Goal: Task Accomplishment & Management: Use online tool/utility

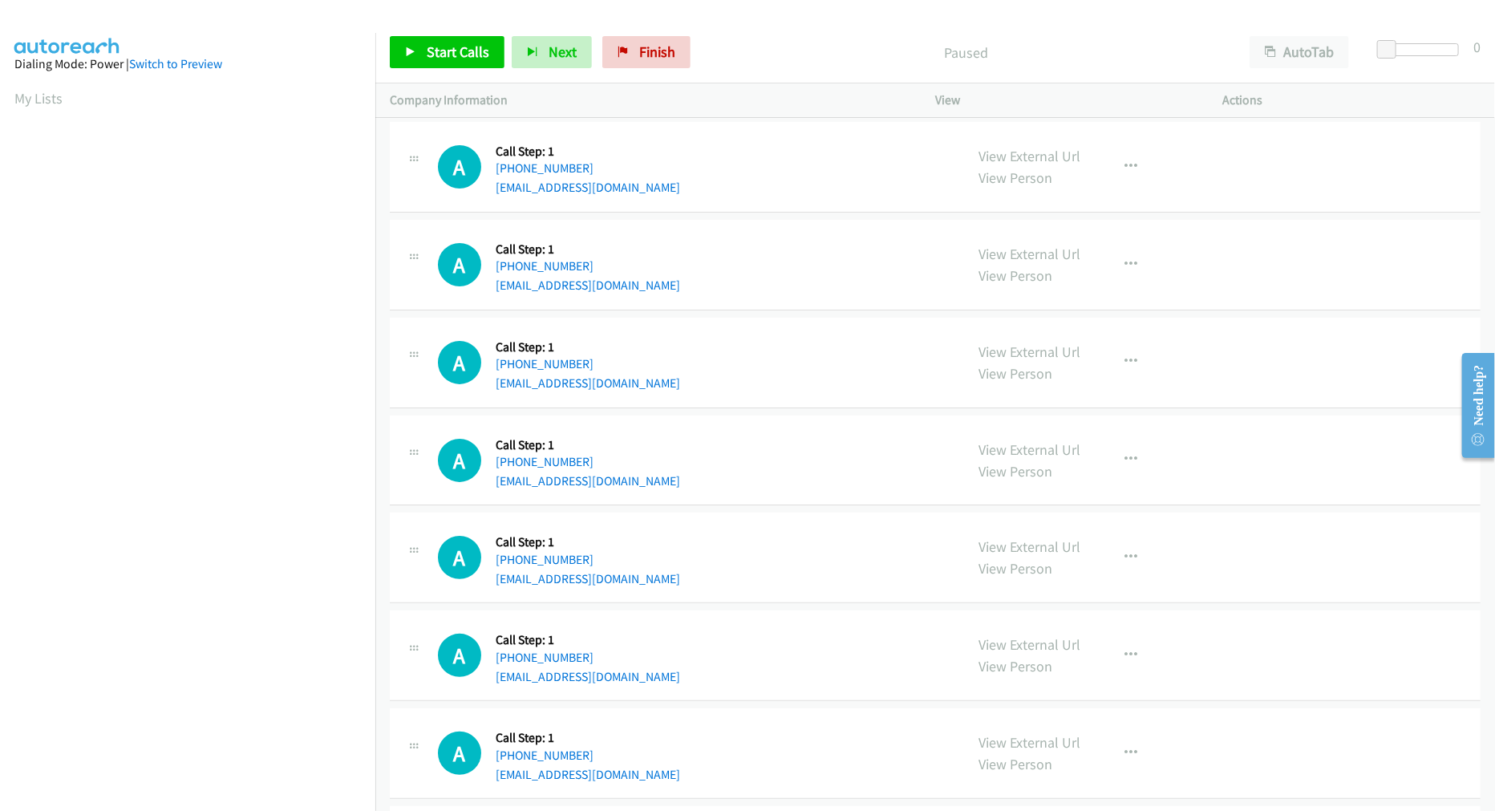
drag, startPoint x: 0, startPoint y: 0, endPoint x: 778, endPoint y: 36, distance: 778.8
drag, startPoint x: 798, startPoint y: 213, endPoint x: 775, endPoint y: 209, distance: 23.6
click at [798, 213] on td "A Callback Scheduled Call Step: 1 America/New_York +1 305-439-4164 guido.campel…" at bounding box center [935, 167] width 1120 height 98
click at [439, 50] on span "Start Calls" at bounding box center [458, 52] width 63 height 18
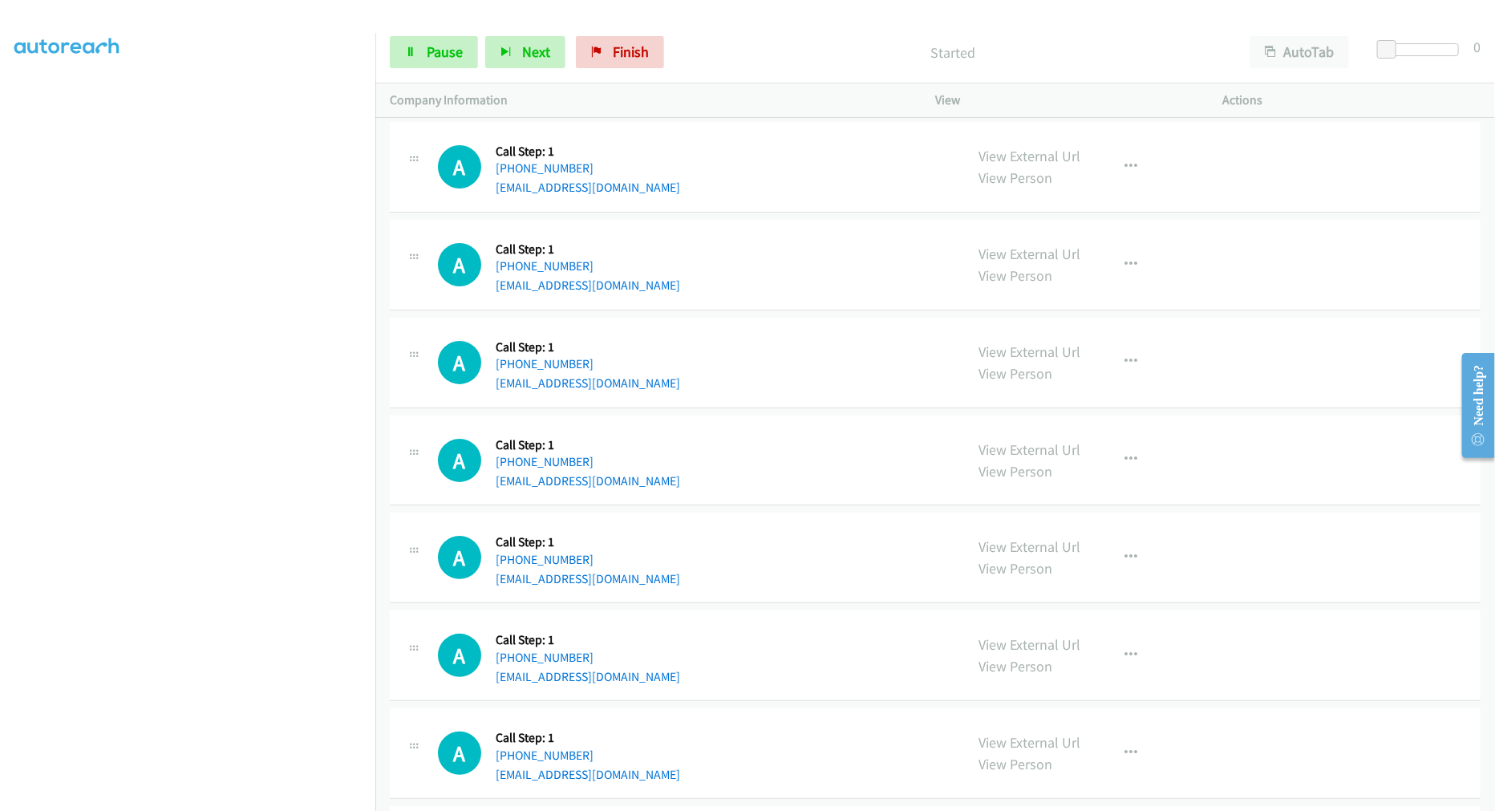
scroll to position [90, 0]
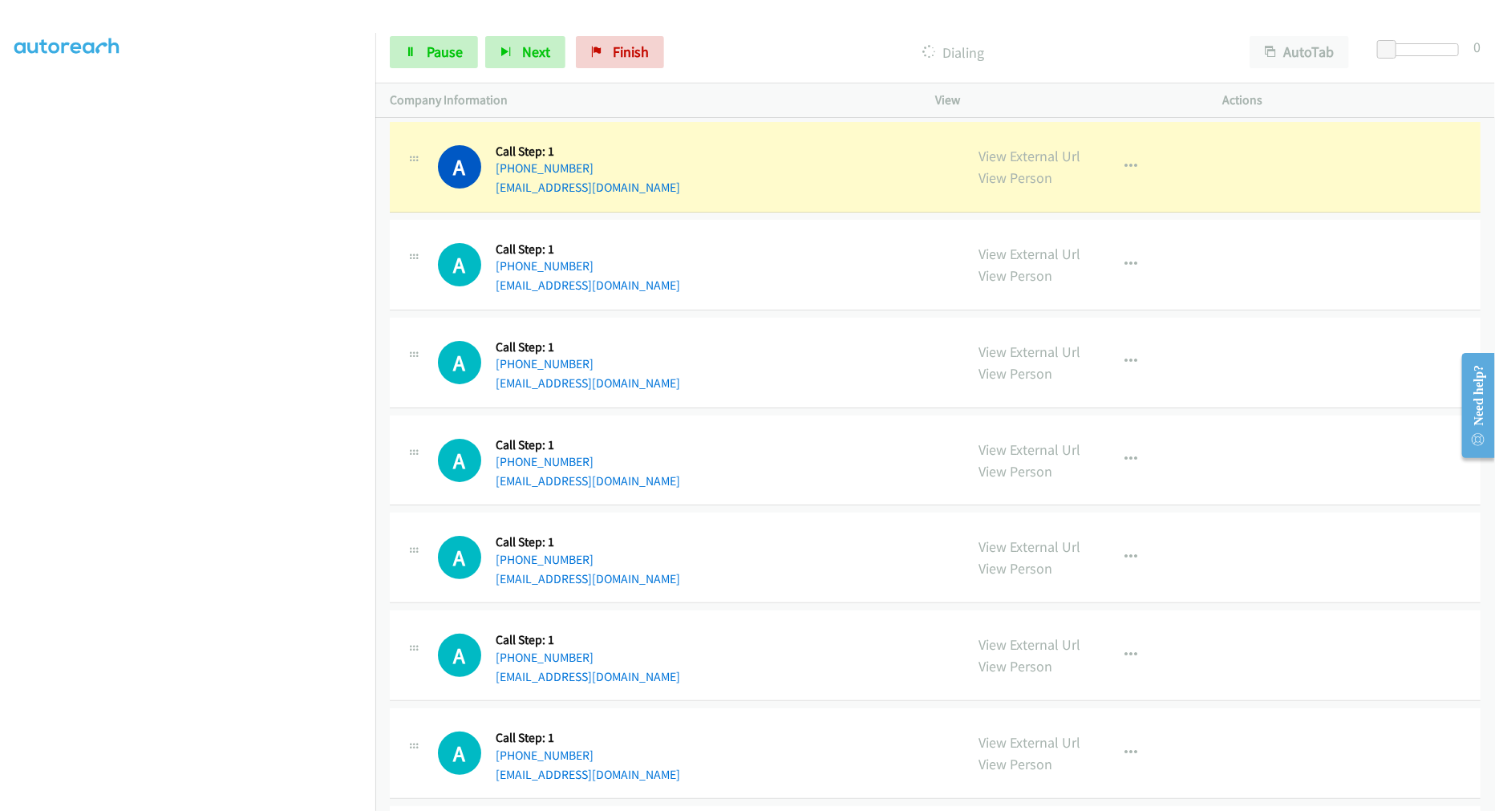
click at [776, 316] on td "A Callback Scheduled Call Step: 1 America/St_Thomas +1 340-514-1650 ajoseph.ocp…" at bounding box center [935, 363] width 1120 height 98
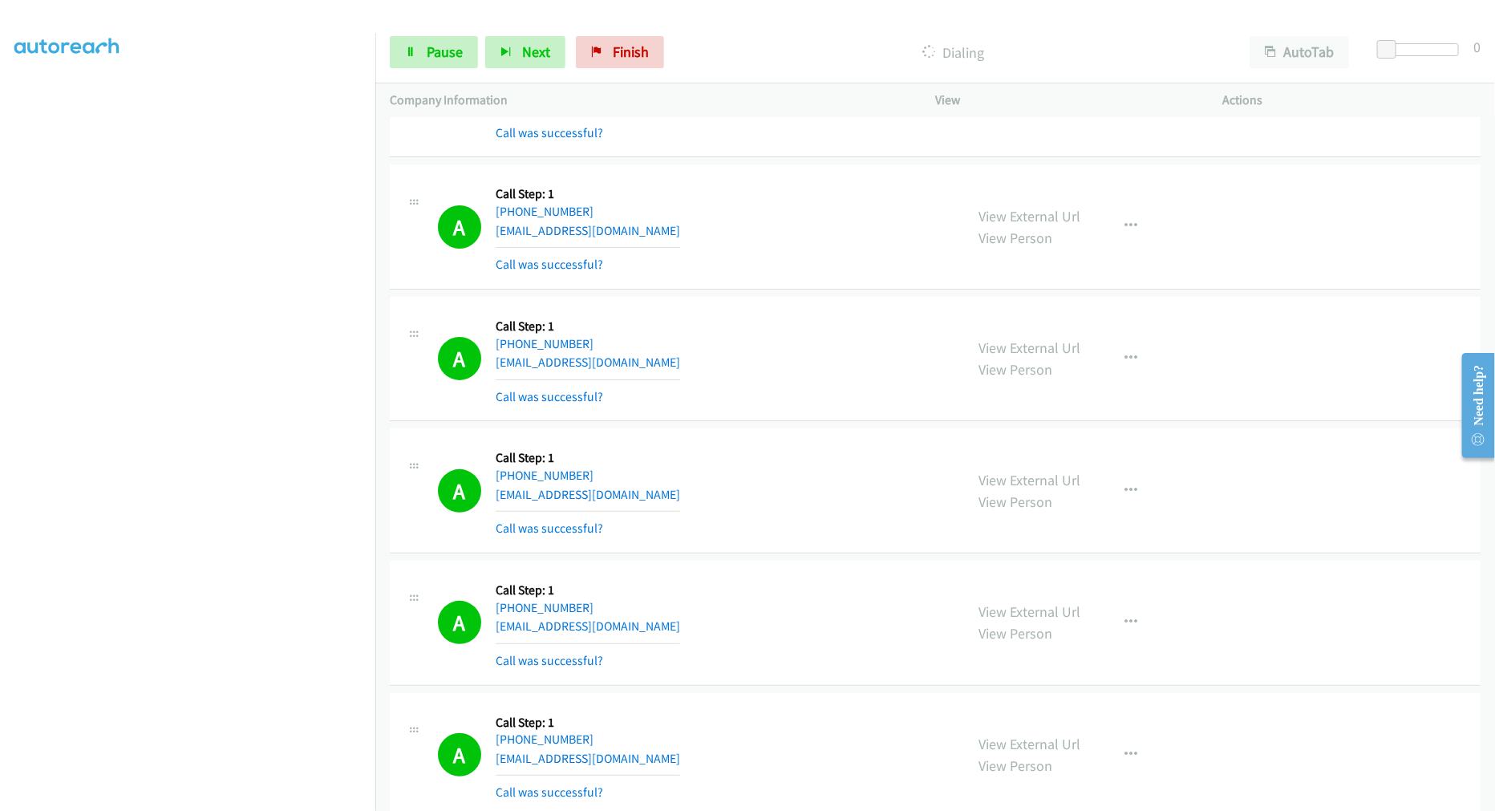
scroll to position [0, 0]
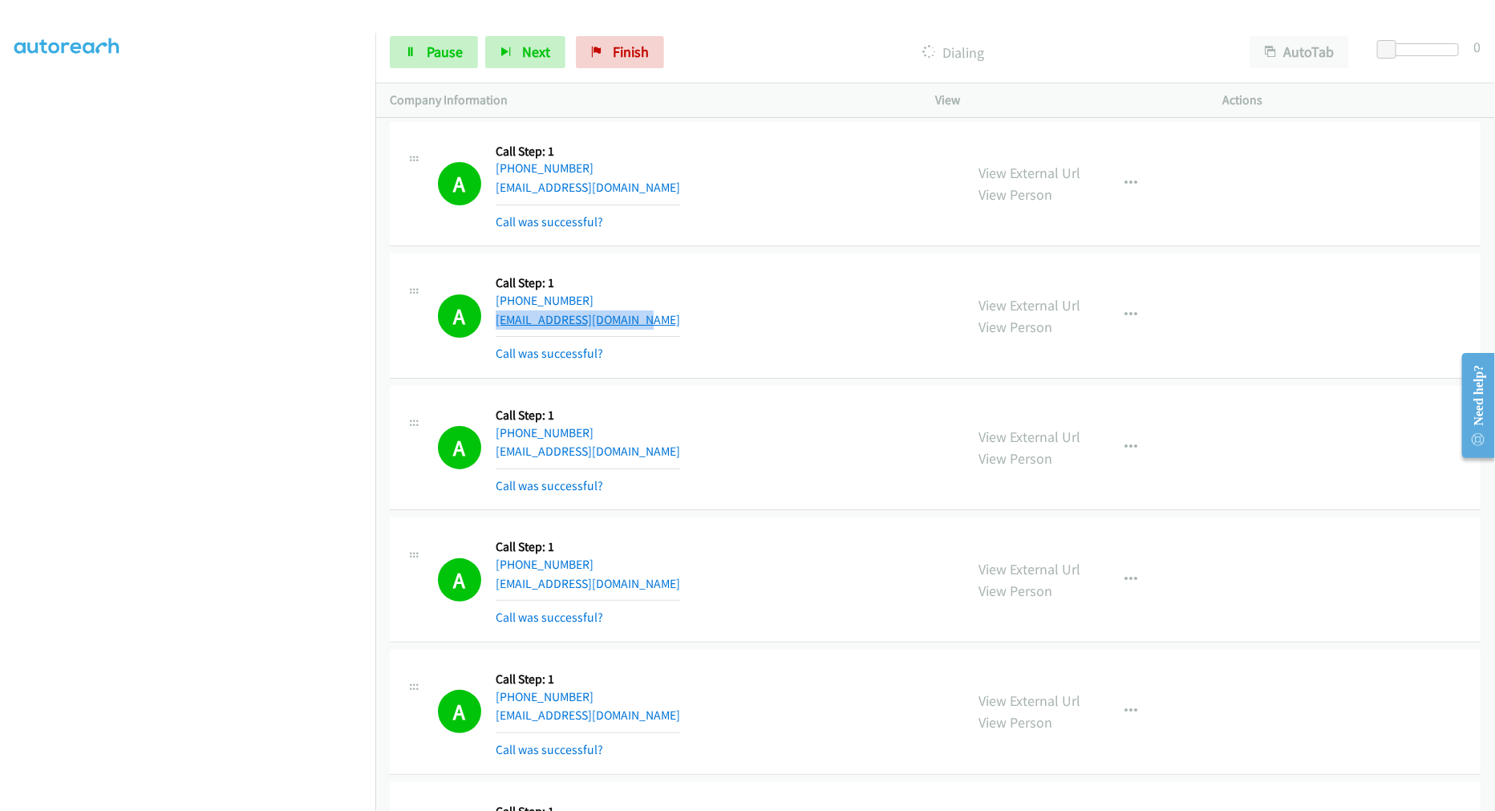
drag, startPoint x: 647, startPoint y: 323, endPoint x: 494, endPoint y: 322, distance: 153.2
click at [494, 322] on div "A Callback Scheduled Call Step: 1 America/New_York +1 732-904-4771 lbuitrago828…" at bounding box center [694, 315] width 512 height 95
copy link "lbuitrago828@hotmail.com"
drag, startPoint x: 1000, startPoint y: 307, endPoint x: 901, endPoint y: 273, distance: 104.5
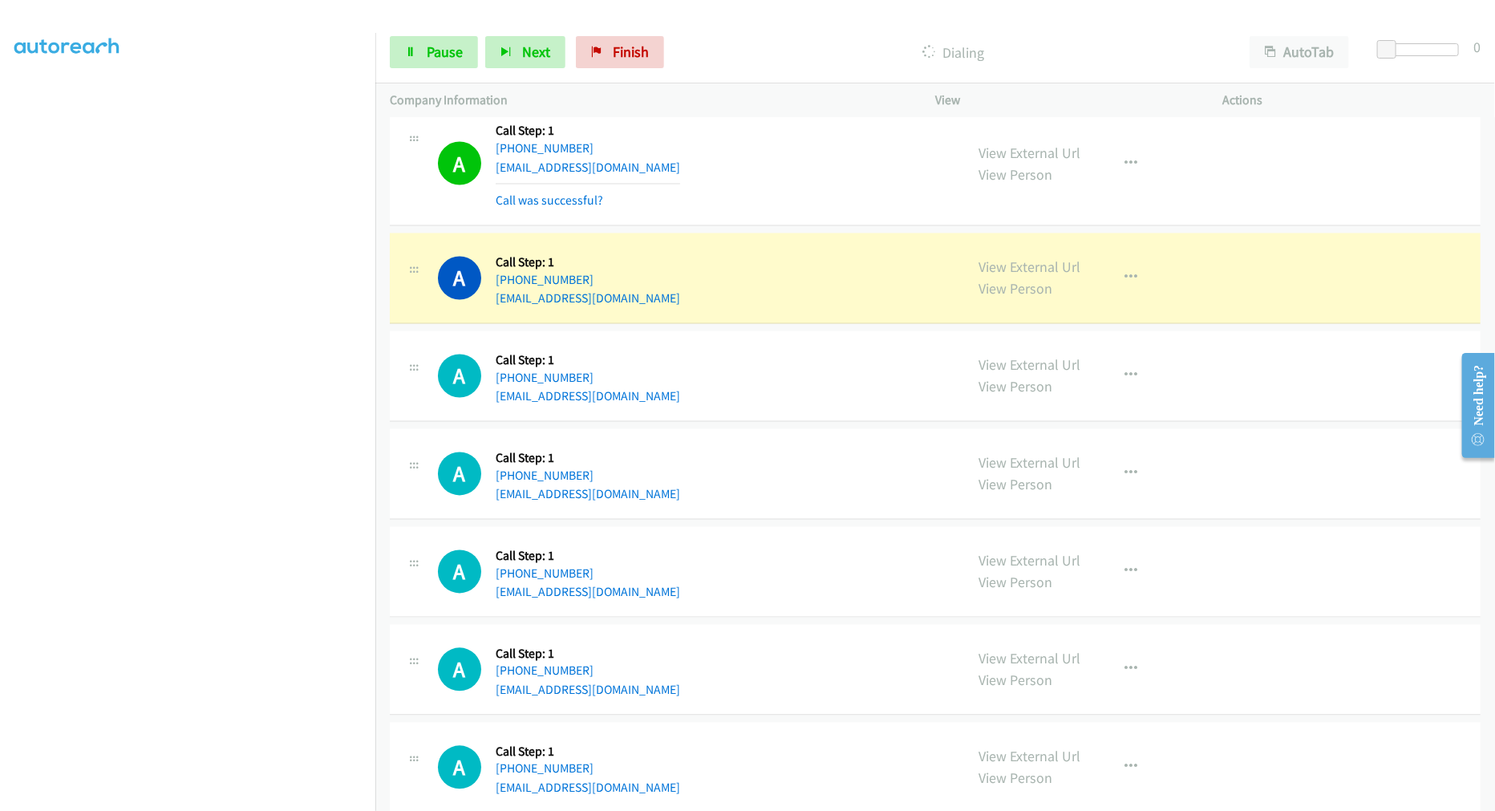
scroll to position [1336, 0]
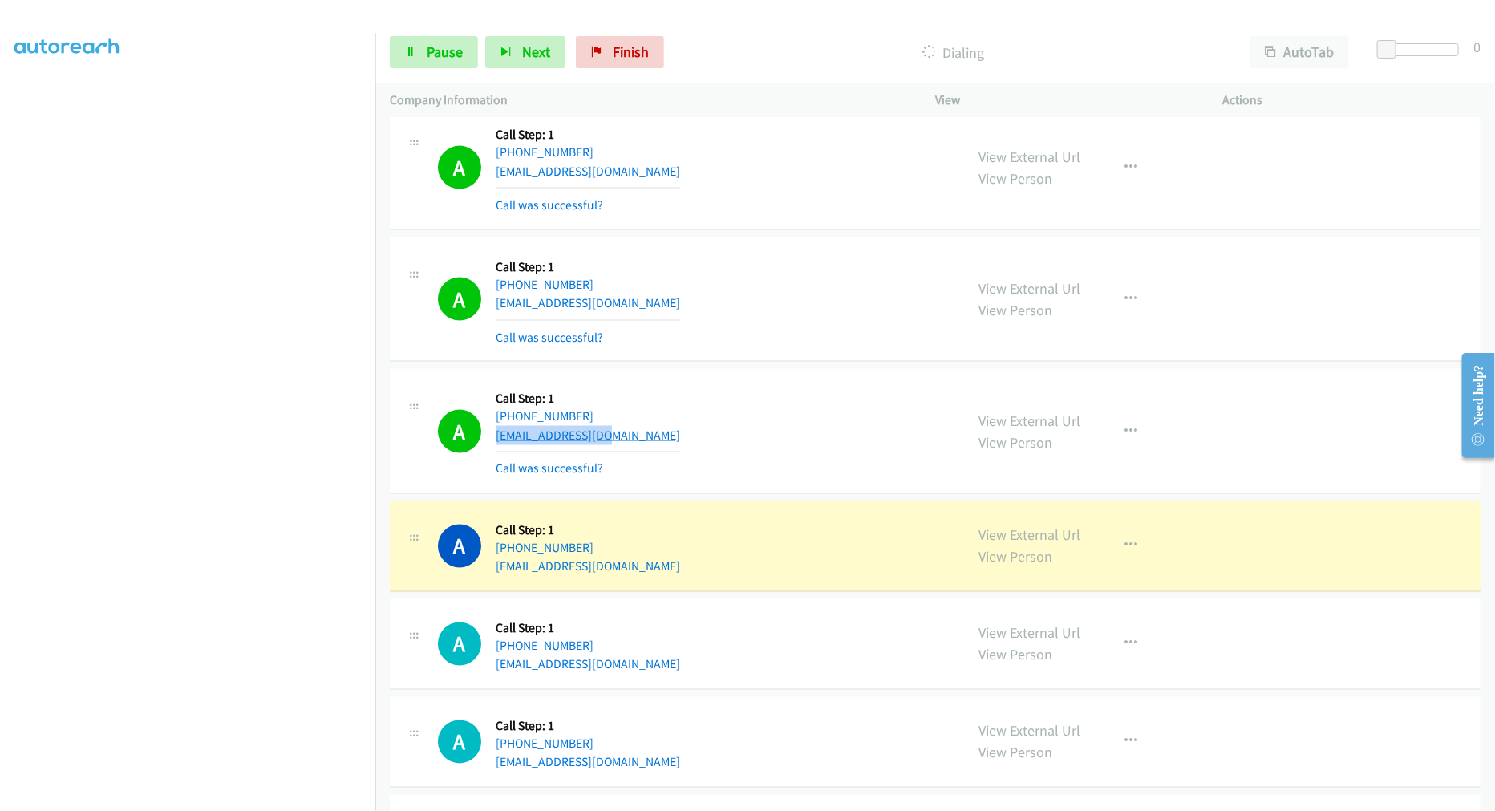
drag, startPoint x: 618, startPoint y: 429, endPoint x: 497, endPoint y: 440, distance: 121.6
click at [497, 440] on div "A Callback Scheduled Call Step: 1 America/Chicago +1 615-970-8450 dlkoch67@gmai…" at bounding box center [694, 430] width 512 height 95
copy link "dlkoch67@gmail.com"
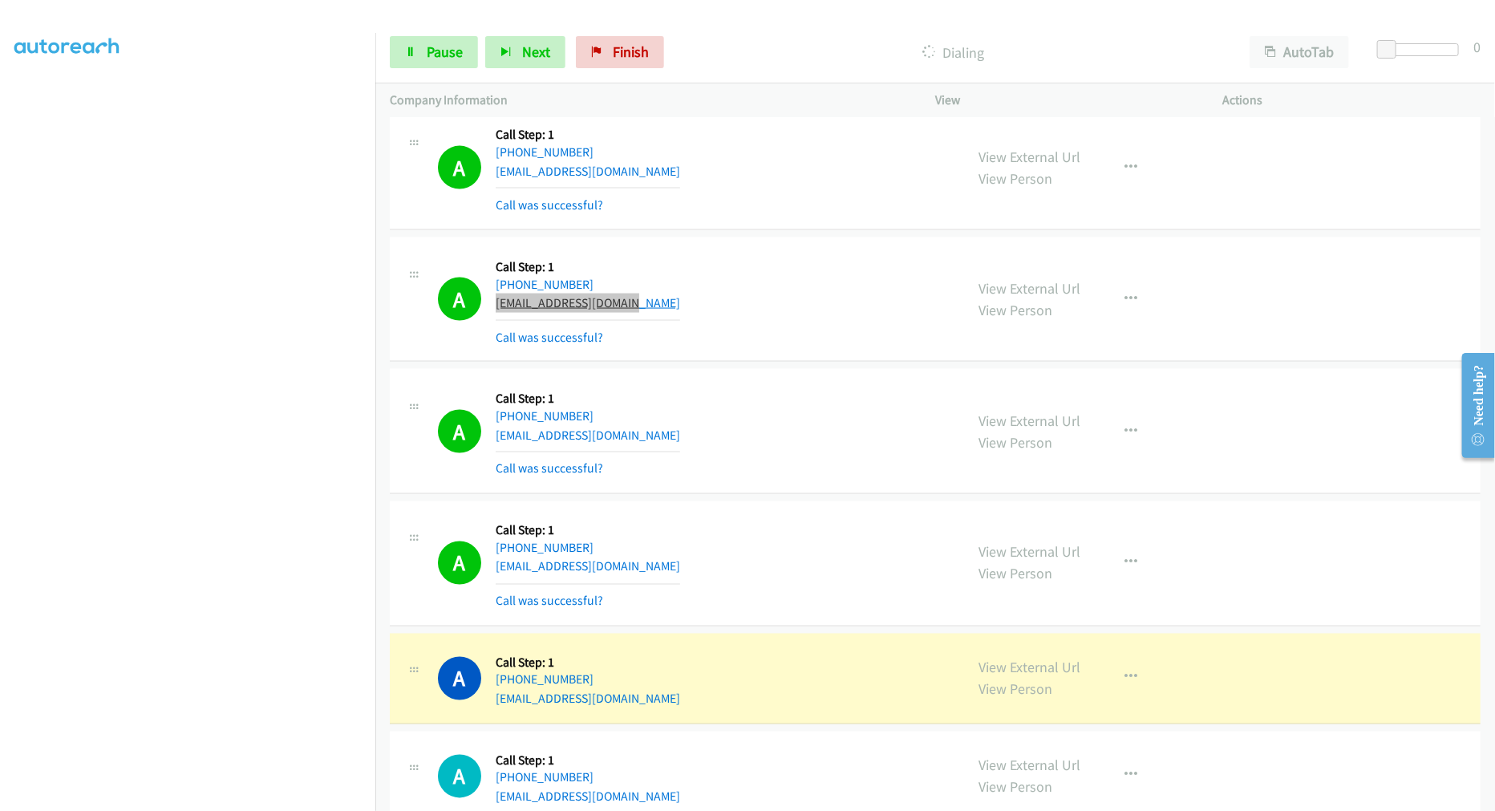
drag, startPoint x: 623, startPoint y: 301, endPoint x: 496, endPoint y: 309, distance: 127.8
click at [496, 309] on div "A Callback Scheduled Call Step: 1 America/New_York +1 201-681-4011 drew.zoppi99…" at bounding box center [694, 299] width 512 height 95
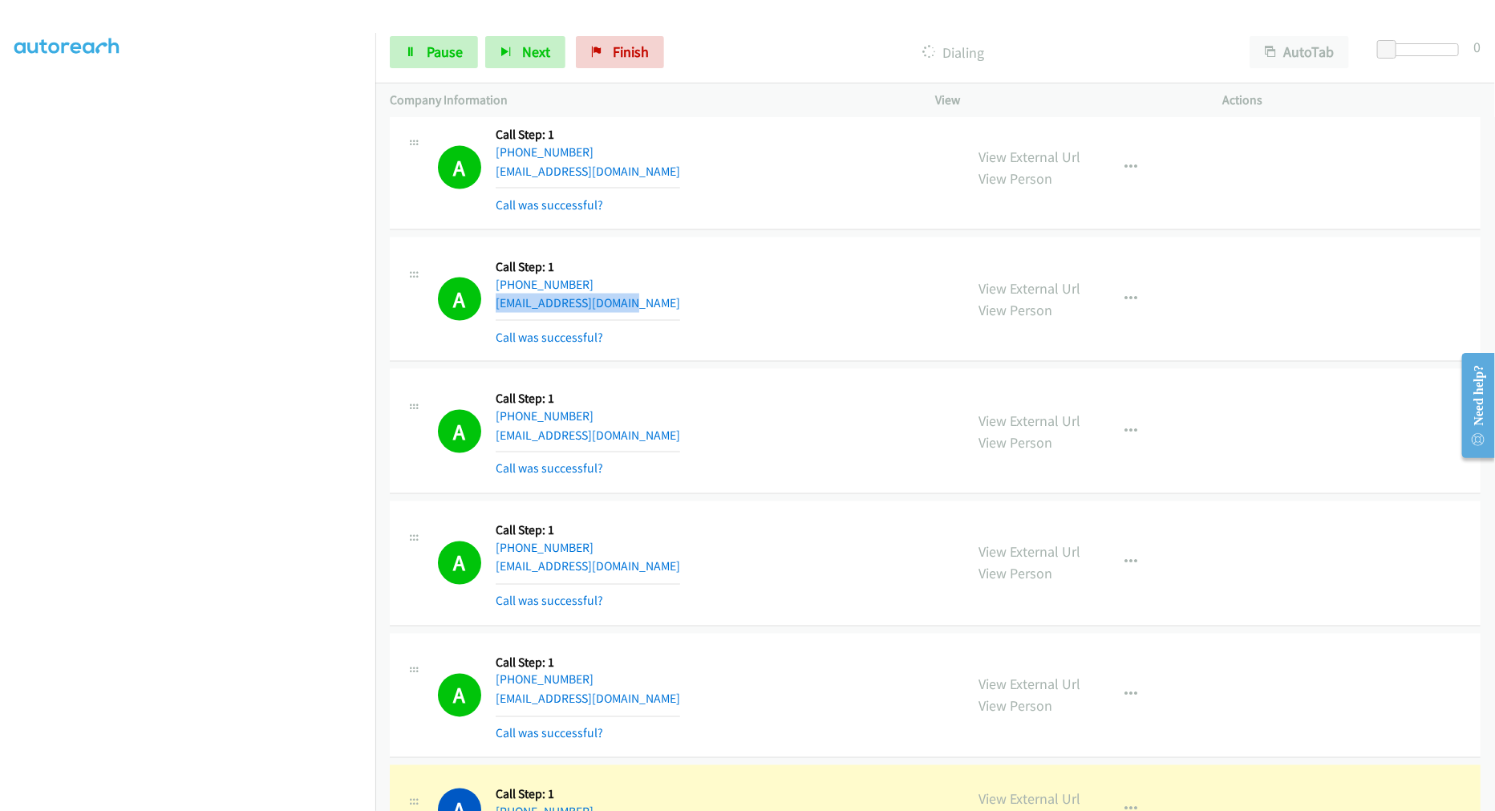
click at [679, 311] on div "A Callback Scheduled Call Step: 1 America/New_York +1 201-681-4011 drew.zoppi99…" at bounding box center [694, 299] width 512 height 95
drag, startPoint x: 611, startPoint y: 302, endPoint x: 498, endPoint y: 306, distance: 113.2
click at [498, 306] on div "A Callback Scheduled Call Step: 1 America/New_York +1 201-681-4011 drew.zoppi99…" at bounding box center [694, 299] width 512 height 95
copy link "drew.zoppi99@gmail.com"
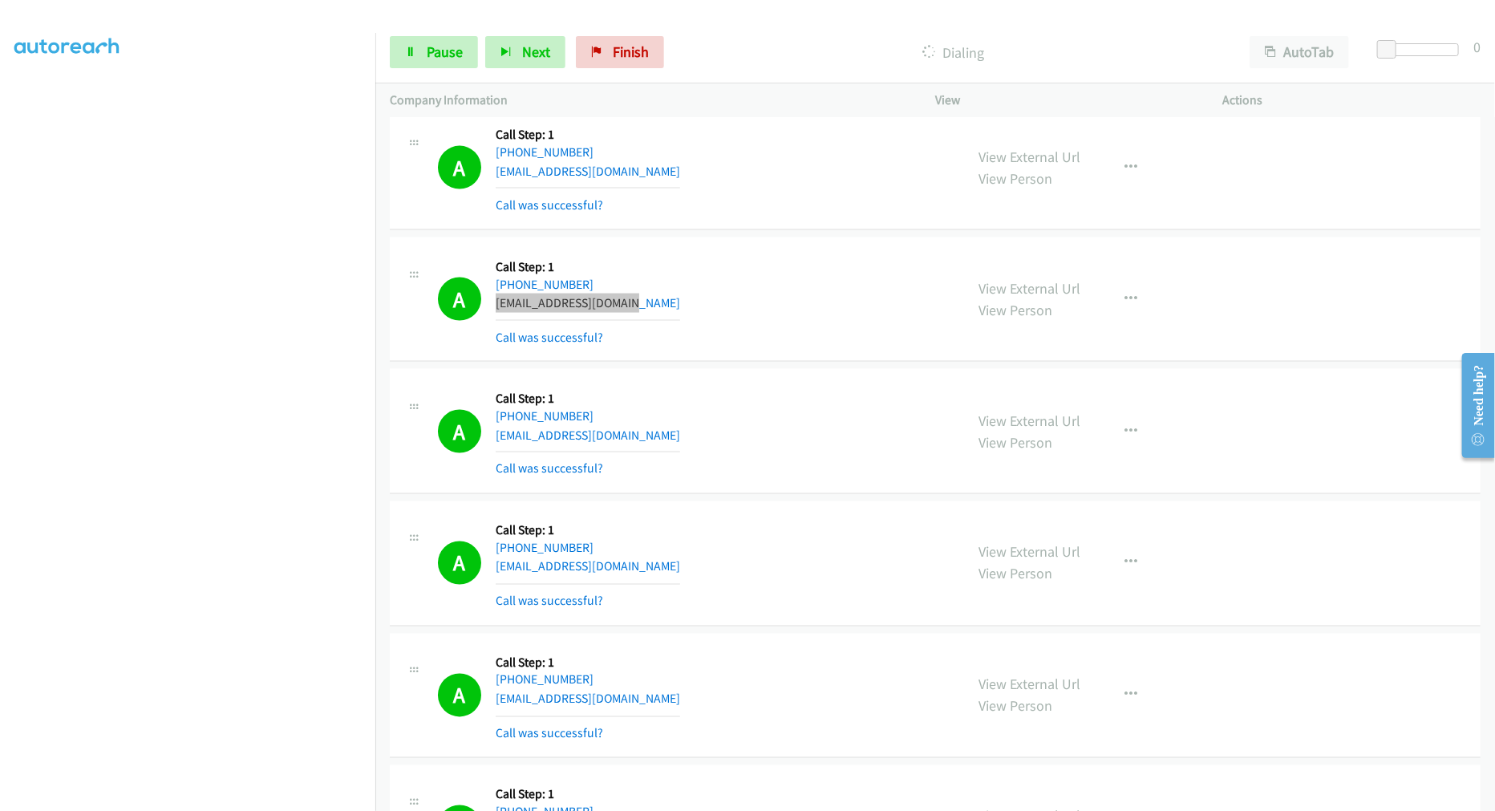
scroll to position [1247, 0]
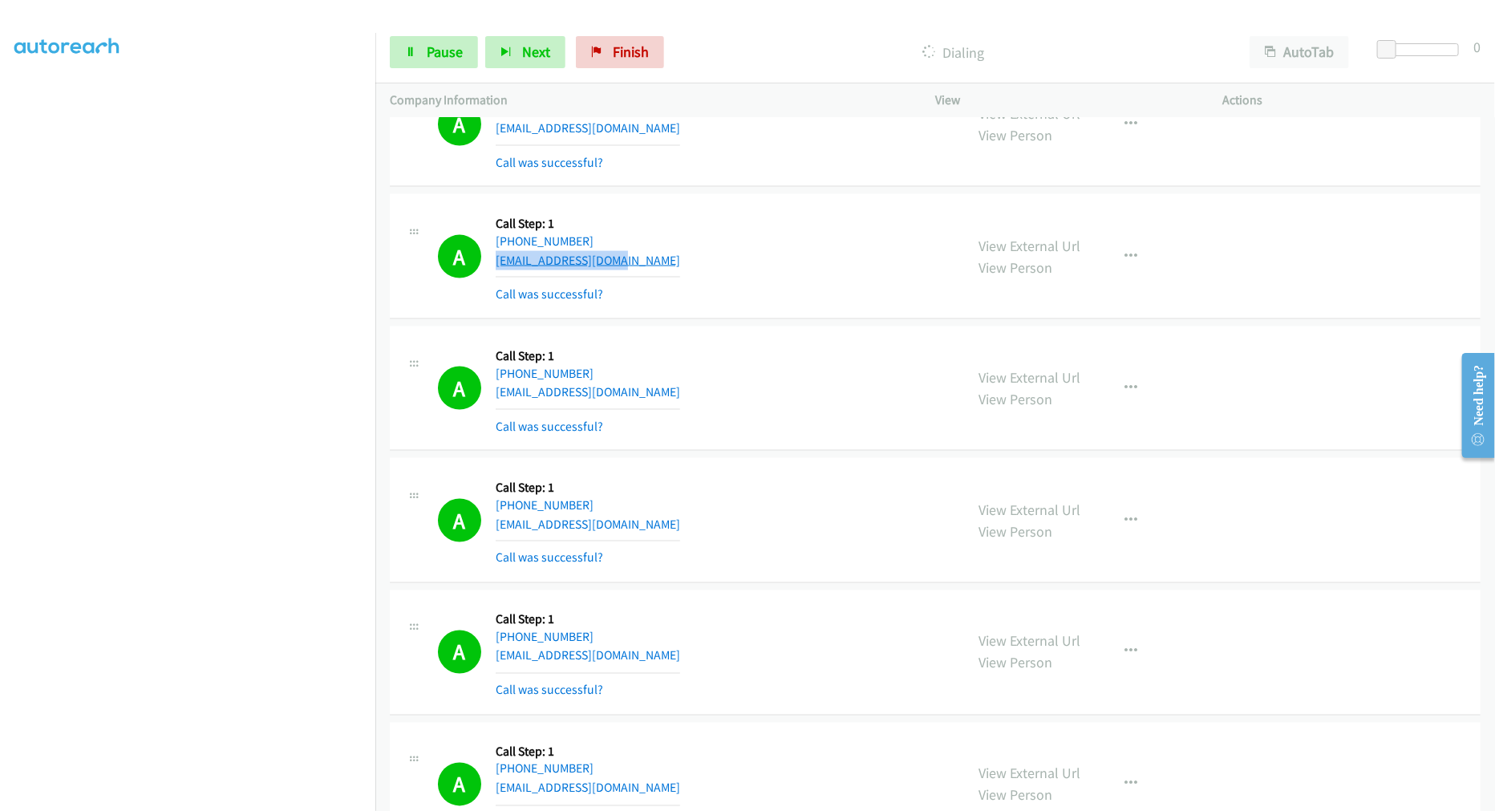
drag, startPoint x: 623, startPoint y: 261, endPoint x: 497, endPoint y: 265, distance: 126.0
click at [497, 265] on div "A Callback Scheduled Call Step: 1 America/New_York +1 516-456-1227 vkatartzis@g…" at bounding box center [694, 256] width 512 height 95
copy link "vkatartzis@gmail.com"
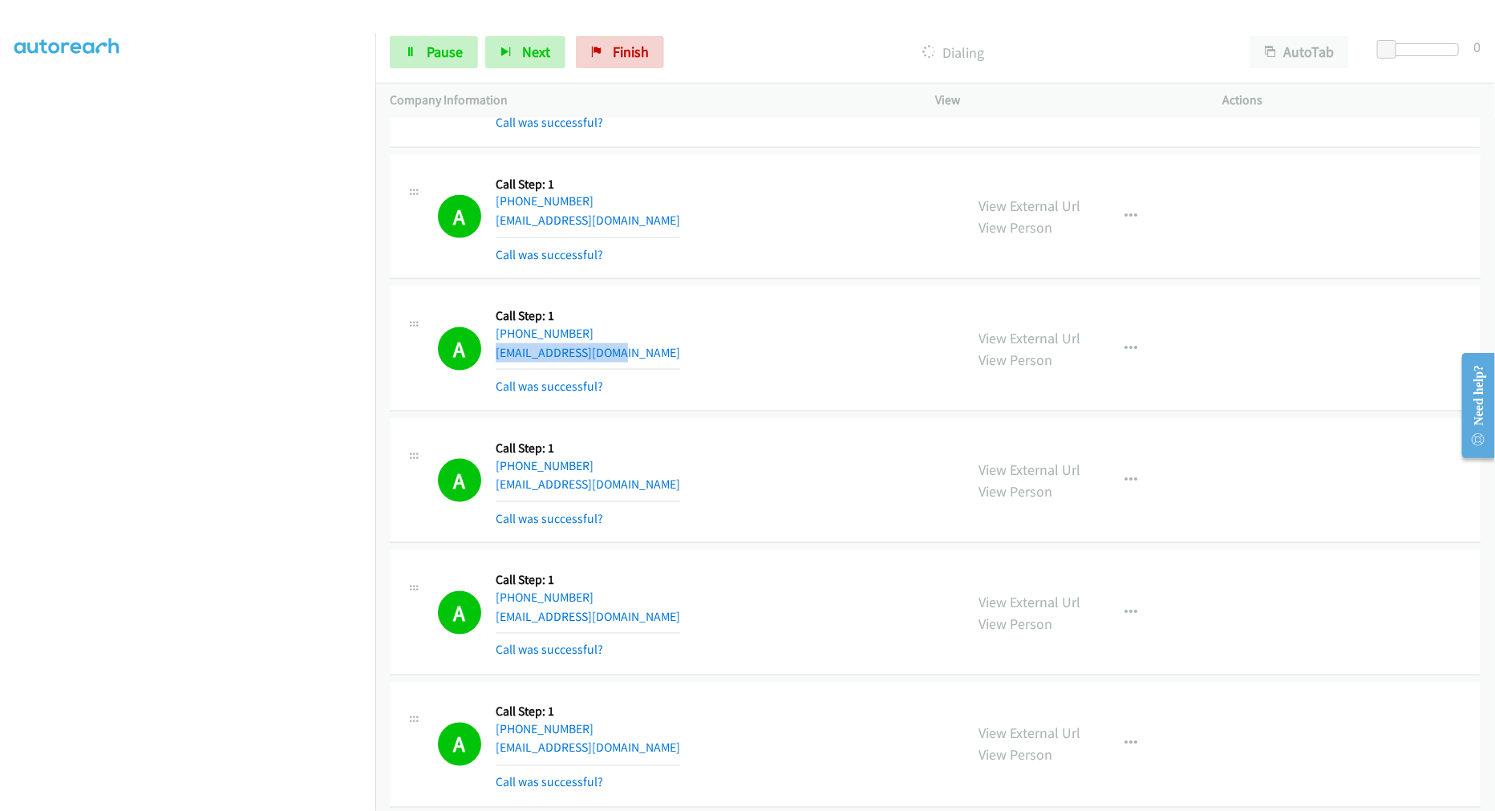
scroll to position [980, 0]
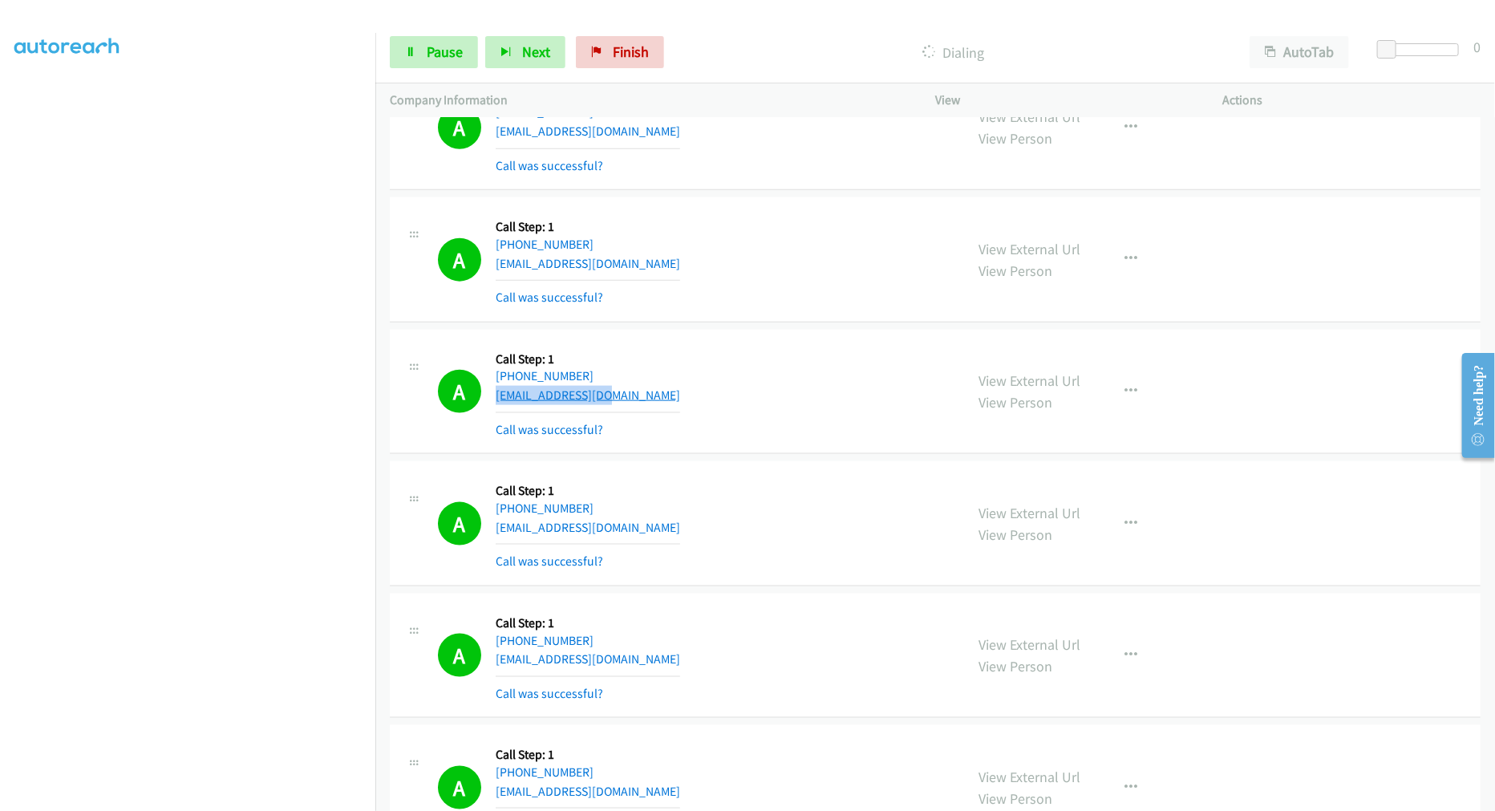
drag, startPoint x: 623, startPoint y: 389, endPoint x: 494, endPoint y: 401, distance: 129.7
click at [494, 401] on div "A Callback Scheduled Call Step: 1 America/New_York +1 703-216-8319 karimn03@gma…" at bounding box center [694, 391] width 512 height 95
copy link "karimn03@gmail.com"
click at [1133, 377] on button "button" at bounding box center [1130, 391] width 43 height 32
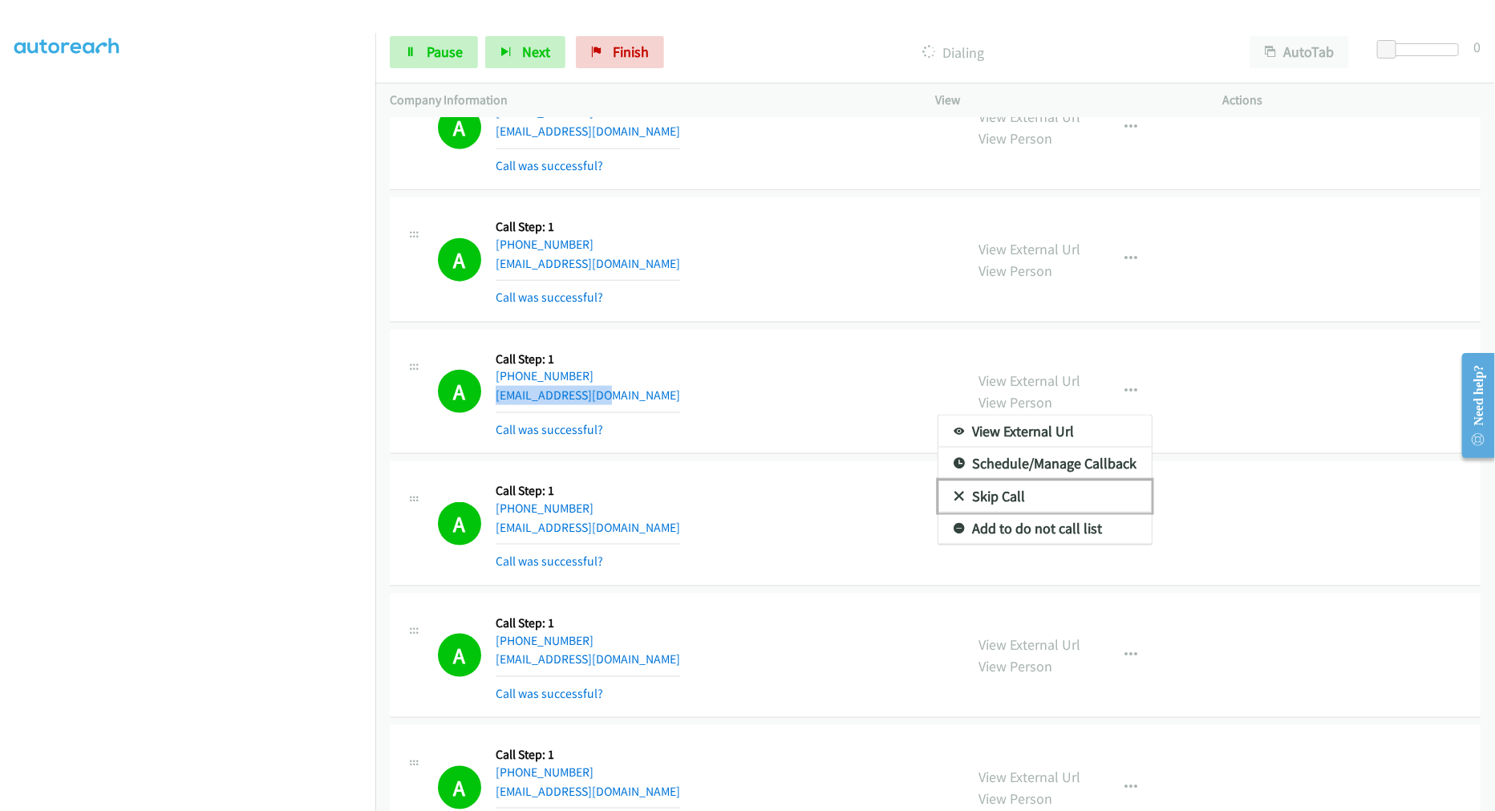
click at [1030, 496] on link "Skip Call" at bounding box center [1044, 496] width 213 height 32
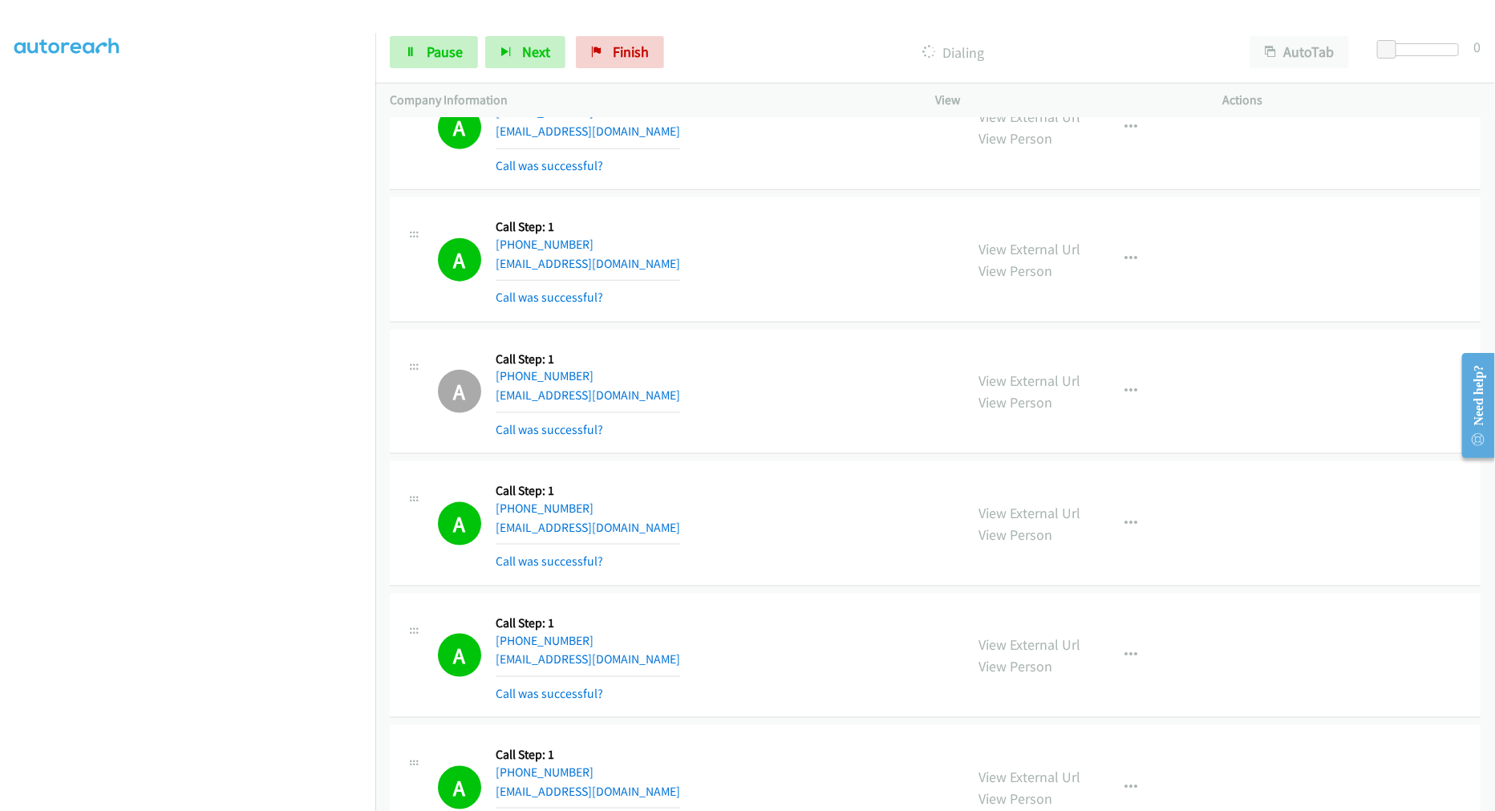
click at [800, 383] on div "A Callback Scheduled Call Step: 1 America/New_York +1 703-216-8319 karimn03@gma…" at bounding box center [694, 391] width 512 height 95
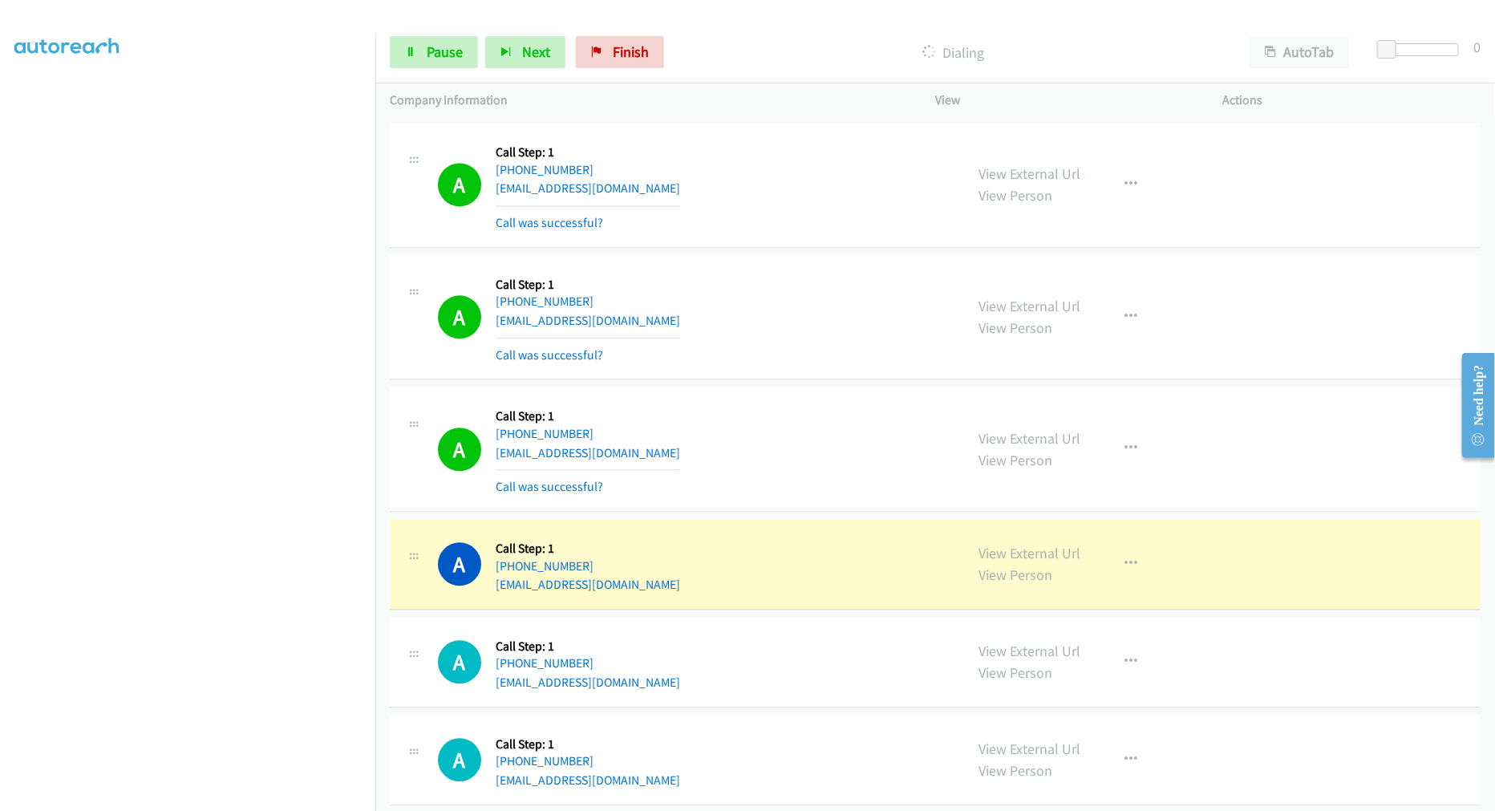
scroll to position [1960, 0]
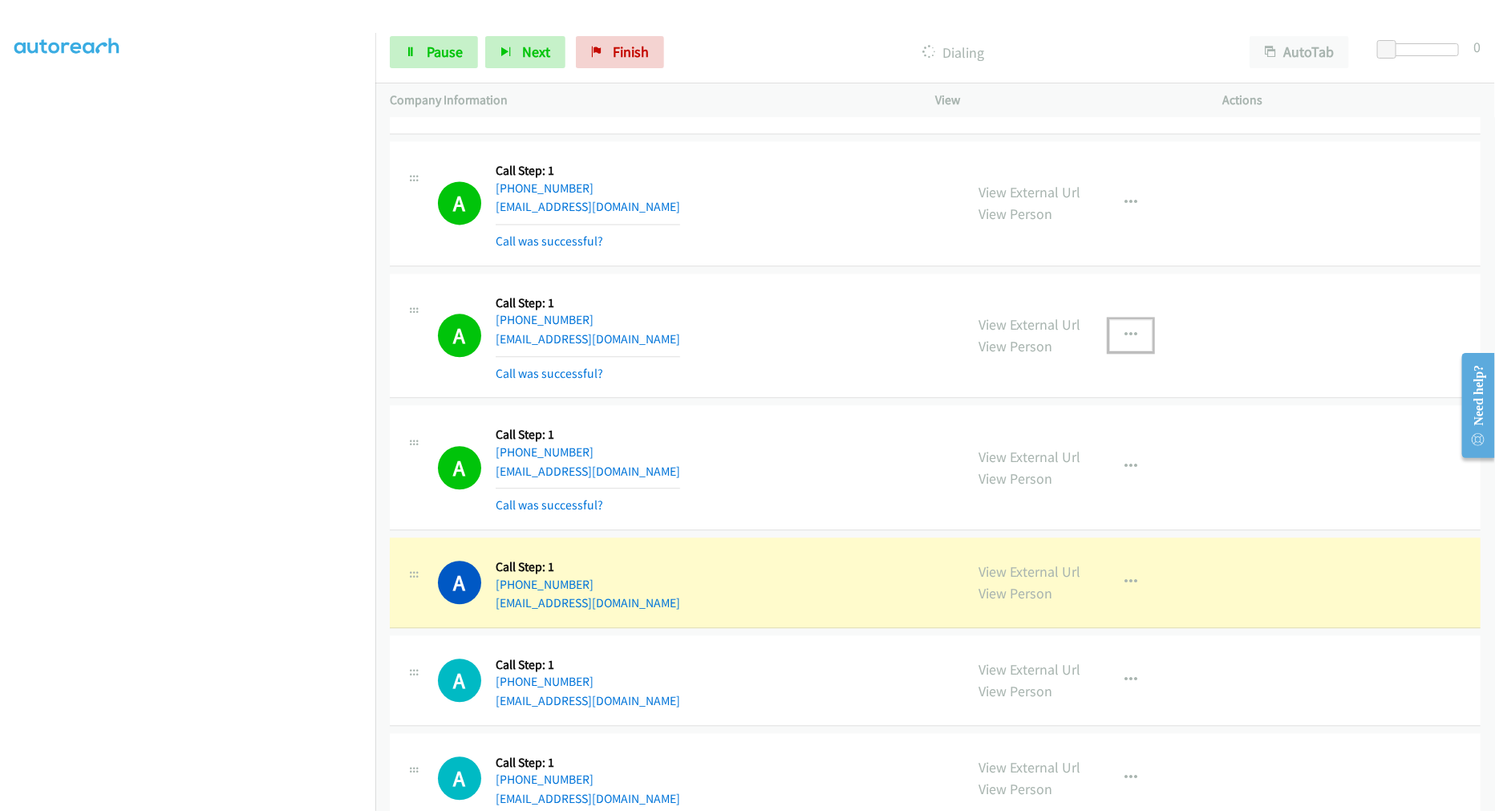
click at [1125, 319] on button "button" at bounding box center [1130, 335] width 43 height 32
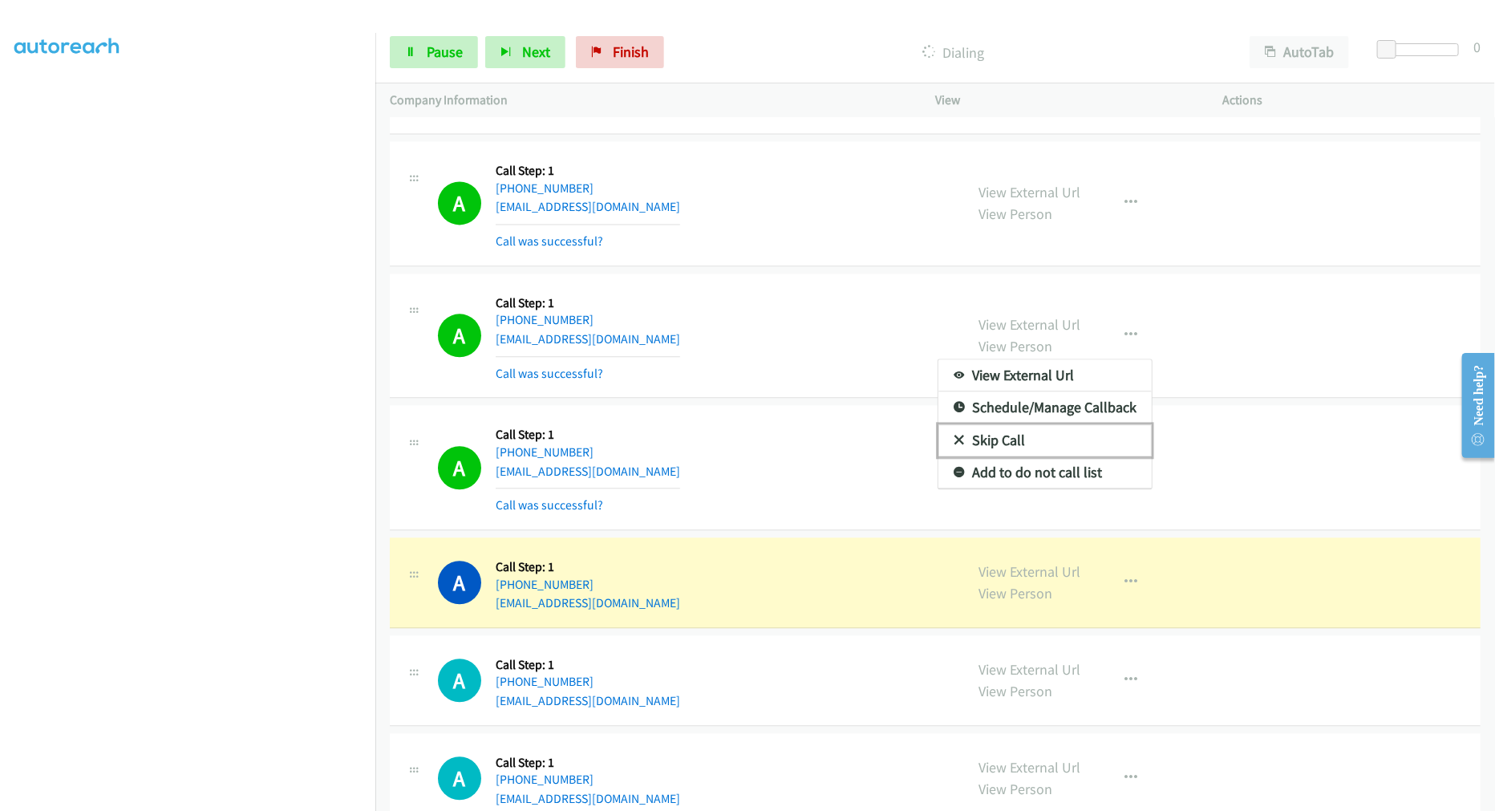
click at [1000, 437] on link "Skip Call" at bounding box center [1044, 440] width 213 height 32
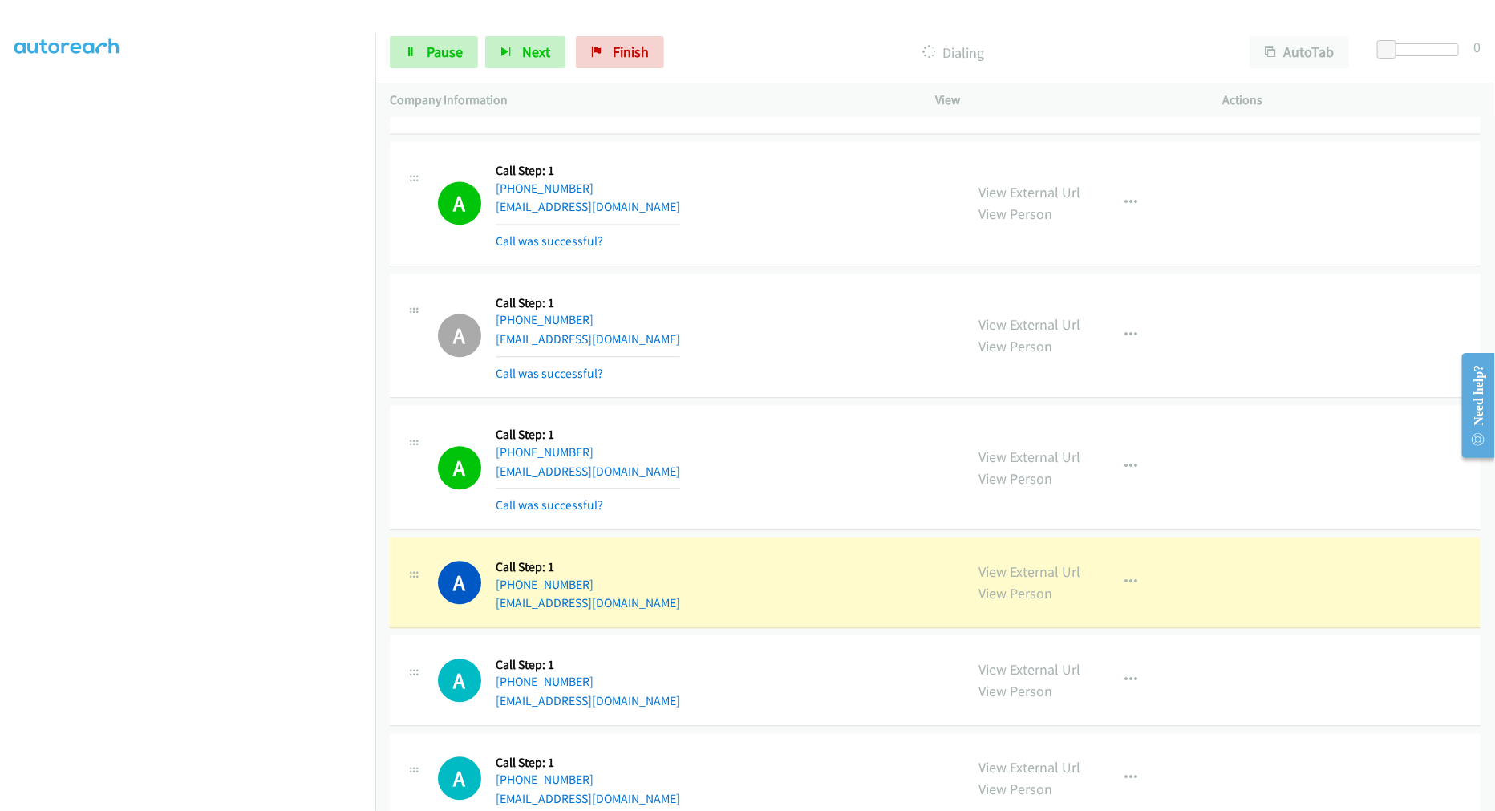
click at [790, 348] on div "A Callback Scheduled Call Step: 1 America/New_York +1 301-346-9858 hjolles@ymai…" at bounding box center [694, 335] width 512 height 95
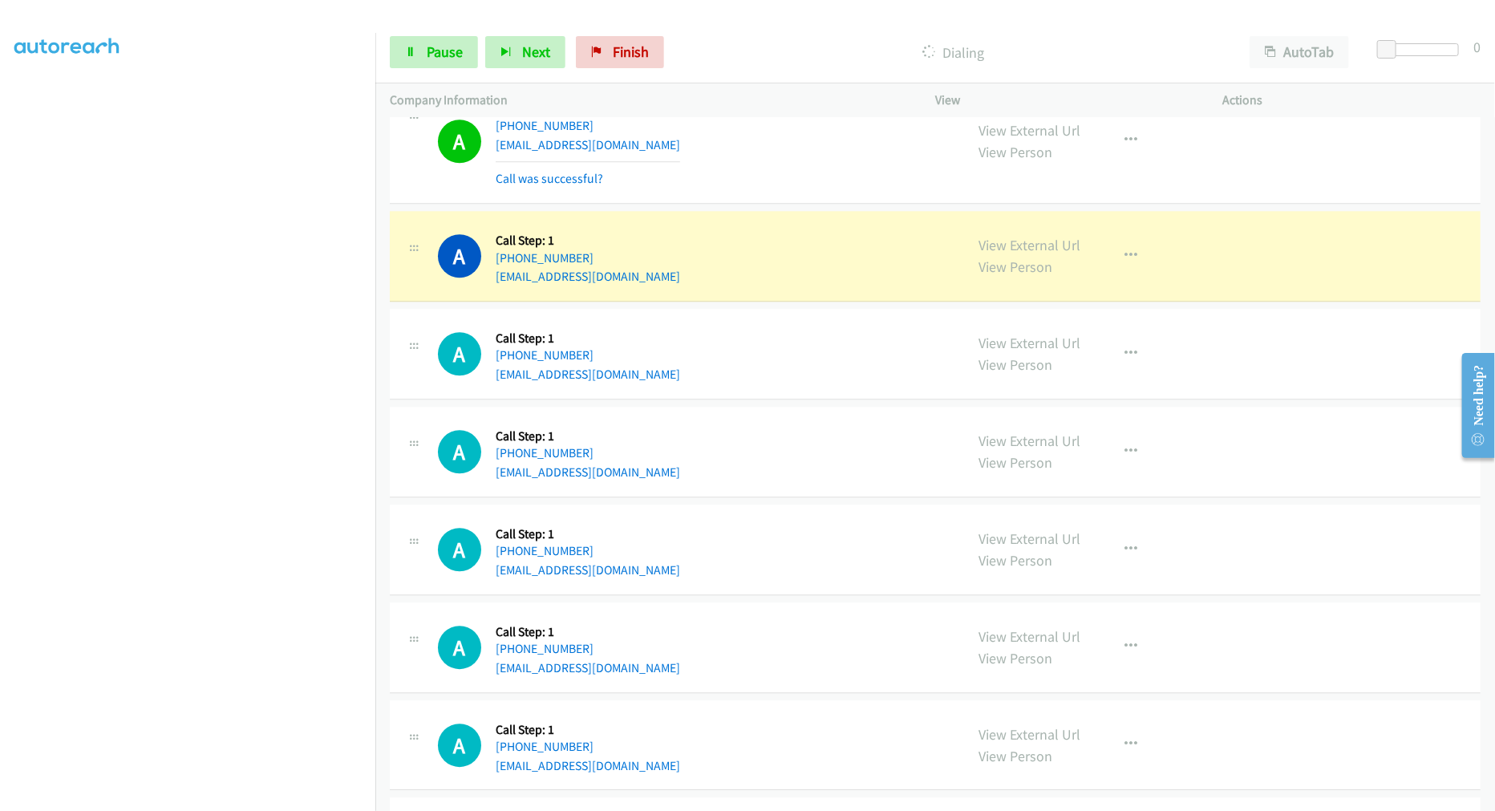
scroll to position [2138, 0]
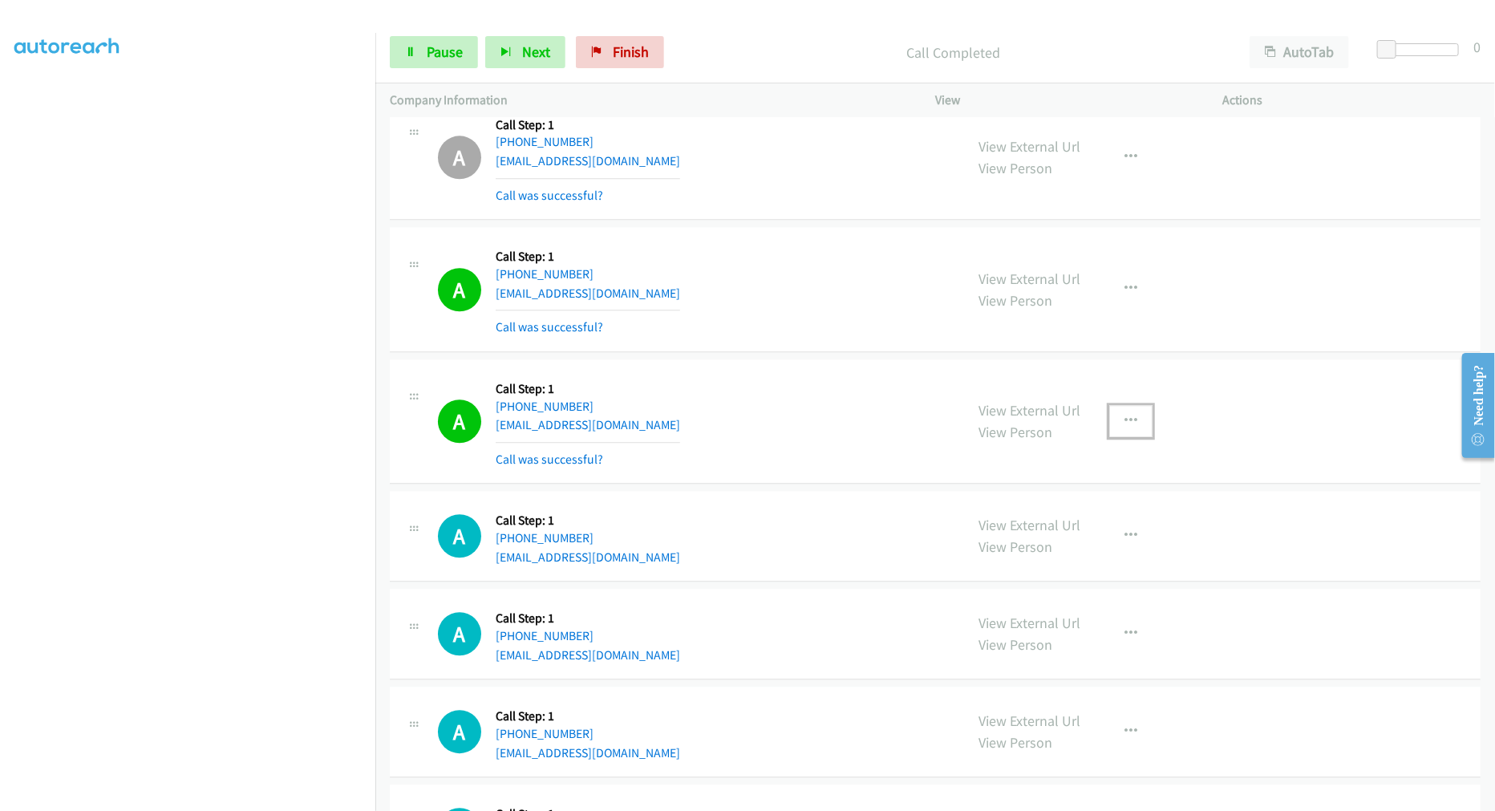
click at [1127, 415] on icon "button" at bounding box center [1130, 421] width 13 height 13
click at [1017, 537] on link "Skip Call" at bounding box center [1044, 526] width 213 height 32
click at [738, 423] on div "A Callback Scheduled Call Step: 1 America/Chicago +1 773-251-6167 pwitkowski135…" at bounding box center [694, 421] width 512 height 95
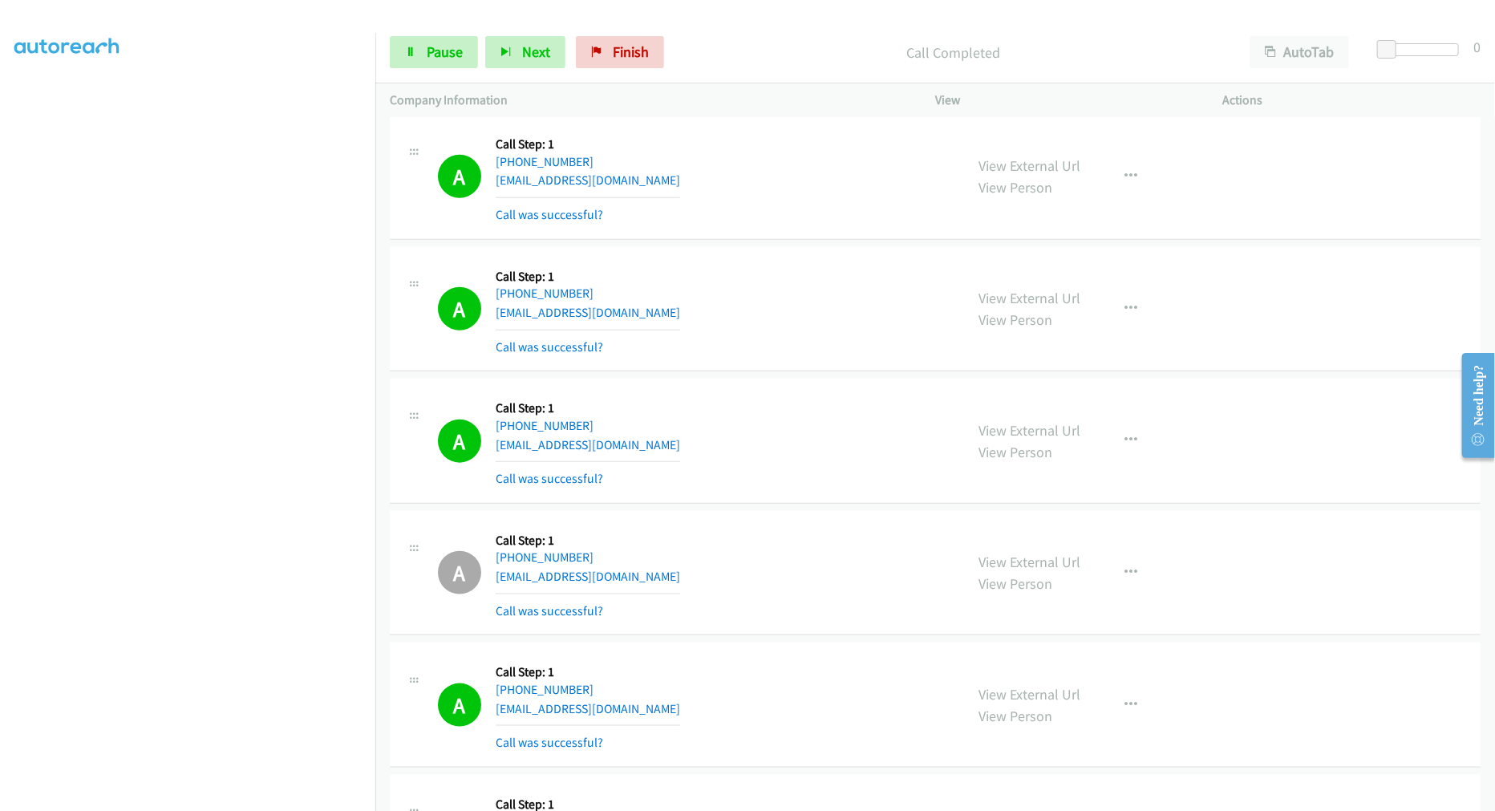
scroll to position [802, 0]
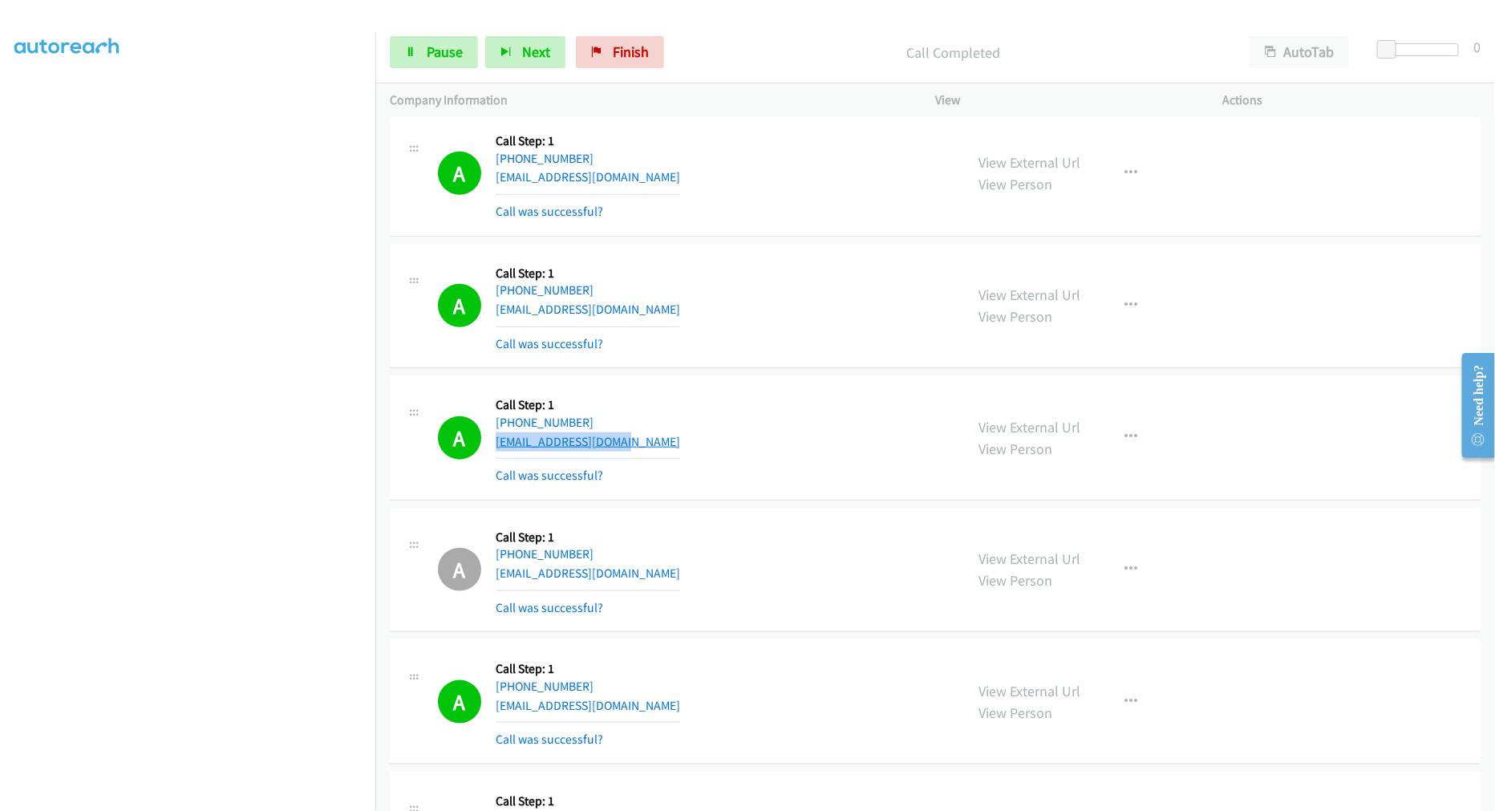
drag, startPoint x: 610, startPoint y: 437, endPoint x: 497, endPoint y: 443, distance: 112.4
click at [497, 443] on div "A Callback Scheduled Call Step: 1 America/Chicago +1 224-650-4208 ejdcubs2016@g…" at bounding box center [694, 437] width 512 height 95
copy link "ejdcubs2016@gmail.com"
click at [771, 358] on div "A Callback Scheduled Call Step: 1 America/New_York +1 616-648-6810 candacemulli…" at bounding box center [935, 306] width 1091 height 125
click at [1134, 308] on button "button" at bounding box center [1130, 306] width 43 height 32
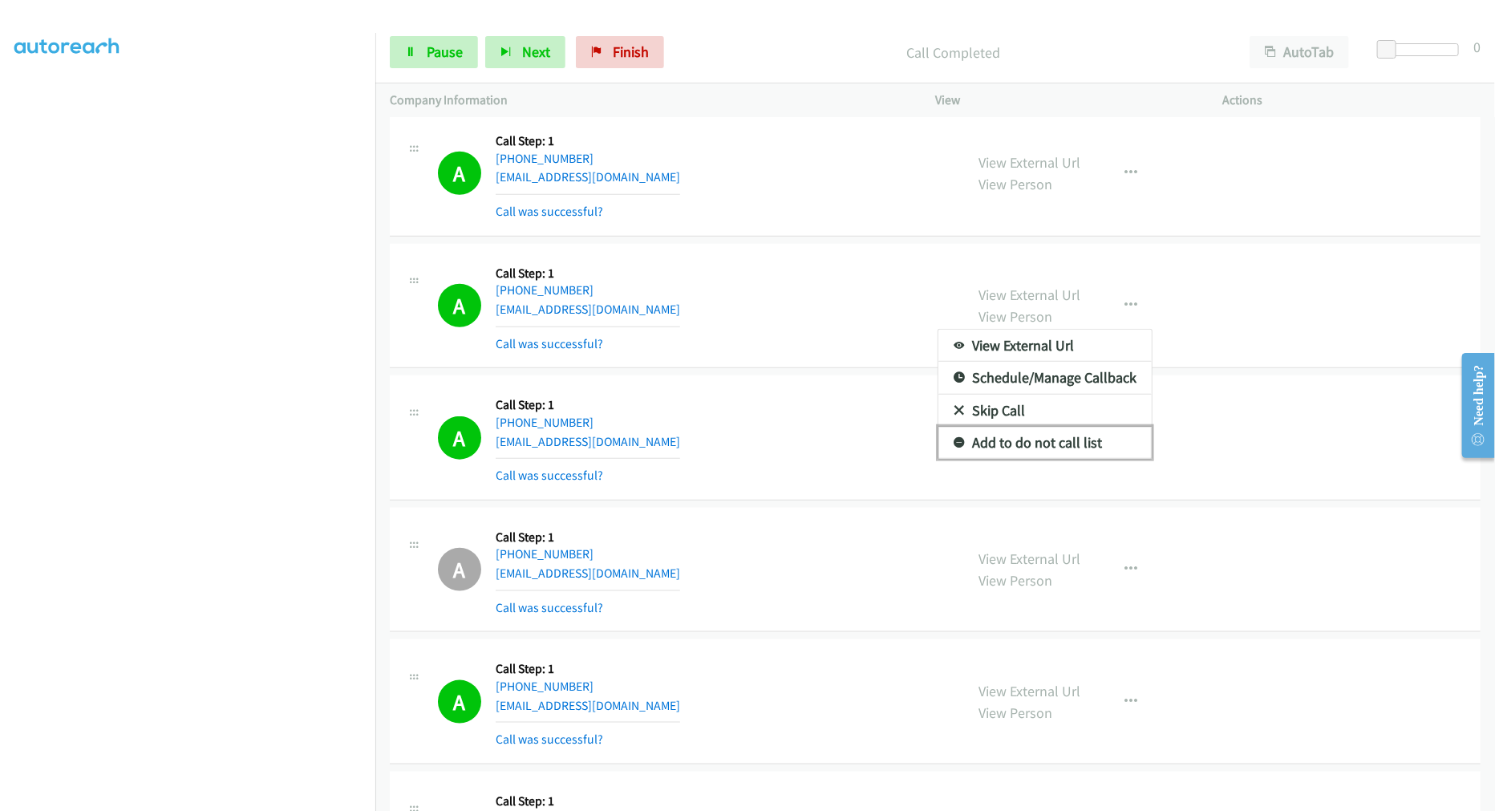
click at [1040, 439] on link "Add to do not call list" at bounding box center [1044, 443] width 213 height 32
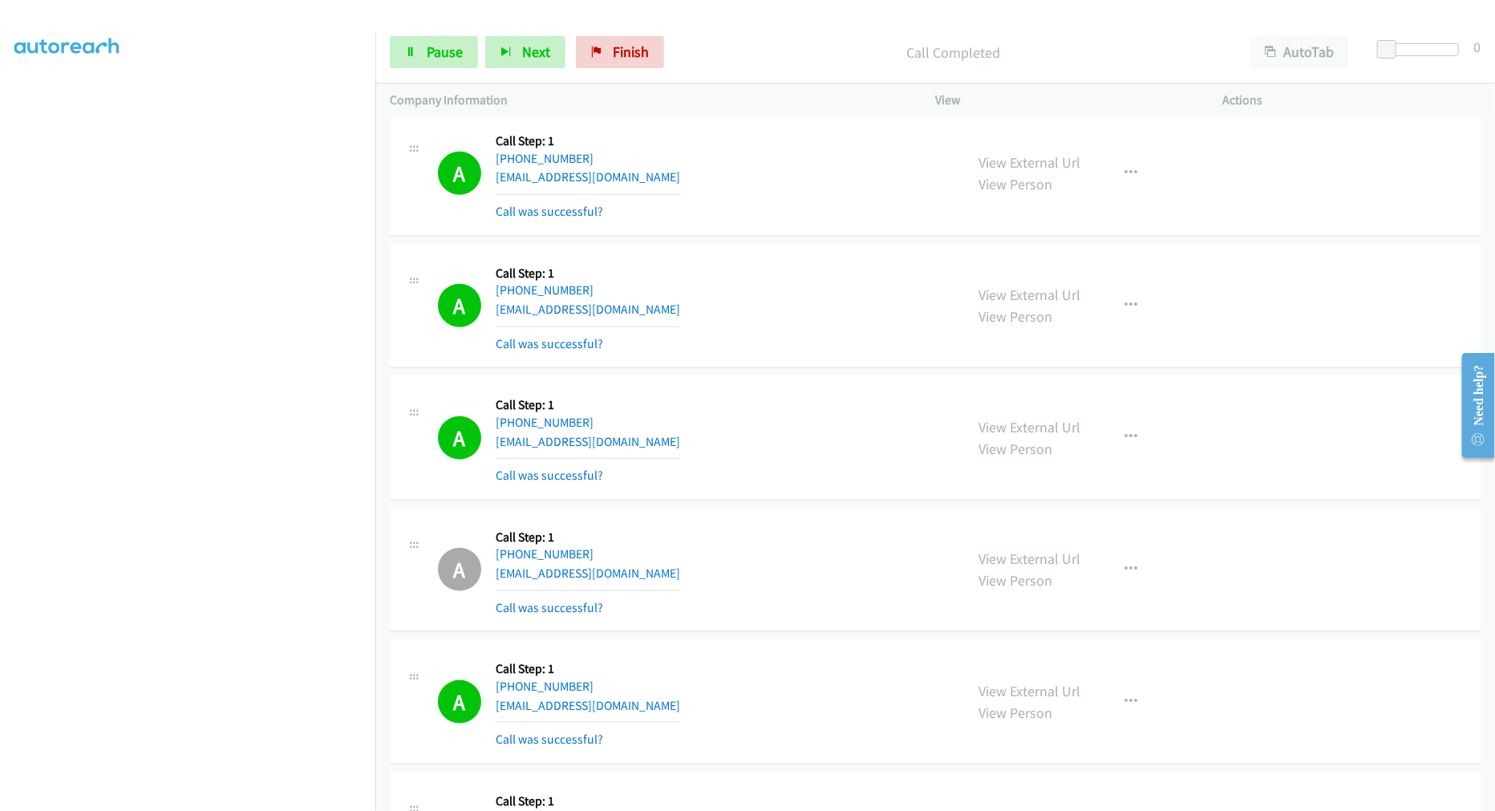
click at [840, 306] on div "A Callback Scheduled Call Step: 1 America/New_York +1 616-648-6810 candacemulli…" at bounding box center [694, 305] width 512 height 95
click at [873, 211] on div "A Callback Scheduled Call Step: 1 America/New_York +1 904-669-7650 sjohnson@ogs…" at bounding box center [694, 173] width 512 height 95
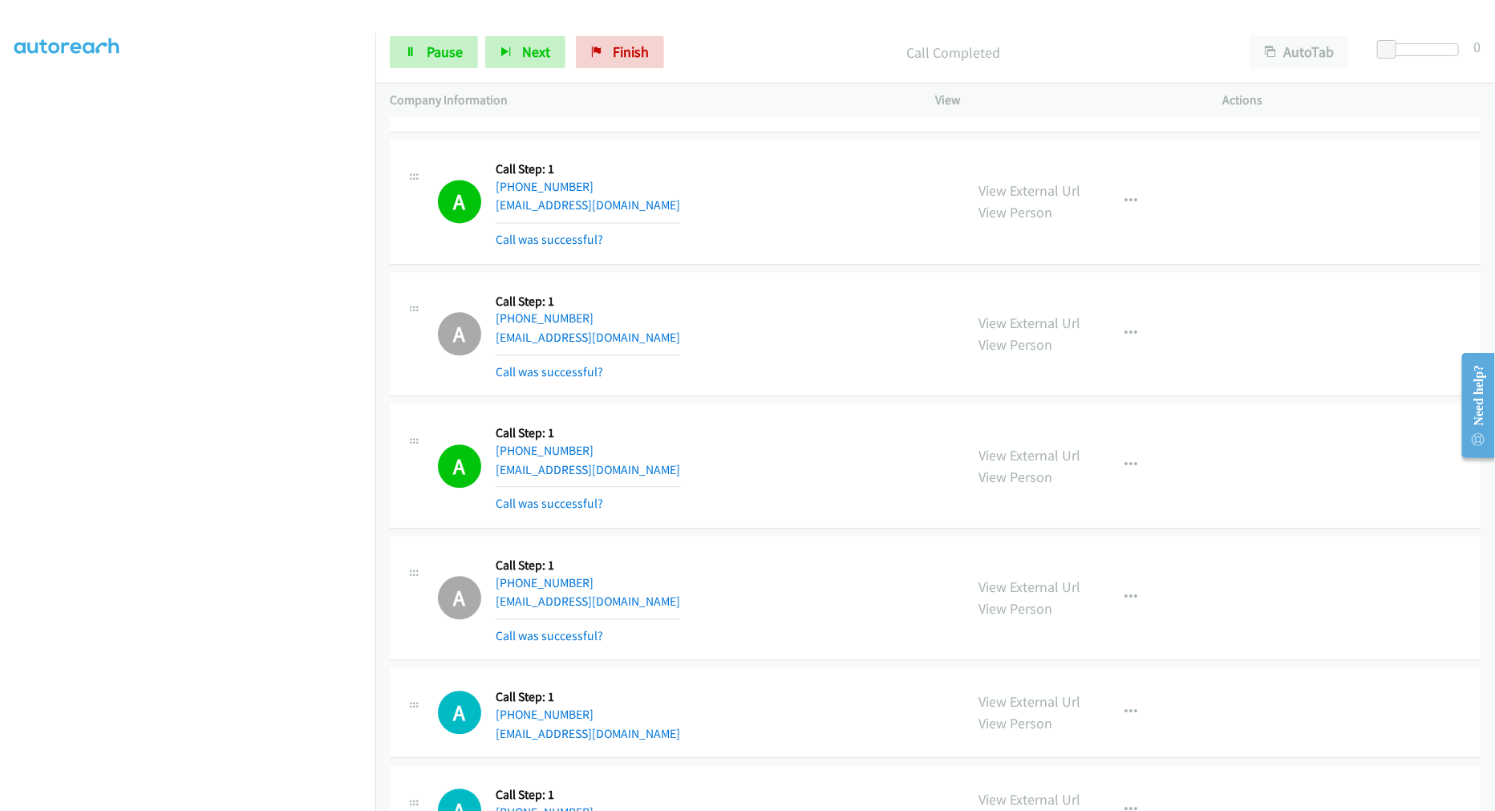
scroll to position [1960, 0]
click at [772, 40] on div "Call Completed" at bounding box center [953, 52] width 564 height 32
click at [806, 69] on div "Start Calls Pause Next Finish Call Completed AutoTab AutoTab 0" at bounding box center [935, 53] width 1120 height 62
click at [798, 42] on p "Call Completed" at bounding box center [953, 53] width 535 height 22
click at [795, 36] on div "Call Completed" at bounding box center [953, 52] width 564 height 32
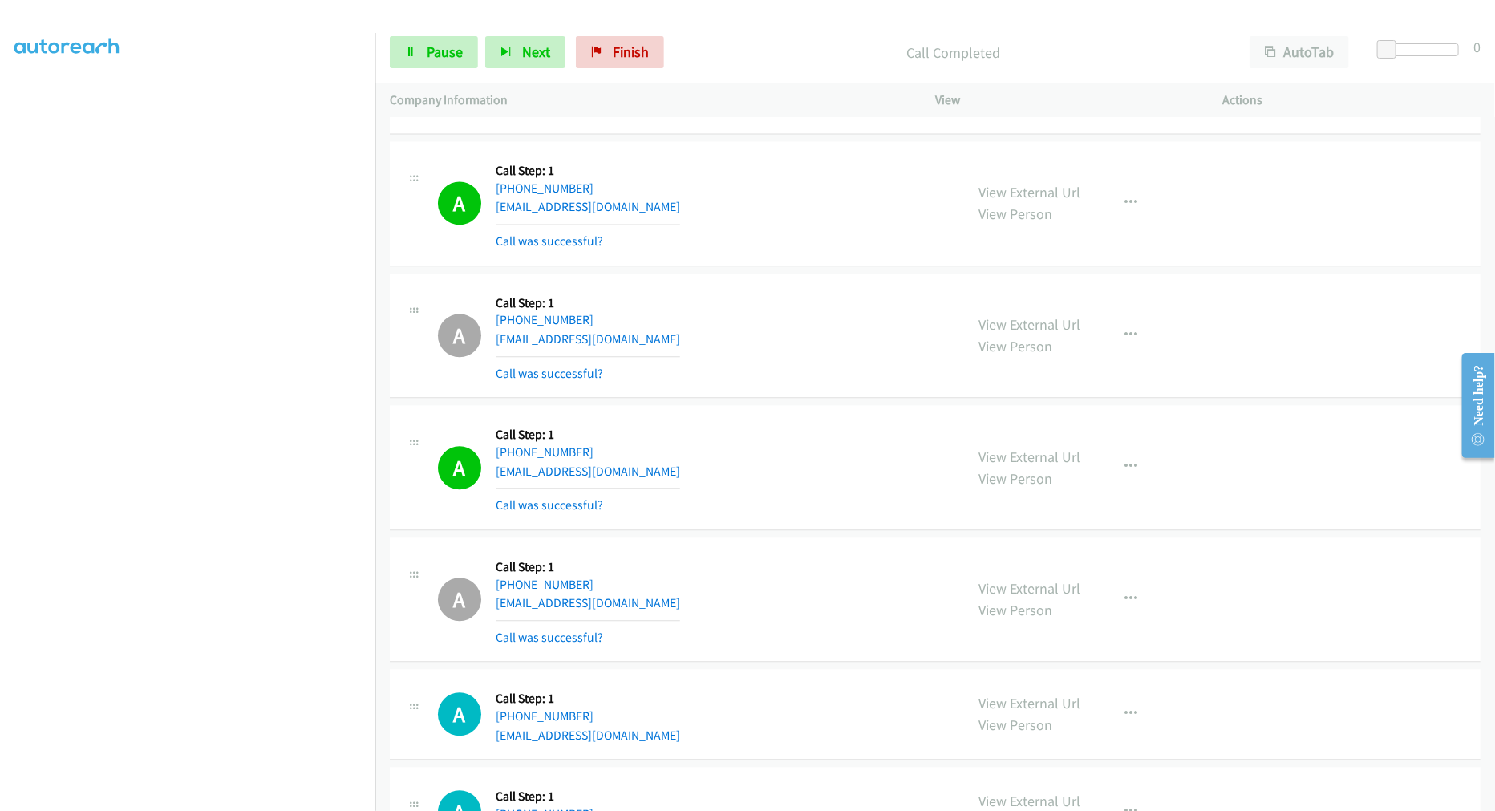
click at [783, 265] on div "A Callback Scheduled Call Step: 1 America/Chicago +1 785-201-2819 smithjo2313@g…" at bounding box center [935, 203] width 1091 height 125
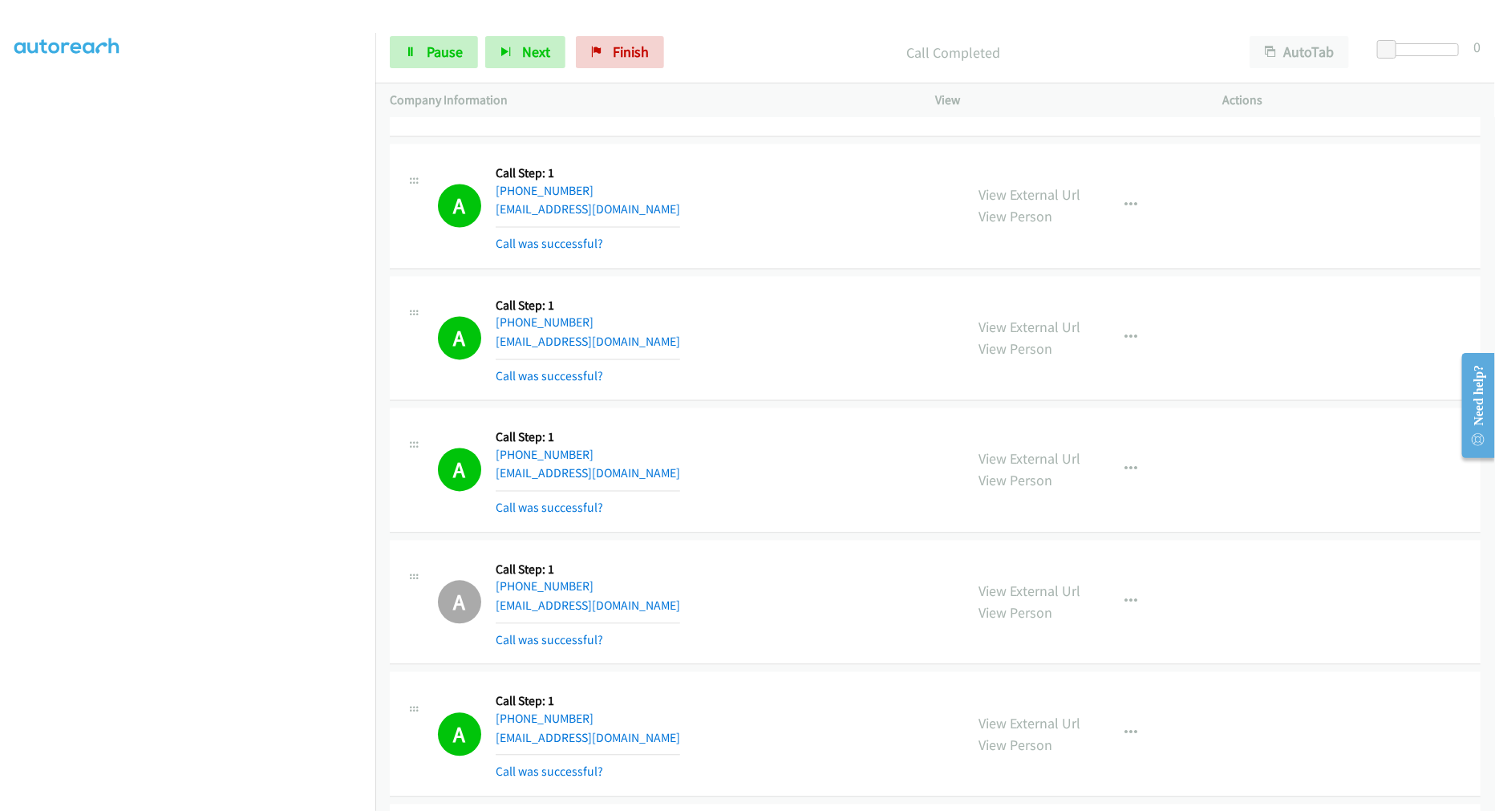
drag, startPoint x: 780, startPoint y: 257, endPoint x: 782, endPoint y: 210, distance: 46.6
click at [782, 210] on div "A Callback Scheduled Call Step: 1 America/Chicago +1 832-723-8464 rtstump@outlo…" at bounding box center [694, 206] width 512 height 95
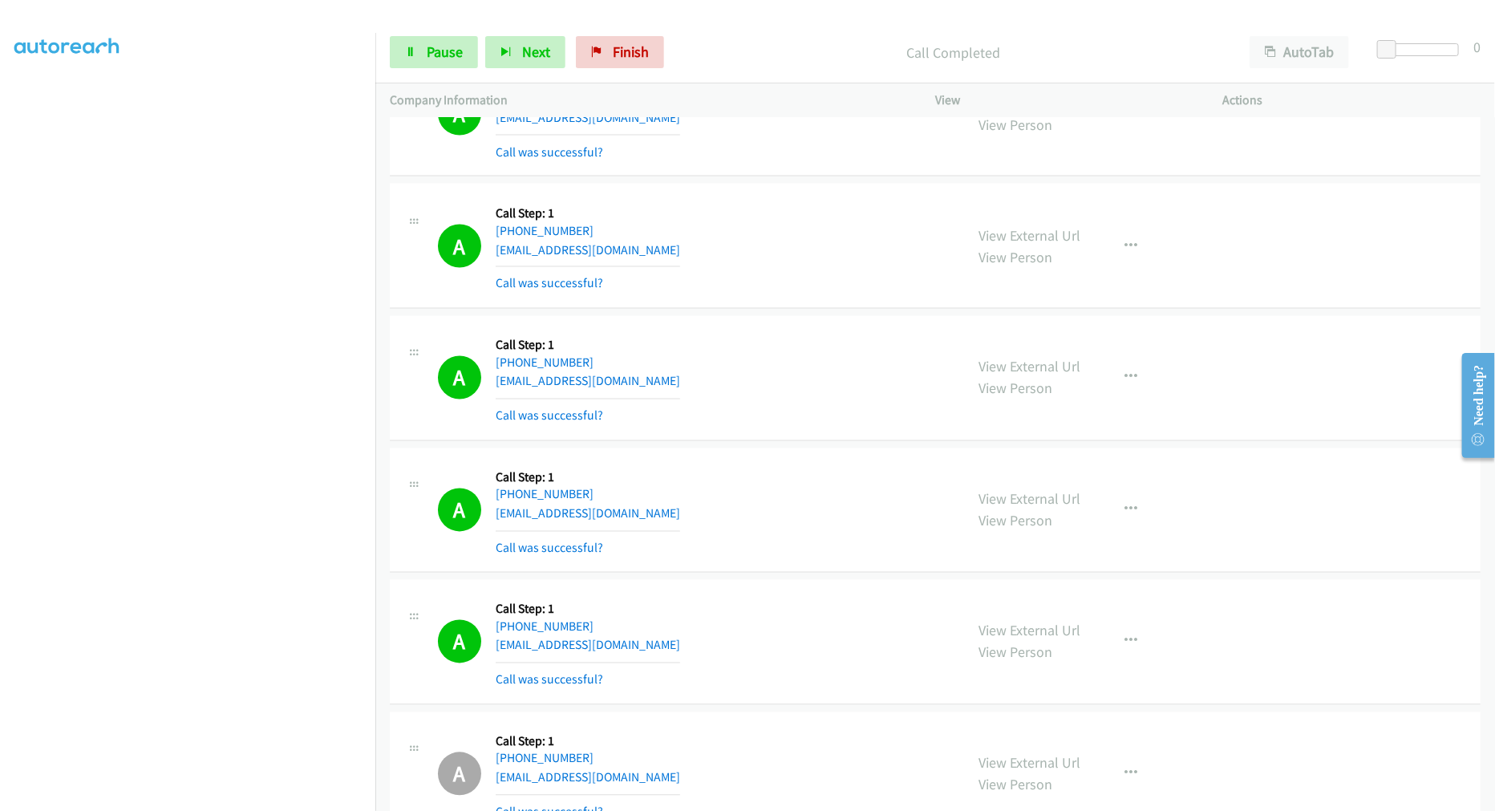
scroll to position [1514, 0]
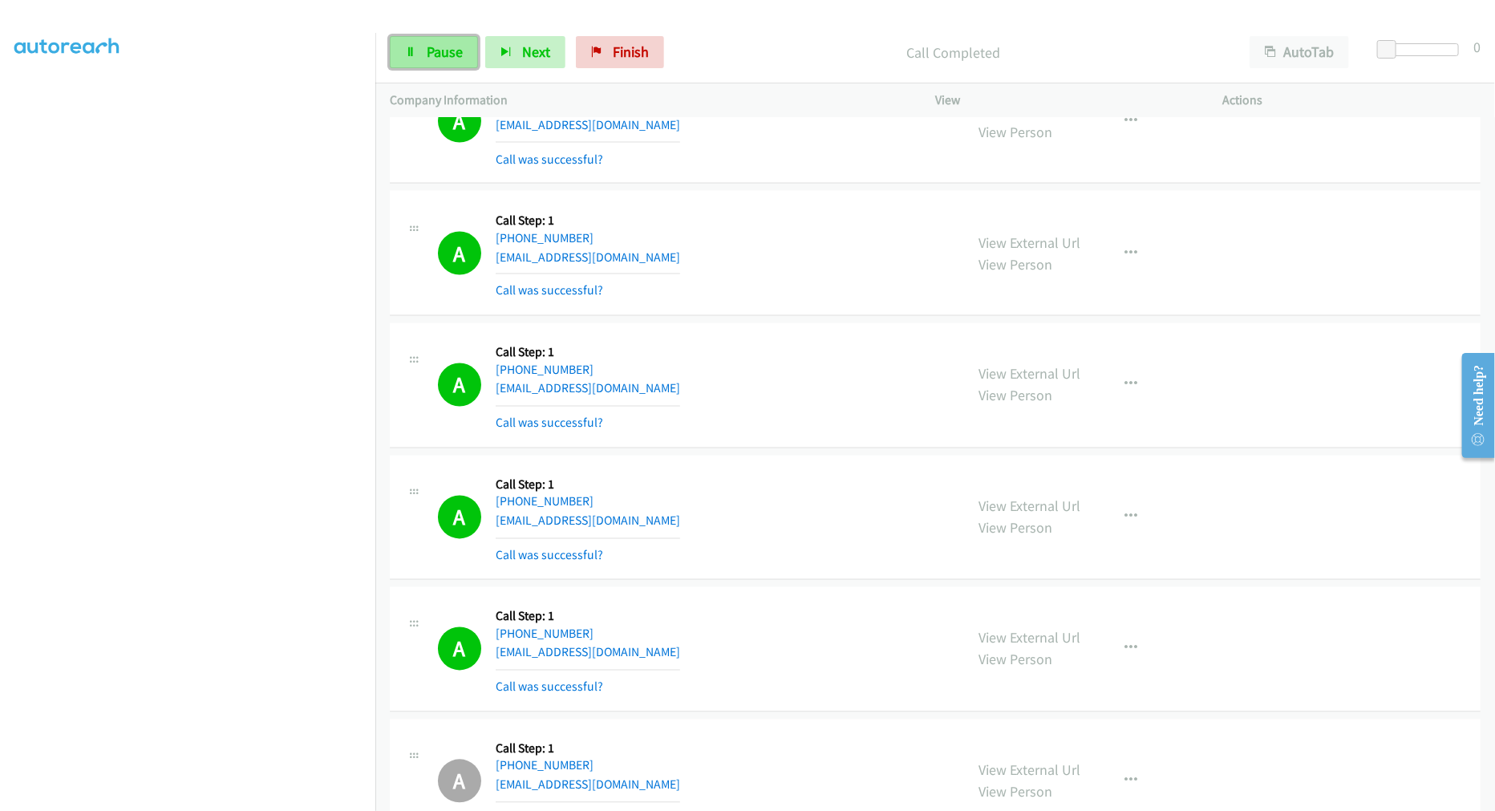
click at [447, 61] on link "Pause" at bounding box center [434, 52] width 88 height 32
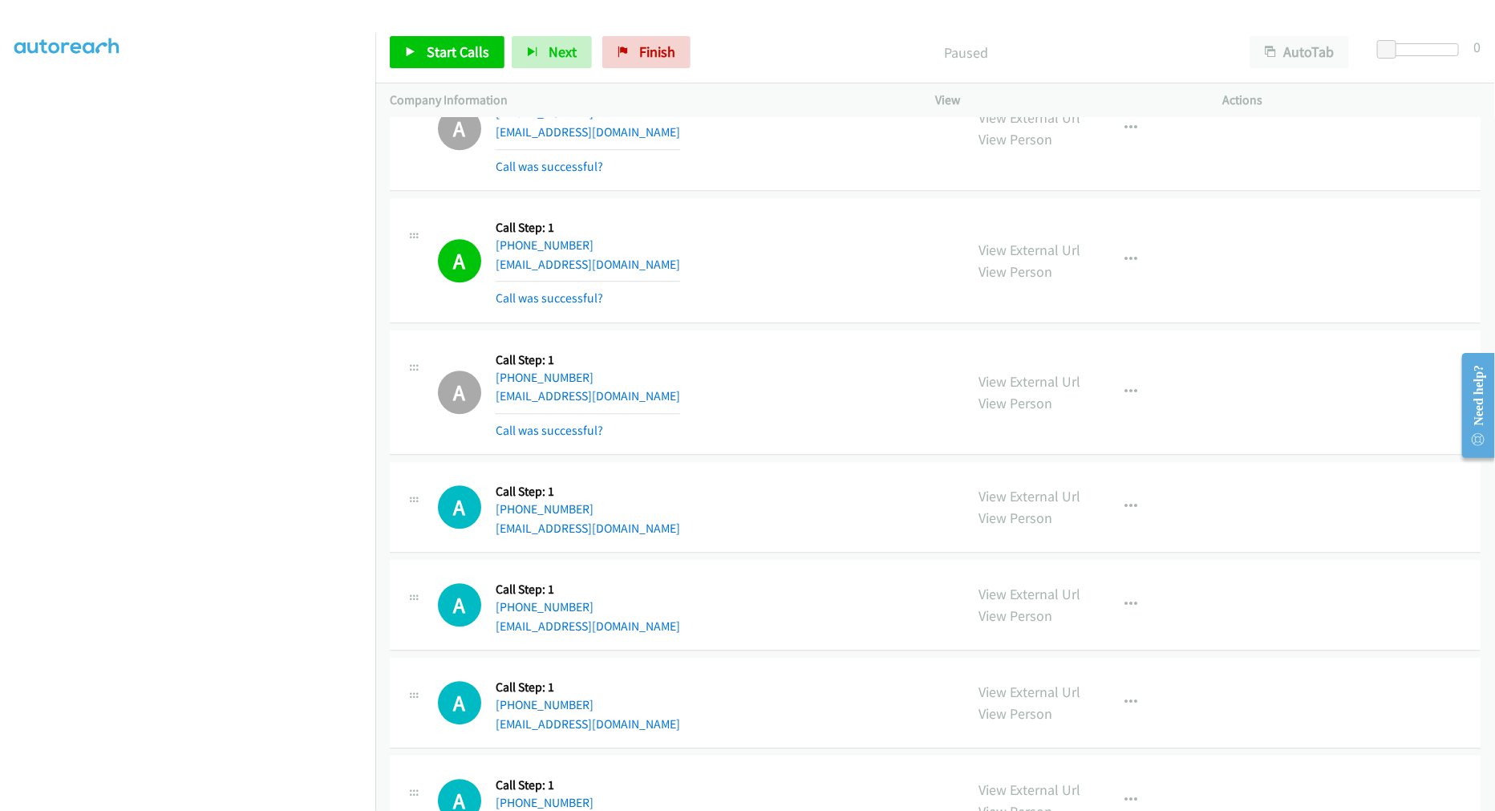
scroll to position [2406, 0]
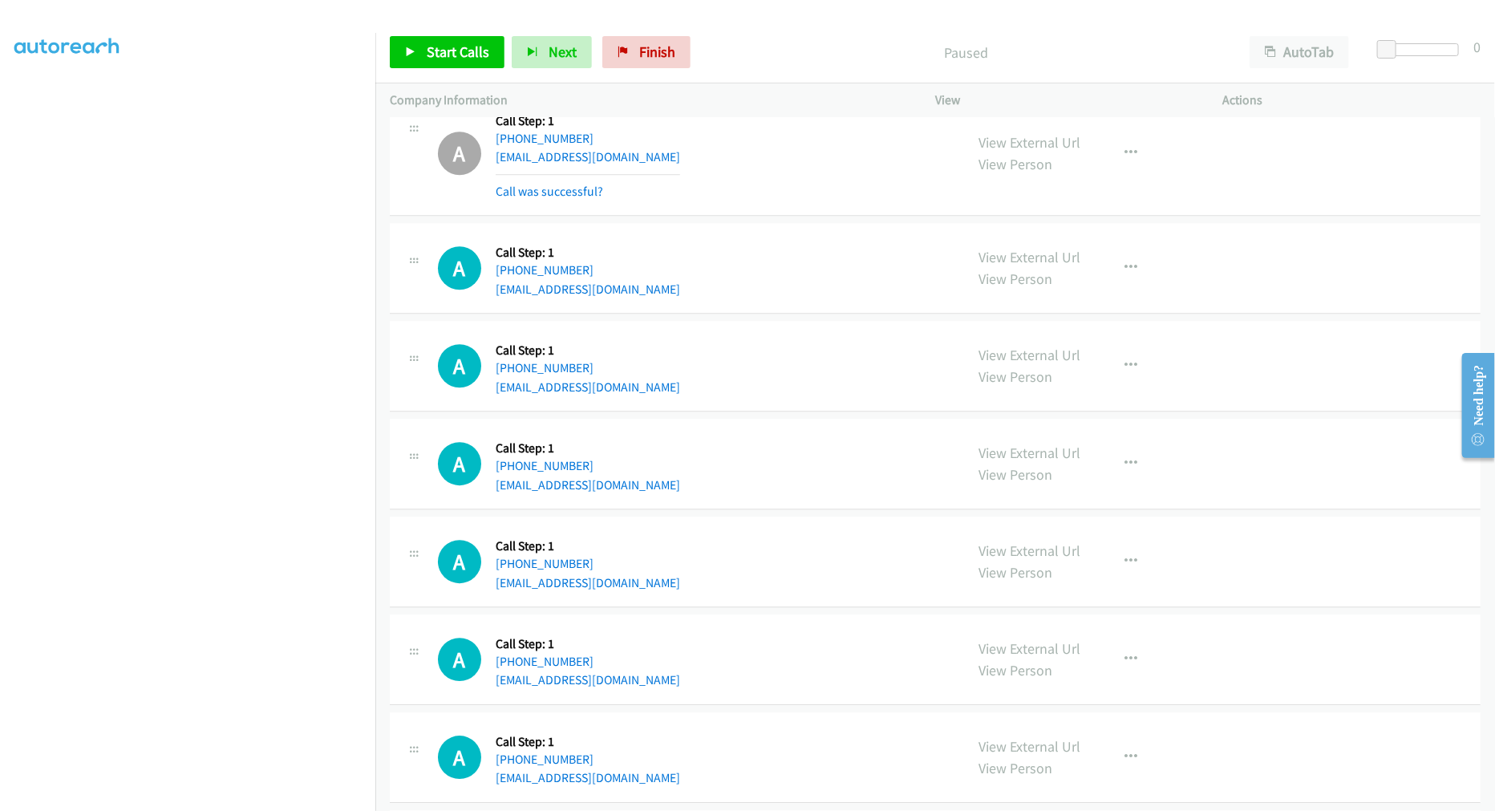
click at [788, 217] on div "A Callback Scheduled Call Step: 1 America/Chicago +1 773-251-6167 pwitkowski135…" at bounding box center [935, 153] width 1091 height 125
click at [789, 221] on td "A Callback Scheduled Call Step: 1 America/Denver +1 406-633-1682 emilyhixon722@…" at bounding box center [935, 269] width 1120 height 98
click at [759, 38] on div "Paused" at bounding box center [966, 52] width 537 height 32
click at [743, 225] on div "A Callback Scheduled Call Step: 1 America/Denver +1 406-633-1682 emilyhixon722@…" at bounding box center [935, 268] width 1091 height 91
click at [463, 64] on link "Start Calls" at bounding box center [447, 52] width 115 height 32
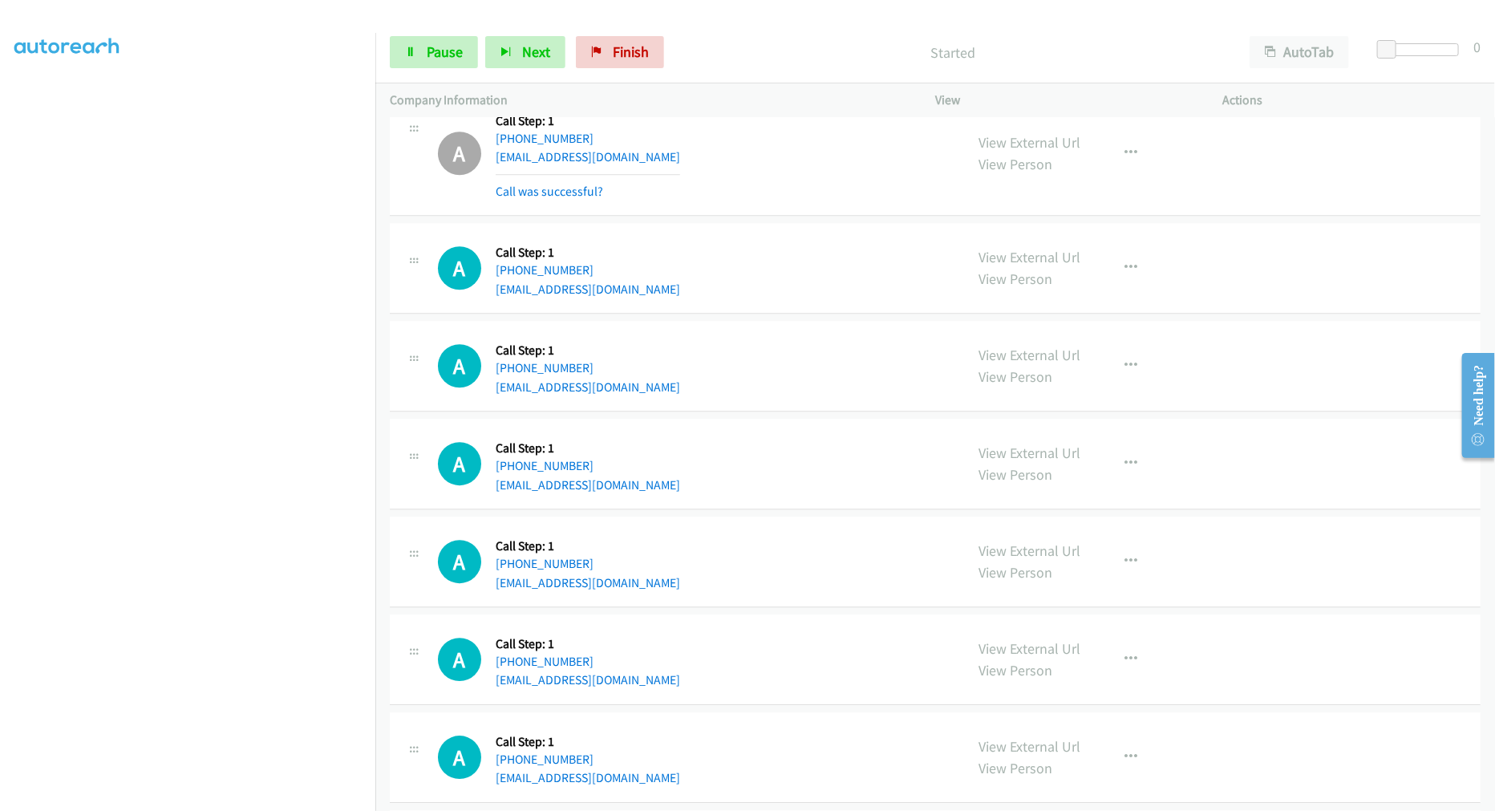
click at [788, 318] on td "A Callback Scheduled Call Step: 1 America/New_York +1 508-857-7338 nikhitaasanj…" at bounding box center [935, 367] width 1120 height 98
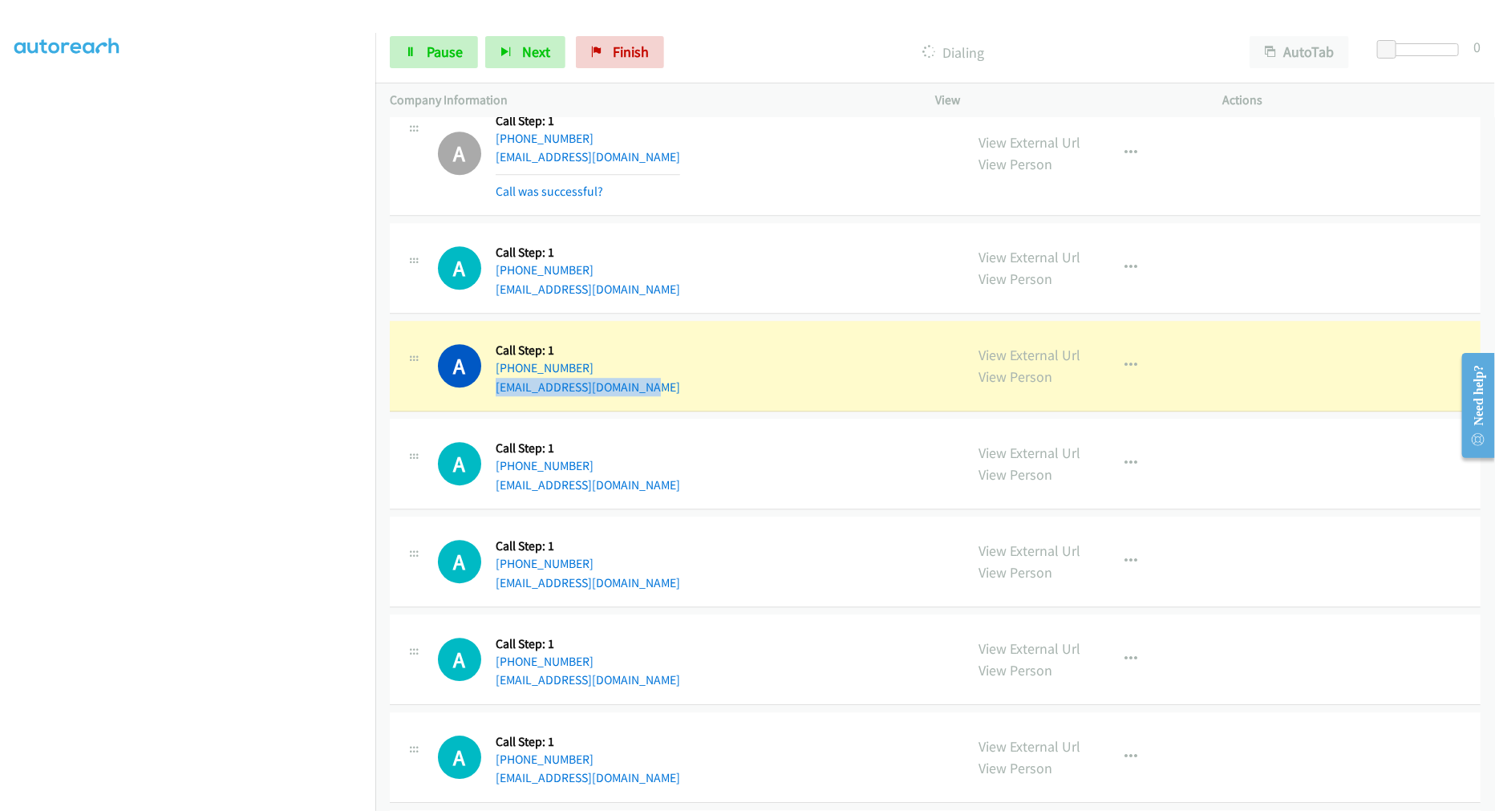
copy link "nikhitaasanjayy@gmail.com"
drag, startPoint x: 658, startPoint y: 389, endPoint x: 492, endPoint y: 391, distance: 165.2
click at [492, 391] on div "A Callback Scheduled Call Step: 1 America/New_York +1 508-857-7338 nikhitaasanj…" at bounding box center [694, 365] width 512 height 61
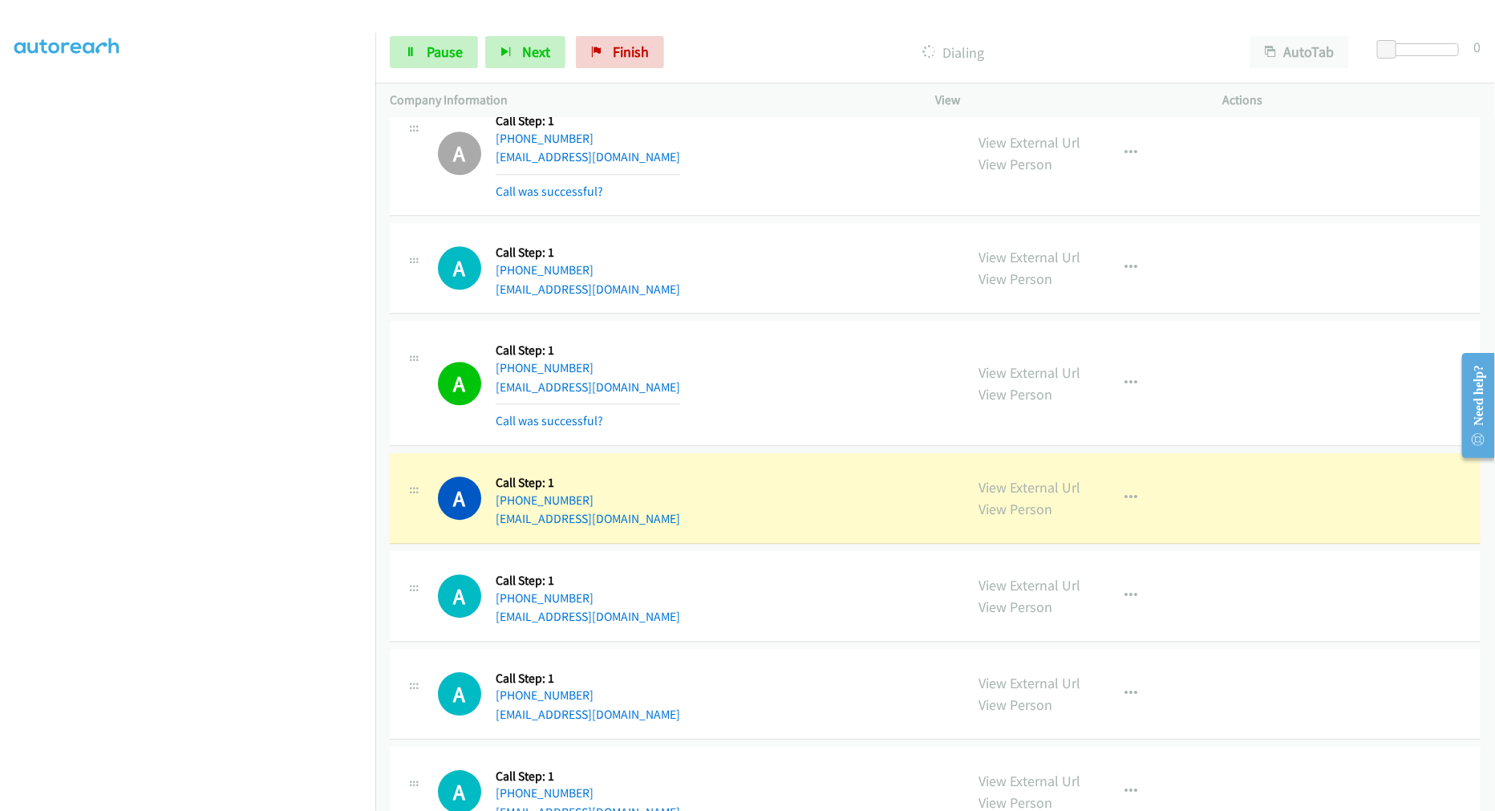
click at [798, 456] on div "A Callback Scheduled Call Step: 1 America/Denver +1 303-810-3079 bandimeredb@ao…" at bounding box center [935, 498] width 1091 height 91
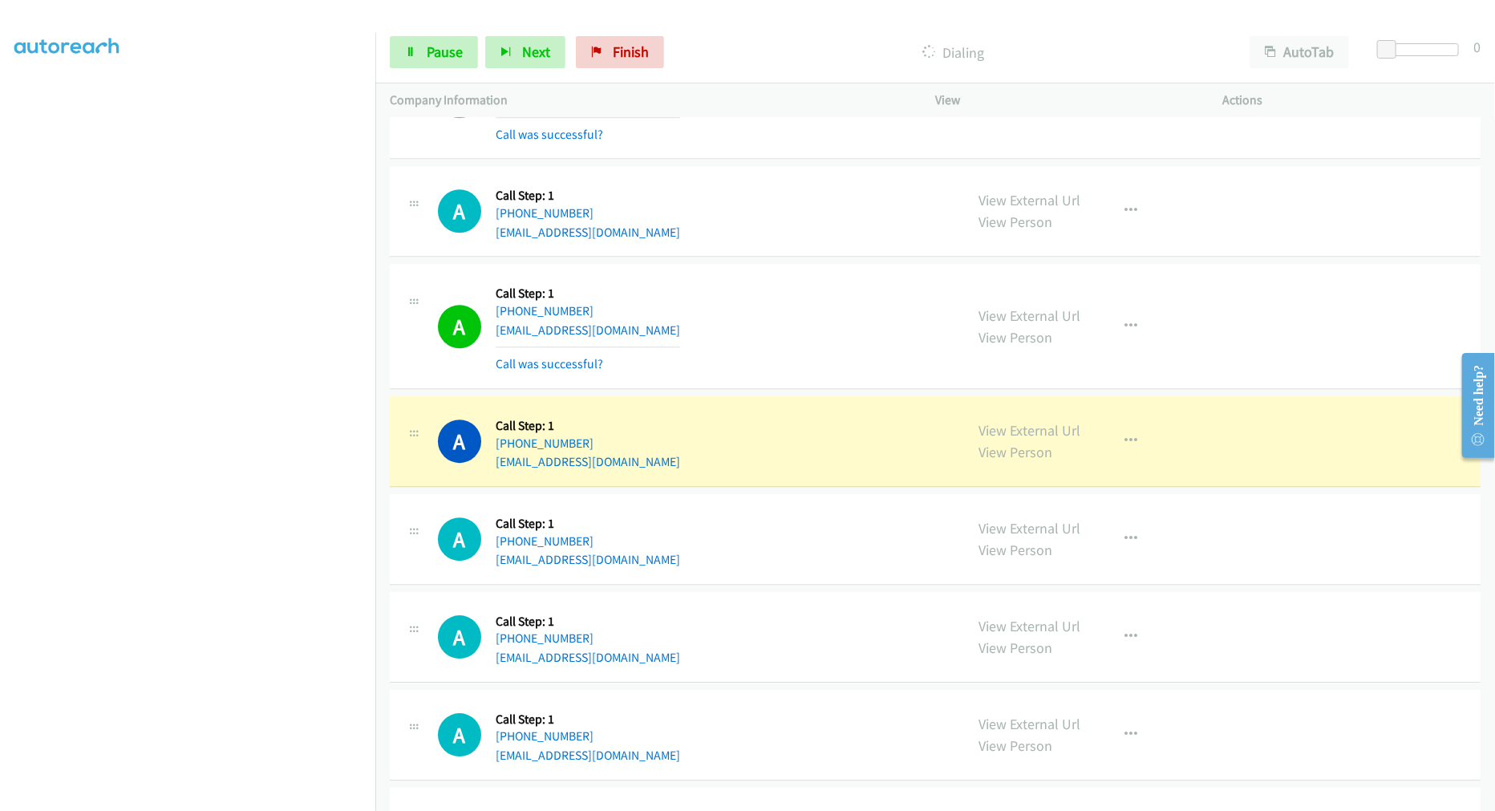
scroll to position [2495, 0]
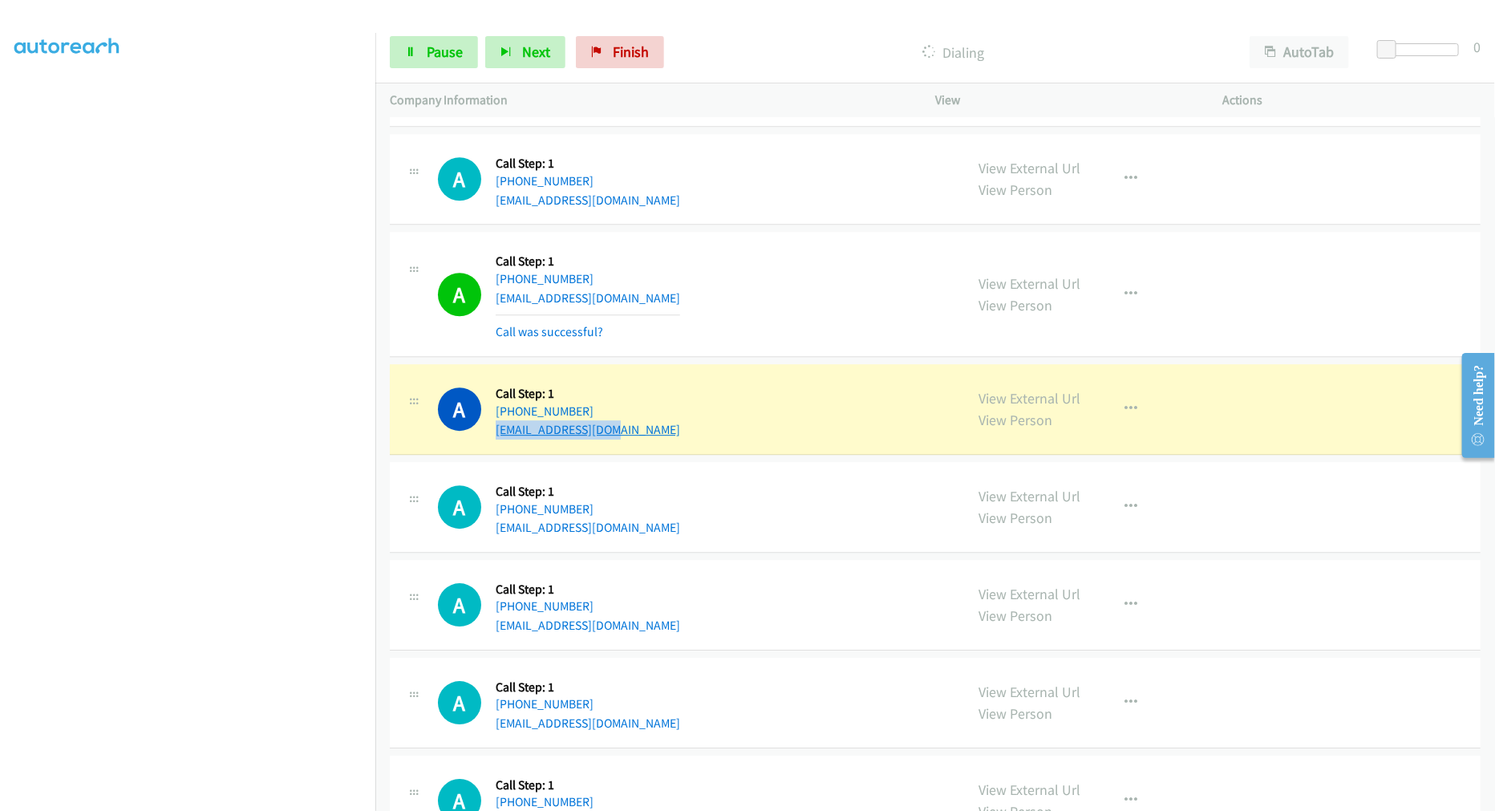
drag, startPoint x: 630, startPoint y: 435, endPoint x: 494, endPoint y: 438, distance: 135.6
click at [494, 438] on div "A Callback Scheduled Call Step: 1 America/Denver +1 303-810-3079 bandimeredb@ao…" at bounding box center [694, 409] width 512 height 61
copy link "bandimeredb@aol.com"
drag, startPoint x: 1001, startPoint y: 402, endPoint x: 989, endPoint y: 371, distance: 33.5
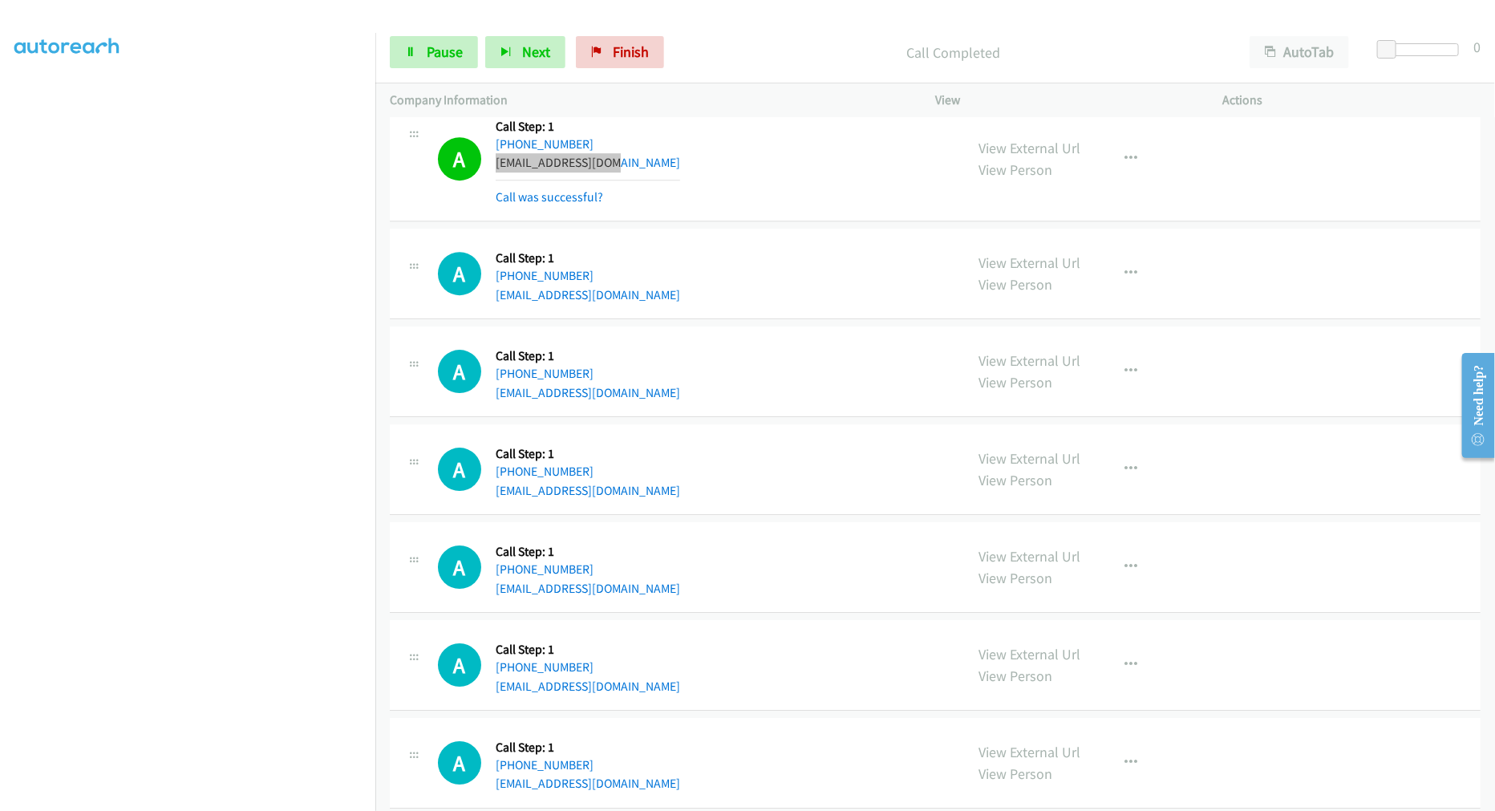
scroll to position [2673, 0]
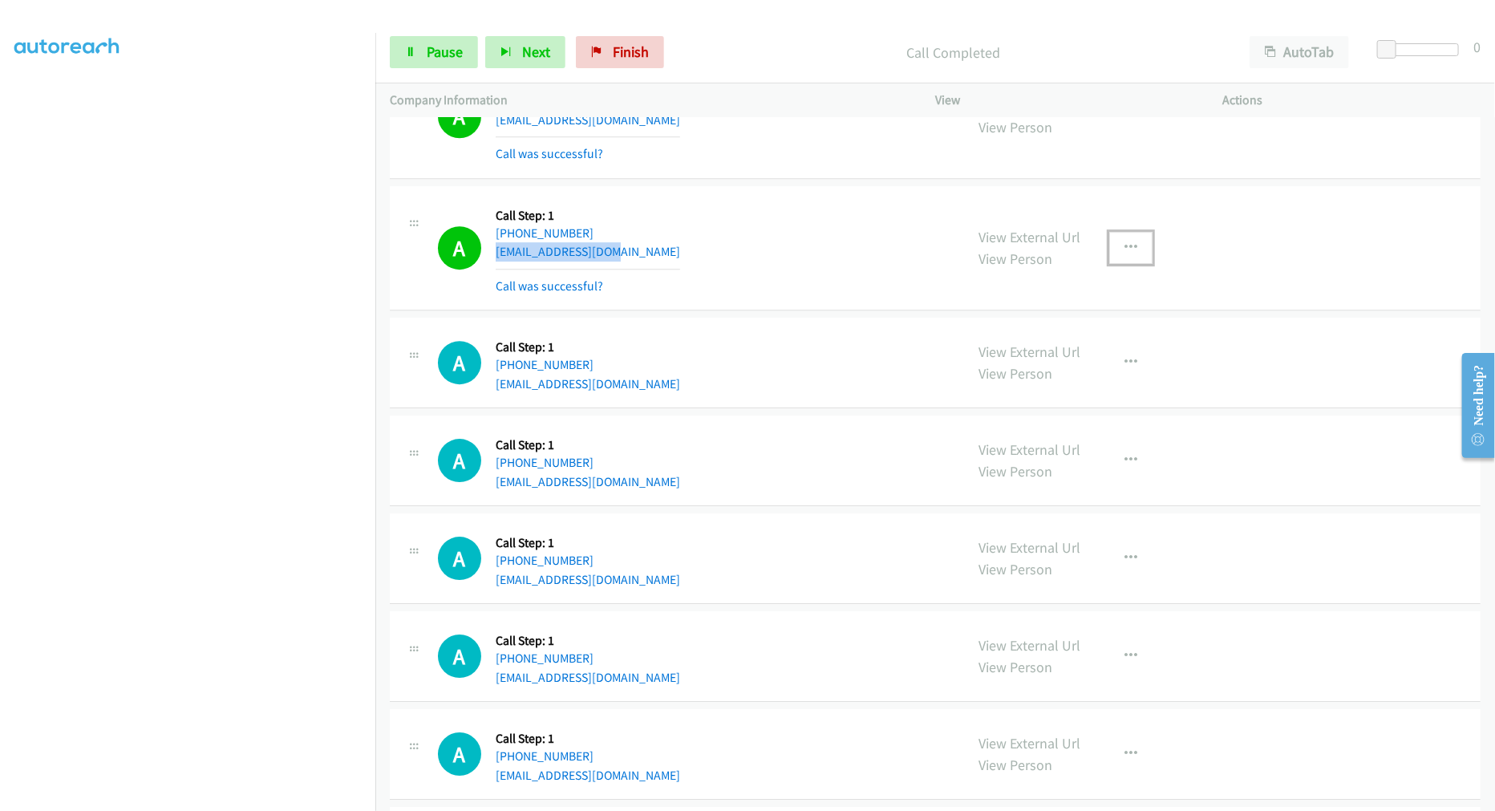
drag, startPoint x: 1125, startPoint y: 257, endPoint x: 1093, endPoint y: 297, distance: 50.7
click at [1125, 257] on button "button" at bounding box center [1130, 248] width 43 height 32
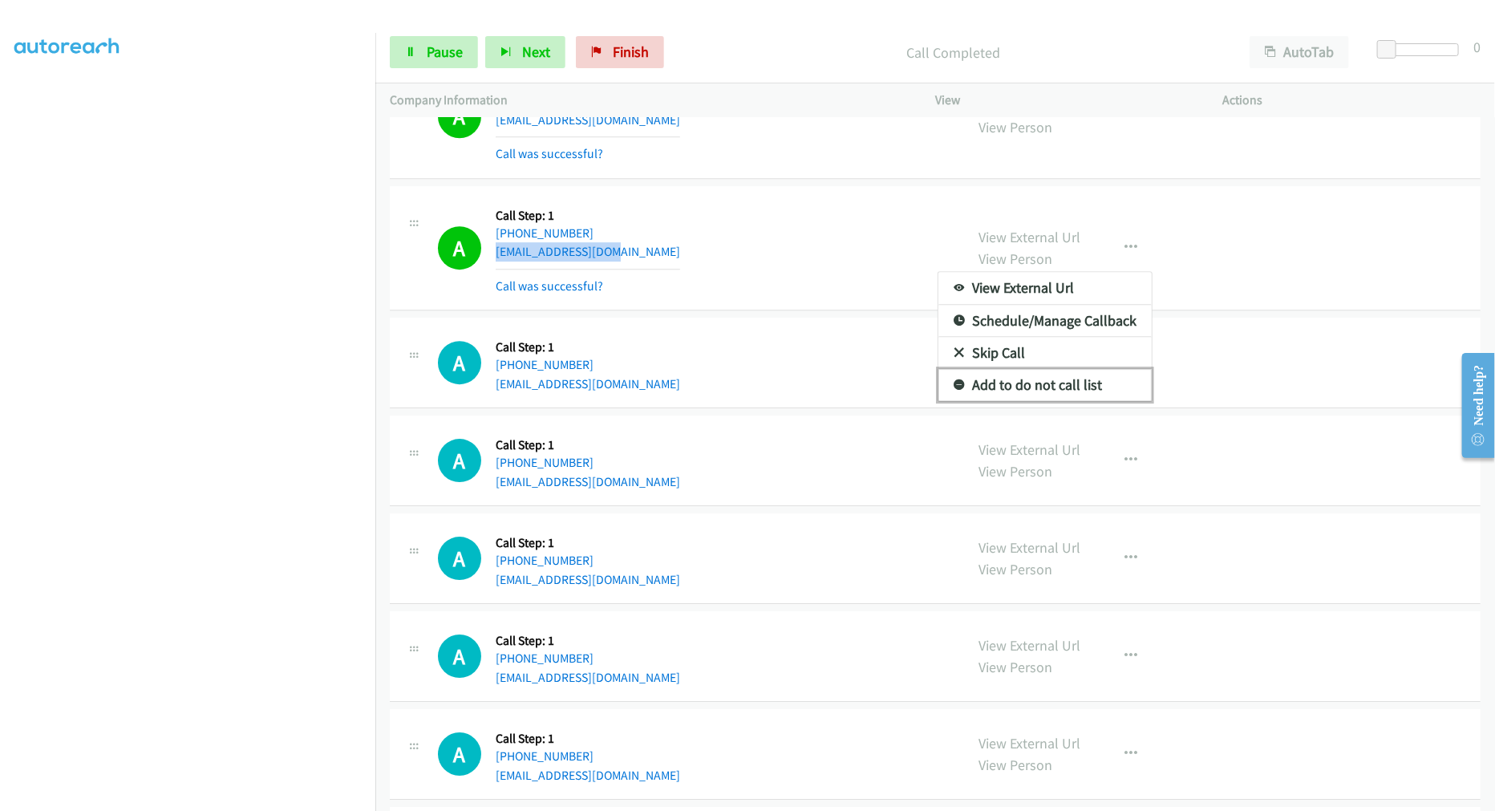
click at [1035, 372] on link "Add to do not call list" at bounding box center [1044, 385] width 213 height 32
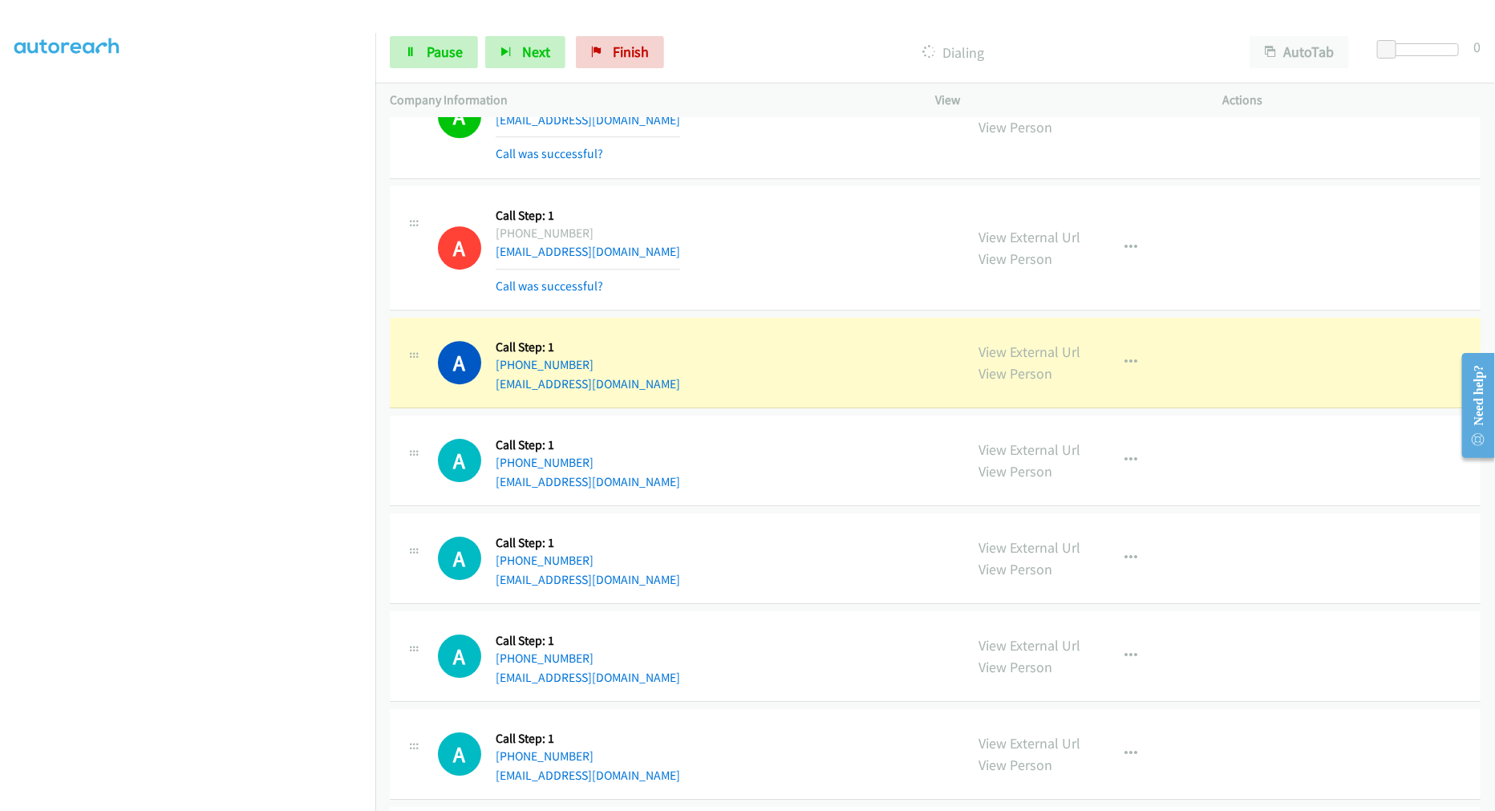
click at [679, 283] on div "A Callback Scheduled Call Step: 1 America/Denver +1 303-810-3079 bandimeredb@ao…" at bounding box center [694, 248] width 512 height 95
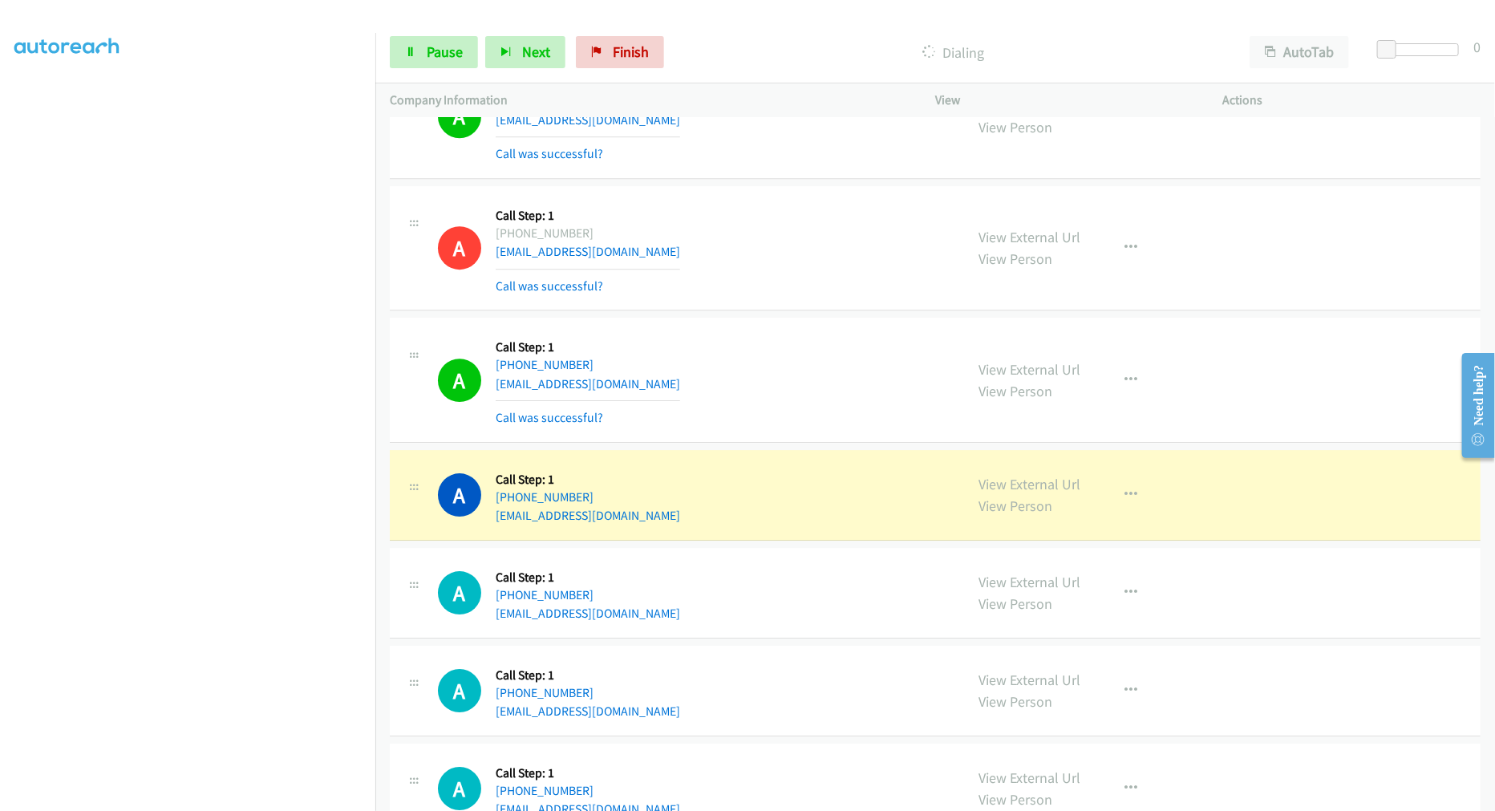
click at [766, 318] on td "A Callback Scheduled Call Step: 1 America/Denver +1 720-276-2752 lizebsen@gmail…" at bounding box center [935, 380] width 1120 height 132
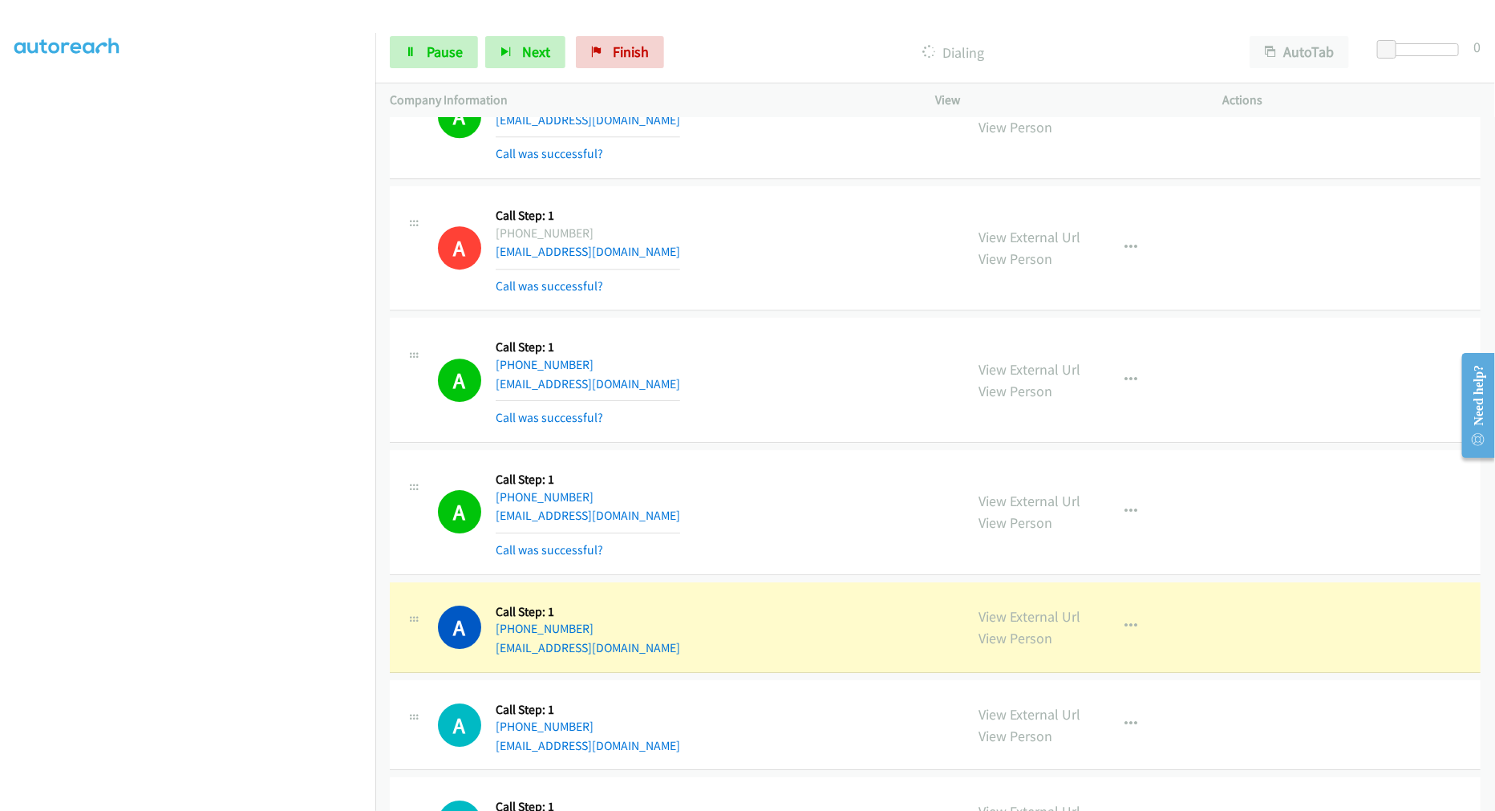
click at [423, 71] on div "Start Calls Pause Next Finish Dialing AutoTab AutoTab 0" at bounding box center [935, 53] width 1120 height 62
click at [427, 54] on span "Pause" at bounding box center [445, 52] width 36 height 18
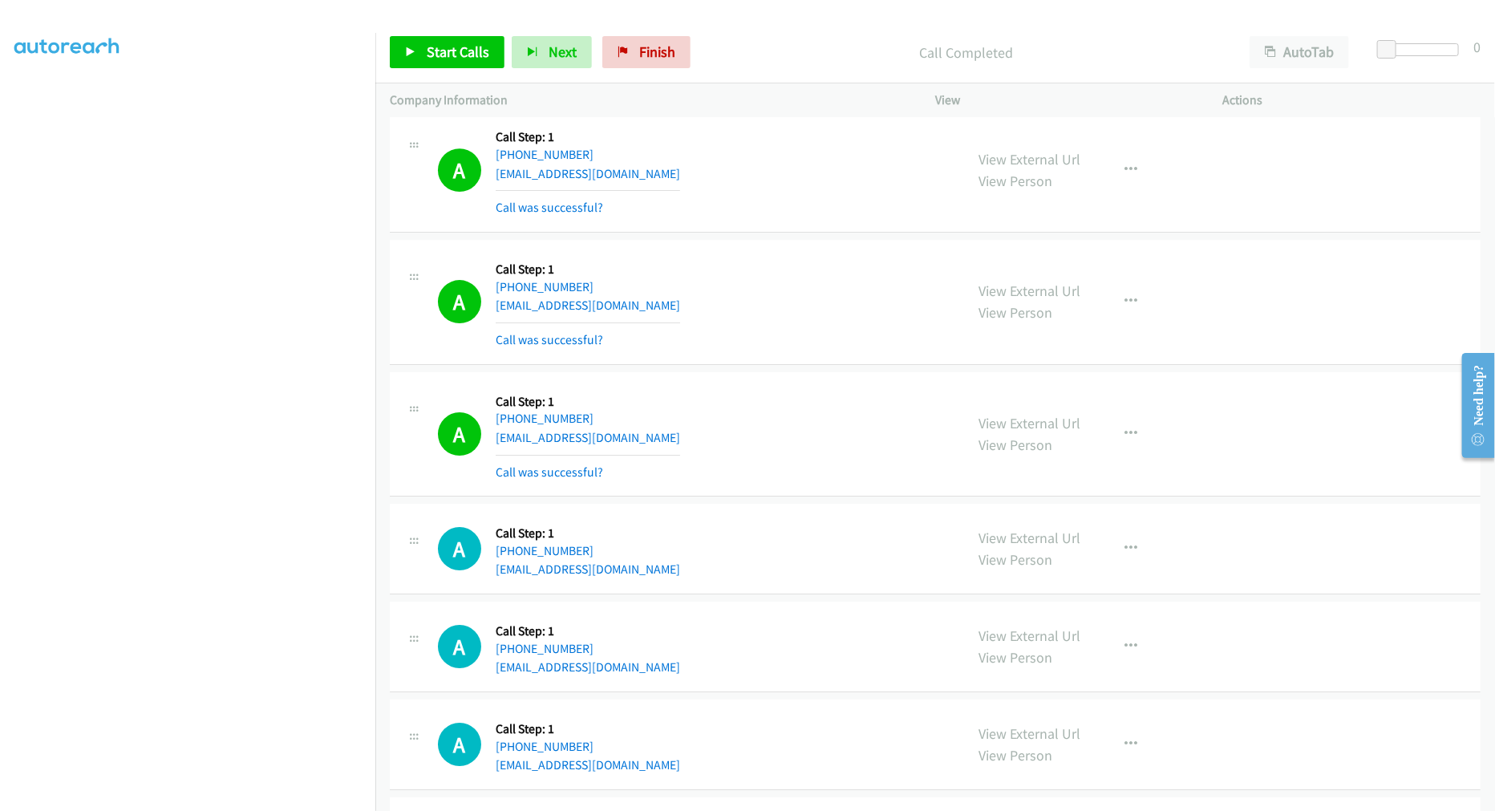
scroll to position [2851, 0]
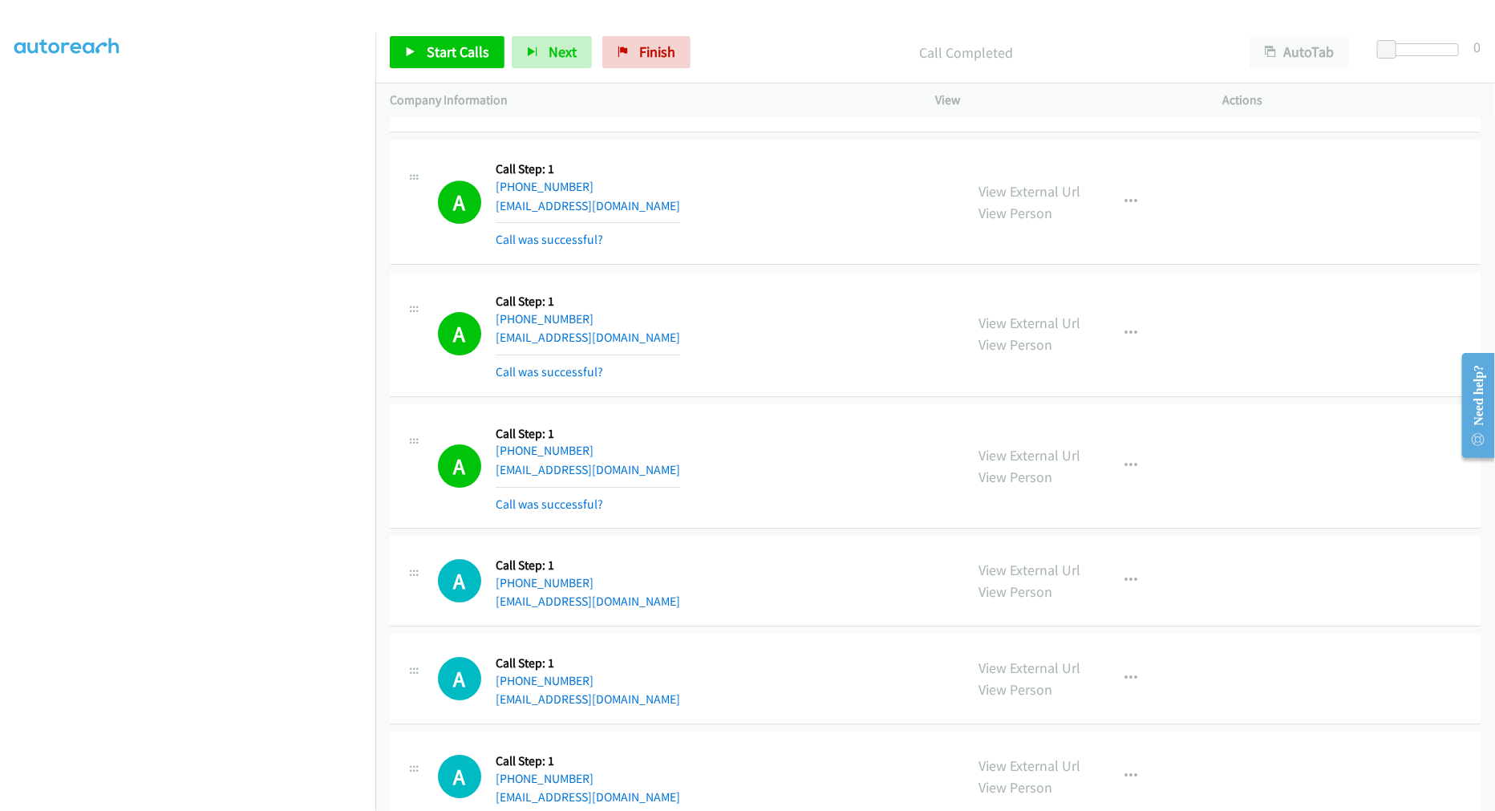
click at [779, 271] on td "A Callback Scheduled Call Step: 1 America/Chicago +1 612-822-4040 hothosta@gmai…" at bounding box center [935, 335] width 1120 height 132
click at [427, 55] on span "Start Calls" at bounding box center [458, 52] width 63 height 18
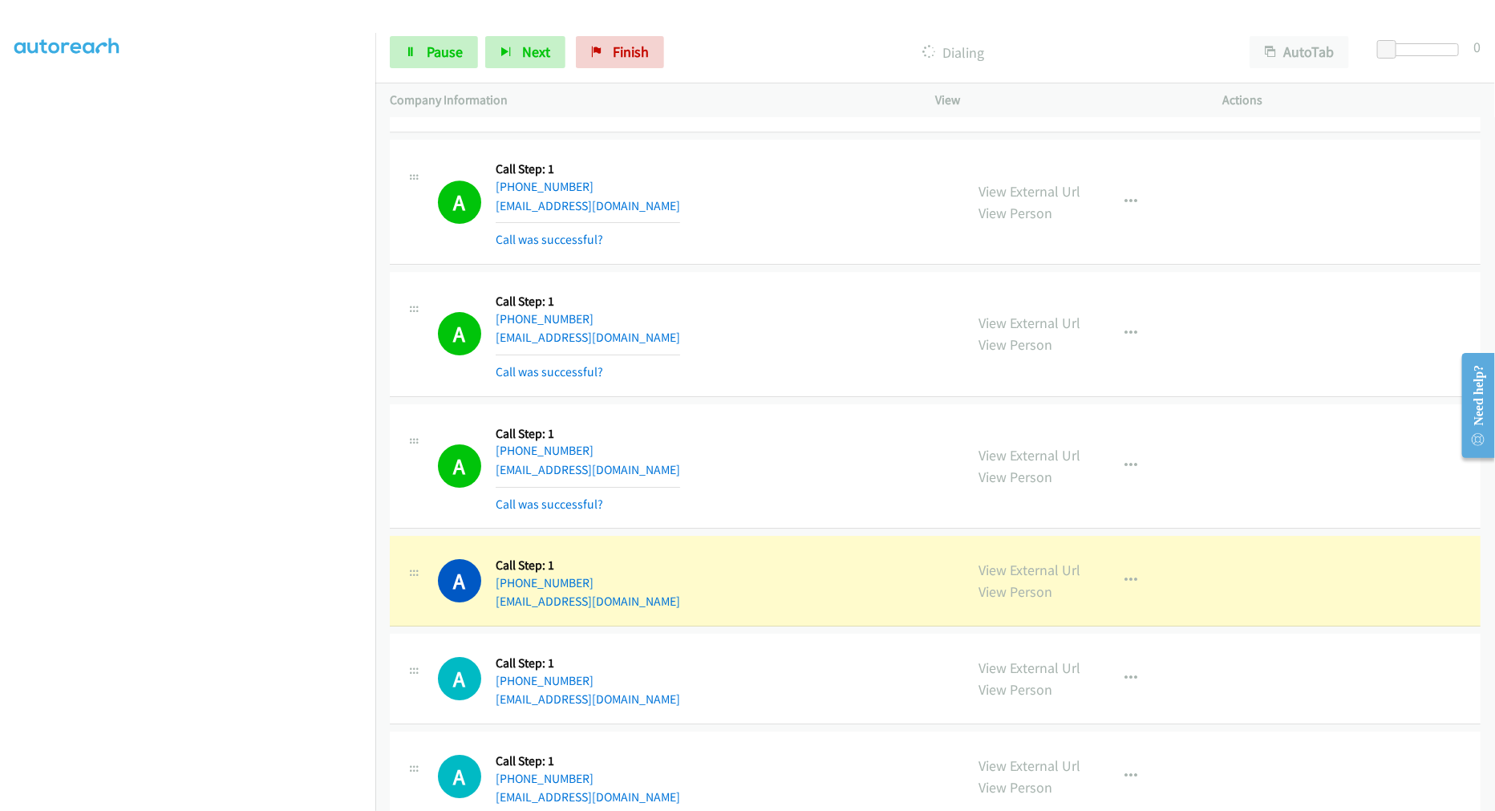
drag, startPoint x: 788, startPoint y: 411, endPoint x: 794, endPoint y: 396, distance: 15.5
click at [791, 407] on div "A Callback Scheduled Call Step: 1 America/Chicago +1 318-510-3410 carbuymiami@g…" at bounding box center [935, 466] width 1091 height 125
click at [794, 396] on div "A Callback Scheduled Call Step: 1 America/Chicago +1 612-822-4040 hothosta@gmai…" at bounding box center [935, 334] width 1091 height 125
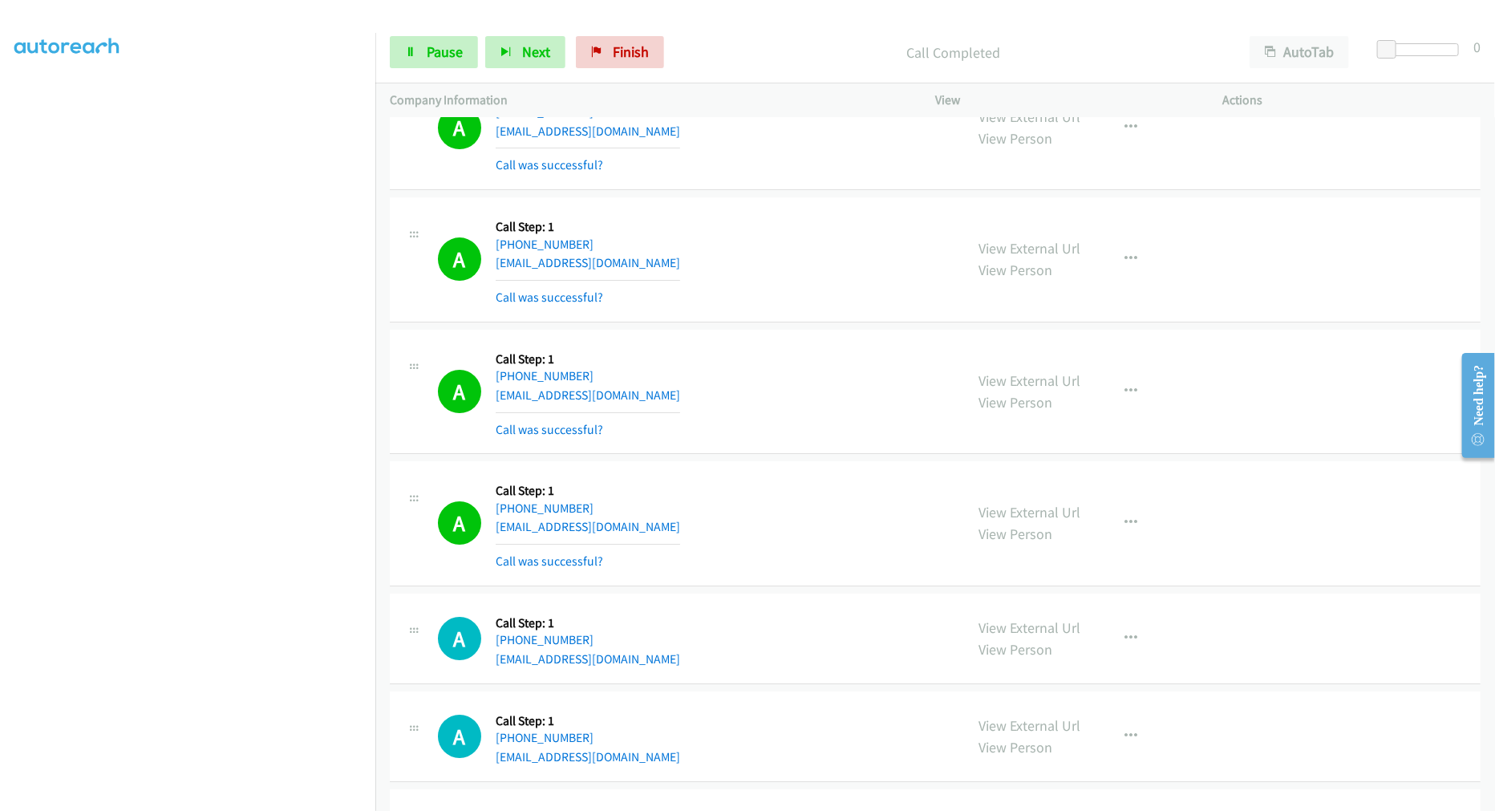
scroll to position [3029, 0]
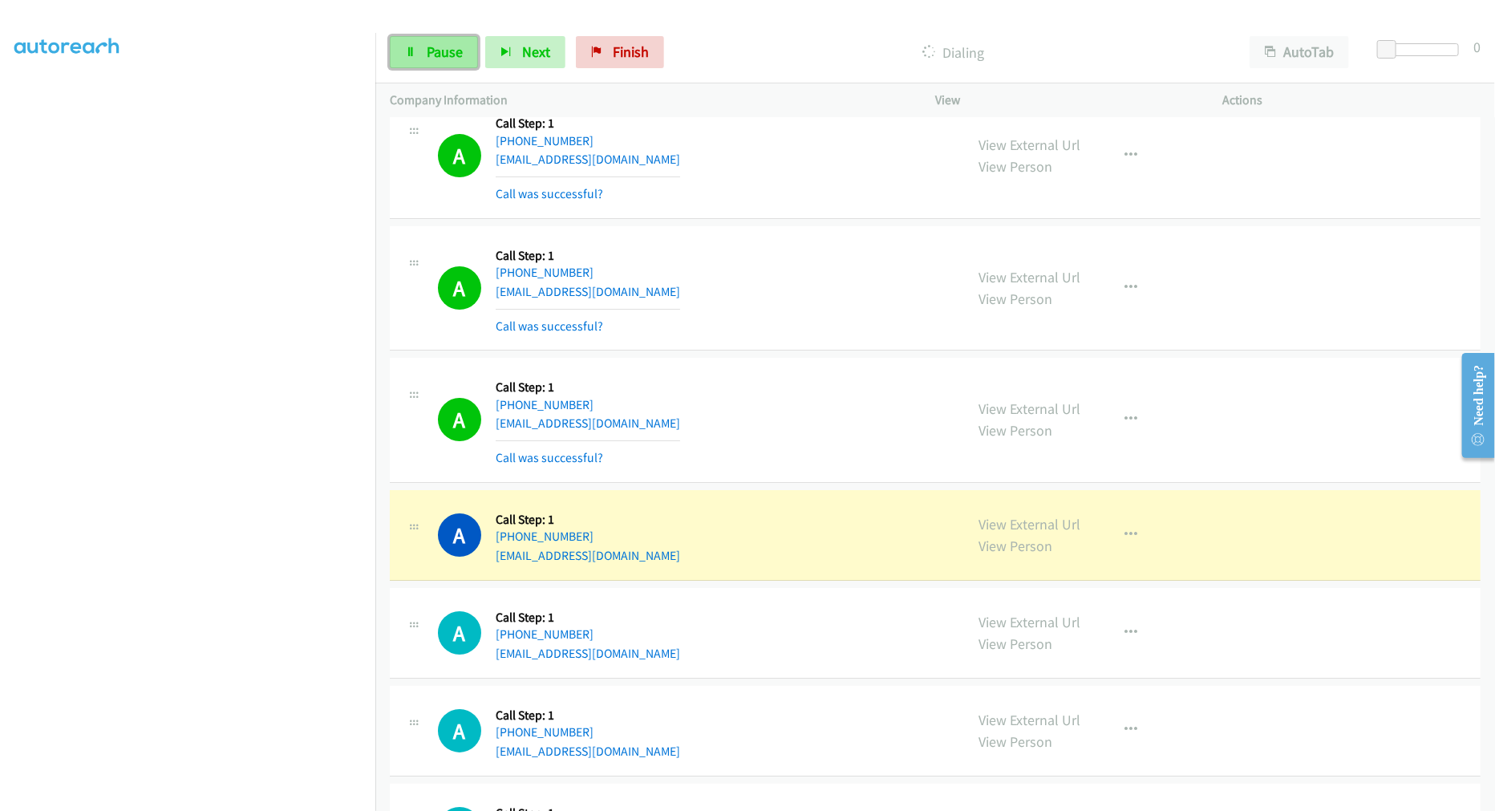
click at [419, 65] on link "Pause" at bounding box center [434, 52] width 88 height 32
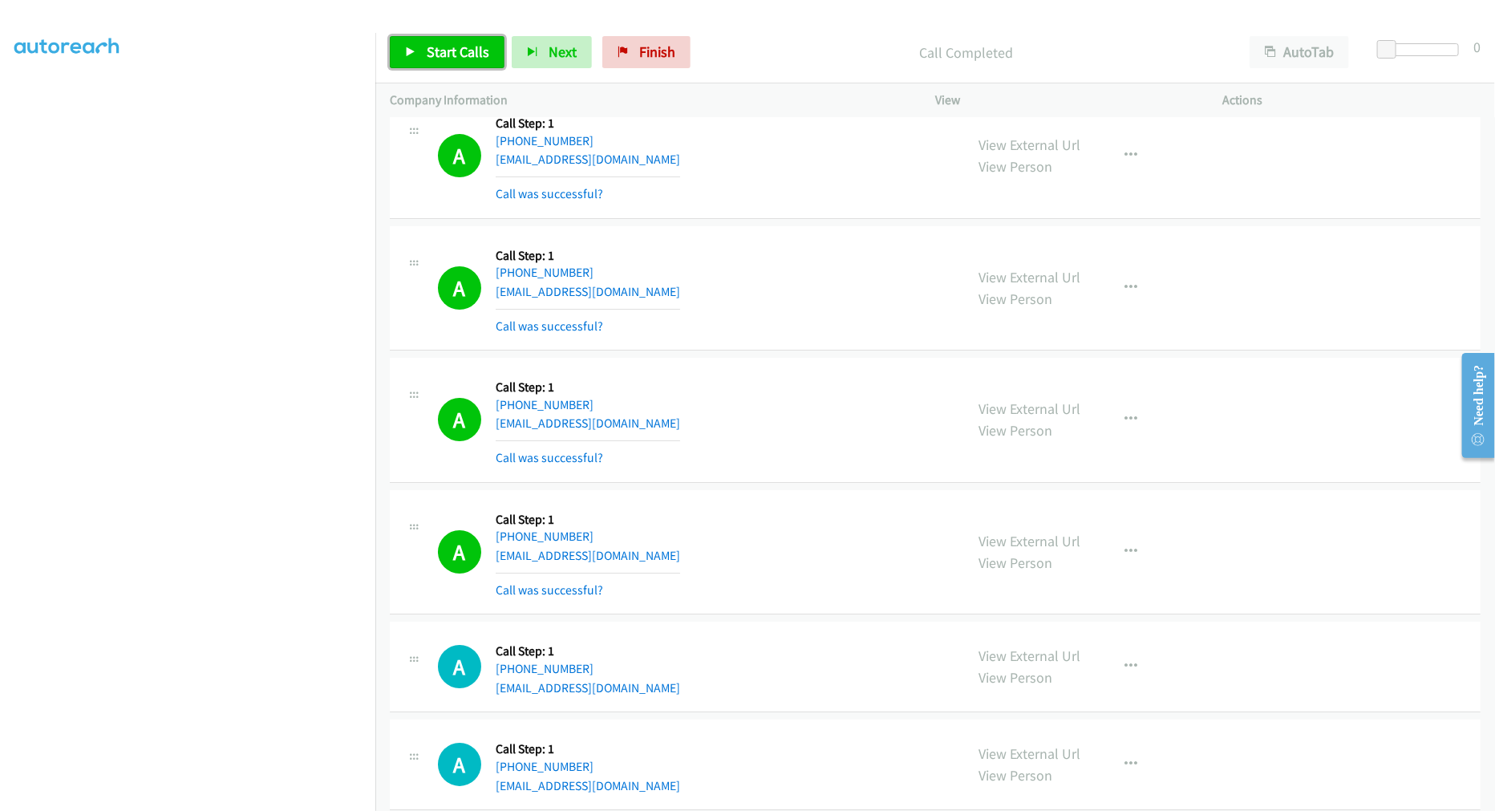
drag, startPoint x: 439, startPoint y: 43, endPoint x: 411, endPoint y: 53, distance: 29.9
click at [439, 43] on span "Start Calls" at bounding box center [458, 52] width 63 height 18
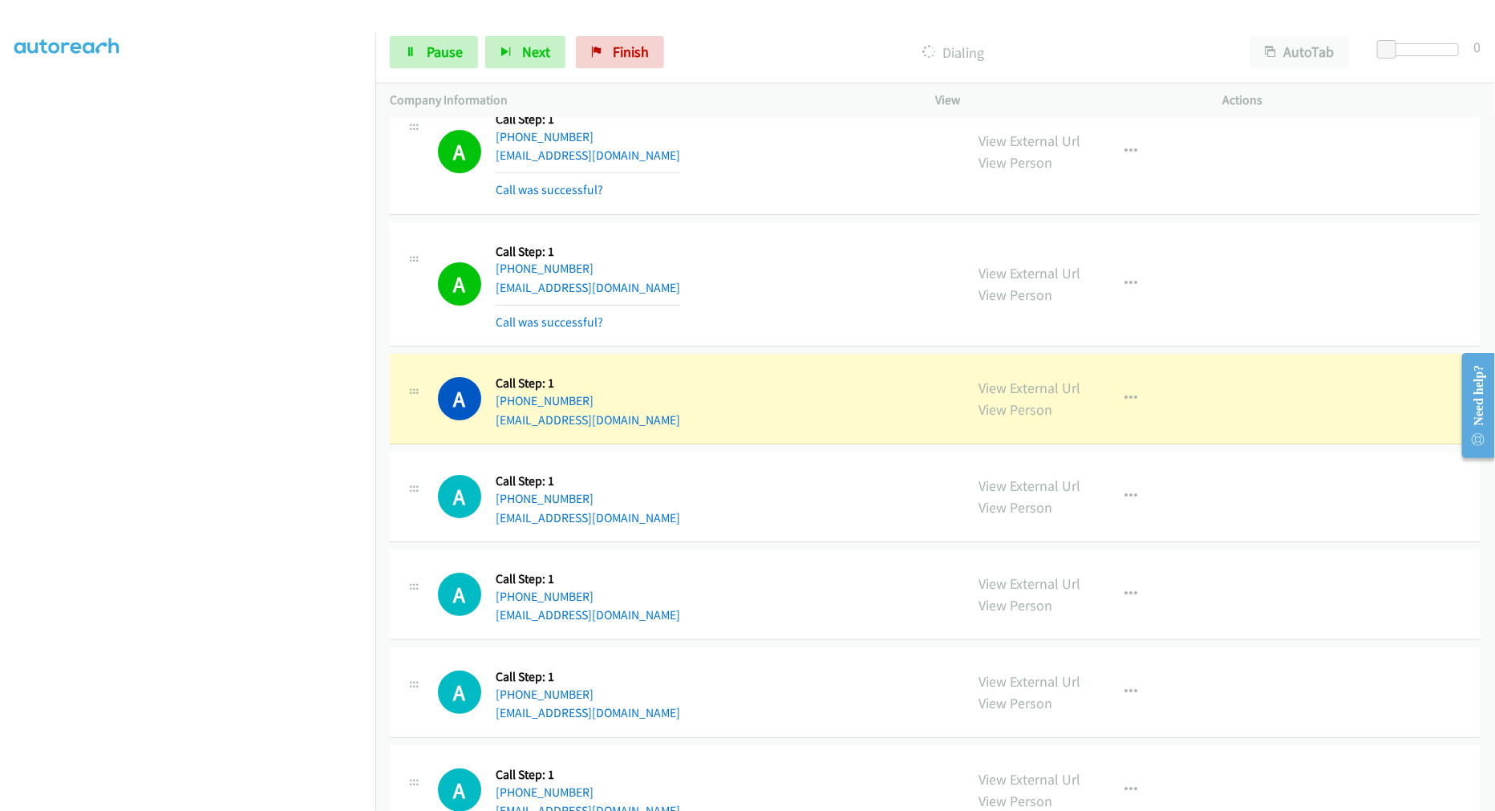
scroll to position [3118, 0]
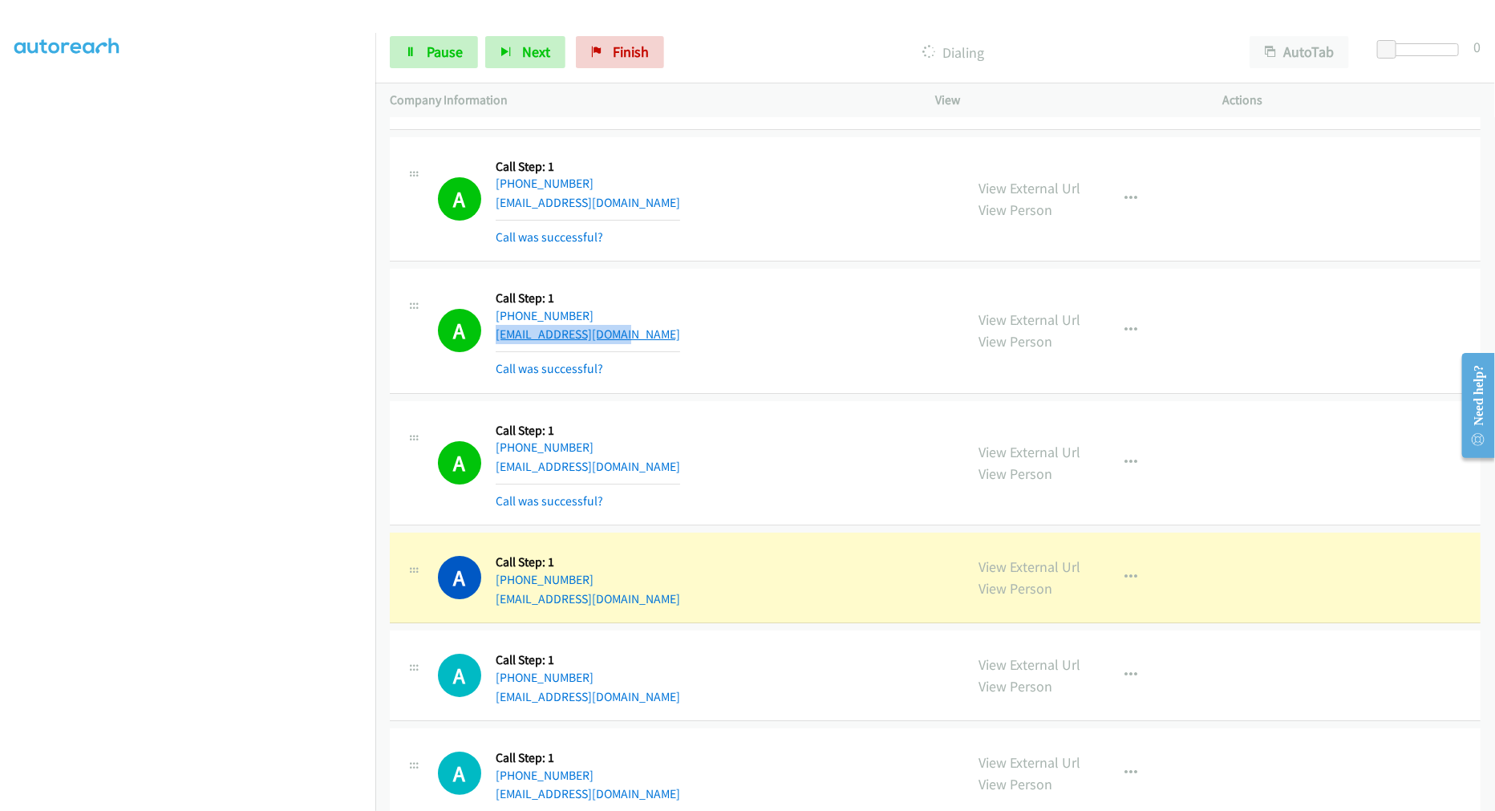
drag, startPoint x: 636, startPoint y: 335, endPoint x: 497, endPoint y: 341, distance: 138.9
click at [497, 341] on div "A Callback Scheduled Call Step: 1 America/New_York +1 954-793-0865 nicoleonchi@…" at bounding box center [694, 330] width 512 height 95
copy link "nicoleonchi@gmail.com"
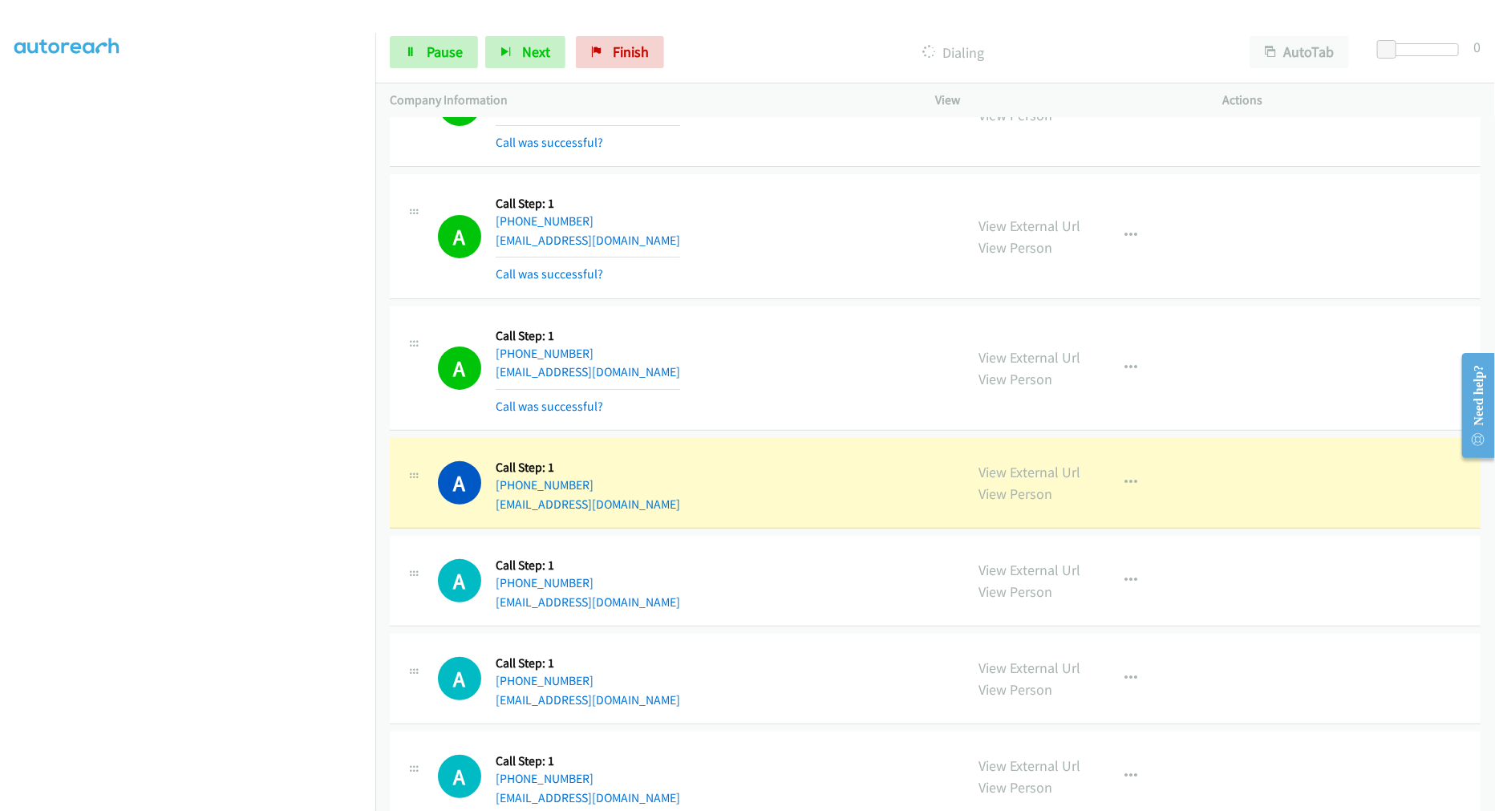
scroll to position [3564, 0]
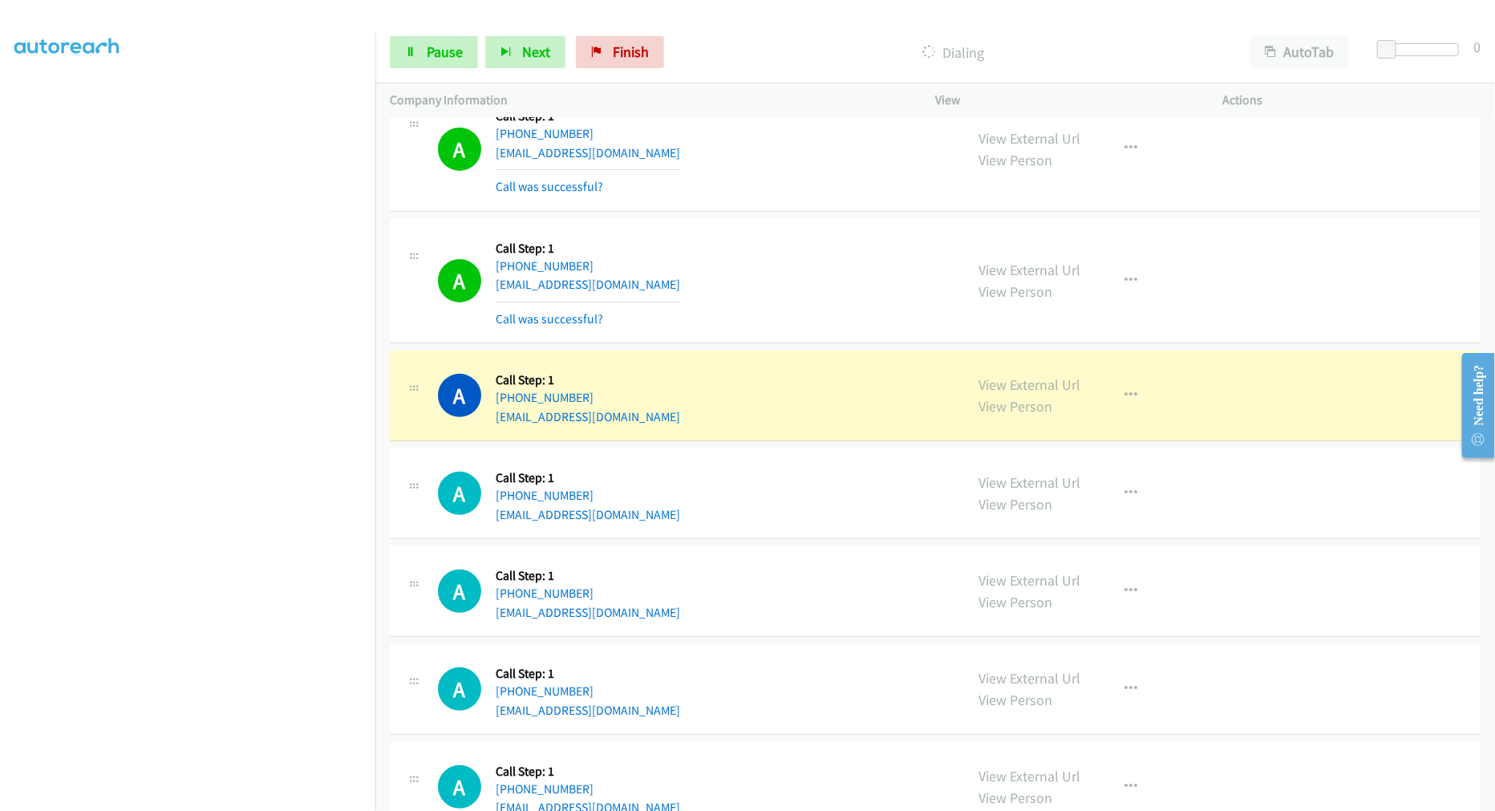
click at [805, 273] on div "A Callback Scheduled Call Step: 1 America/Chicago +1 713-903-5428 mgg1990@myyah…" at bounding box center [694, 280] width 512 height 95
click at [779, 43] on p "Dialing" at bounding box center [953, 53] width 535 height 22
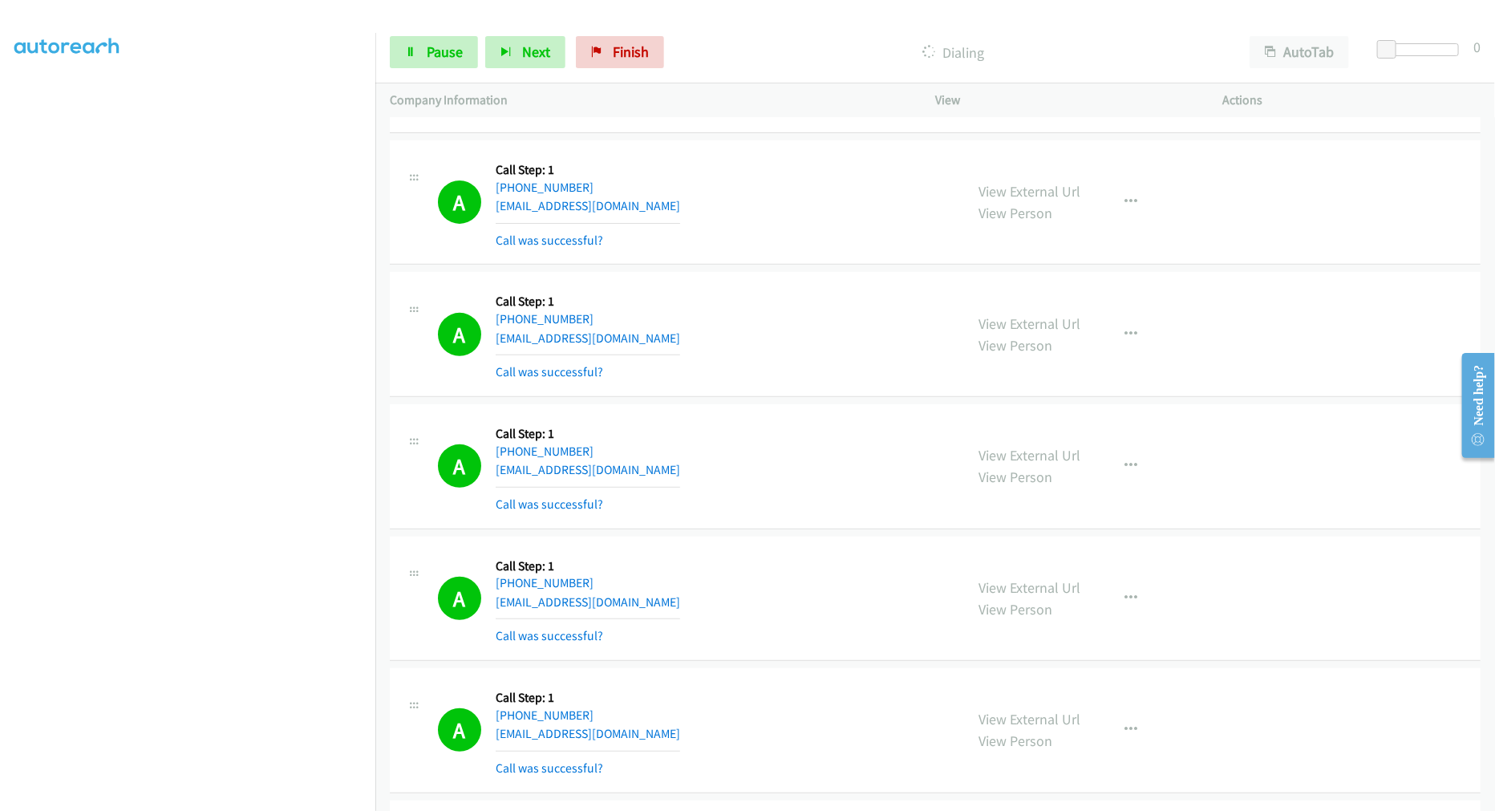
scroll to position [3653, 0]
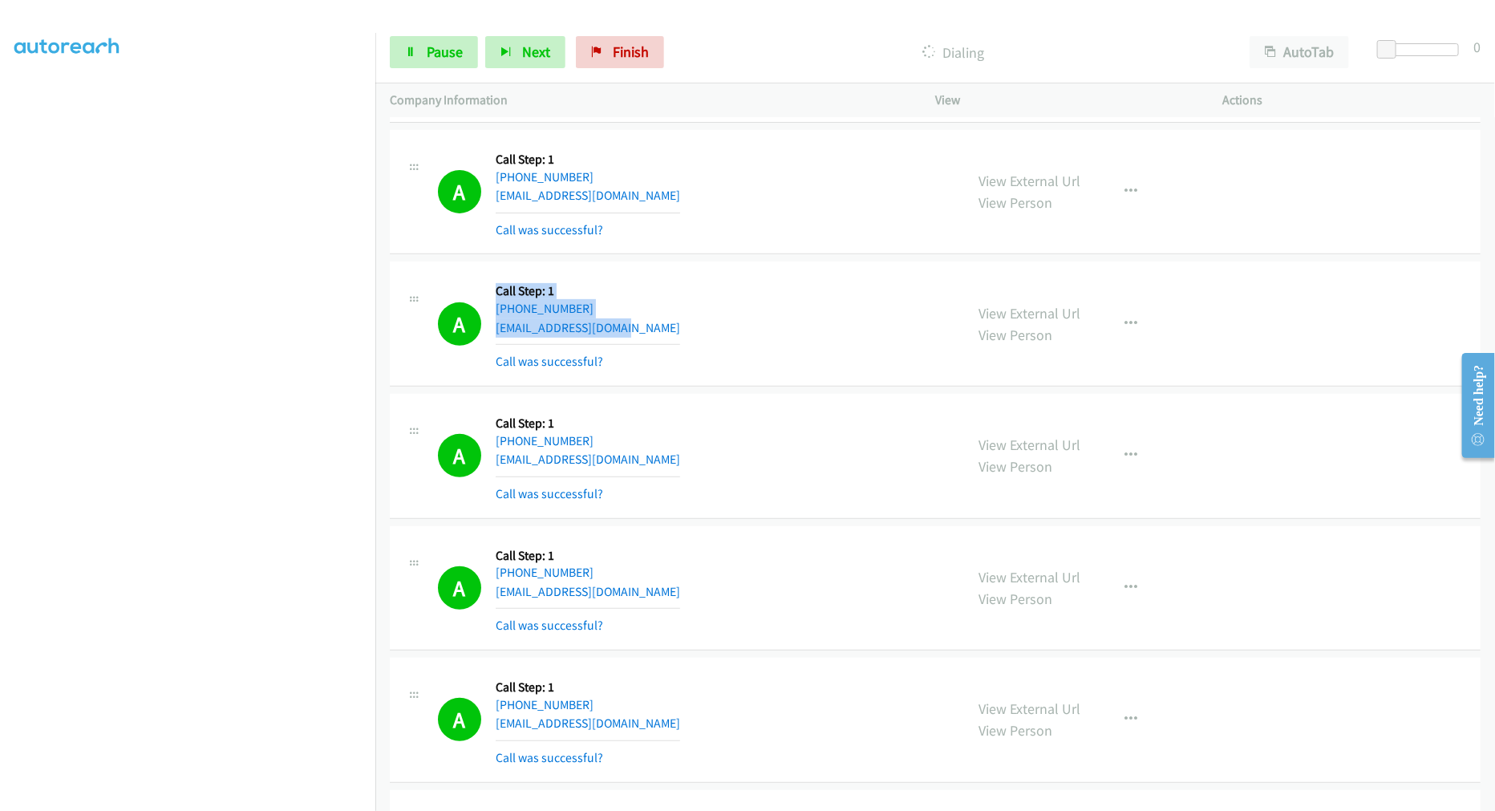
drag, startPoint x: 635, startPoint y: 332, endPoint x: 456, endPoint y: 342, distance: 180.0
click at [457, 333] on div "A Callback Scheduled Call Step: 1 America/Chicago +1 501-293-1871 stacejewing@g…" at bounding box center [694, 323] width 512 height 95
drag, startPoint x: 622, startPoint y: 459, endPoint x: 464, endPoint y: 462, distance: 158.0
click at [464, 462] on div "A Callback Scheduled Call Step: 1 America/New_York +1 240-997-1226 leslyger@gma…" at bounding box center [694, 455] width 512 height 95
click at [630, 458] on div "A Callback Scheduled Call Step: 1 America/New_York +1 240-997-1226 leslyger@gma…" at bounding box center [694, 455] width 512 height 95
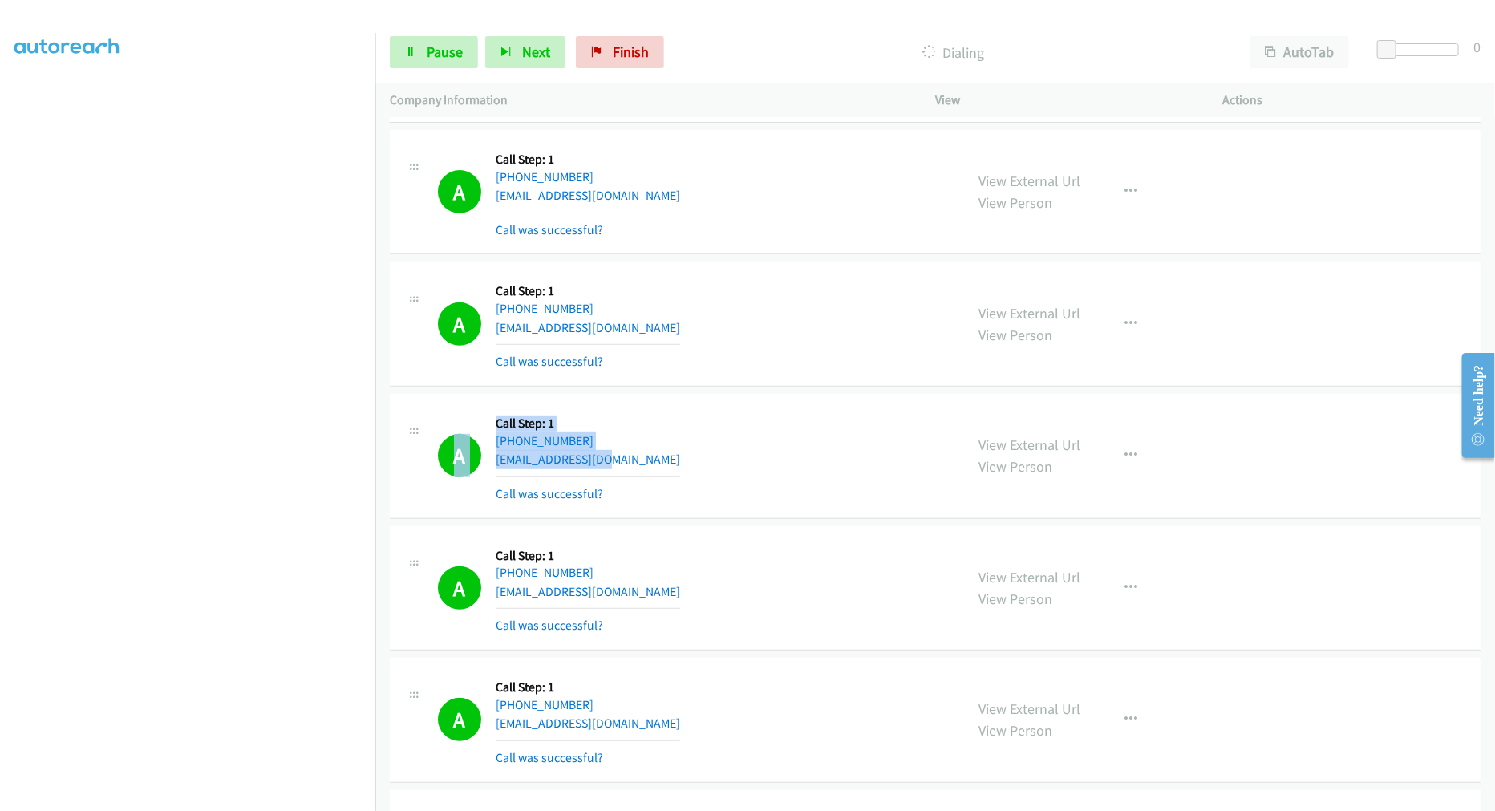
drag, startPoint x: 626, startPoint y: 461, endPoint x: 488, endPoint y: 467, distance: 138.1
click at [488, 467] on div "A Callback Scheduled Call Step: 1 America/New_York +1 240-997-1226 leslyger@gma…" at bounding box center [694, 455] width 512 height 95
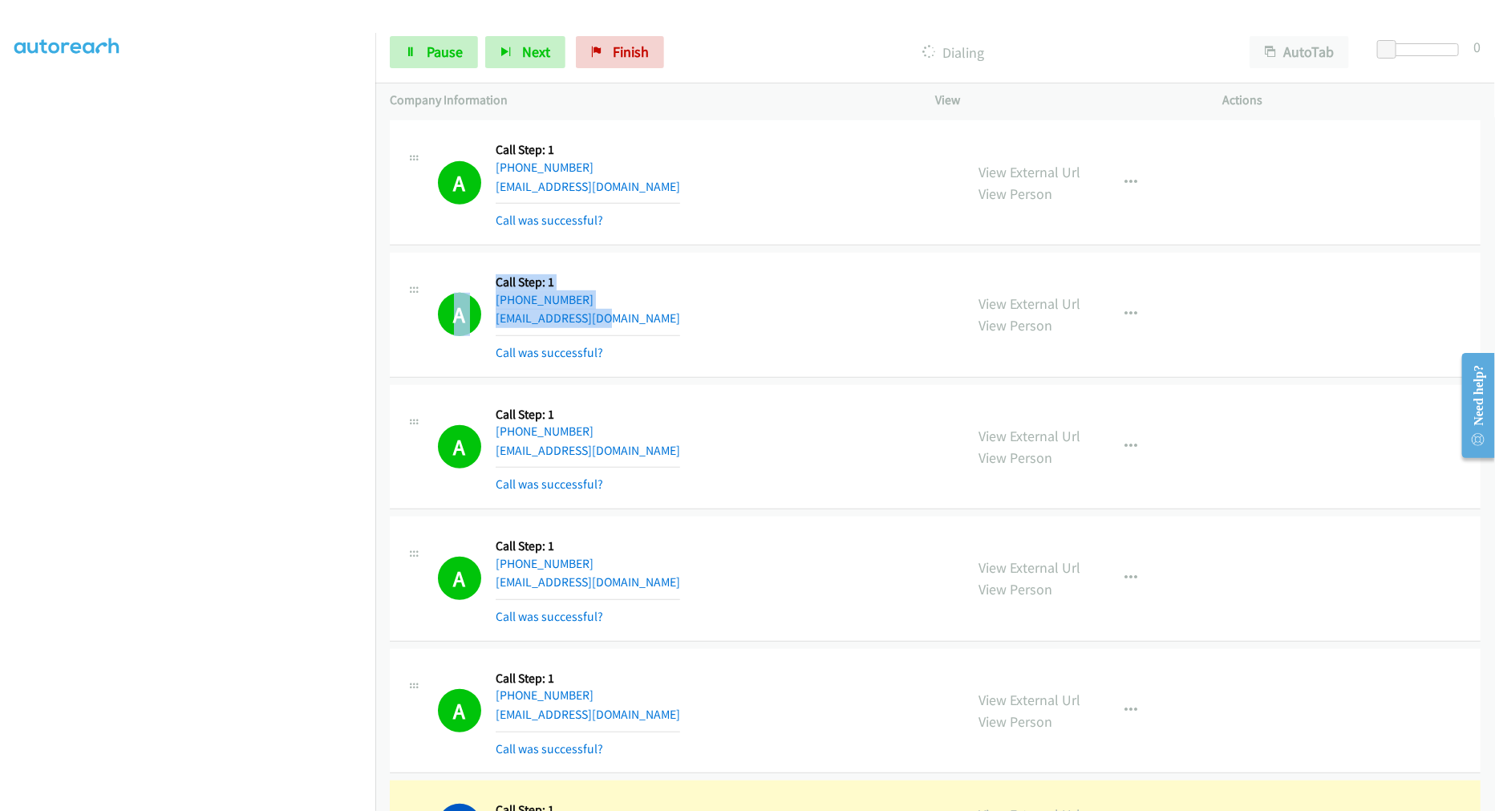
scroll to position [3831, 0]
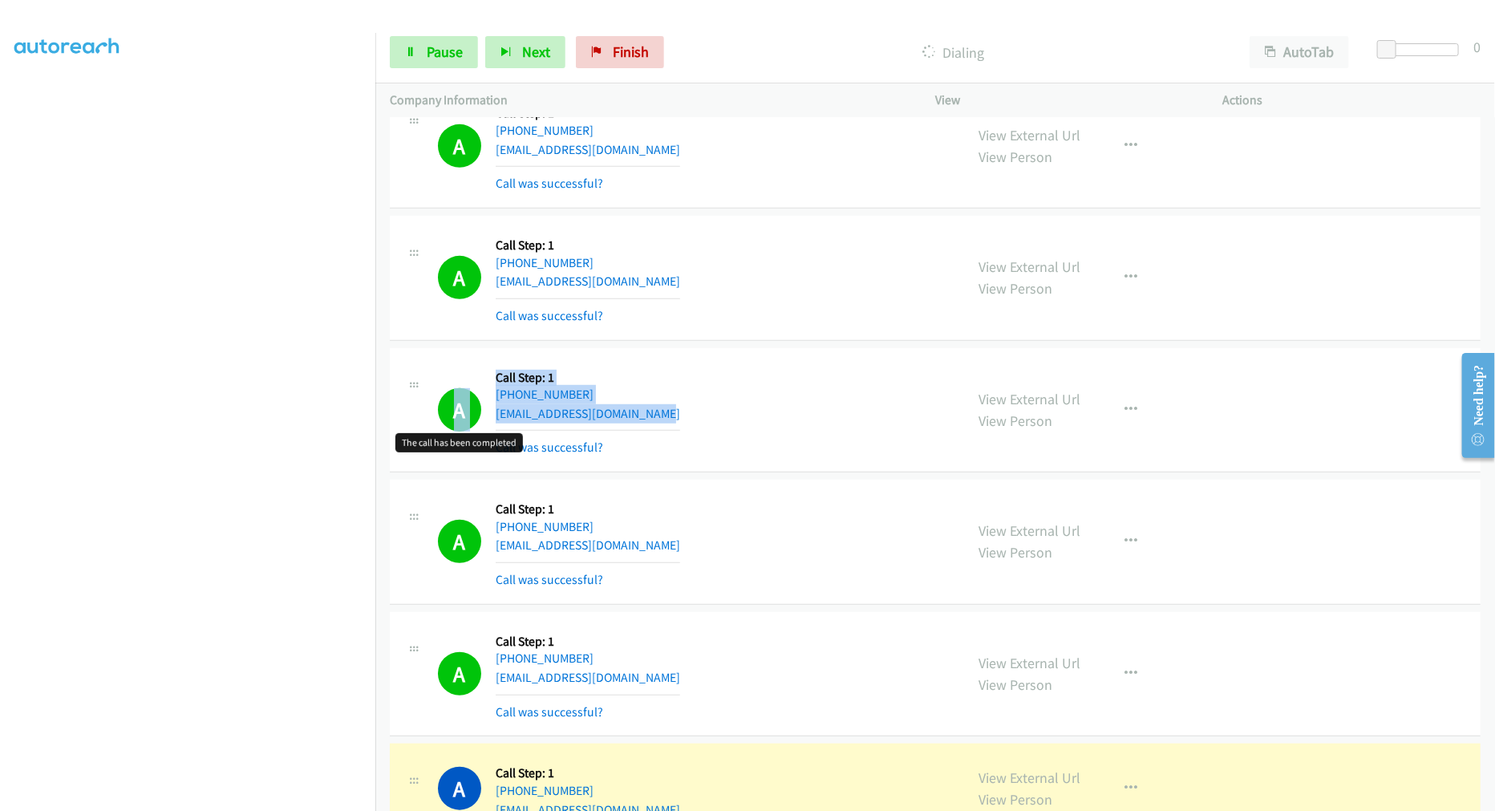
drag, startPoint x: 691, startPoint y: 419, endPoint x: 436, endPoint y: 390, distance: 256.8
click at [436, 391] on div "A Callback Scheduled Call Step: 1 America/New_York +1 813-401-8770 dontaviushan…" at bounding box center [676, 410] width 545 height 95
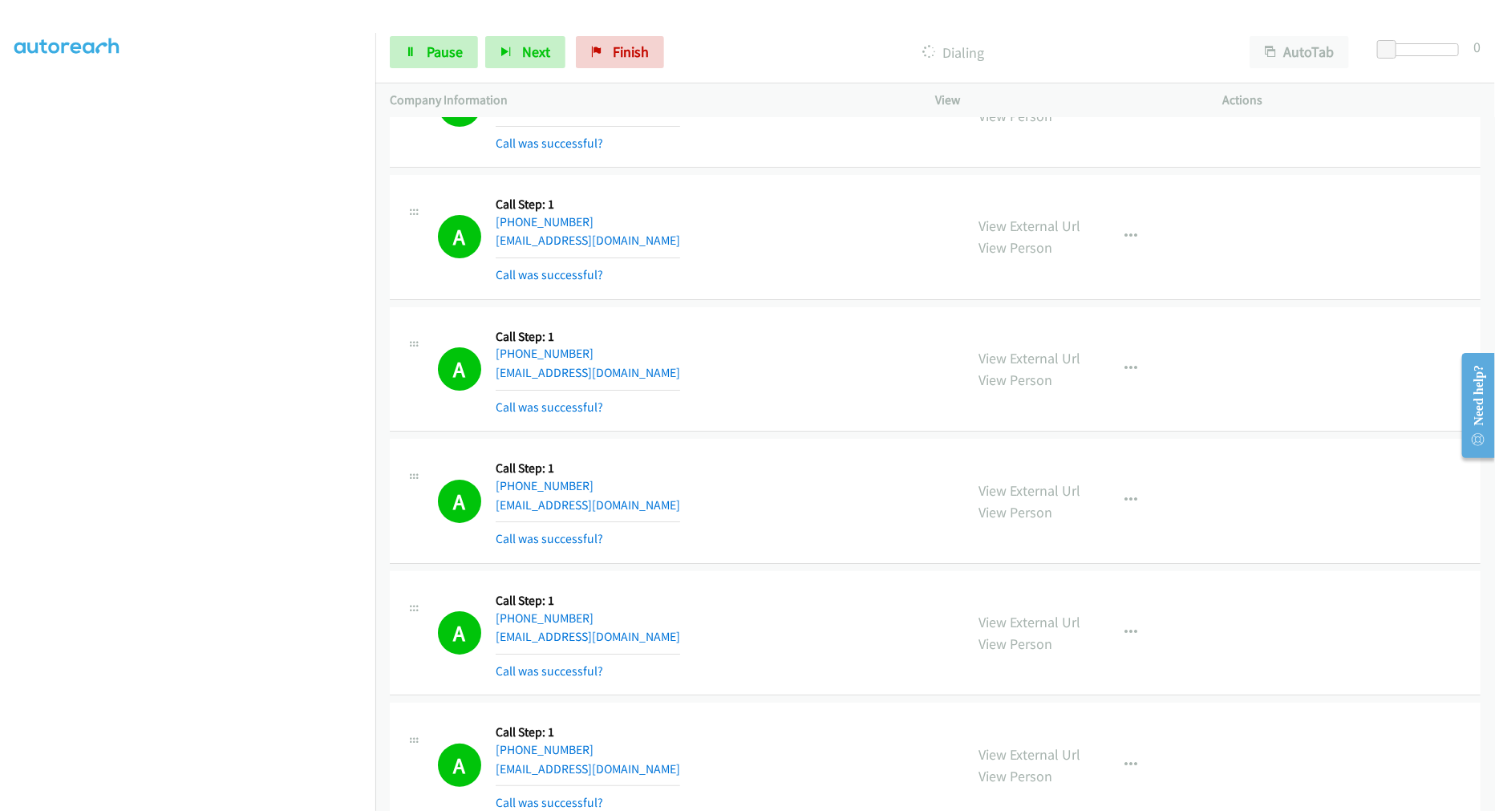
scroll to position [3208, 0]
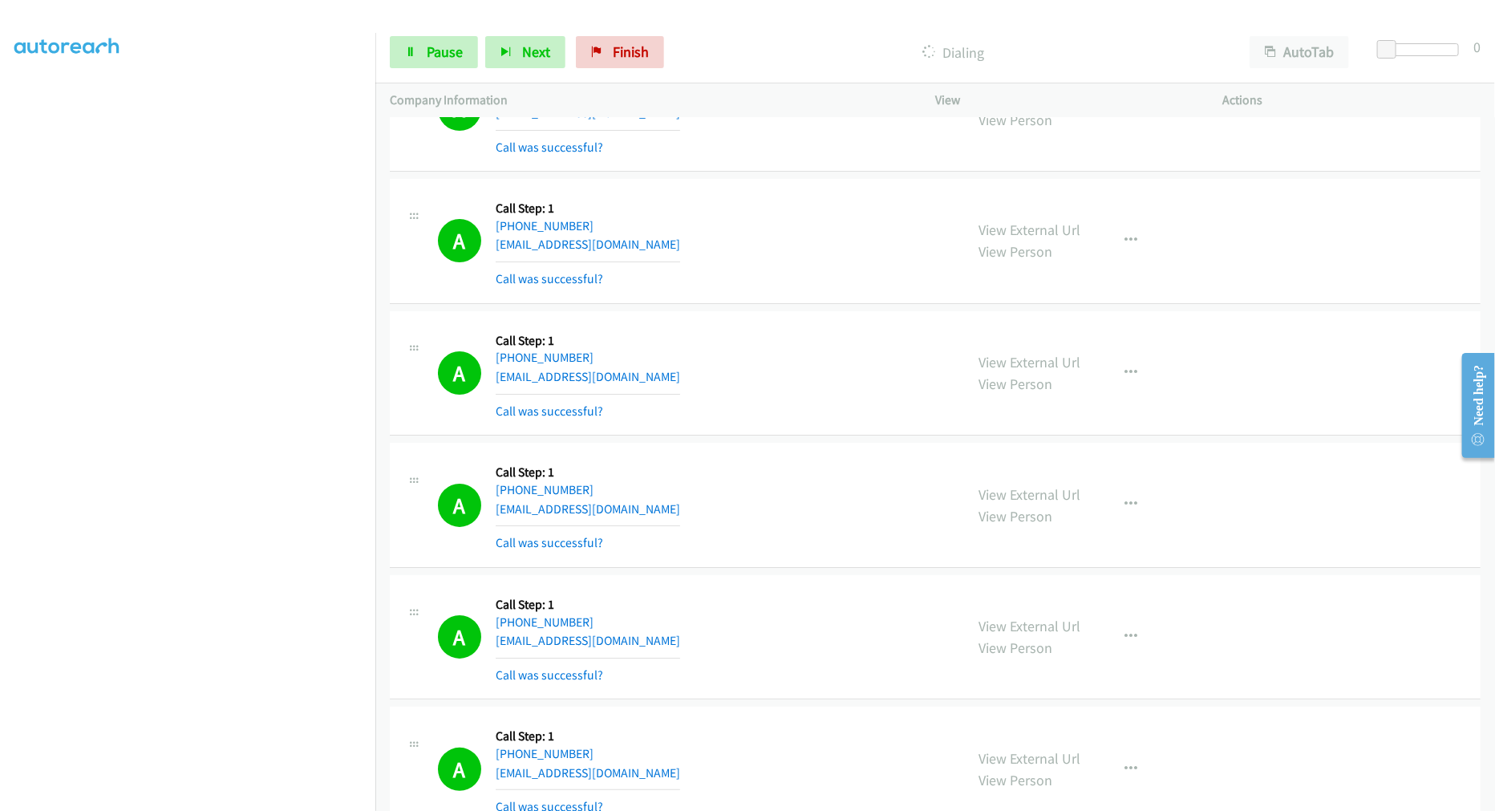
click at [776, 278] on div "A Callback Scheduled Call Step: 1 America/New_York +1 954-793-0865 nicoleonchi@…" at bounding box center [694, 240] width 512 height 95
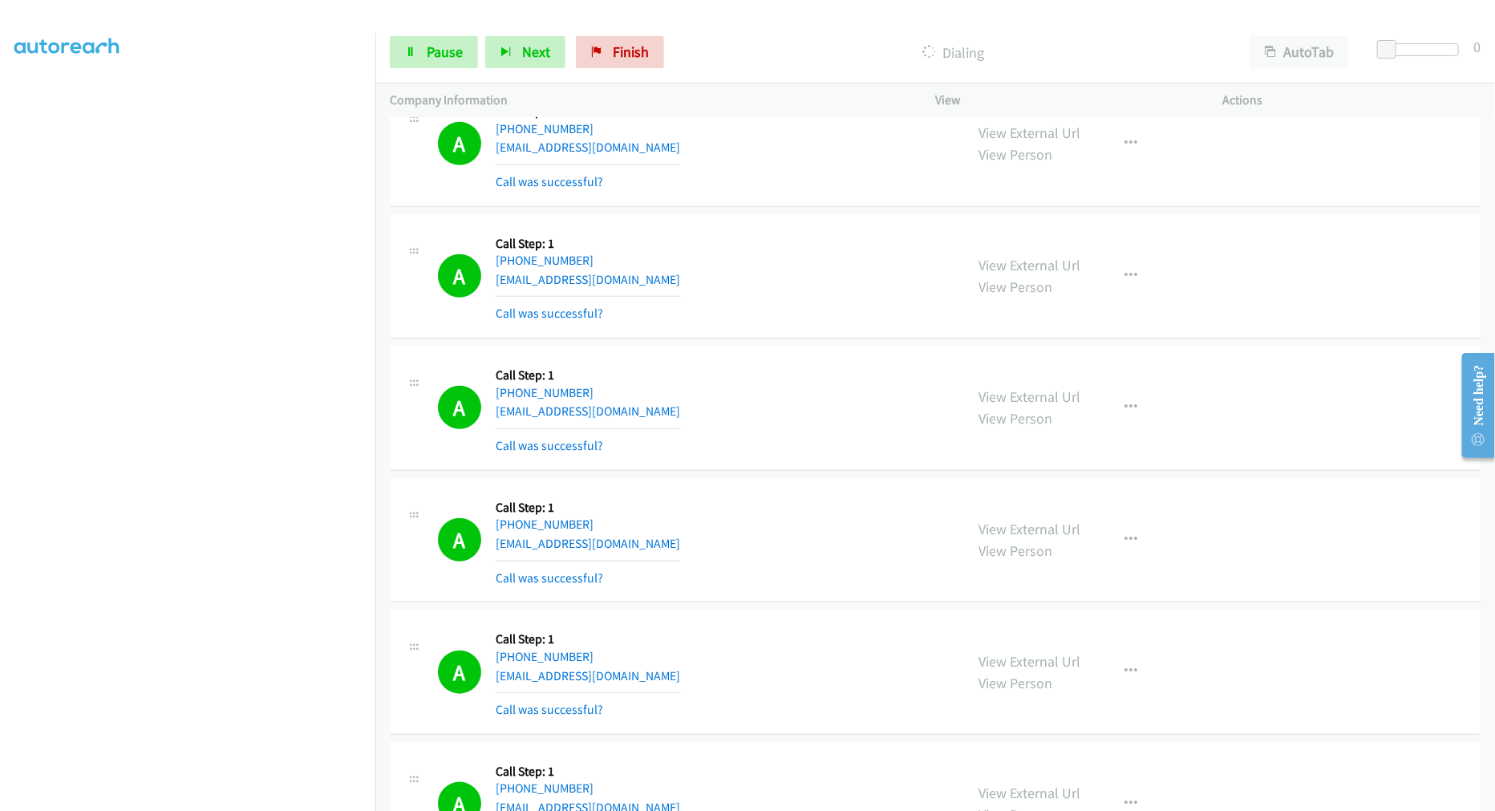
scroll to position [3967, 0]
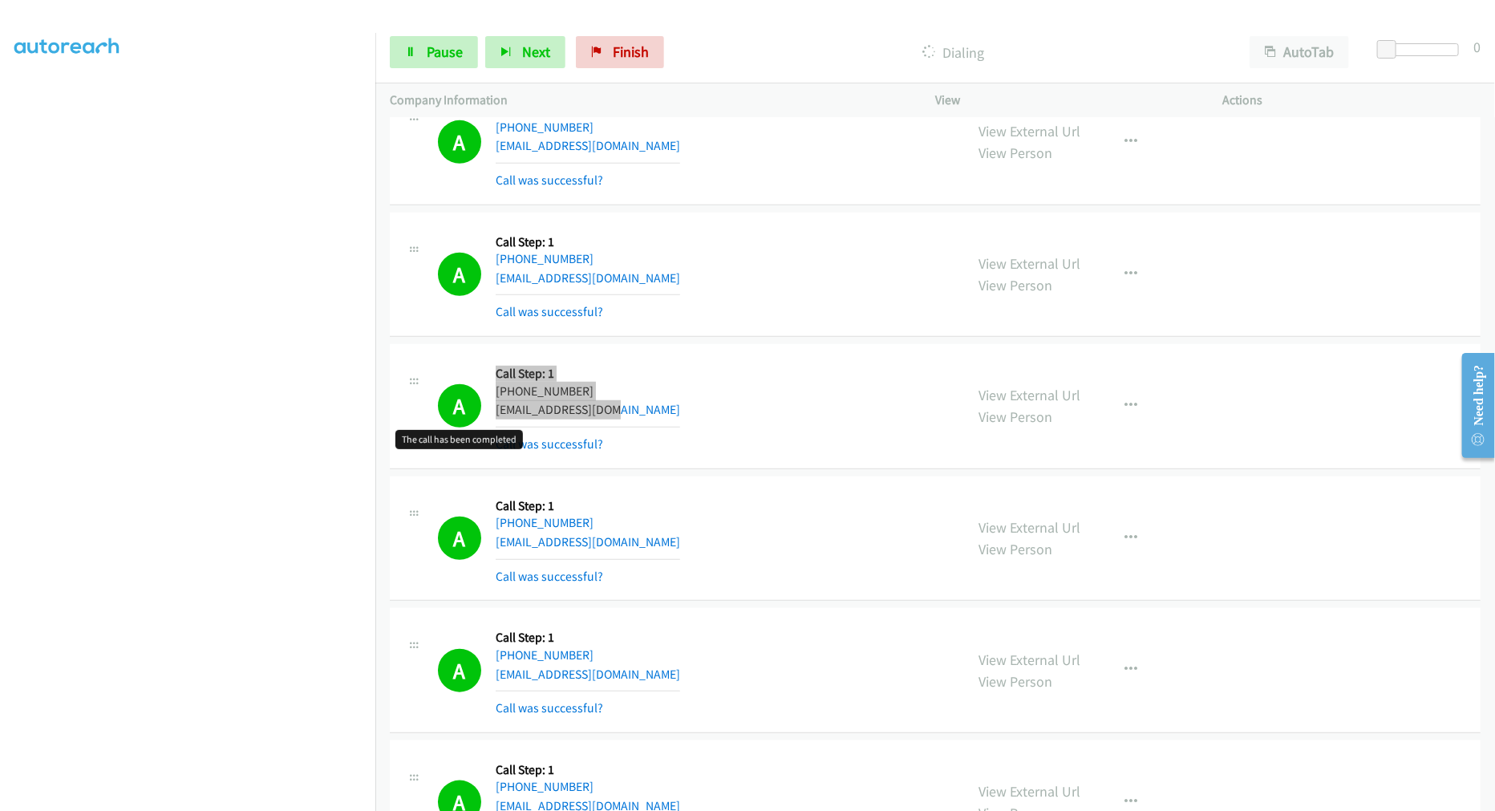
drag, startPoint x: 604, startPoint y: 412, endPoint x: 462, endPoint y: 396, distance: 142.9
click at [468, 396] on div "A Callback Scheduled Call Step: 1 America/New_York +1 917-214-4530 jurado370@gm…" at bounding box center [694, 406] width 512 height 95
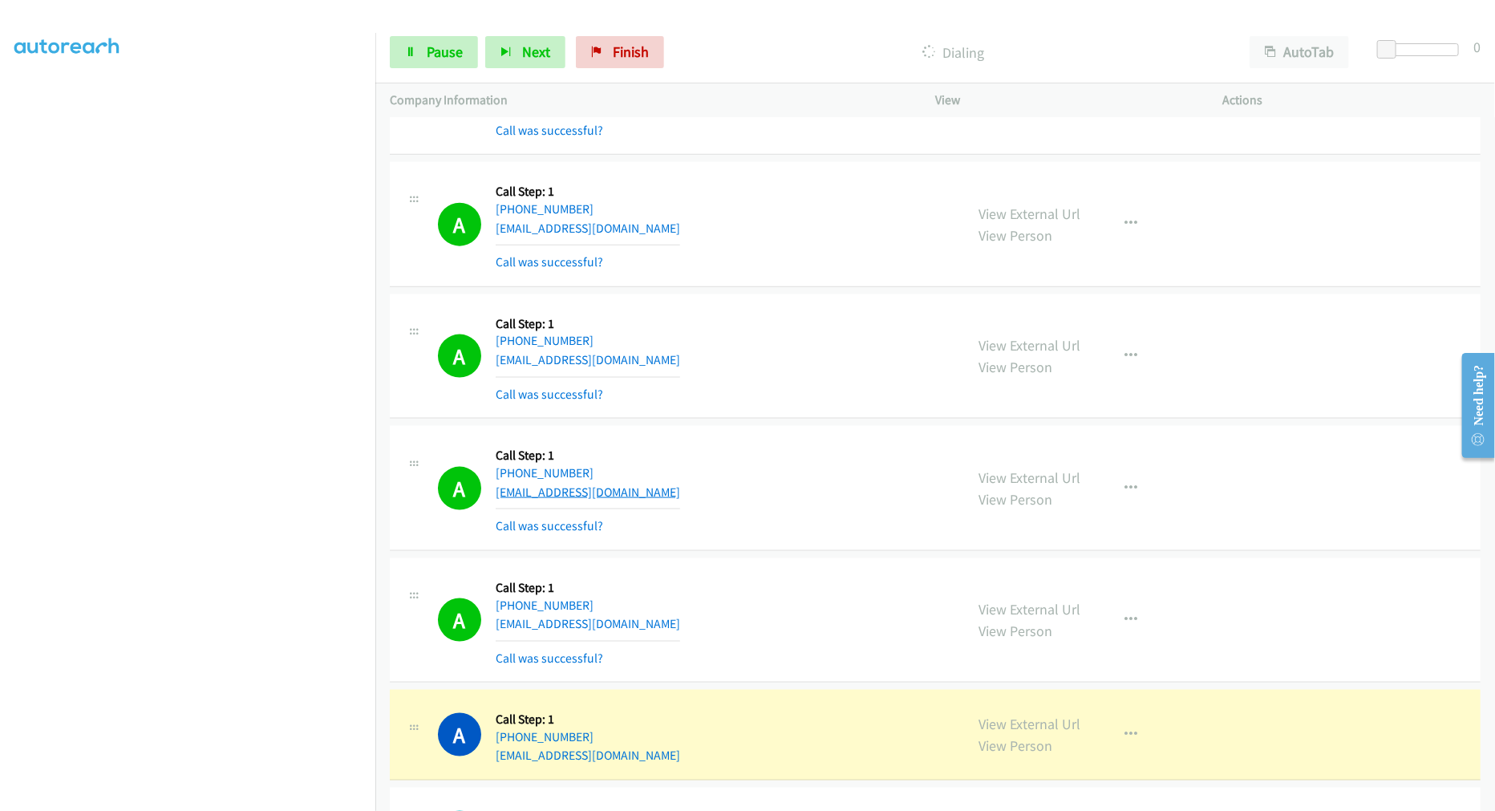
scroll to position [4769, 0]
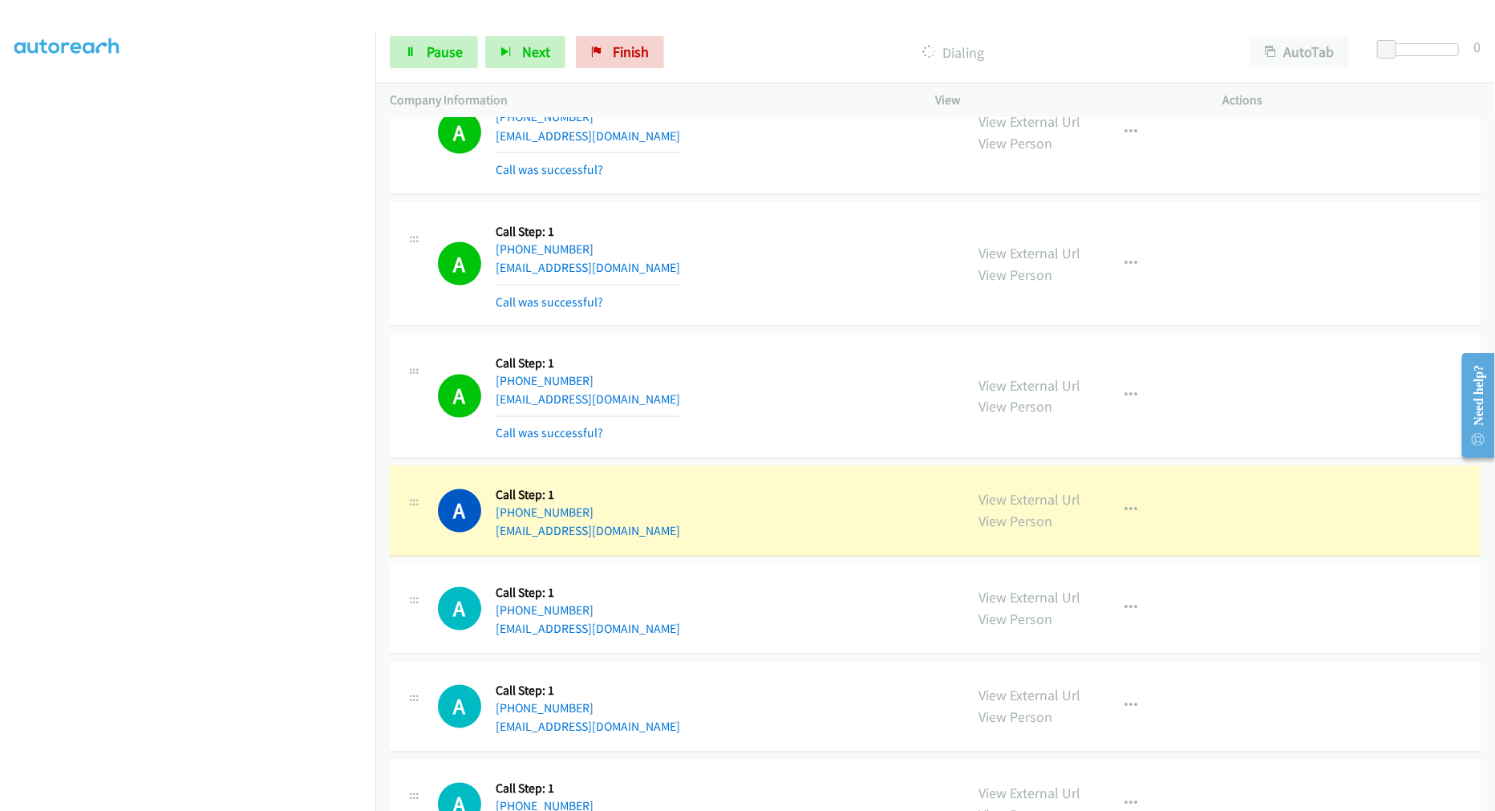
click at [781, 363] on div "A Callback Scheduled Call Step: 1 America/New_York +1 678-901-5964 draxsybaris@…" at bounding box center [694, 395] width 512 height 95
click at [1109, 403] on button "button" at bounding box center [1130, 396] width 43 height 32
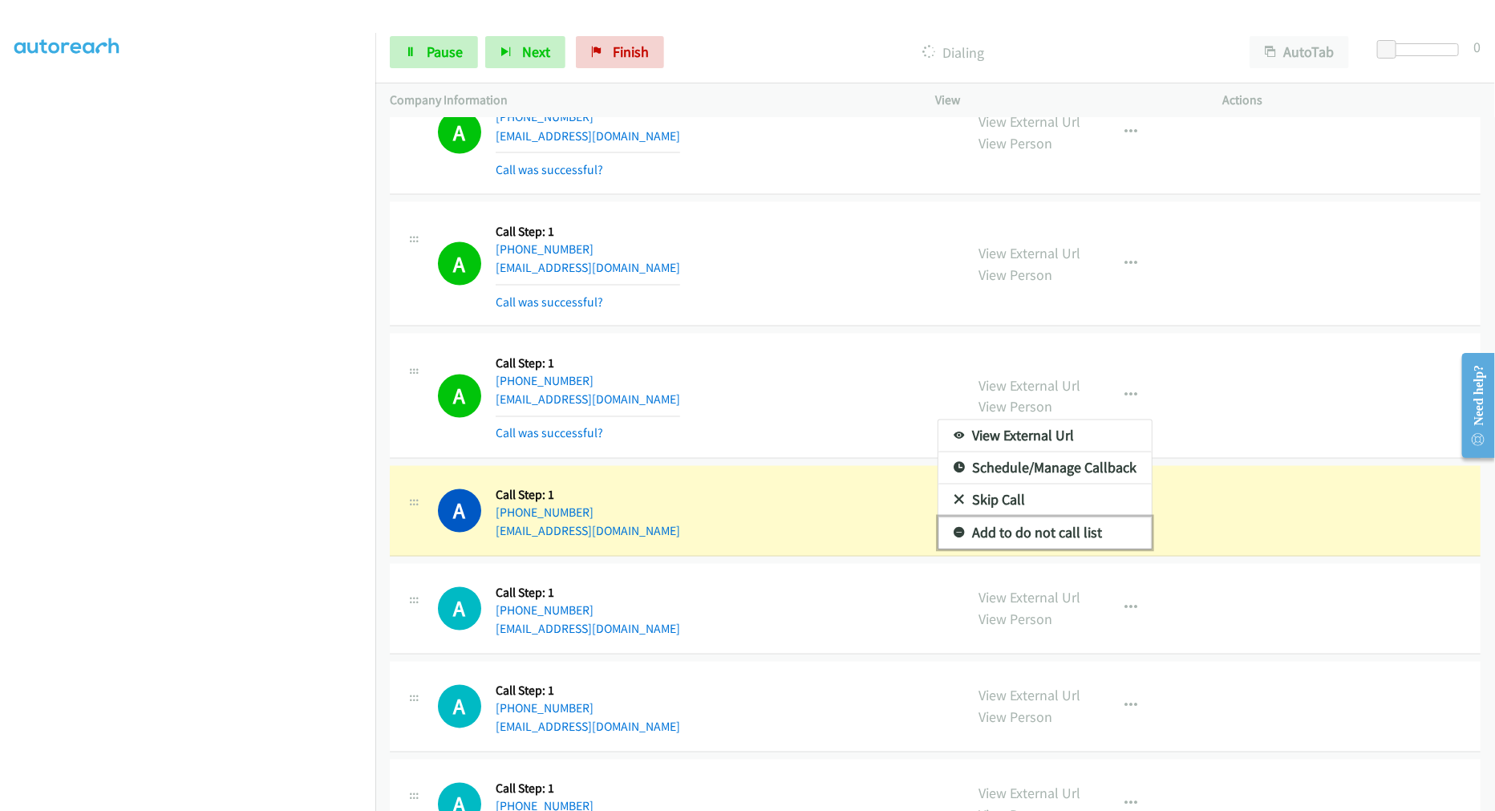
click at [1031, 533] on link "Add to do not call list" at bounding box center [1044, 533] width 213 height 32
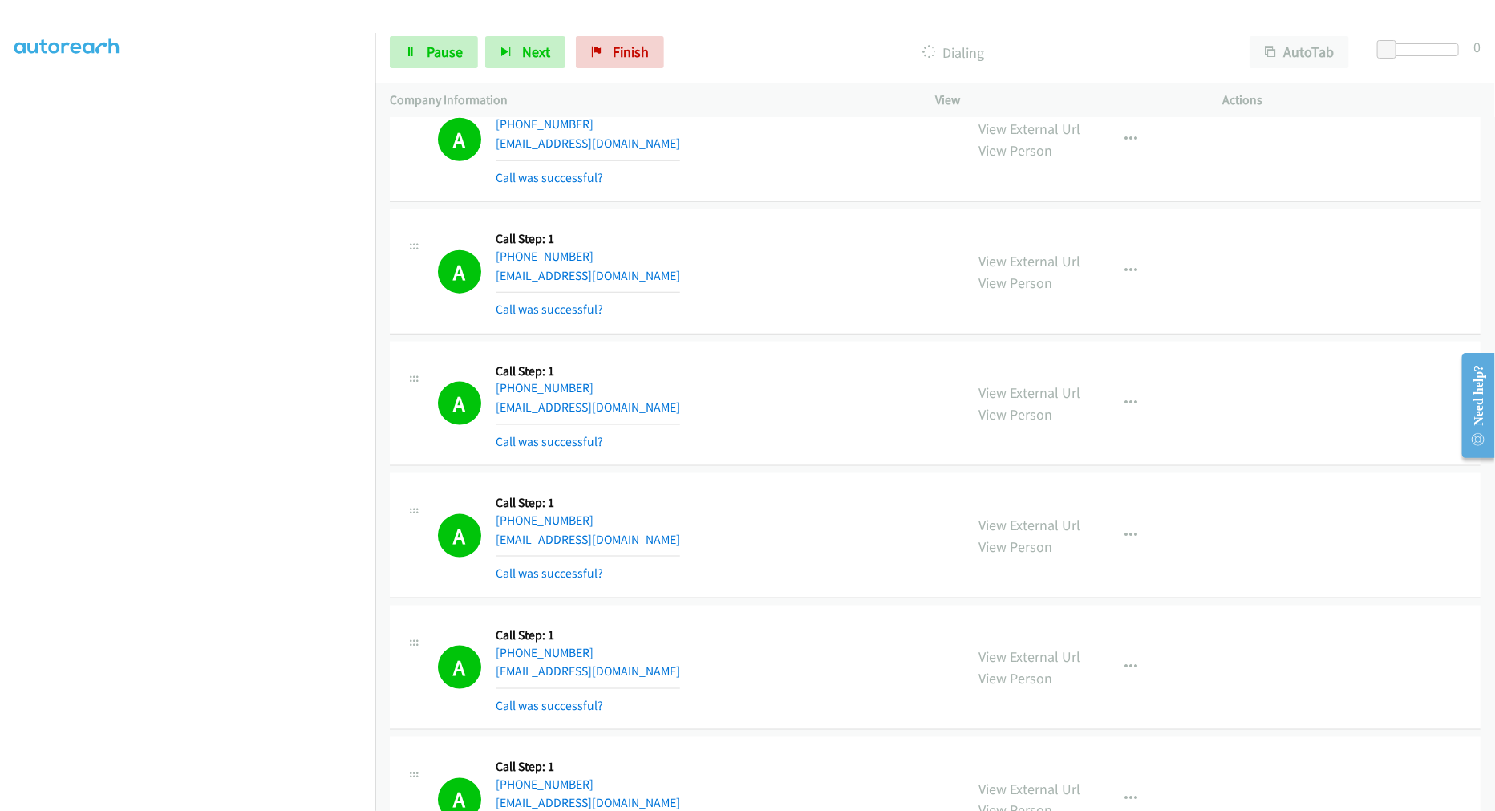
scroll to position [4145, 0]
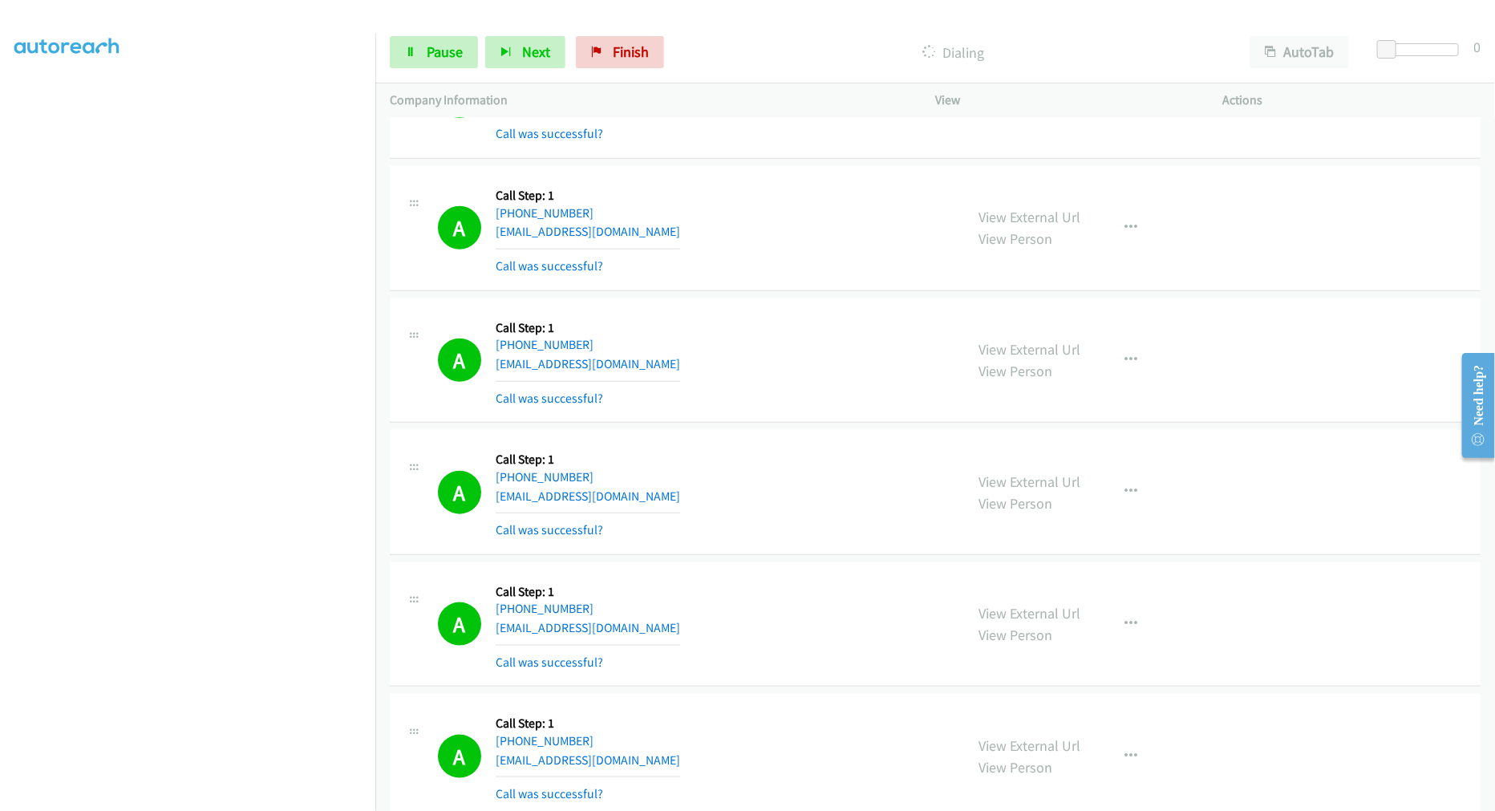
click at [780, 309] on div "A Callback Scheduled Call Step: 1 America/New_York +1 561-215-3225 sejuelaemily…" at bounding box center [935, 360] width 1091 height 125
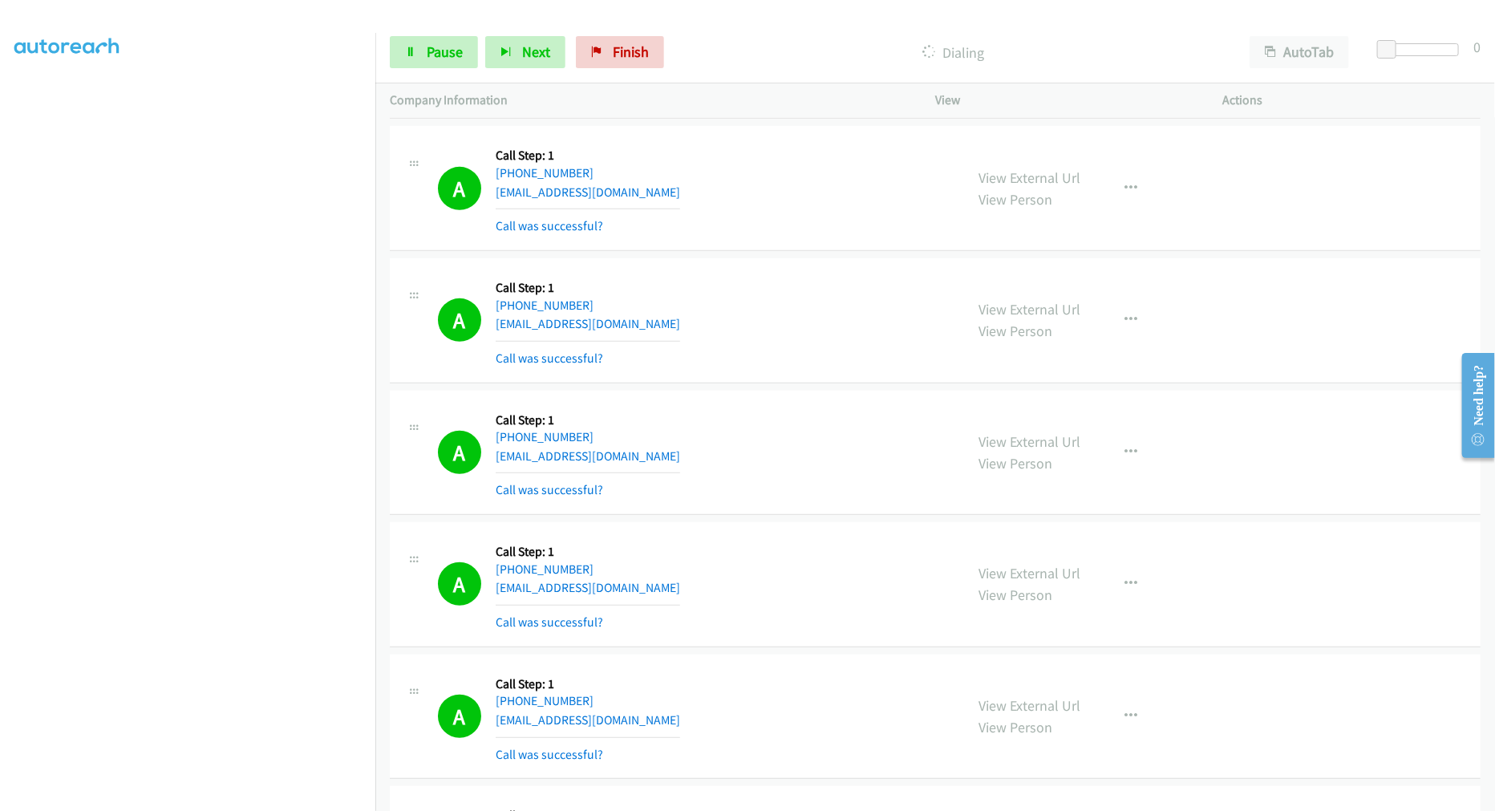
scroll to position [3967, 0]
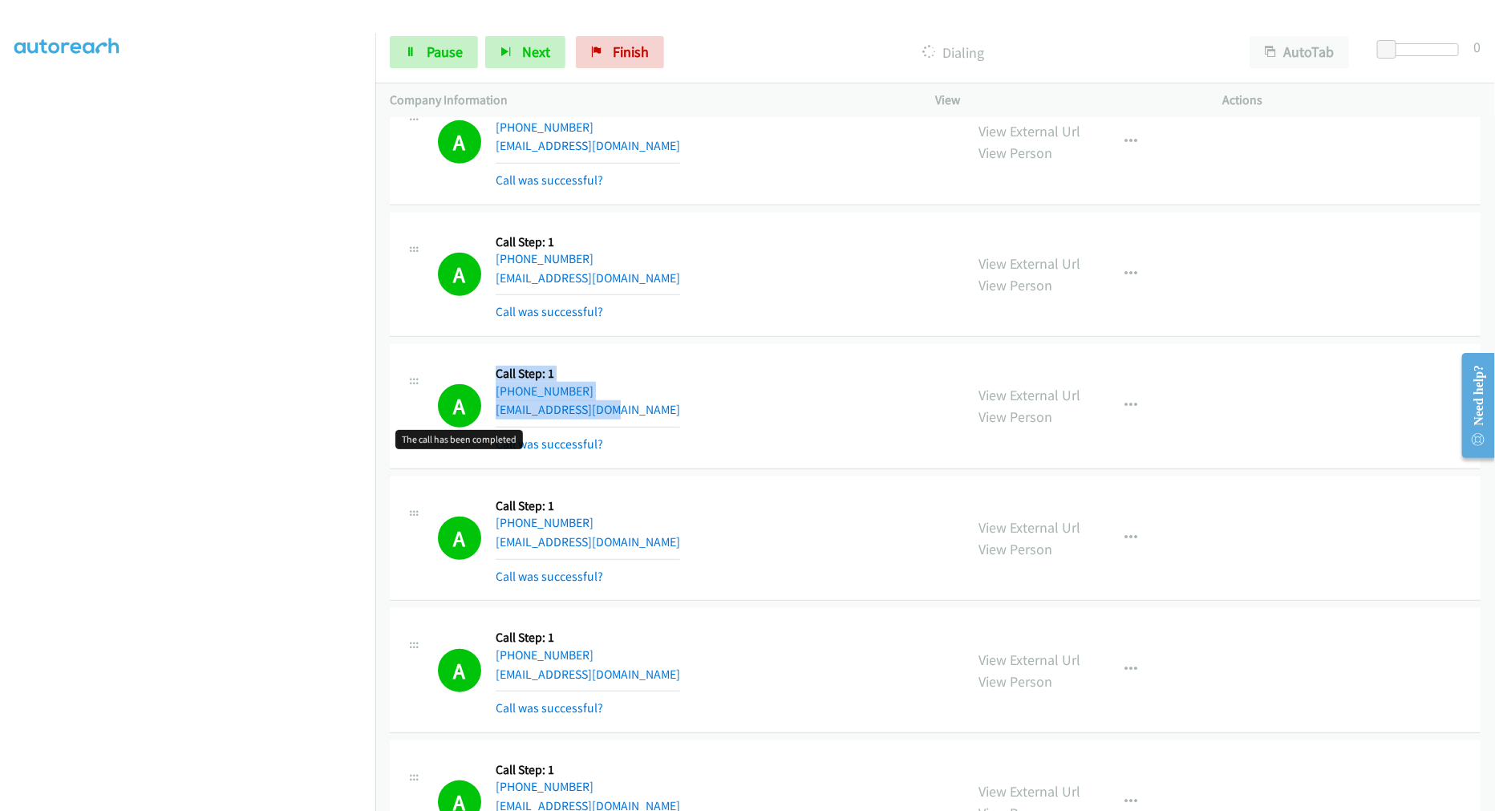
drag, startPoint x: 638, startPoint y: 413, endPoint x: 471, endPoint y: 398, distance: 167.5
click at [471, 398] on div "A Callback Scheduled Call Step: 1 America/New_York +1 917-214-4530 jurado370@gm…" at bounding box center [694, 406] width 512 height 95
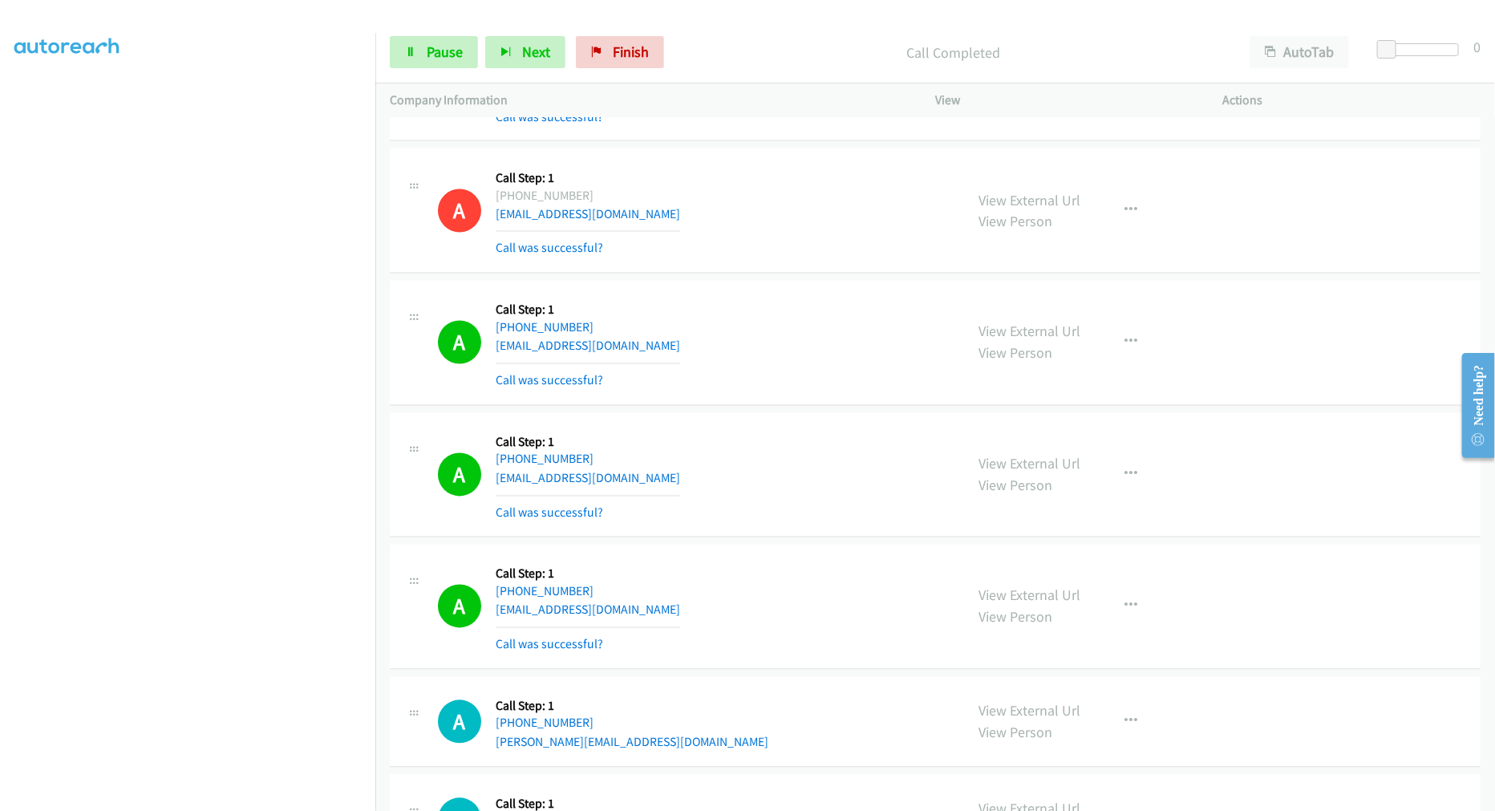
scroll to position [4947, 0]
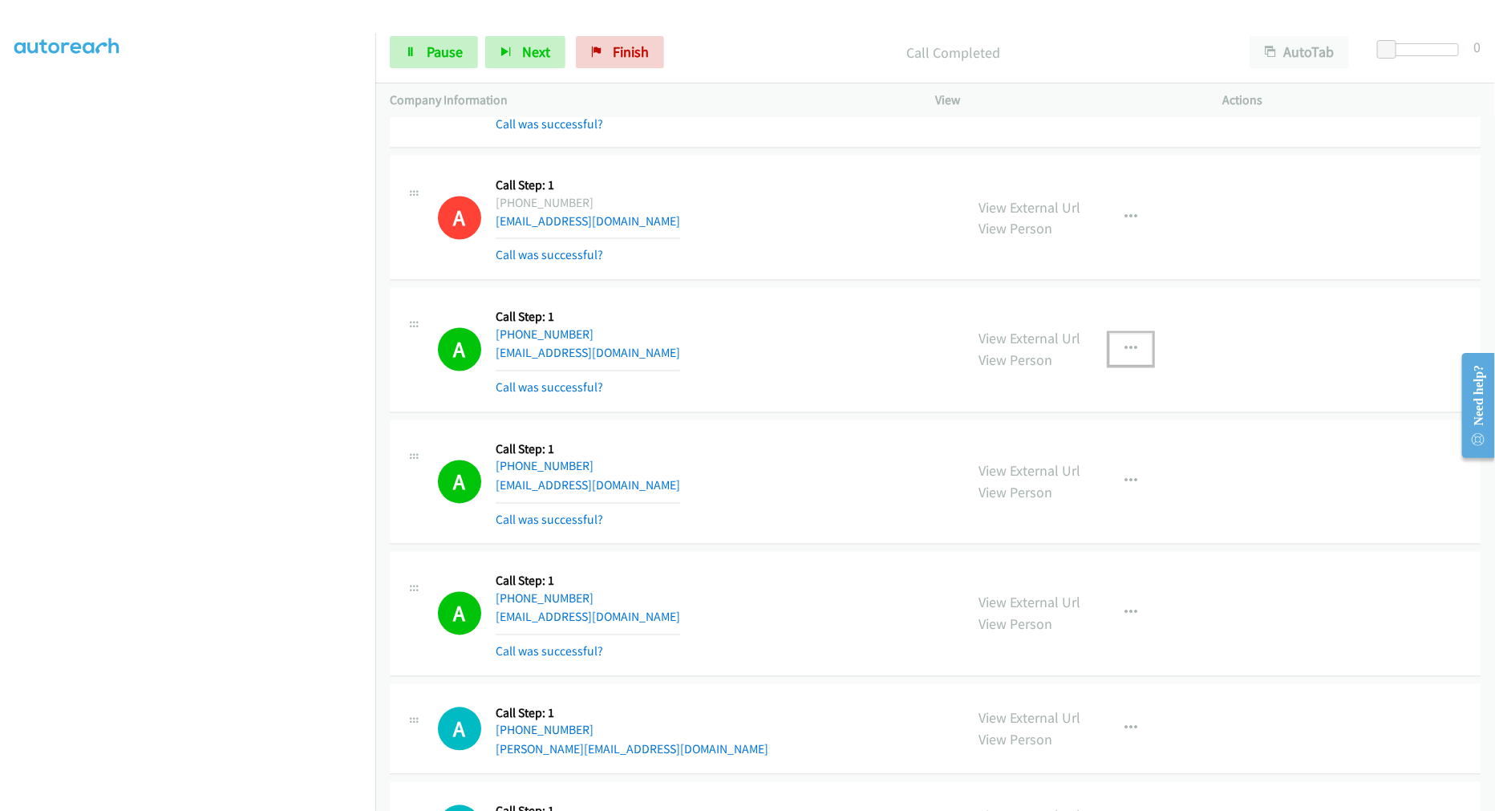
click at [1110, 350] on button "button" at bounding box center [1130, 350] width 43 height 32
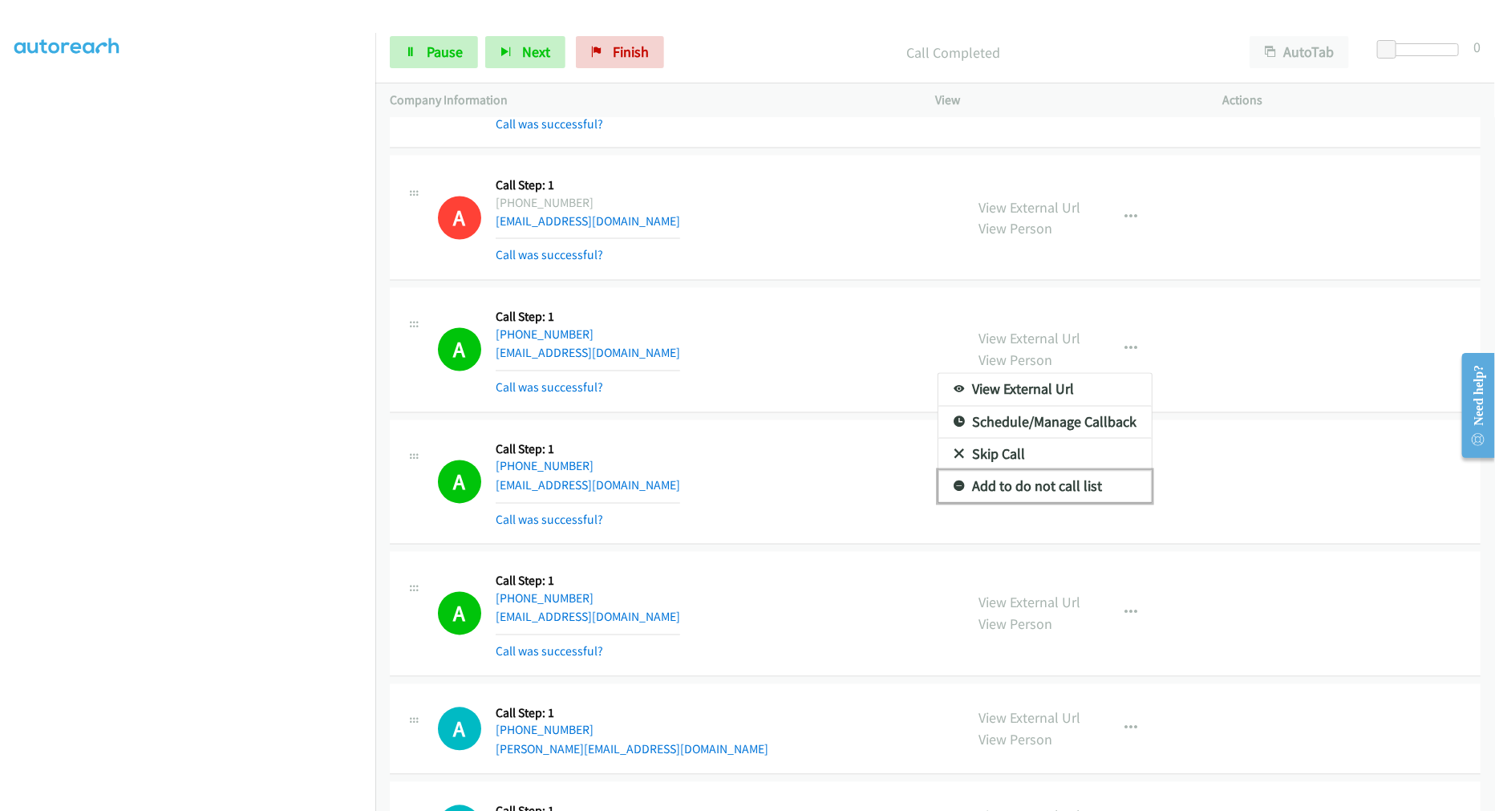
click at [1011, 491] on link "Add to do not call list" at bounding box center [1044, 487] width 213 height 32
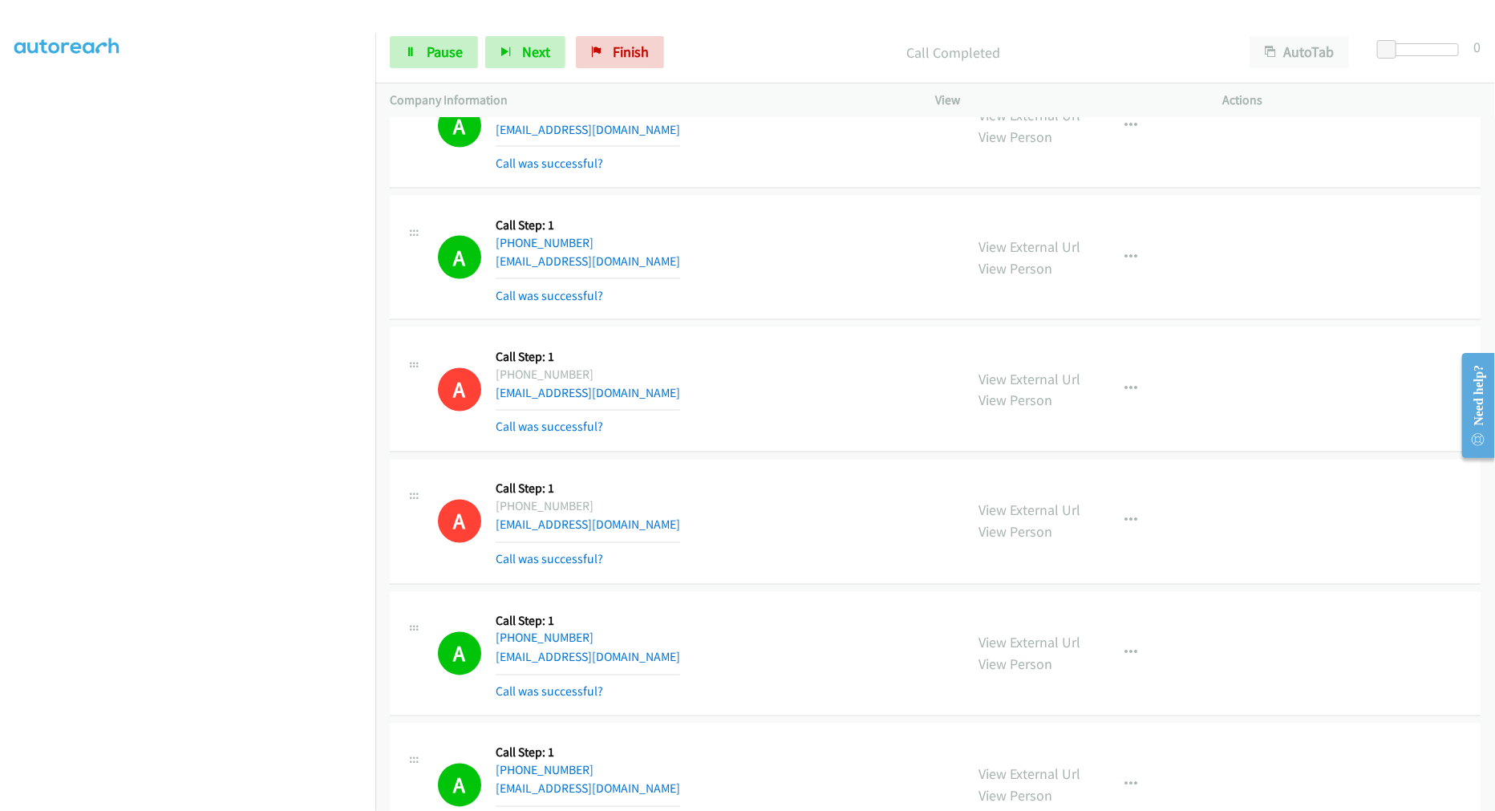
scroll to position [4769, 0]
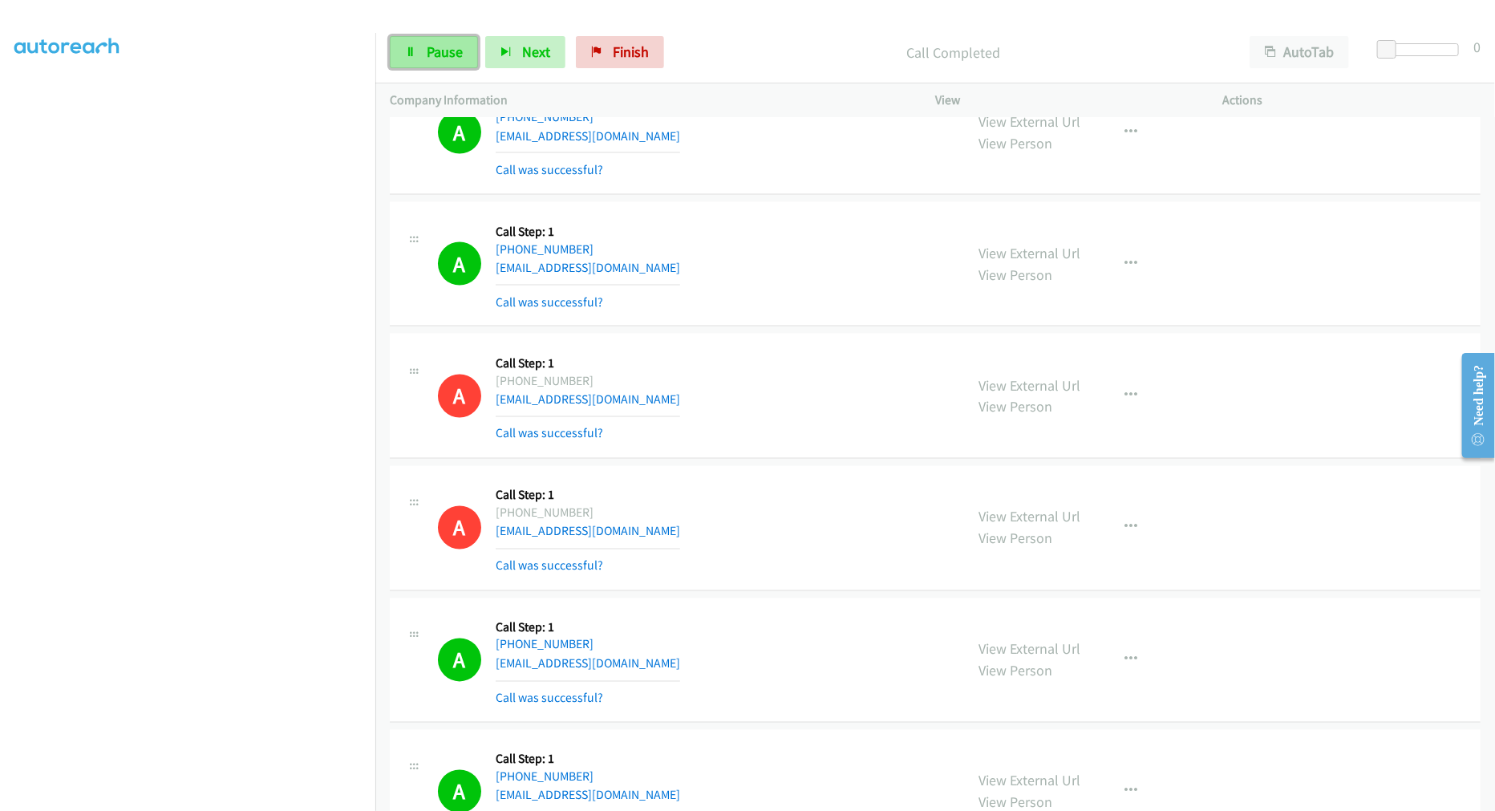
click at [414, 42] on link "Pause" at bounding box center [434, 52] width 88 height 32
click at [447, 49] on span "Start Calls" at bounding box center [458, 52] width 63 height 18
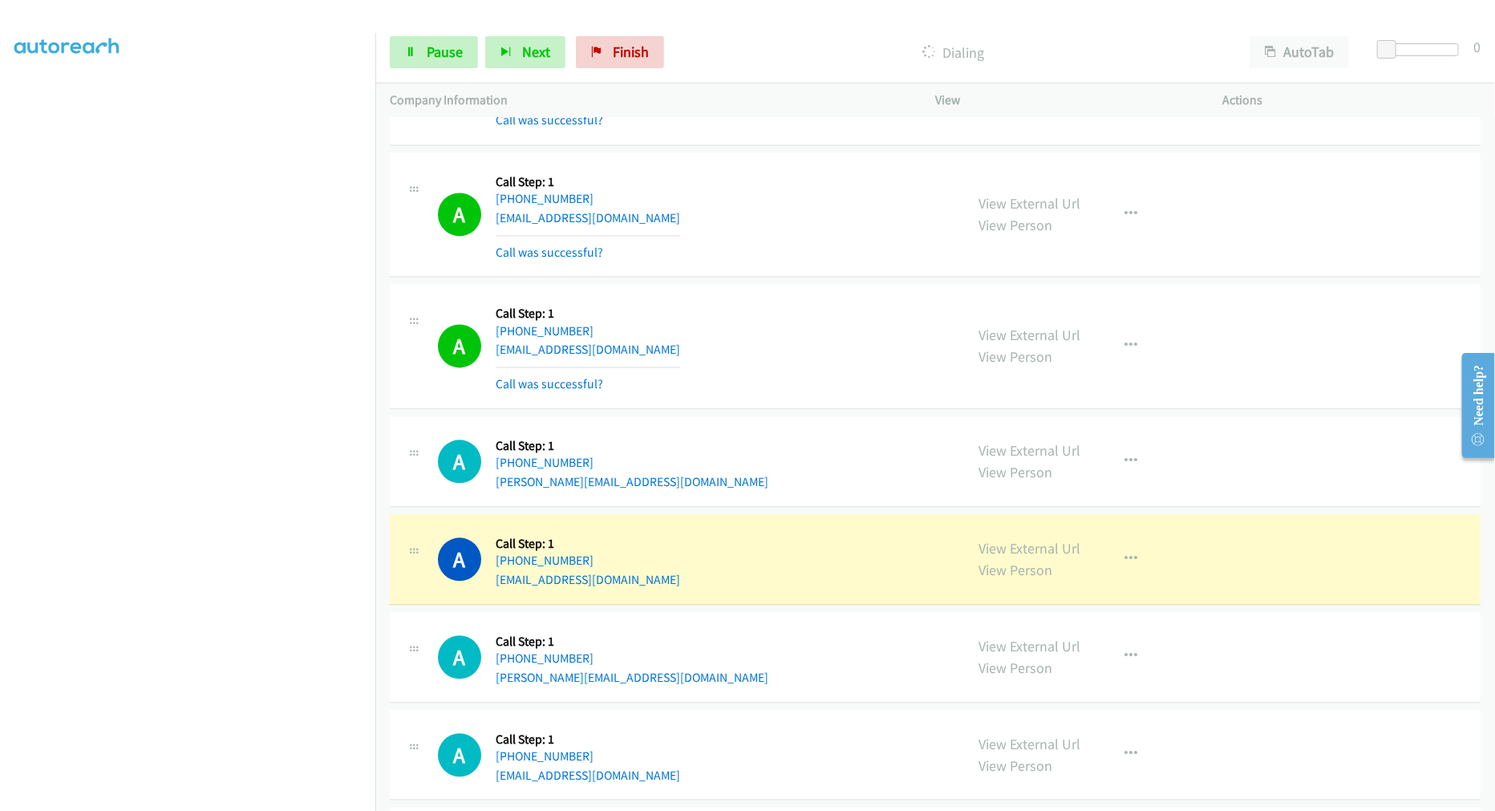
scroll to position [5126, 0]
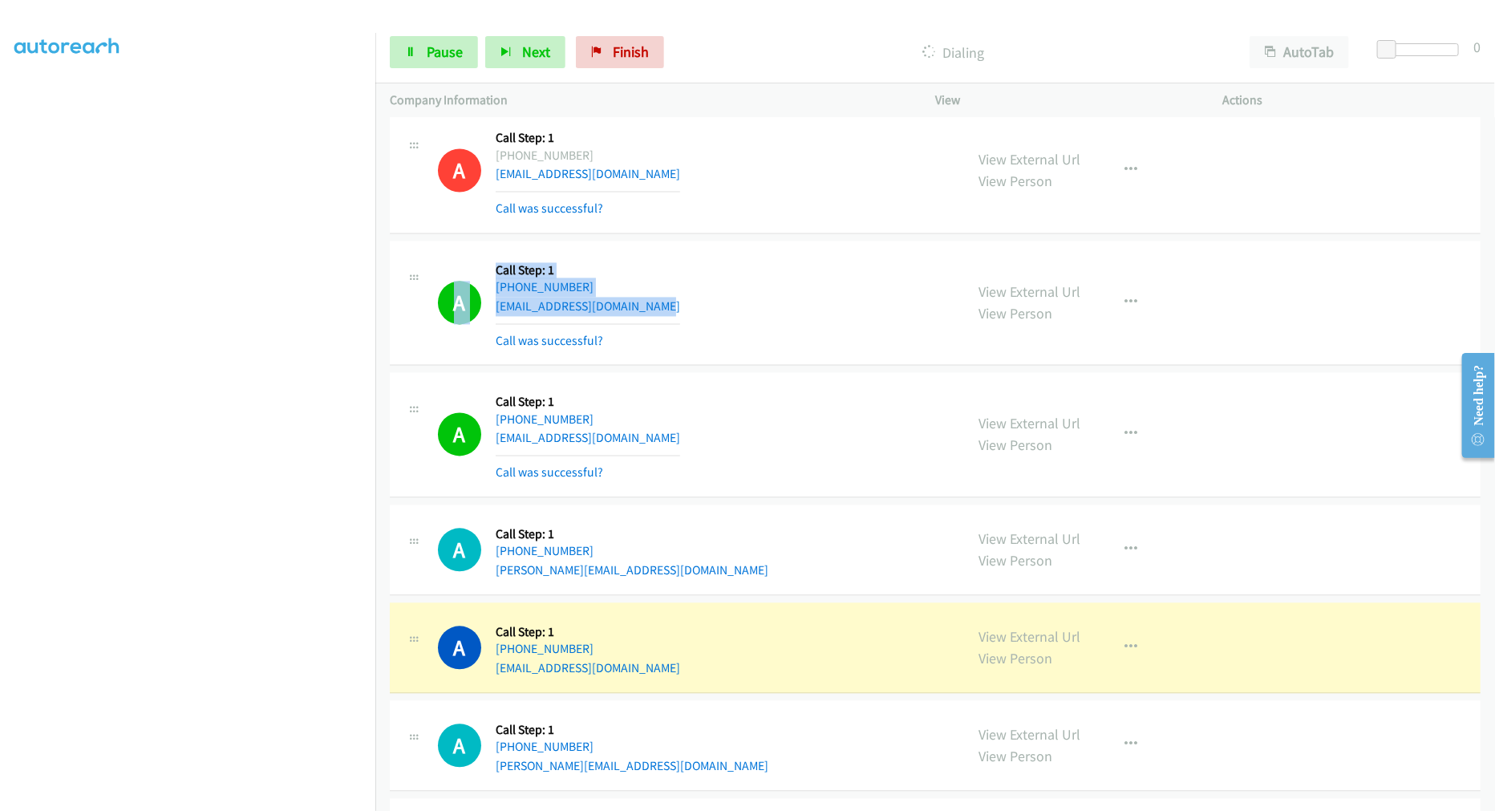
drag, startPoint x: 687, startPoint y: 308, endPoint x: 484, endPoint y: 314, distance: 203.0
click at [484, 314] on div "A Callback Scheduled Call Step: 1 America/Phoenix +1 602-320-9345 wenceswencesl…" at bounding box center [694, 303] width 512 height 95
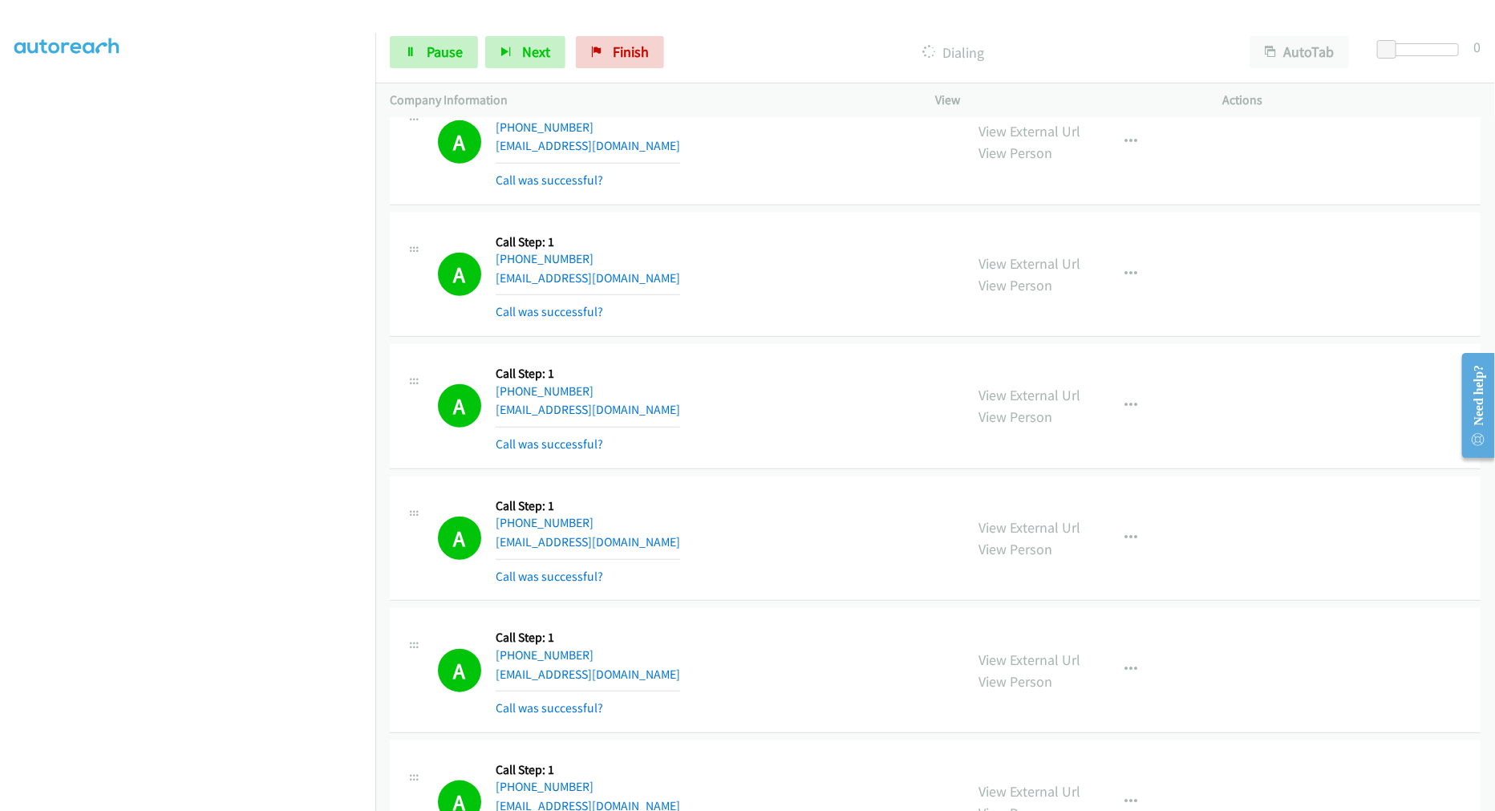
scroll to position [3878, 0]
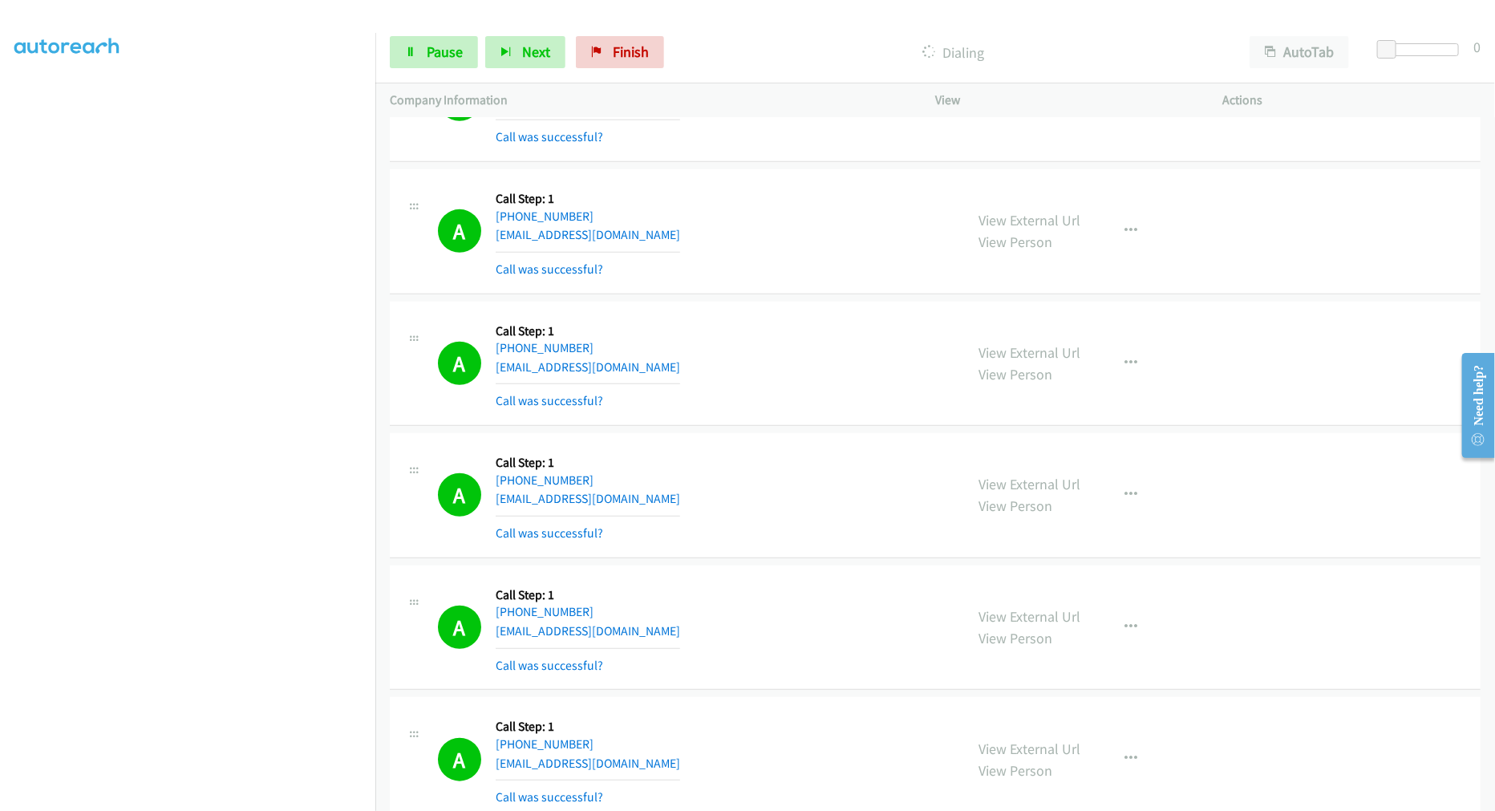
click at [778, 298] on td "A Callback Scheduled Call Step: 1 America/New_York +1 240-997-1226 leslyger@gma…" at bounding box center [935, 231] width 1120 height 132
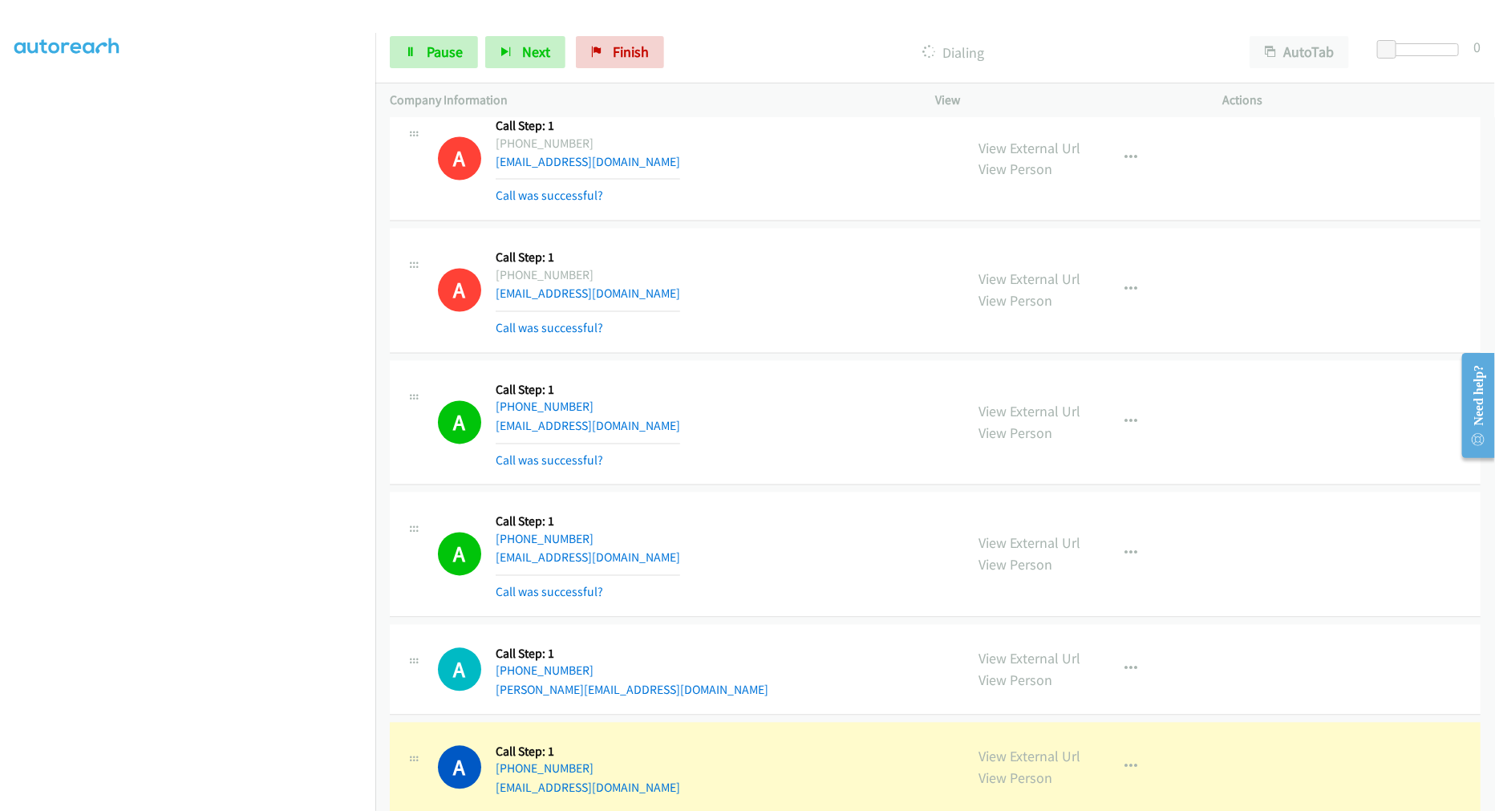
scroll to position [5024, 0]
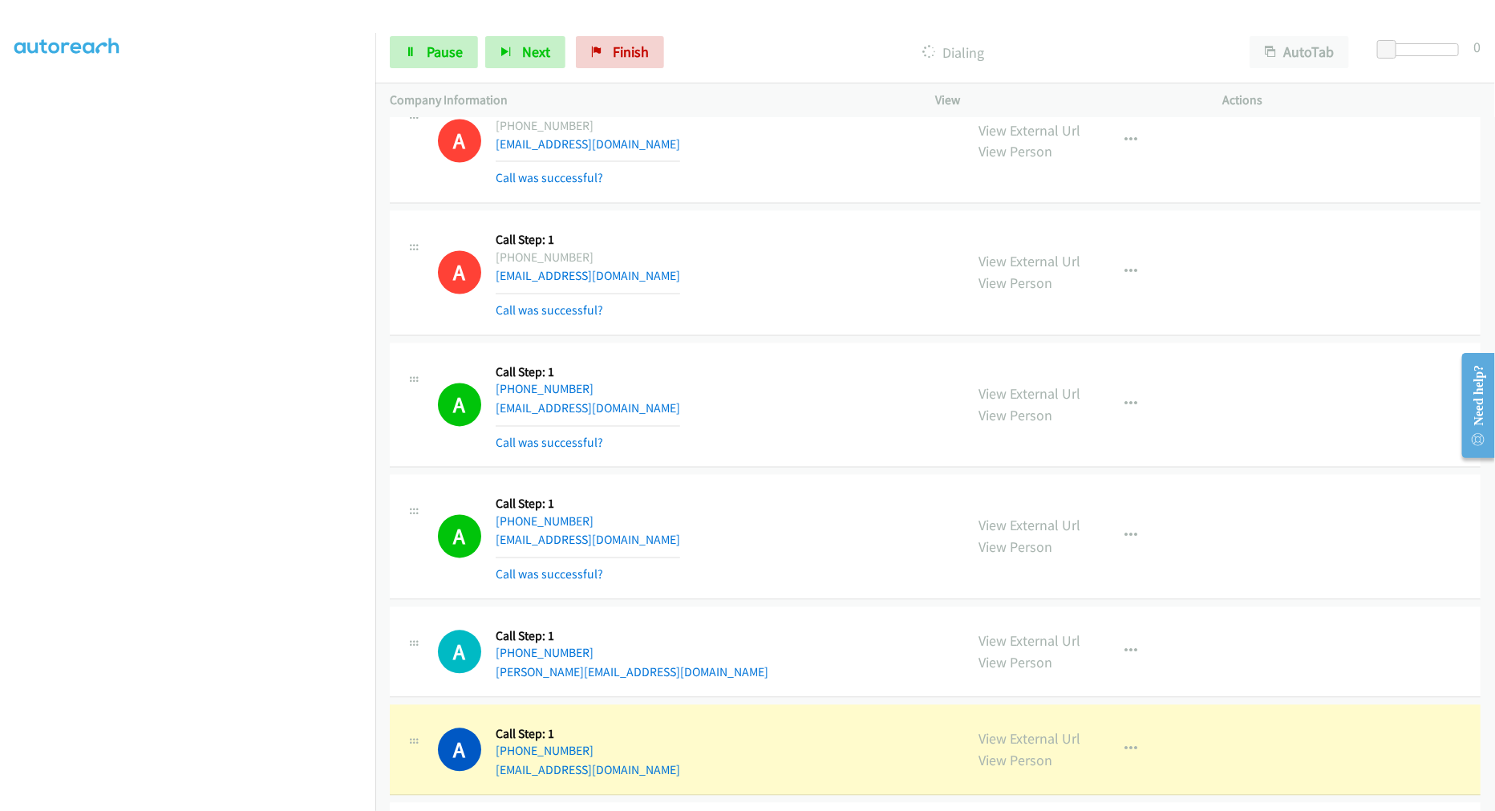
click at [694, 413] on div "A Callback Scheduled Call Step: 1 America/Phoenix +1 602-320-9345 wenceswencesl…" at bounding box center [694, 405] width 512 height 95
drag, startPoint x: 687, startPoint y: 412, endPoint x: 481, endPoint y: 383, distance: 208.2
click at [483, 383] on div "A Callback Scheduled Call Step: 1 America/Phoenix +1 602-320-9345 wenceswencesl…" at bounding box center [694, 405] width 512 height 95
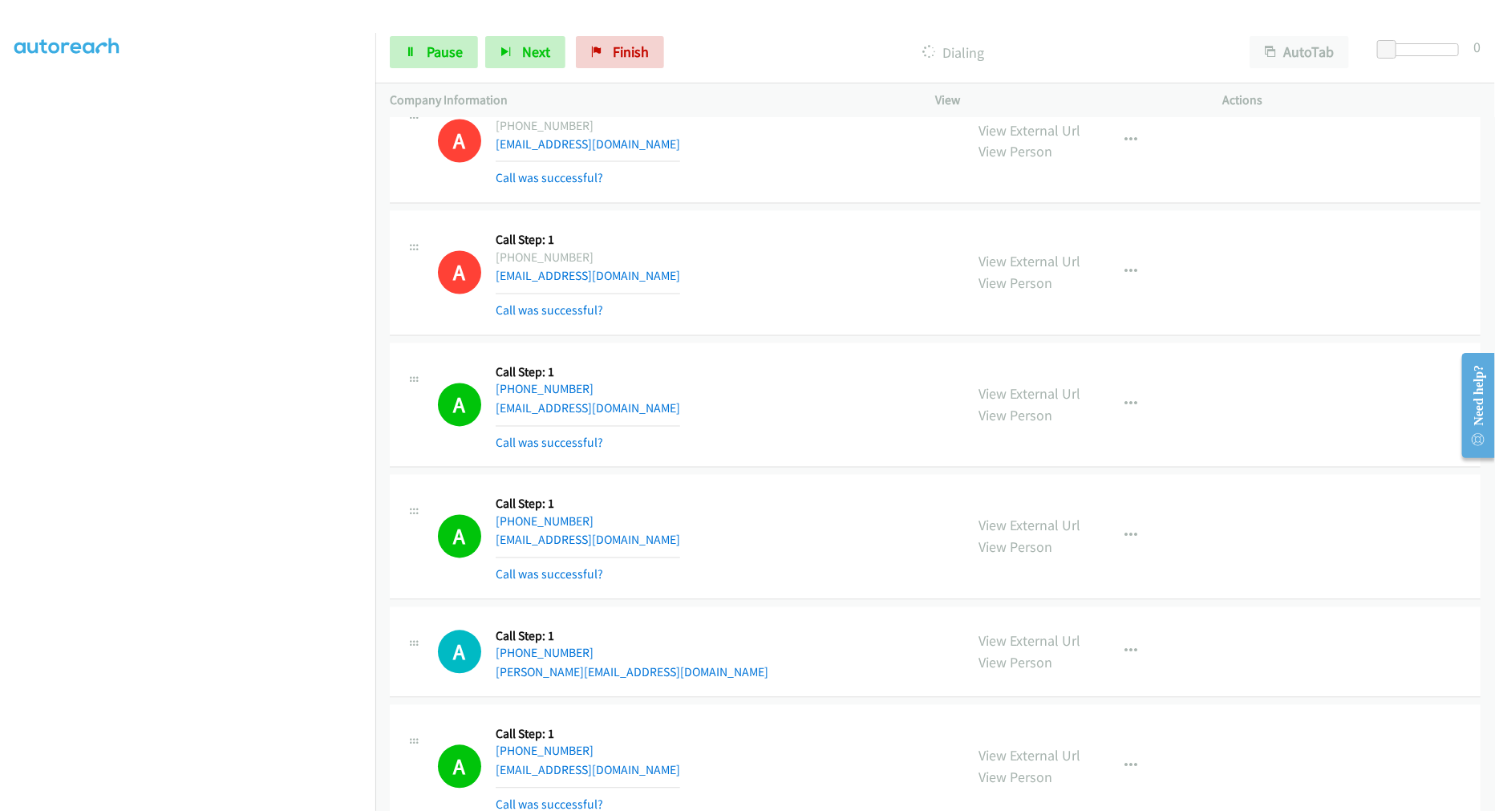
click at [758, 315] on div "A Callback Scheduled Call Step: 1 America/Los_Angeles +1 702-339-0599 dcashmand…" at bounding box center [694, 272] width 512 height 95
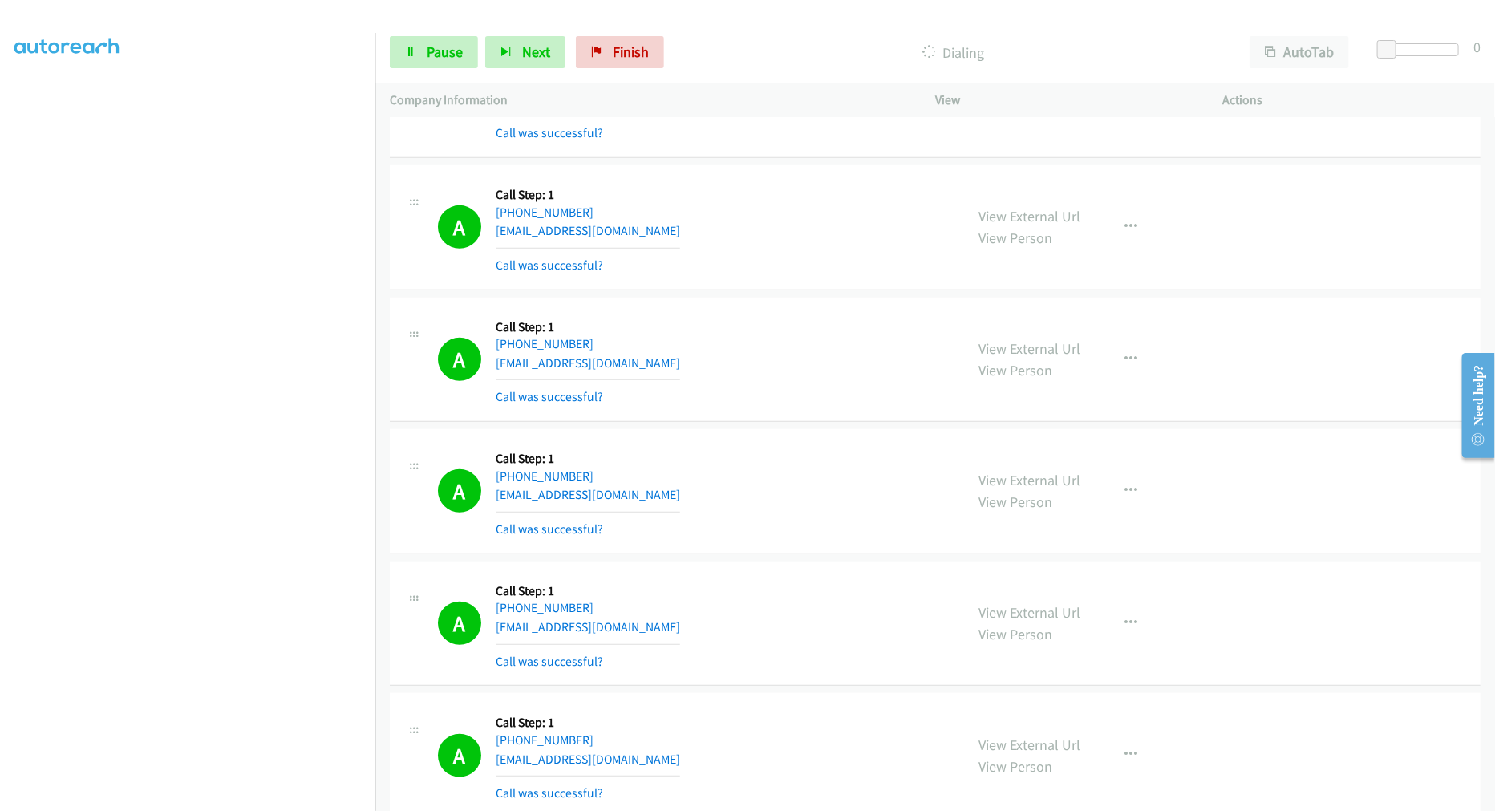
scroll to position [3967, 0]
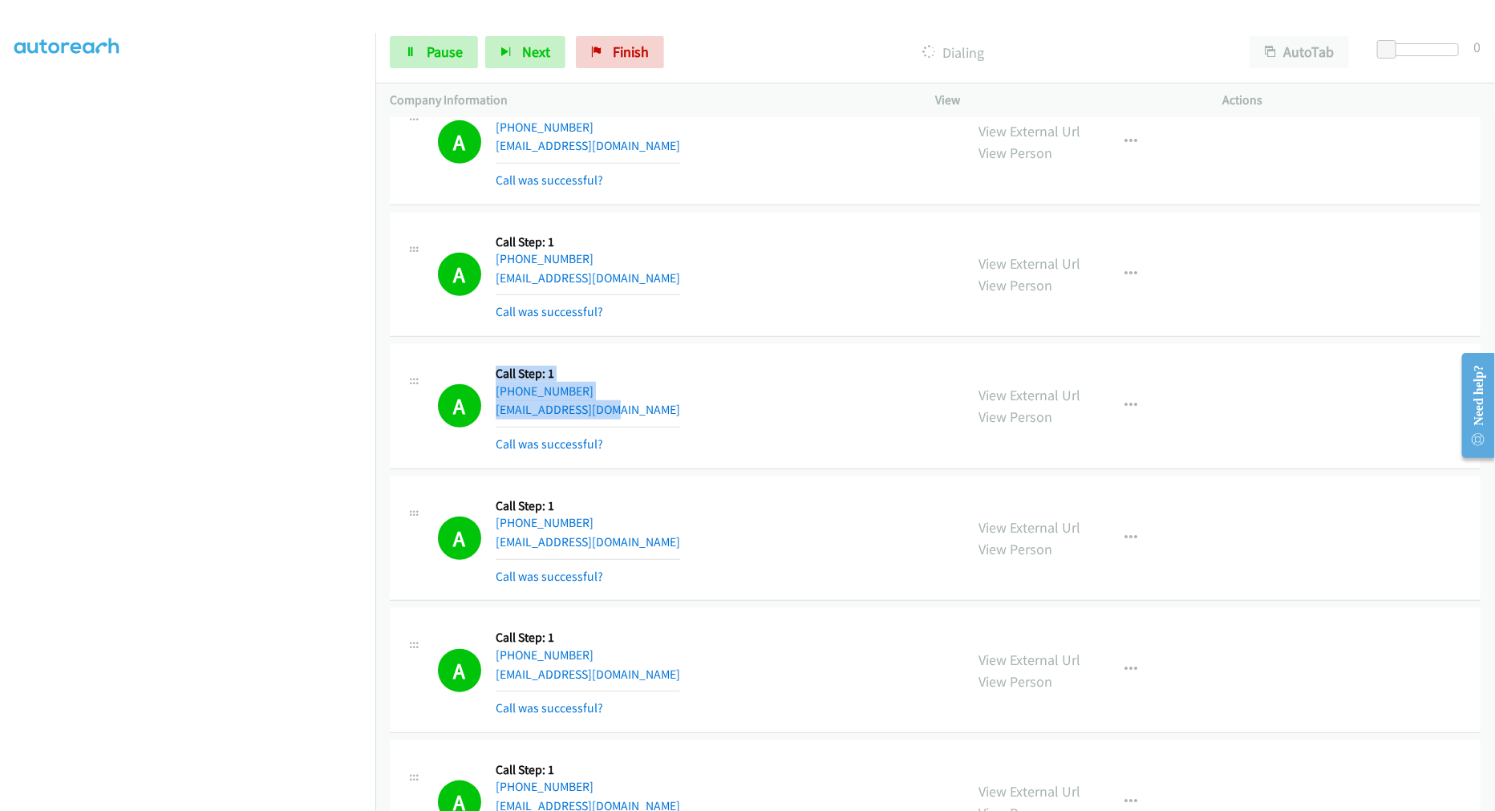
drag, startPoint x: 612, startPoint y: 411, endPoint x: 463, endPoint y: 396, distance: 149.9
click at [463, 397] on div "A Callback Scheduled Call Step: 1 America/New_York +1 917-214-4530 jurado370@gm…" at bounding box center [694, 406] width 512 height 95
drag, startPoint x: 991, startPoint y: 397, endPoint x: 534, endPoint y: 64, distance: 565.5
click at [669, 565] on div "A Callback Scheduled Call Step: 1 America/New_York +1 561-215-3225 sejuelaemily…" at bounding box center [694, 538] width 512 height 95
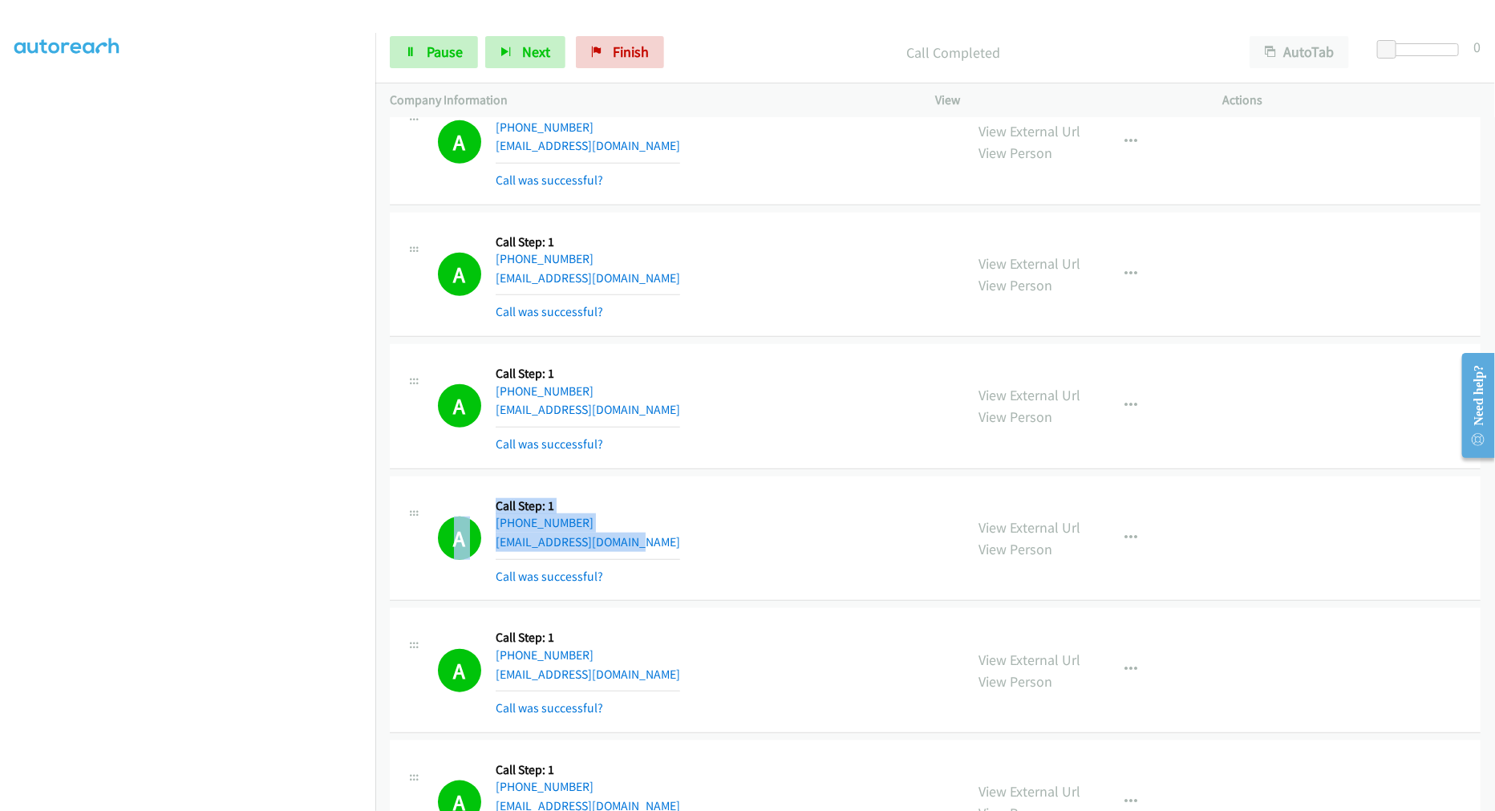
drag, startPoint x: 686, startPoint y: 539, endPoint x: 495, endPoint y: 511, distance: 192.9
click at [467, 515] on div "A Callback Scheduled Call Step: 1 America/New_York +1 561-215-3225 sejuelaemily…" at bounding box center [694, 538] width 512 height 95
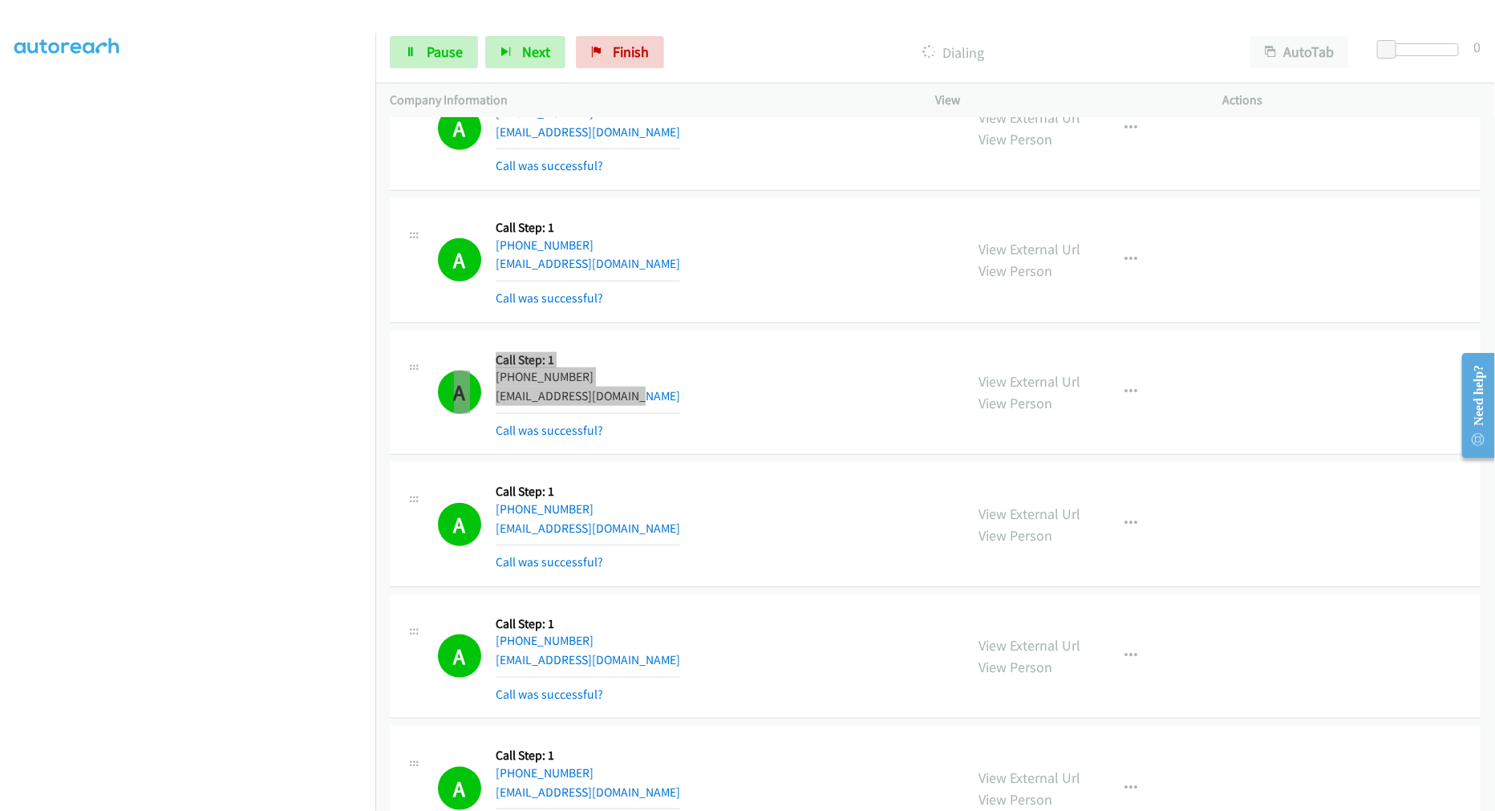
scroll to position [4145, 0]
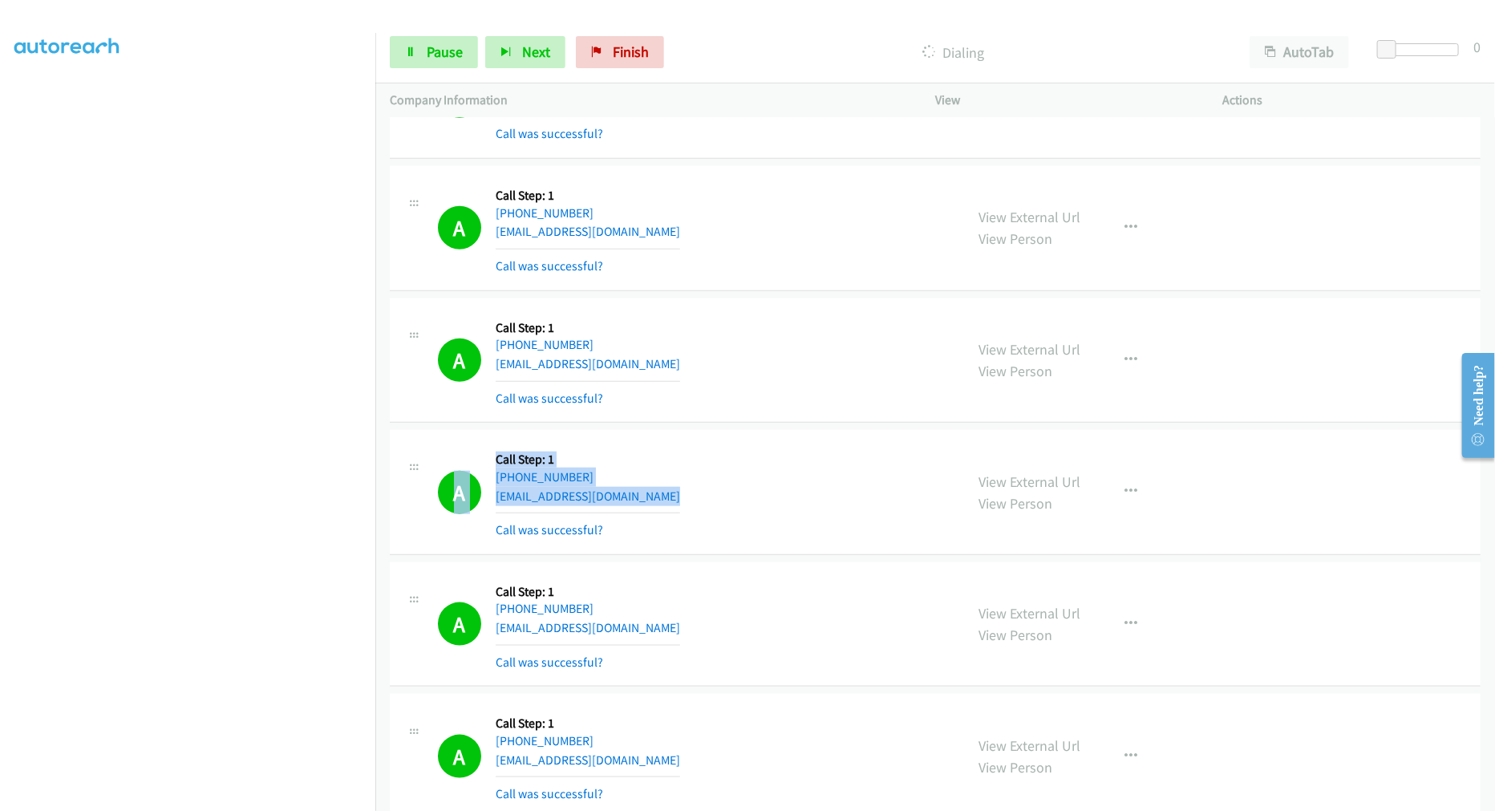
drag, startPoint x: 571, startPoint y: 486, endPoint x: 481, endPoint y: 473, distance: 90.7
click at [481, 473] on div "A Callback Scheduled Call Step: 1 America/New_York +1 570-604-6456 countrylifem…" at bounding box center [694, 491] width 512 height 95
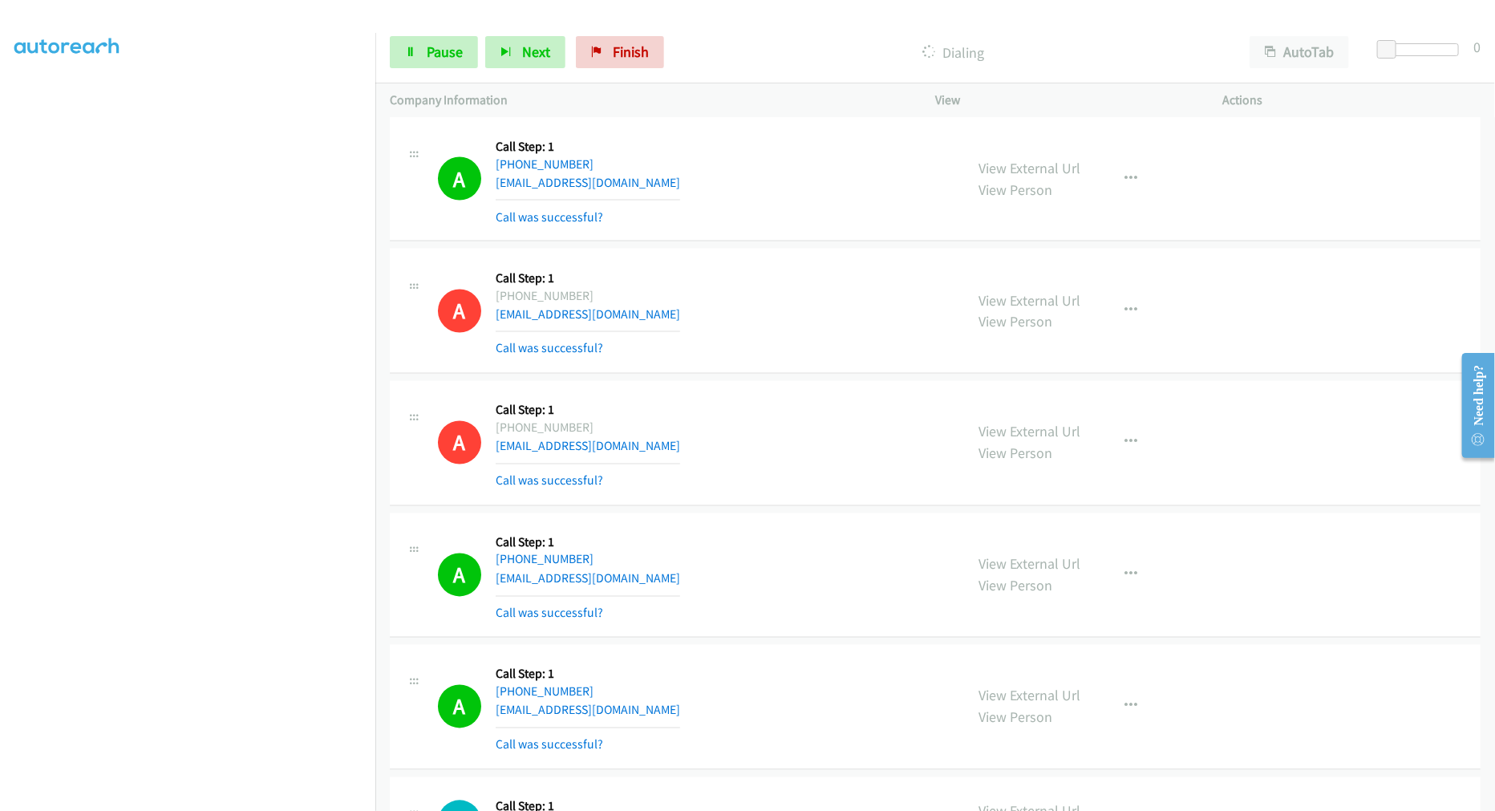
scroll to position [5037, 0]
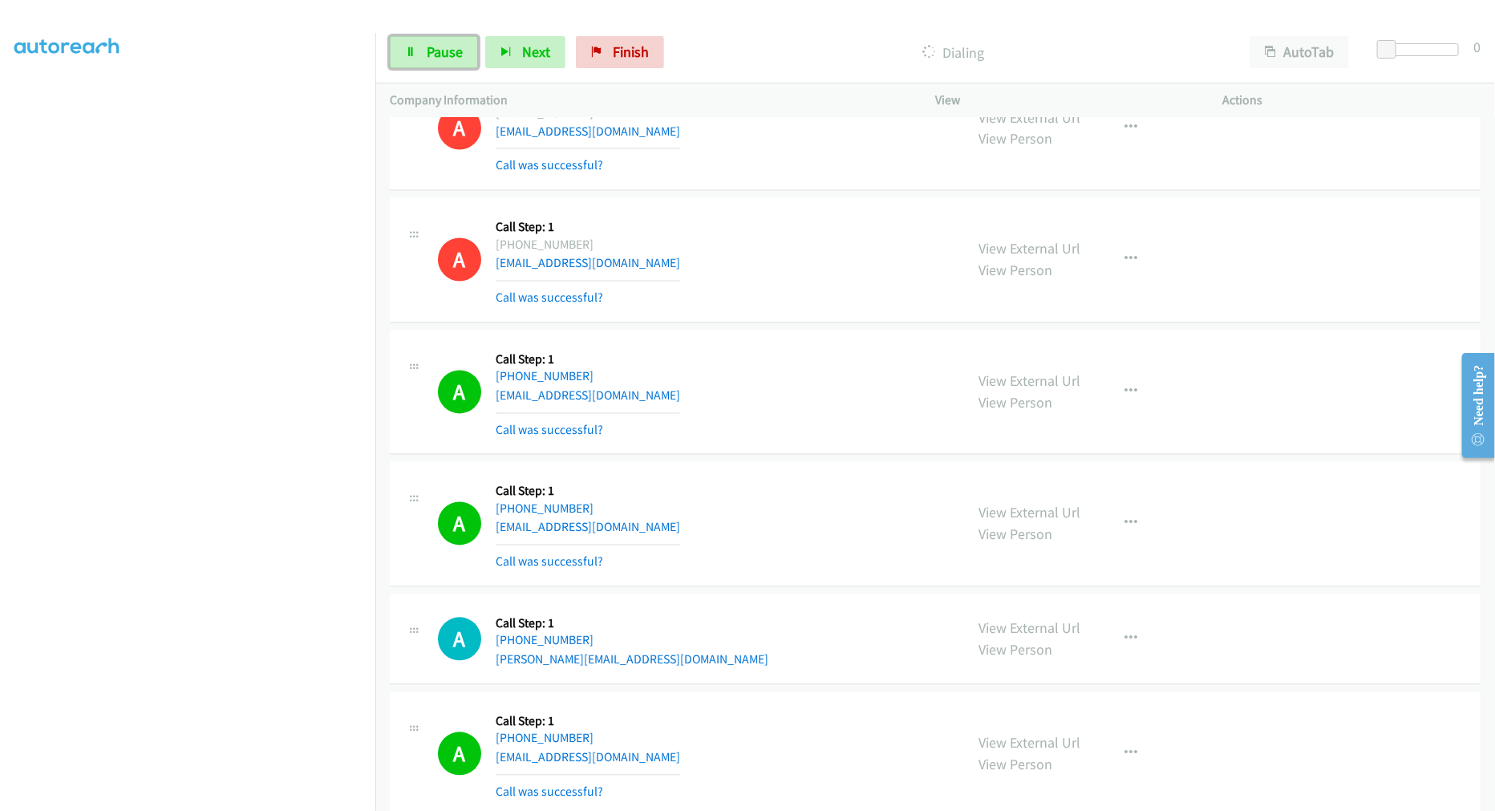
click at [437, 59] on span "Pause" at bounding box center [445, 52] width 36 height 18
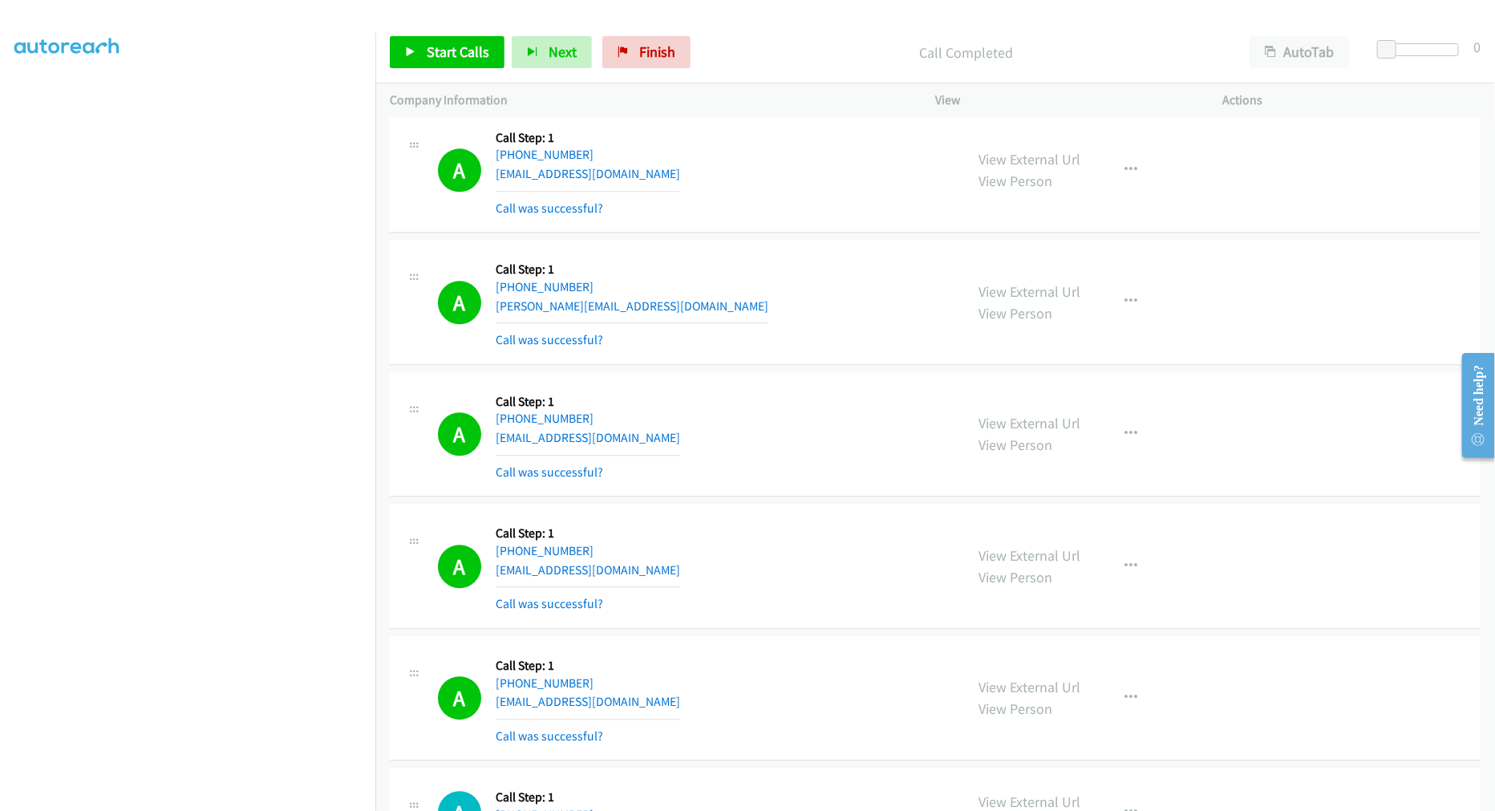
scroll to position [5392, 0]
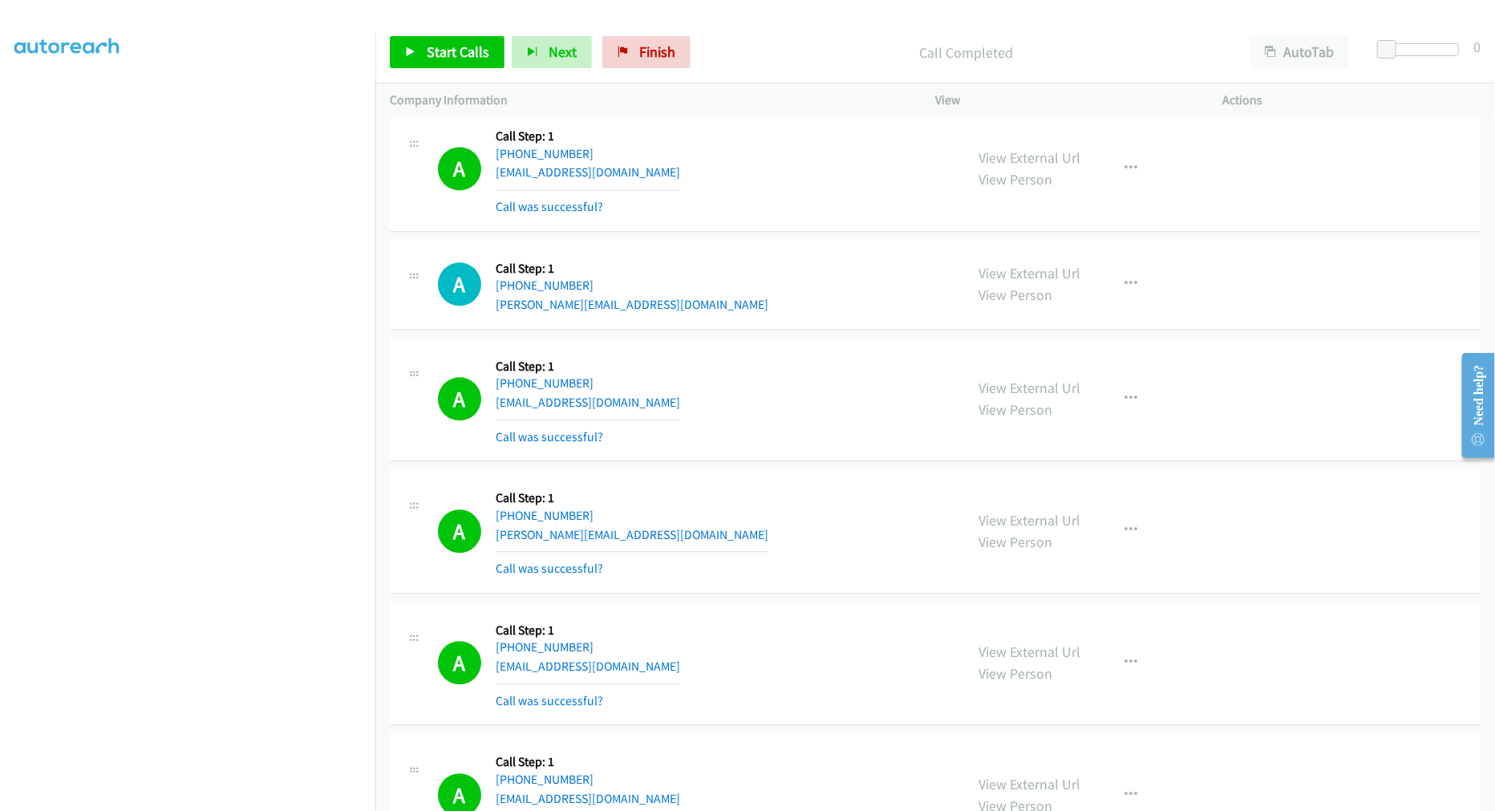
click at [836, 281] on div "A Callback Scheduled Call Step: 1 America/Los_Angeles +1 503-702-1676 bryan_hof…" at bounding box center [694, 283] width 512 height 61
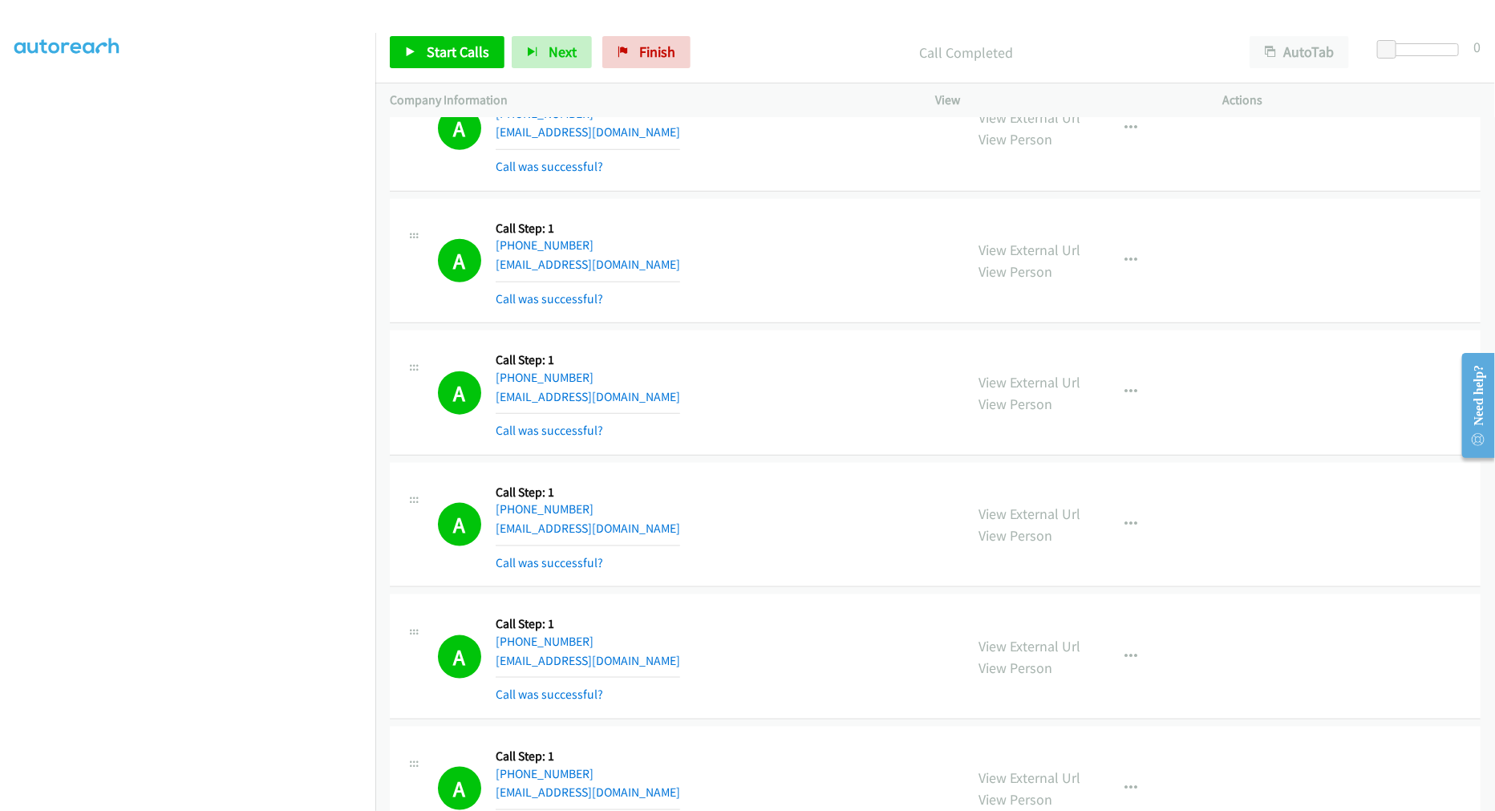
scroll to position [4275, 0]
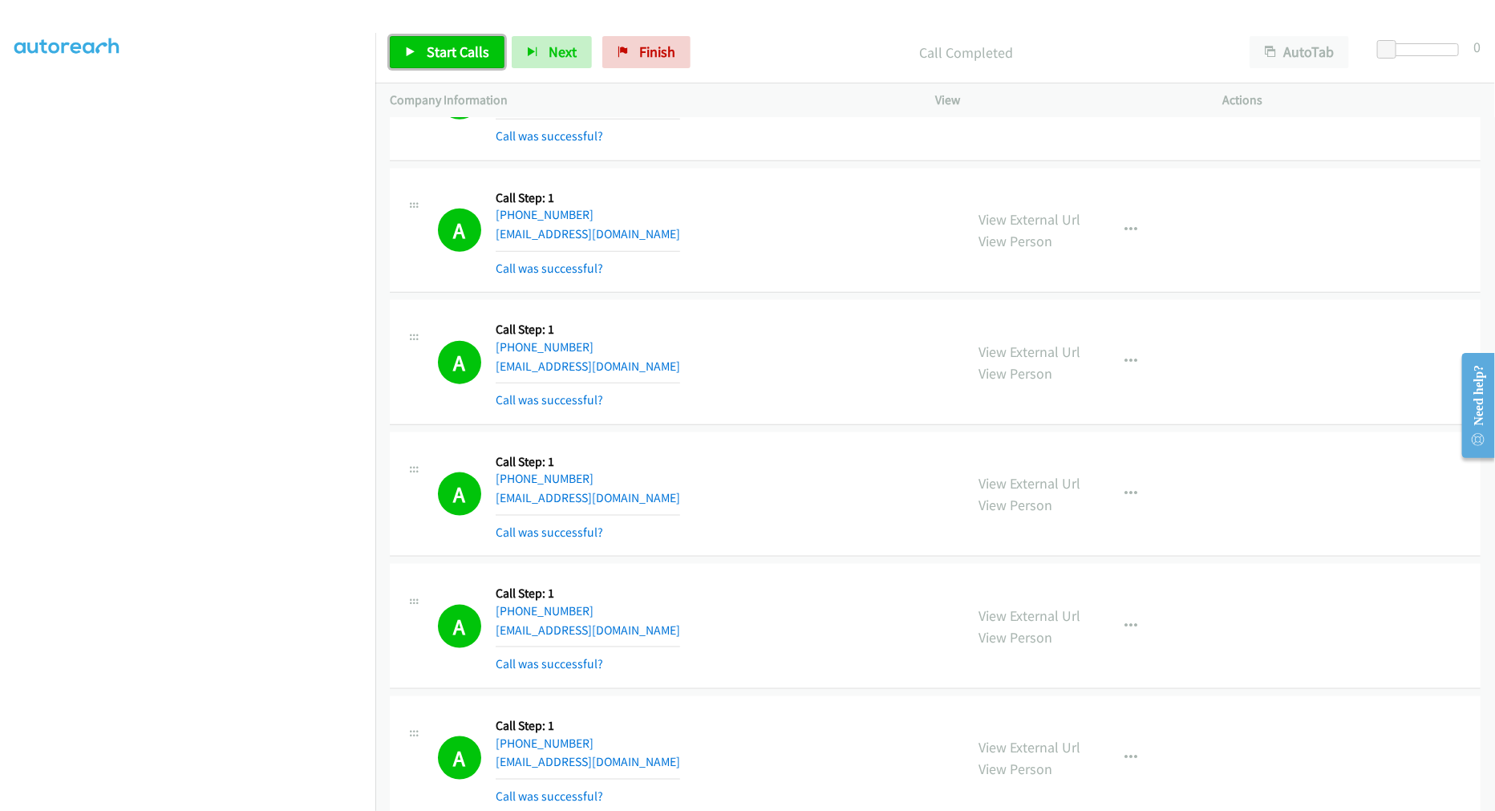
click at [433, 45] on span "Start Calls" at bounding box center [458, 52] width 63 height 18
click at [735, 351] on div "A Callback Scheduled Call Step: 1 America/New_York +1 570-604-6456 countrylifem…" at bounding box center [694, 361] width 512 height 95
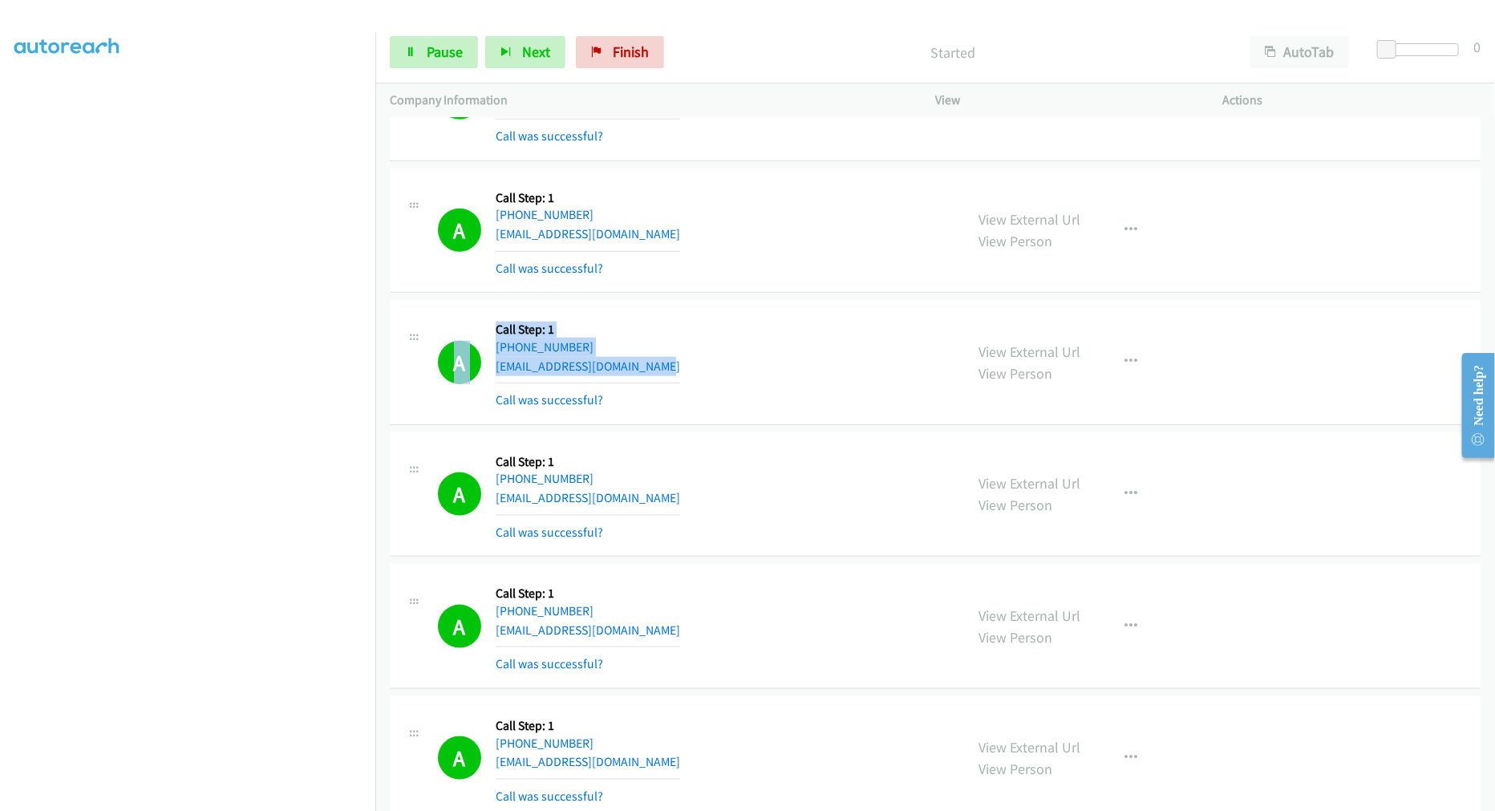
drag, startPoint x: 688, startPoint y: 367, endPoint x: 444, endPoint y: 332, distance: 246.2
click at [444, 332] on div "A Callback Scheduled Call Step: 1 America/New_York +1 570-604-6456 countrylifem…" at bounding box center [694, 361] width 512 height 95
drag, startPoint x: 421, startPoint y: 48, endPoint x: 444, endPoint y: 74, distance: 34.1
click at [423, 48] on link "Pause" at bounding box center [434, 52] width 88 height 32
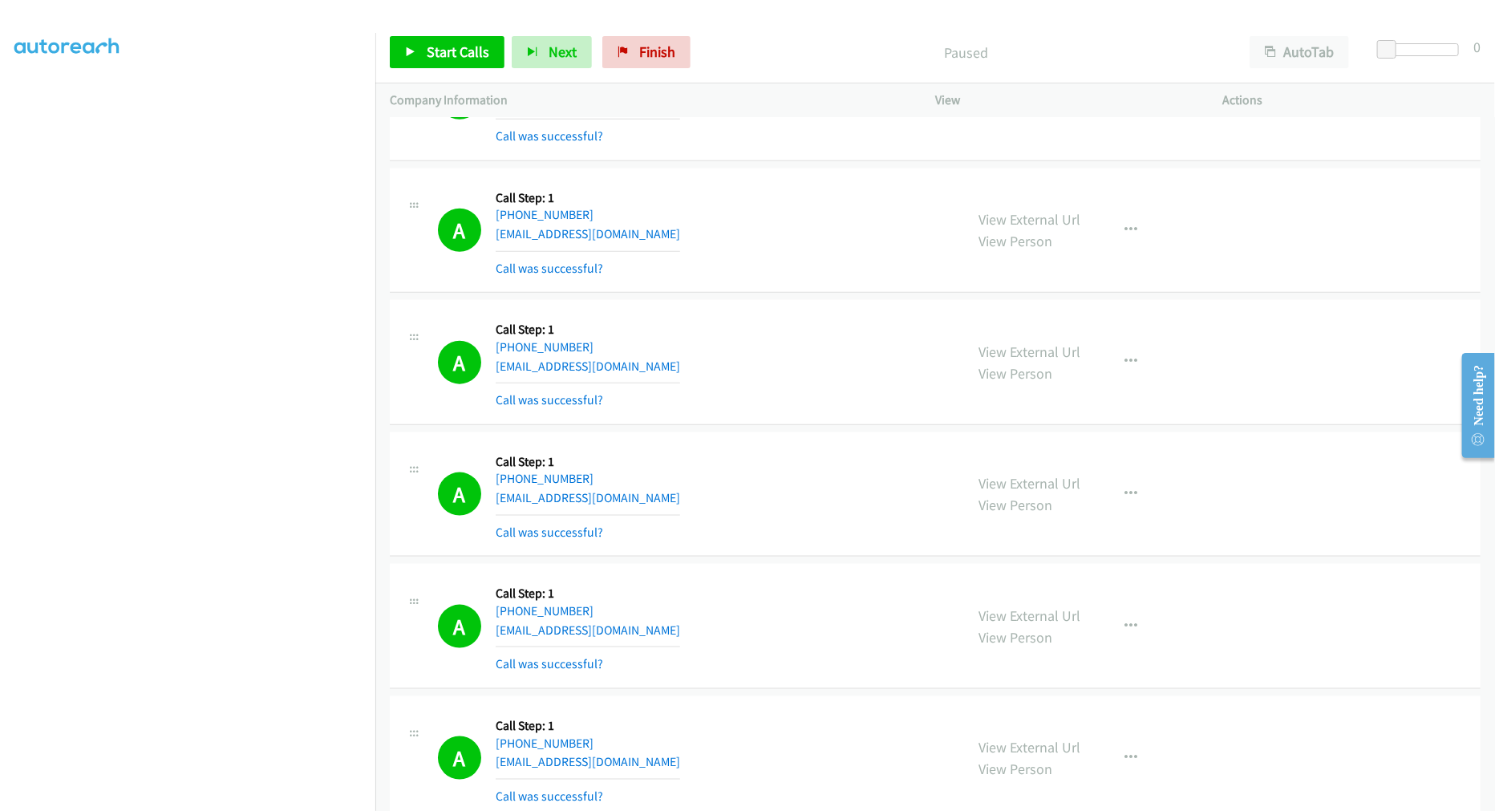
click at [774, 395] on div "A Callback Scheduled Call Step: 1 America/New_York +1 570-604-6456 countrylifem…" at bounding box center [694, 361] width 512 height 95
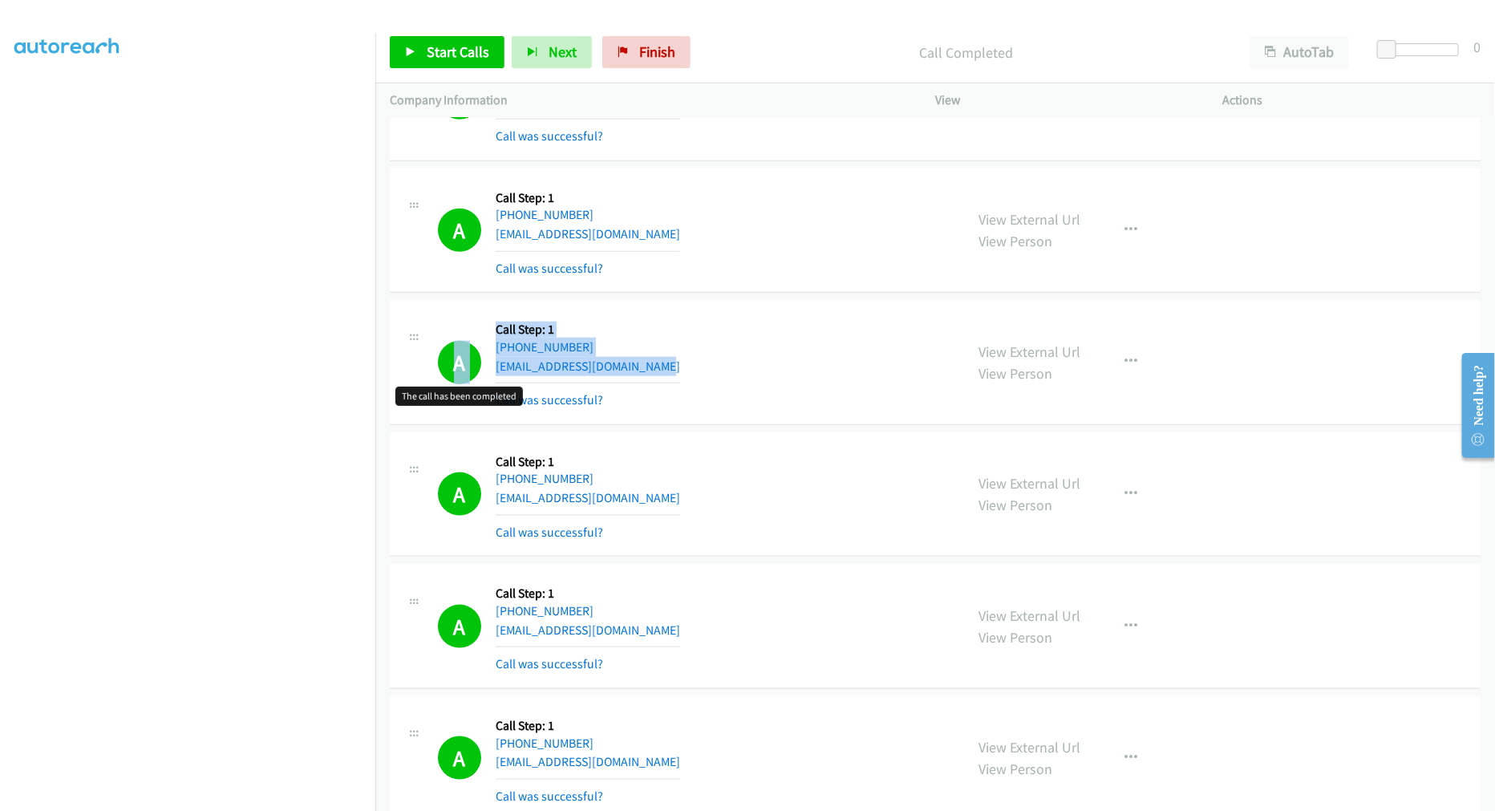
drag, startPoint x: 672, startPoint y: 375, endPoint x: 457, endPoint y: 351, distance: 216.3
click at [457, 351] on div "A Callback Scheduled Call Step: 1 America/New_York +1 570-604-6456 countrylifem…" at bounding box center [694, 361] width 512 height 95
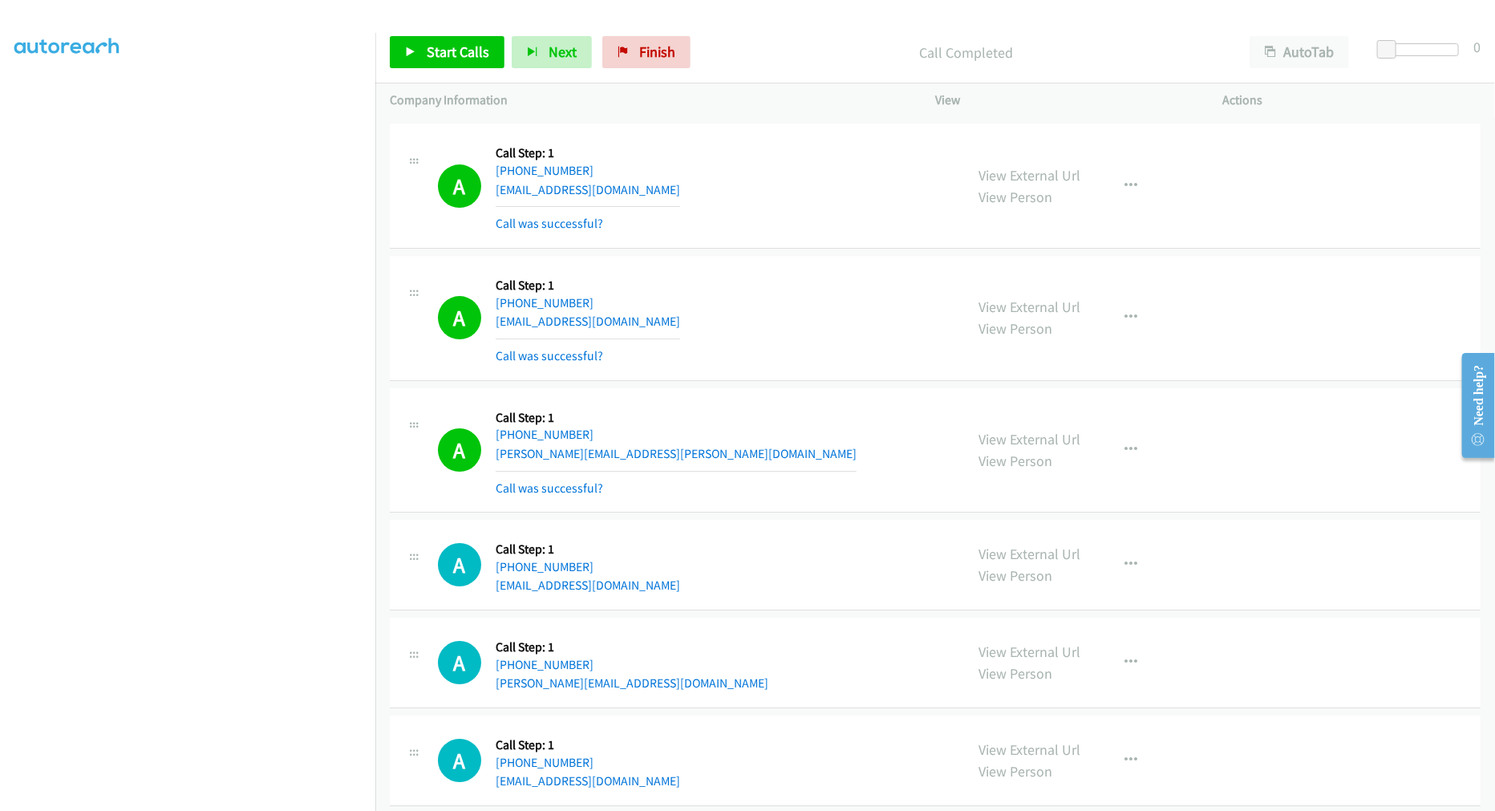
scroll to position [6413, 0]
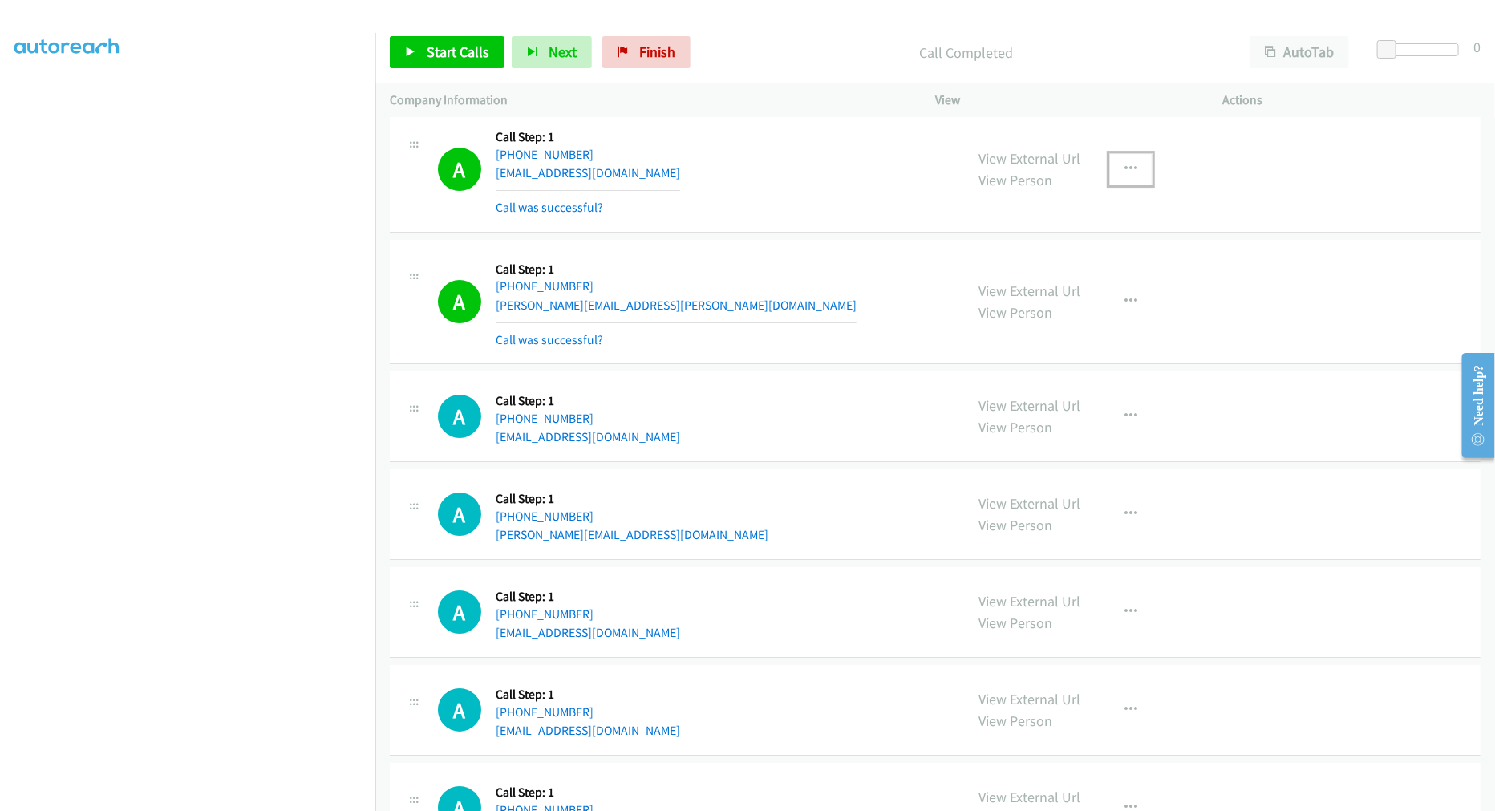
click at [1126, 181] on button "button" at bounding box center [1130, 169] width 43 height 32
click at [1020, 314] on link "Add to do not call list" at bounding box center [1044, 306] width 213 height 32
click at [739, 166] on div "A Callback Scheduled Call Step: 1 America/New_York +1 443-540-1755 lucasdadon76…" at bounding box center [694, 169] width 512 height 95
click at [467, 59] on span "Start Calls" at bounding box center [458, 52] width 63 height 18
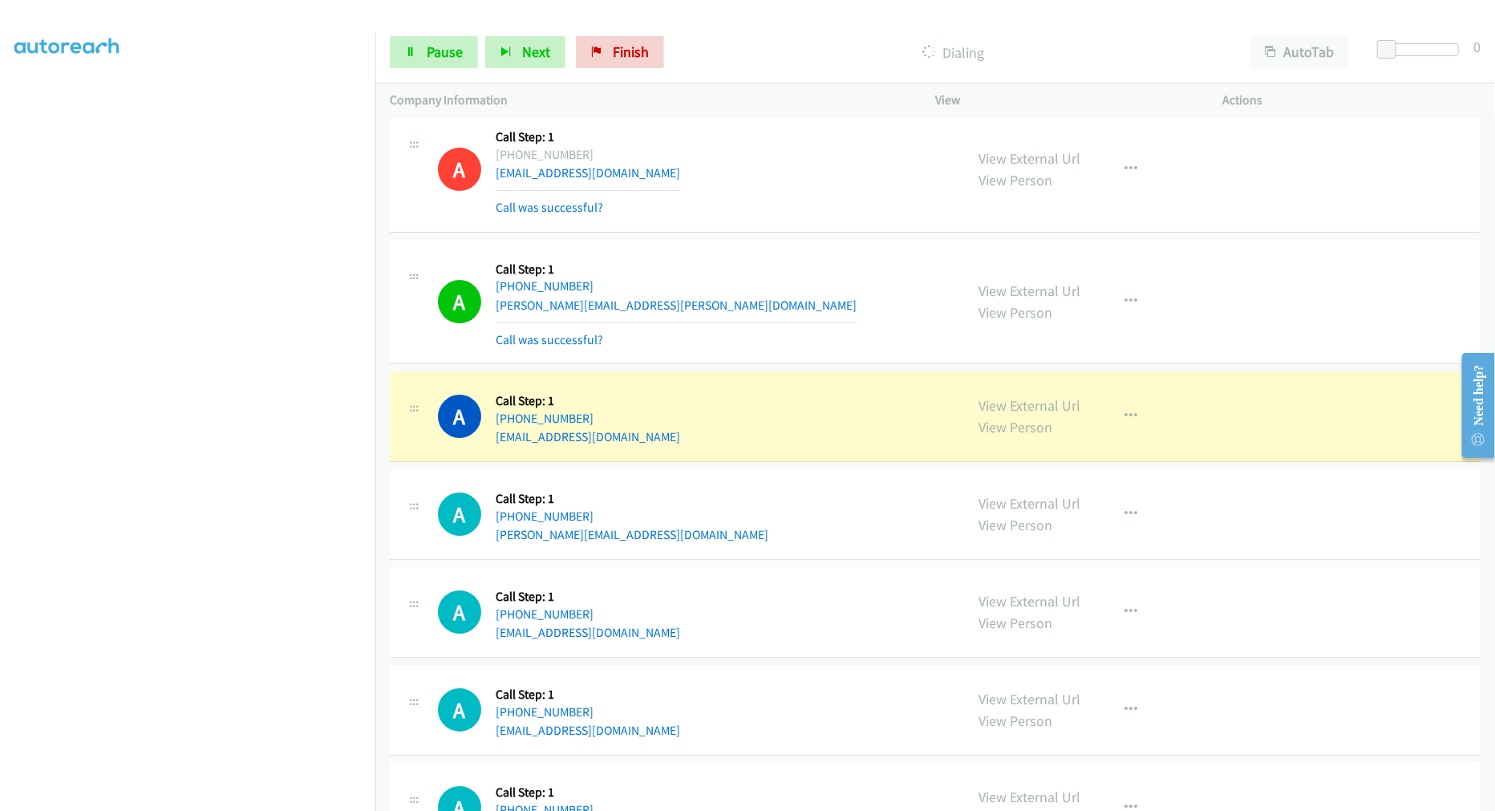
click at [327, 802] on aside "Dialing Mode: Power | Switch to Preview My Lists" at bounding box center [187, 400] width 375 height 888
click at [808, 368] on td "A Callback Scheduled Call Step: 1 America/New_York +1 614-314-5867 kim.snowberg…" at bounding box center [935, 302] width 1120 height 132
click at [462, 48] on link "Pause" at bounding box center [434, 52] width 88 height 32
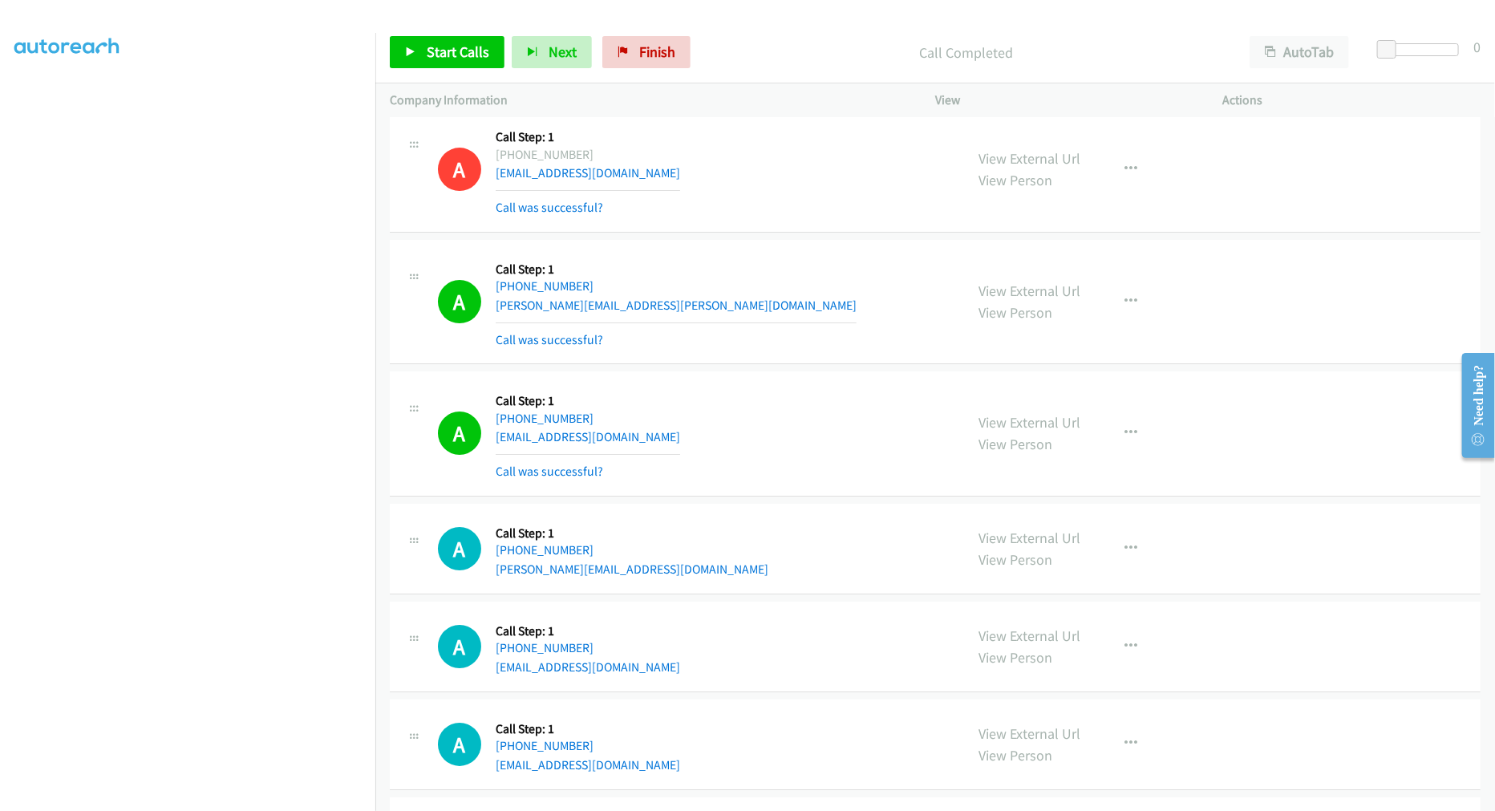
click at [796, 365] on div "A Callback Scheduled Call Step: 1 America/New_York +1 614-314-5867 kim.snowberg…" at bounding box center [935, 302] width 1091 height 125
click at [723, 255] on div "A Callback Scheduled Call Step: 1 America/New_York +1 614-314-5867 kim.snowberg…" at bounding box center [935, 302] width 1091 height 125
drag, startPoint x: 411, startPoint y: 56, endPoint x: 423, endPoint y: 67, distance: 15.9
click at [411, 56] on icon at bounding box center [410, 52] width 11 height 11
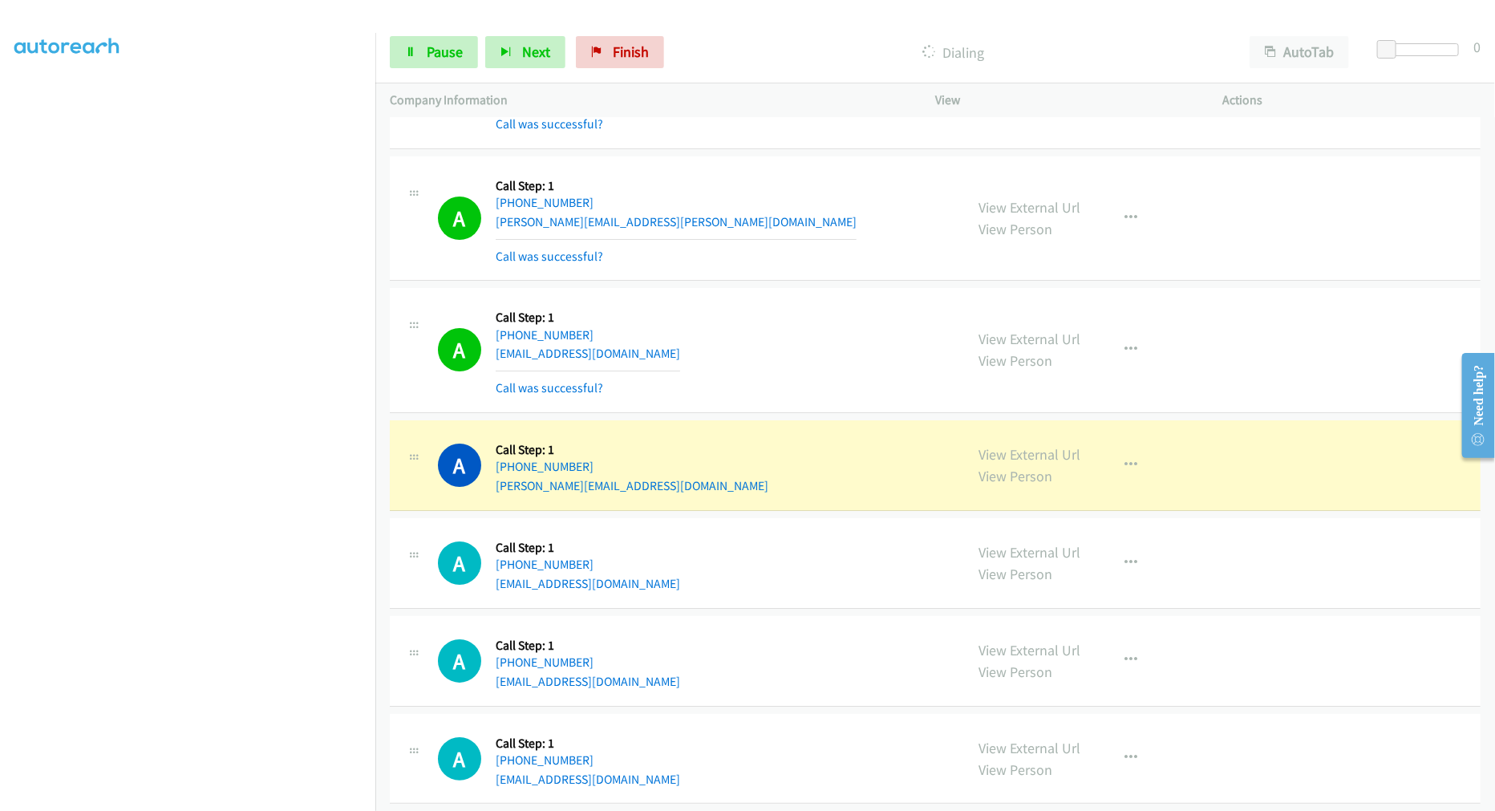
scroll to position [6591, 0]
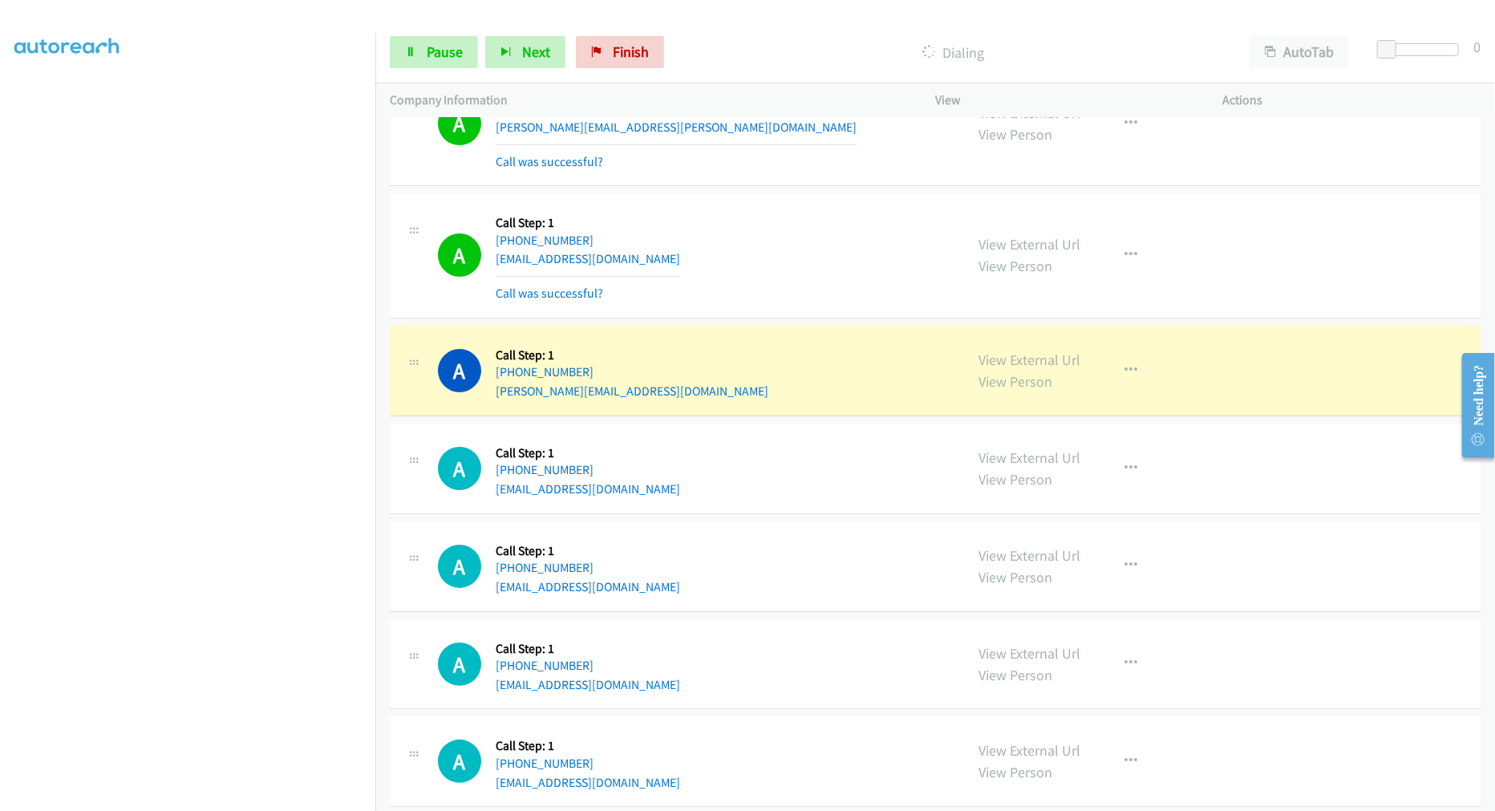
click at [800, 326] on td "A Callback Scheduled Call Step: 1 America/New_York +1 413-768-8919 a.ripingill@…" at bounding box center [935, 371] width 1120 height 98
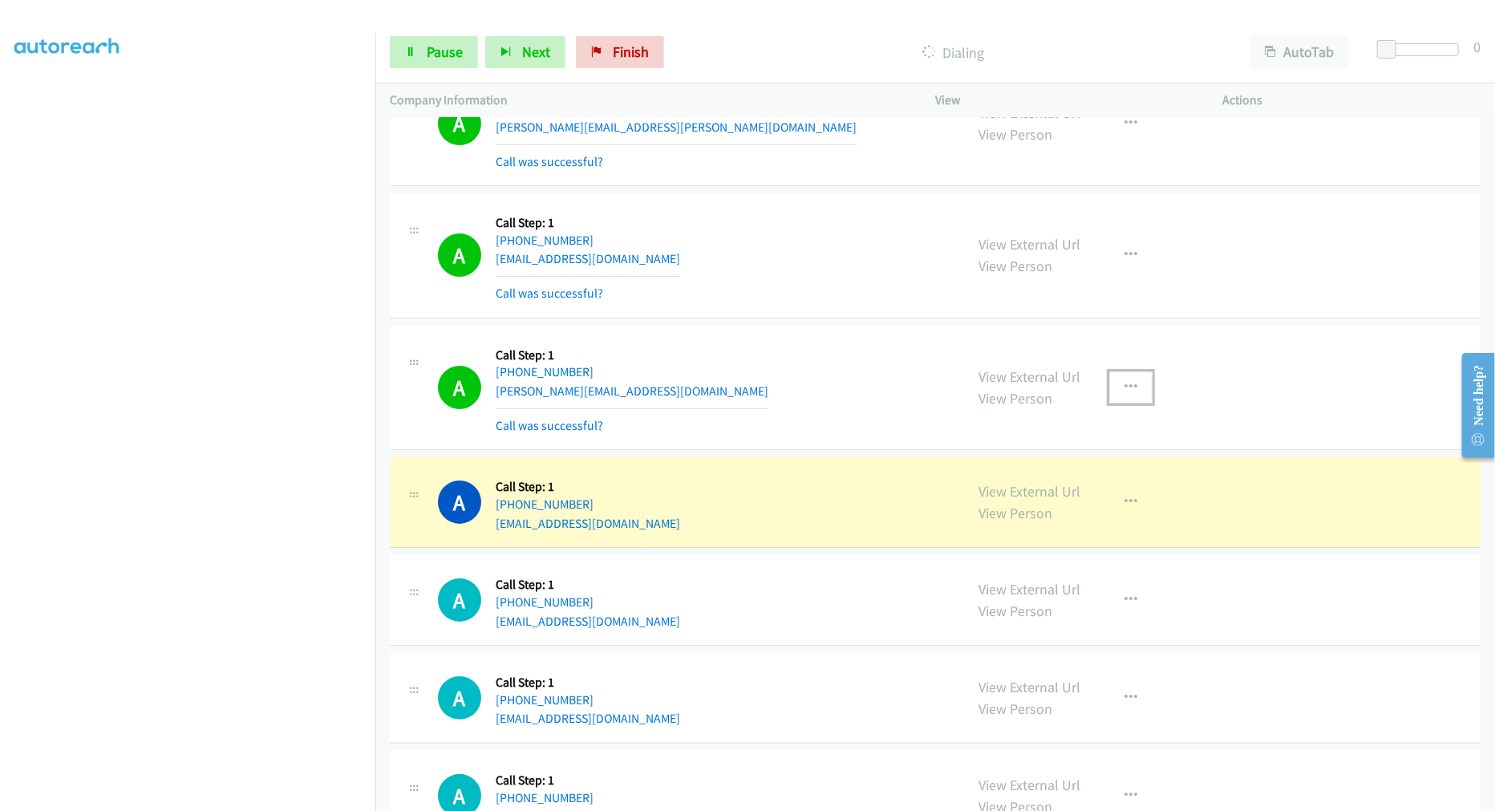
drag, startPoint x: 1133, startPoint y: 383, endPoint x: 1072, endPoint y: 488, distance: 120.8
click at [1133, 385] on button "button" at bounding box center [1130, 387] width 43 height 32
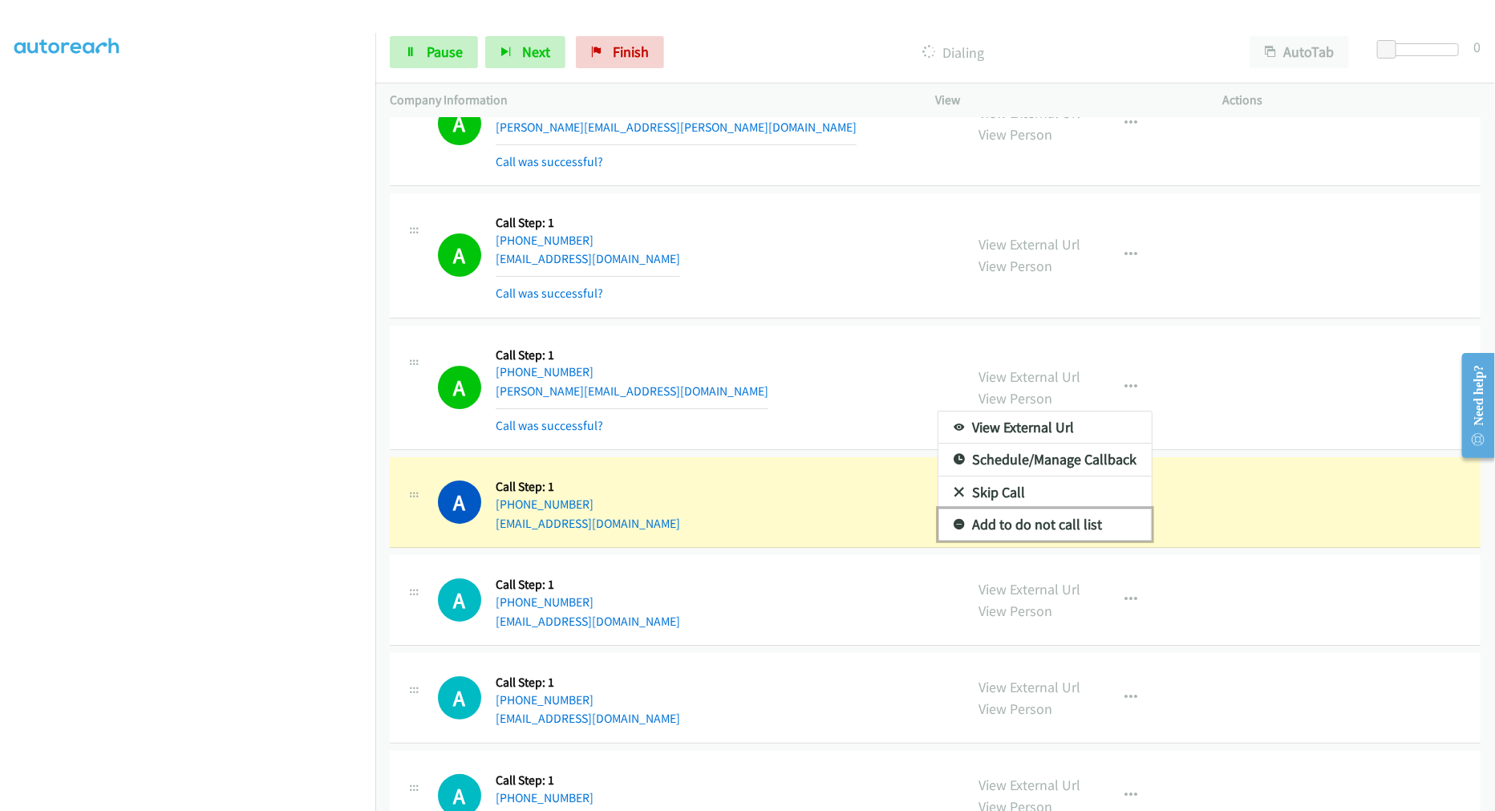
click at [1057, 528] on link "Add to do not call list" at bounding box center [1044, 524] width 213 height 32
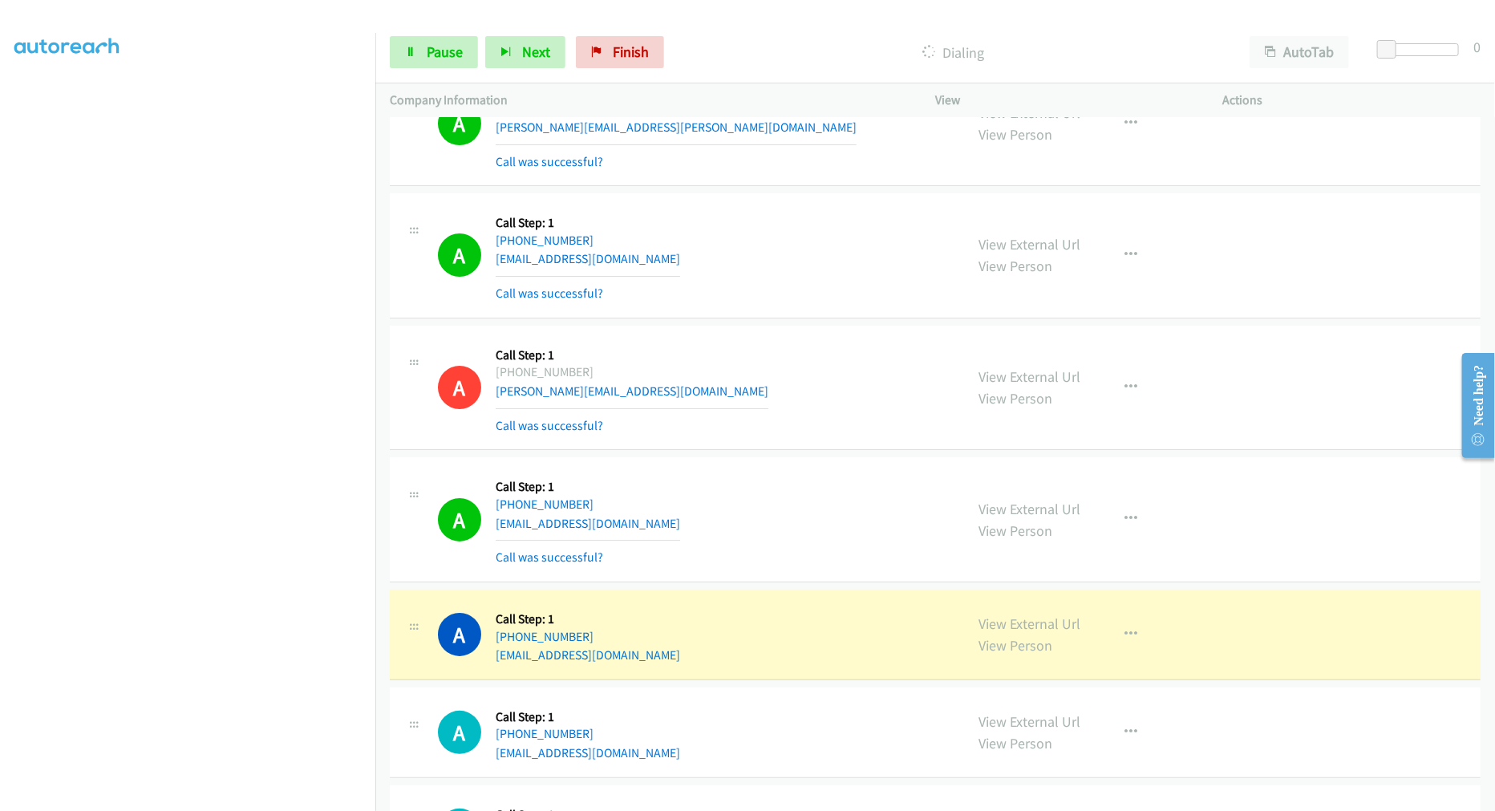
click at [788, 195] on td "A Callback Scheduled Call Step: 1 America/Chicago +1 773-653-0172 niambithomas@…" at bounding box center [935, 256] width 1120 height 132
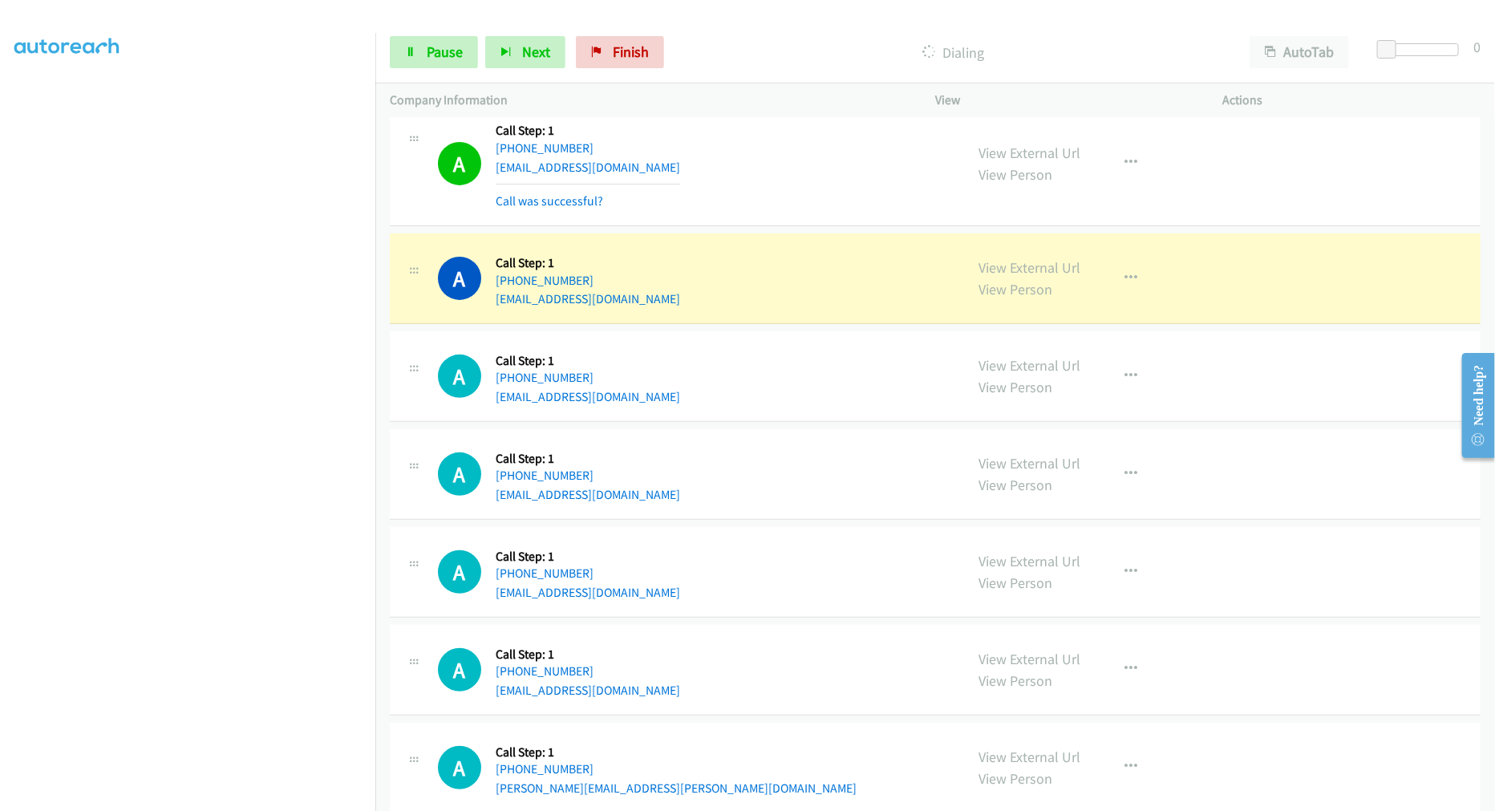
scroll to position [6948, 0]
click at [1127, 284] on icon "button" at bounding box center [1130, 277] width 13 height 13
click at [788, 191] on div at bounding box center [747, 405] width 1495 height 811
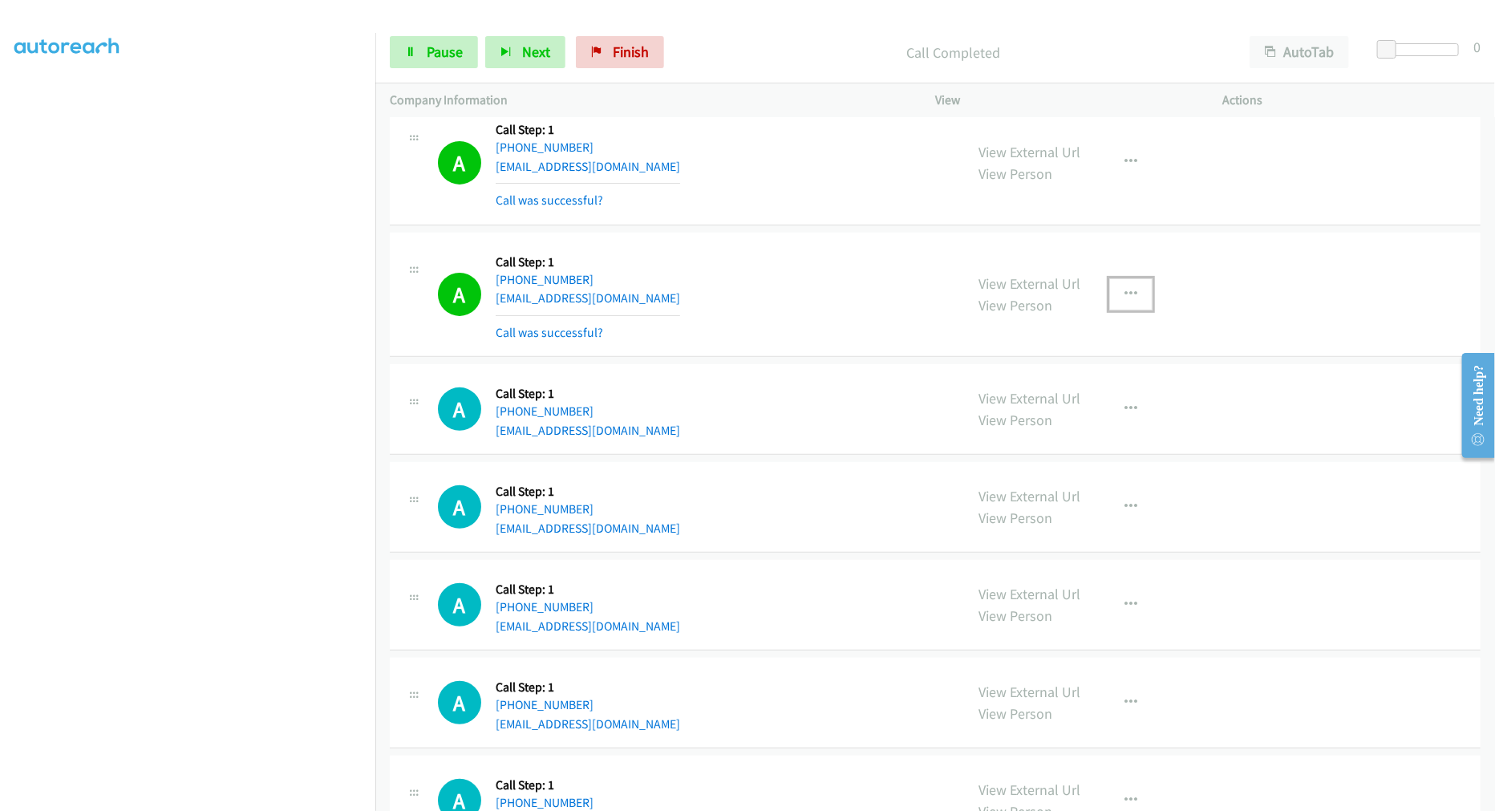
click at [1125, 301] on icon "button" at bounding box center [1130, 294] width 13 height 13
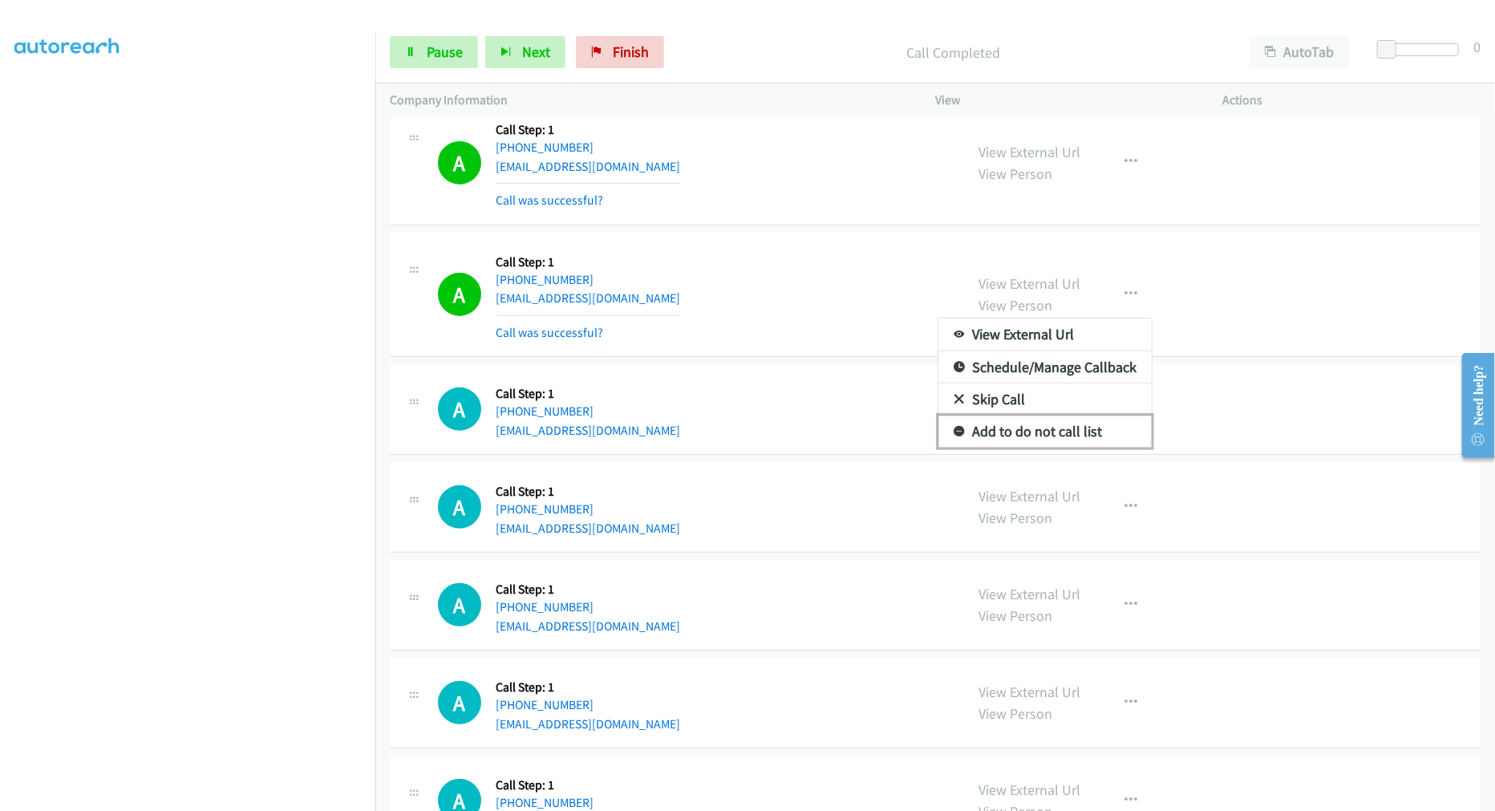
click at [1023, 436] on link "Add to do not call list" at bounding box center [1044, 431] width 213 height 32
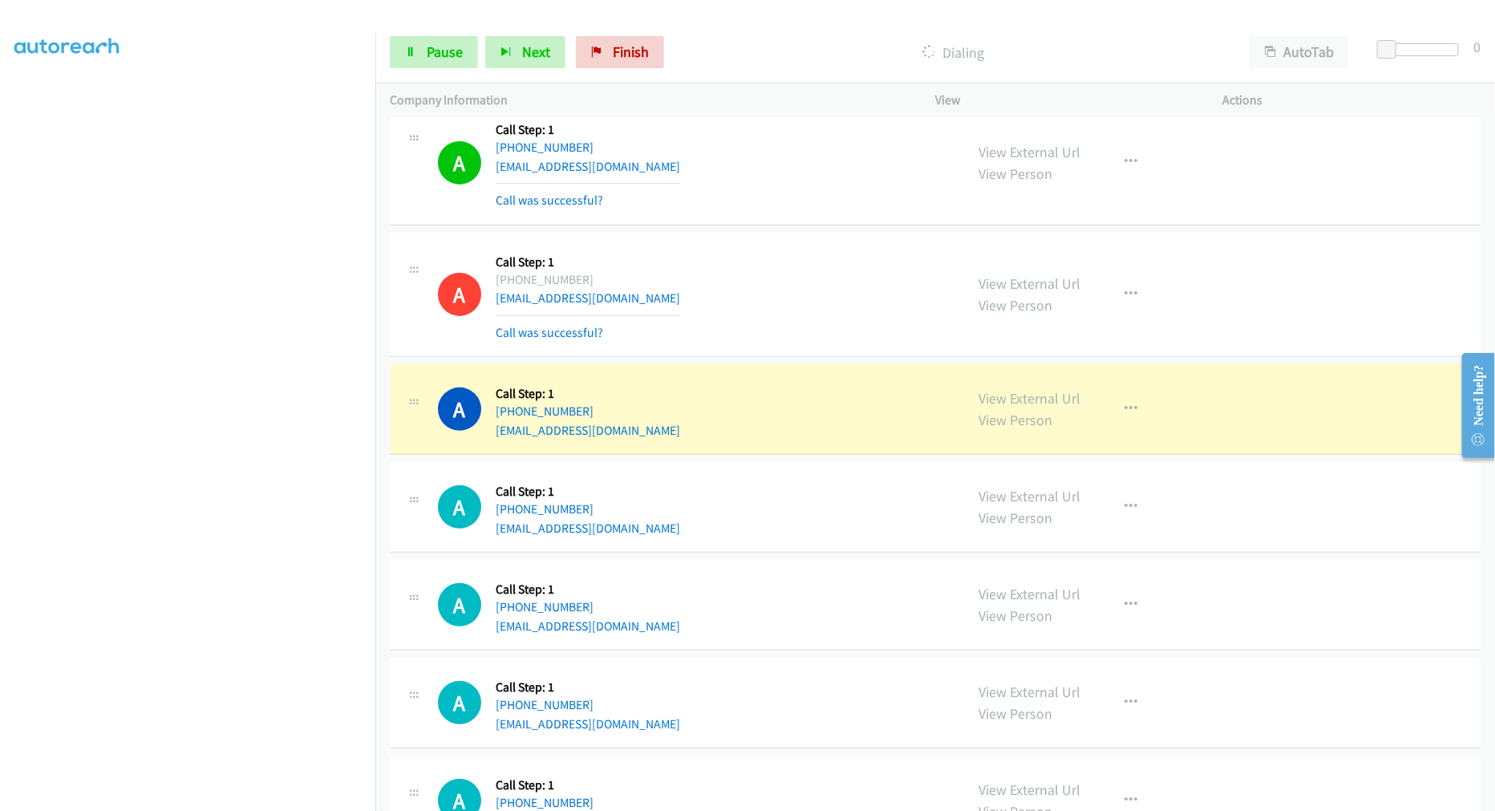
click at [760, 225] on div "A Callback Scheduled Call Step: 1 America/New_York +1 315-796-0854 sophallhg@gm…" at bounding box center [935, 162] width 1091 height 125
click at [780, 233] on td "A Callback Scheduled Call Step: 1 America/New_York +1 240-460-1337 dhebron124@g…" at bounding box center [935, 295] width 1120 height 132
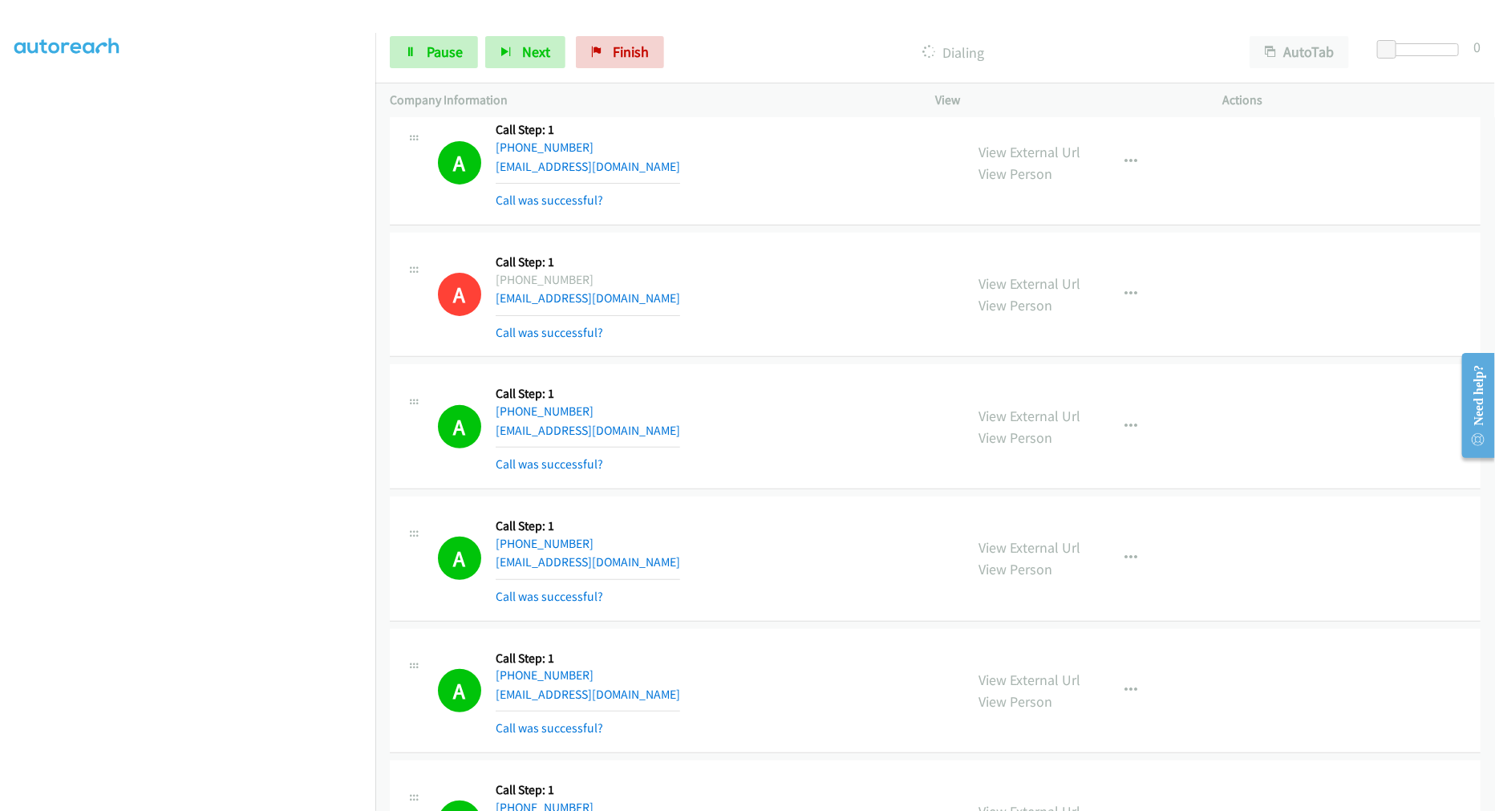
click at [796, 233] on td "A Callback Scheduled Call Step: 1 America/New_York +1 240-460-1337 dhebron124@g…" at bounding box center [935, 295] width 1120 height 132
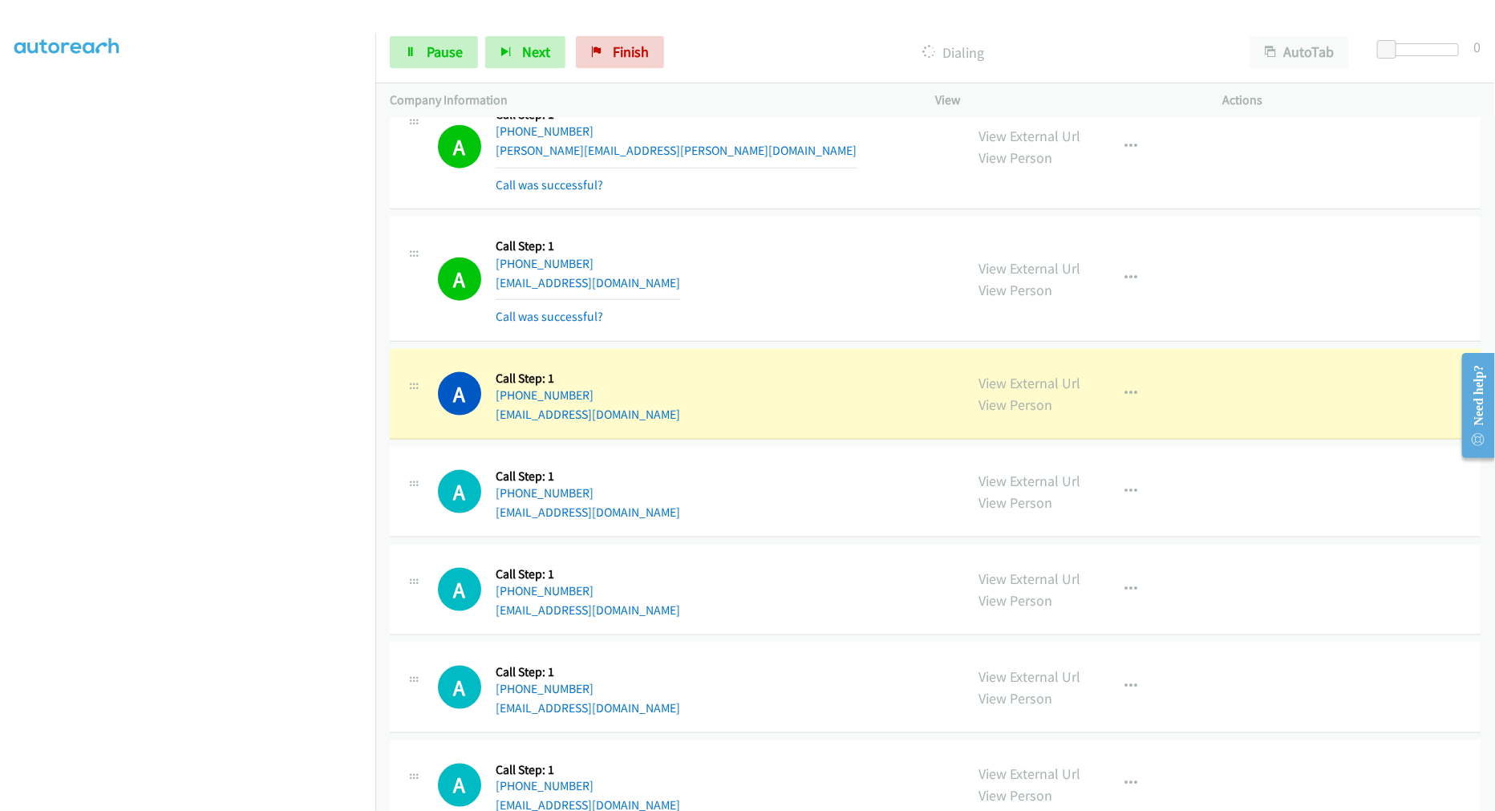
scroll to position [7750, 0]
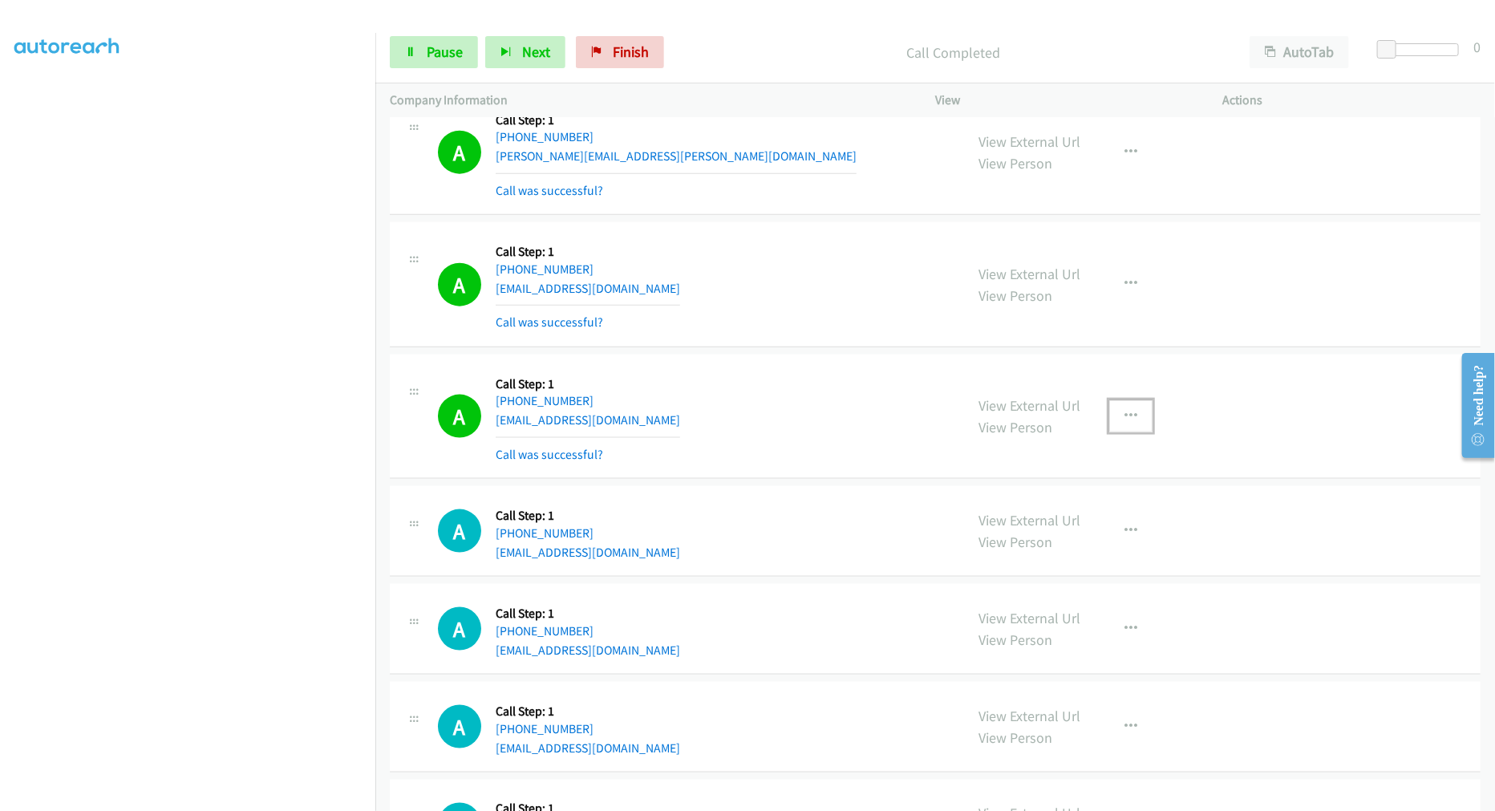
click at [1132, 415] on button "button" at bounding box center [1130, 416] width 43 height 32
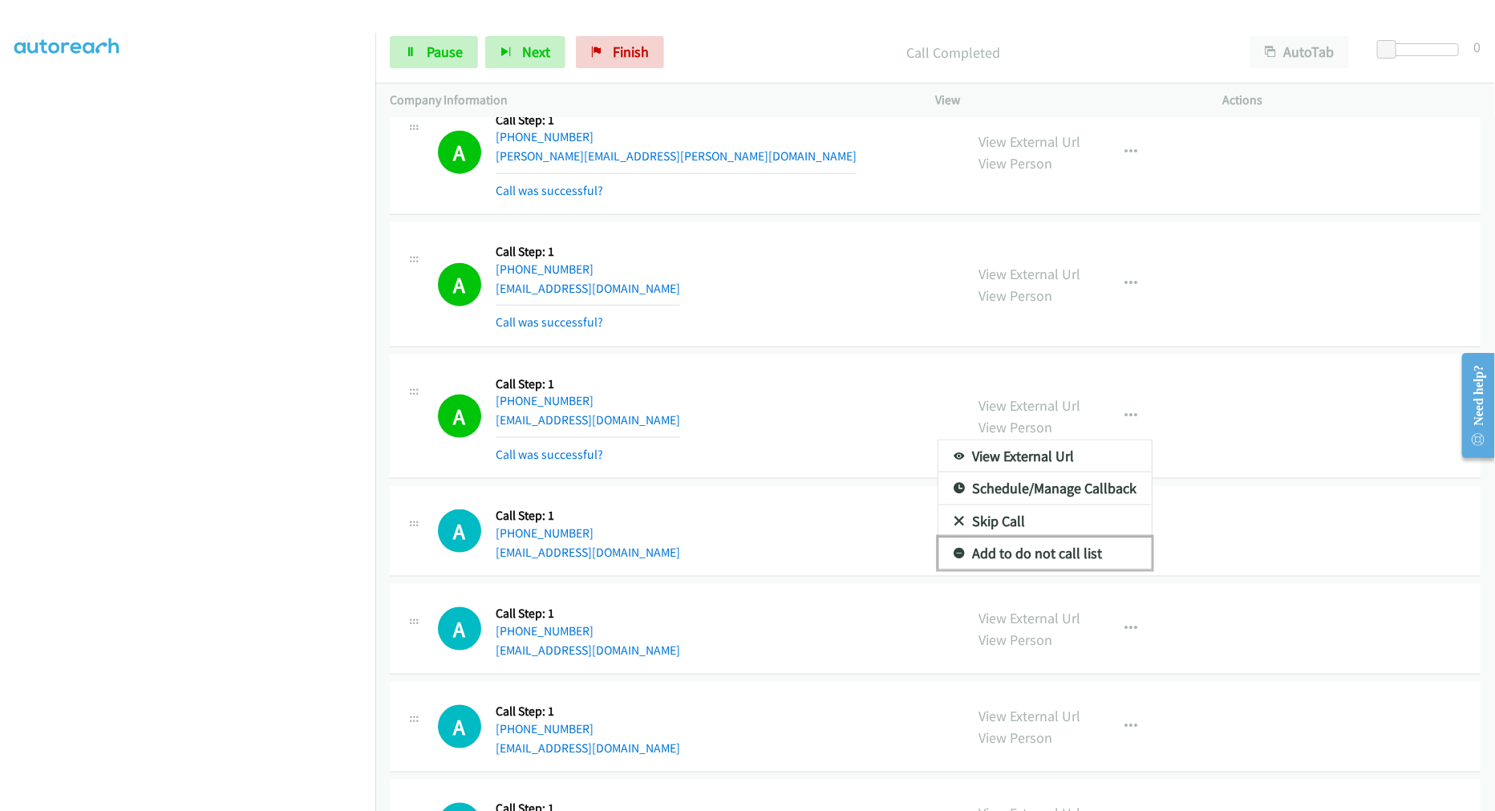
click at [1020, 556] on link "Add to do not call list" at bounding box center [1044, 553] width 213 height 32
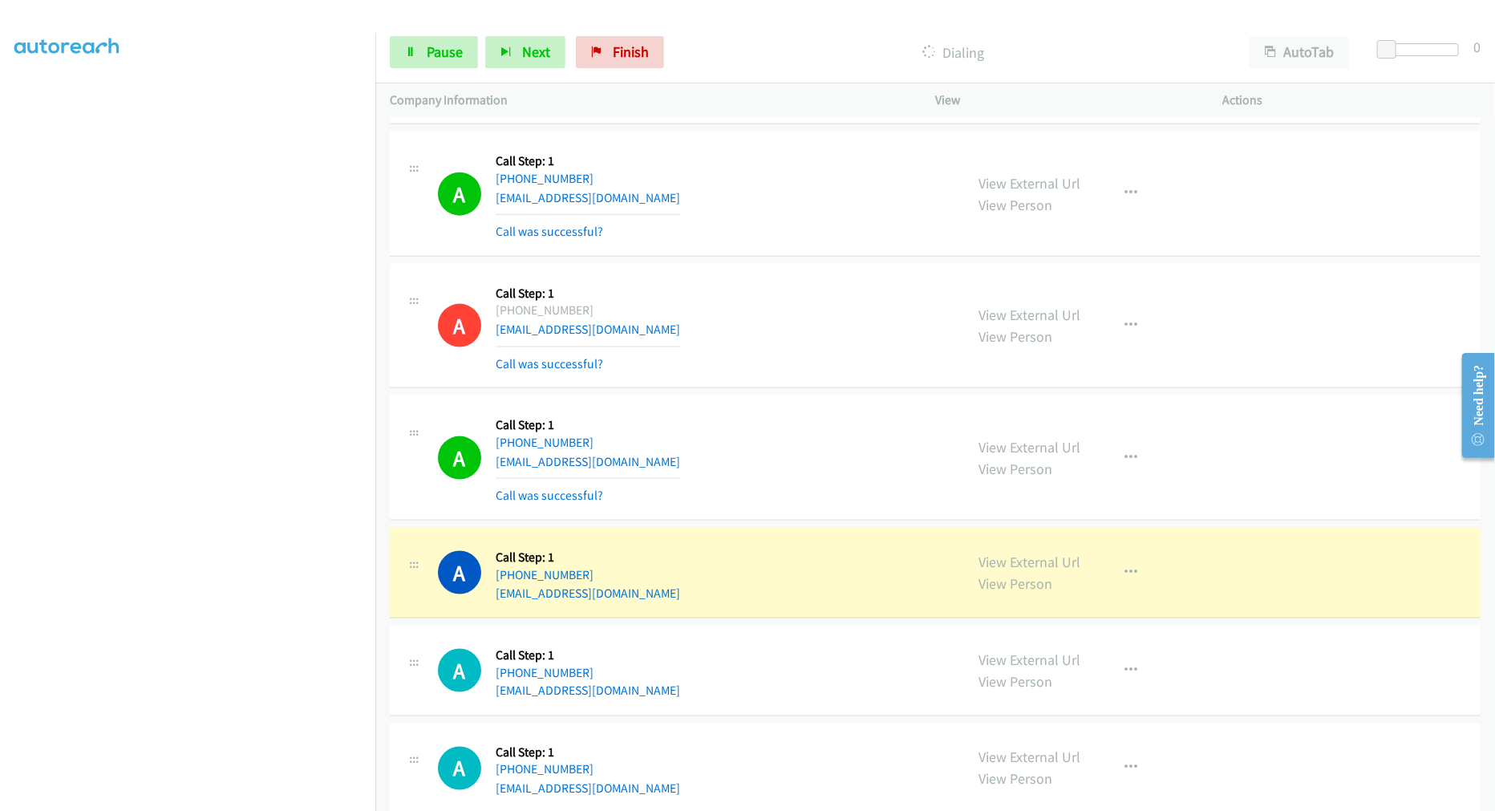
scroll to position [7928, 0]
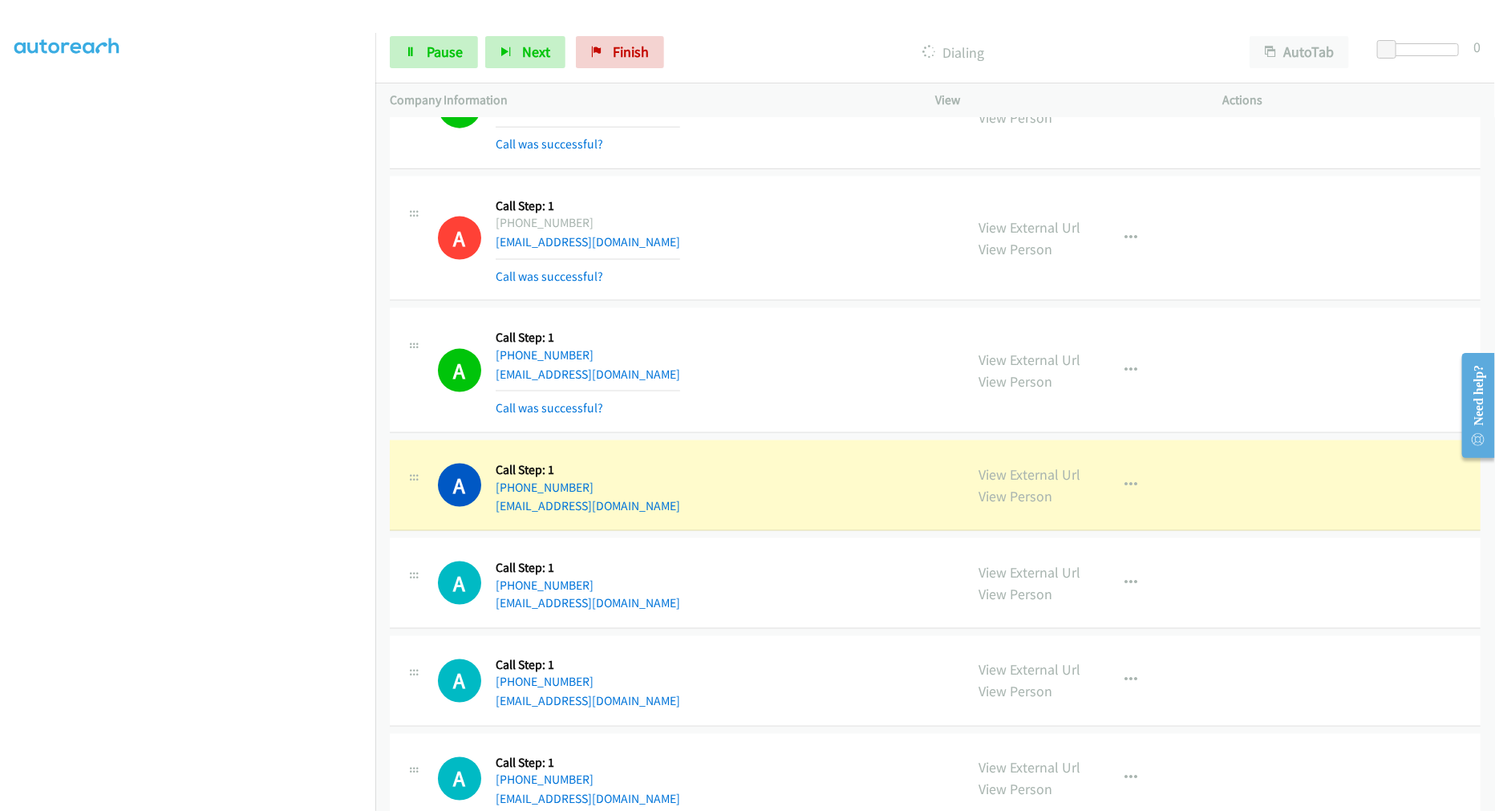
drag, startPoint x: 893, startPoint y: 324, endPoint x: 831, endPoint y: 309, distance: 64.4
click at [831, 309] on td "A Callback Scheduled Call Step: 1 America/Phoenix +1 480-616-4088 contactpushpd…" at bounding box center [935, 371] width 1120 height 132
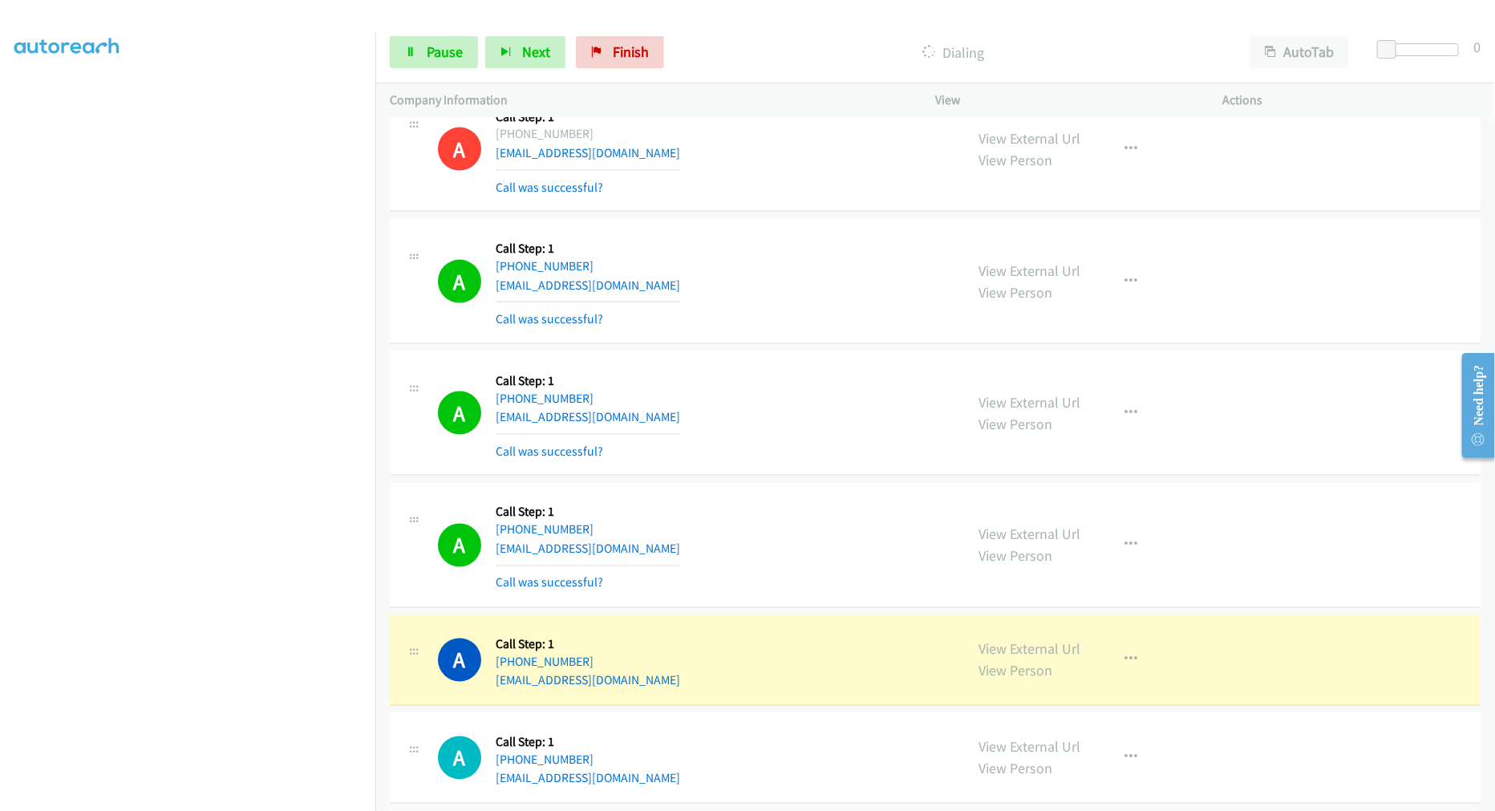
scroll to position [8195, 0]
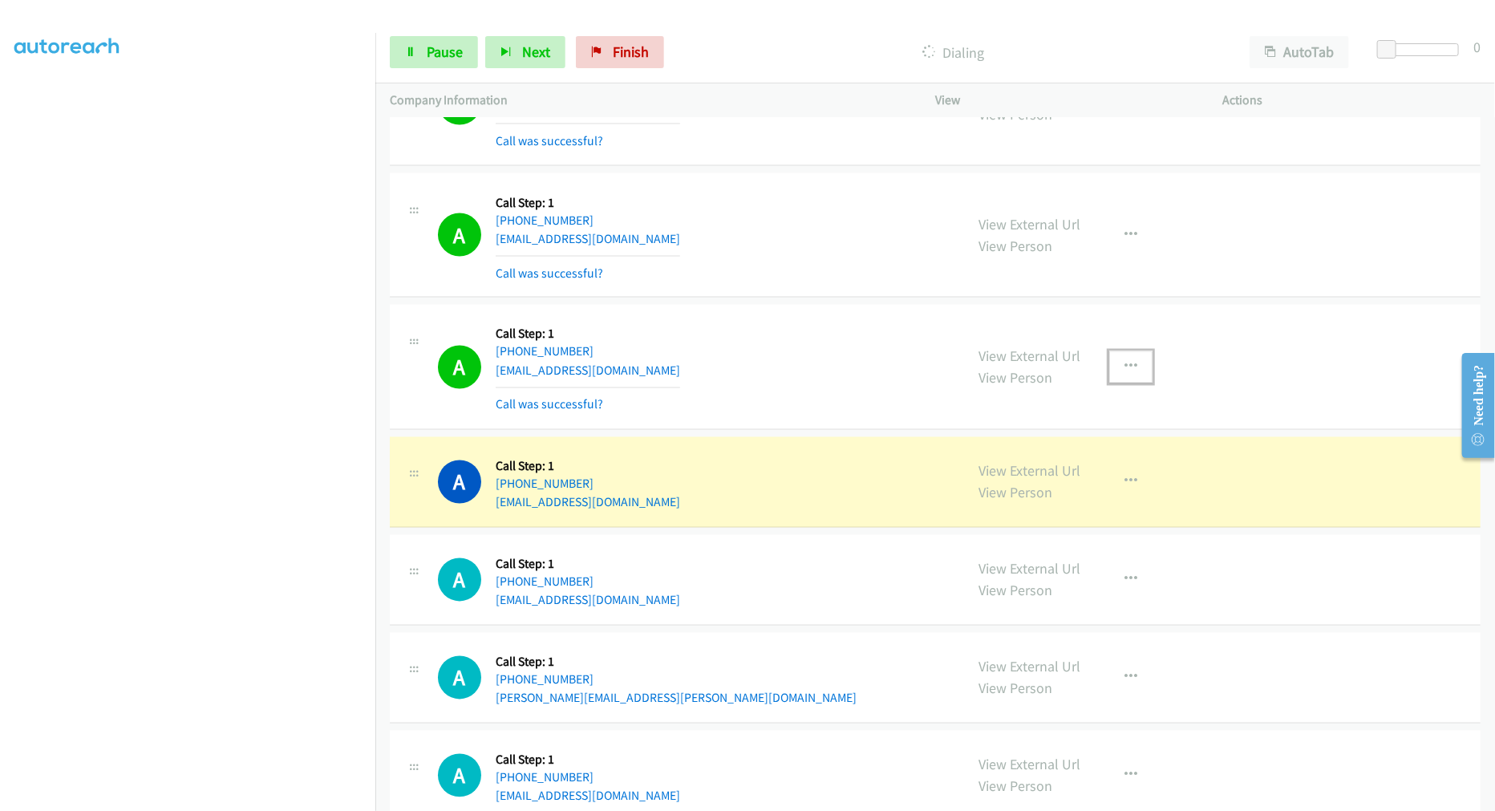
click at [1111, 367] on button "button" at bounding box center [1130, 367] width 43 height 32
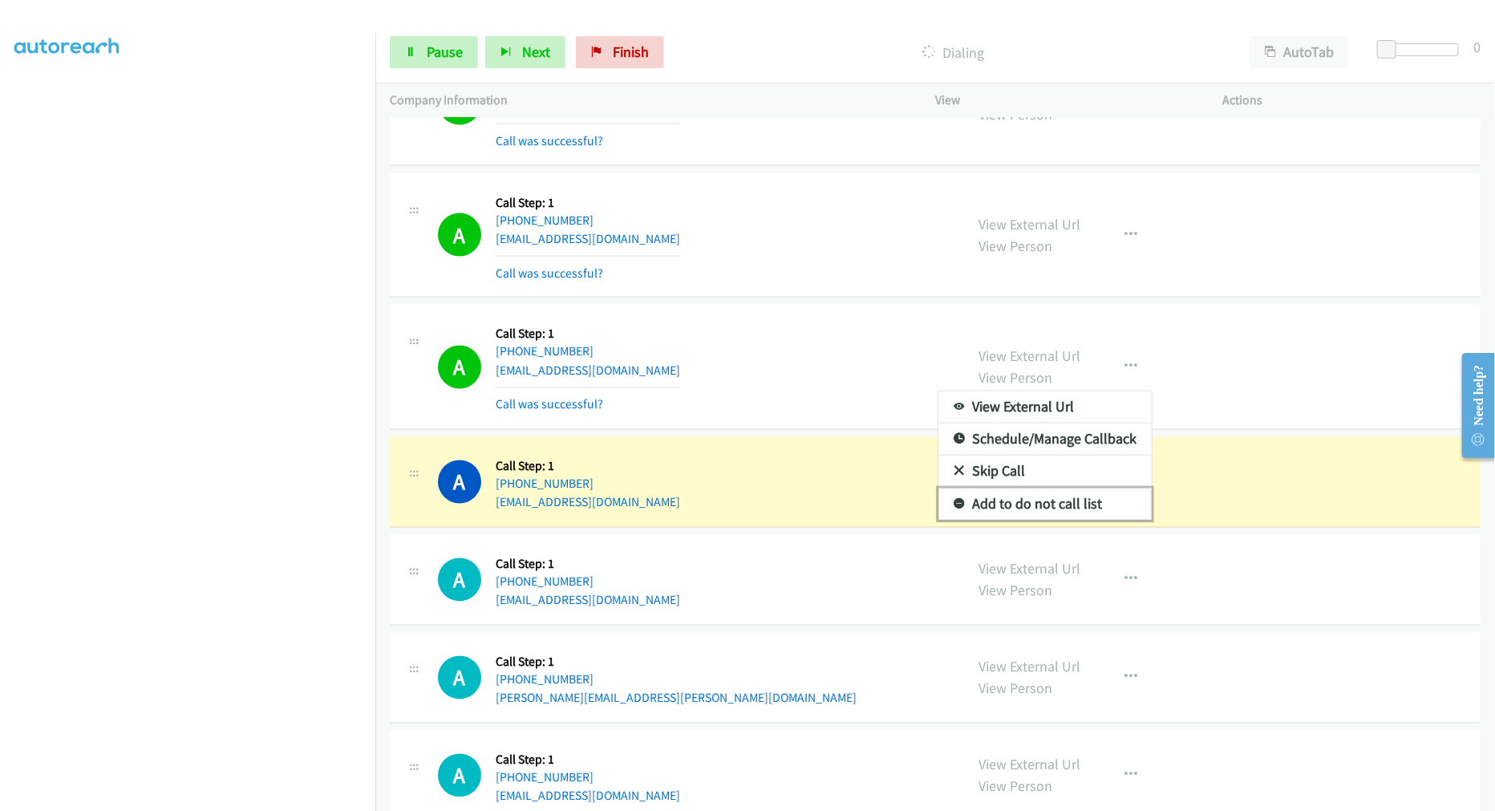
click at [1046, 508] on link "Add to do not call list" at bounding box center [1044, 504] width 213 height 32
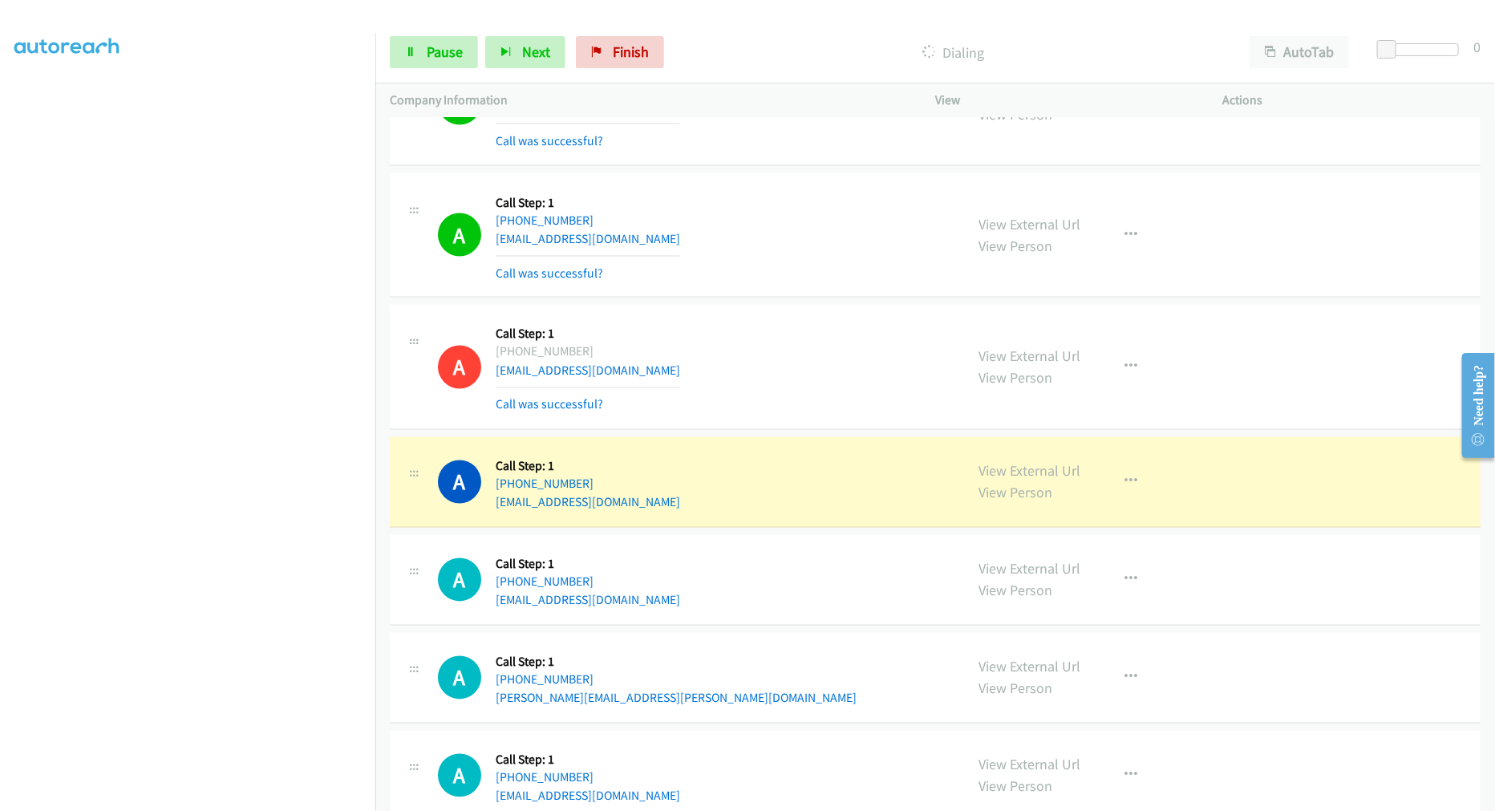
click at [756, 261] on div "A Callback Scheduled Call Step: 1 America/Los_Angeles +1 702-566-1390 rscottsul…" at bounding box center [694, 235] width 512 height 95
click at [1111, 242] on button "button" at bounding box center [1130, 235] width 43 height 32
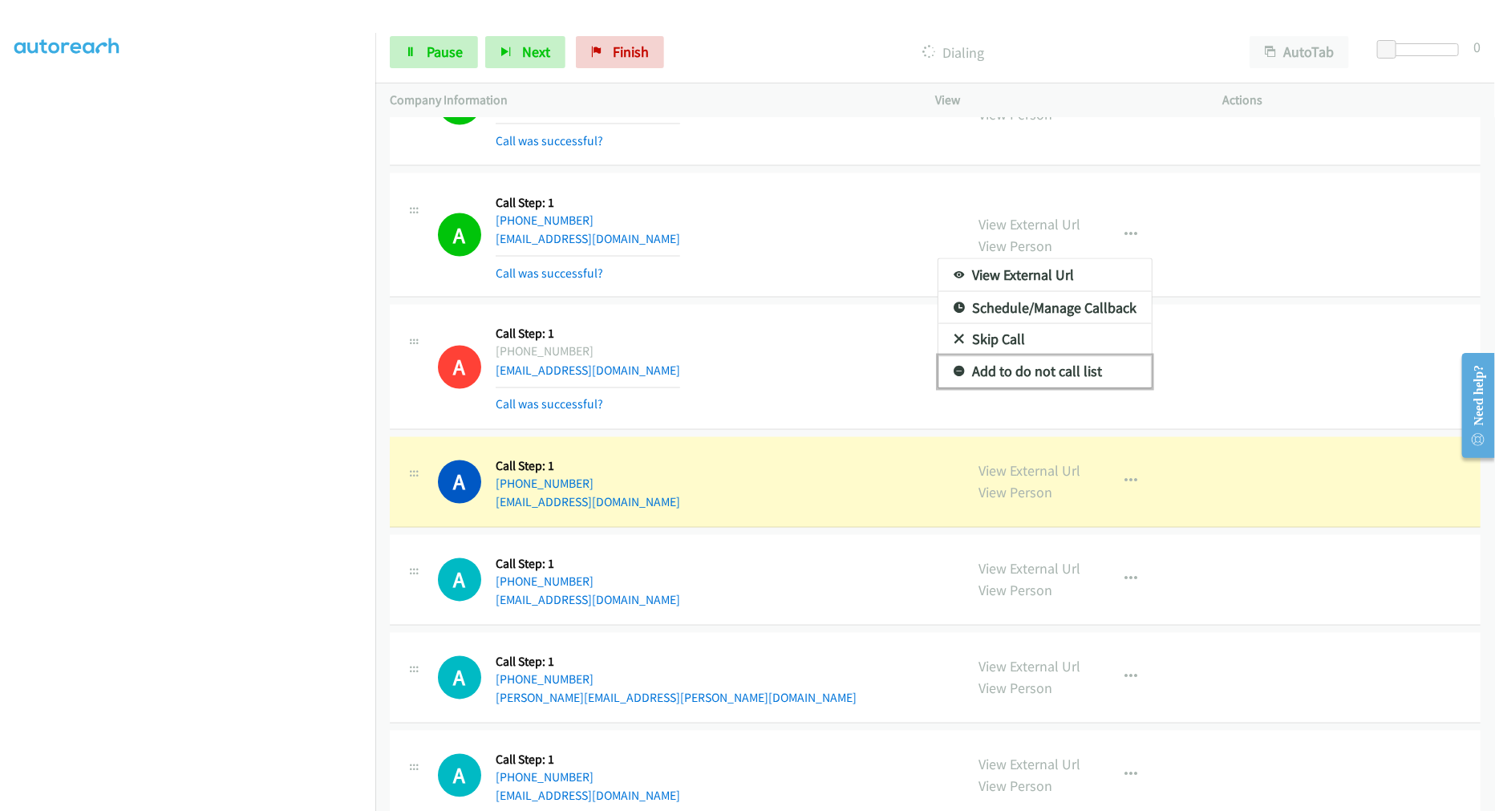
click at [1039, 379] on link "Add to do not call list" at bounding box center [1044, 372] width 213 height 32
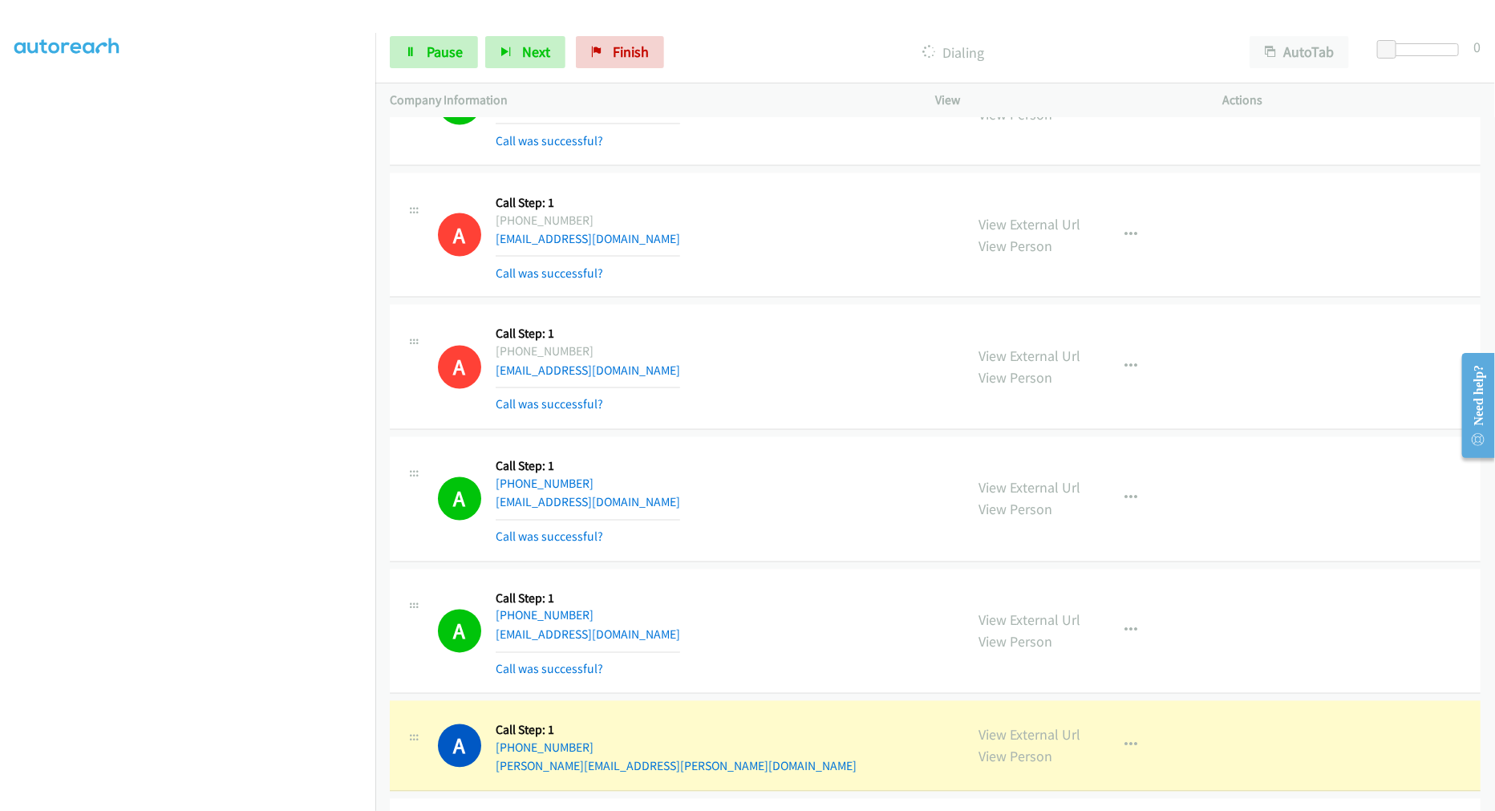
click at [690, 273] on div "A Callback Scheduled Call Step: 1 America/Los_Angeles +1 702-566-1390 rscottsul…" at bounding box center [694, 235] width 512 height 95
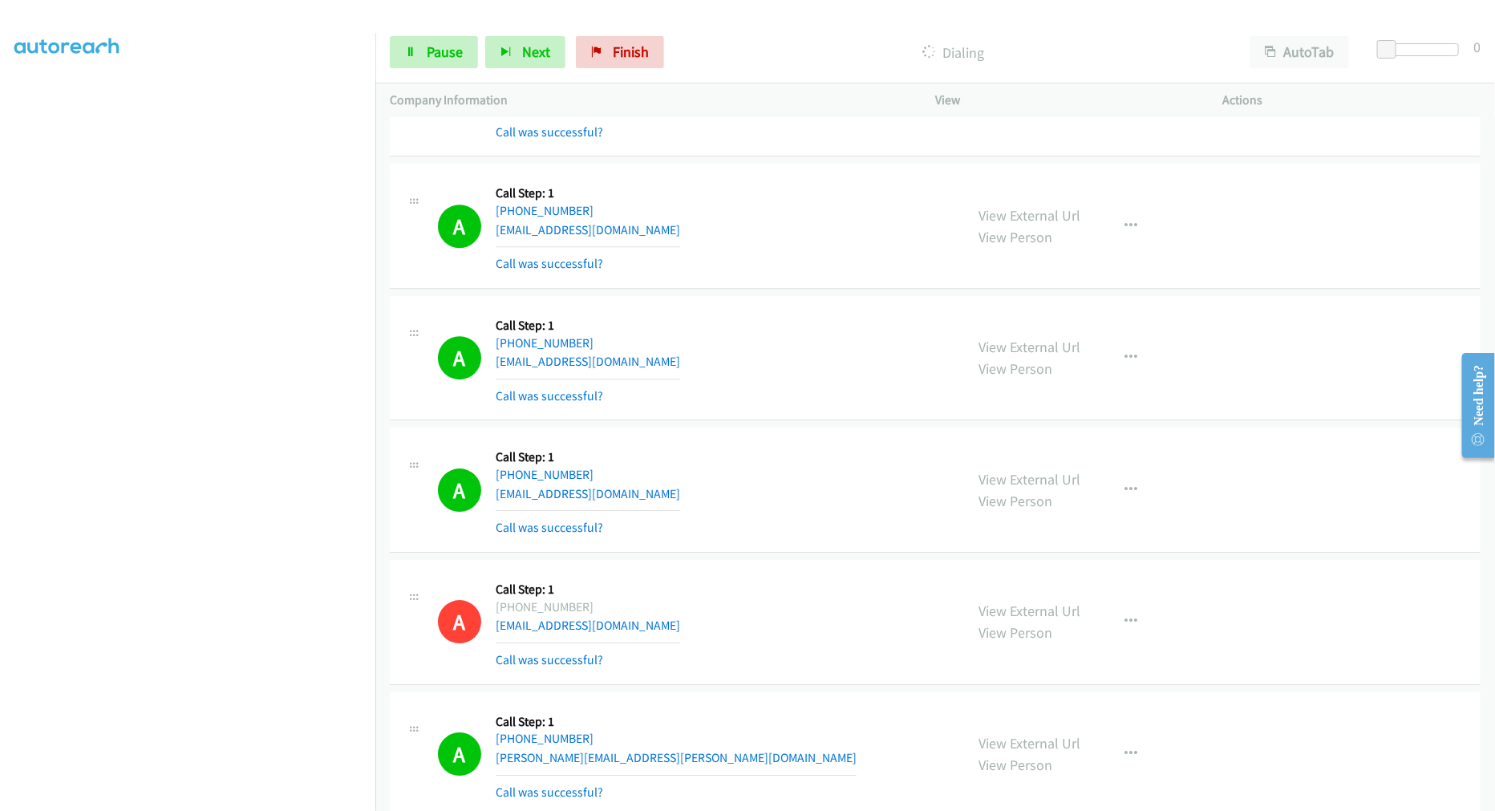
scroll to position [5938, 0]
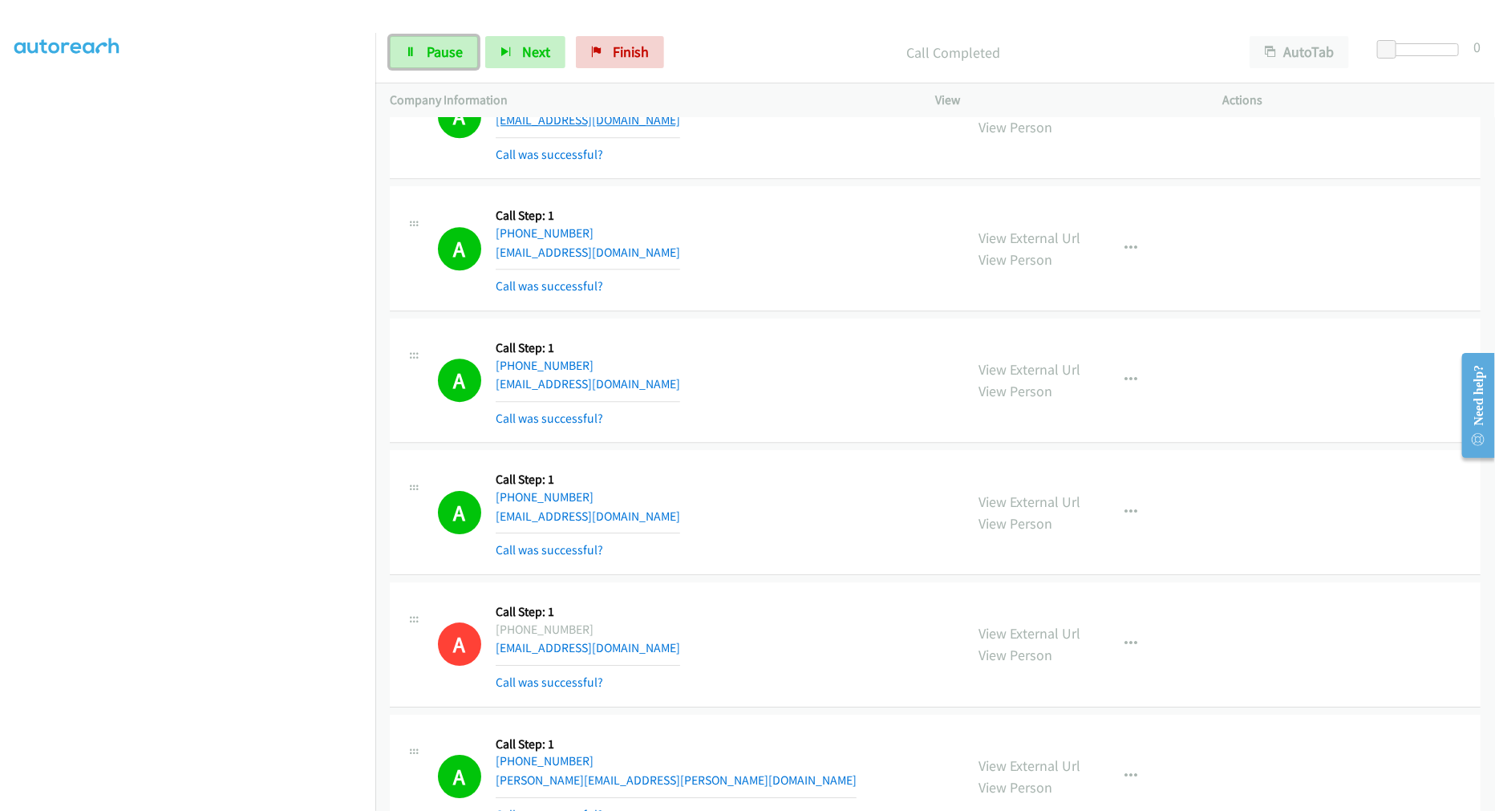
drag, startPoint x: 438, startPoint y: 45, endPoint x: 498, endPoint y: 122, distance: 97.7
click at [439, 45] on span "Pause" at bounding box center [445, 52] width 36 height 18
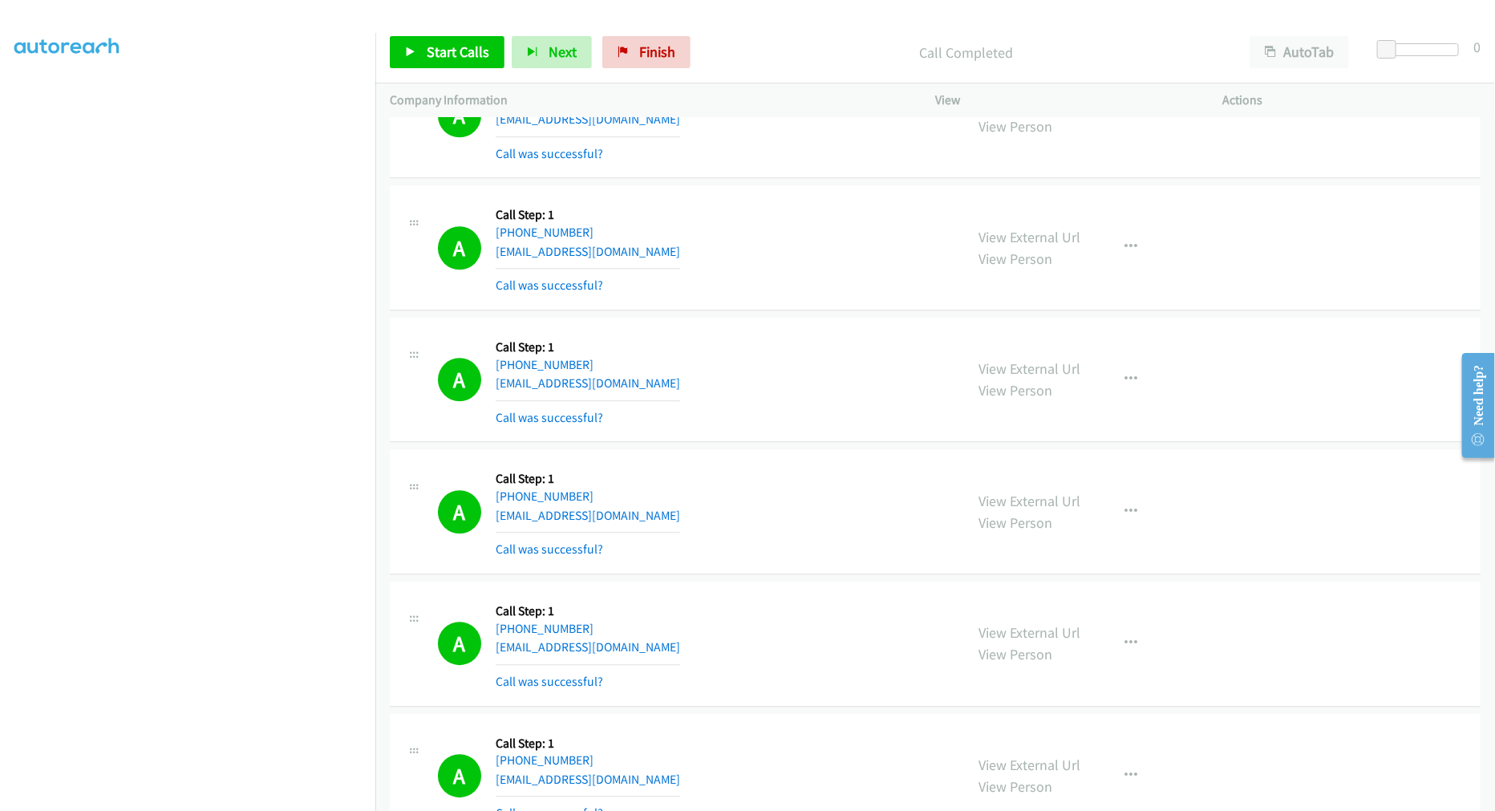
scroll to position [8968, 0]
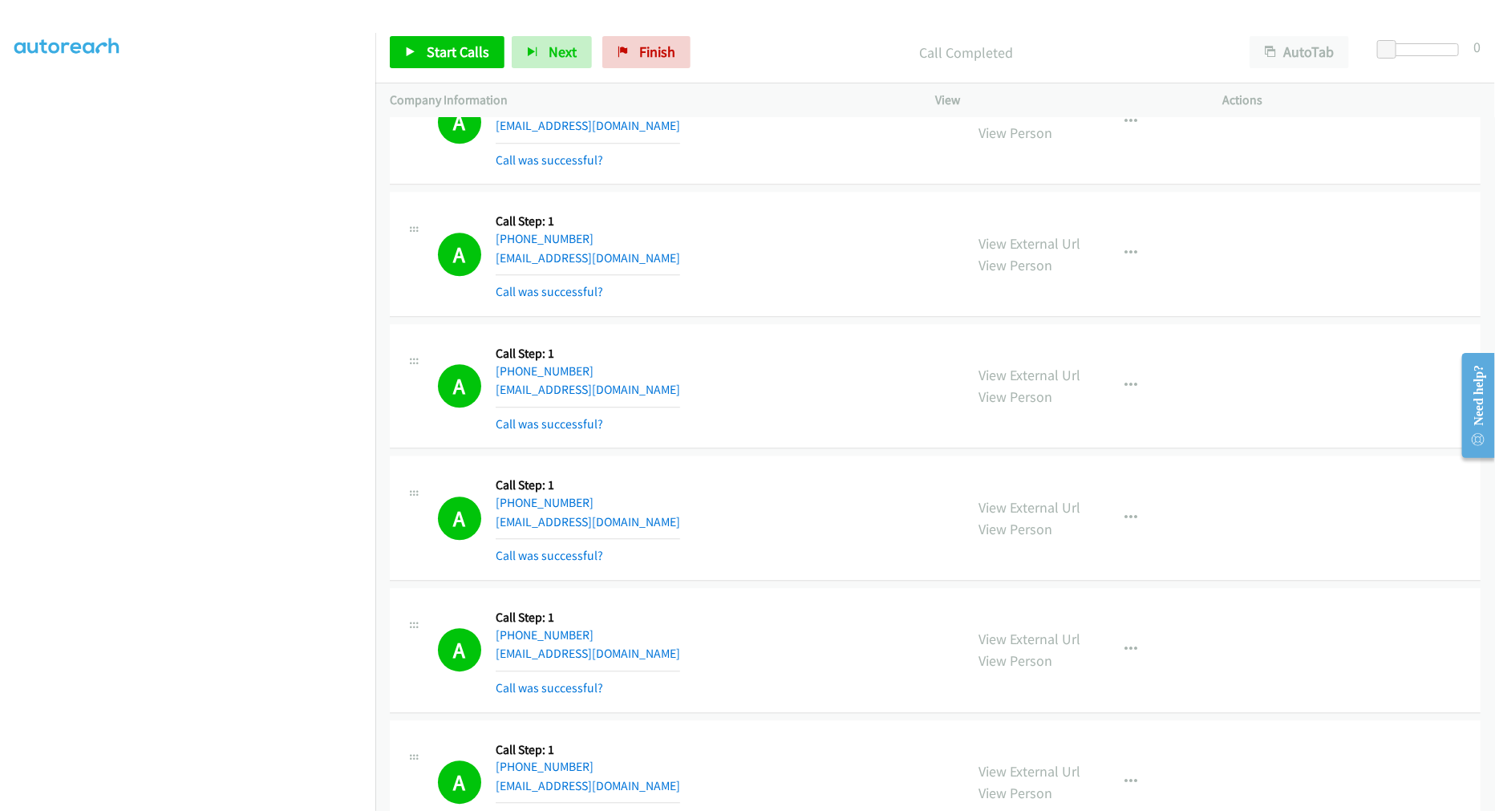
drag, startPoint x: 1020, startPoint y: 515, endPoint x: 967, endPoint y: 460, distance: 76.0
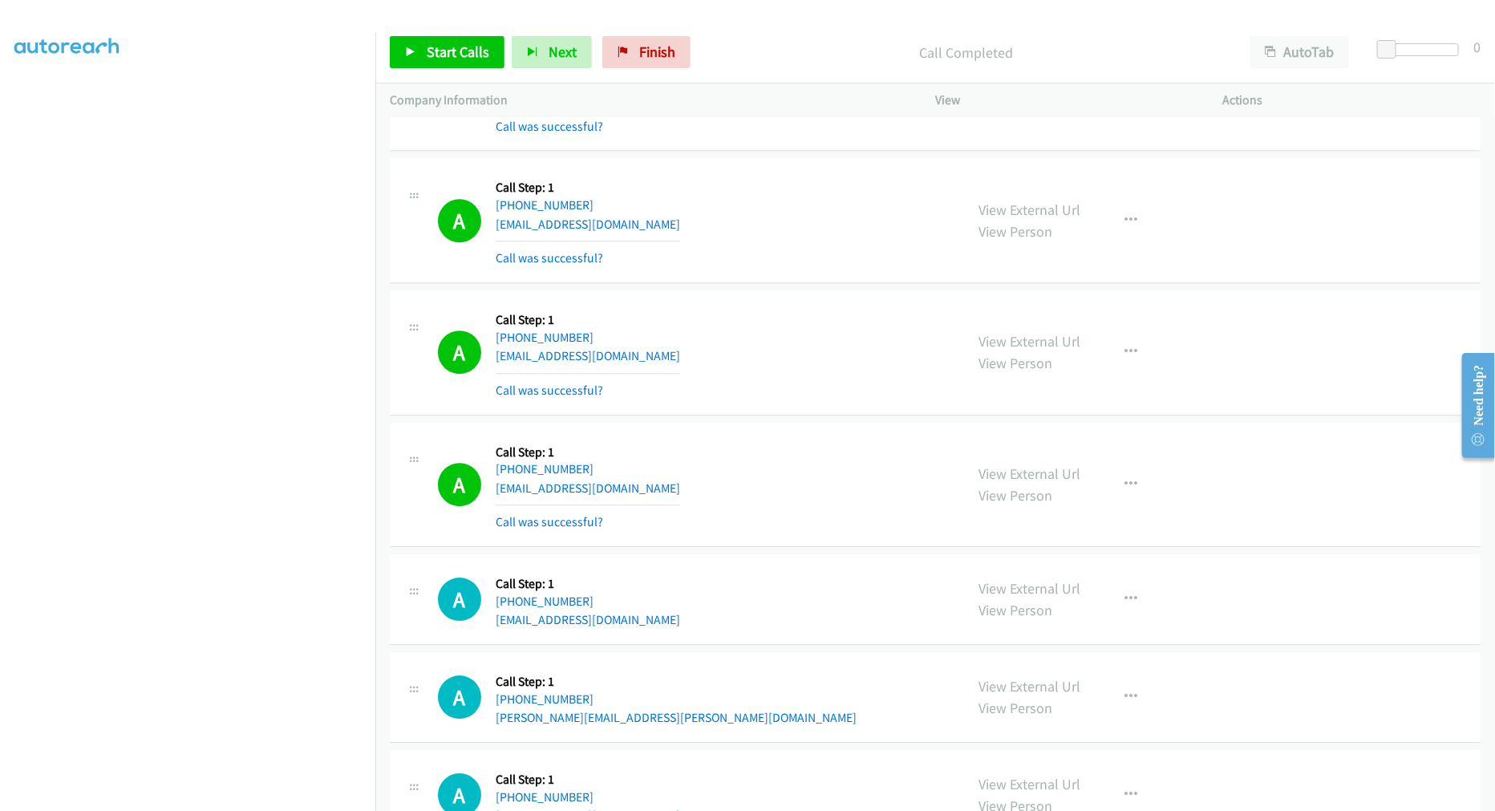
scroll to position [9235, 0]
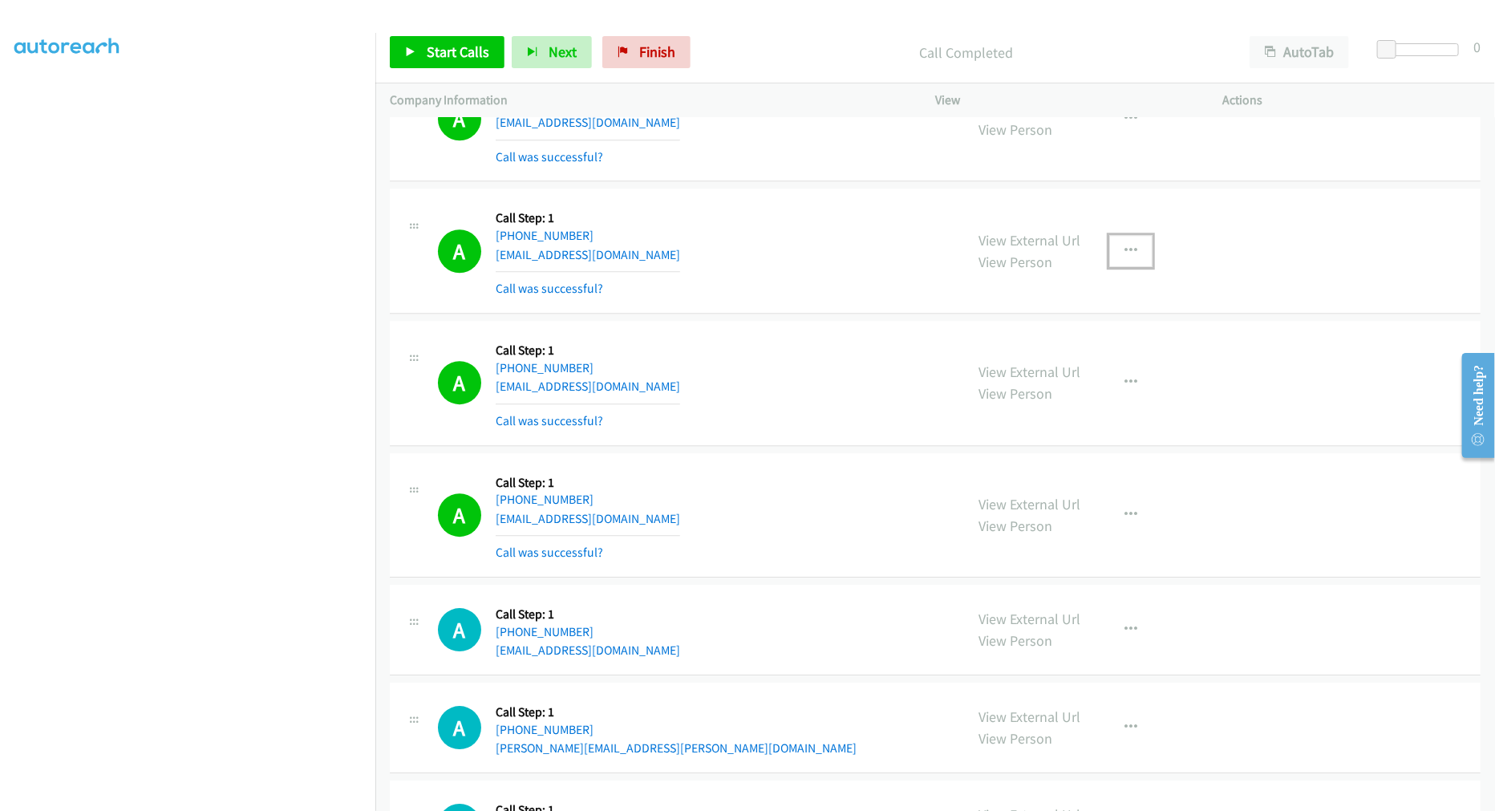
click at [1134, 257] on button "button" at bounding box center [1130, 251] width 43 height 32
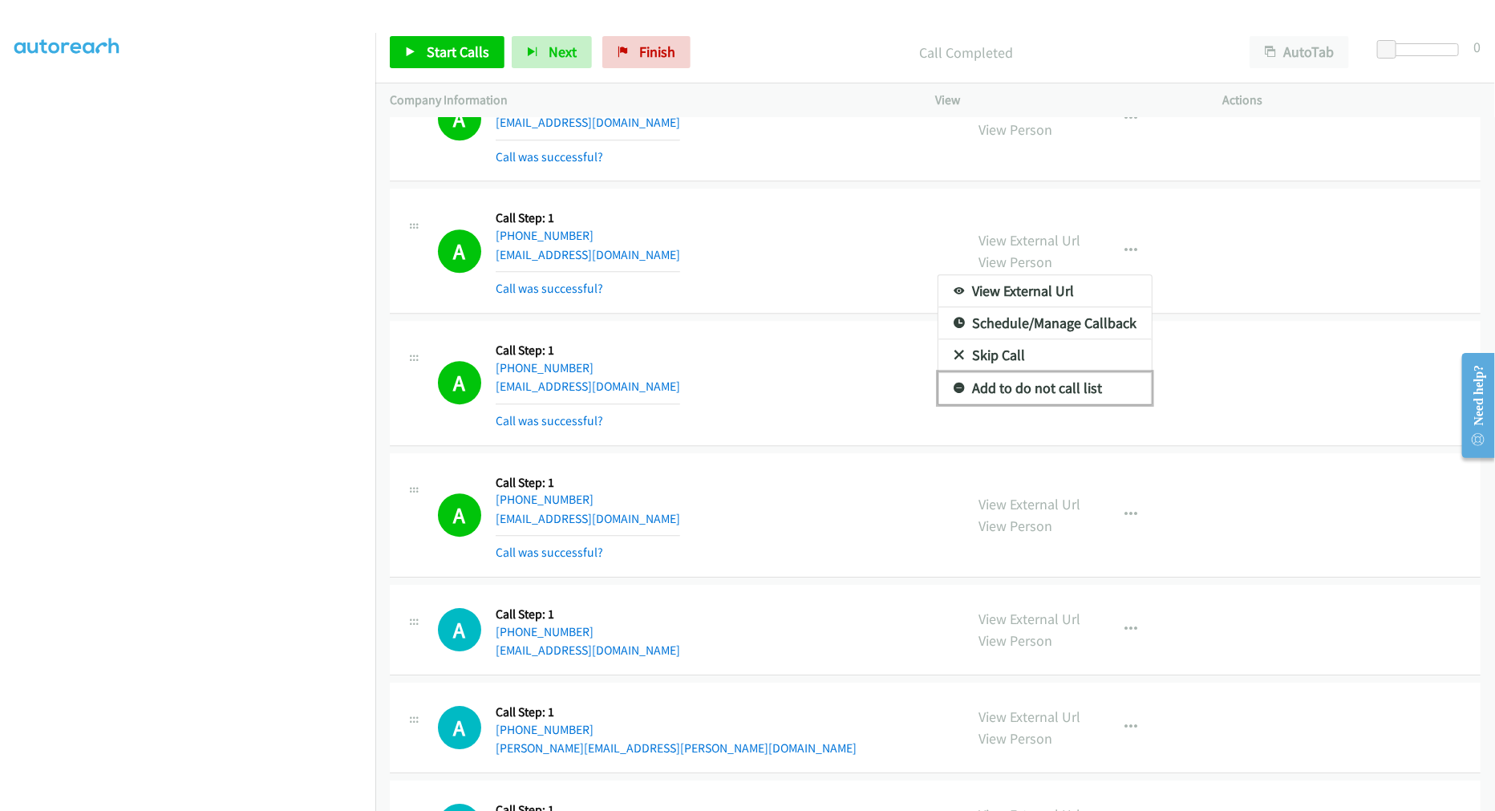
click at [1035, 383] on link "Add to do not call list" at bounding box center [1044, 388] width 213 height 32
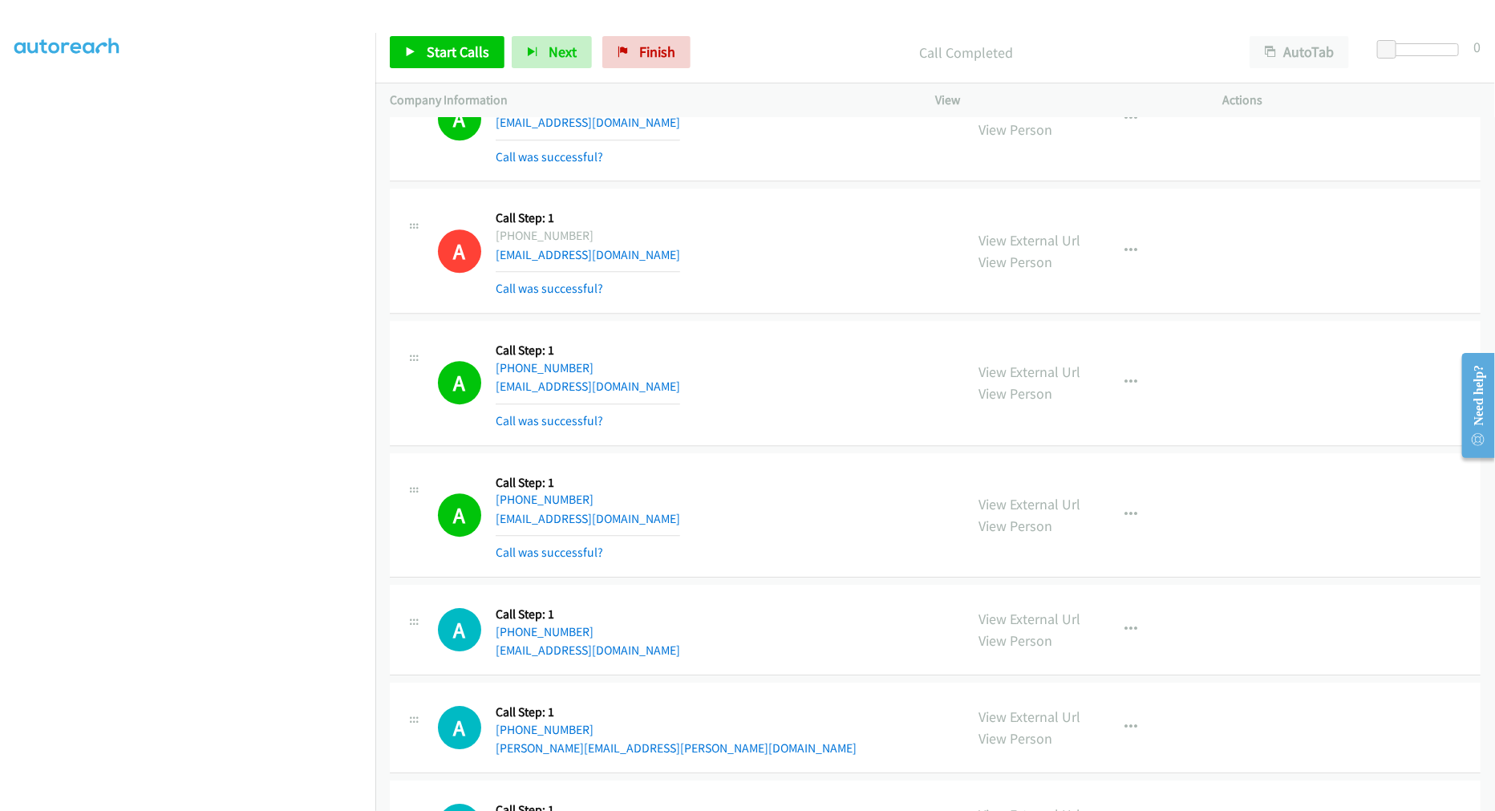
click at [837, 322] on td "A Callback Scheduled Call Step: 1 America/New_York +1 443-844-1898 briannabrown…" at bounding box center [935, 383] width 1120 height 132
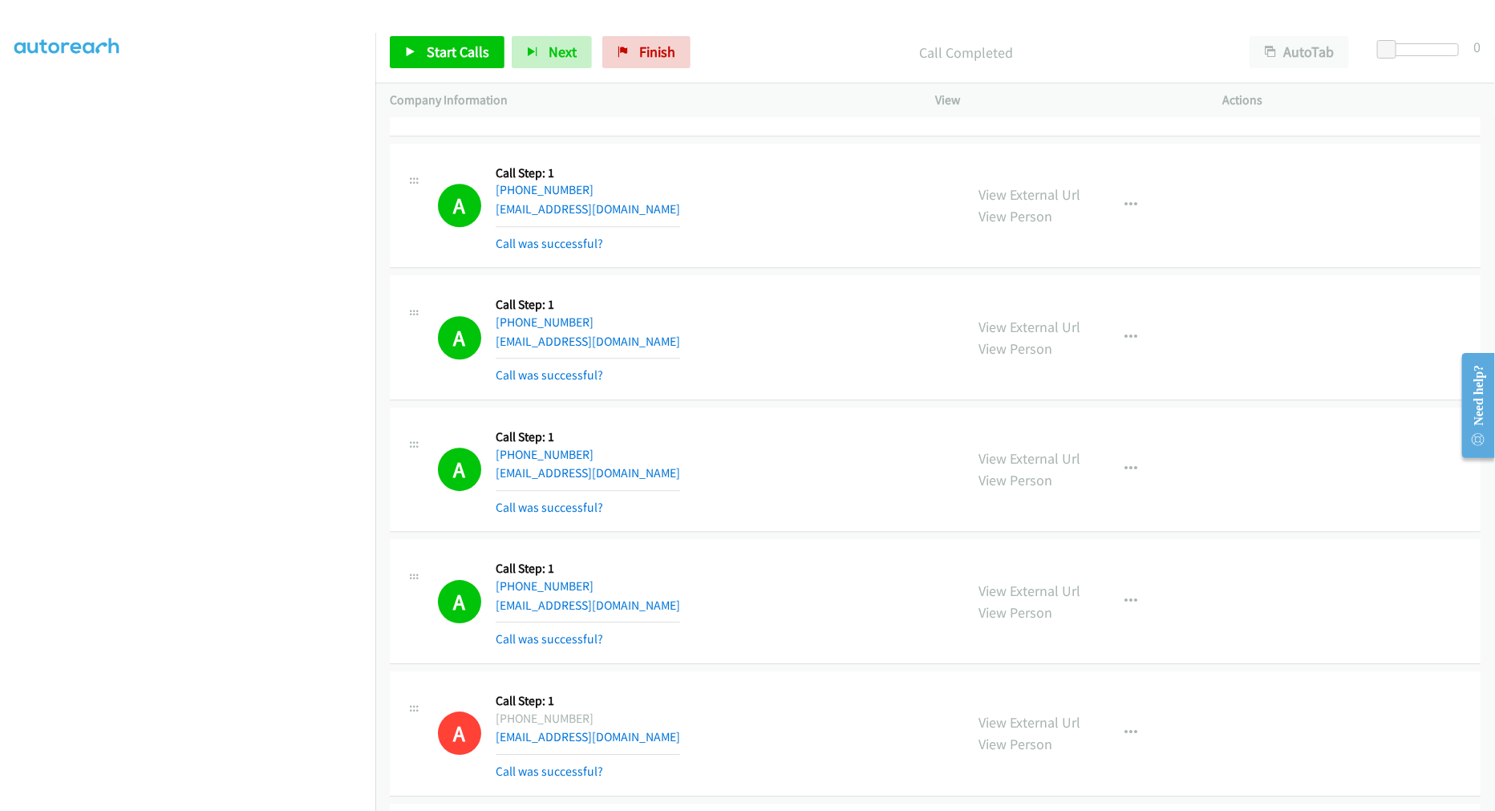
click at [1136, 490] on div "View External Url View Person View External Url Email Schedule/Manage Callback …" at bounding box center [1115, 469] width 302 height 95
click at [1126, 478] on button "button" at bounding box center [1130, 469] width 43 height 32
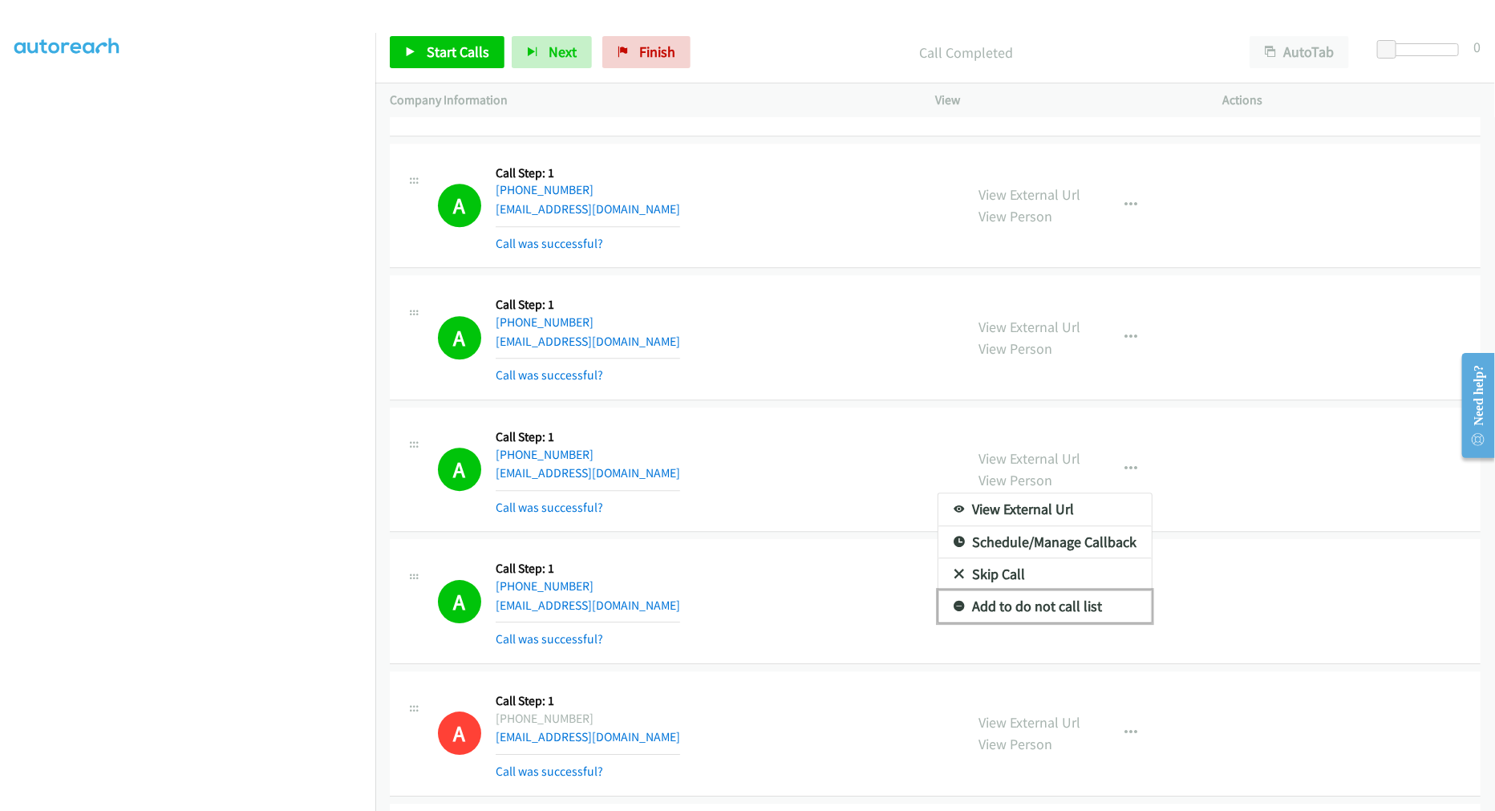
click at [1041, 610] on link "Add to do not call list" at bounding box center [1044, 606] width 213 height 32
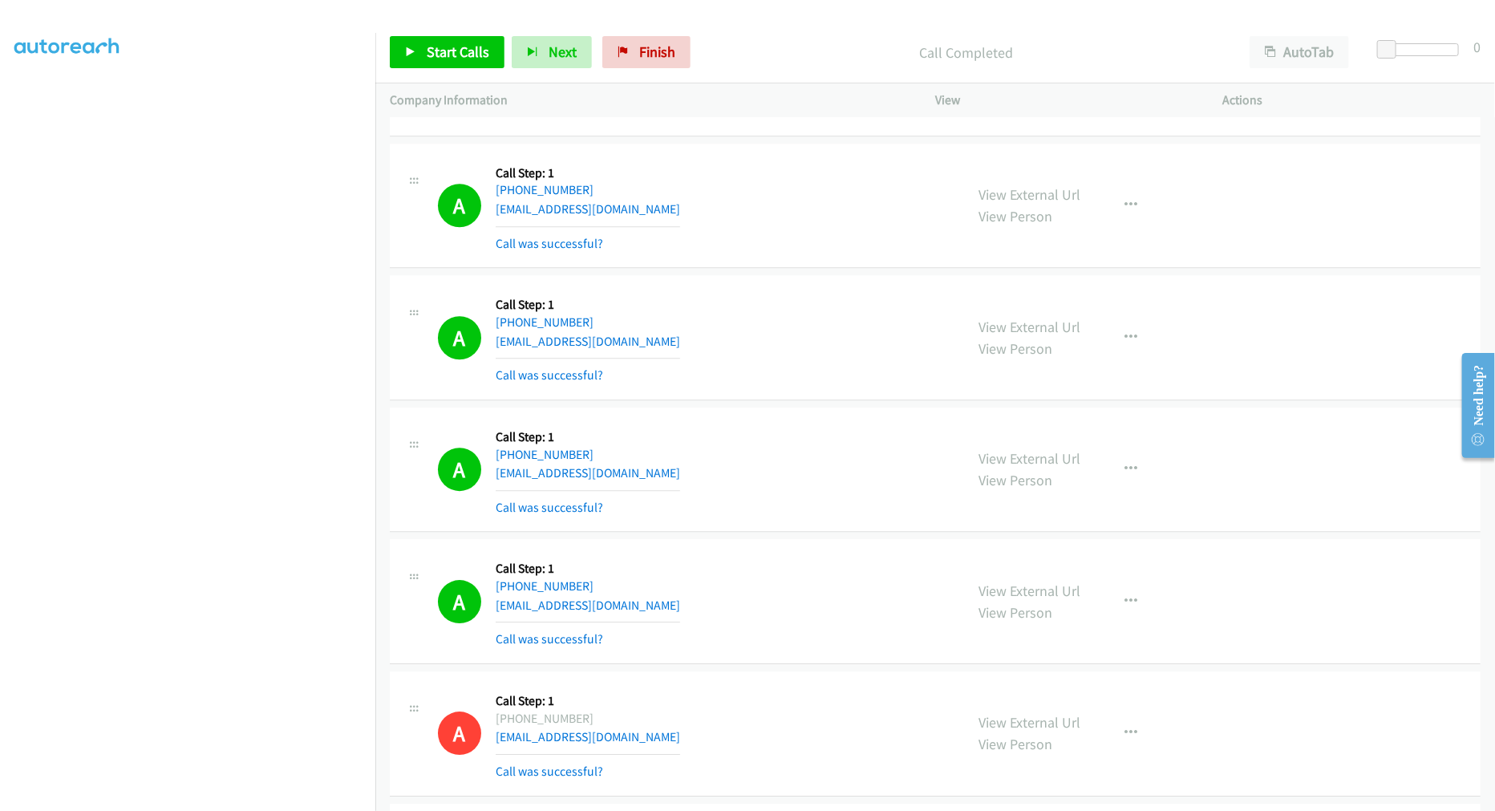
click at [781, 445] on div "A Callback Scheduled Call Step: 1 America/Los_Angeles +1 925-407-7578 bacidivit…" at bounding box center [694, 469] width 512 height 95
click at [866, 299] on div "A Callback Scheduled Call Step: 1 America/Los_Angeles +1 951-500-6889 myominkya…" at bounding box center [694, 337] width 512 height 95
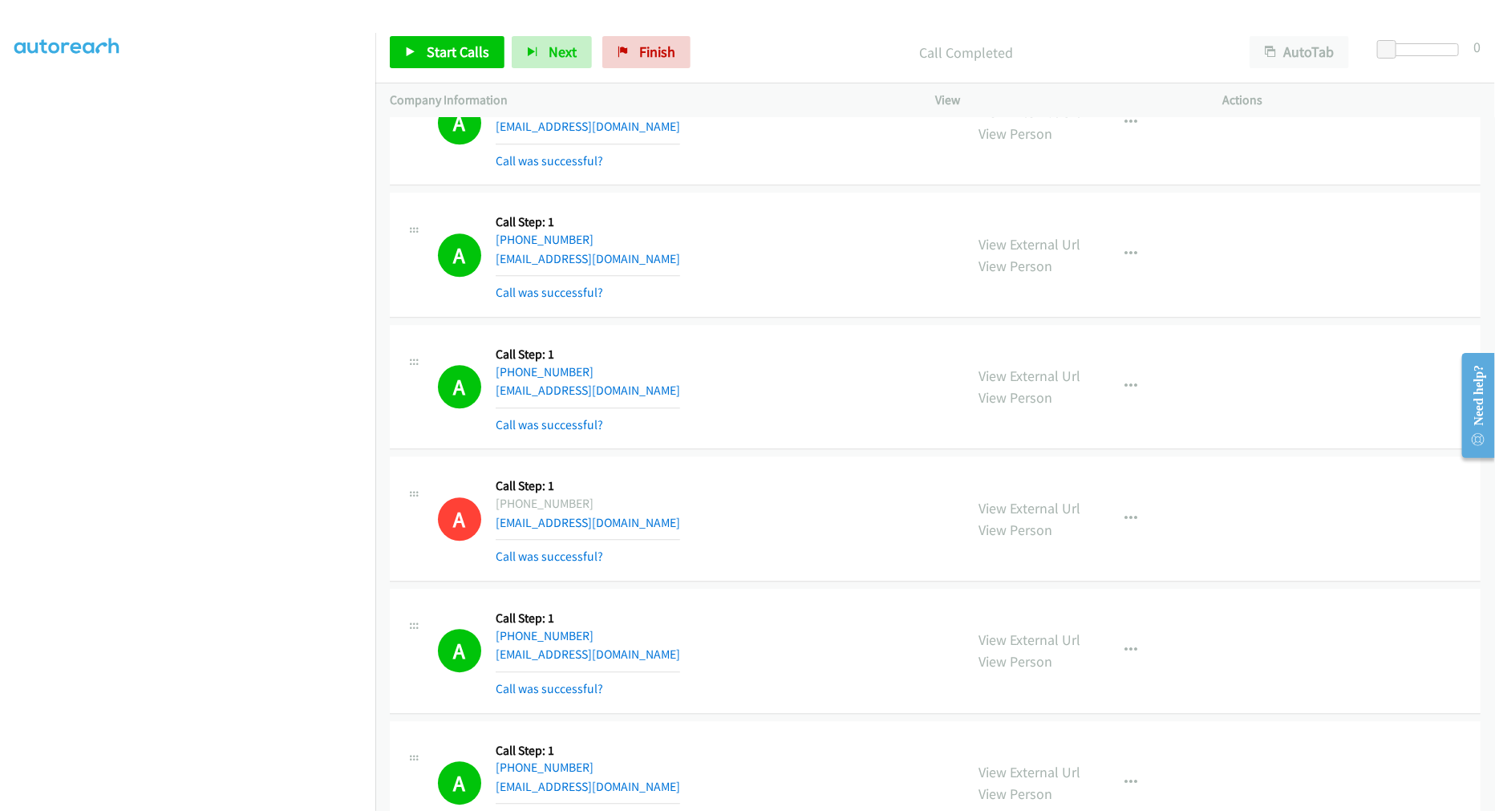
scroll to position [8968, 0]
click at [449, 54] on span "Start Calls" at bounding box center [458, 52] width 63 height 18
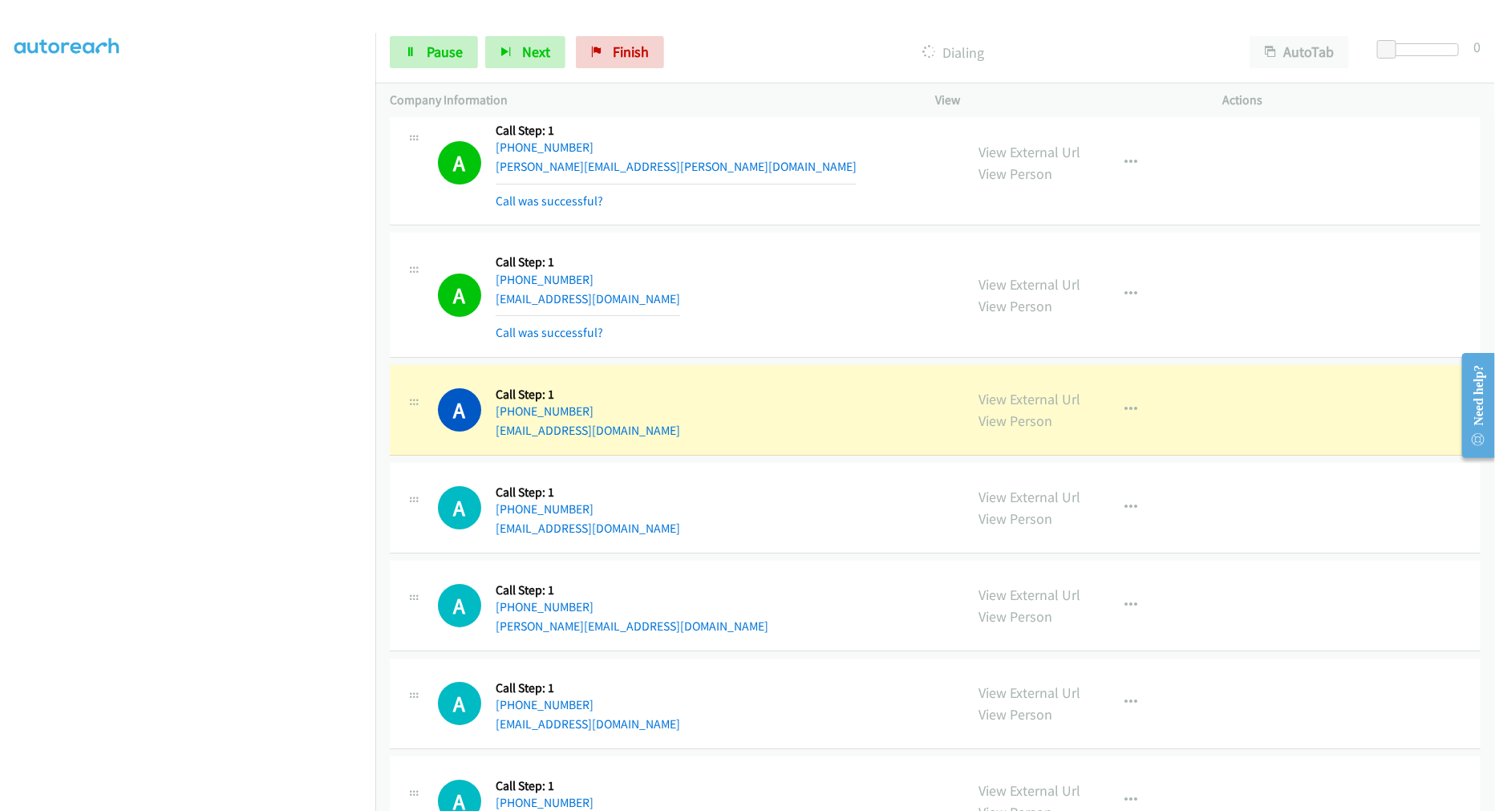
scroll to position [9859, 0]
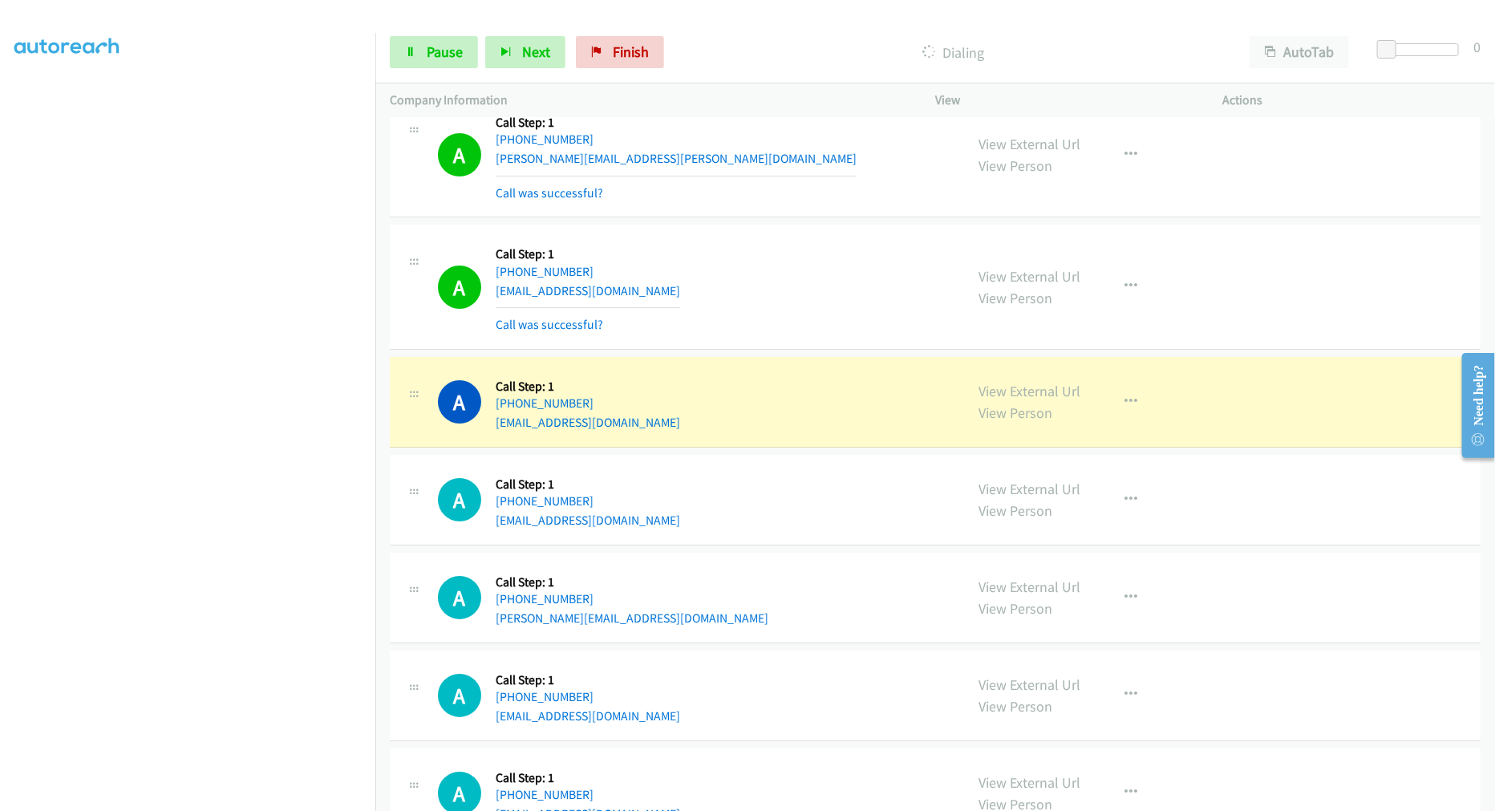
click at [783, 227] on td "A Callback Scheduled Call Step: 1 America/New_York +1 609-285-9486 aadijkothari…" at bounding box center [935, 287] width 1120 height 132
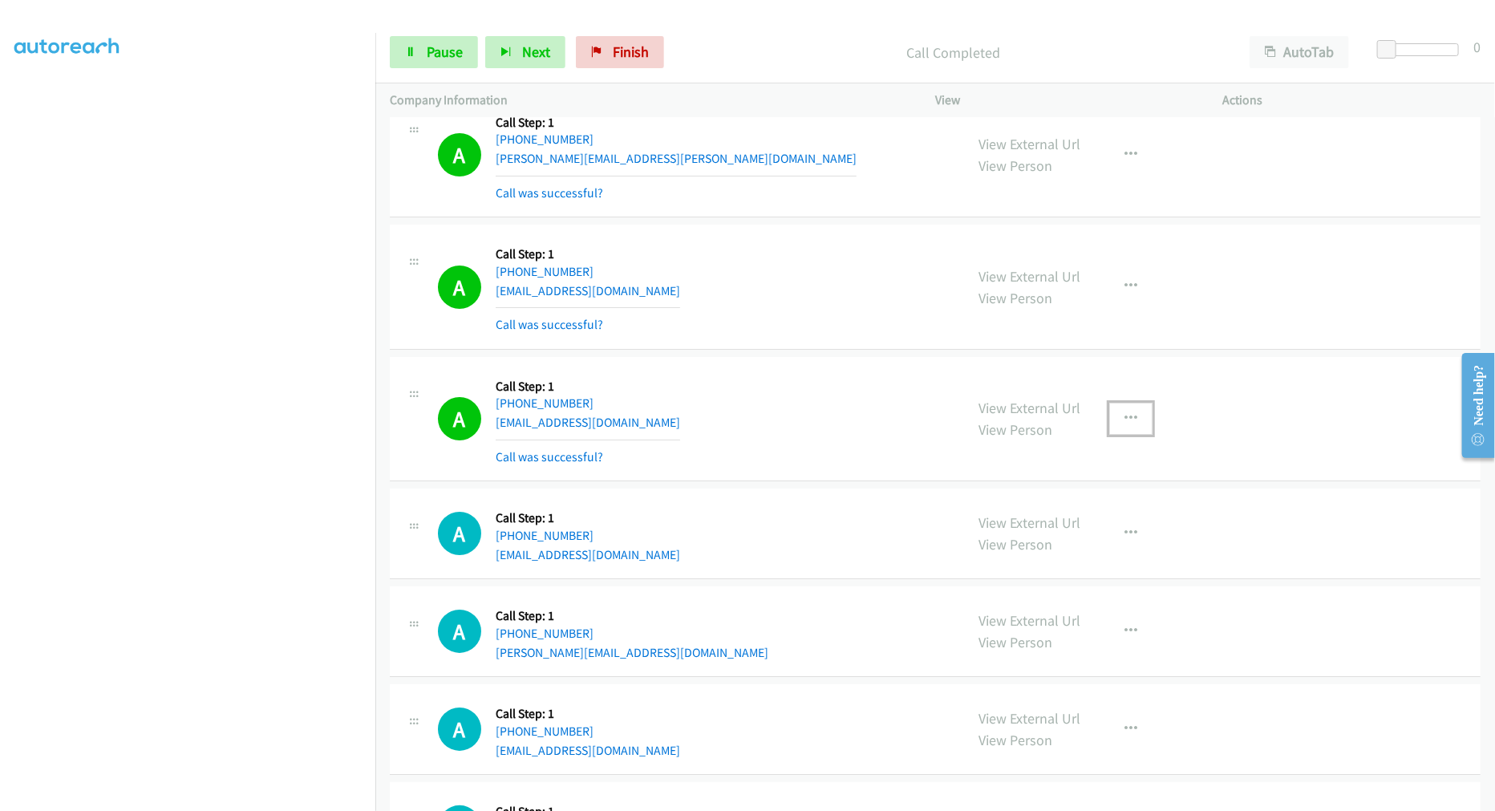
click at [1127, 425] on icon "button" at bounding box center [1130, 418] width 13 height 13
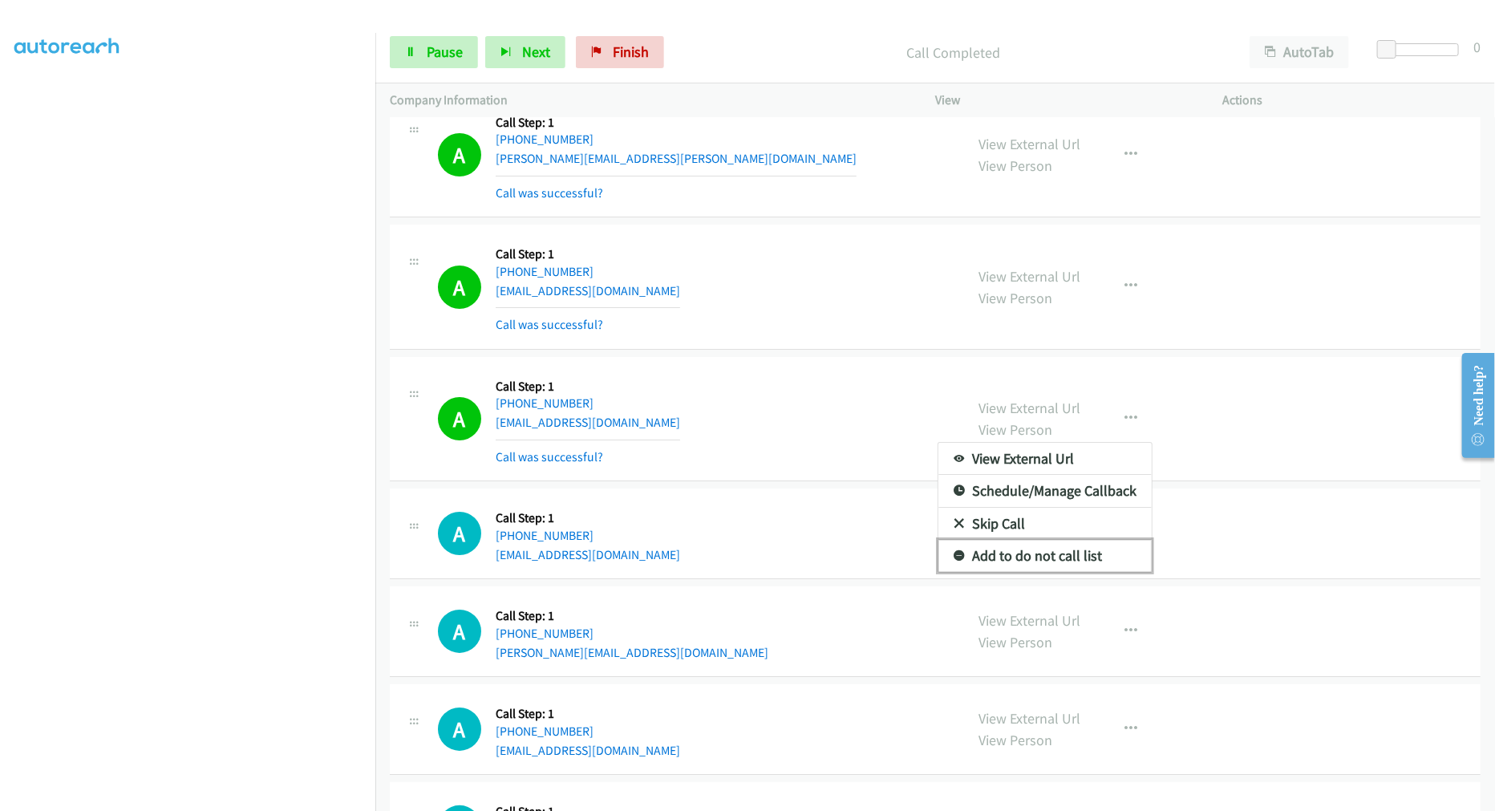
click at [1044, 557] on link "Add to do not call list" at bounding box center [1044, 556] width 213 height 32
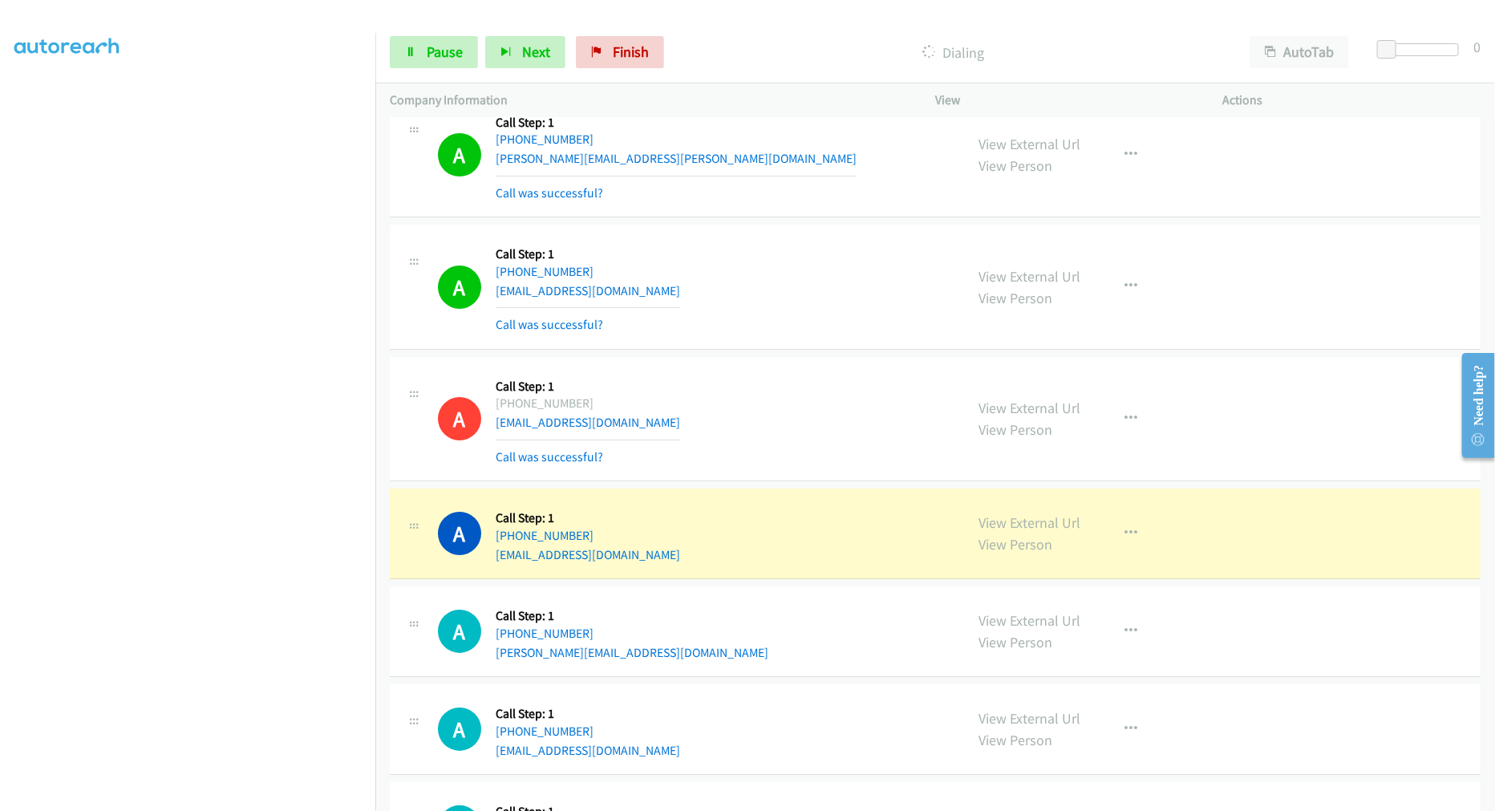
click at [772, 362] on td "A Callback Scheduled Call Step: 1 America/New_York +1 607-685-8164 flamecas33@a…" at bounding box center [935, 419] width 1120 height 132
click at [789, 227] on td "A Callback Scheduled Call Step: 1 America/New_York +1 609-285-9486 aadijkothari…" at bounding box center [935, 287] width 1120 height 132
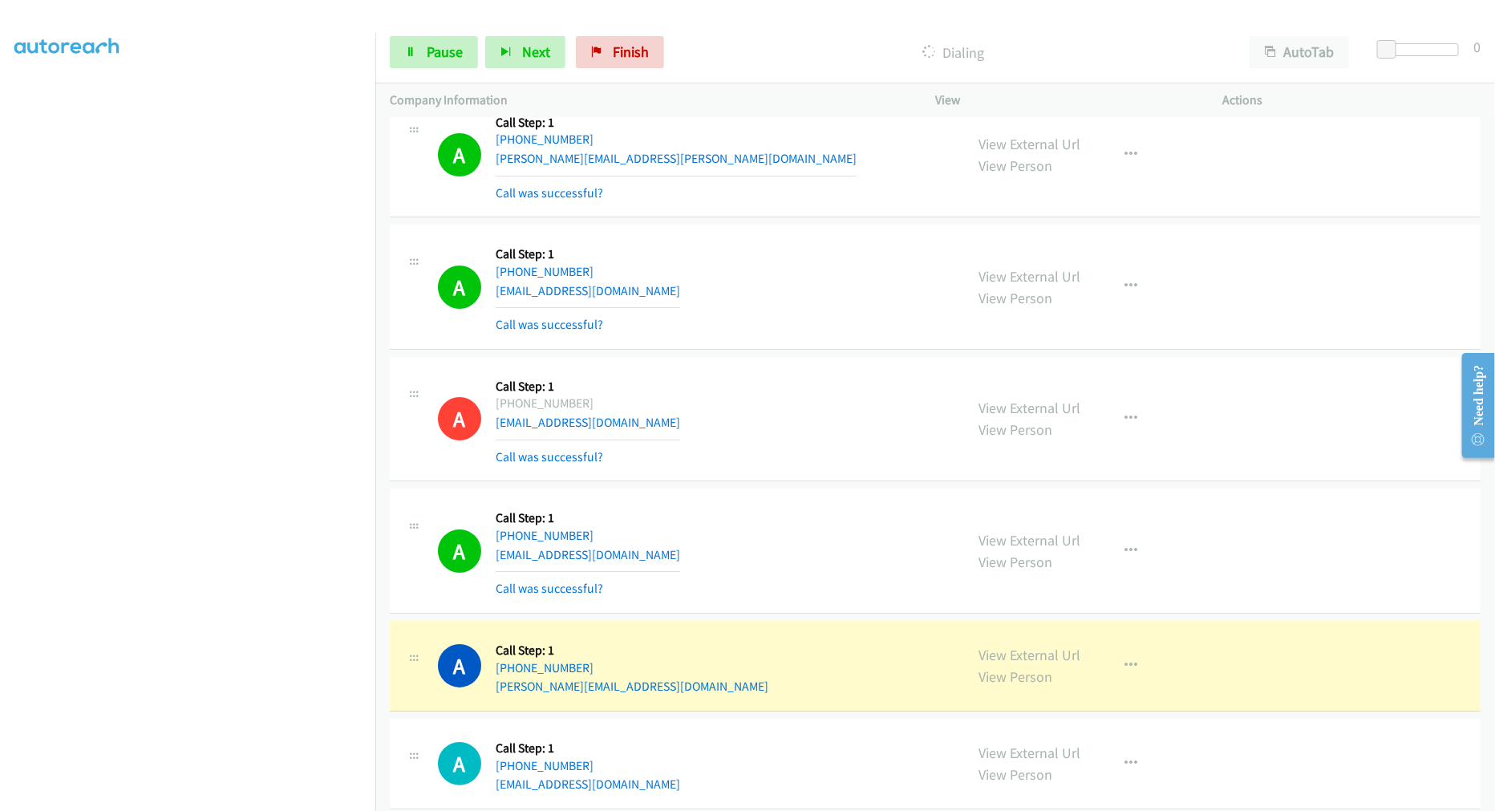
click at [771, 363] on div "A Callback Scheduled Call Step: 1 America/New_York +1 607-685-8164 flamecas33@a…" at bounding box center [935, 419] width 1091 height 125
click at [796, 354] on td "A Callback Scheduled Call Step: 1 America/New_York +1 609-285-9486 aadijkothari…" at bounding box center [935, 287] width 1120 height 132
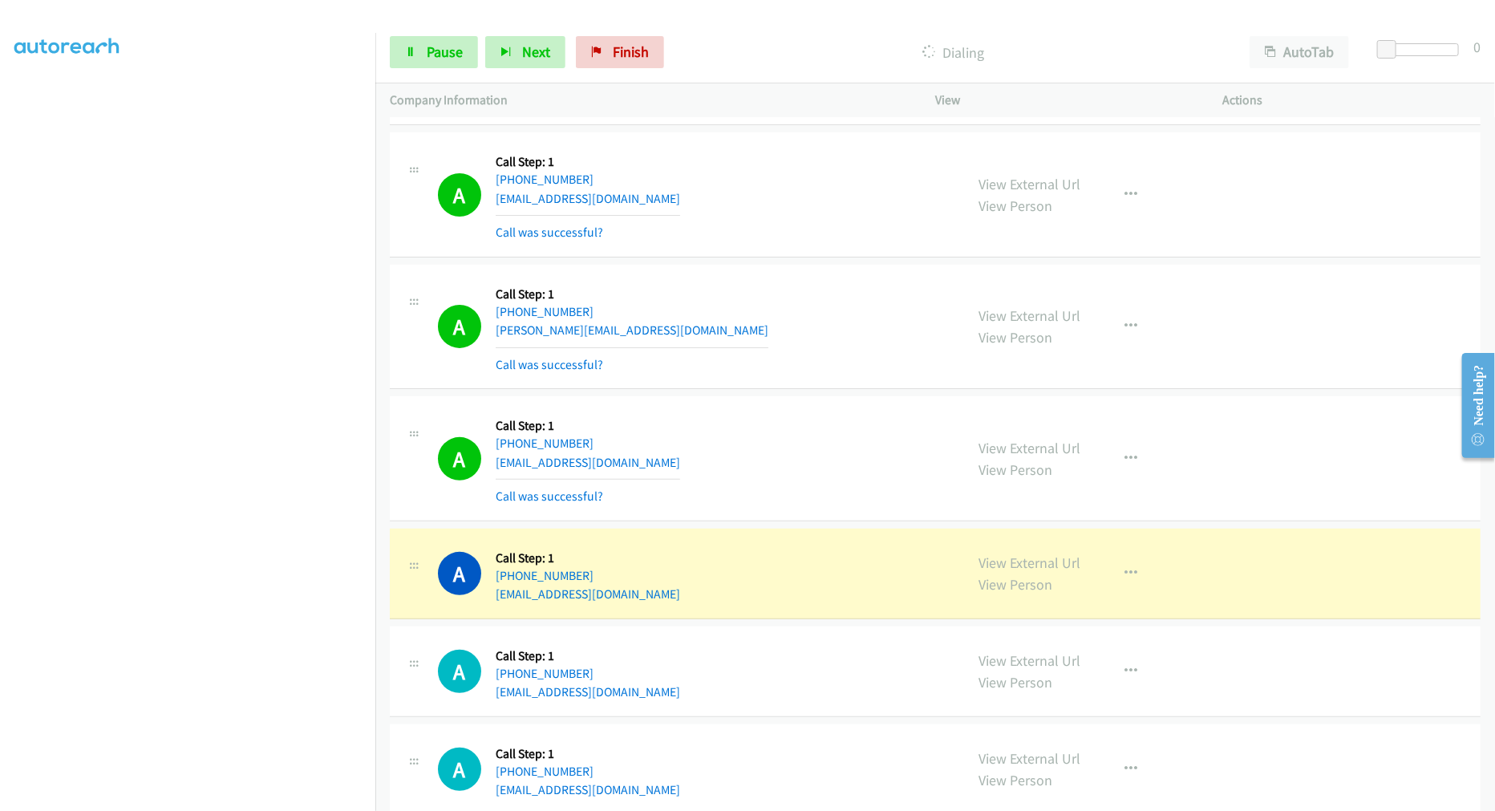
scroll to position [10305, 0]
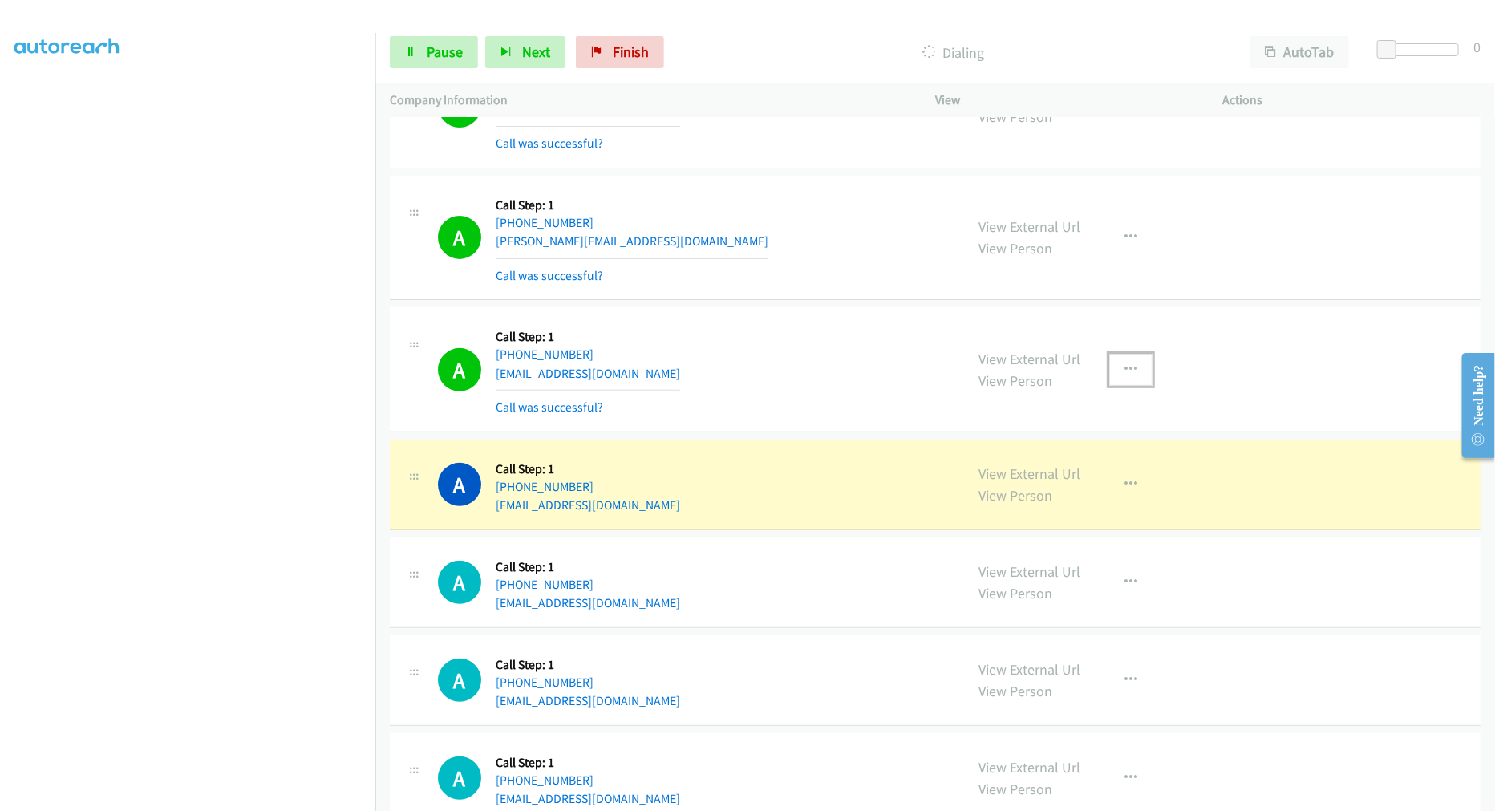
click at [1109, 372] on button "button" at bounding box center [1130, 370] width 43 height 32
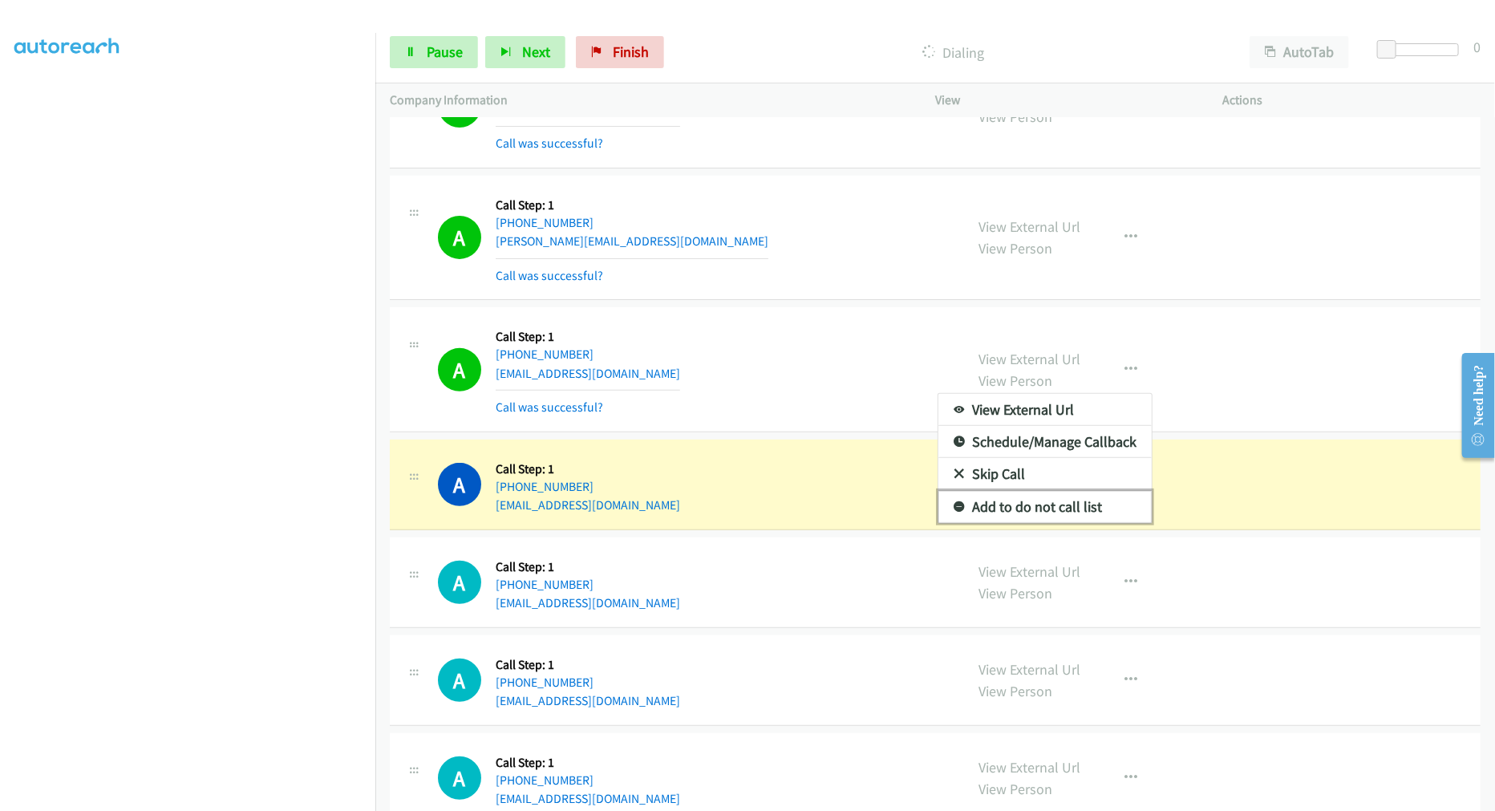
click at [1028, 514] on link "Add to do not call list" at bounding box center [1044, 507] width 213 height 32
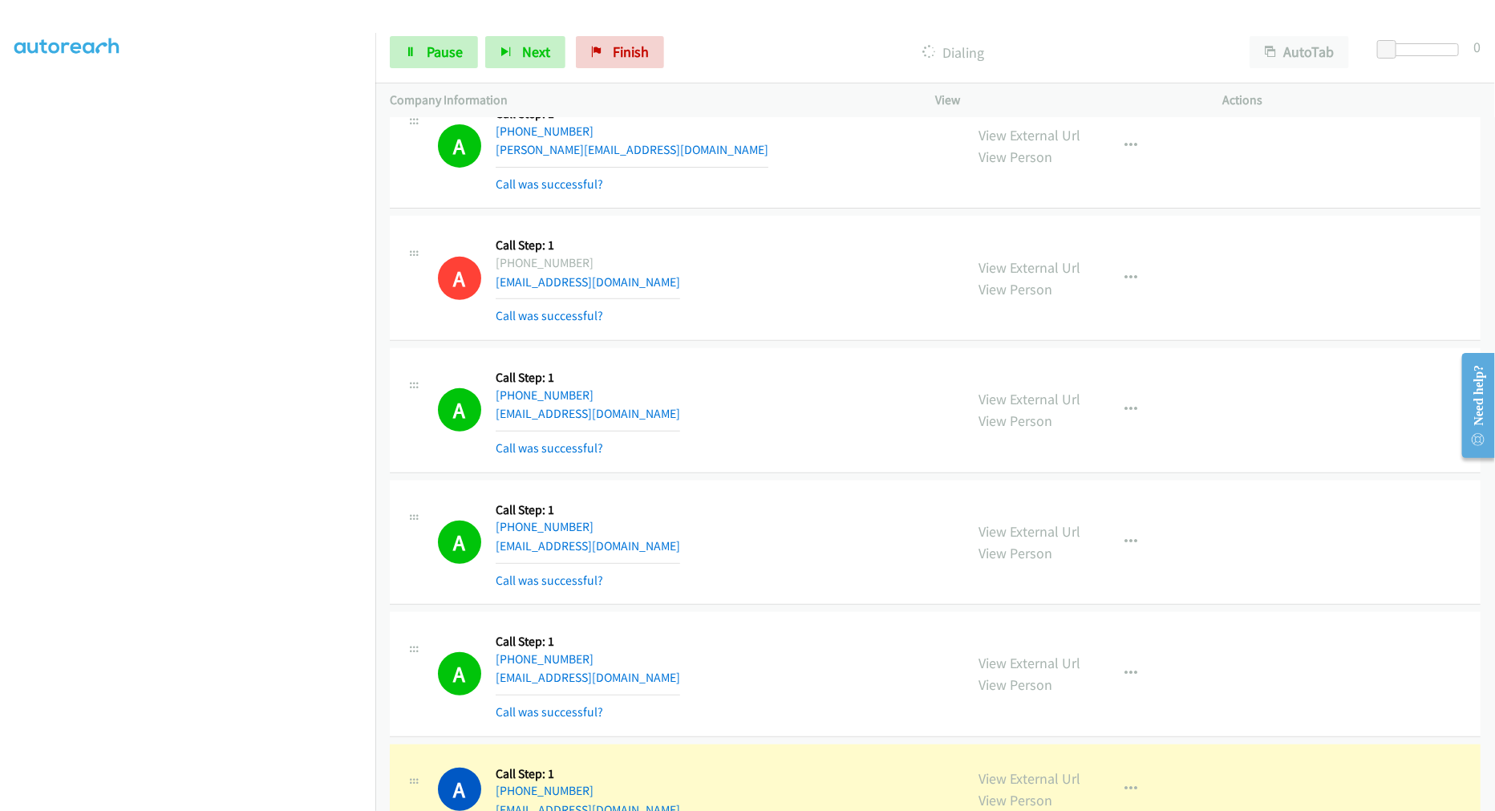
scroll to position [10483, 0]
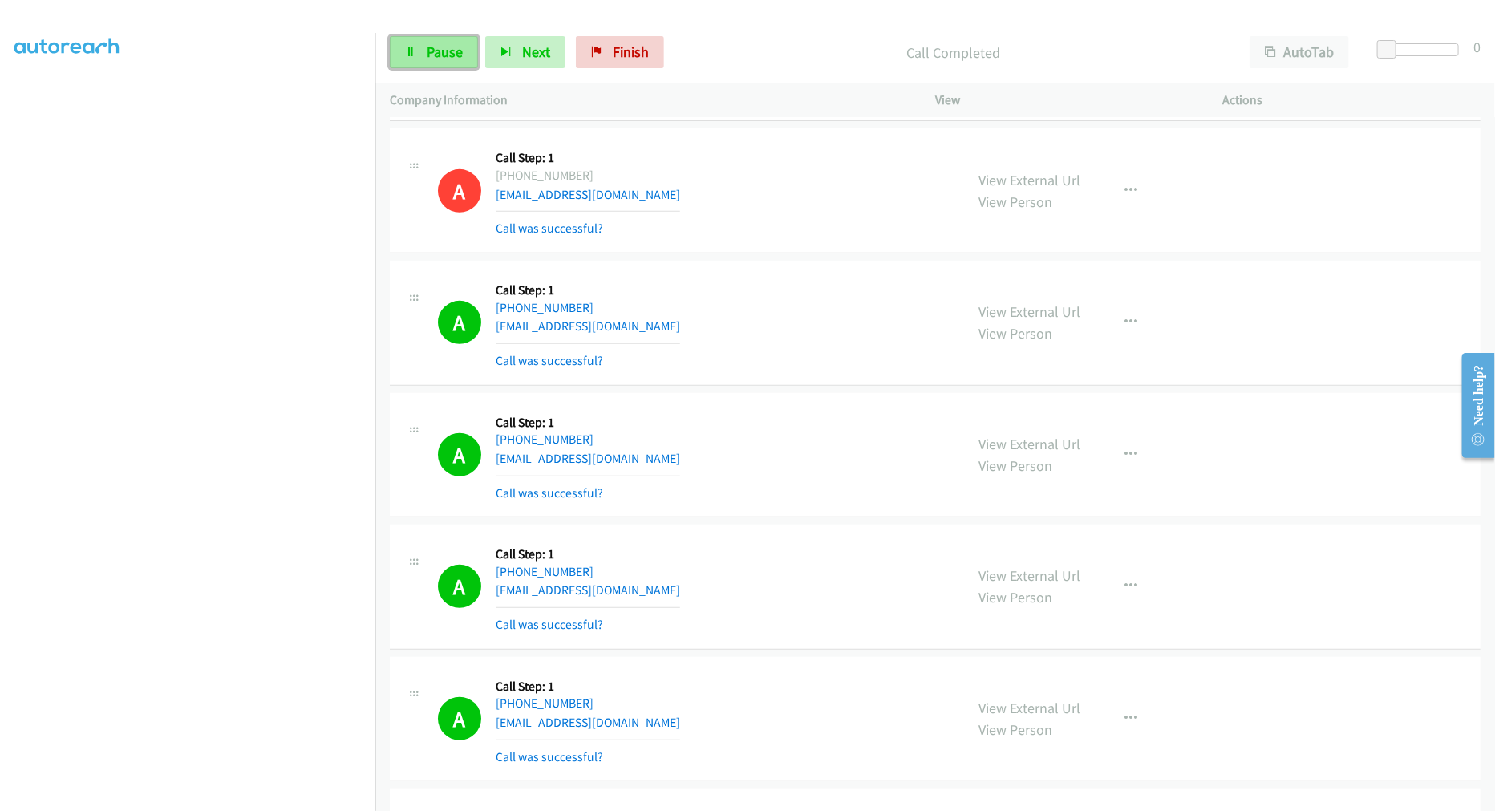
click at [433, 46] on span "Pause" at bounding box center [445, 52] width 36 height 18
click at [454, 58] on span "Start Calls" at bounding box center [458, 52] width 63 height 18
click at [780, 257] on td "A Callback Scheduled Call Step: 1 America/New_York +1 646-623-7959 veronika.g93…" at bounding box center [935, 191] width 1120 height 132
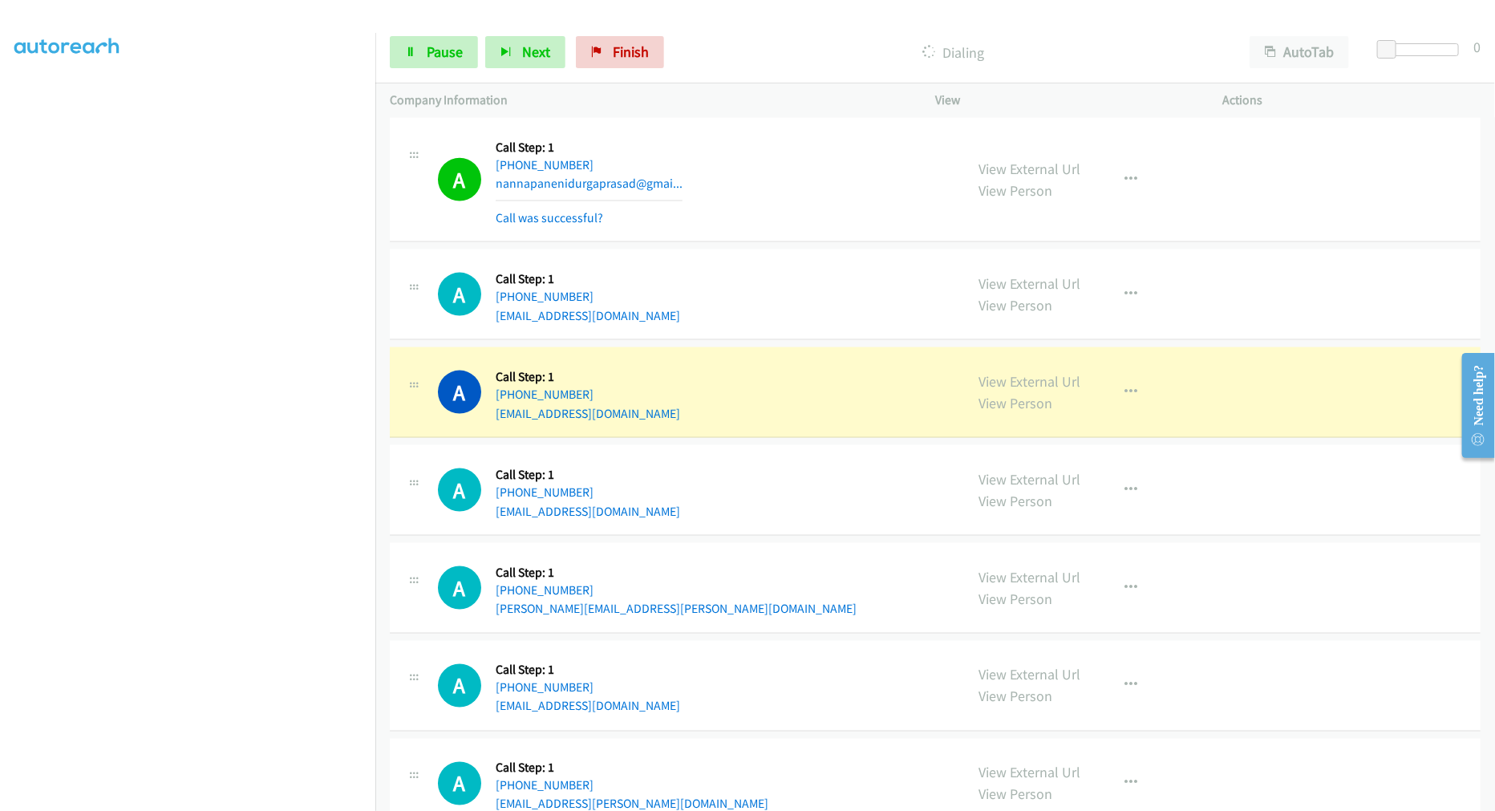
scroll to position [11265, 0]
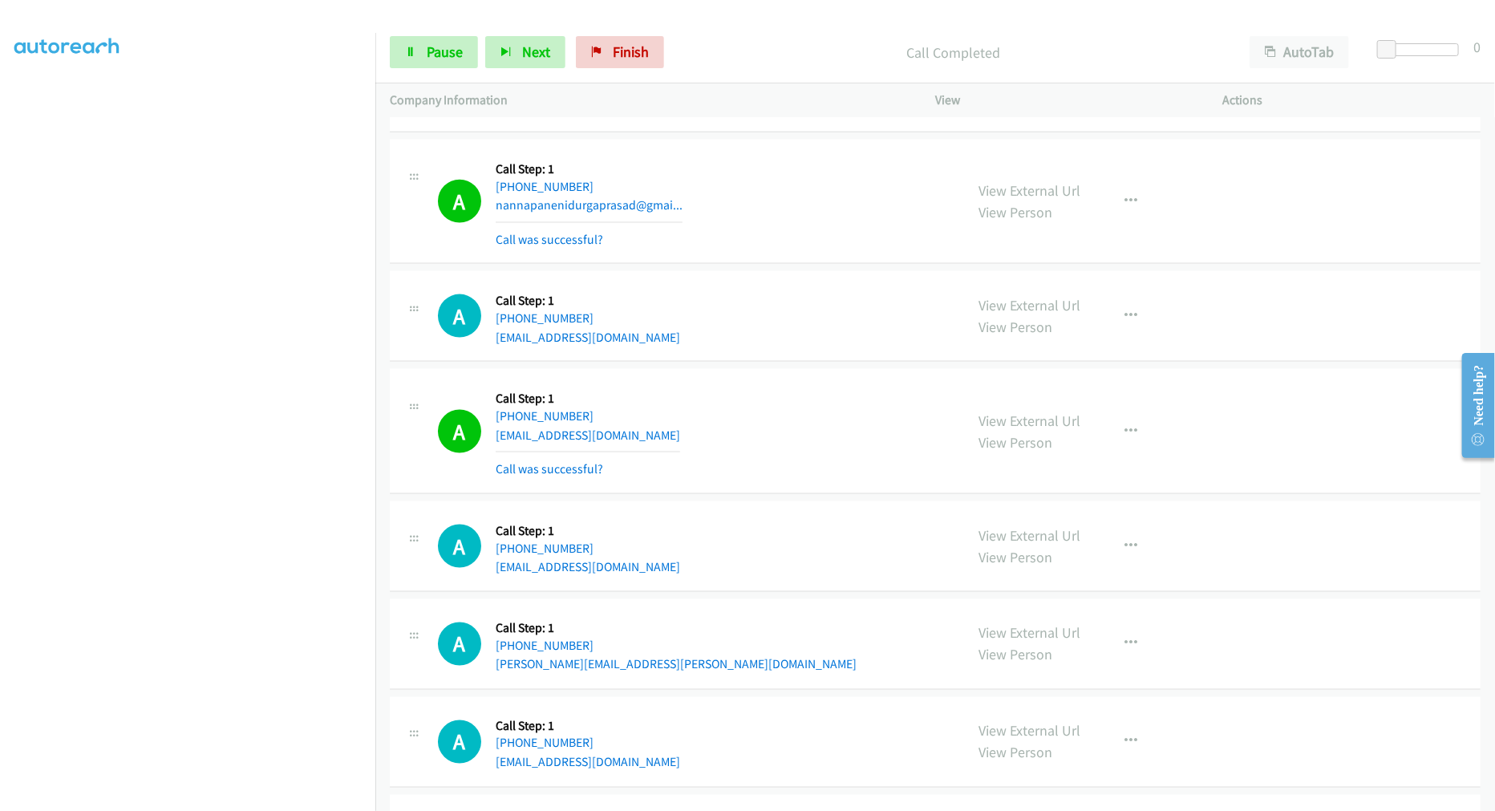
click at [776, 265] on div "A Callback Scheduled Call Step: 1 America/New_York +1 937-654-6334 nannapanenid…" at bounding box center [935, 202] width 1091 height 125
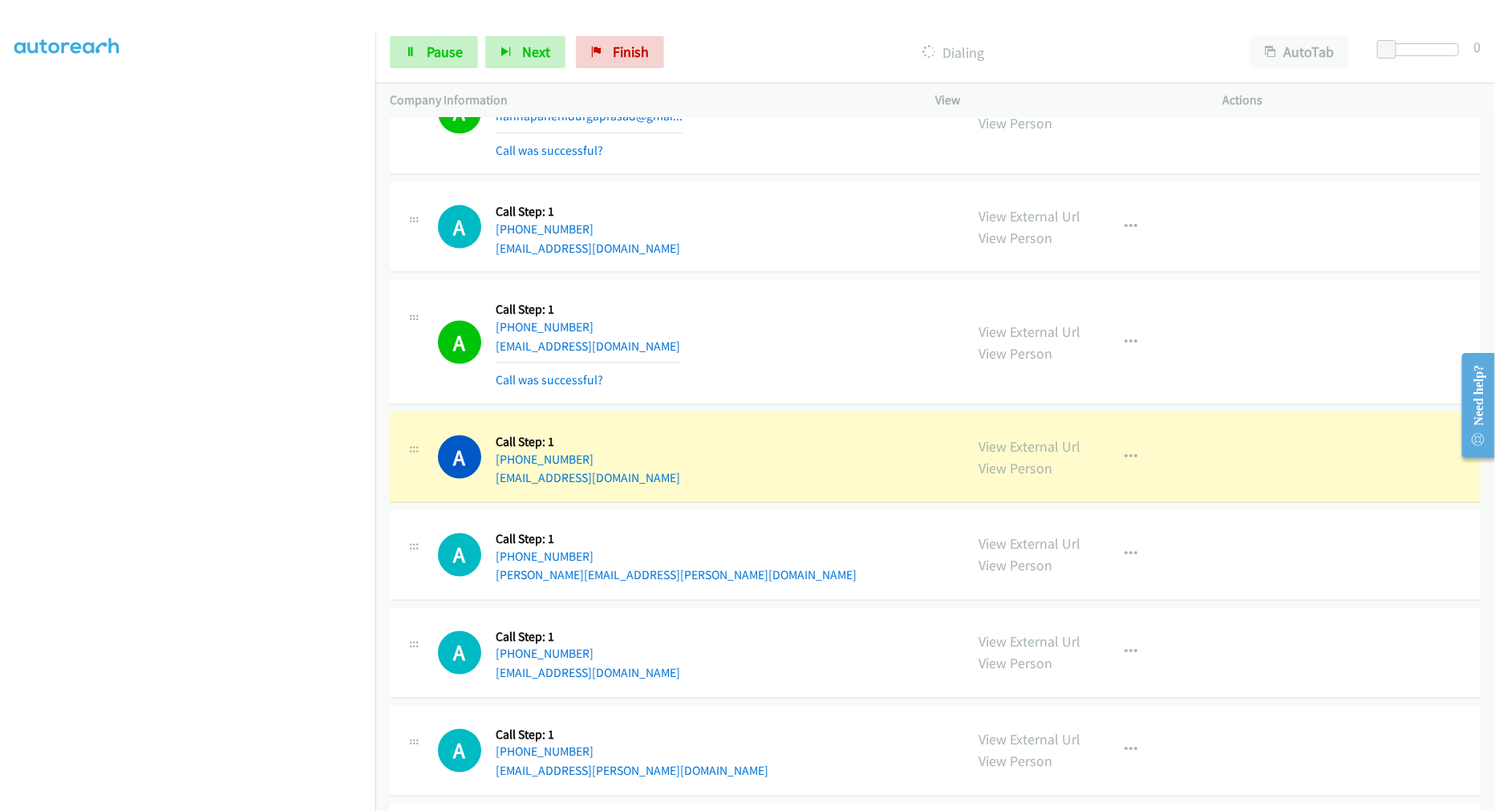
click at [774, 277] on td "A Callback Scheduled Call Step: 1 America/Denver +1 435-640-5406 pigpen84098@ao…" at bounding box center [935, 228] width 1120 height 98
click at [790, 277] on td "A Callback Scheduled Call Step: 1 America/Denver +1 435-640-5406 pigpen84098@ao…" at bounding box center [935, 228] width 1120 height 98
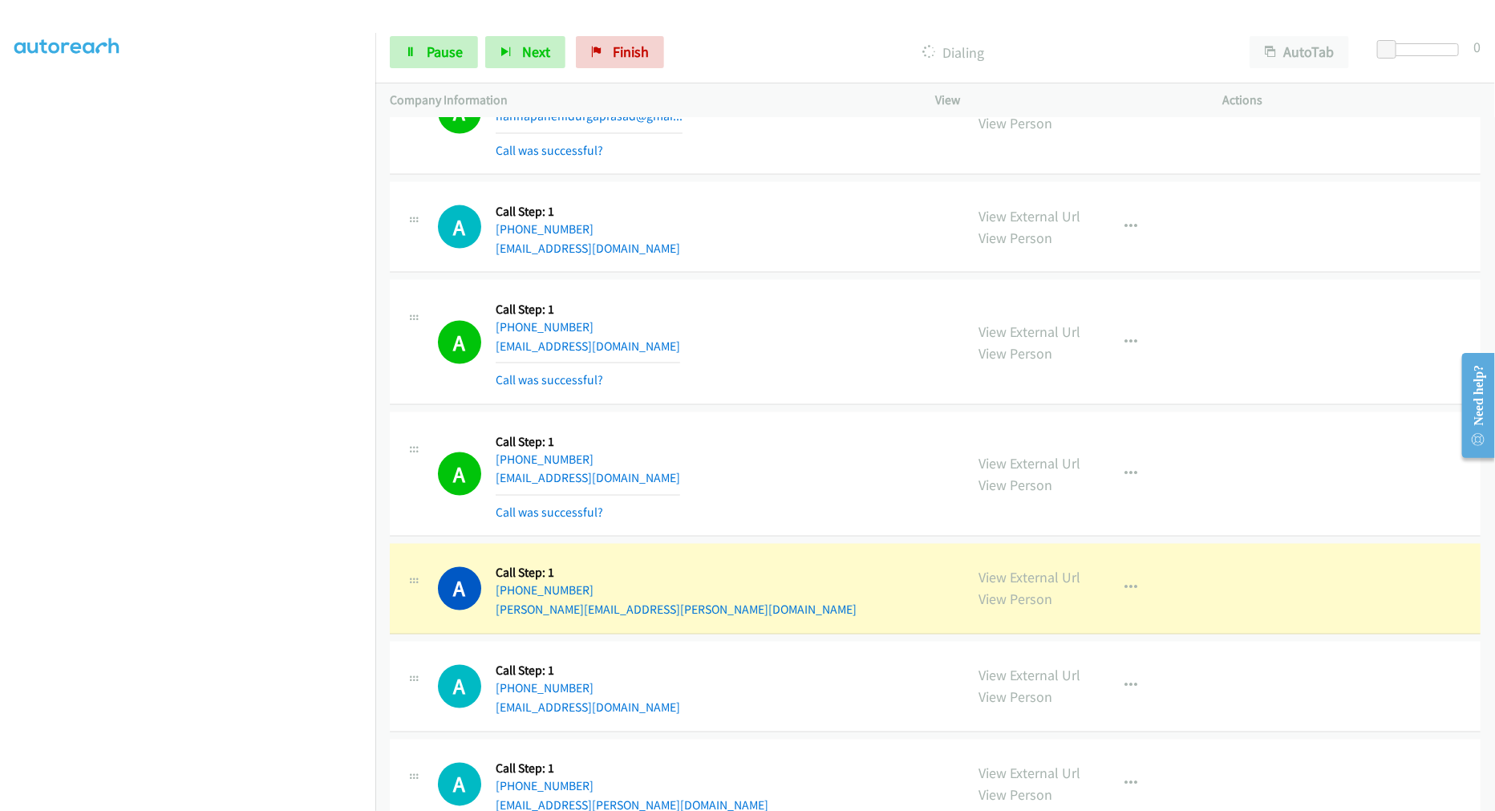
click at [805, 277] on td "A Callback Scheduled Call Step: 1 America/Denver +1 435-640-5406 pigpen84098@ao…" at bounding box center [935, 228] width 1120 height 98
click at [787, 418] on td "A Callback Scheduled Call Step: 1 America/North_Dakota/Center +1 605-920-0393 j…" at bounding box center [935, 474] width 1120 height 132
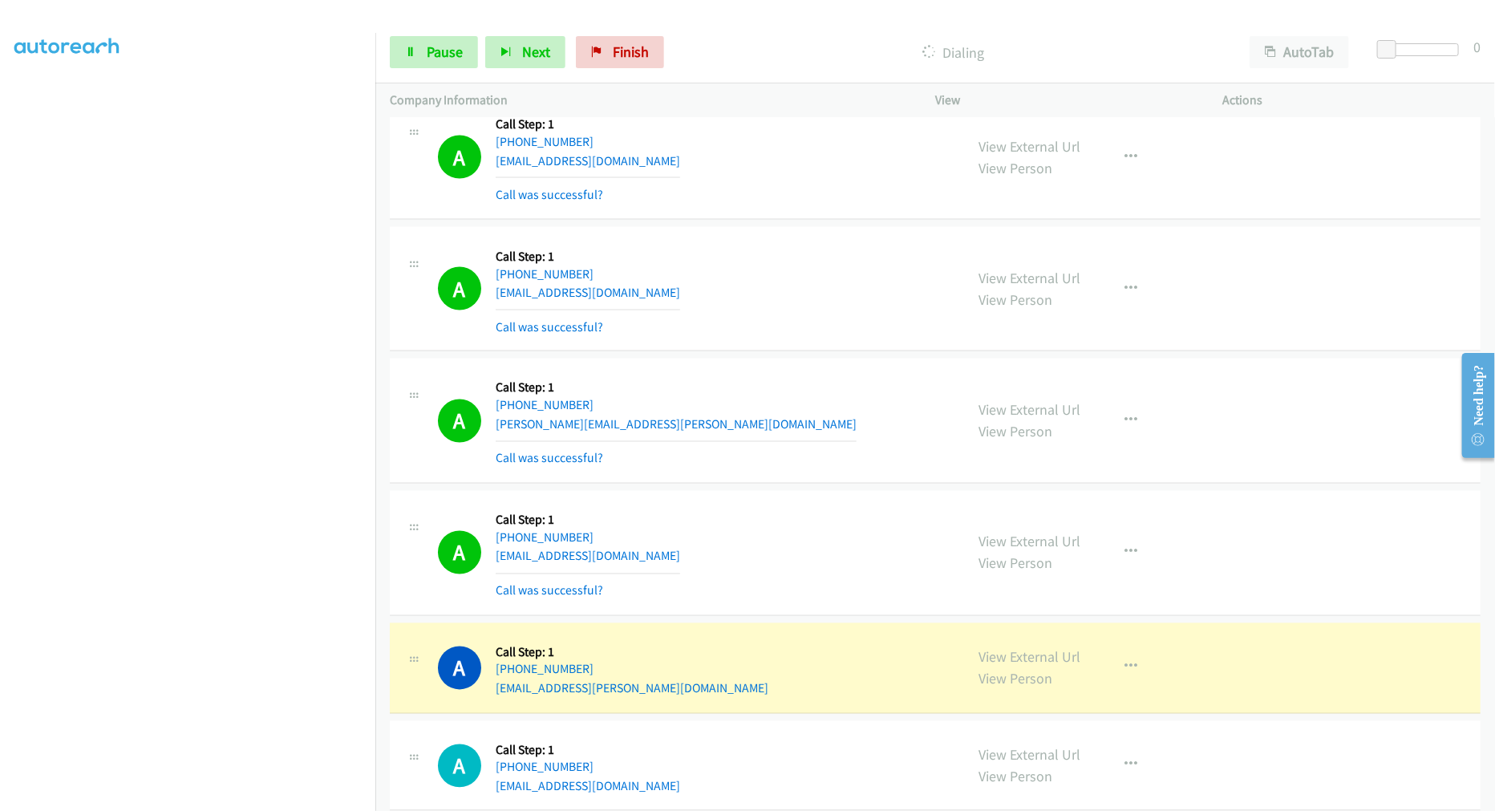
scroll to position [11532, 0]
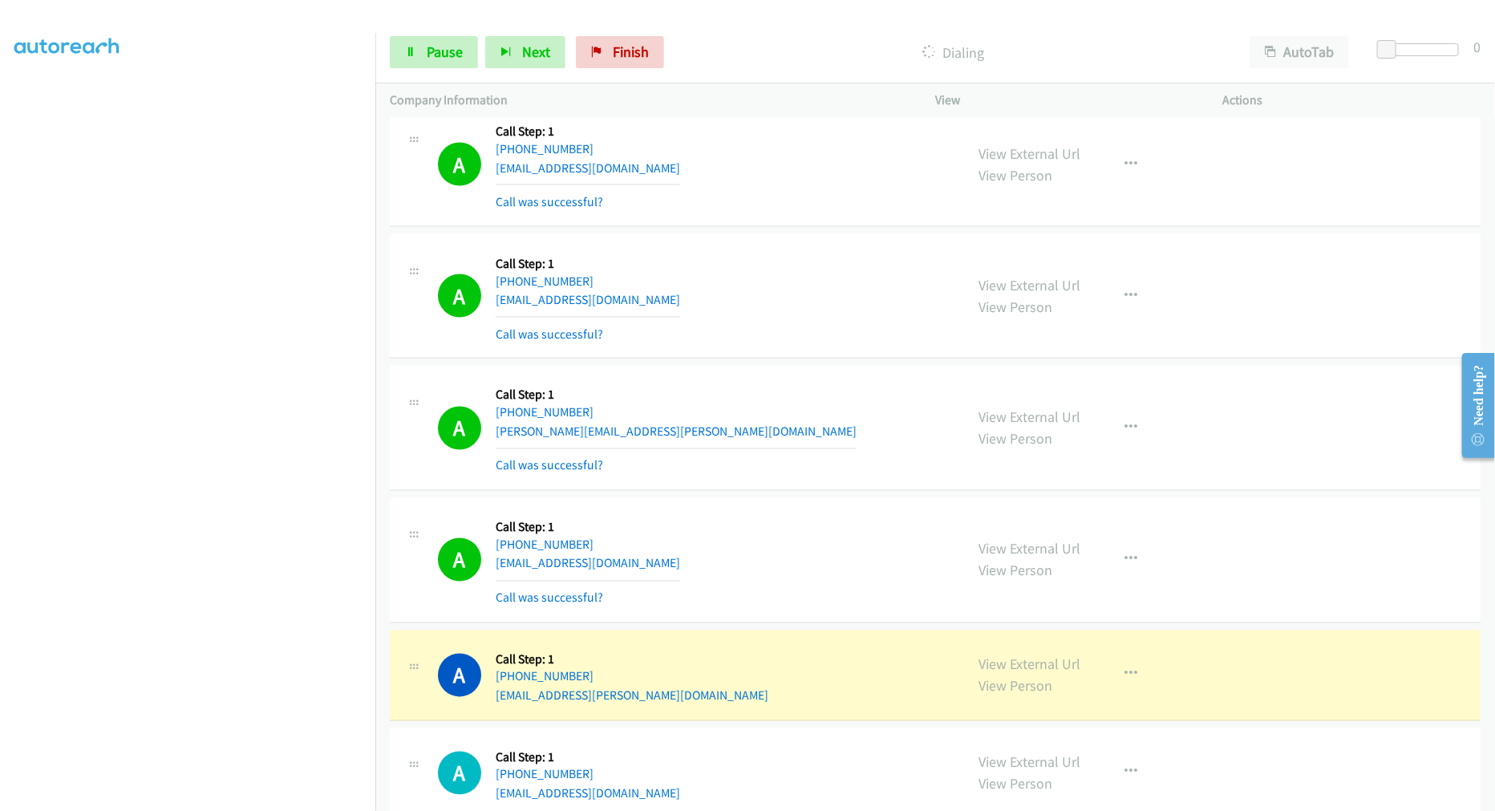
click at [901, 355] on div "A Callback Scheduled Call Step: 1 America/North_Dakota/Center +1 605-920-0393 j…" at bounding box center [935, 296] width 1091 height 125
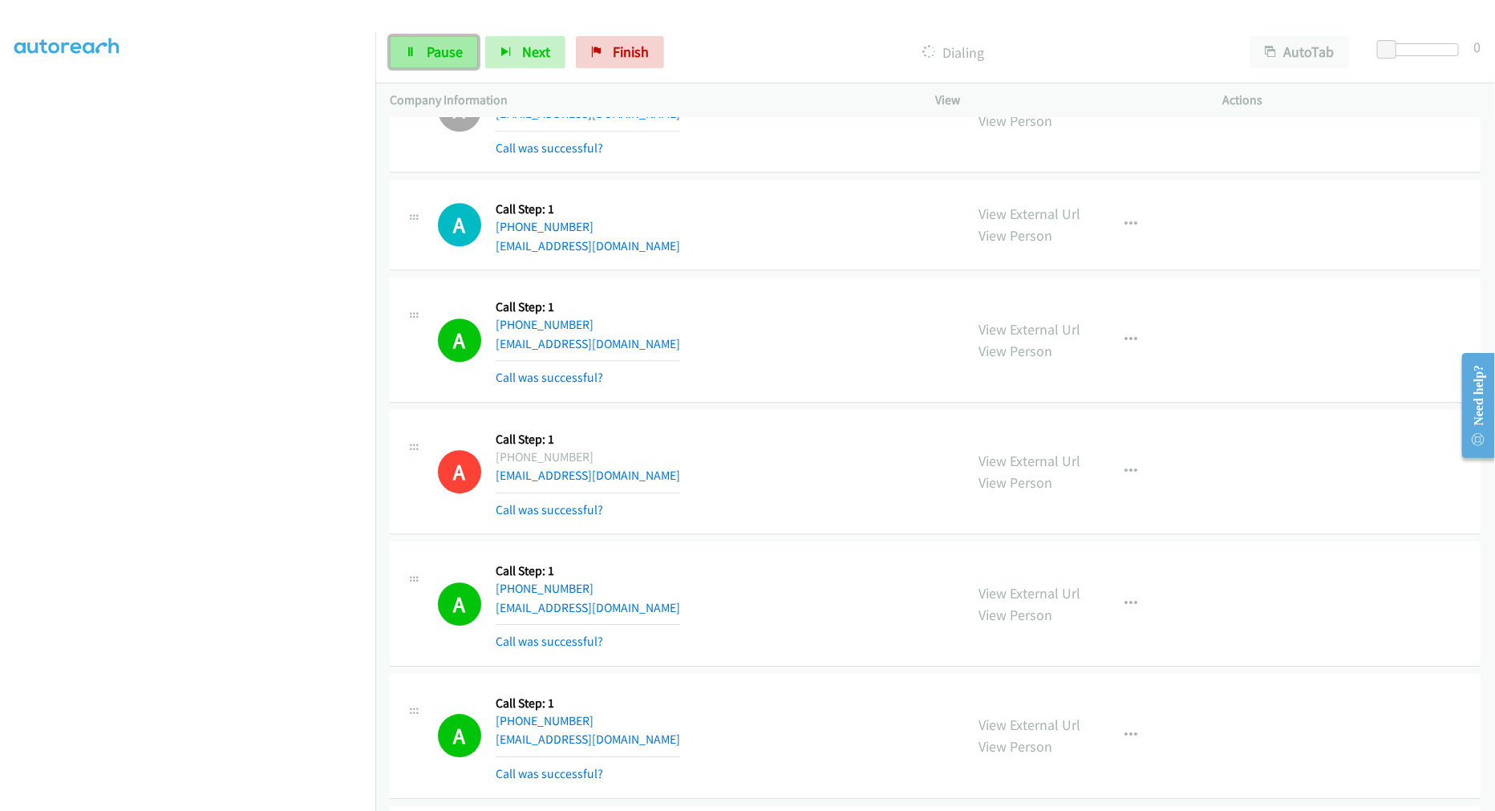
click at [411, 48] on icon at bounding box center [410, 52] width 11 height 11
click at [760, 403] on div "A Callback Scheduled Call Step: 1 America/New_York +1 508-857-7338 nikhitaasanj…" at bounding box center [935, 340] width 1091 height 125
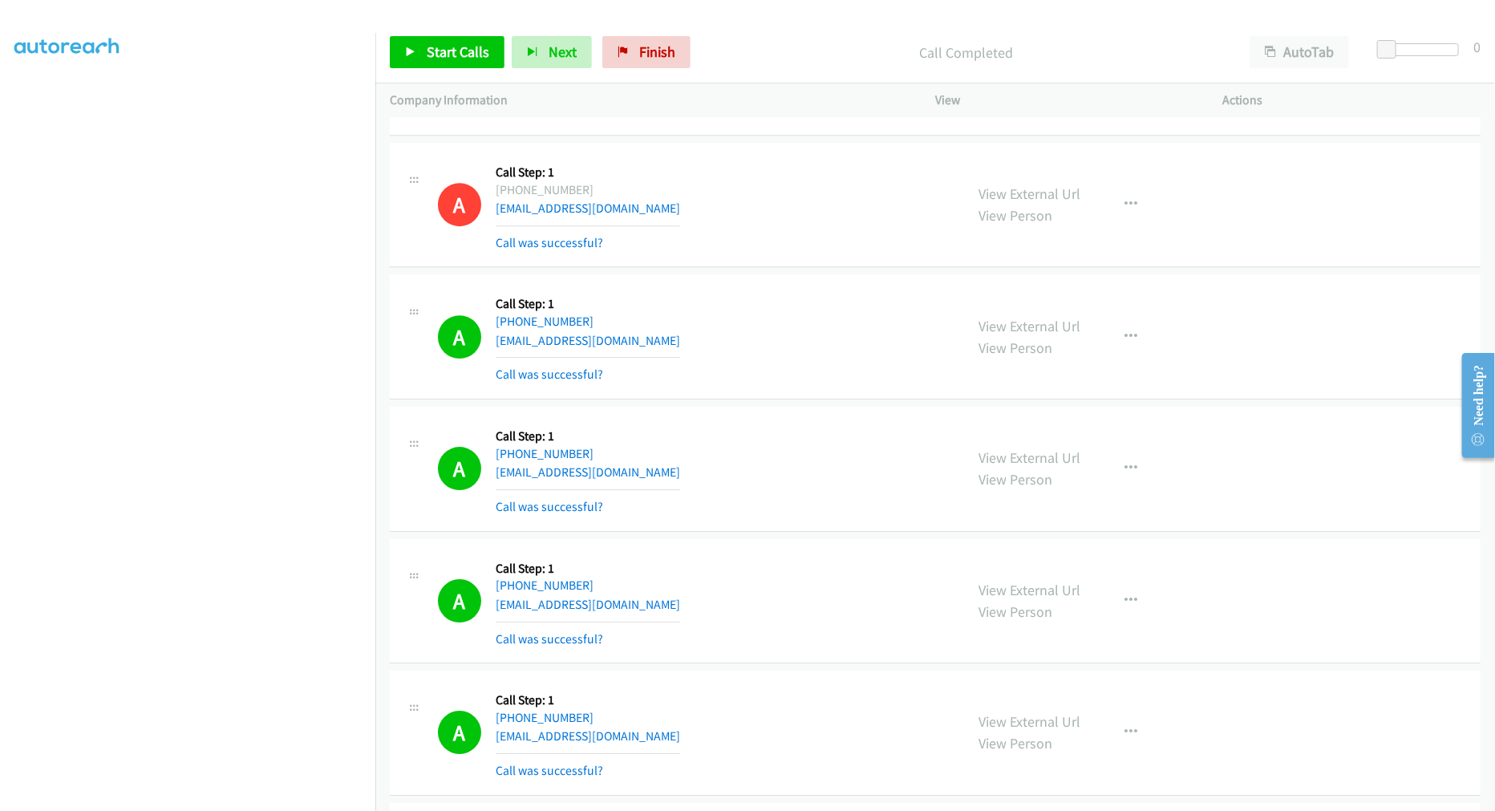
click at [774, 139] on td "A Callback Scheduled Call Step: 1 America/New_York +1 508-857-7338 nikhitaasanj…" at bounding box center [935, 73] width 1120 height 132
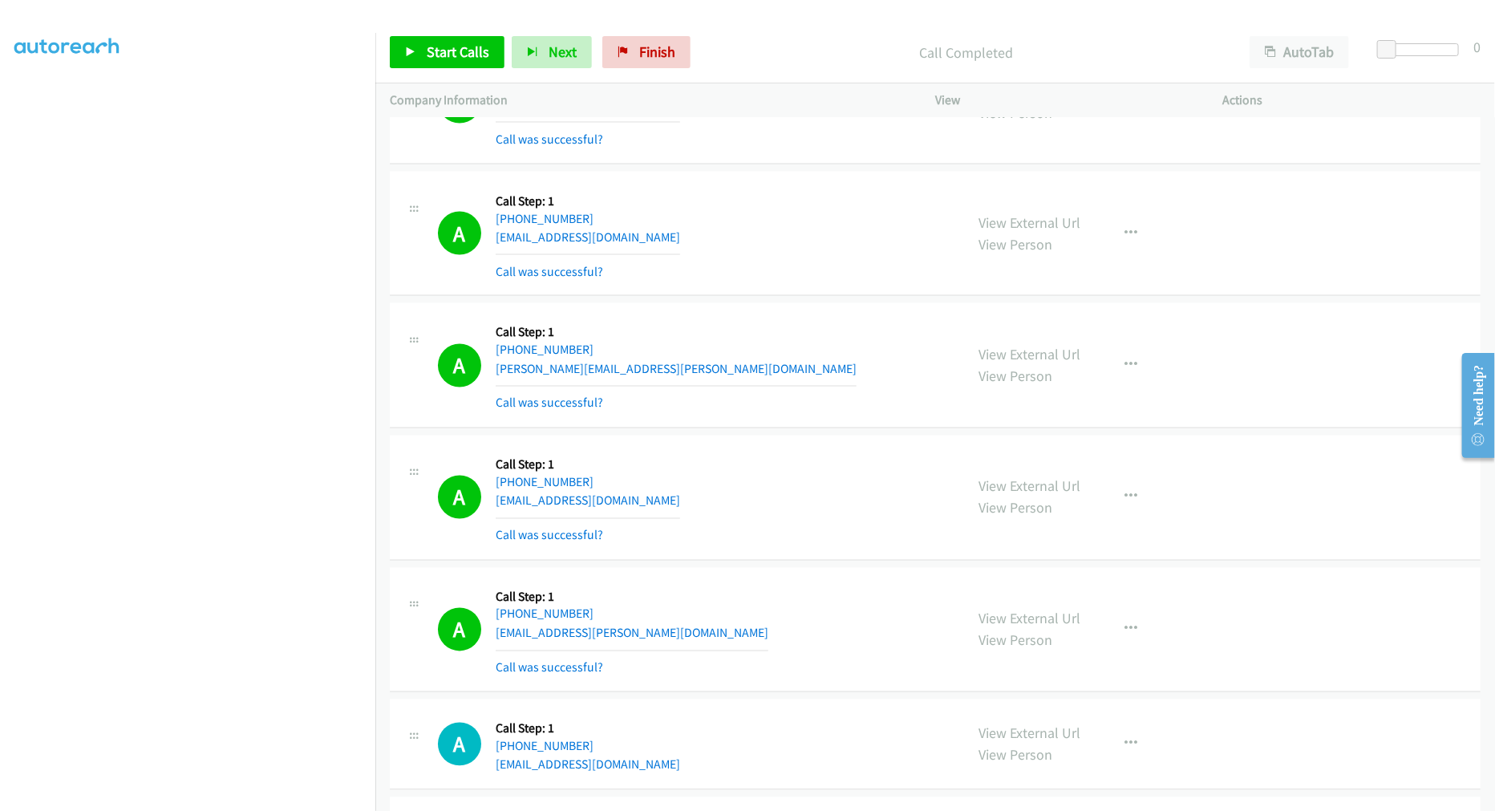
scroll to position [11862, 0]
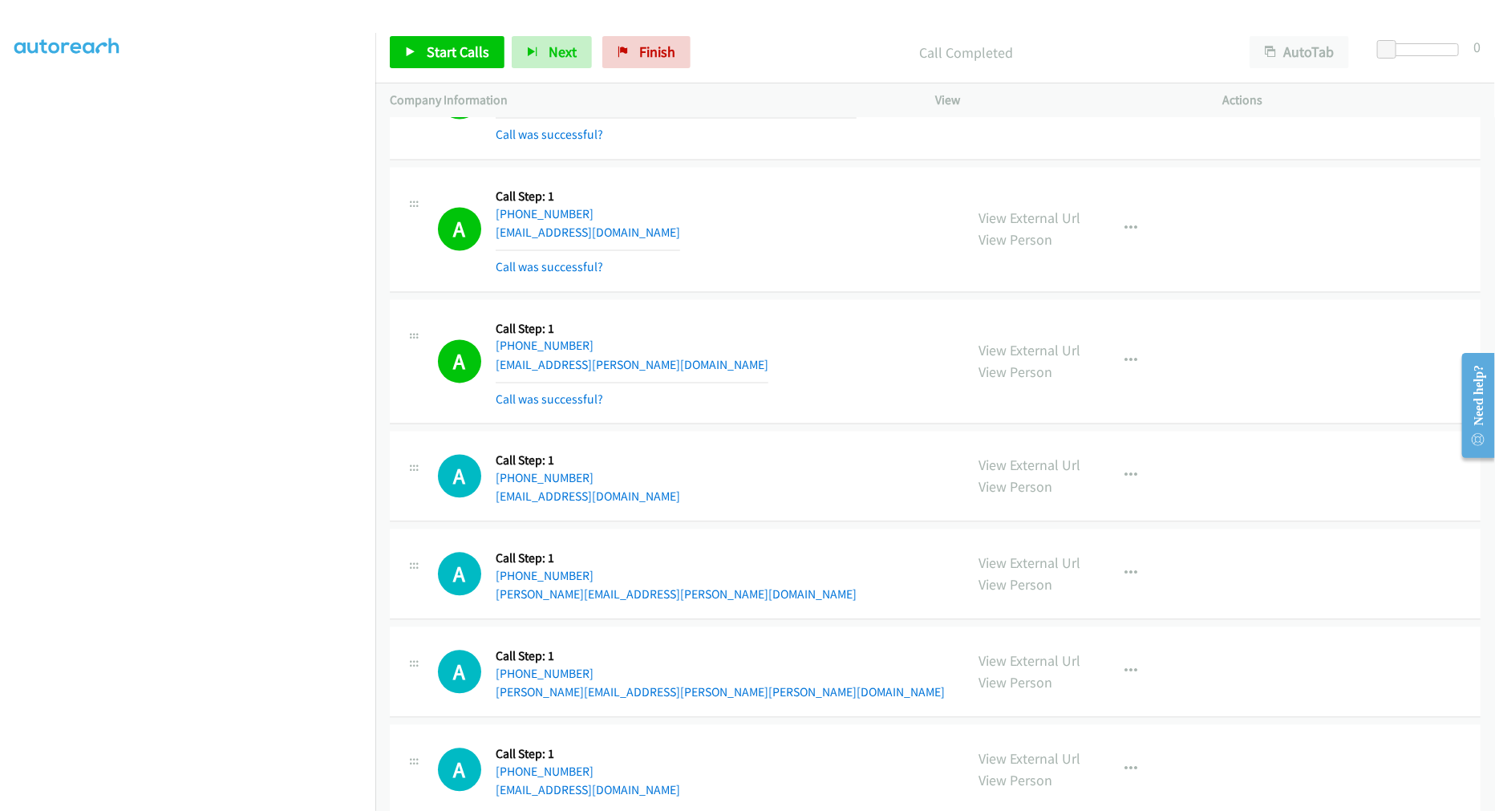
click at [771, 176] on div "A Callback Scheduled Call Step: 1 America/New_York +1 941-421-9642 meghangardy1…" at bounding box center [935, 230] width 1091 height 125
click at [443, 62] on link "Start Calls" at bounding box center [447, 52] width 115 height 32
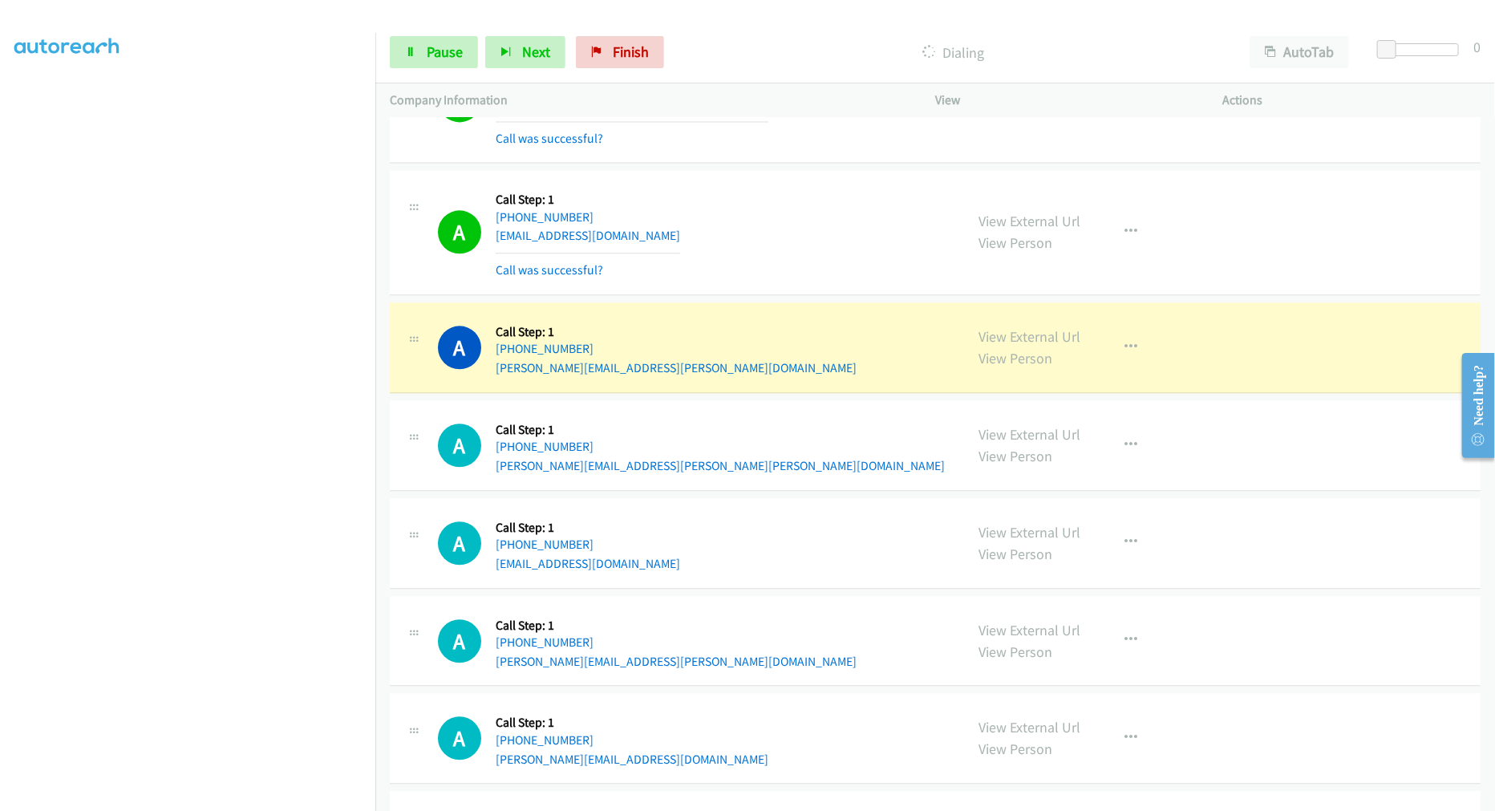
scroll to position [12129, 0]
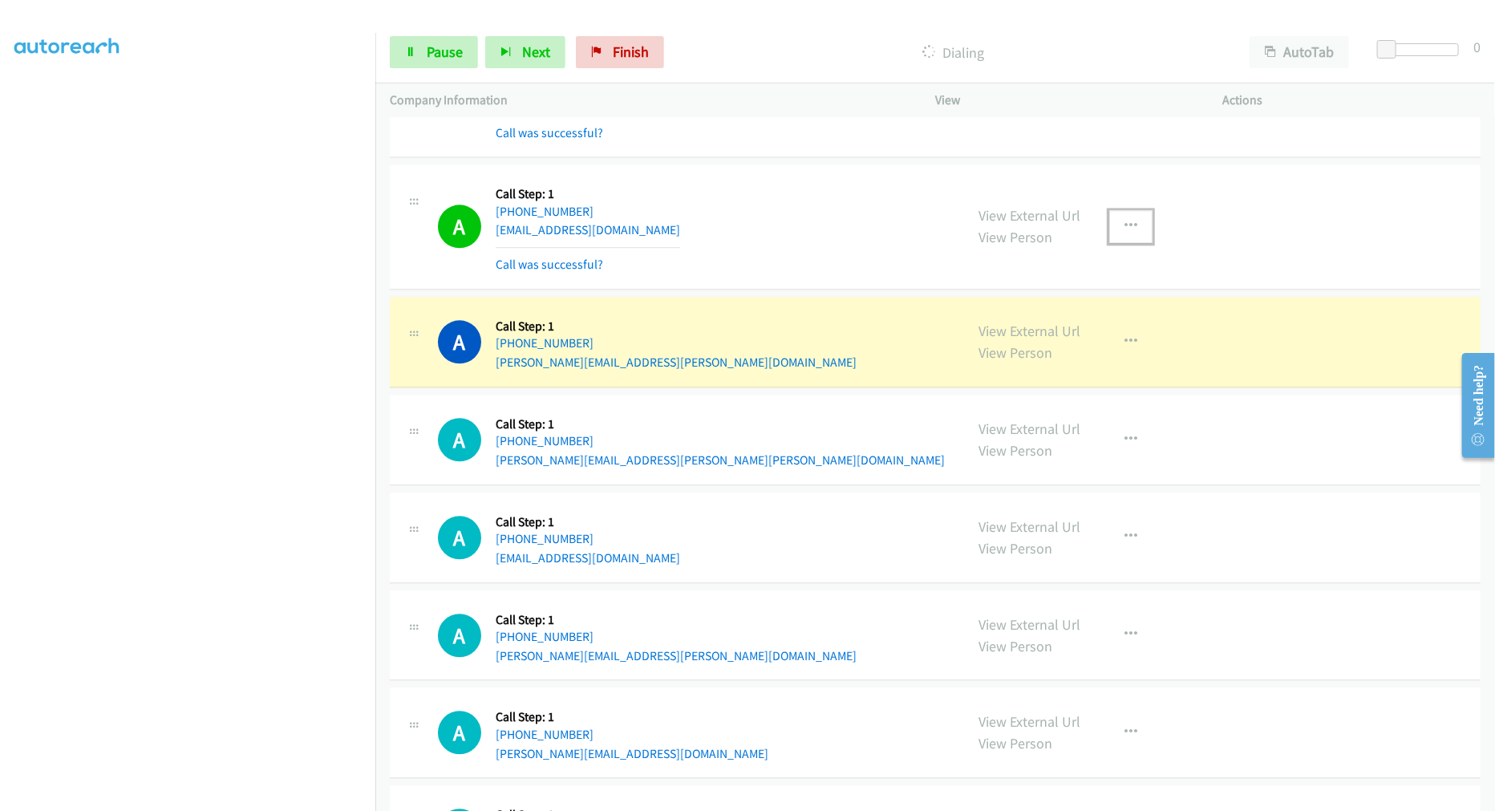
click at [1124, 233] on icon "button" at bounding box center [1130, 226] width 13 height 13
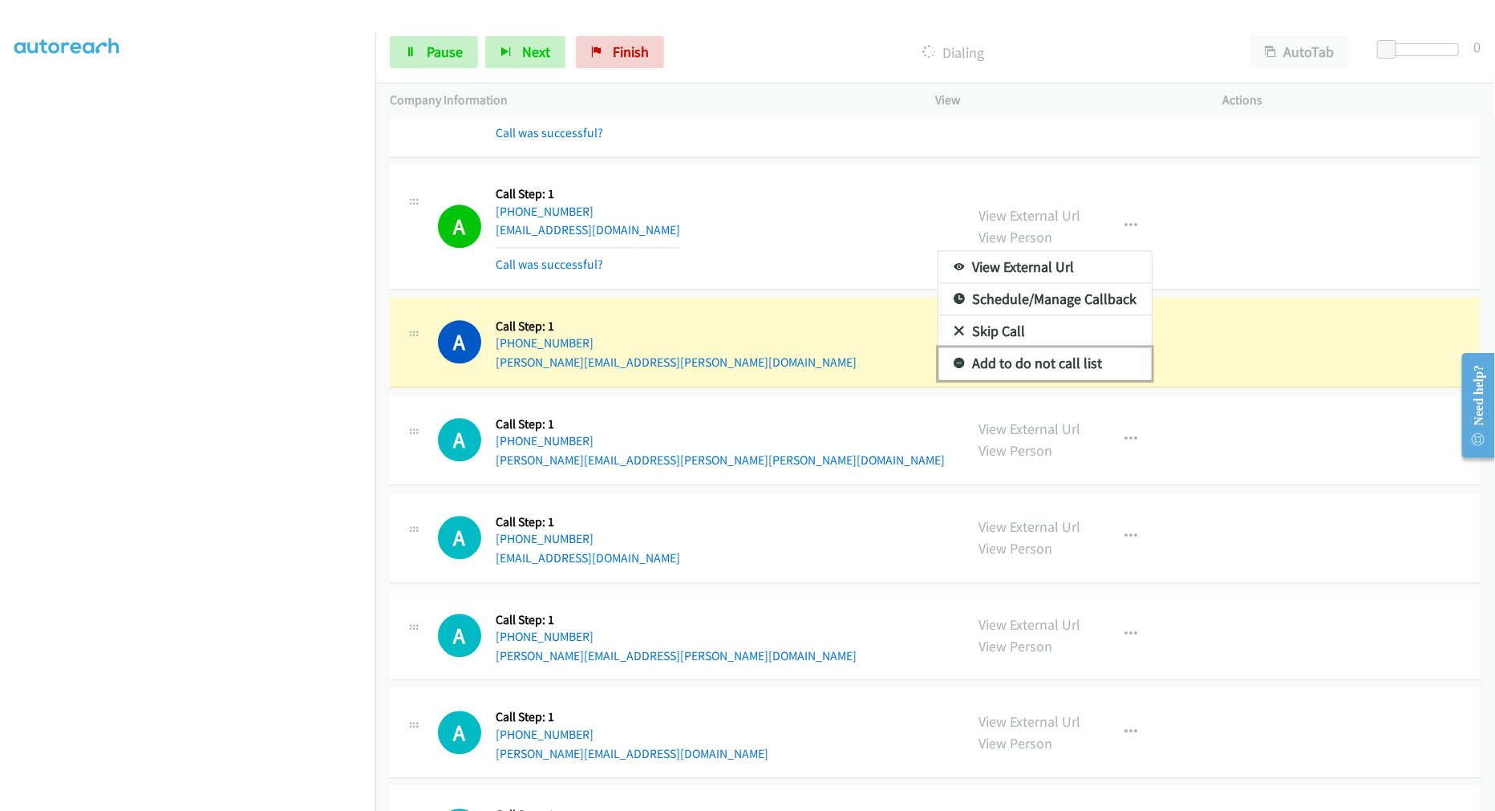
click at [1053, 365] on link "Add to do not call list" at bounding box center [1044, 363] width 213 height 32
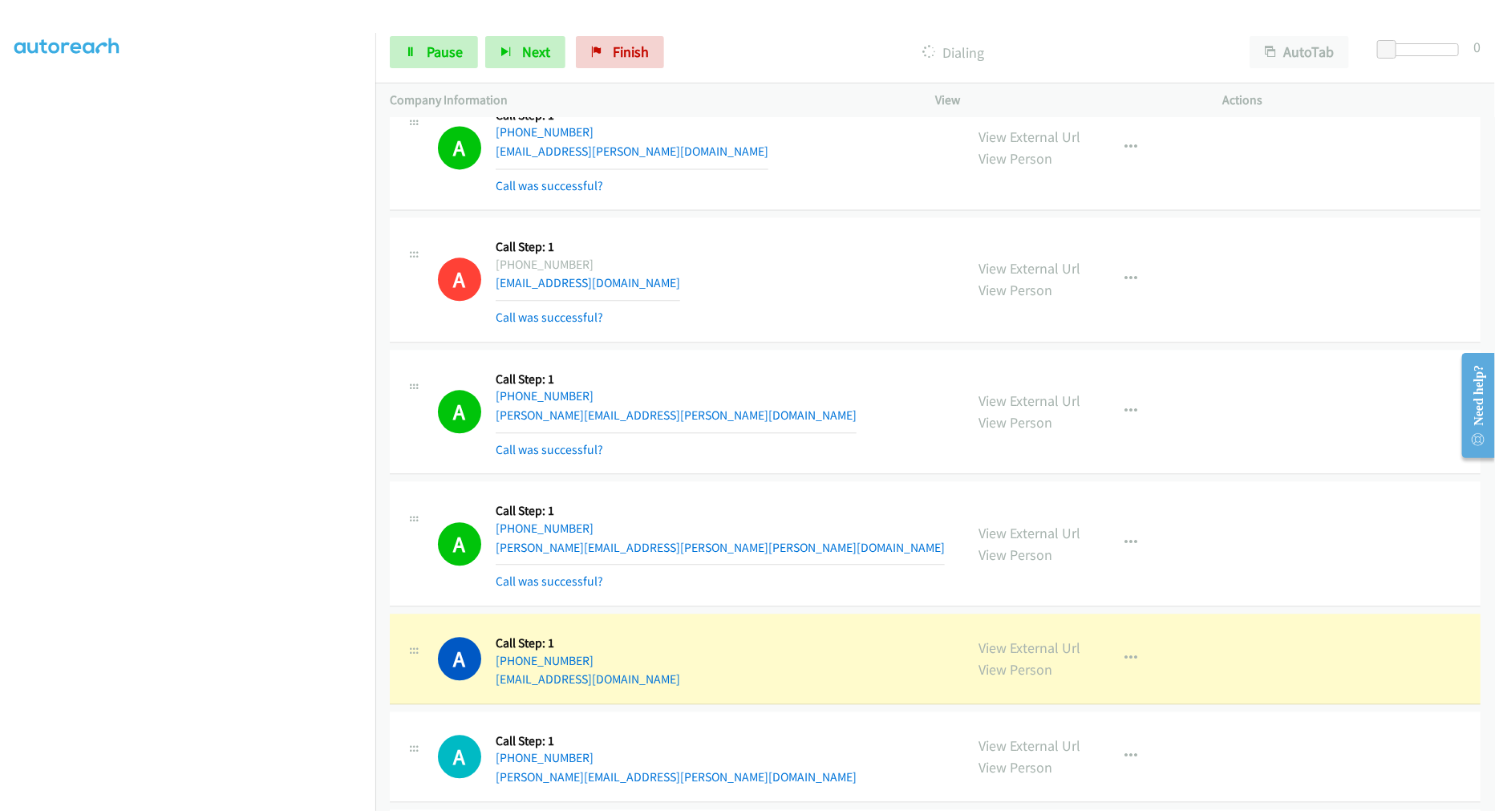
scroll to position [12040, 0]
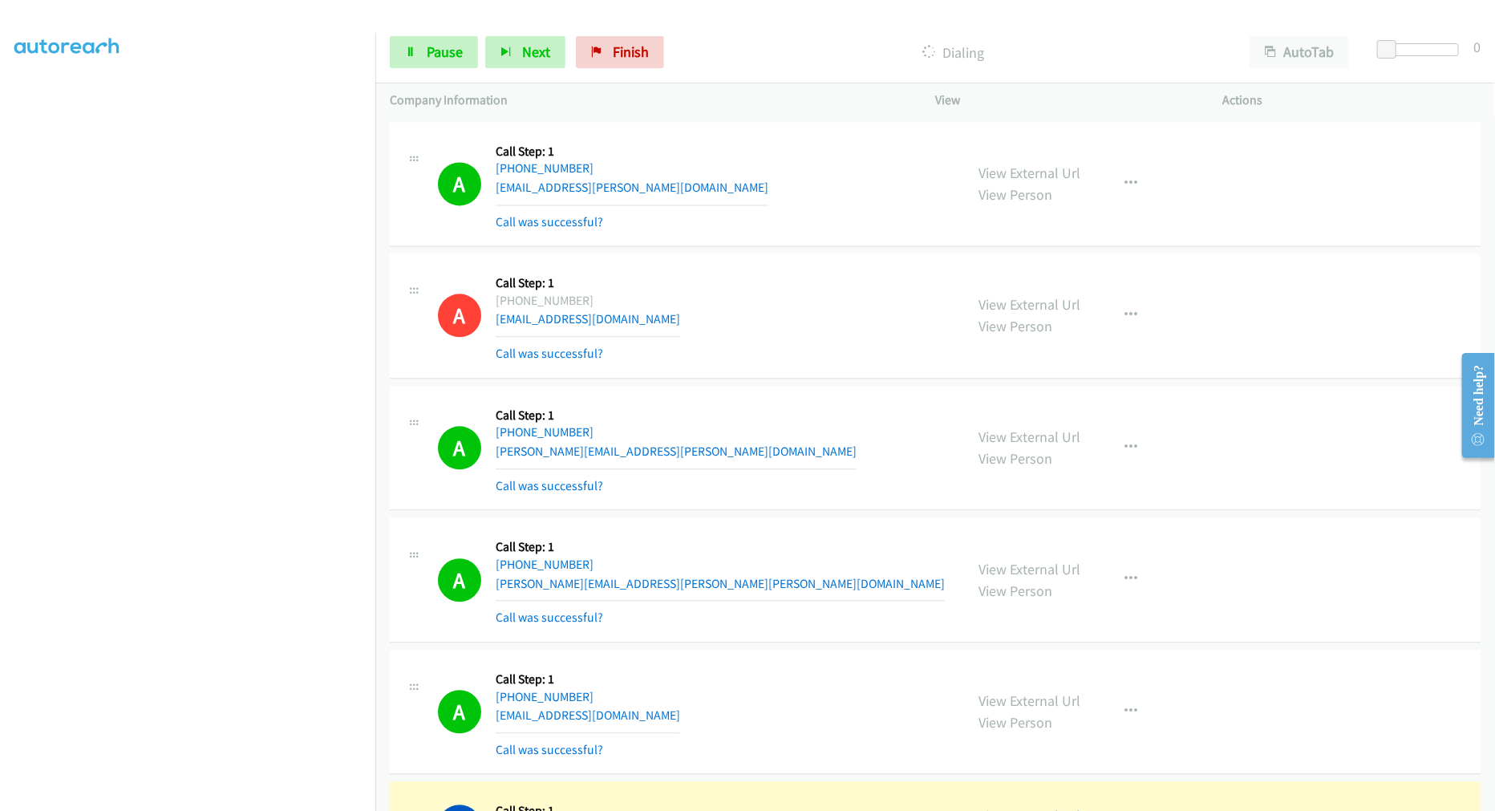
click at [784, 250] on td "A Callback Scheduled Call Step: 1 America/New_York +1 609-665-4785 ofarriel.vic…" at bounding box center [935, 184] width 1120 height 132
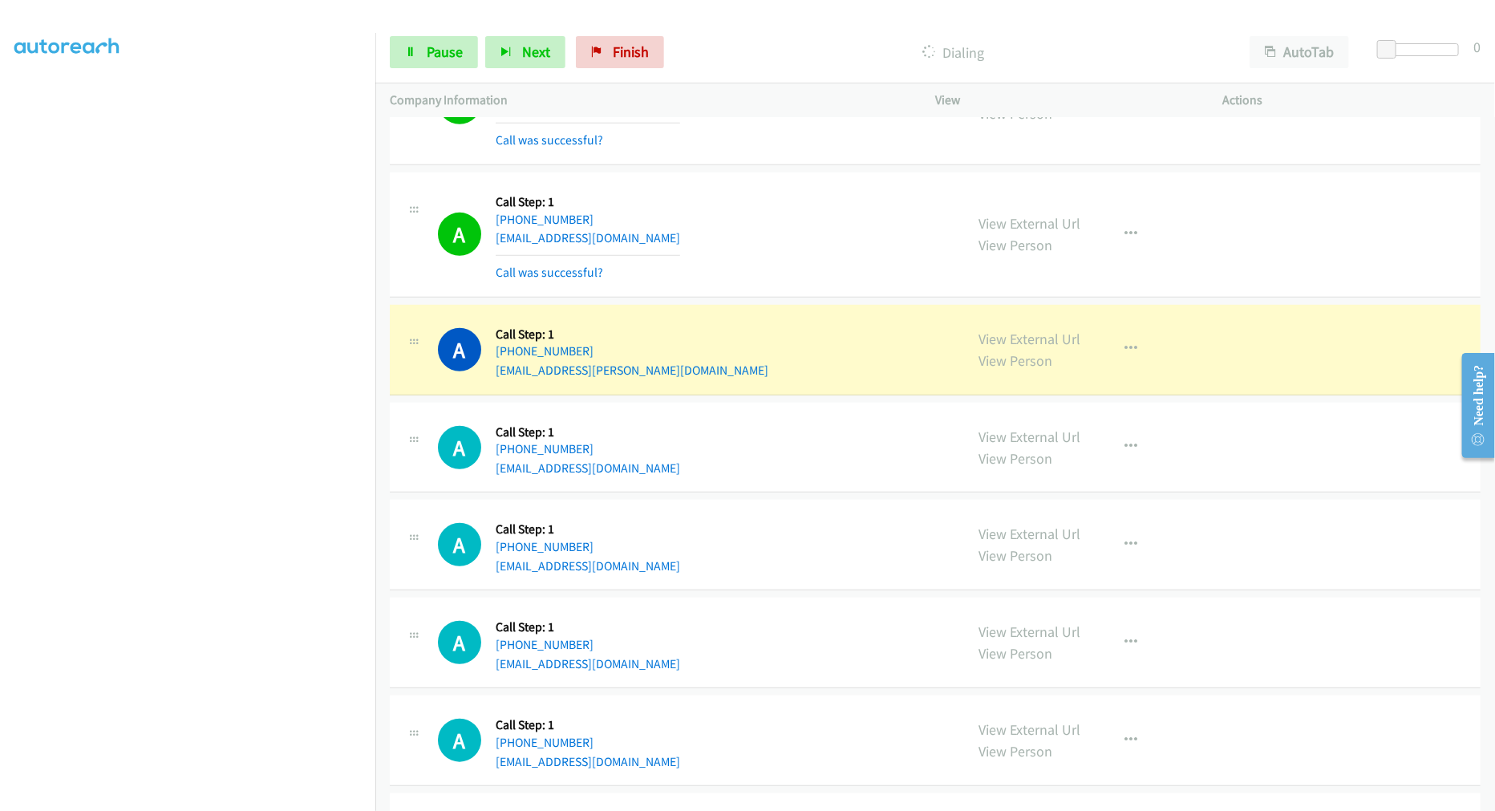
scroll to position [14000, 0]
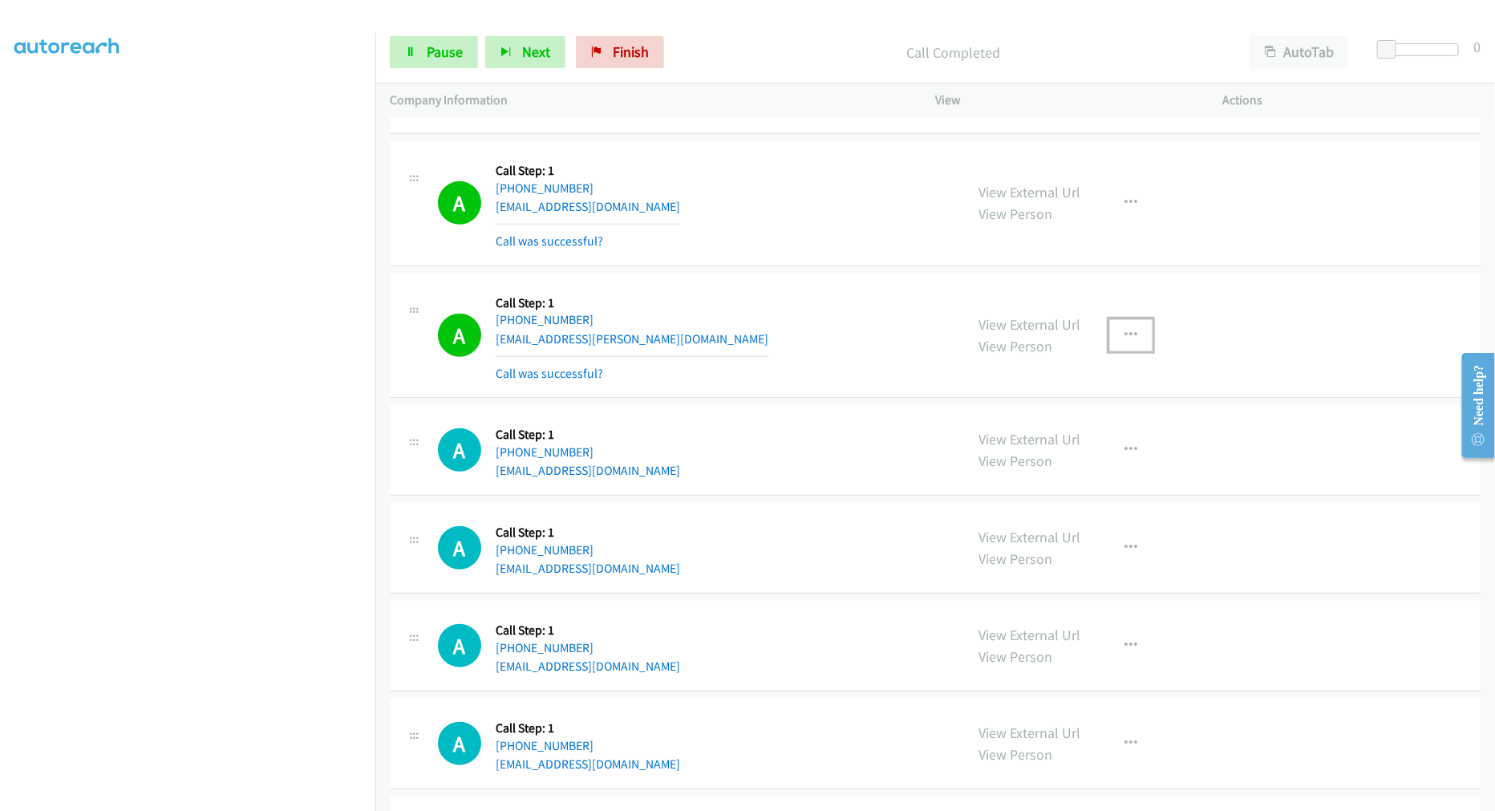
drag, startPoint x: 1132, startPoint y: 331, endPoint x: 1071, endPoint y: 423, distance: 109.9
click at [1131, 333] on button "button" at bounding box center [1130, 335] width 43 height 32
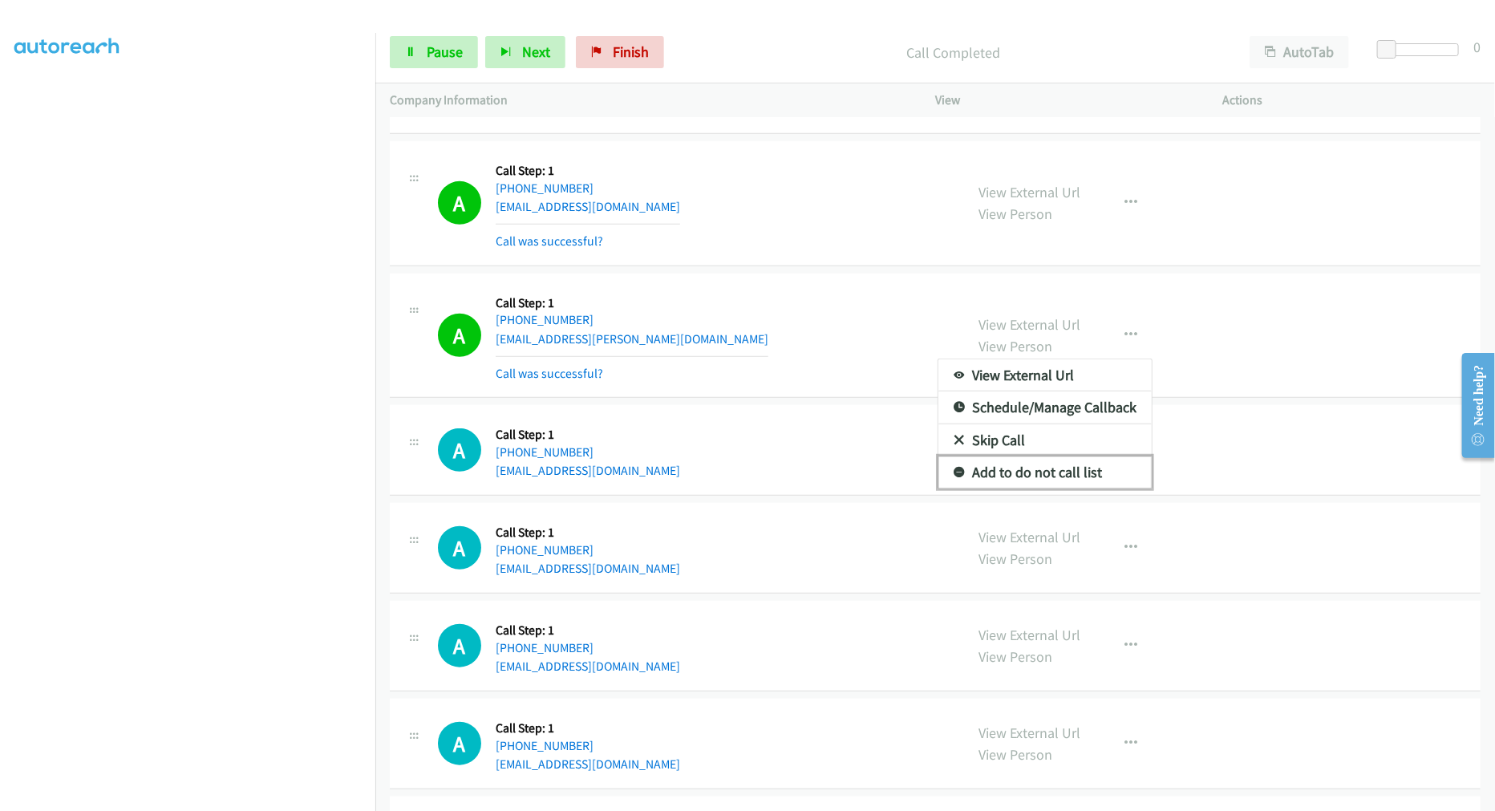
drag, startPoint x: 1043, startPoint y: 476, endPoint x: 794, endPoint y: 375, distance: 269.1
click at [1043, 476] on link "Add to do not call list" at bounding box center [1044, 472] width 213 height 32
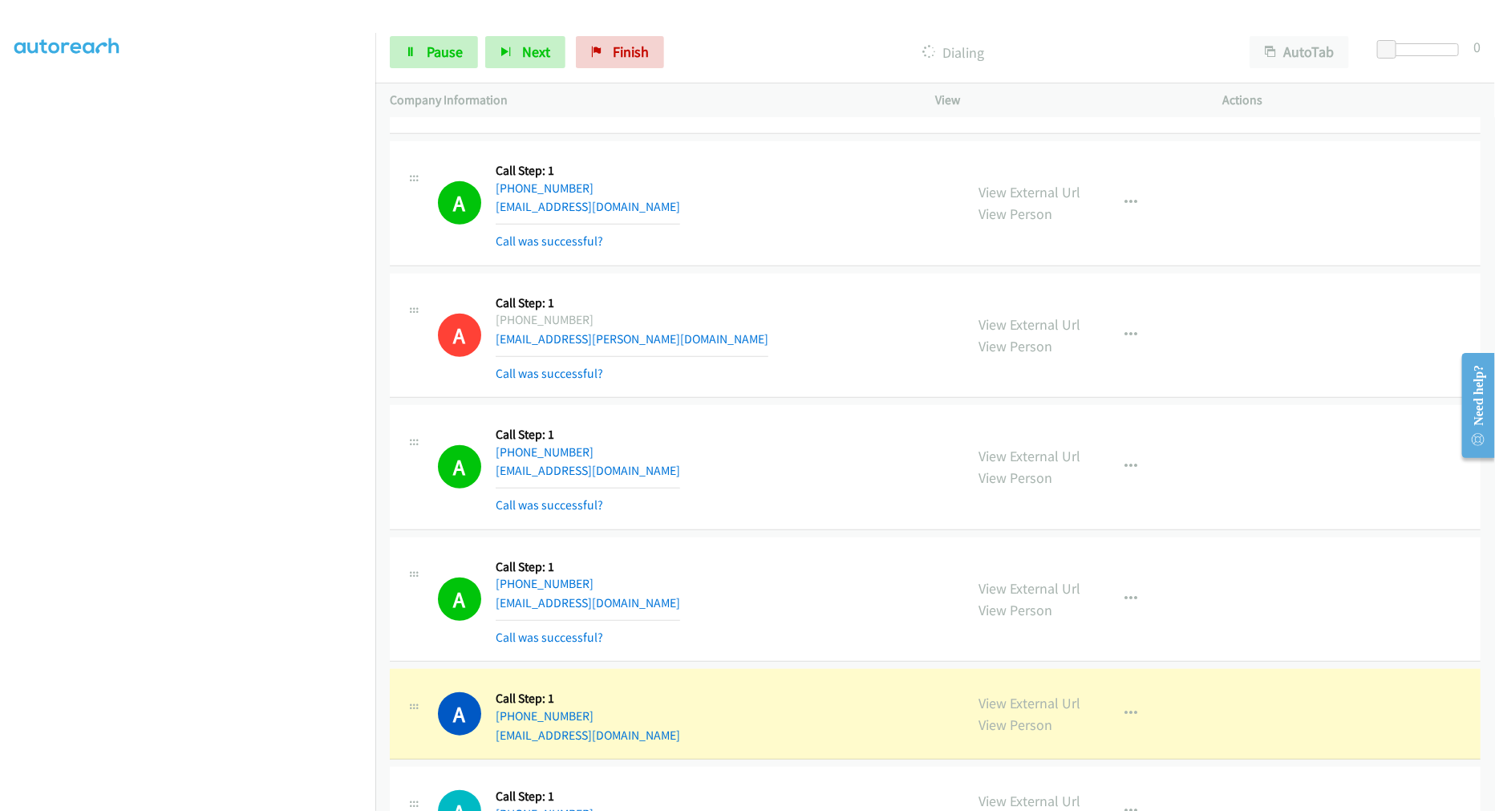
scroll to position [14268, 0]
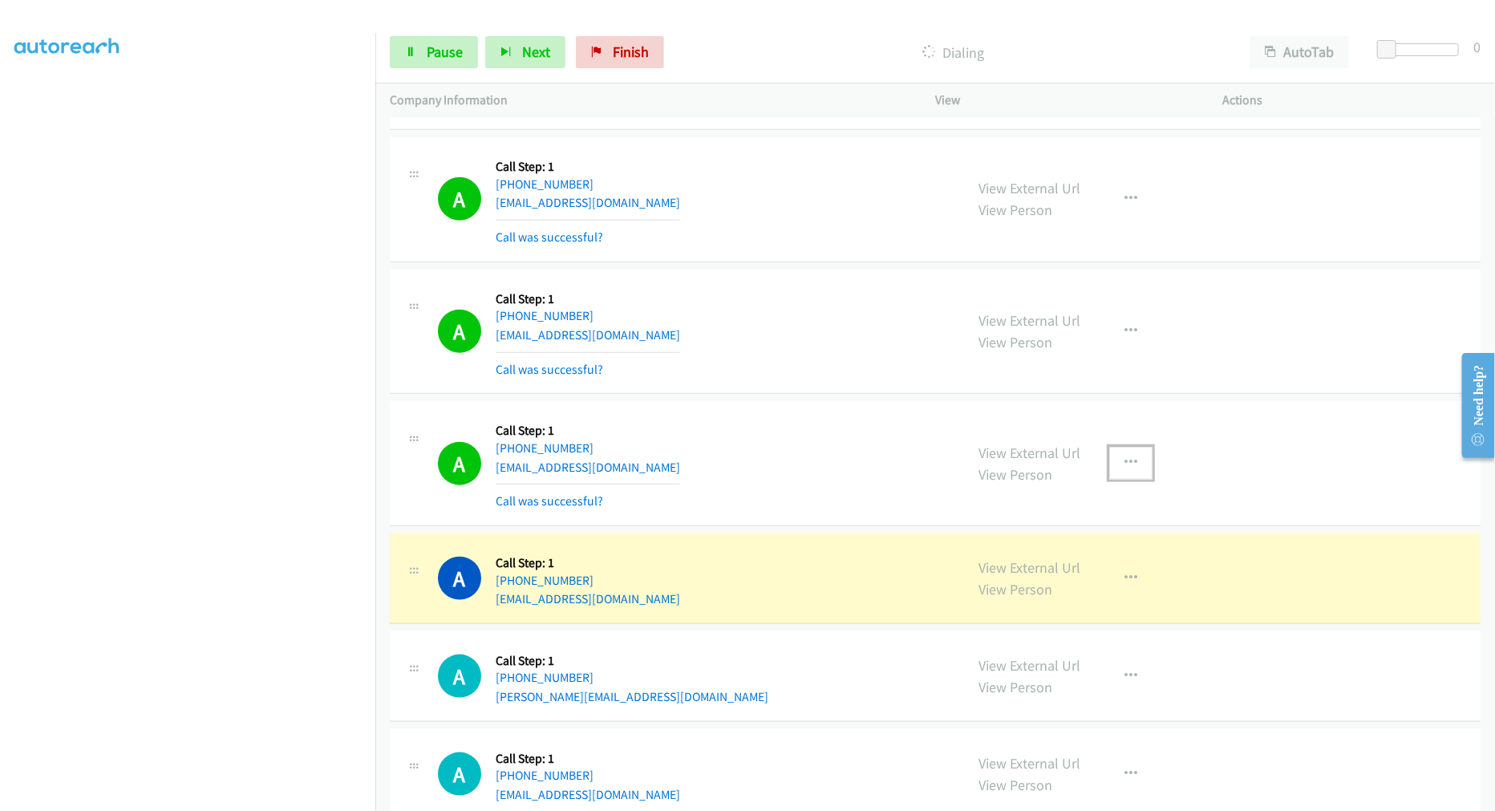
click at [1133, 474] on button "button" at bounding box center [1130, 463] width 43 height 32
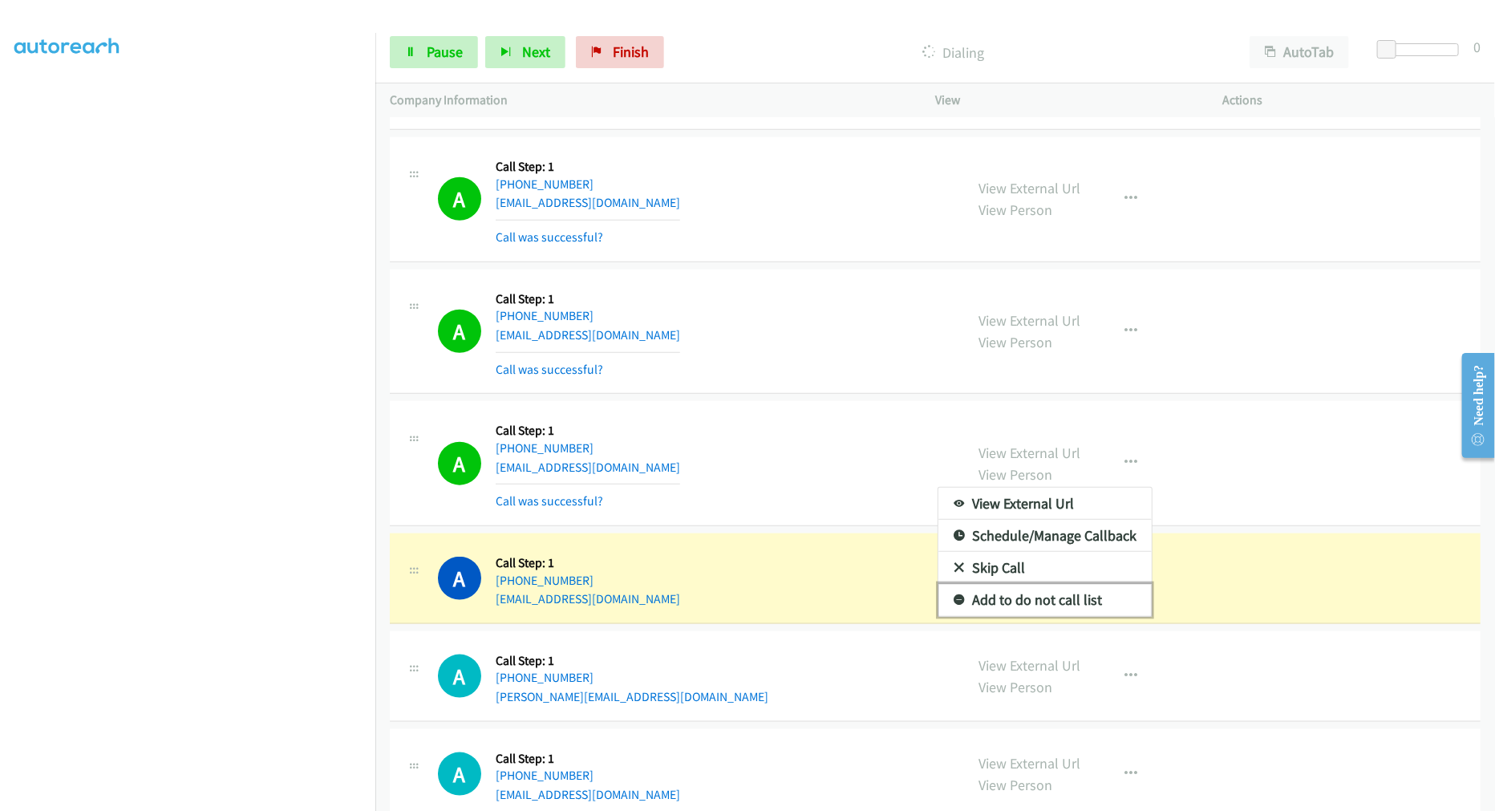
click at [1035, 600] on link "Add to do not call list" at bounding box center [1044, 600] width 213 height 32
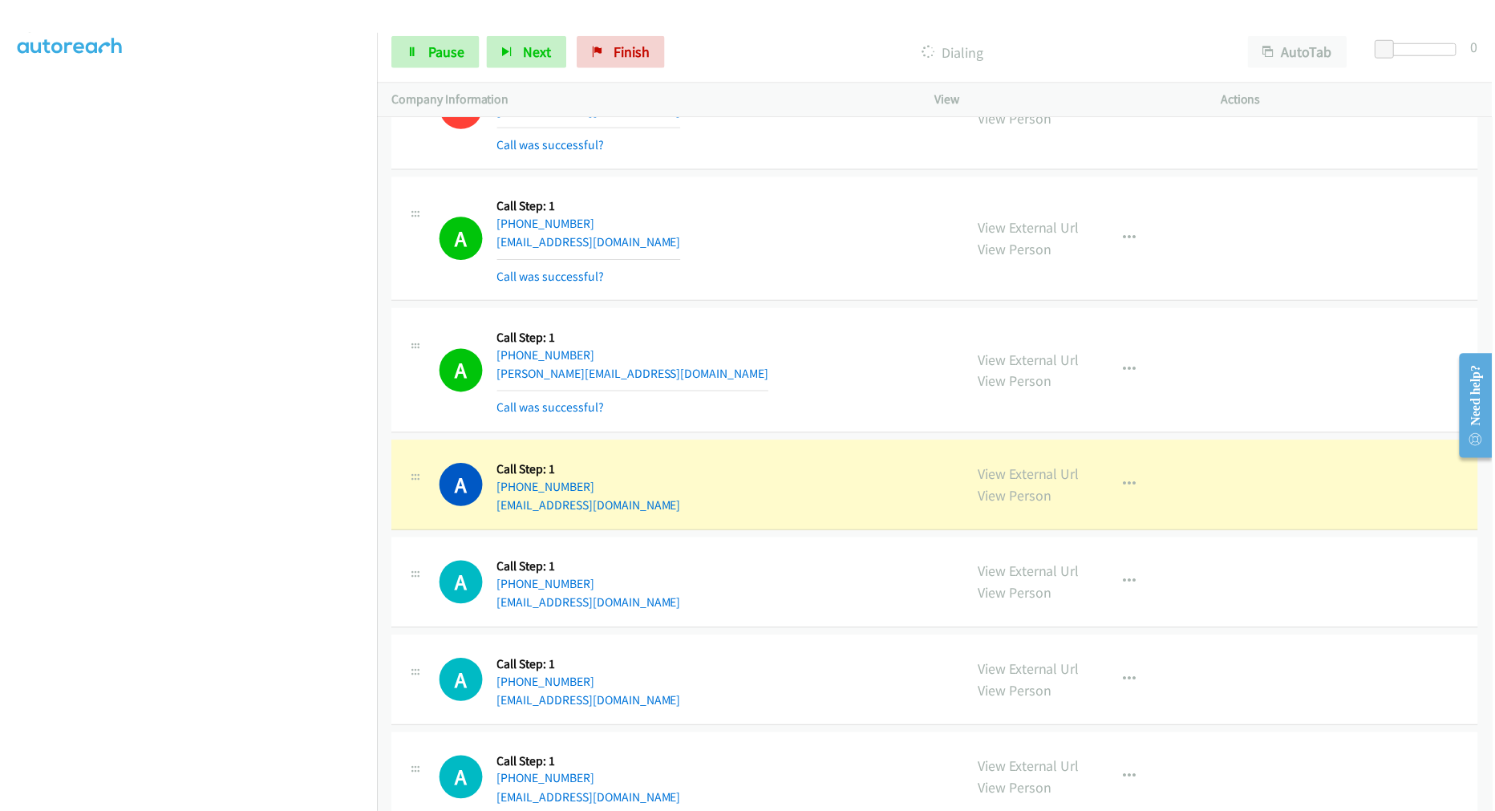
scroll to position [86, 0]
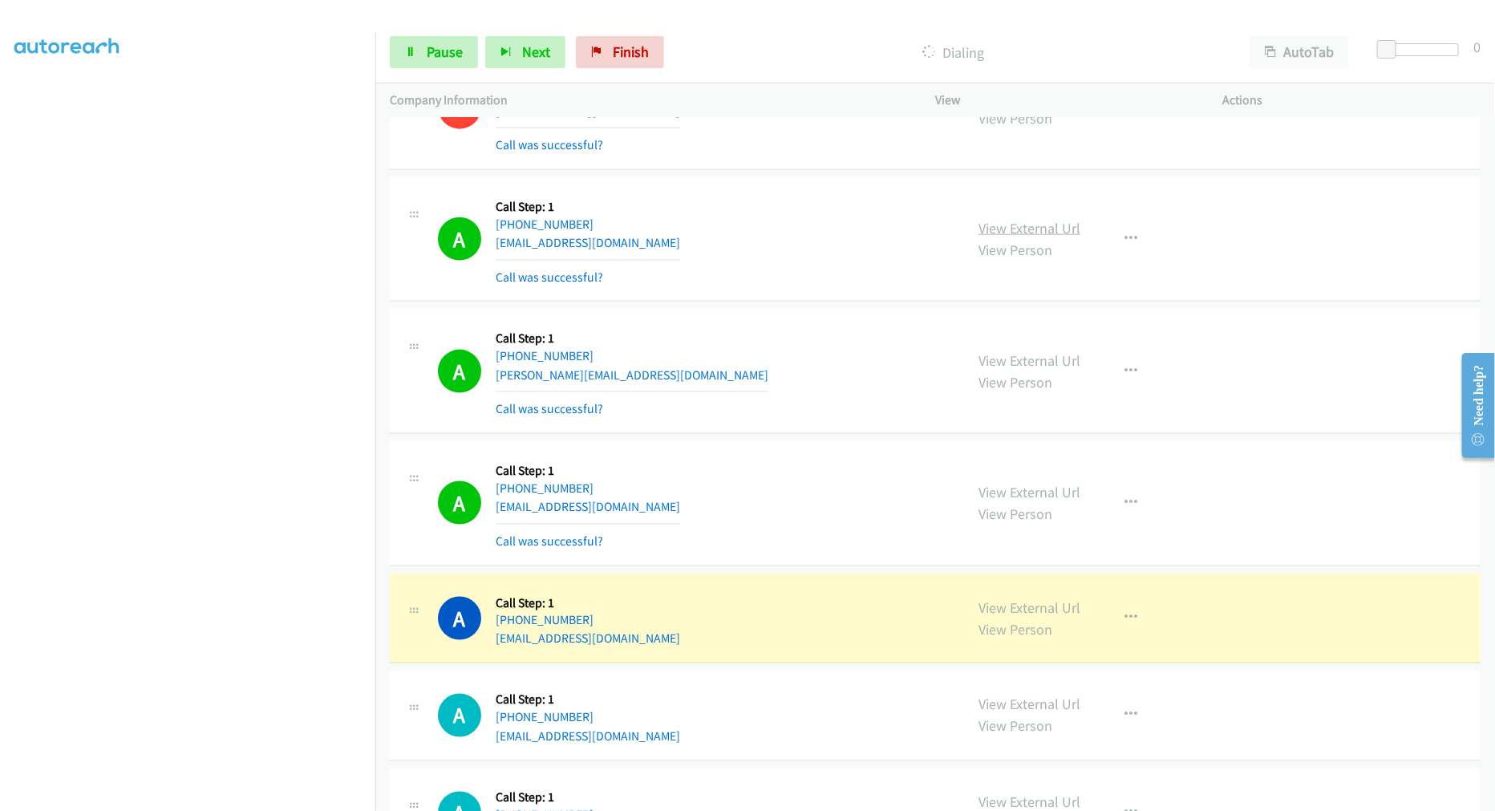
drag, startPoint x: 1039, startPoint y: 237, endPoint x: 703, endPoint y: 107, distance: 360.3
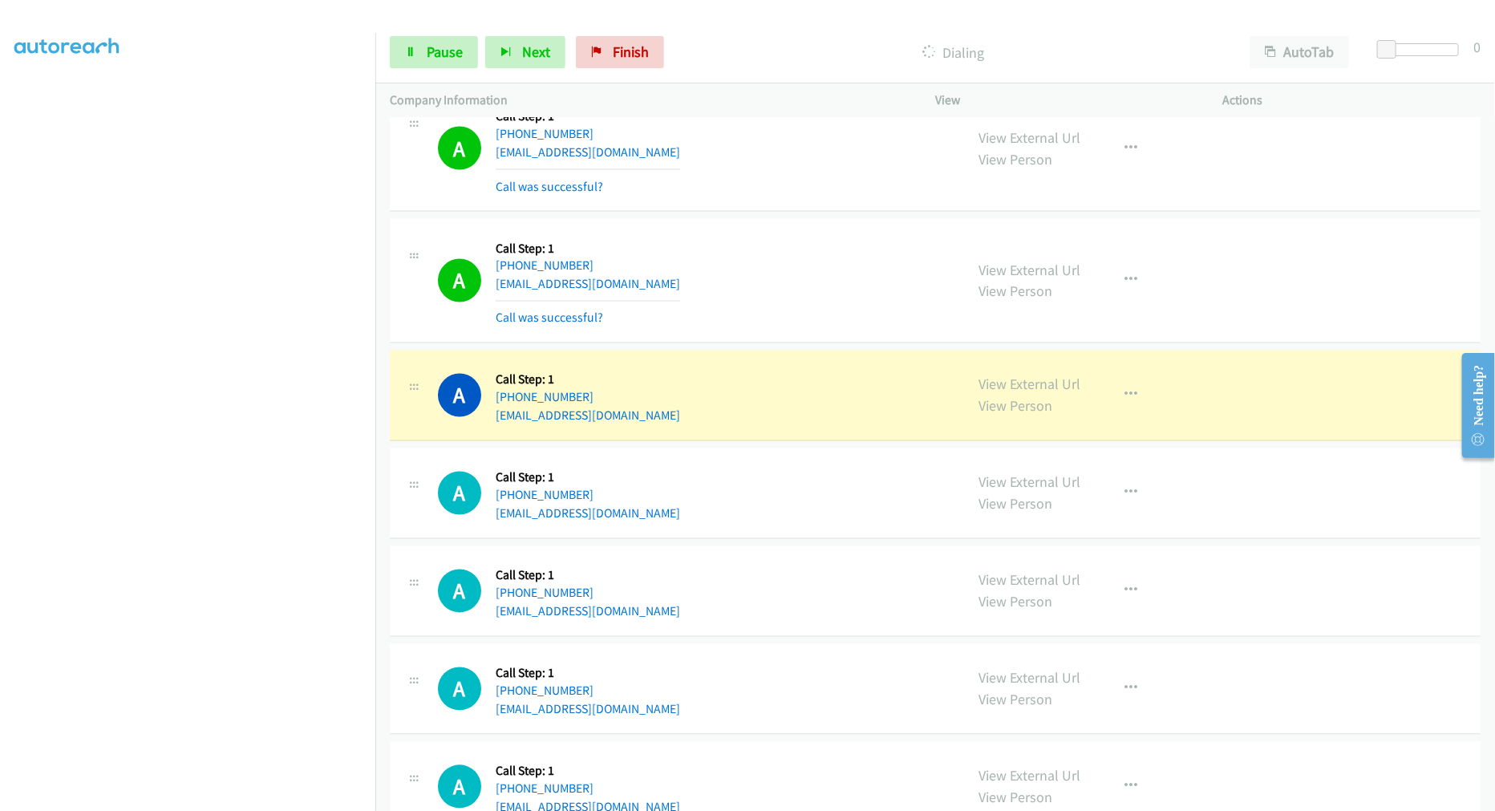
scroll to position [14980, 0]
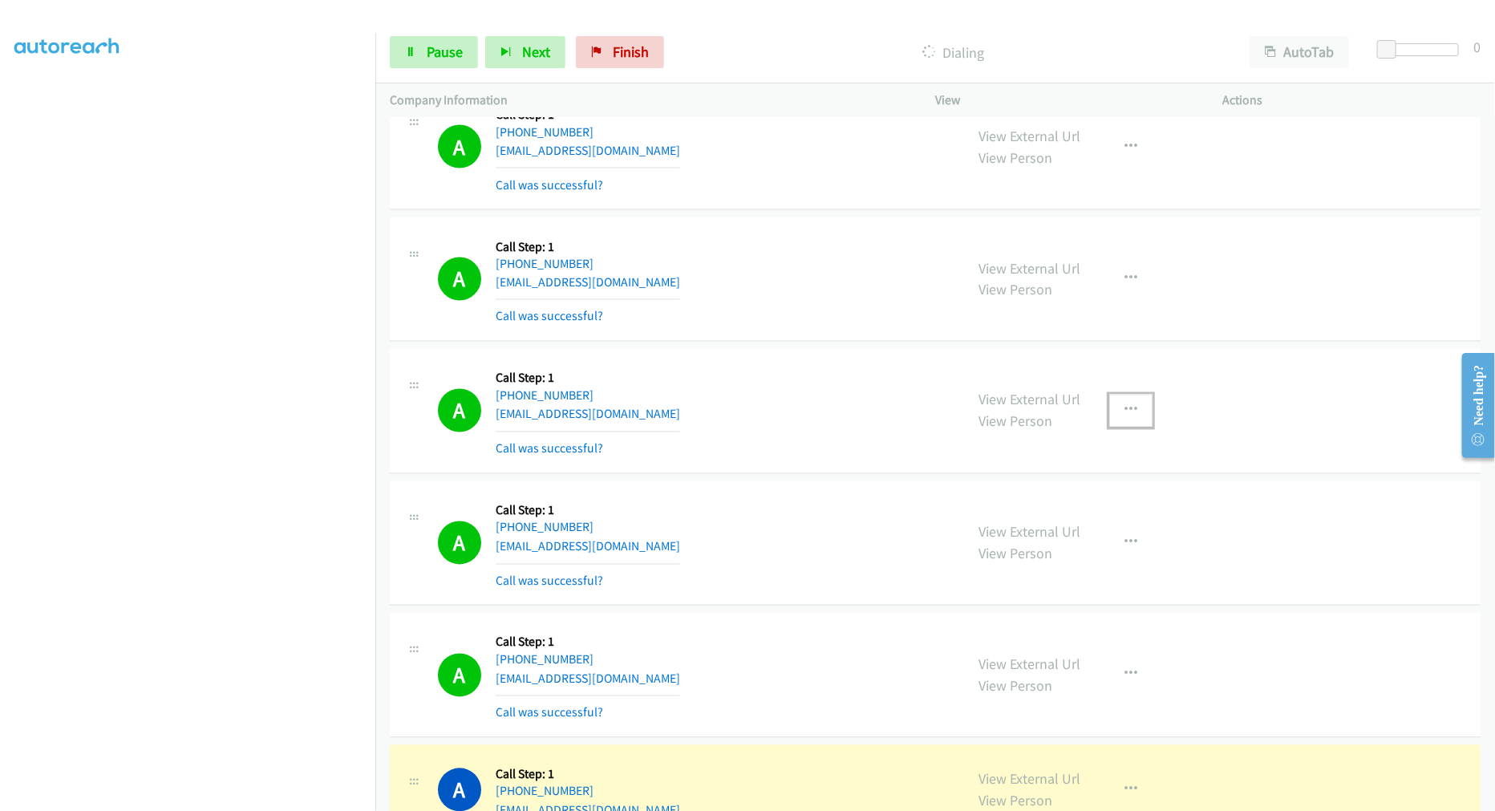
click at [1126, 417] on icon "button" at bounding box center [1130, 410] width 13 height 13
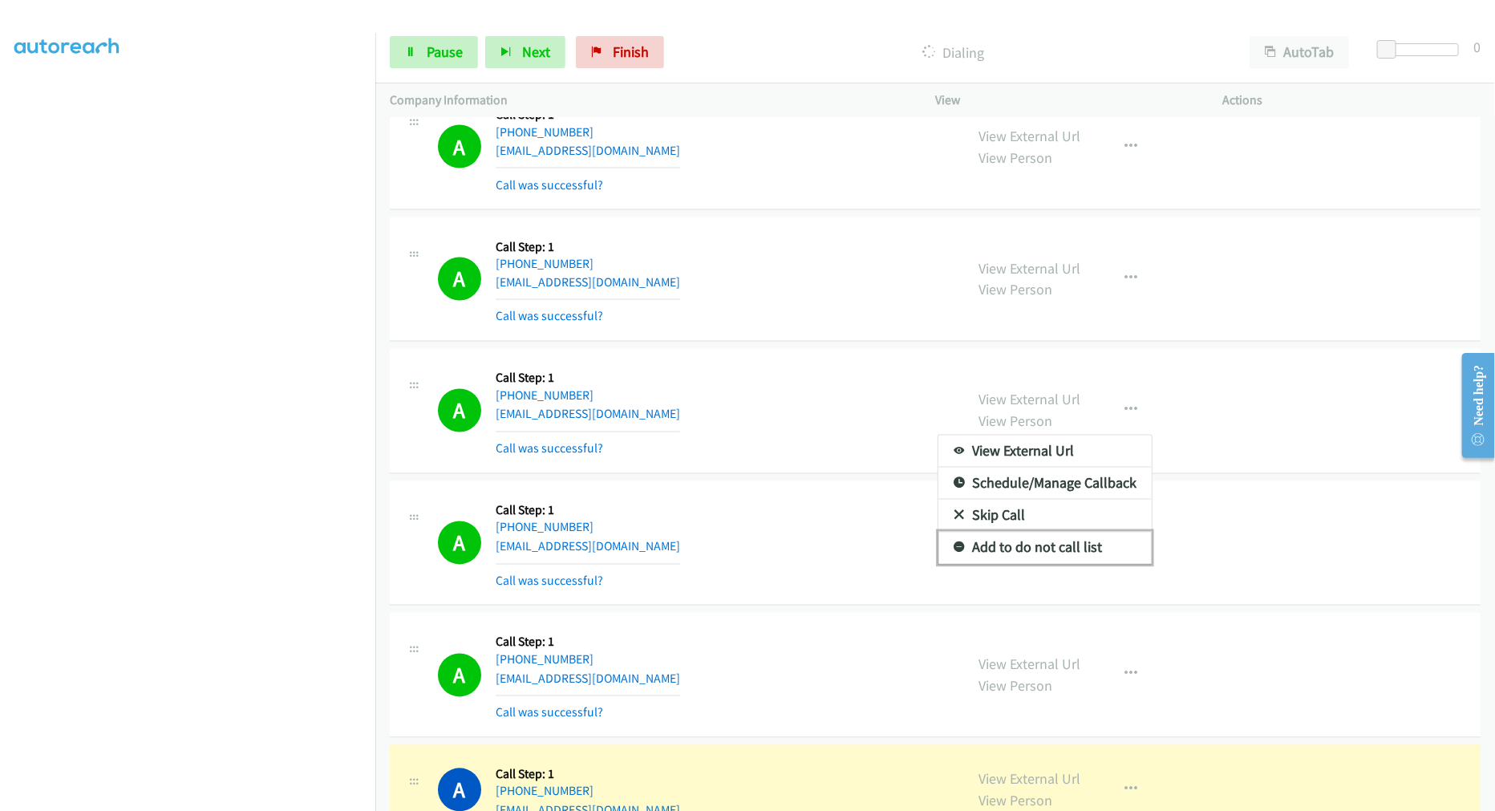
click at [1009, 557] on link "Add to do not call list" at bounding box center [1044, 548] width 213 height 32
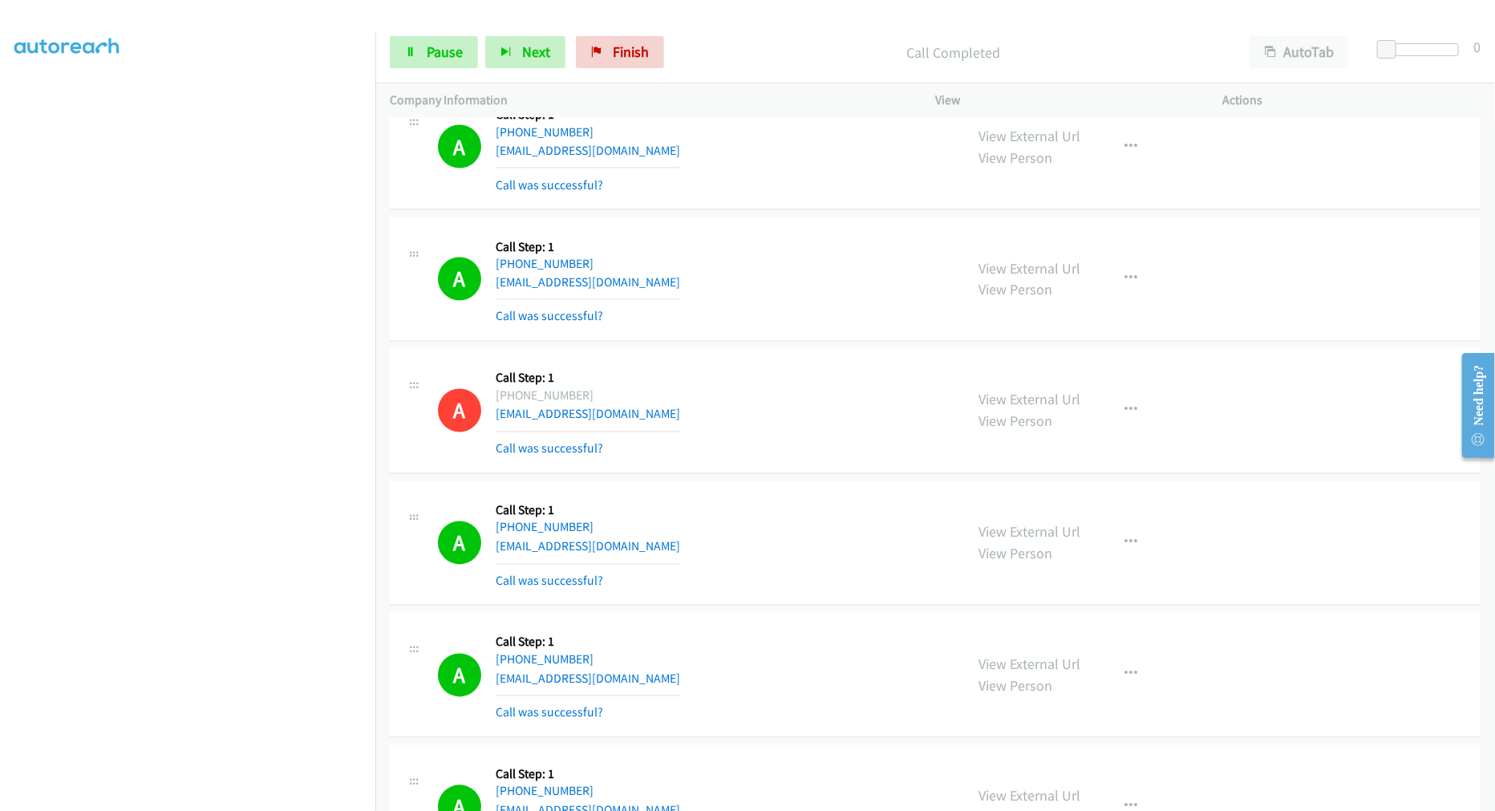
drag, startPoint x: 1012, startPoint y: 404, endPoint x: 969, endPoint y: 380, distance: 49.5
drag, startPoint x: 763, startPoint y: 340, endPoint x: 776, endPoint y: 351, distance: 17.1
click at [764, 340] on div "A Callback Scheduled Call Step: 1 America/New_York +1 740-974-5456 cmw43143@yah…" at bounding box center [935, 279] width 1091 height 125
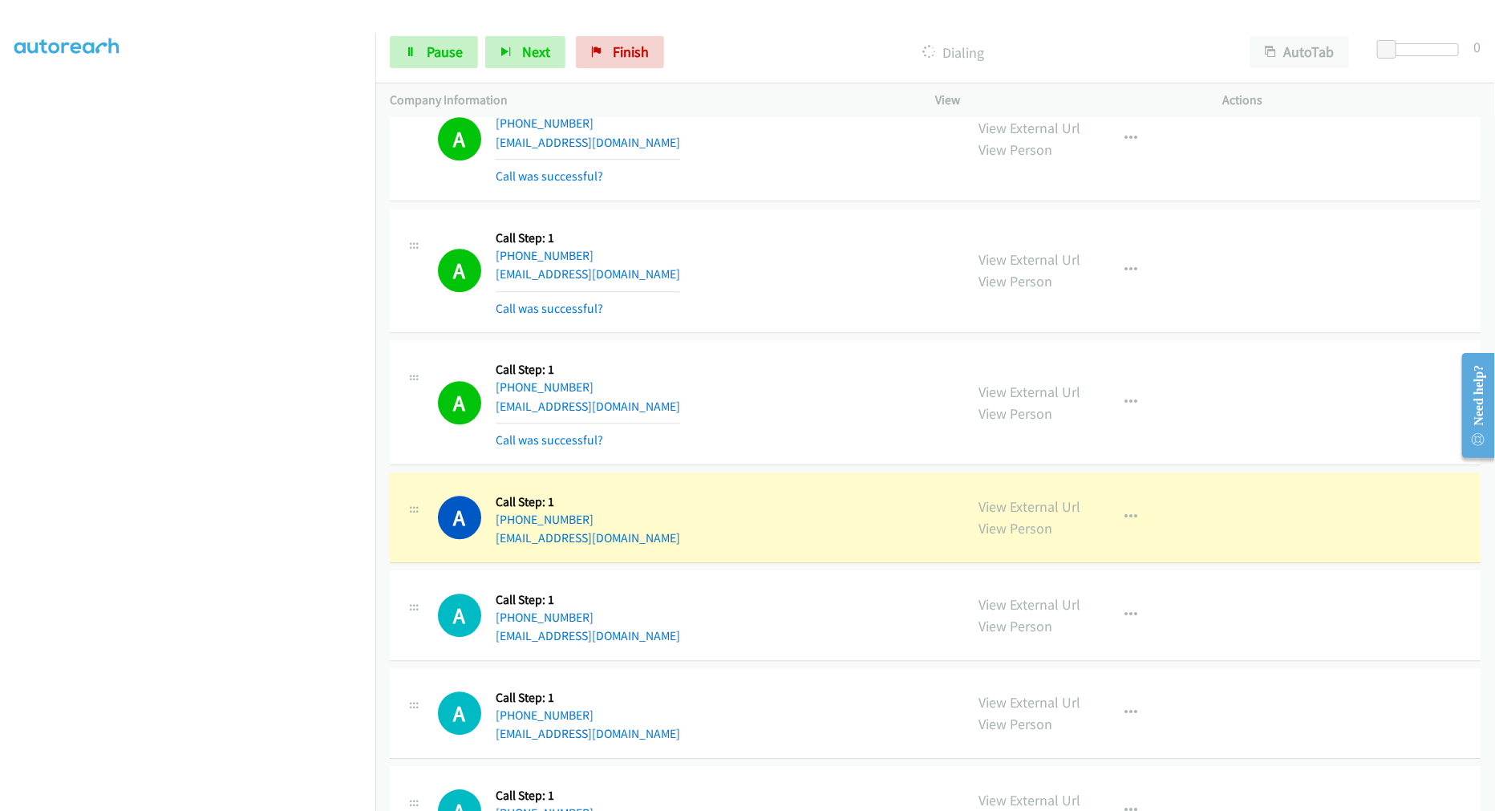
scroll to position [15782, 0]
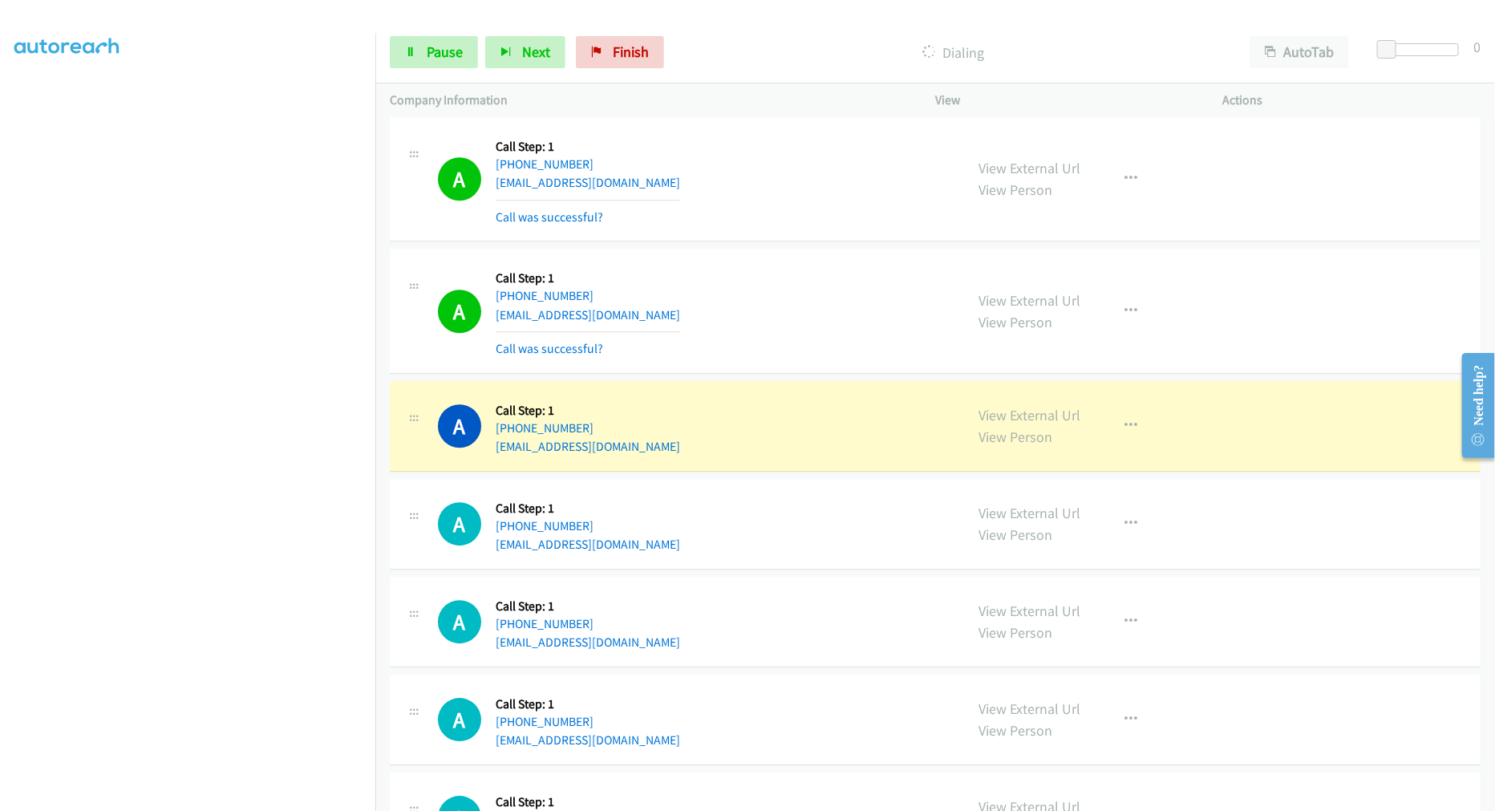
click at [756, 227] on div "A Callback Scheduled Call Step: 1 America/New_York +1 304-476-7278 jnjsmith@hot…" at bounding box center [694, 179] width 512 height 95
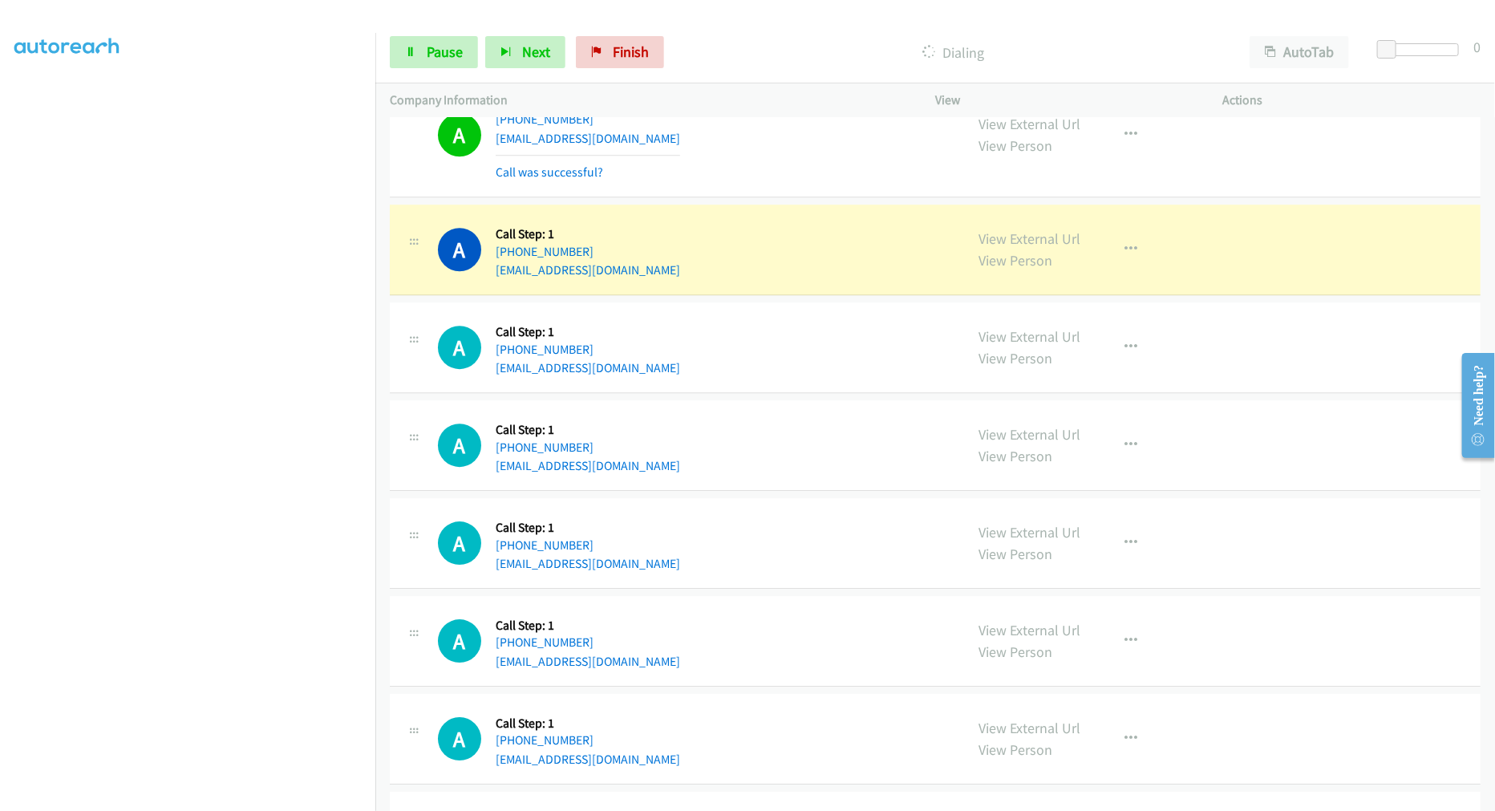
scroll to position [16050, 0]
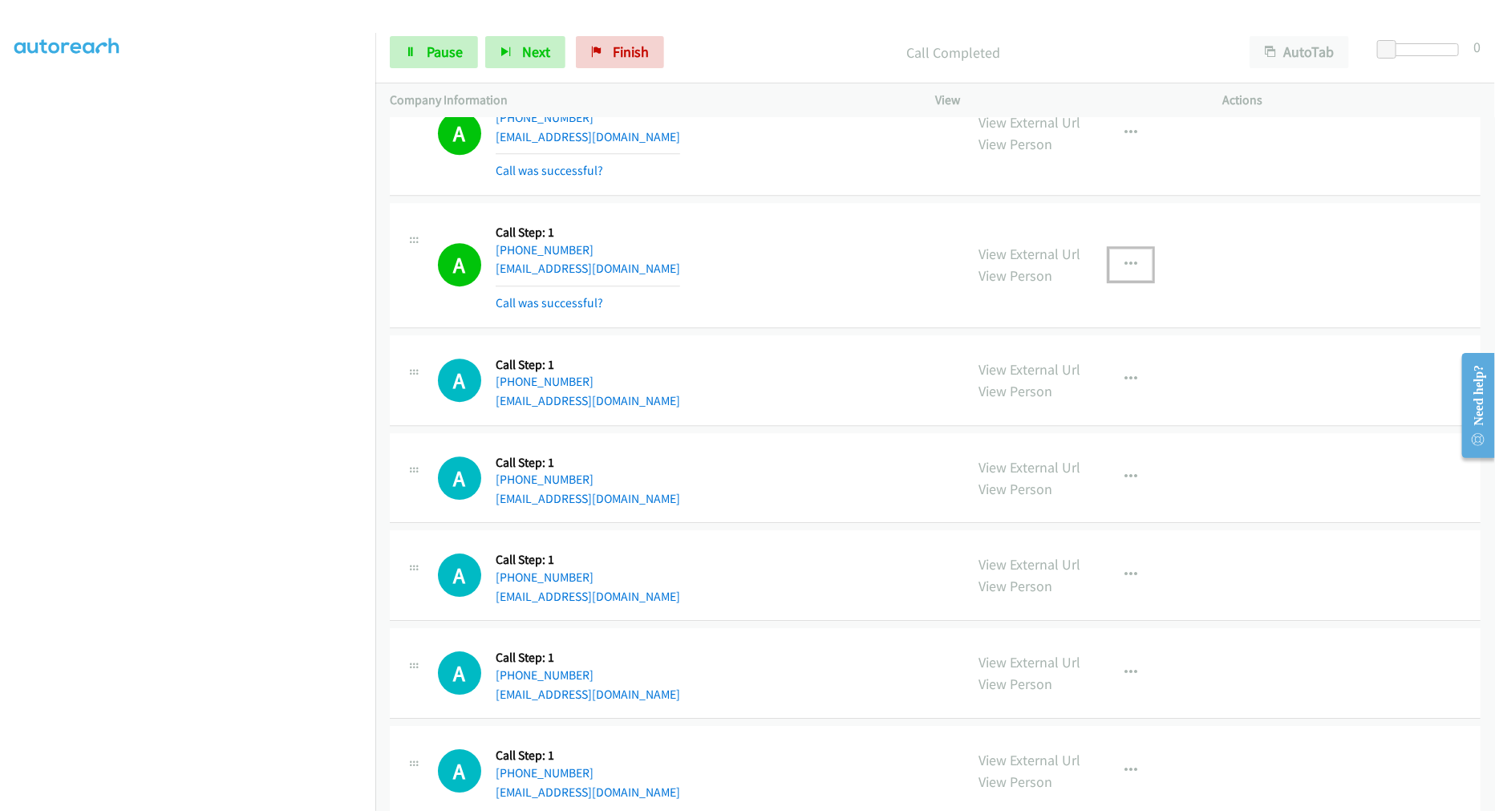
click at [1141, 274] on button "button" at bounding box center [1130, 265] width 43 height 32
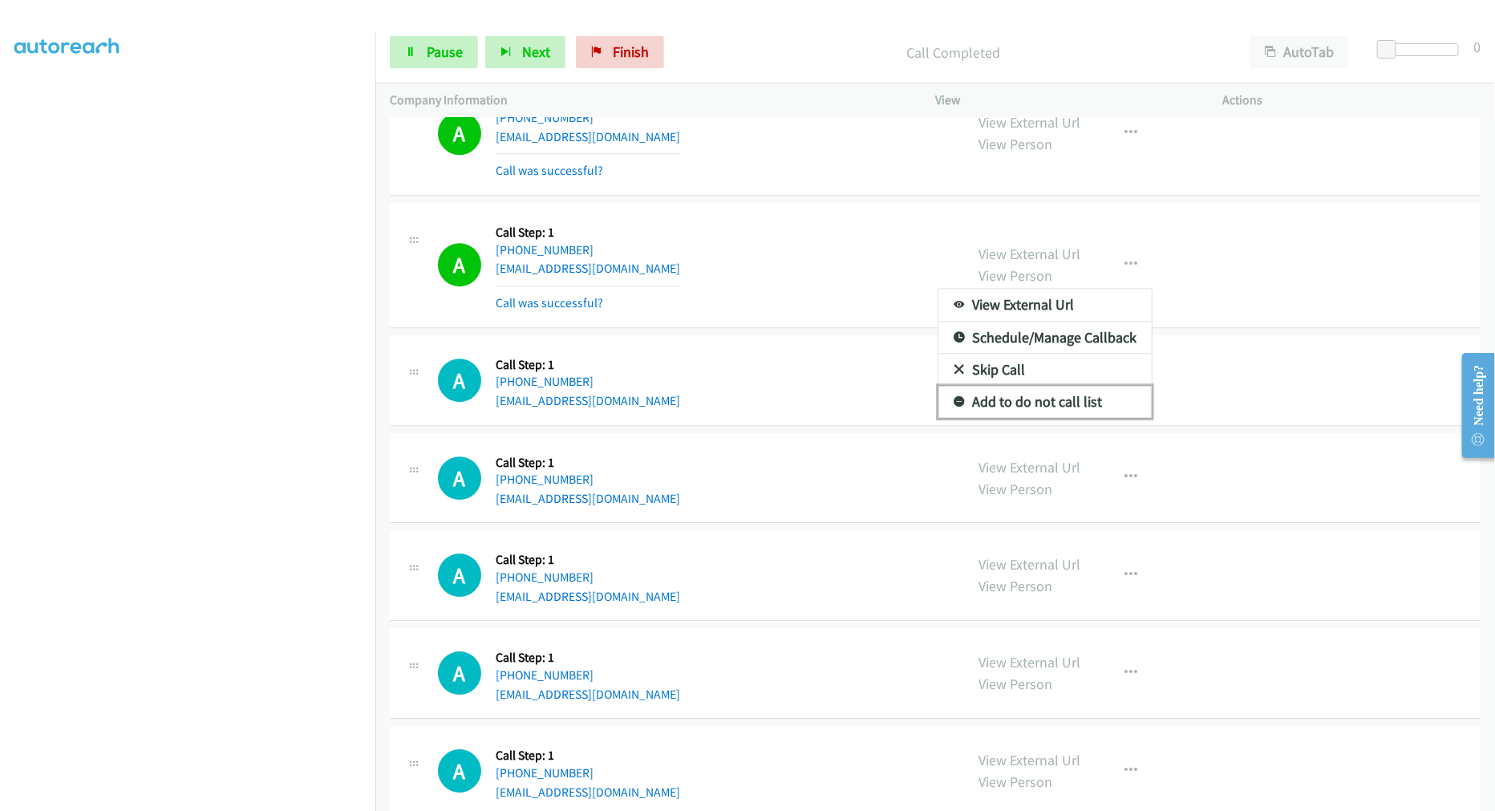
click at [1047, 405] on link "Add to do not call list" at bounding box center [1044, 402] width 213 height 32
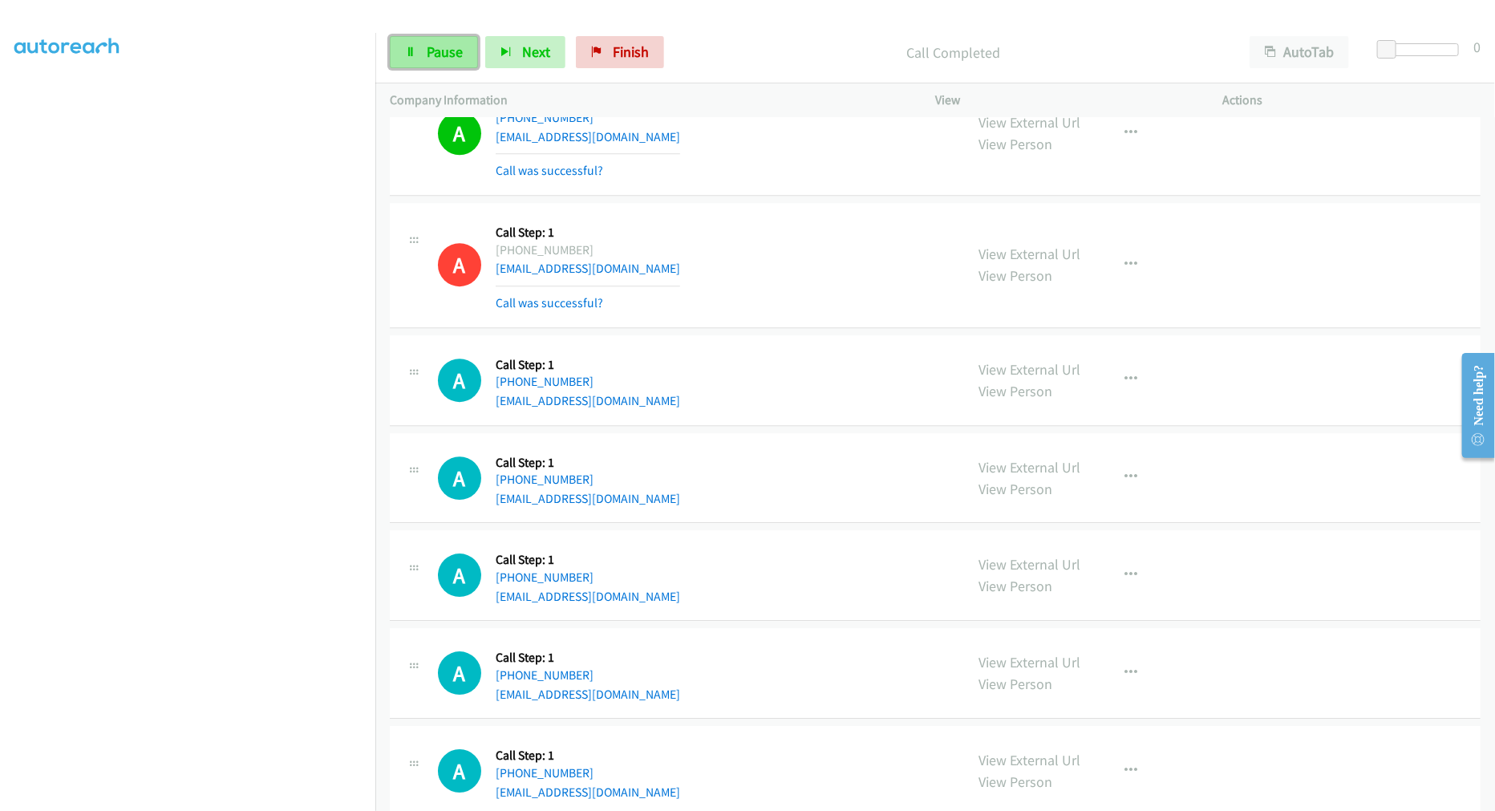
click at [425, 54] on link "Pause" at bounding box center [434, 52] width 88 height 32
click at [419, 51] on link "Start Calls" at bounding box center [447, 52] width 115 height 32
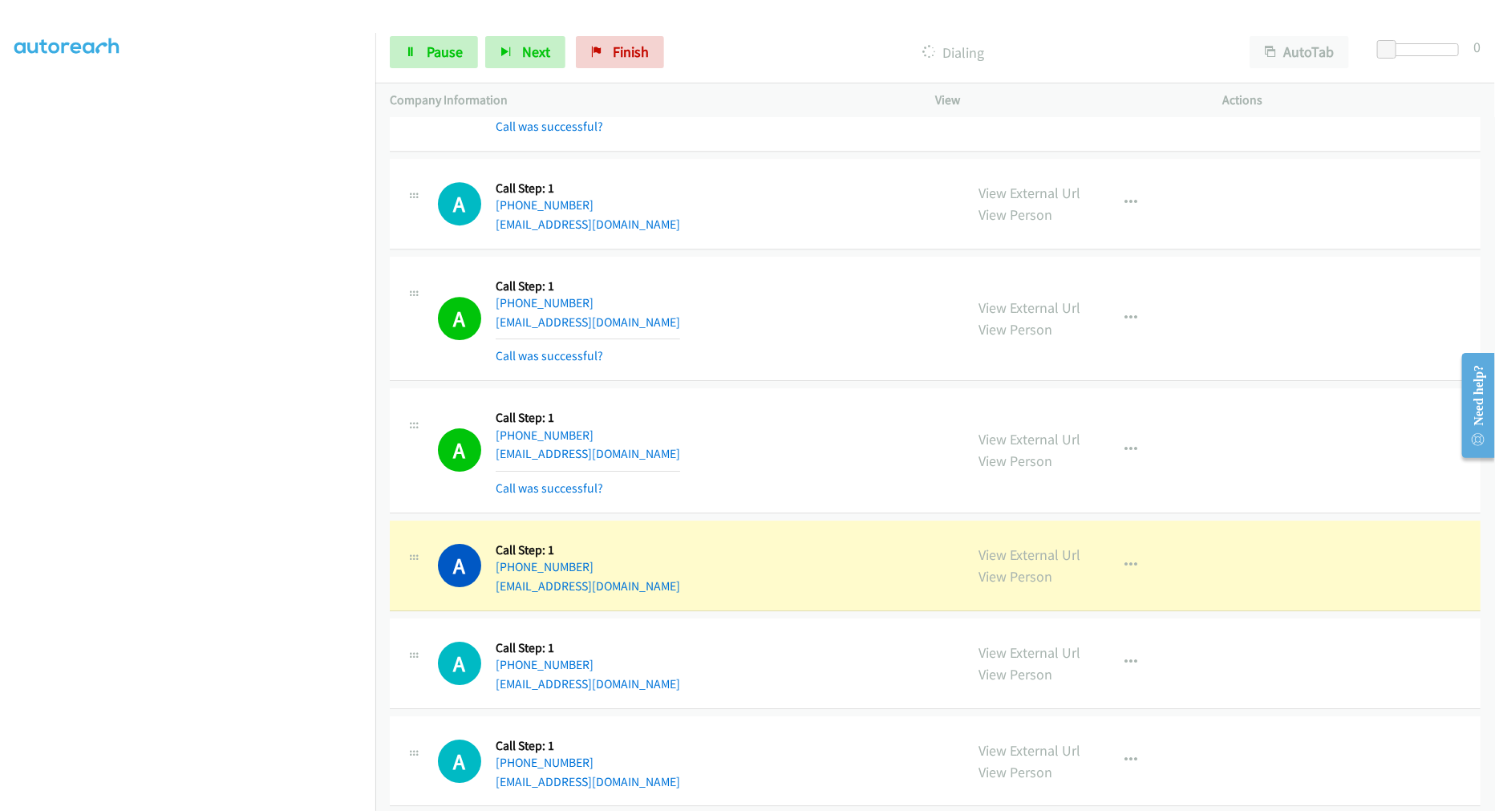
scroll to position [16228, 0]
drag, startPoint x: 788, startPoint y: 322, endPoint x: 780, endPoint y: 257, distance: 65.6
click at [780, 248] on div "A Callback Scheduled Call Step: 1 America/Los_Angeles +1 951-229-5468 lbdivone@…" at bounding box center [935, 202] width 1091 height 91
drag, startPoint x: 991, startPoint y: 560, endPoint x: 989, endPoint y: 521, distance: 38.6
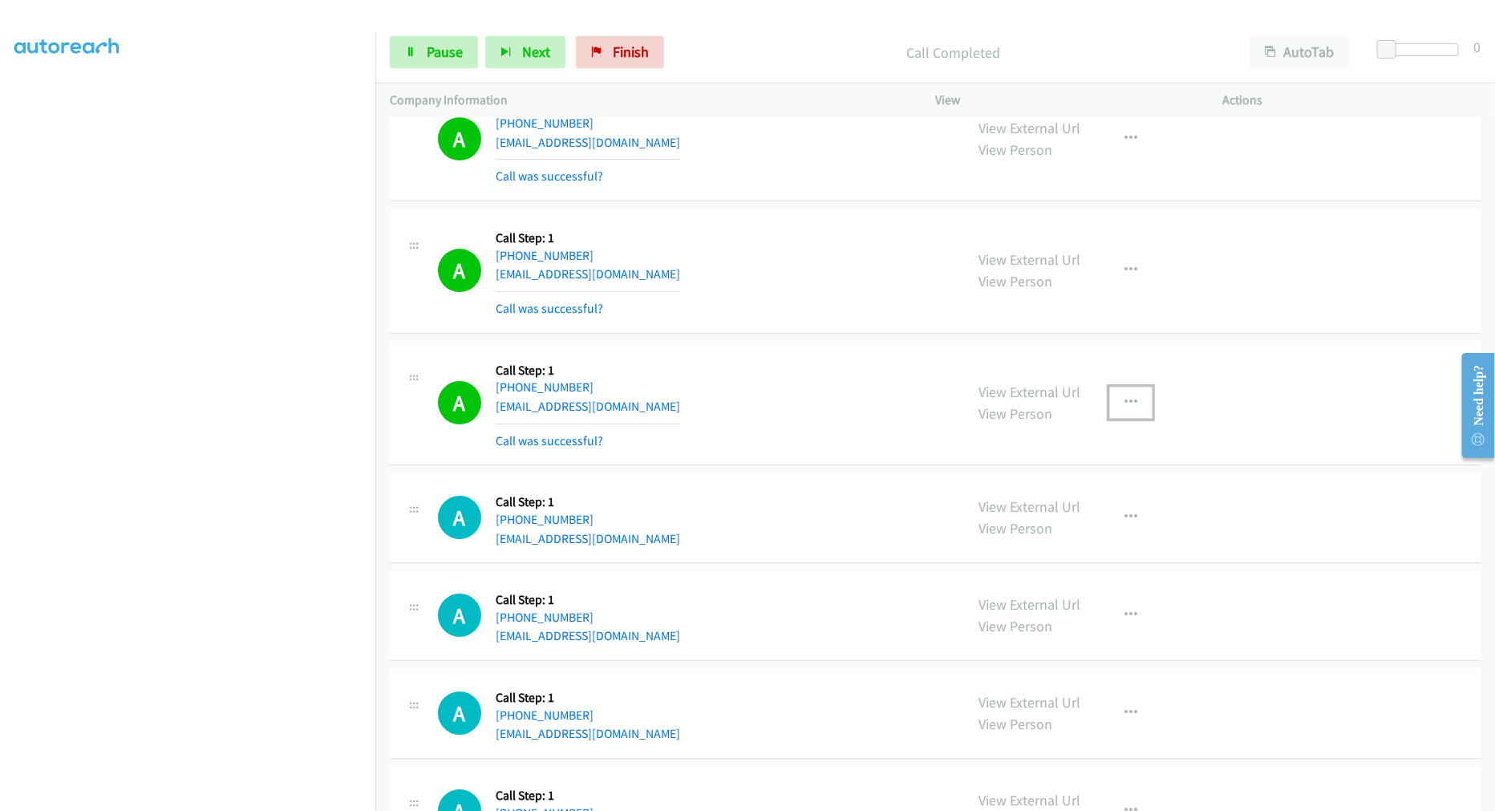
click at [1132, 415] on button "button" at bounding box center [1130, 403] width 43 height 32
drag, startPoint x: 1039, startPoint y: 567, endPoint x: 1035, endPoint y: 558, distance: 9.4
click at [1036, 557] on div "View External Url Email Schedule/Manage Callback Skip Call Add to do not call l…" at bounding box center [1045, 491] width 215 height 131
click at [1033, 548] on div "View External Url View Person View External Url Email Schedule/Manage Callback …" at bounding box center [1115, 517] width 302 height 61
click at [1127, 419] on button "button" at bounding box center [1130, 403] width 43 height 32
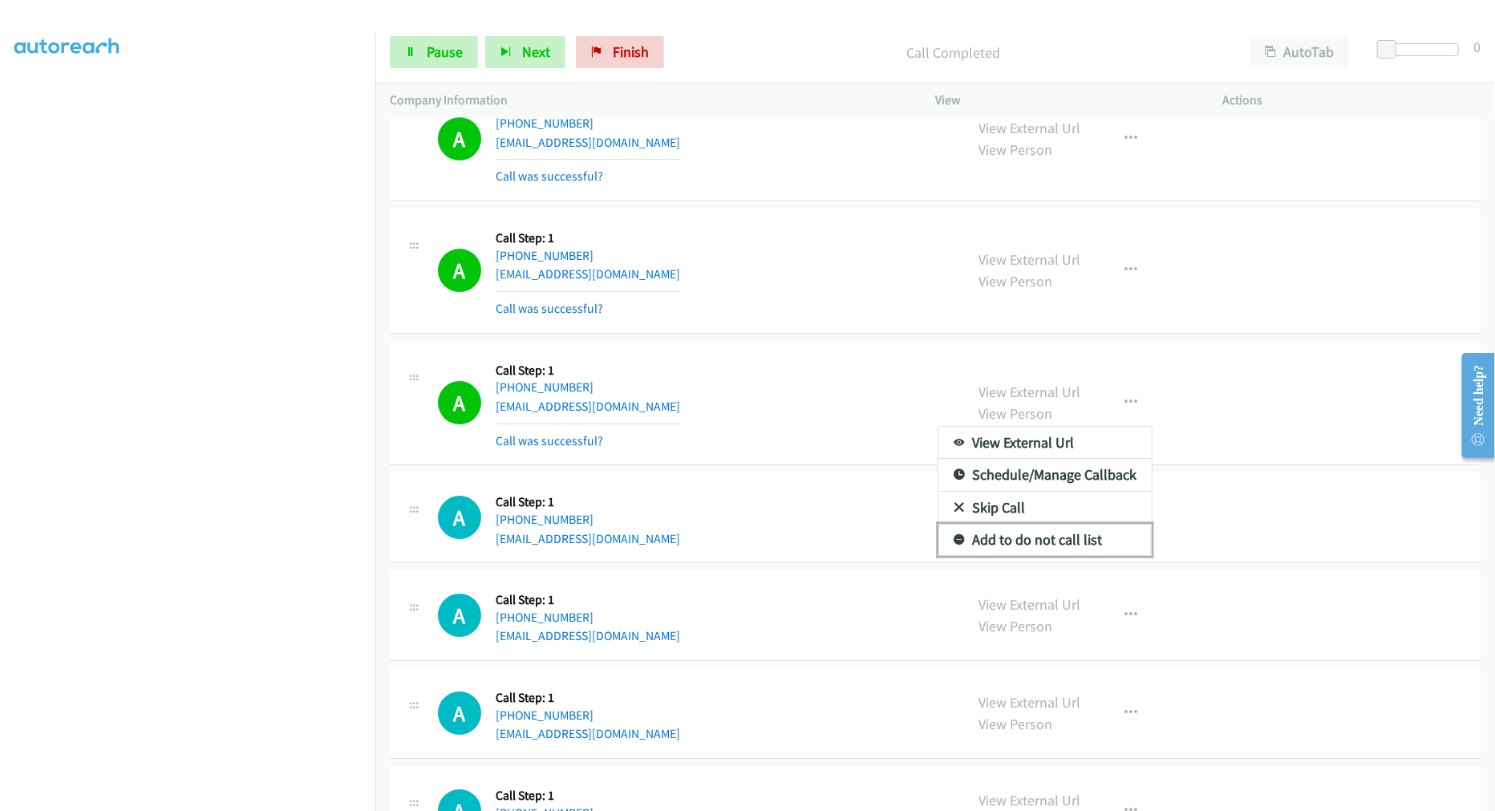
drag, startPoint x: 1024, startPoint y: 549, endPoint x: 356, endPoint y: 596, distance: 669.8
click at [1023, 549] on link "Add to do not call list" at bounding box center [1044, 540] width 213 height 32
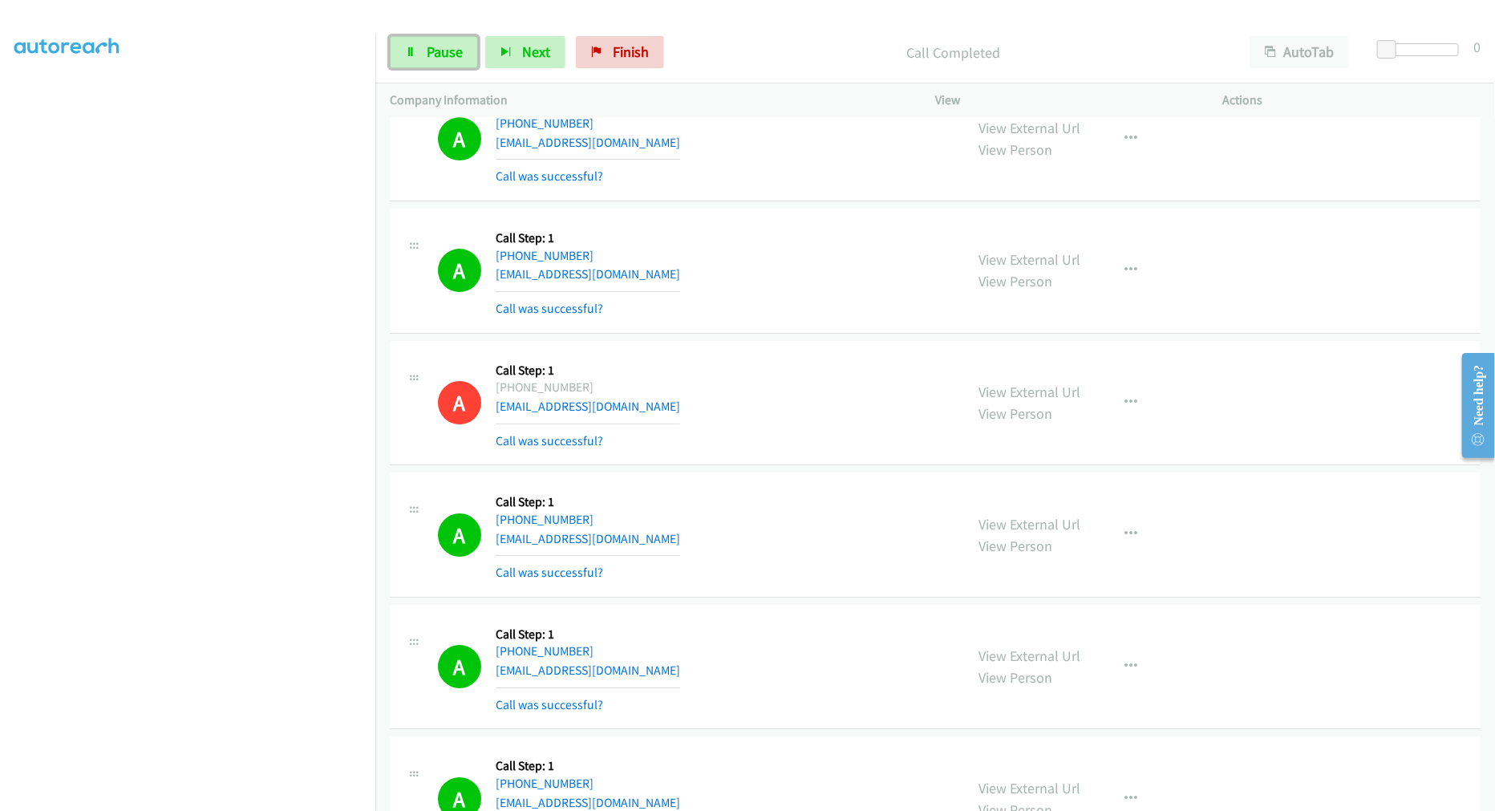
drag, startPoint x: 454, startPoint y: 51, endPoint x: 651, endPoint y: 179, distance: 235.4
click at [454, 51] on span "Pause" at bounding box center [445, 52] width 36 height 18
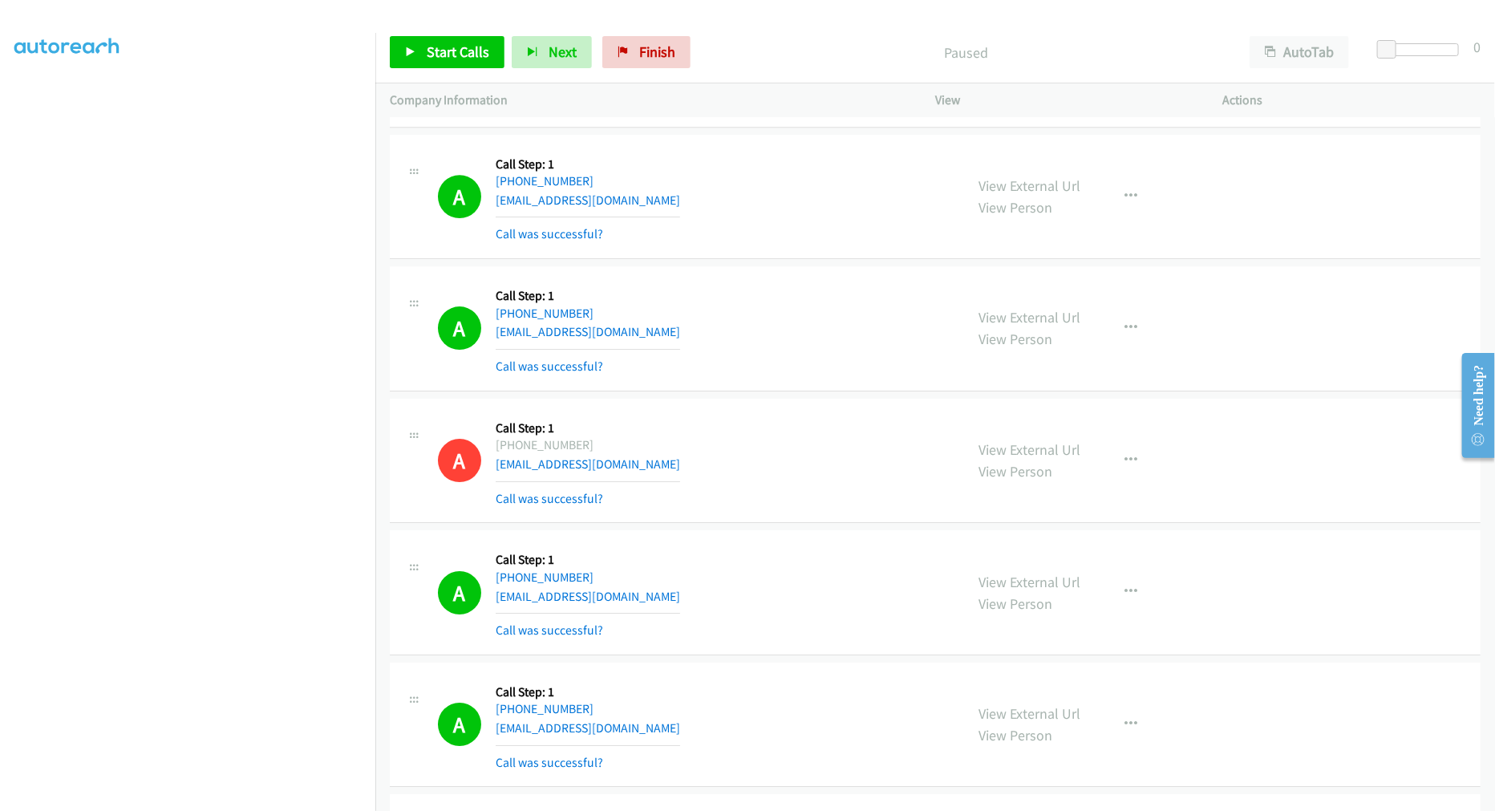
scroll to position [16317, 0]
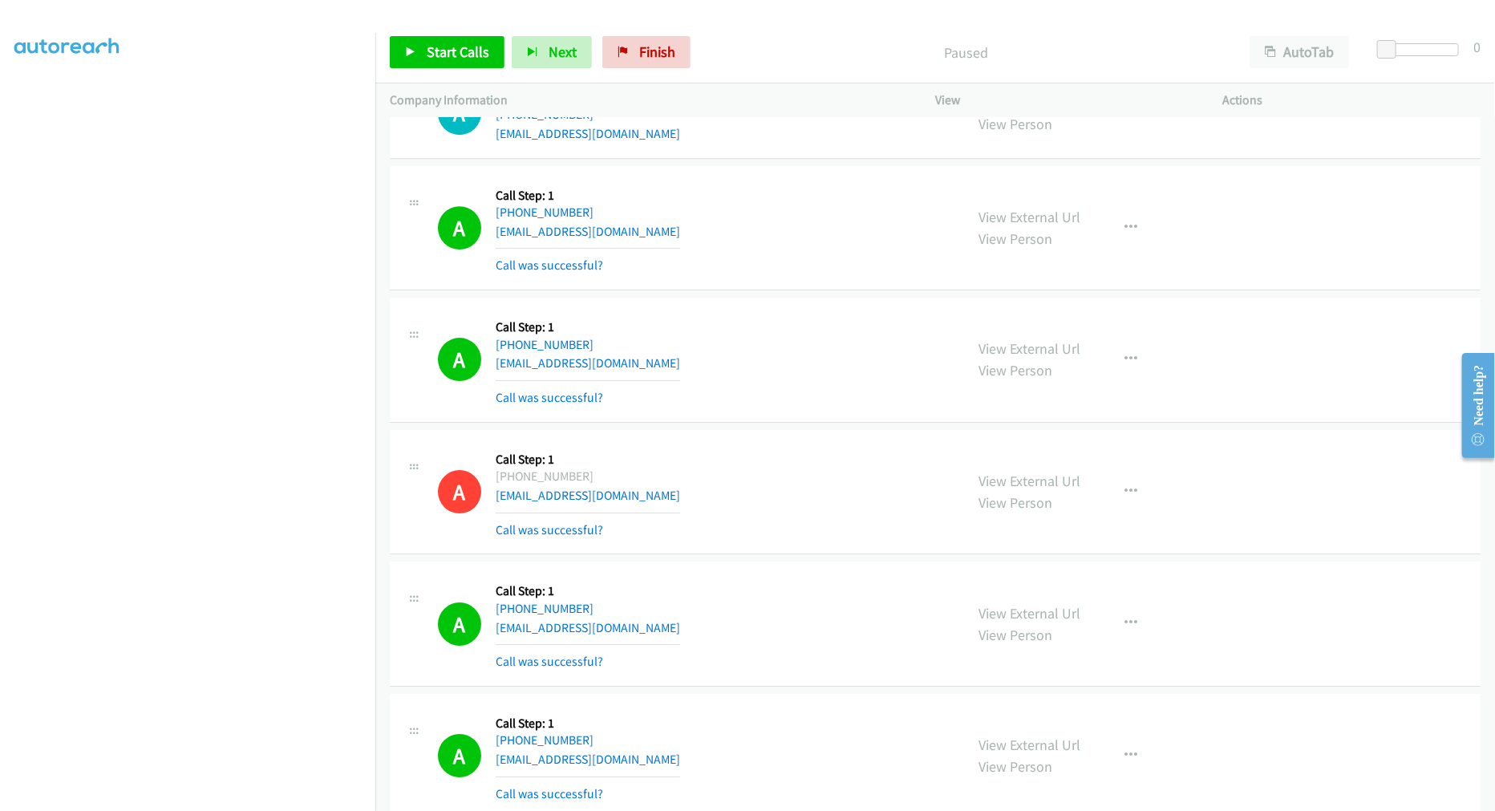
click at [804, 291] on div "A Callback Scheduled Call Step: 1 America/Los_Angeles +1 702-353-2469 kimberlyb…" at bounding box center [935, 228] width 1091 height 125
click at [731, 274] on div "A Callback Scheduled Call Step: 1 America/Los_Angeles +1 702-353-2469 kimberlyb…" at bounding box center [694, 227] width 512 height 95
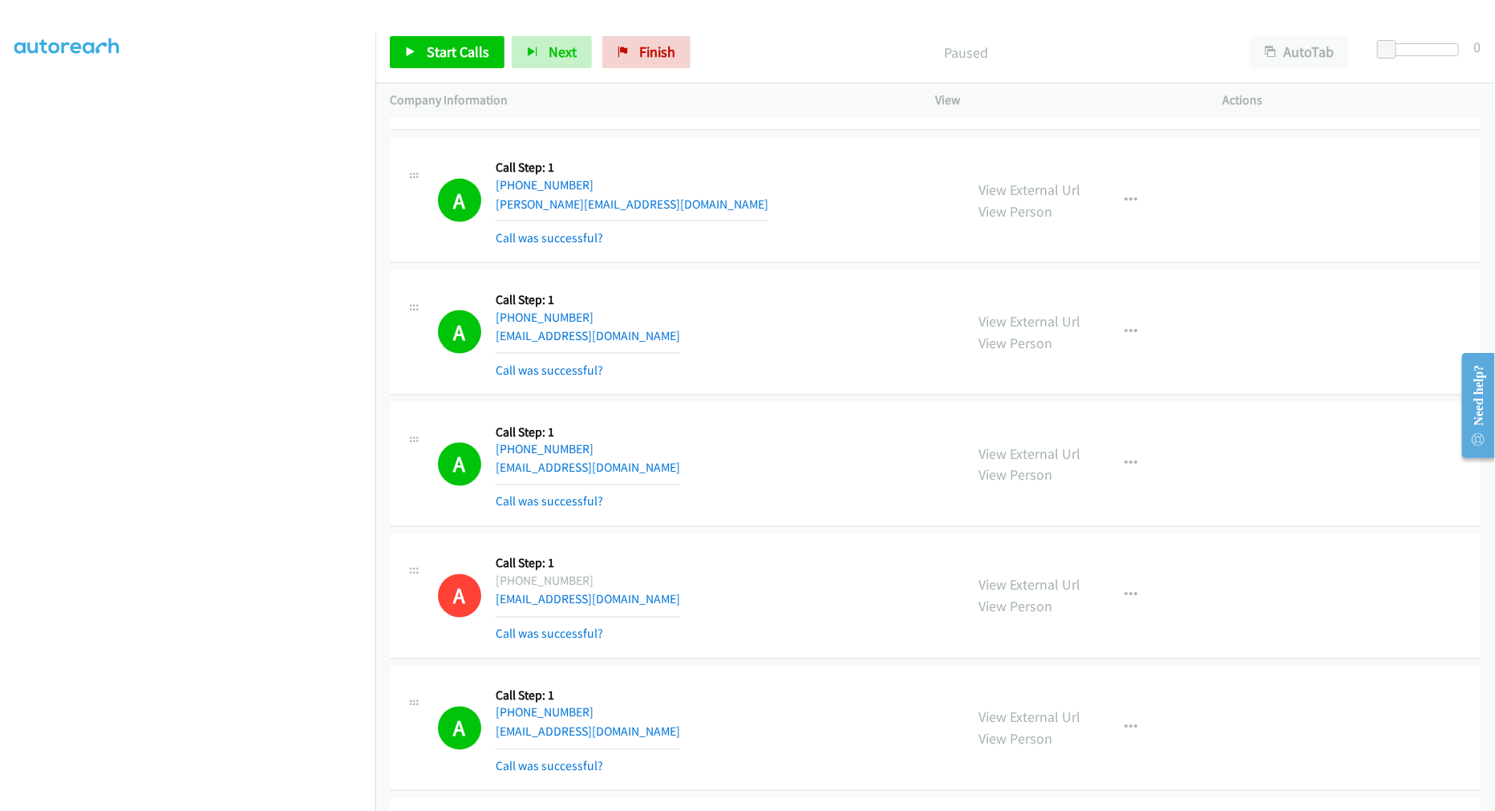
click at [784, 263] on div "A Callback Scheduled Call Step: 1 America/Chicago +1 713-870-3436 gomezosvaldo@…" at bounding box center [935, 200] width 1091 height 125
drag, startPoint x: 1025, startPoint y: 465, endPoint x: 902, endPoint y: 370, distance: 155.5
click at [772, 315] on div "A Callback Scheduled Call Step: 1 America/Los_Angeles +1 530-414-4433 1davidb@a…" at bounding box center [694, 331] width 512 height 95
click at [1113, 464] on button "button" at bounding box center [1130, 464] width 43 height 32
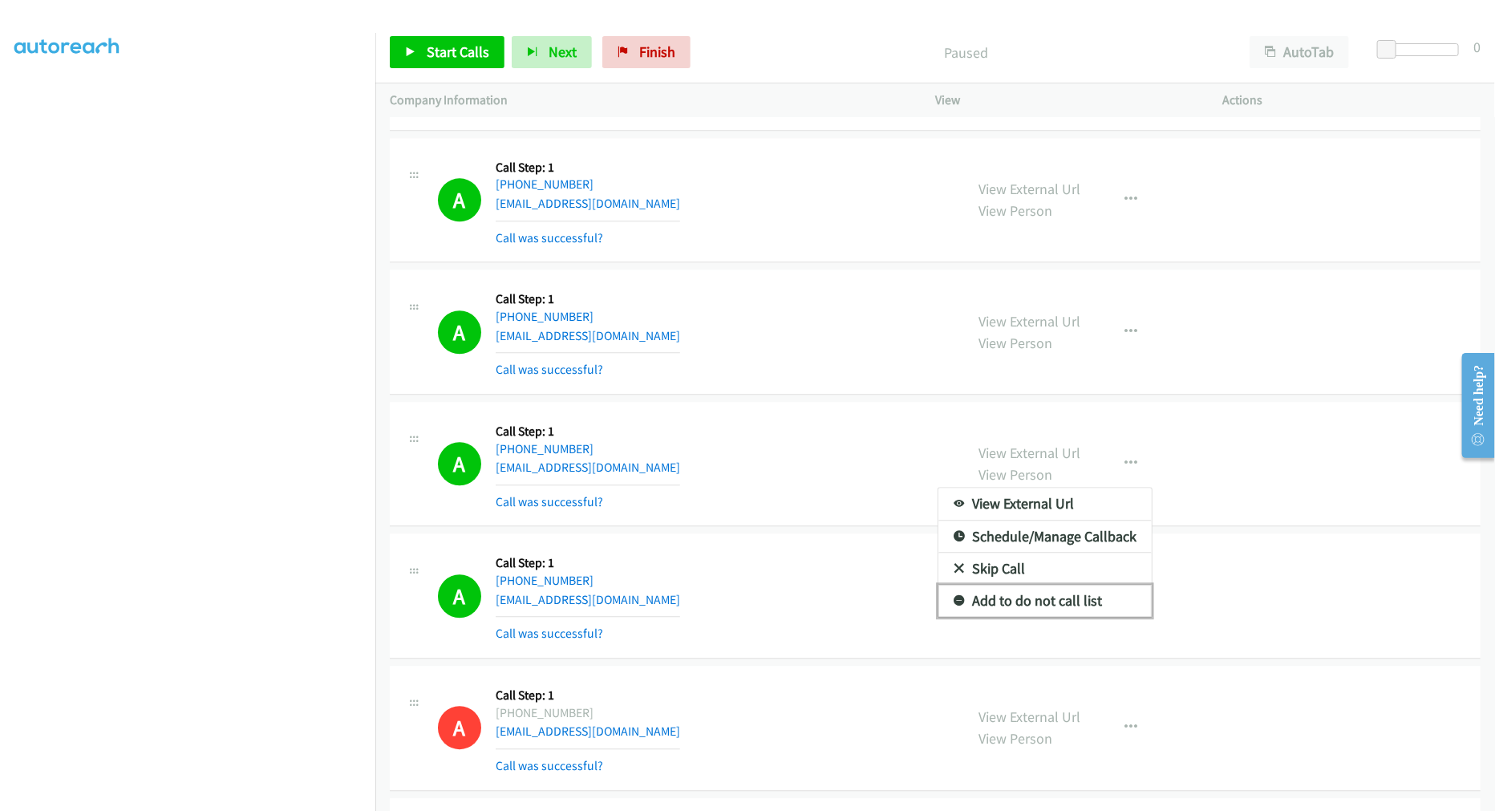
click at [1027, 614] on link "Add to do not call list" at bounding box center [1044, 601] width 213 height 32
click at [741, 379] on div "A Callback Scheduled Call Step: 1 America/Los_Angeles +1 530-414-4433 1davidb@a…" at bounding box center [694, 331] width 512 height 95
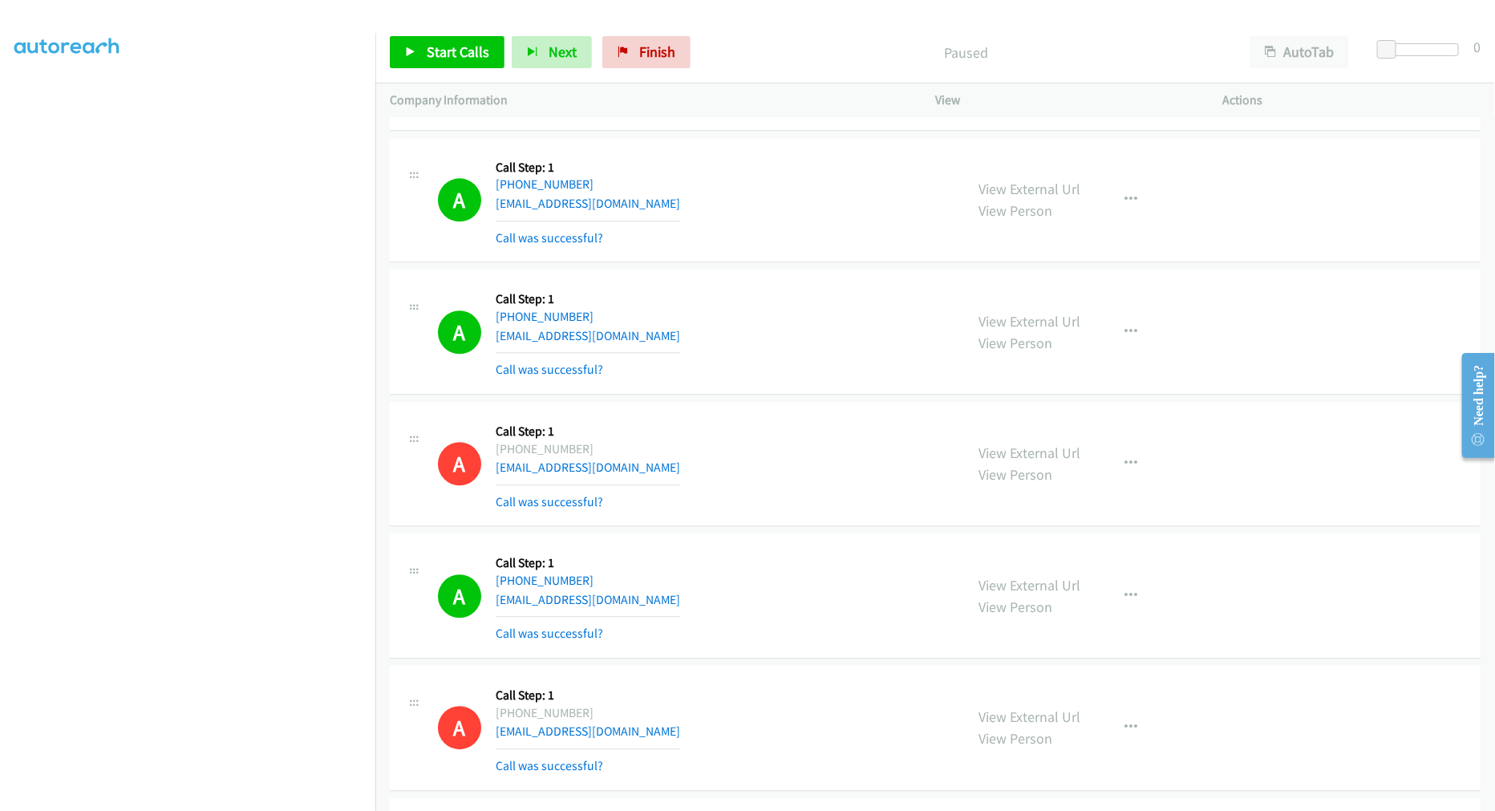
click at [776, 411] on div "A Callback Scheduled Call Step: 1 America/New_York +1 304-476-7278 jnjsmith@hot…" at bounding box center [935, 464] width 1091 height 125
click at [787, 395] on div "A Callback Scheduled Call Step: 1 America/Los_Angeles +1 530-414-4433 1davidb@a…" at bounding box center [935, 331] width 1091 height 125
click at [794, 278] on div "A Callback Scheduled Call Step: 1 America/Los_Angeles +1 530-414-4433 1davidb@a…" at bounding box center [935, 331] width 1091 height 125
click at [1439, 577] on div "A Callback Scheduled Call Step: 1 America/New_York +1 804-922-9609 cecastano@gm…" at bounding box center [935, 595] width 1091 height 125
click at [794, 399] on td "A Callback Scheduled Call Step: 1 America/Los_Angeles +1 530-414-4433 1davidb@a…" at bounding box center [935, 332] width 1120 height 132
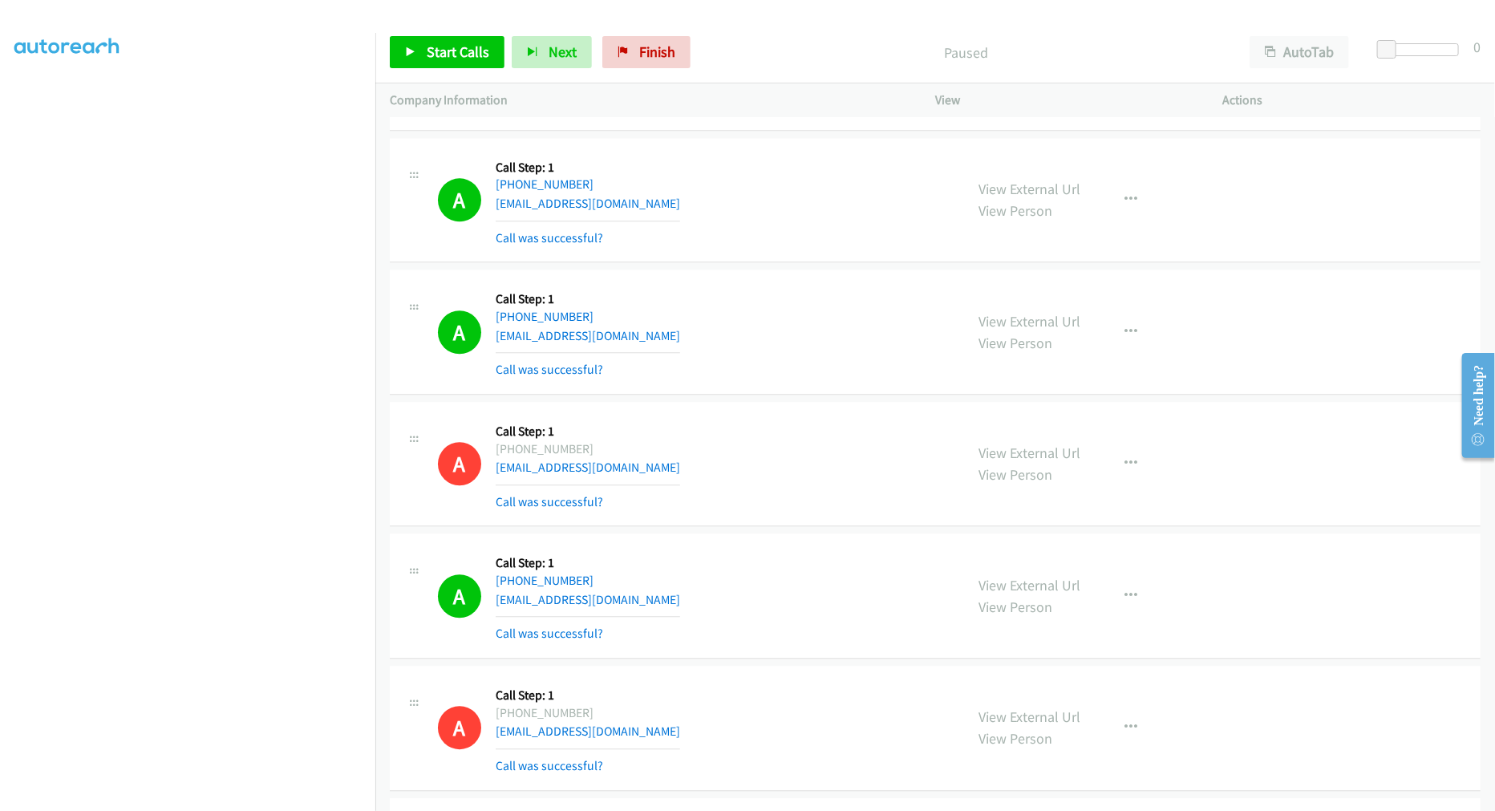
click at [791, 276] on td "A Callback Scheduled Call Step: 1 America/Los_Angeles +1 530-414-4433 1davidb@a…" at bounding box center [935, 332] width 1120 height 132
click at [797, 375] on div "A Callback Scheduled Call Step: 1 America/Los_Angeles +1 530-414-4433 1davidb@a…" at bounding box center [694, 331] width 512 height 95
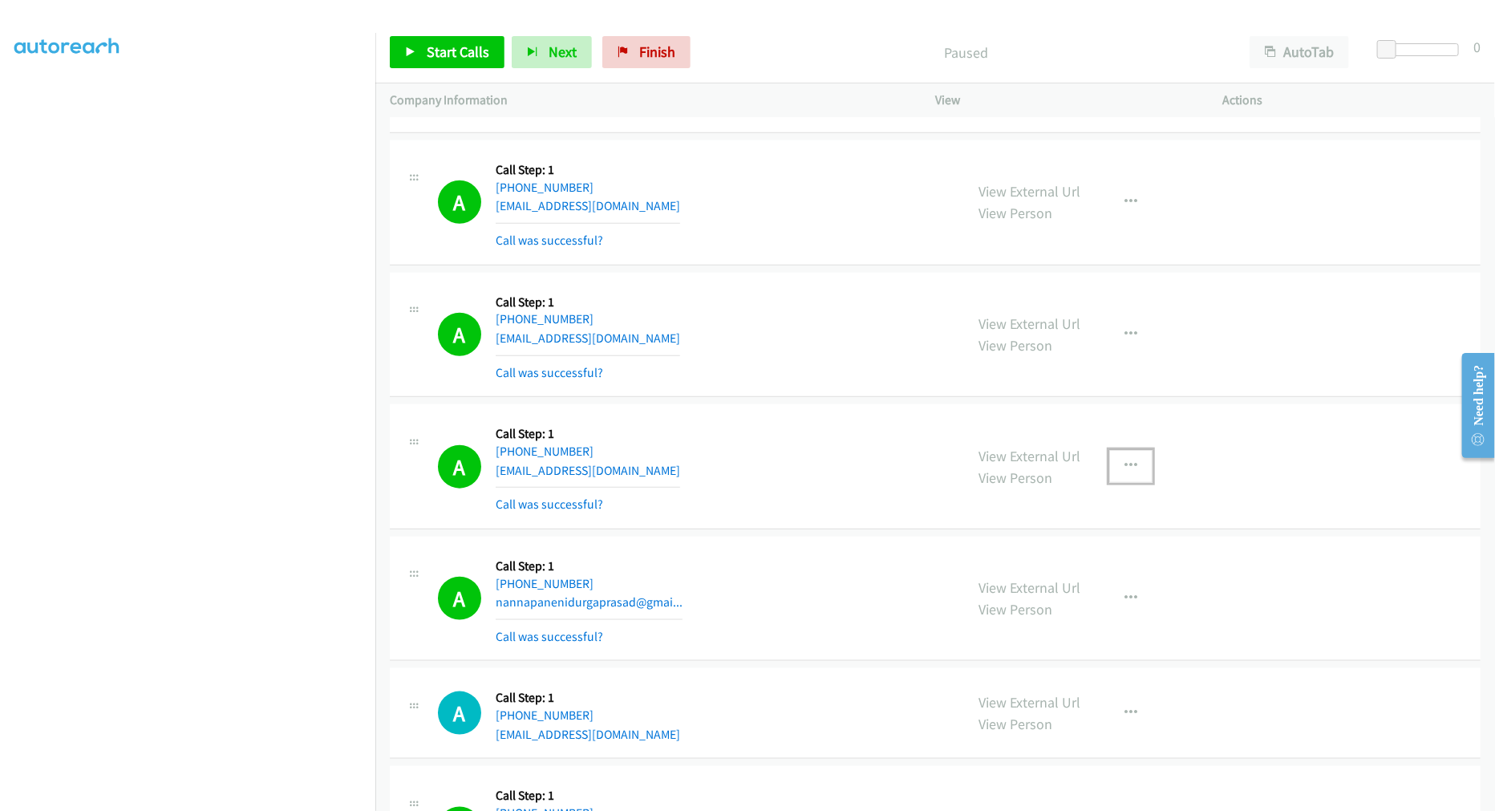
click at [1128, 482] on button "button" at bounding box center [1130, 466] width 43 height 32
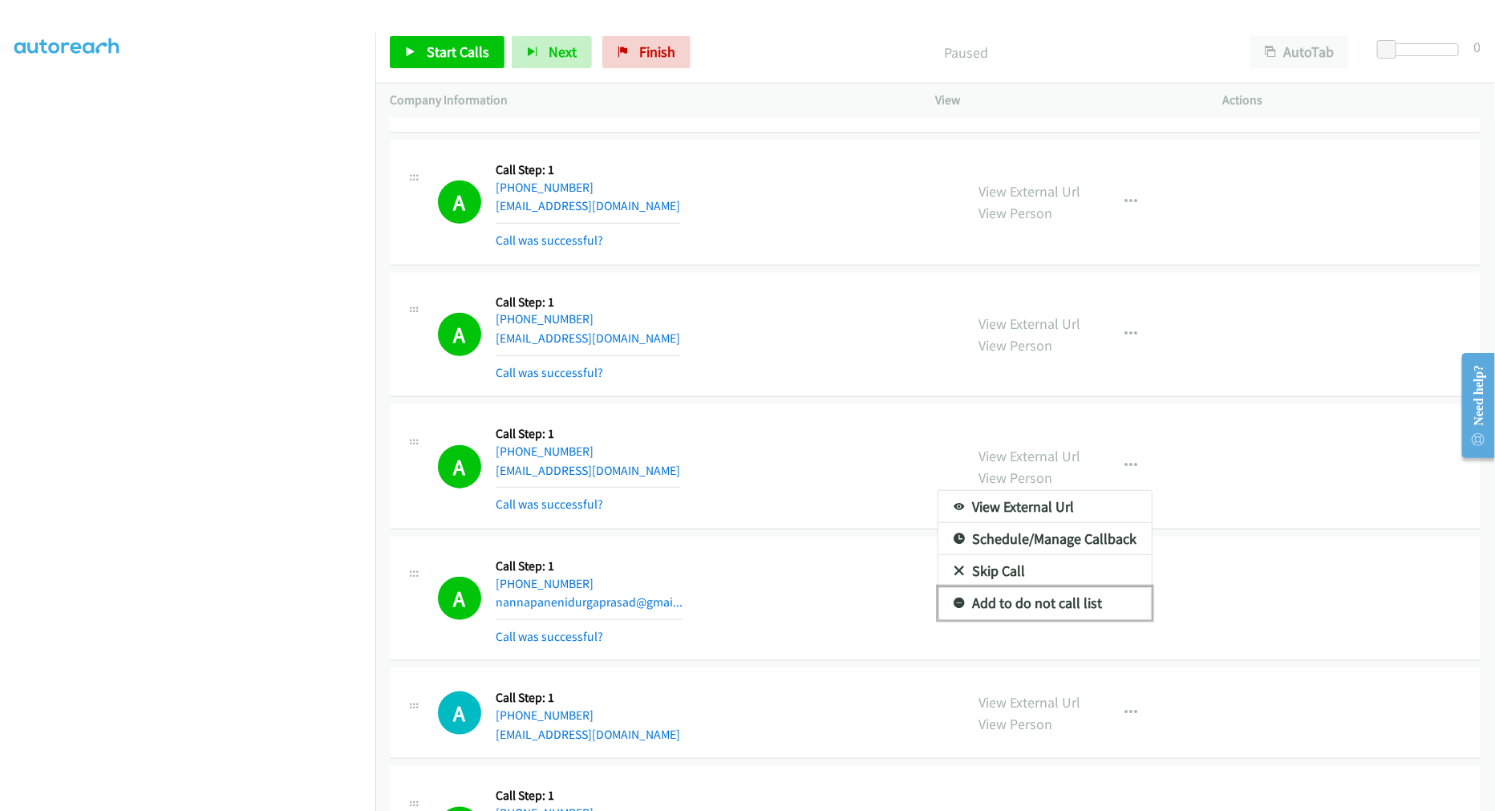
click at [1051, 613] on link "Add to do not call list" at bounding box center [1044, 603] width 213 height 32
click at [846, 483] on div "A Callback Scheduled Call Step: 1 America/Denver +1 801-560-4652 marksmuse@iclo…" at bounding box center [694, 466] width 512 height 95
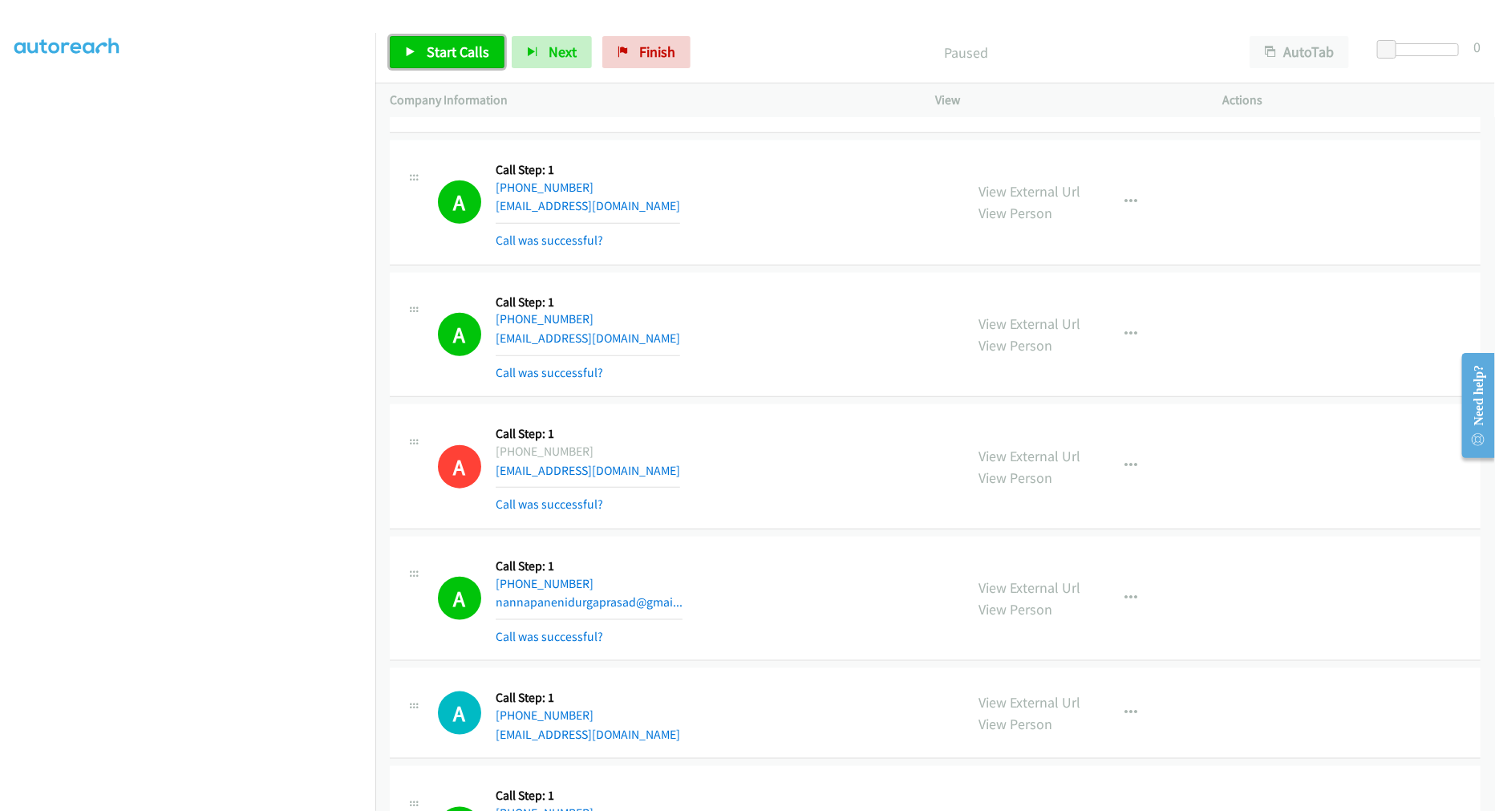
click at [446, 41] on link "Start Calls" at bounding box center [447, 52] width 115 height 32
click at [426, 78] on div "Start Calls Pause Next Finish Call Completed AutoTab AutoTab 0" at bounding box center [935, 53] width 1120 height 62
click at [427, 68] on div "Start Calls Pause Next Finish Call Completed AutoTab AutoTab 0" at bounding box center [935, 53] width 1120 height 62
click at [444, 56] on span "Pause" at bounding box center [445, 52] width 36 height 18
click at [452, 56] on span "Start Calls" at bounding box center [458, 52] width 63 height 18
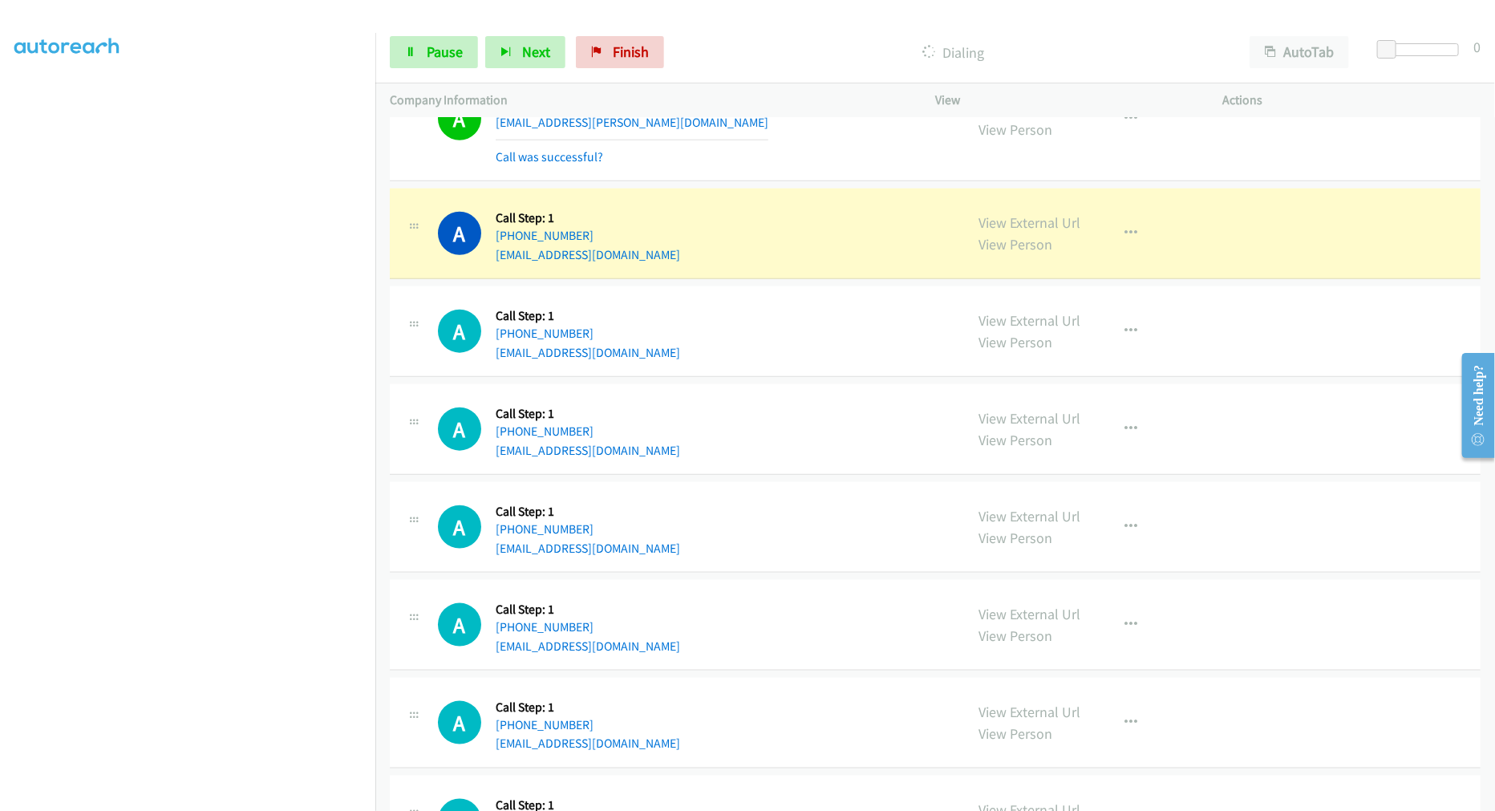
scroll to position [17590, 0]
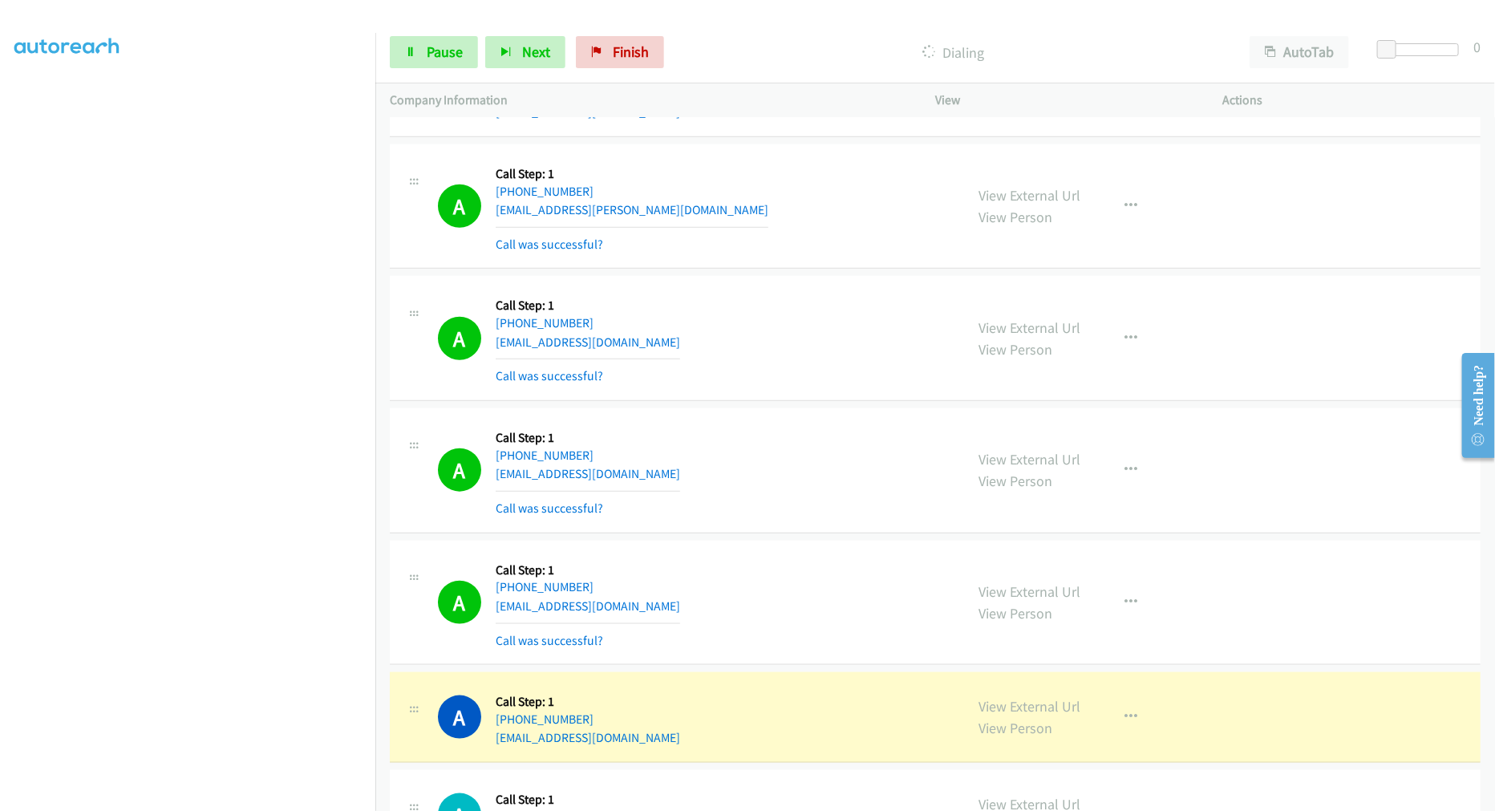
click at [734, 322] on div "A Callback Scheduled Call Step: 1 America/New_York +1 929-206-2590 douseye93@gm…" at bounding box center [694, 337] width 512 height 95
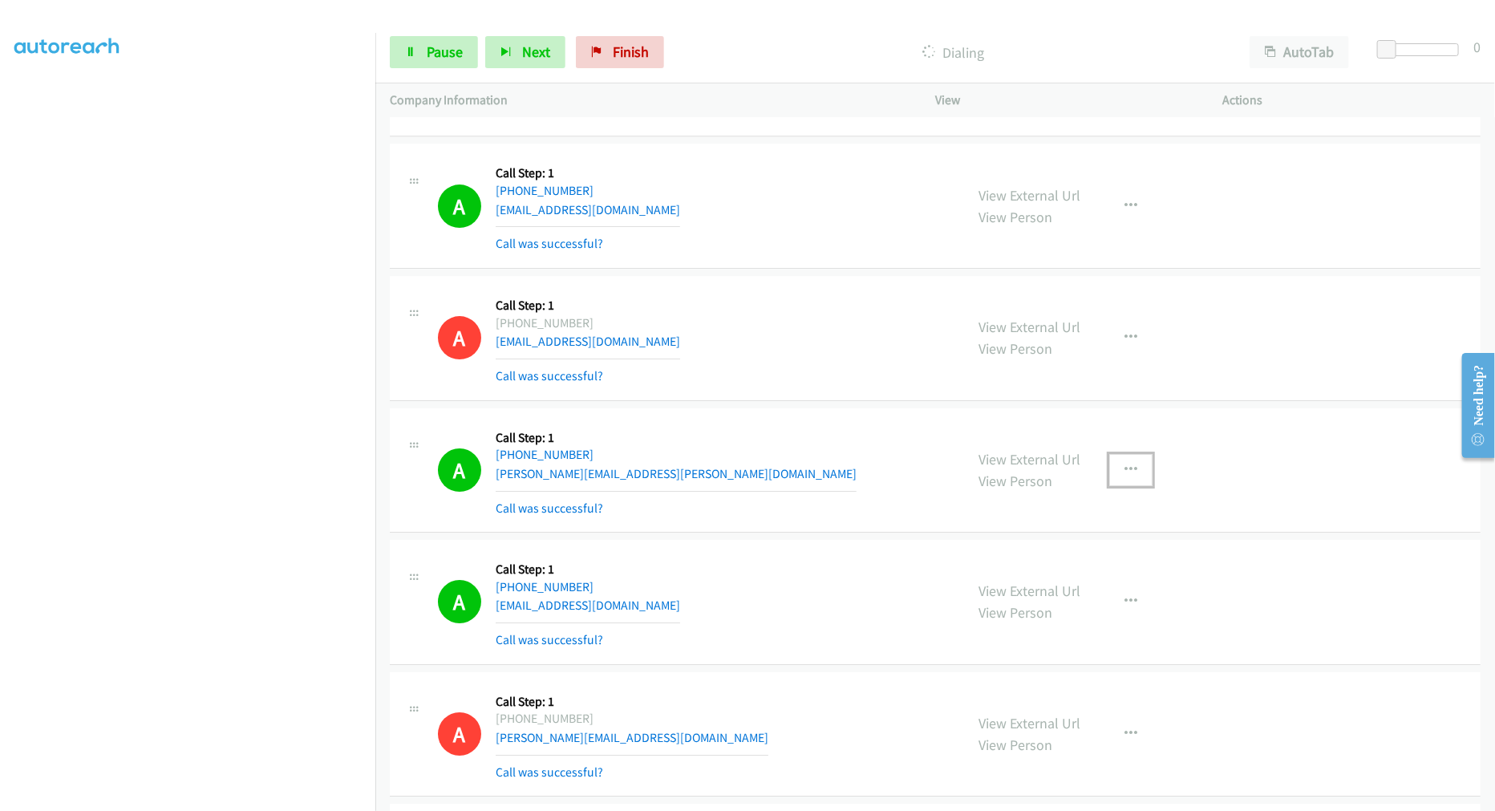
drag, startPoint x: 1128, startPoint y: 479, endPoint x: 1121, endPoint y: 502, distance: 24.4
click at [1128, 479] on button "button" at bounding box center [1130, 470] width 43 height 32
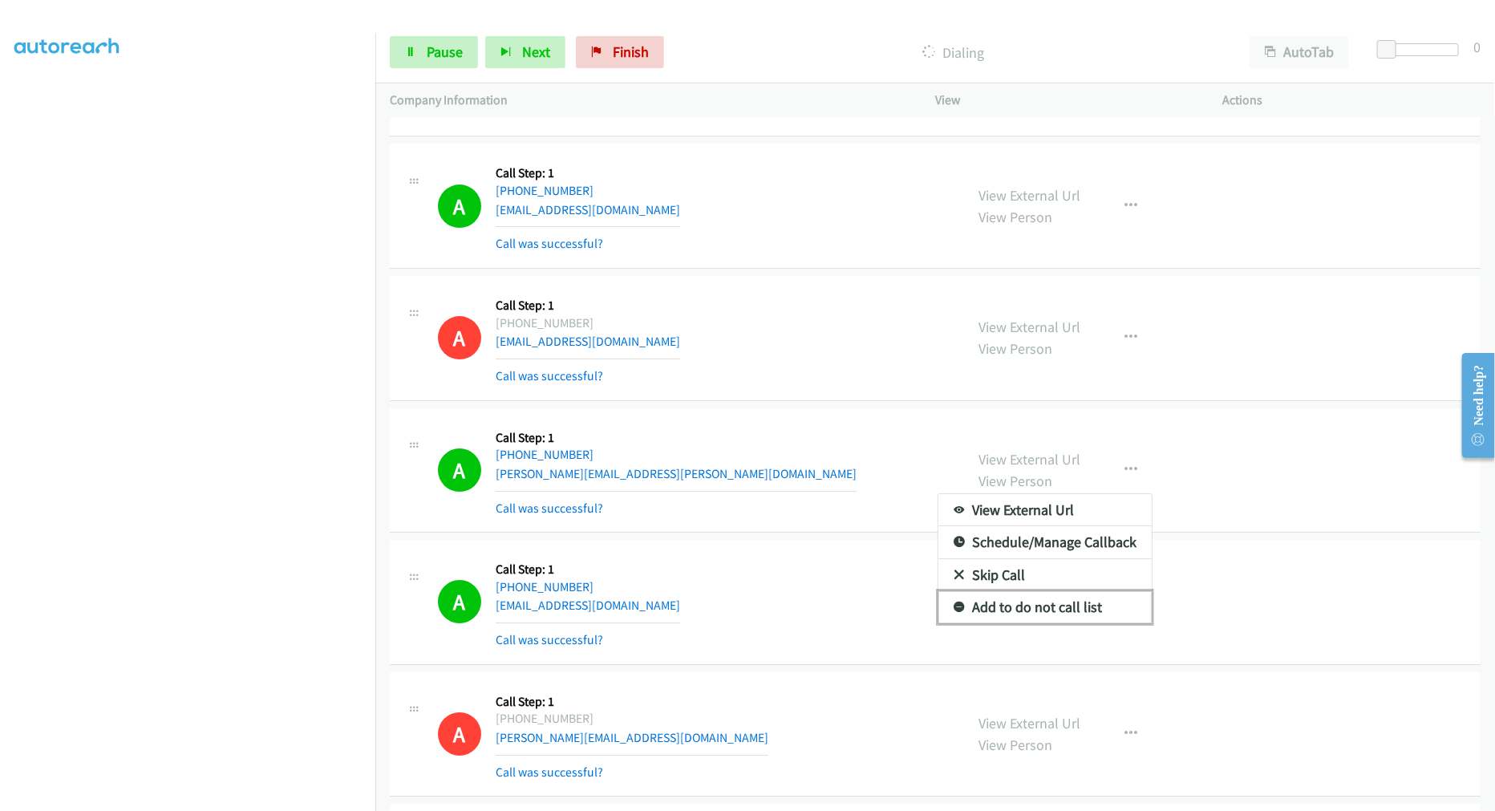
click at [1033, 598] on link "Add to do not call list" at bounding box center [1044, 607] width 213 height 32
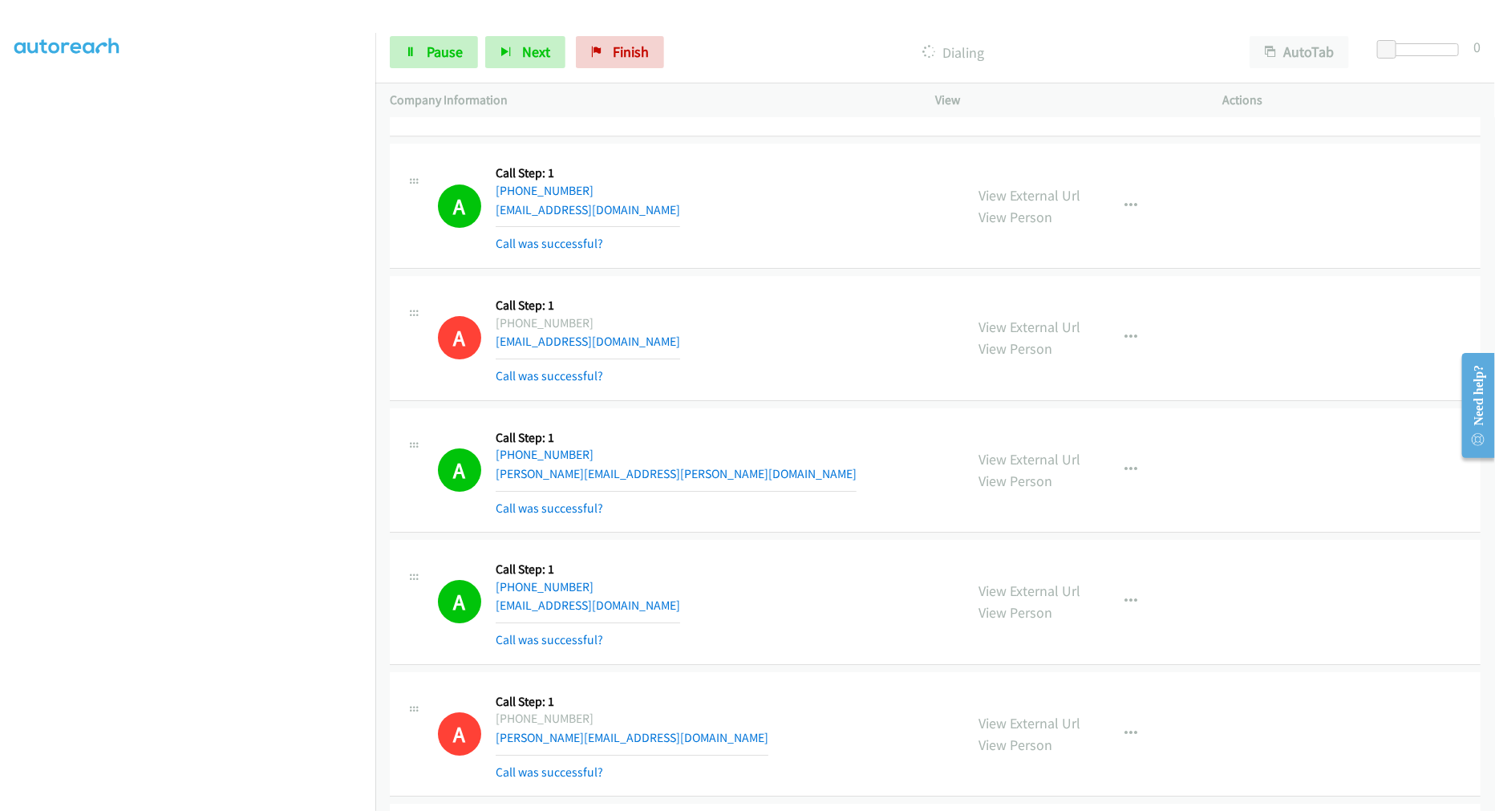
drag, startPoint x: 821, startPoint y: 460, endPoint x: 812, endPoint y: 456, distance: 9.7
click at [812, 456] on div "A Callback Scheduled Call Step: 1 America/New_York +1 614-314-5867 kim.snowberg…" at bounding box center [694, 470] width 512 height 95
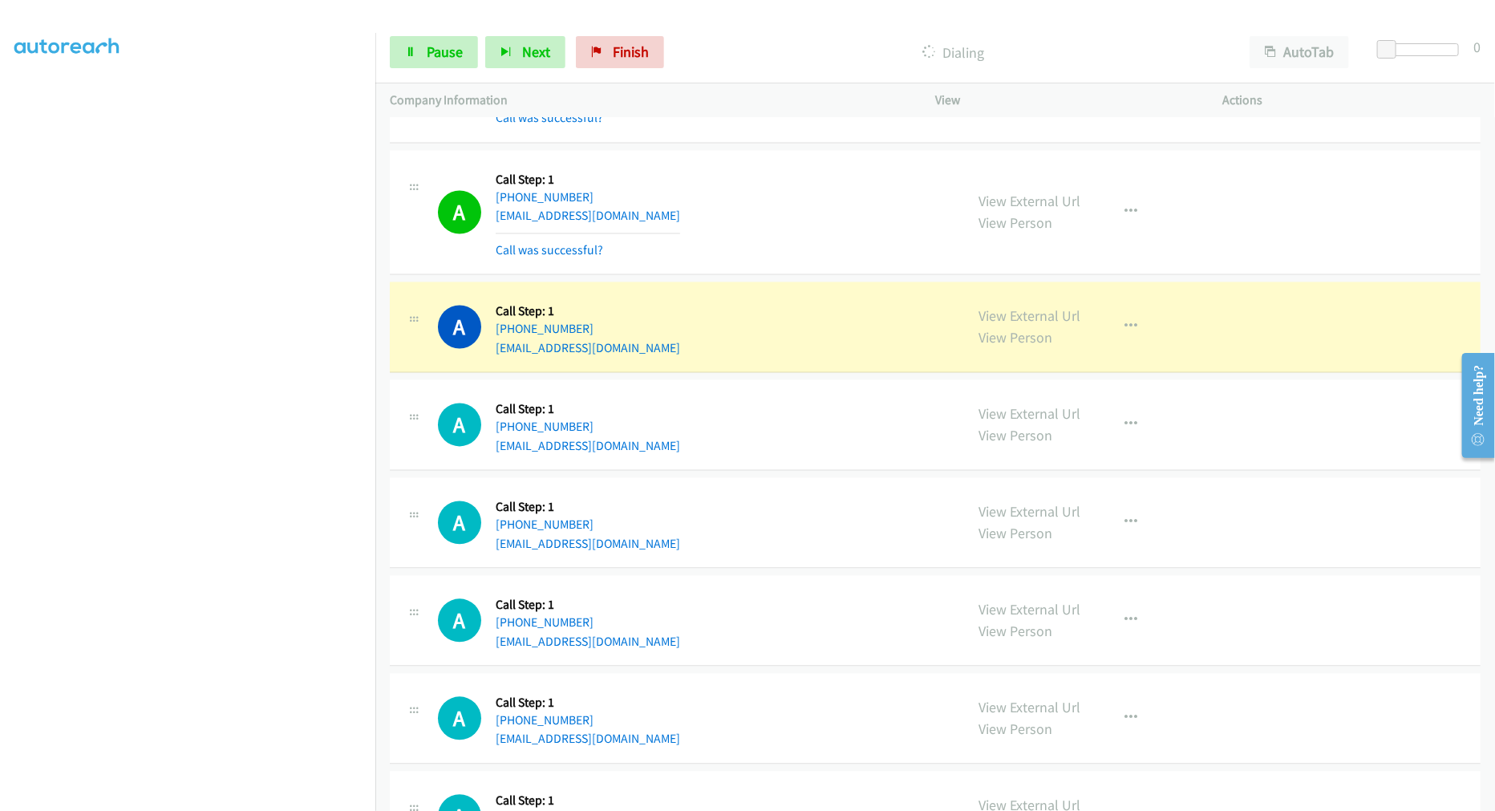
scroll to position [18346, 0]
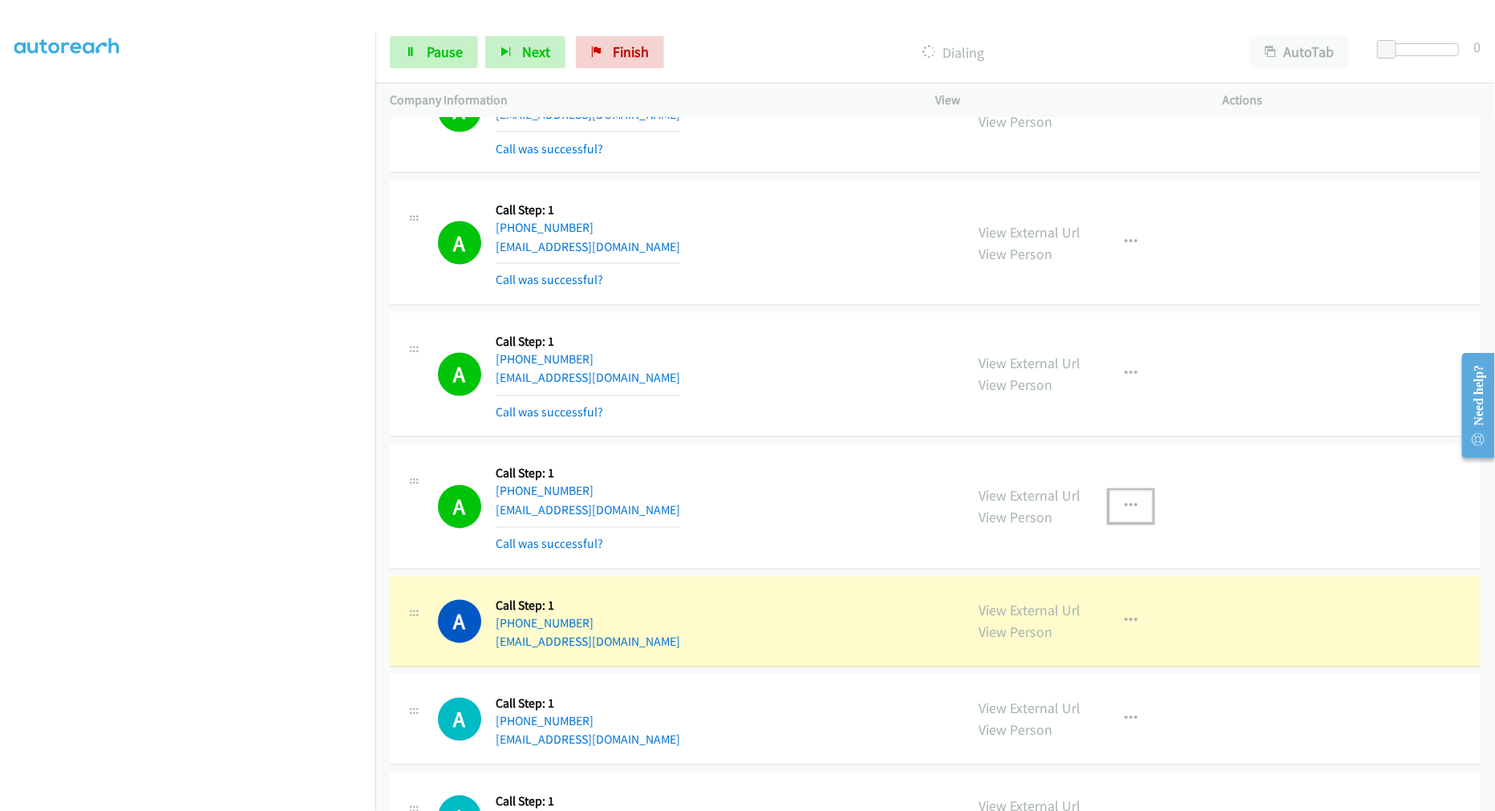
drag, startPoint x: 1119, startPoint y: 503, endPoint x: 1087, endPoint y: 596, distance: 98.4
click at [1119, 503] on button "button" at bounding box center [1130, 507] width 43 height 32
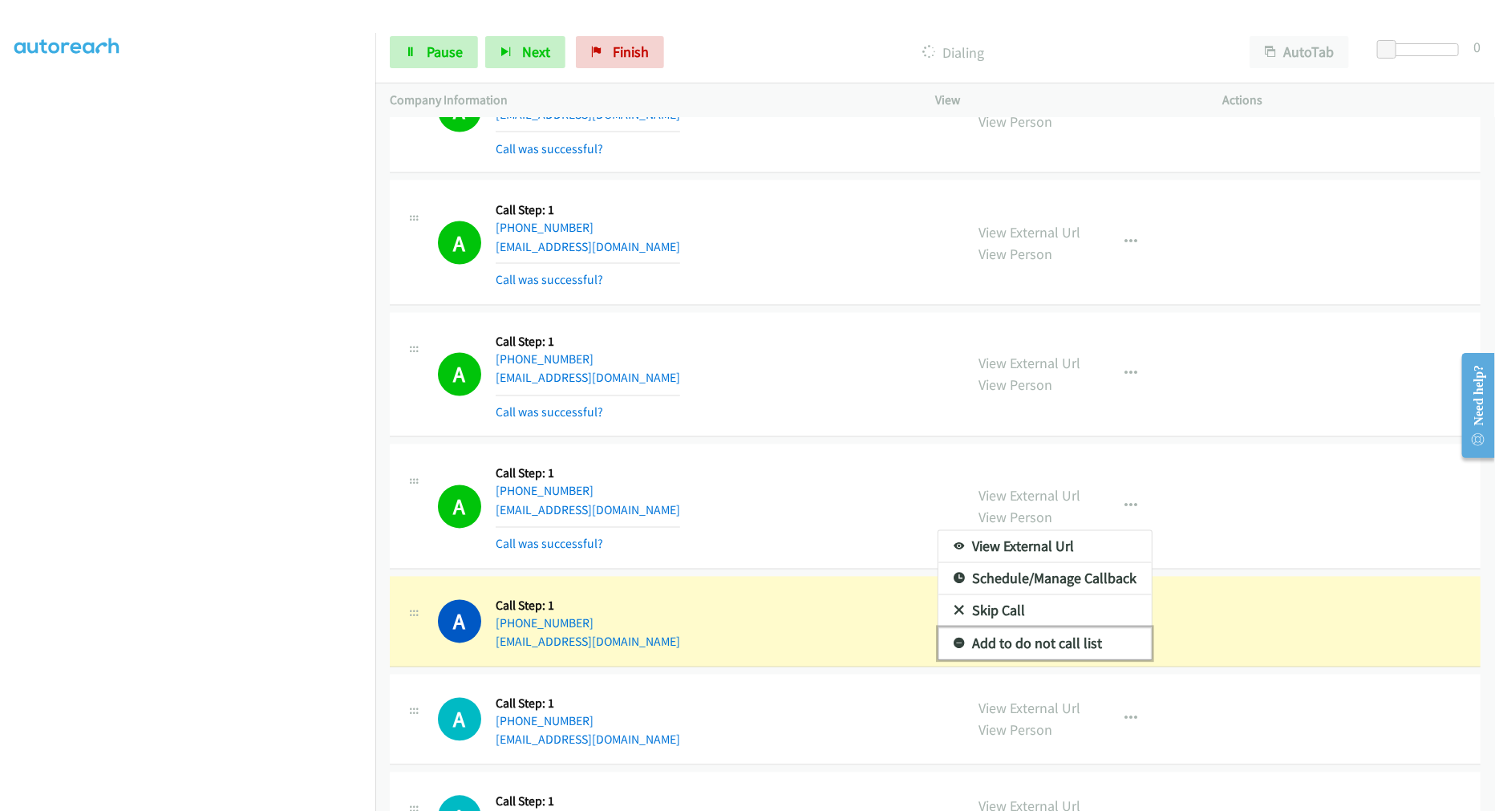
click at [1064, 651] on link "Add to do not call list" at bounding box center [1044, 644] width 213 height 32
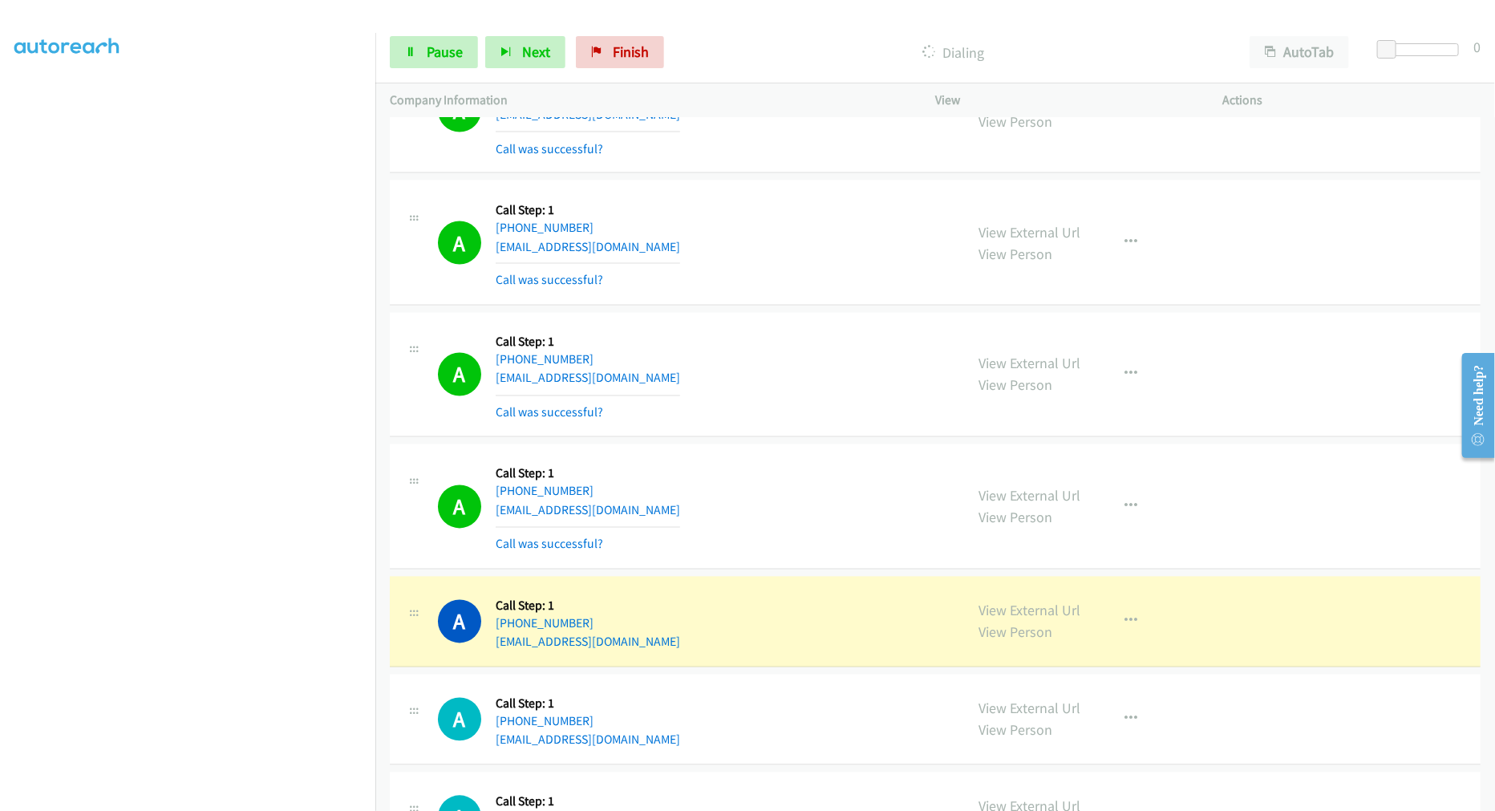
click at [790, 470] on div "A Callback Scheduled Call Step: 1 America/New_York +1 330-338-6576 cmick8577@ya…" at bounding box center [694, 506] width 512 height 95
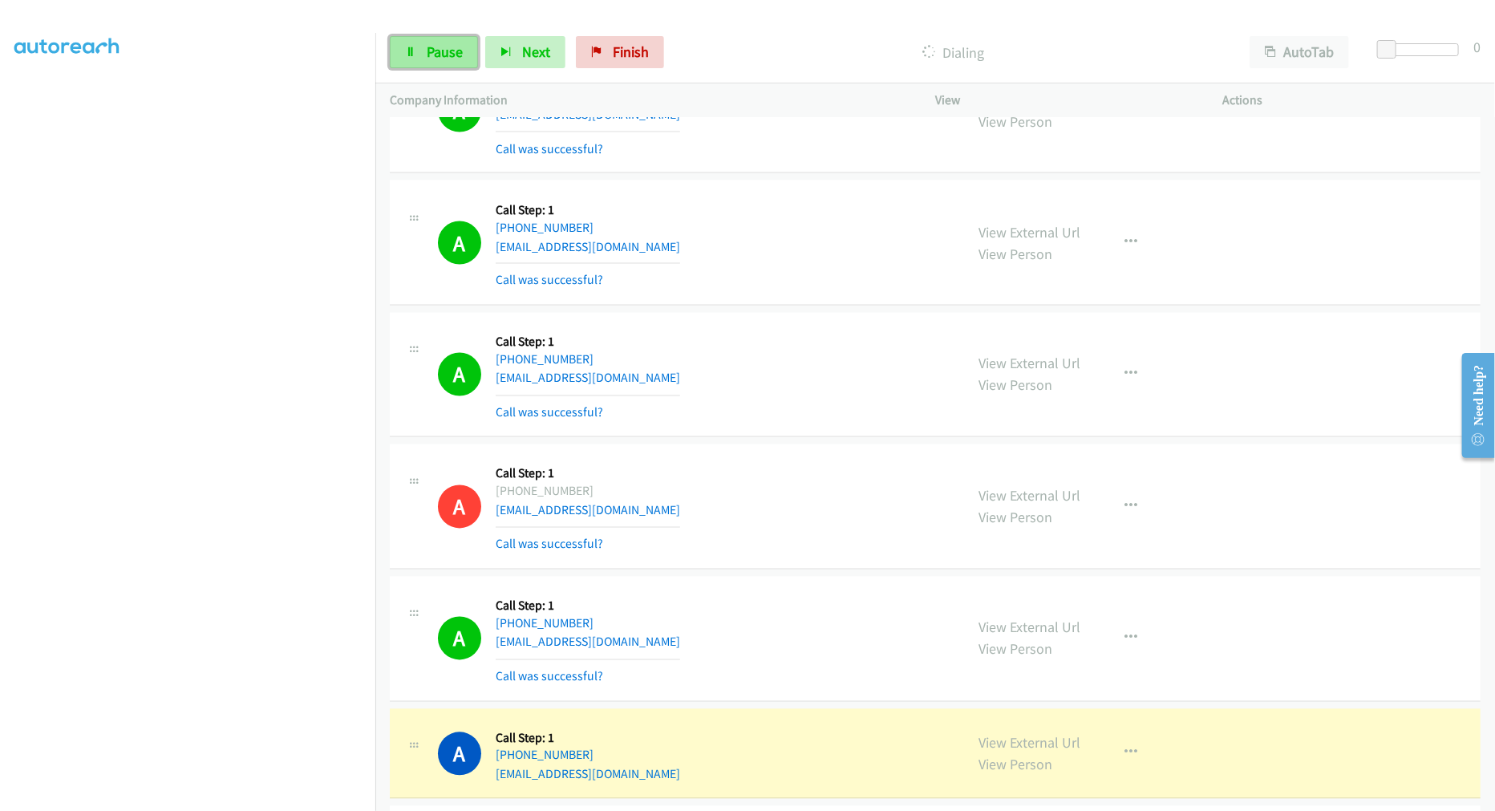
click at [434, 51] on span "Pause" at bounding box center [445, 52] width 36 height 18
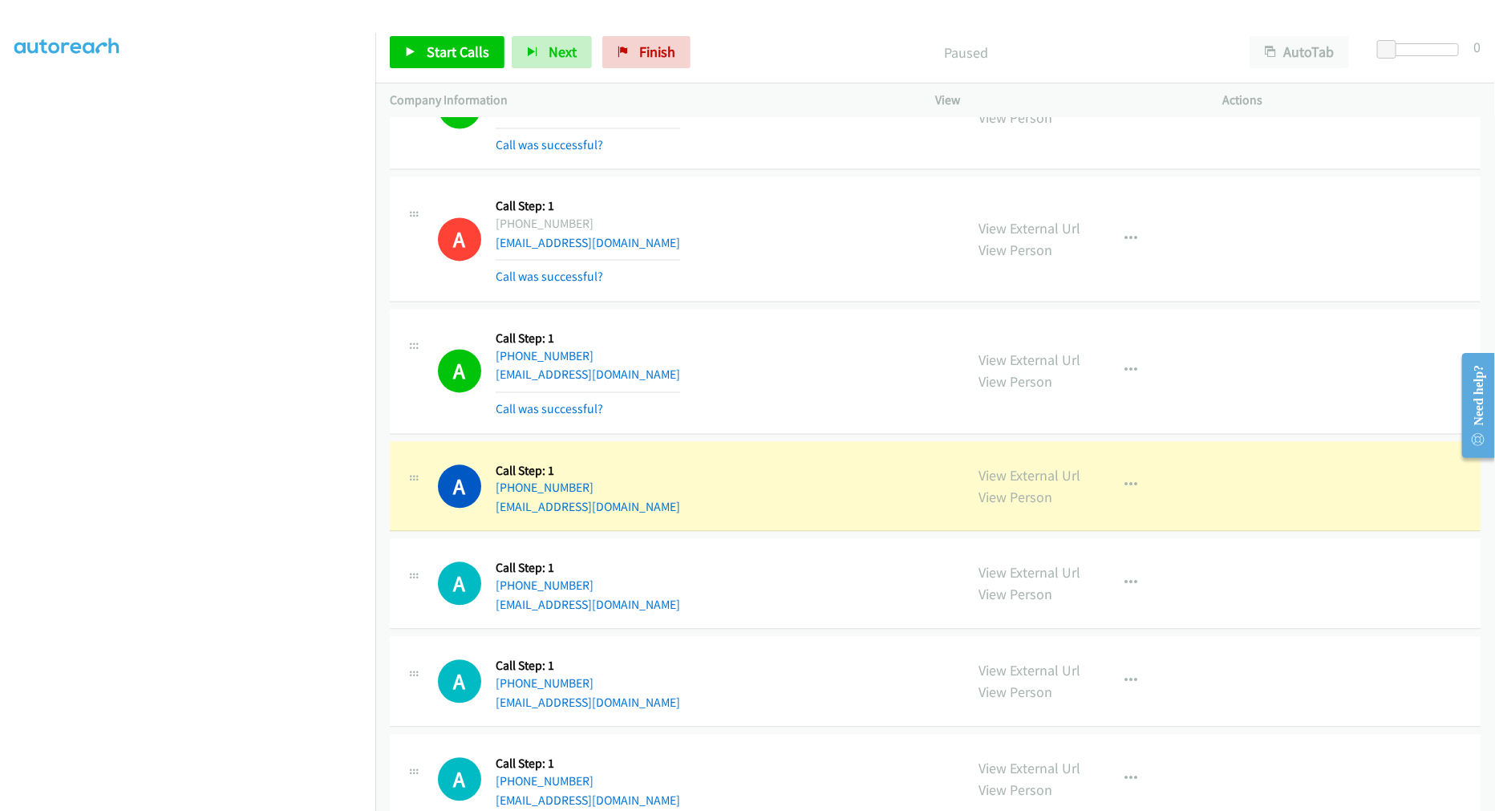
scroll to position [18524, 0]
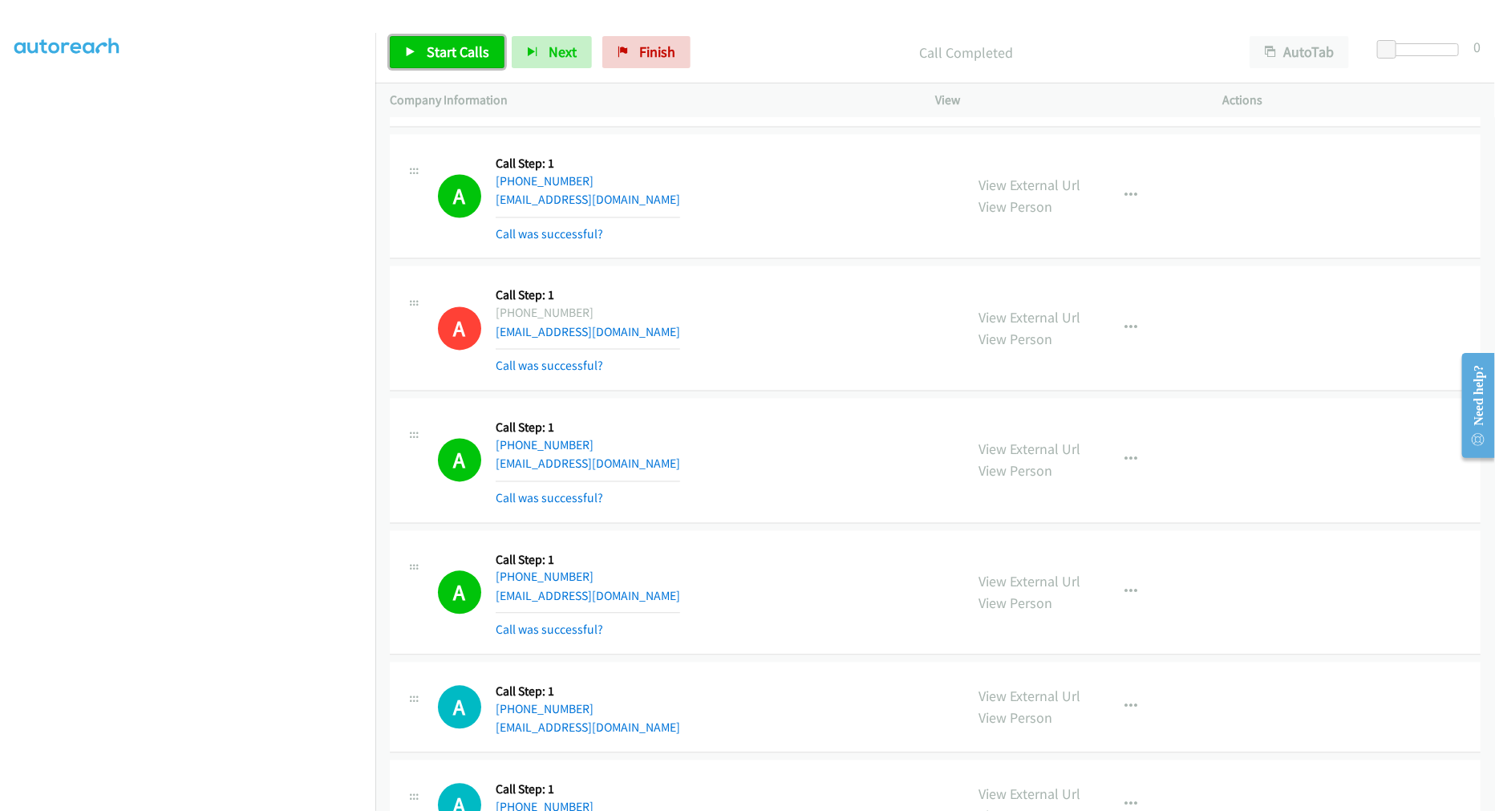
click at [462, 58] on span "Start Calls" at bounding box center [458, 52] width 63 height 18
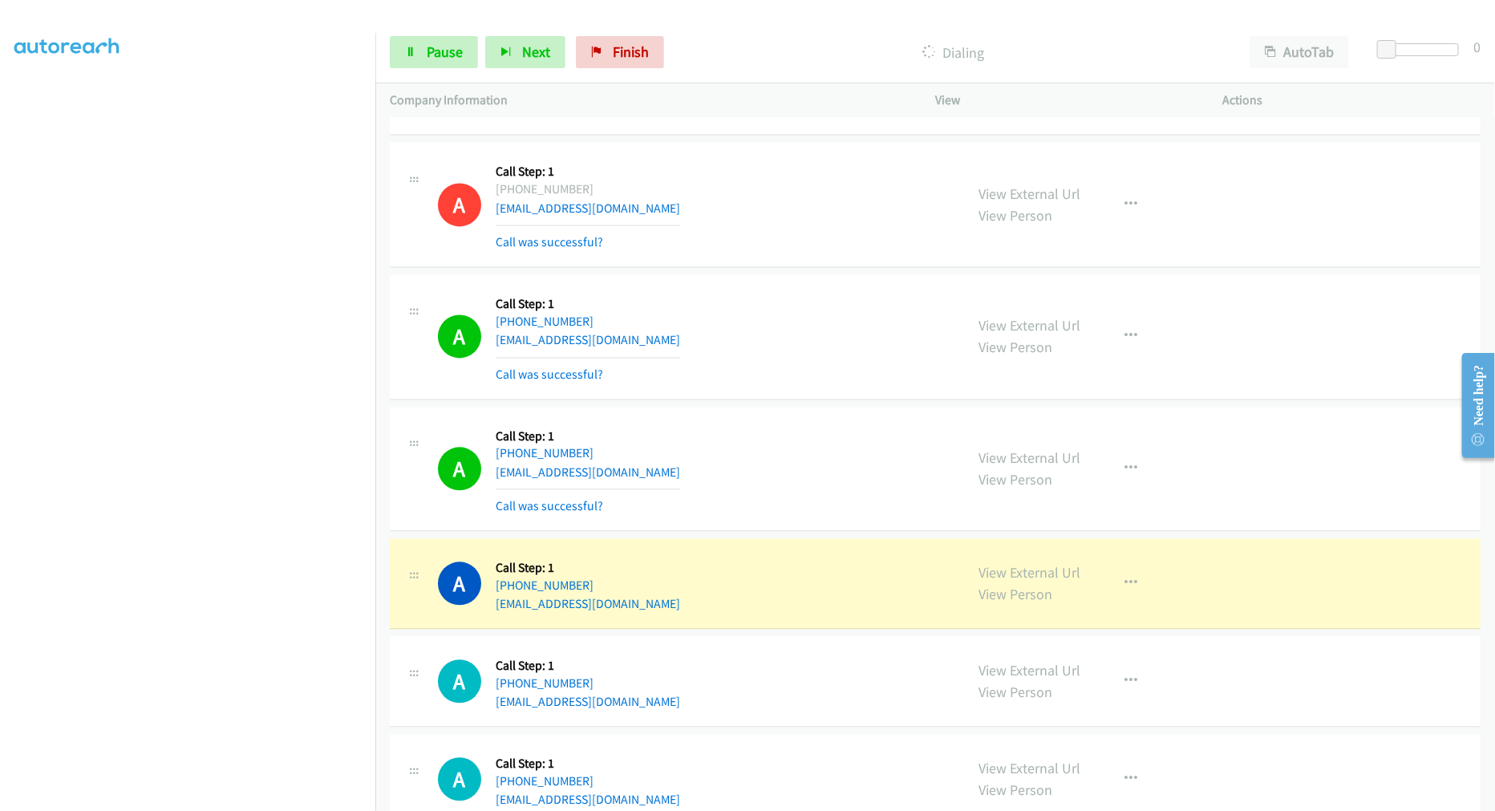
scroll to position [18792, 0]
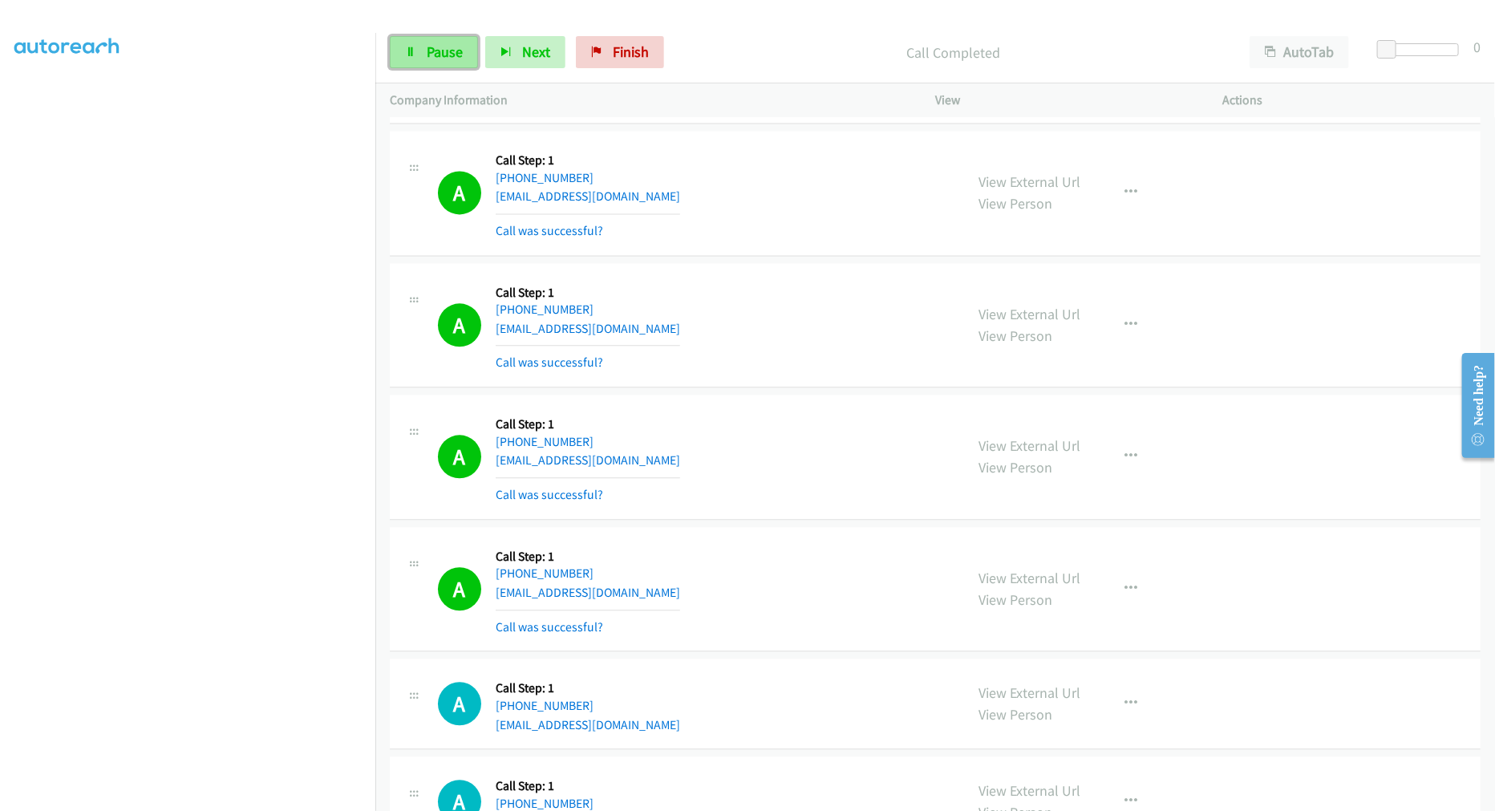
click at [442, 44] on span "Pause" at bounding box center [445, 52] width 36 height 18
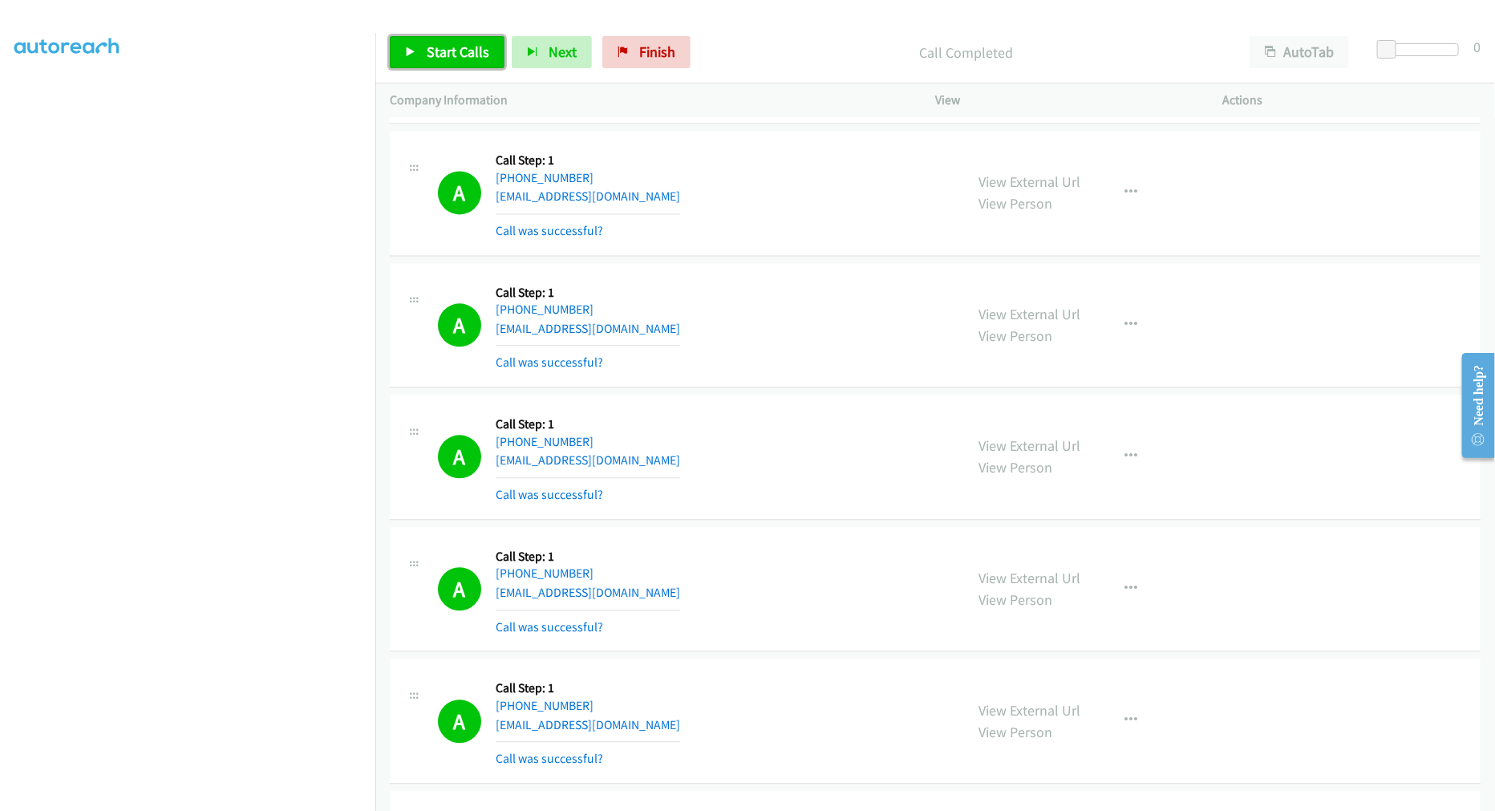
drag, startPoint x: 442, startPoint y: 67, endPoint x: 448, endPoint y: 59, distance: 9.1
click at [442, 67] on link "Start Calls" at bounding box center [447, 52] width 115 height 32
click at [450, 58] on span "Start Calls" at bounding box center [458, 52] width 63 height 18
click at [759, 300] on div "A Callback Scheduled Call Step: 1 America/New_York +1 401-489-1746 larkinpatric…" at bounding box center [694, 325] width 512 height 95
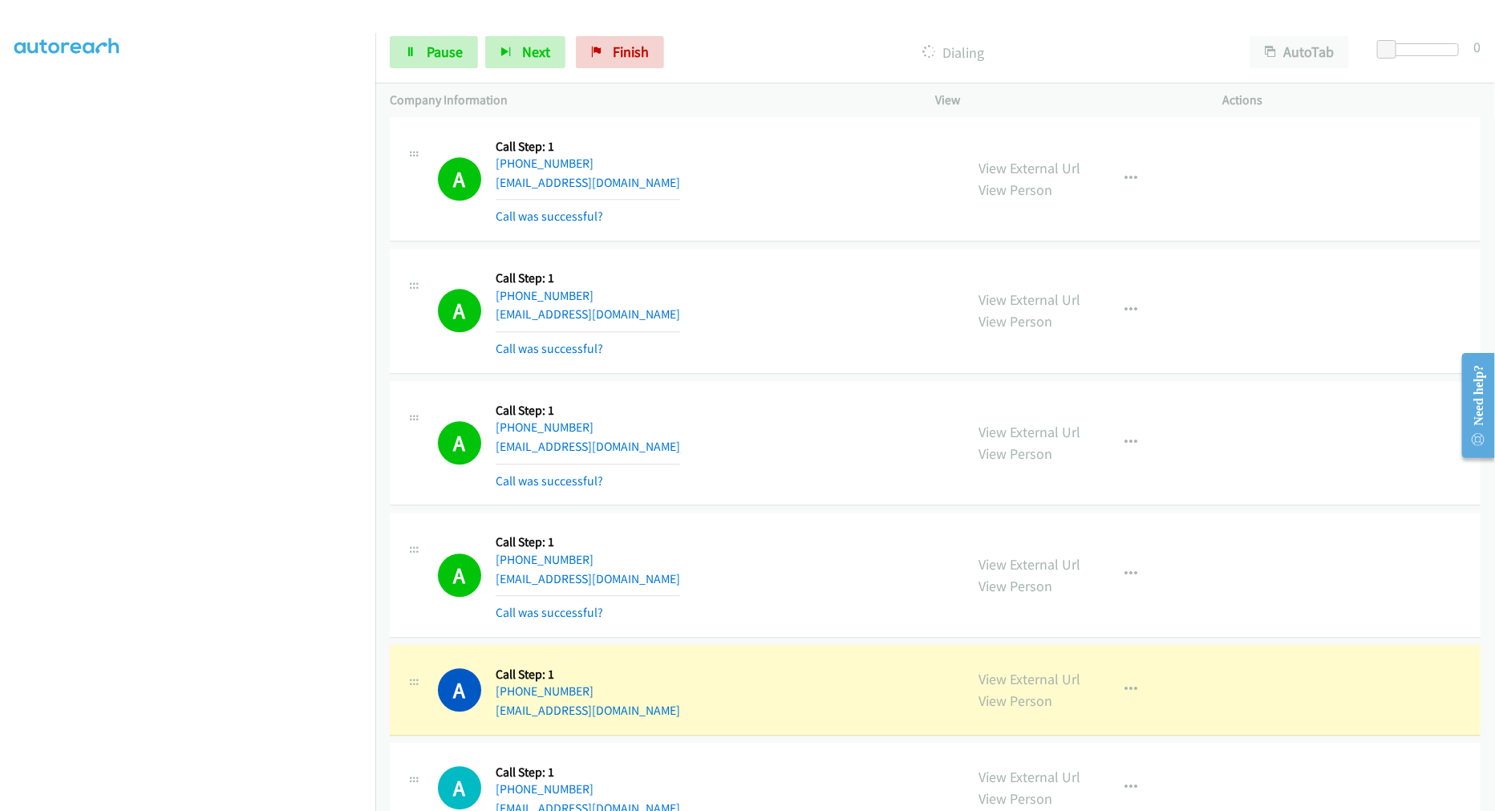
scroll to position [18996, 0]
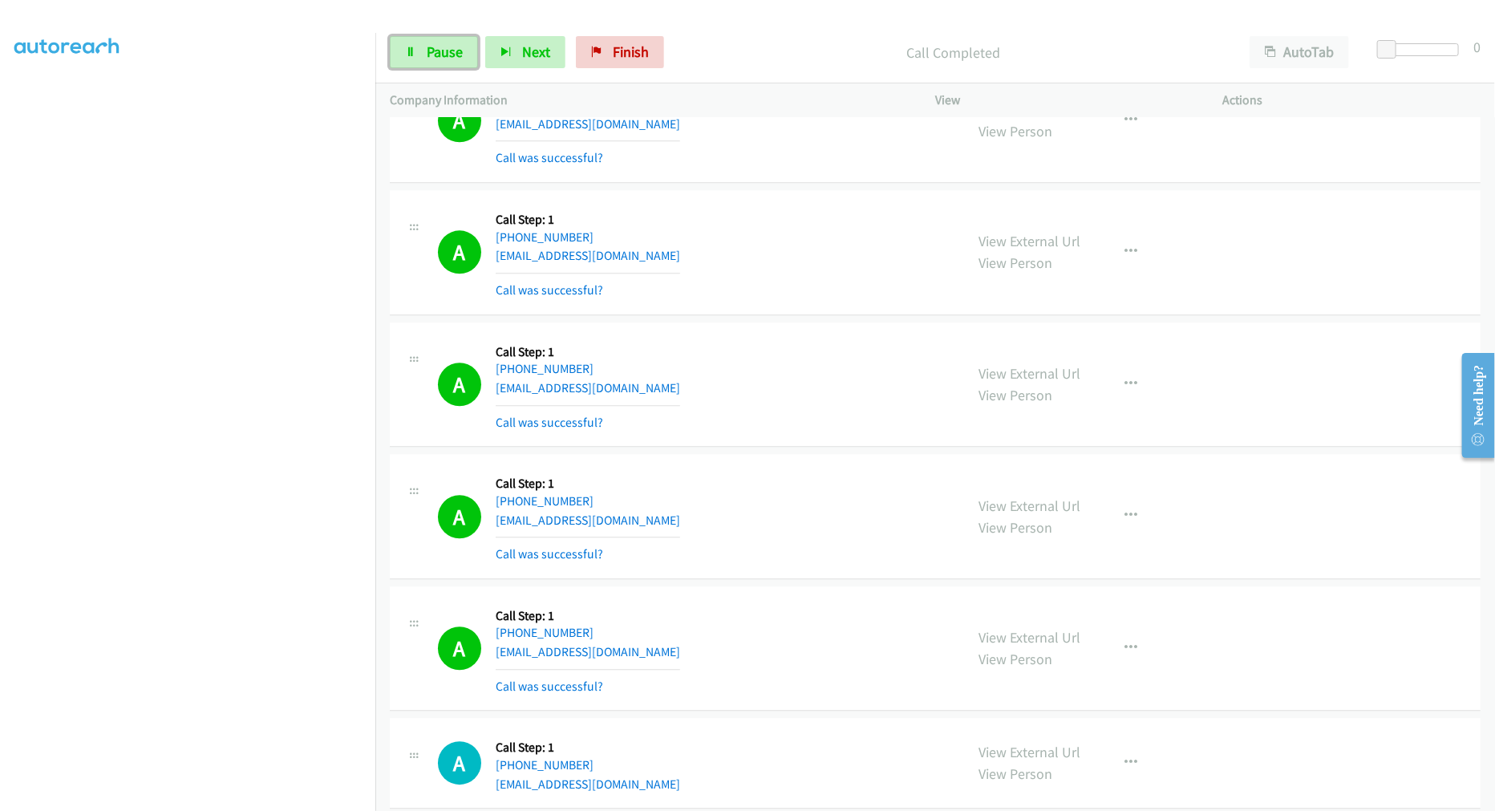
drag, startPoint x: 423, startPoint y: 59, endPoint x: 479, endPoint y: 124, distance: 86.0
click at [423, 59] on link "Pause" at bounding box center [434, 52] width 88 height 32
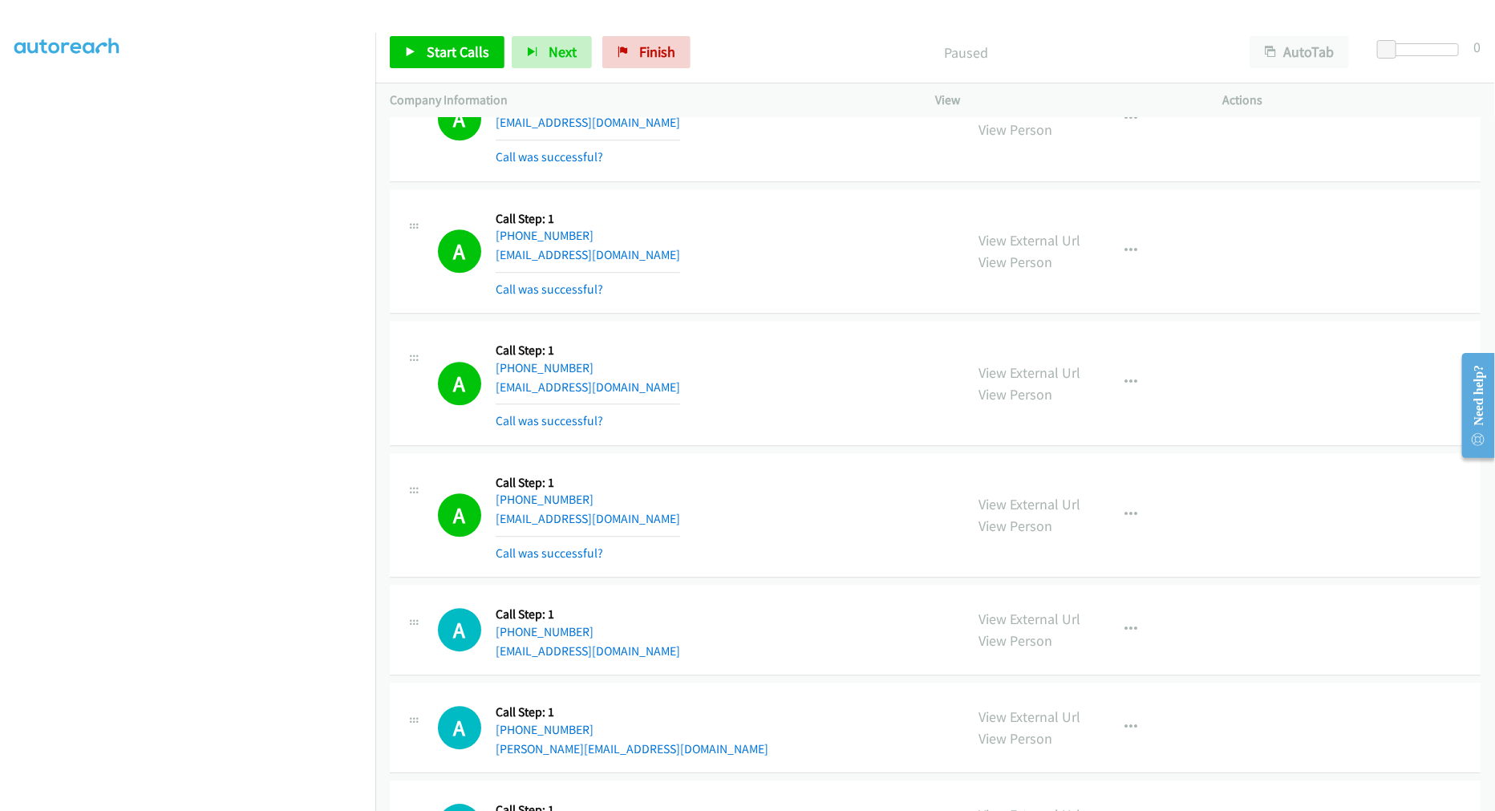
scroll to position [19353, 0]
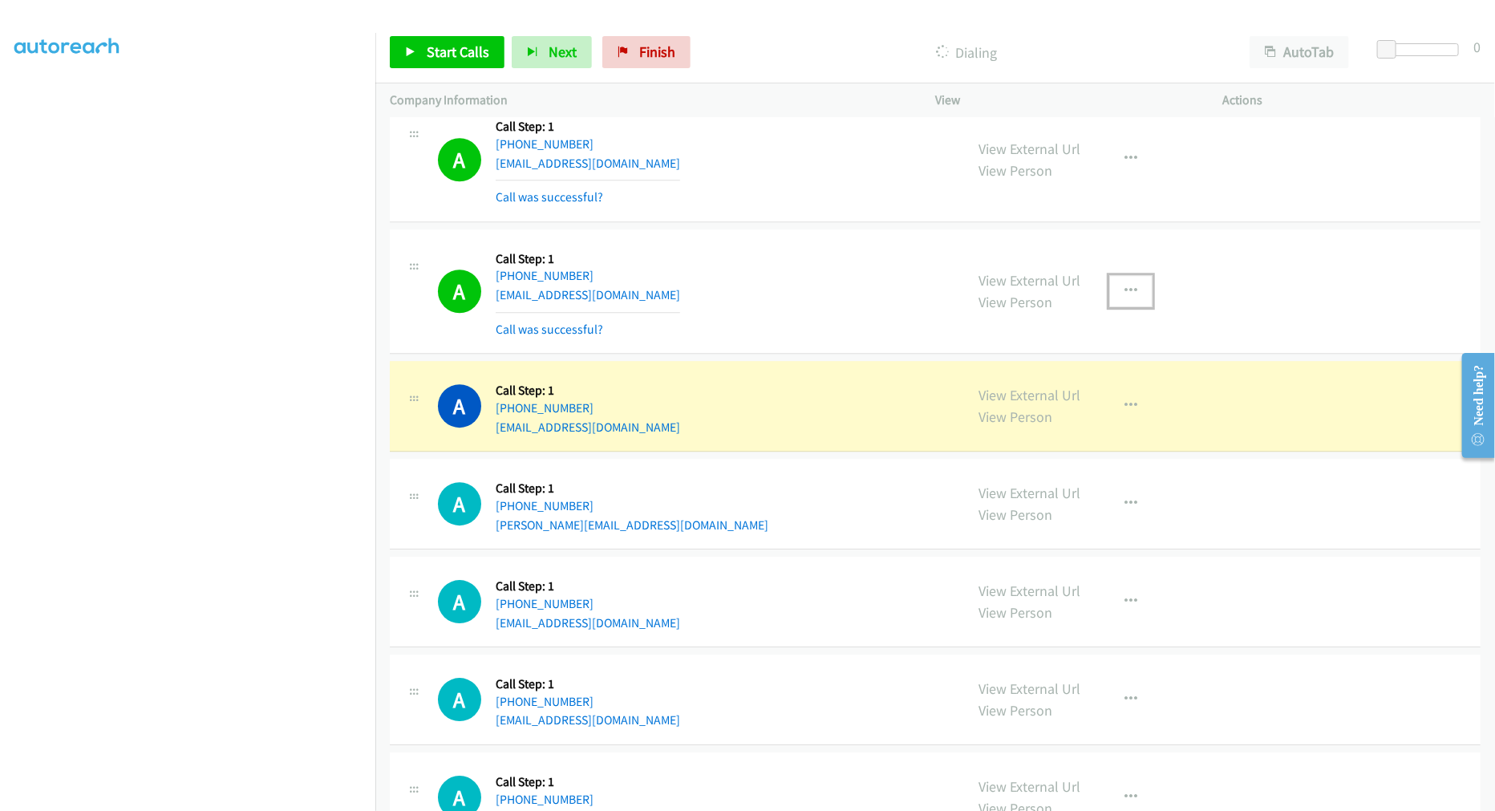
click at [1124, 298] on icon "button" at bounding box center [1130, 291] width 13 height 13
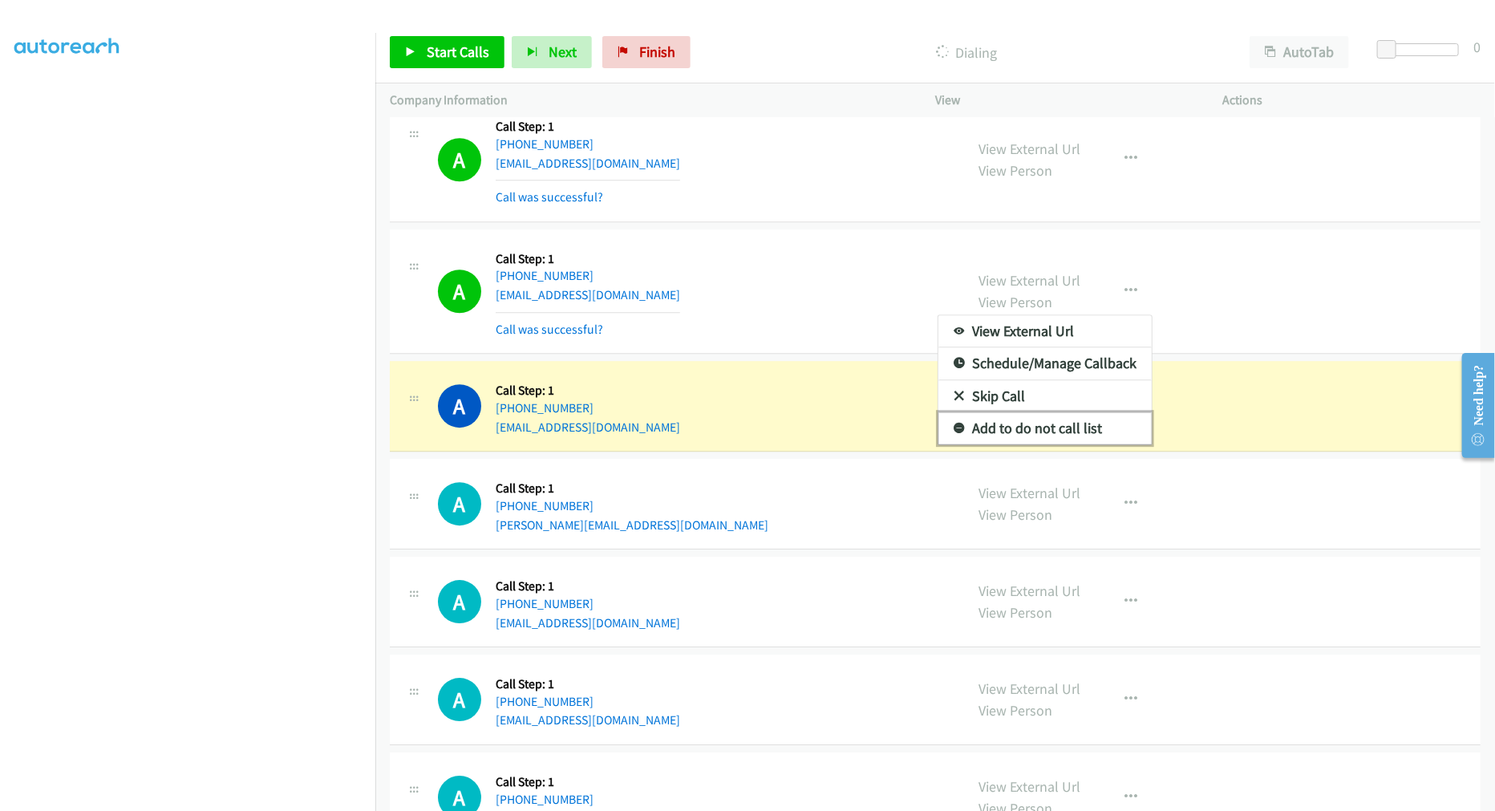
click at [1027, 444] on link "Add to do not call list" at bounding box center [1044, 428] width 213 height 32
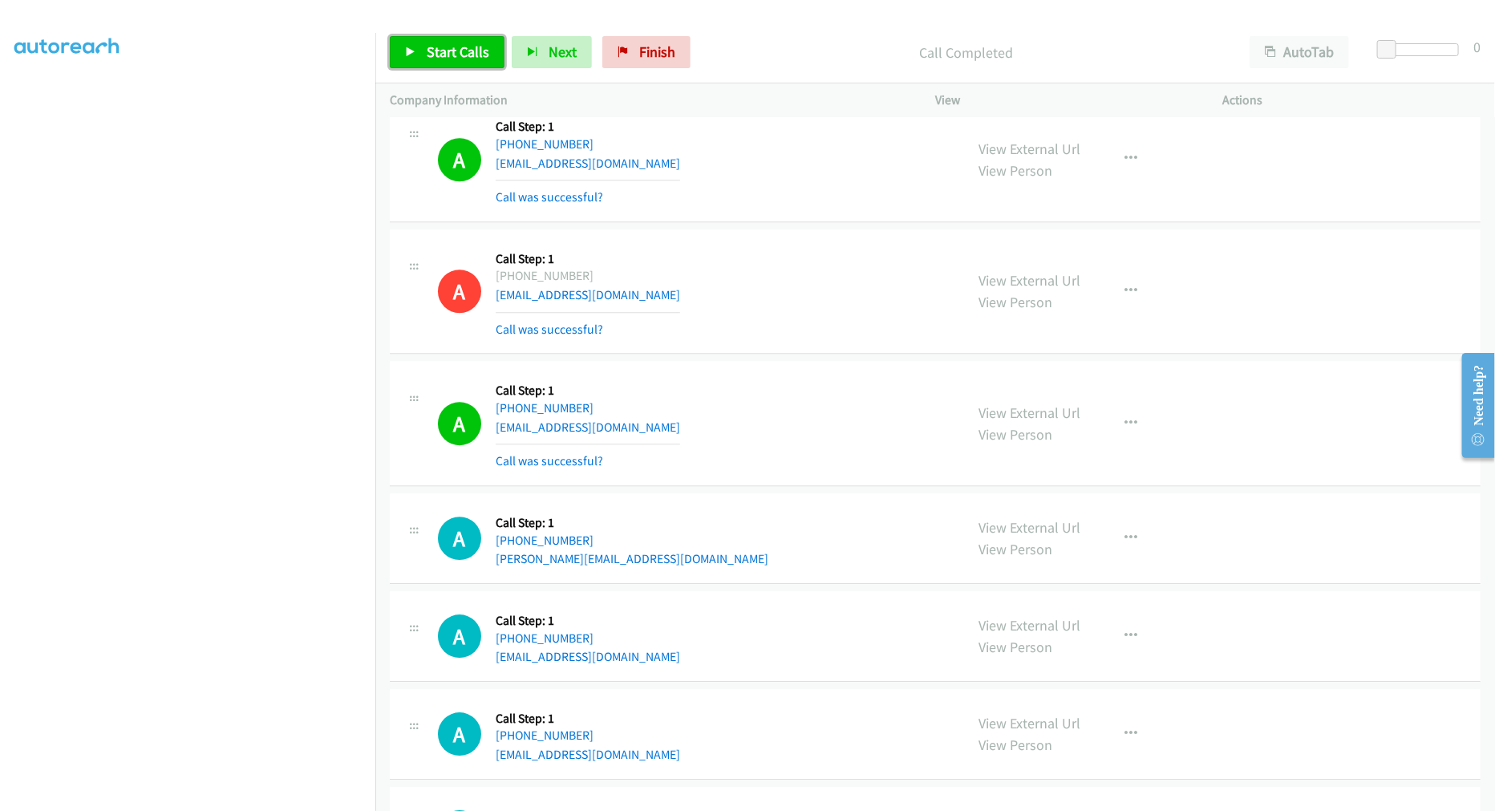
click at [429, 64] on link "Start Calls" at bounding box center [447, 52] width 115 height 32
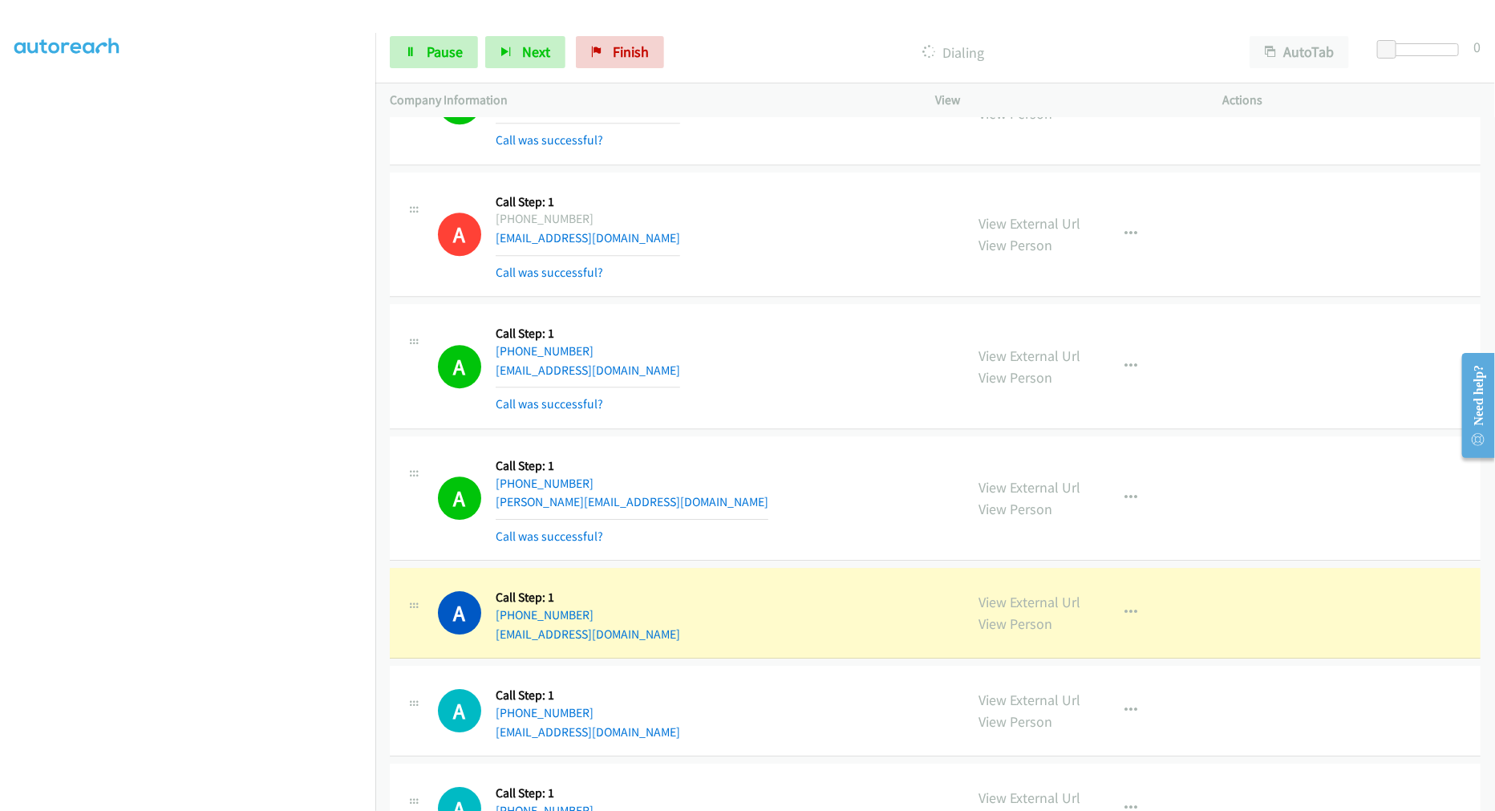
scroll to position [19442, 0]
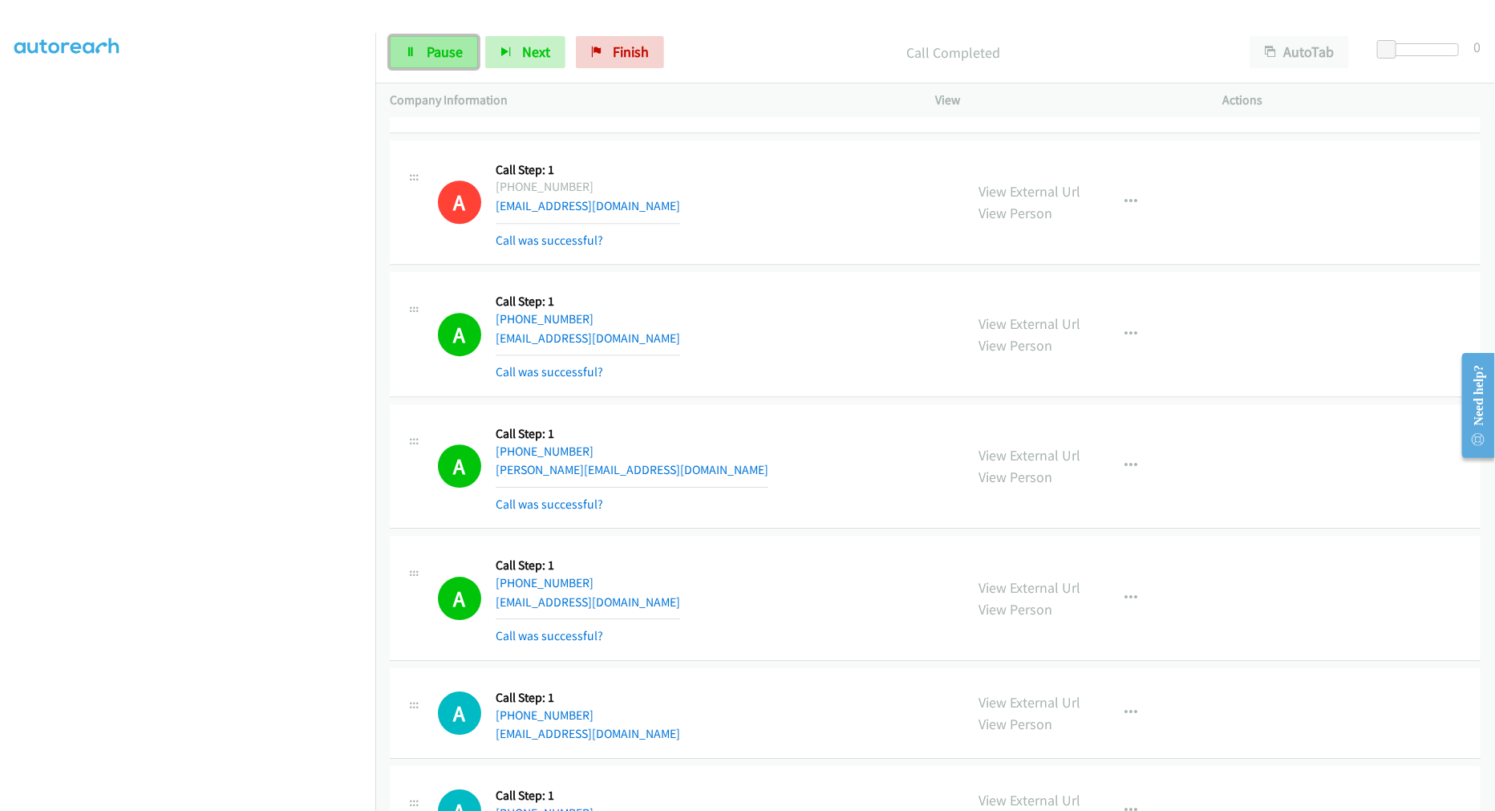
click at [440, 48] on span "Pause" at bounding box center [445, 52] width 36 height 18
click at [438, 54] on span "Start Calls" at bounding box center [458, 52] width 63 height 18
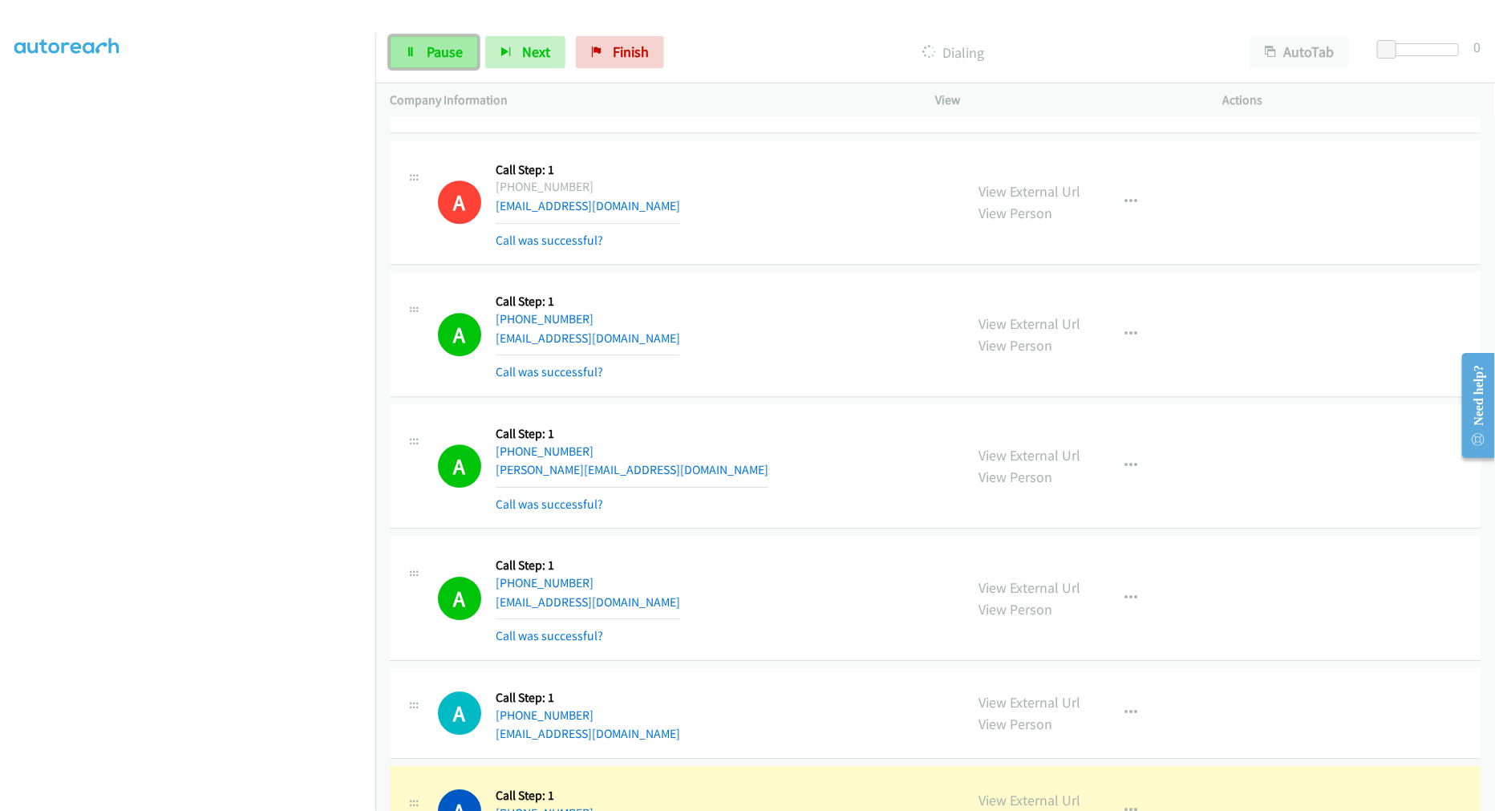
click at [441, 58] on span "Pause" at bounding box center [445, 52] width 36 height 18
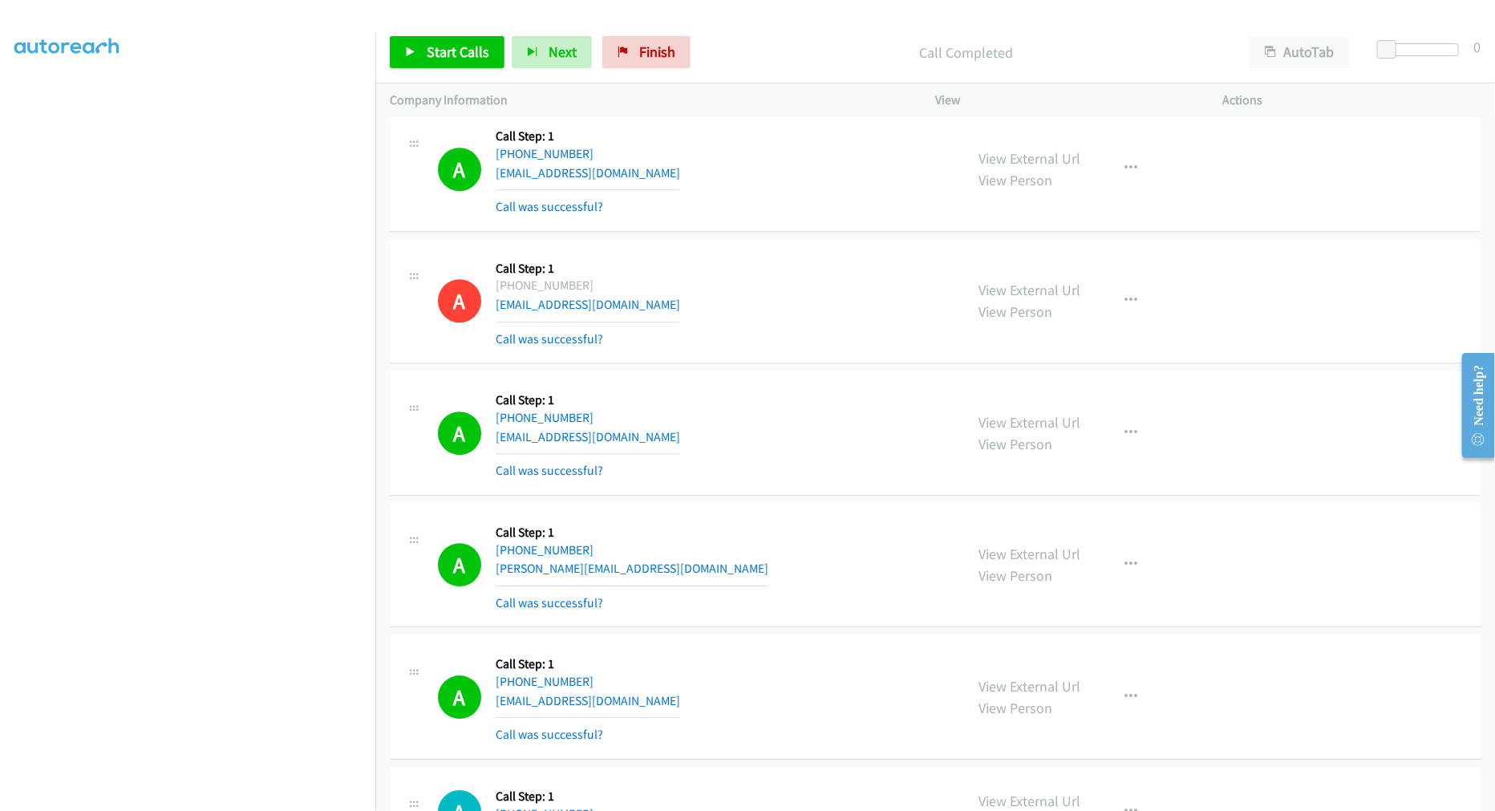
scroll to position [19174, 0]
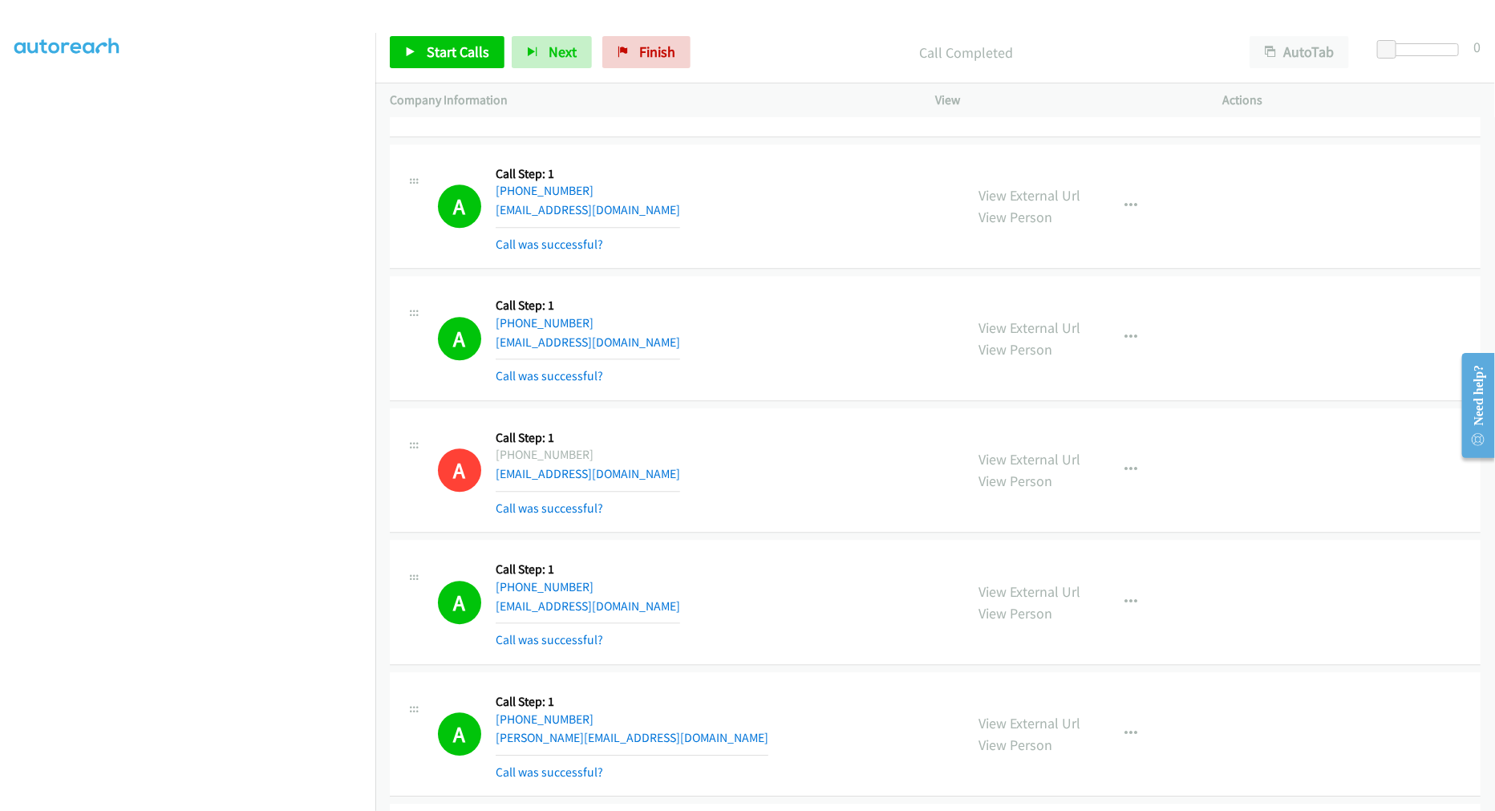
click at [765, 269] on div "A Callback Scheduled Call Step: 1 America/Denver +1 435-230-3172 dottiehogan@gm…" at bounding box center [935, 206] width 1091 height 125
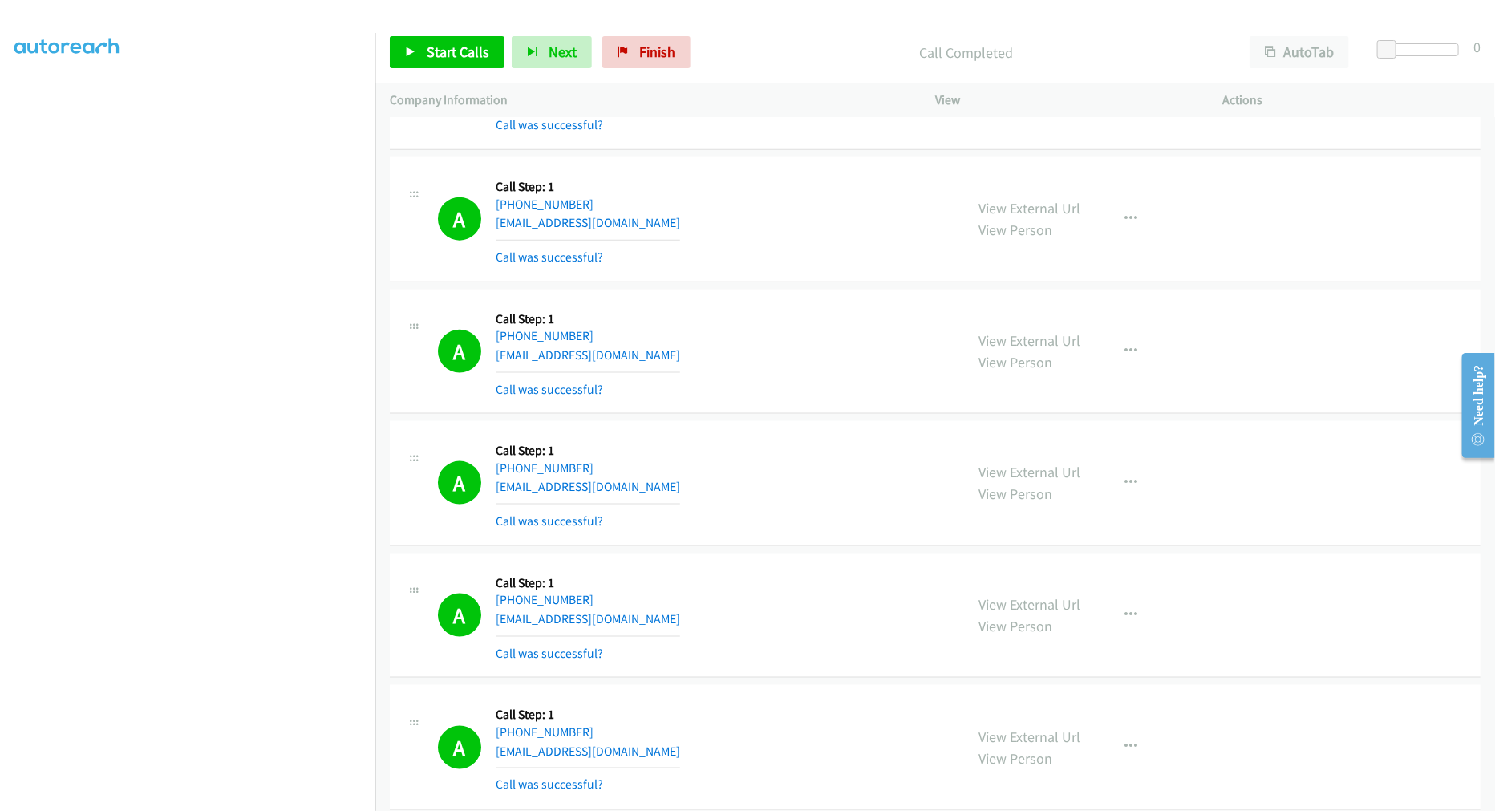
scroll to position [17838, 0]
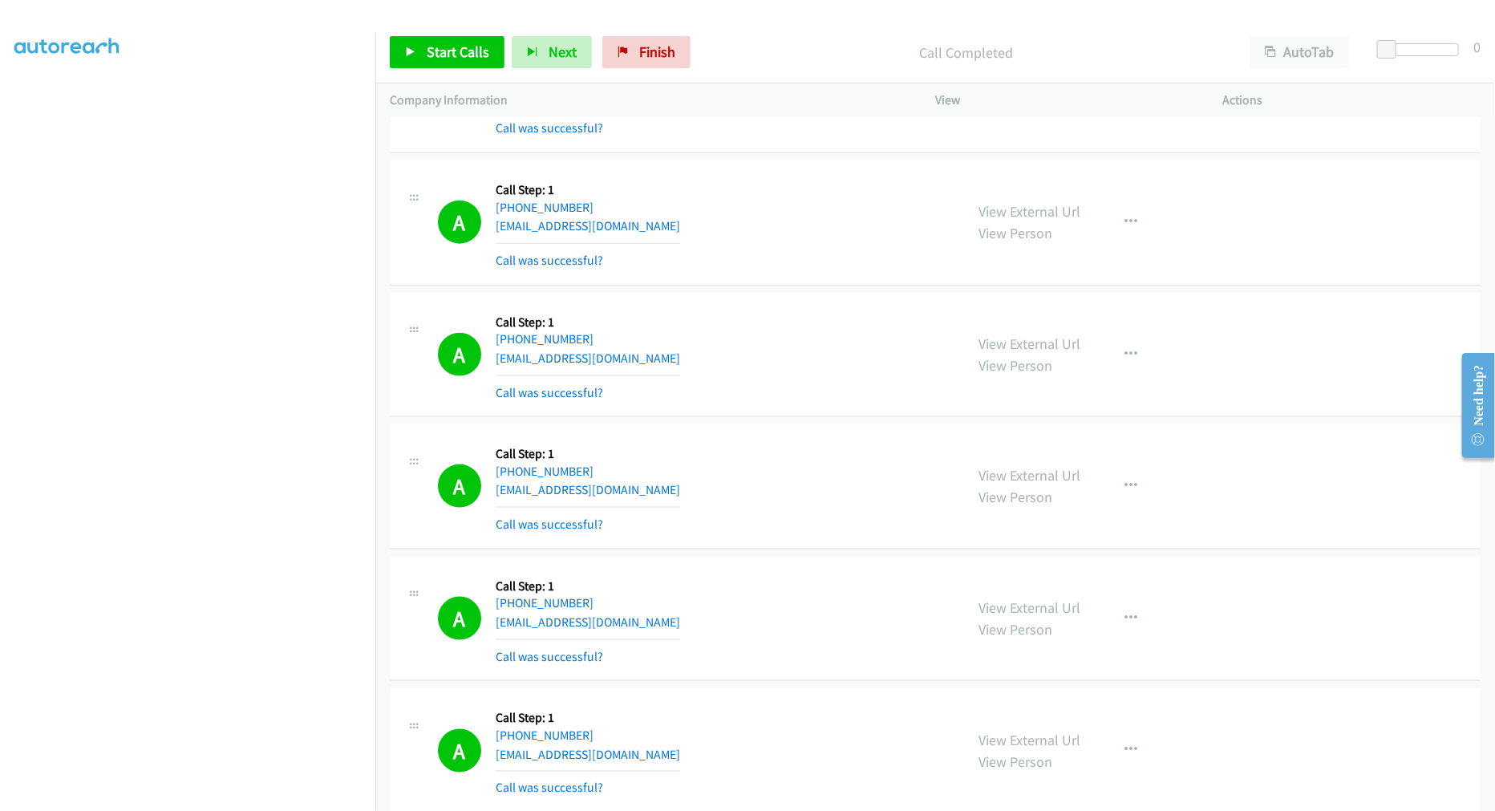
click at [804, 290] on td "A Callback Scheduled Call Step: 1 America/New_York +1 248-703-7968 pab8990@sbcg…" at bounding box center [935, 223] width 1120 height 132
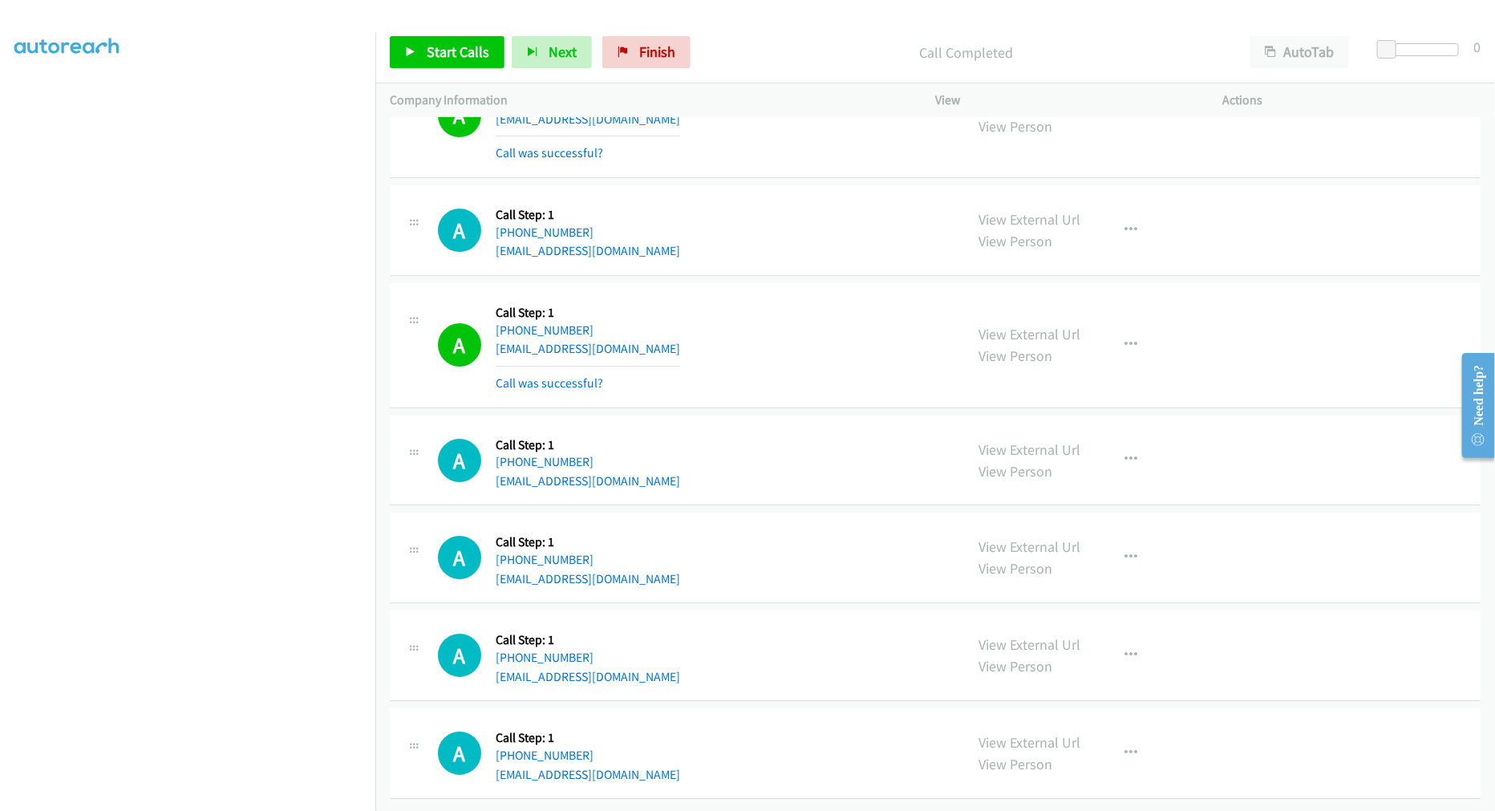
scroll to position [19950, 0]
click at [430, 45] on span "Start Calls" at bounding box center [458, 52] width 63 height 18
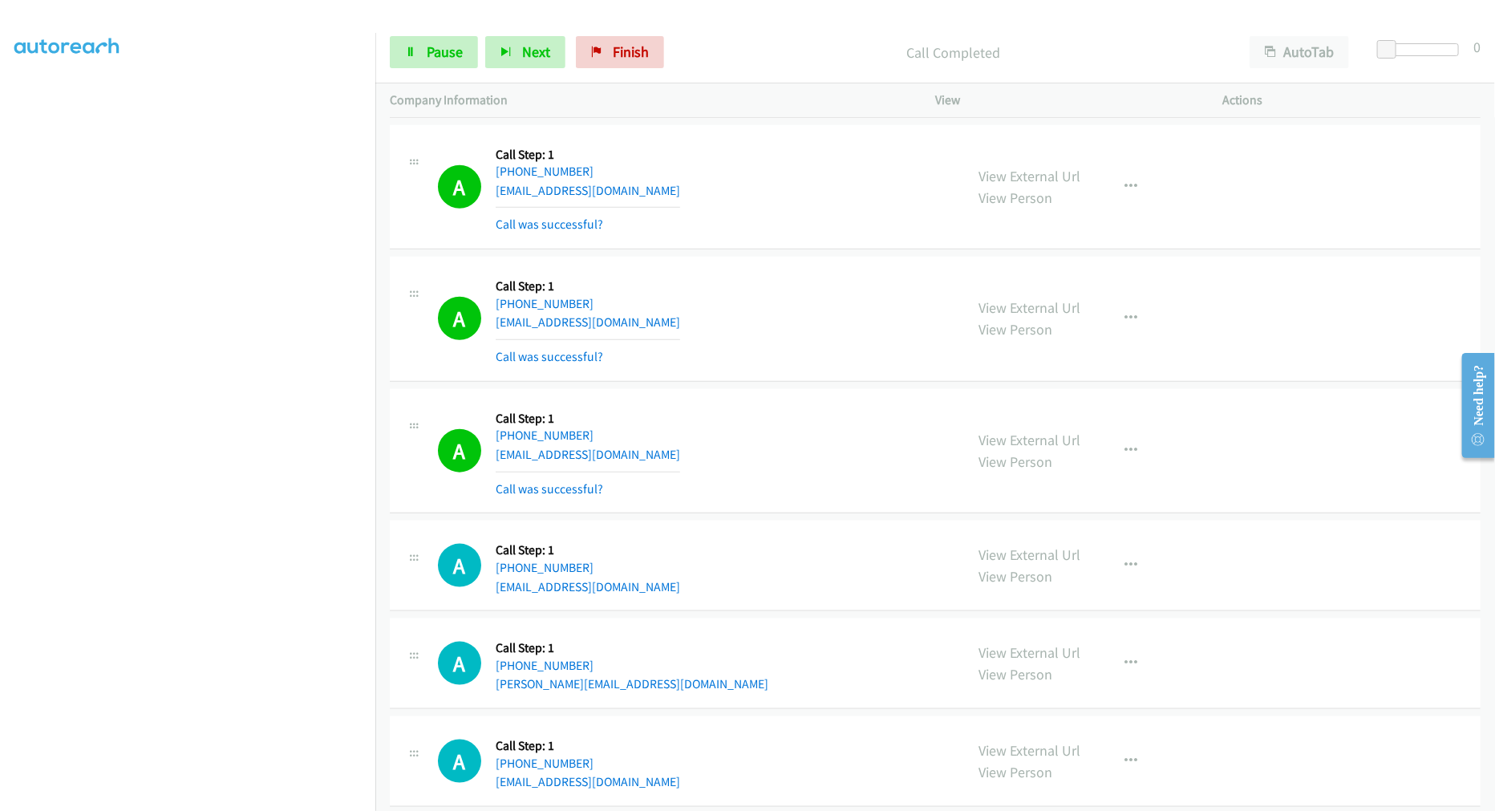
scroll to position [21075, 0]
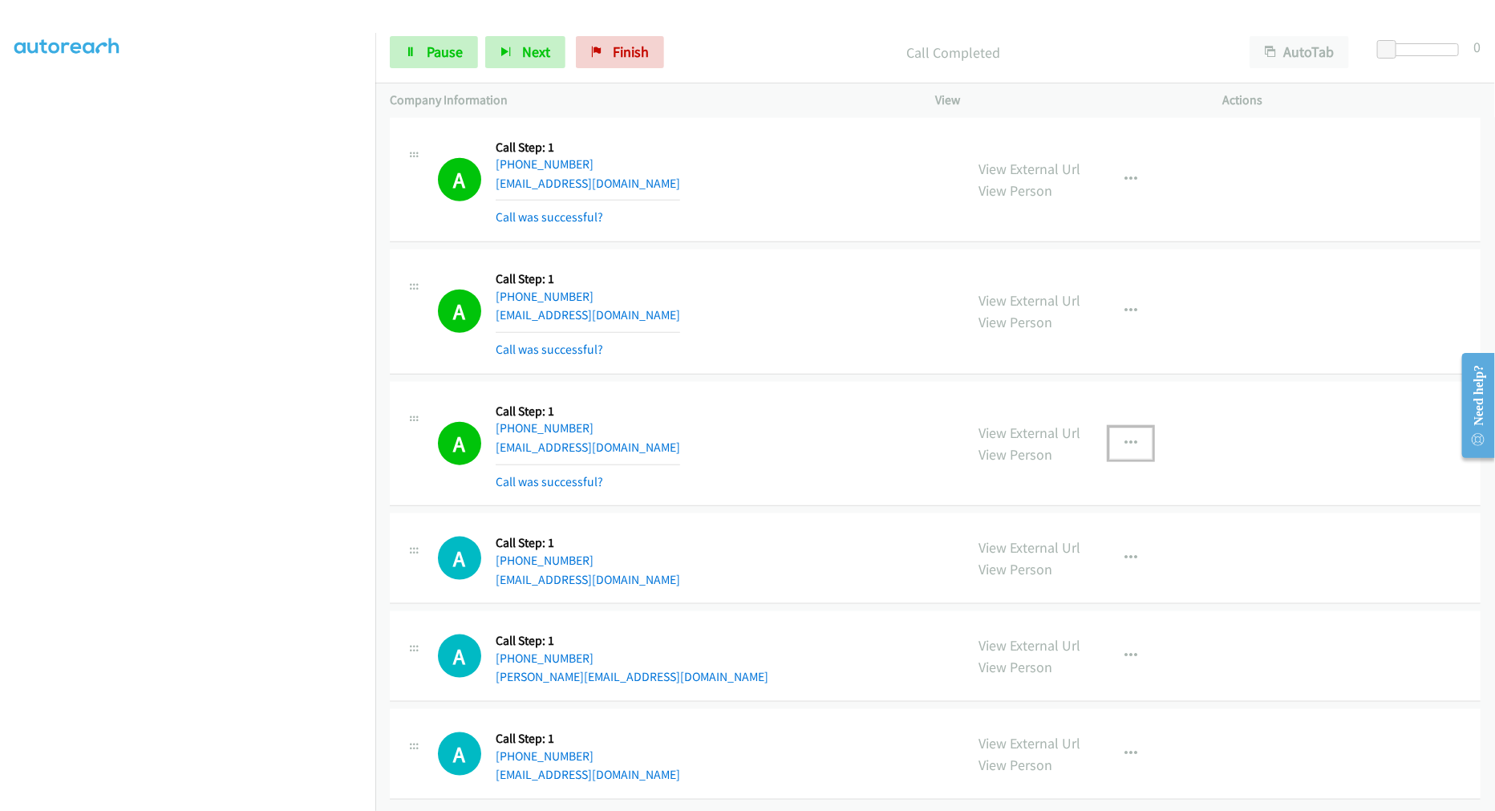
click at [1132, 436] on button "button" at bounding box center [1130, 443] width 43 height 32
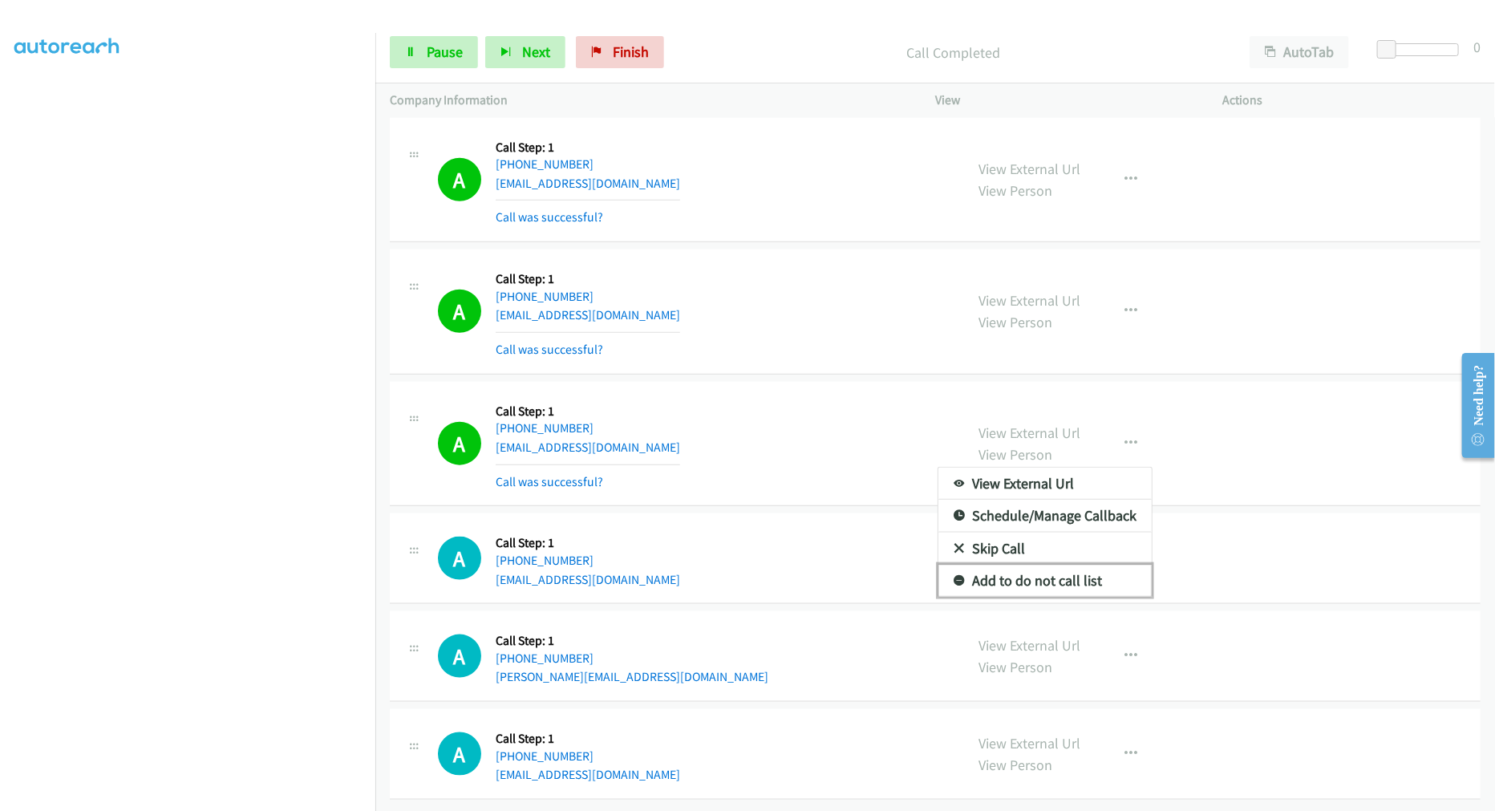
click at [1025, 565] on link "Add to do not call list" at bounding box center [1044, 581] width 213 height 32
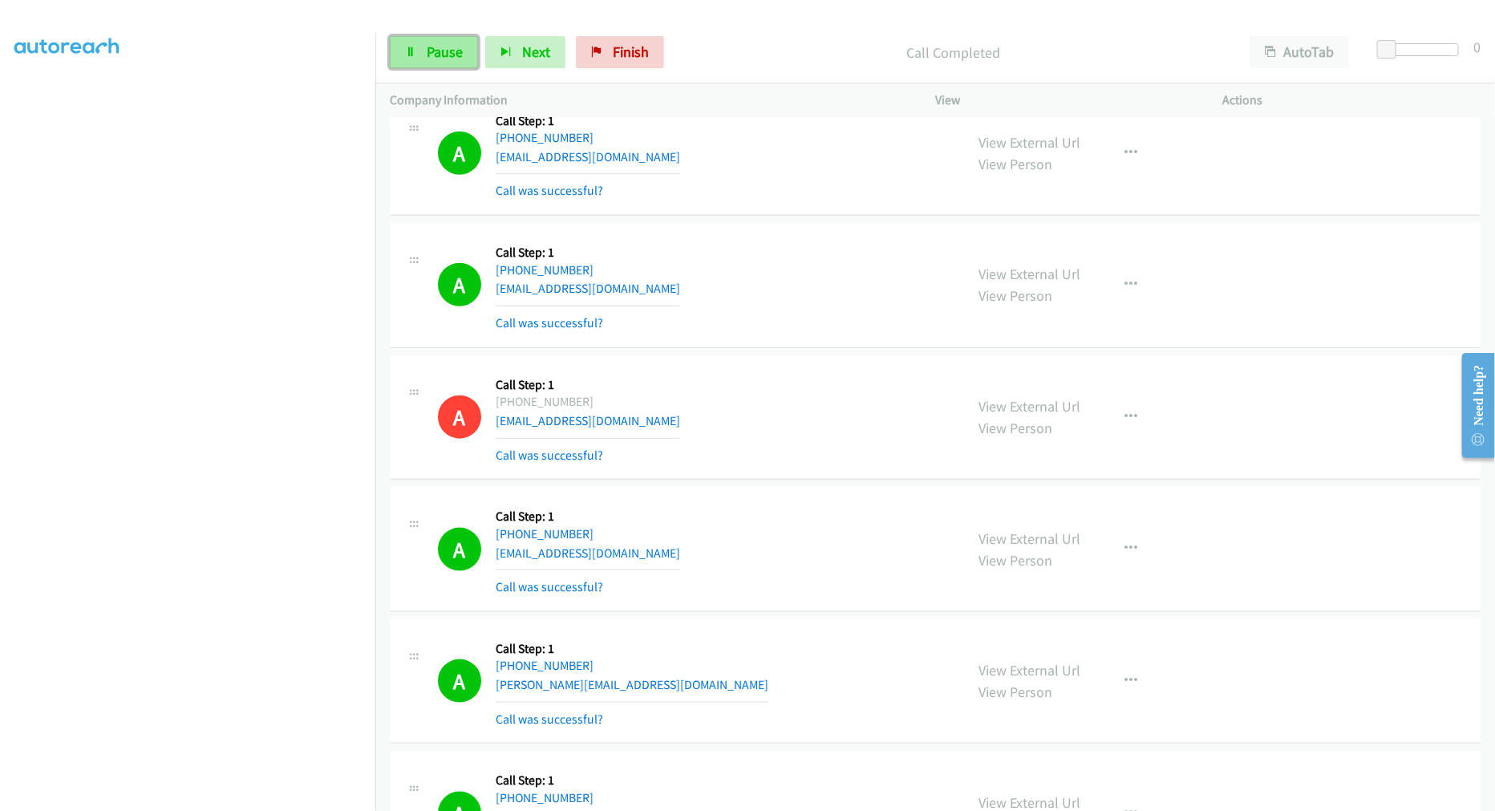
click at [423, 44] on link "Pause" at bounding box center [434, 52] width 88 height 32
click at [447, 56] on span "Start Calls" at bounding box center [458, 52] width 63 height 18
click at [693, 385] on div "A Callback Scheduled Call Step: 1 America/New_York +1 908-240-5036 pkothari76@g…" at bounding box center [694, 417] width 512 height 95
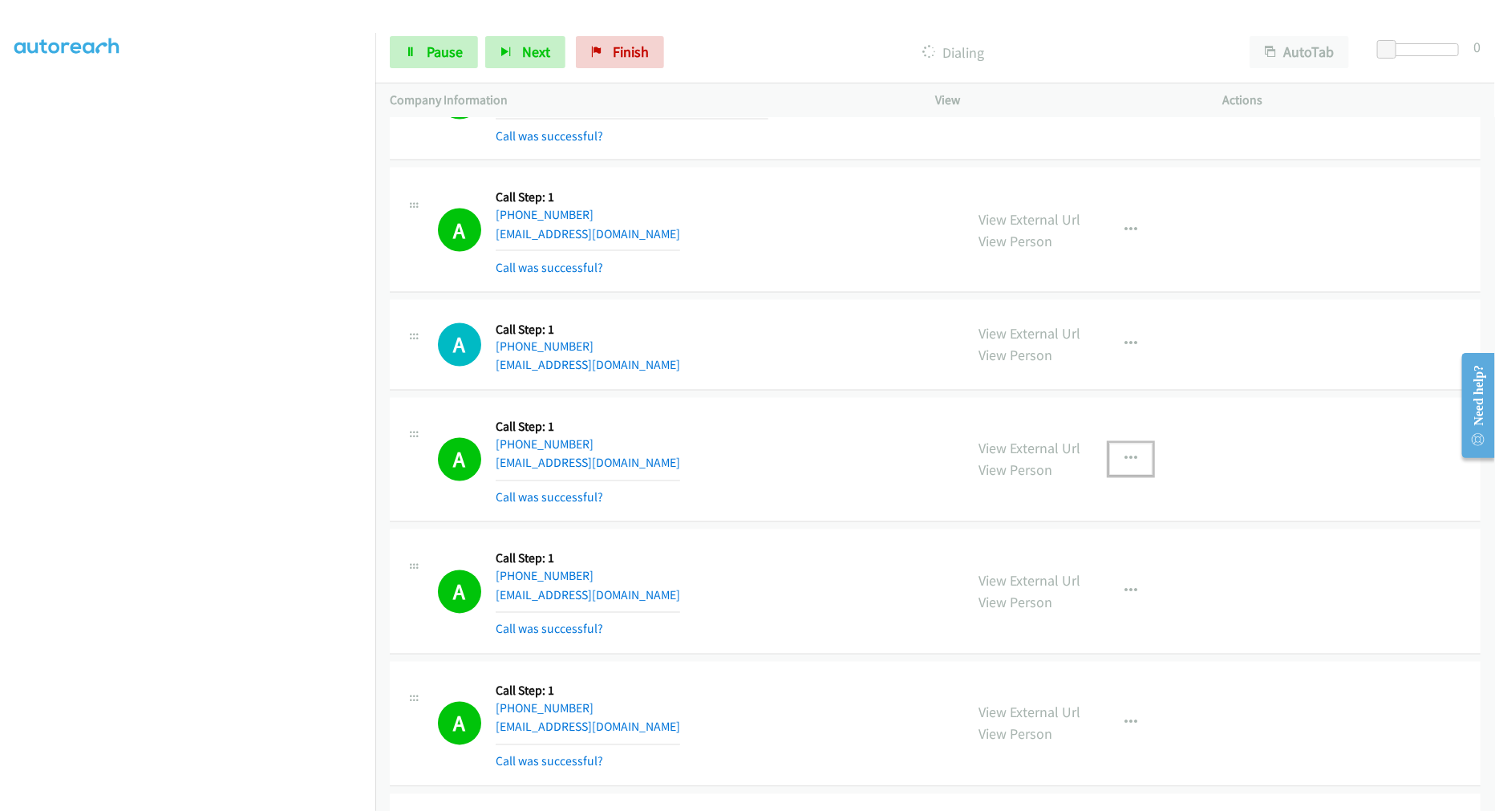
click at [1118, 462] on button "button" at bounding box center [1130, 460] width 43 height 32
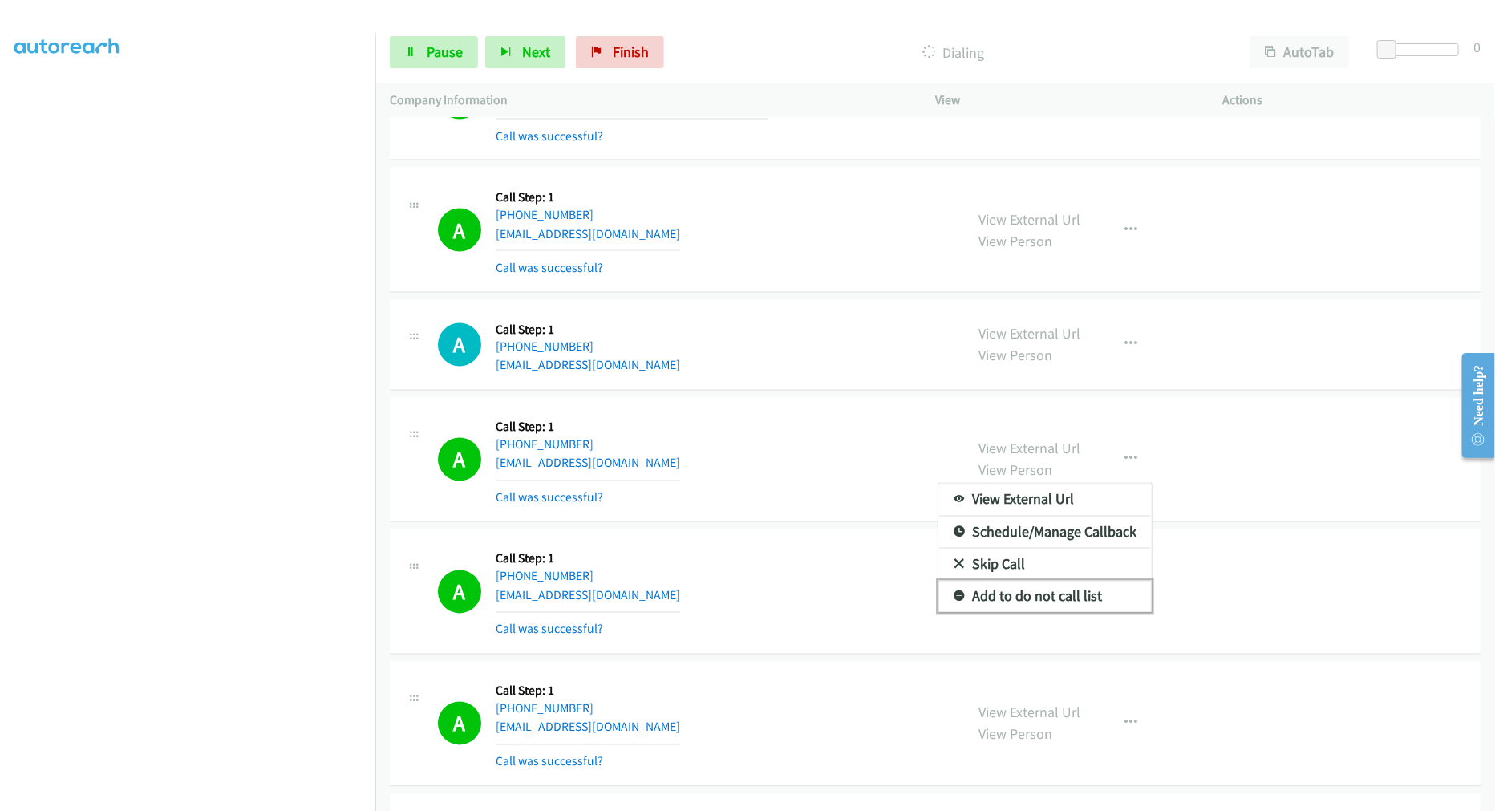
click at [1035, 599] on link "Add to do not call list" at bounding box center [1044, 597] width 213 height 32
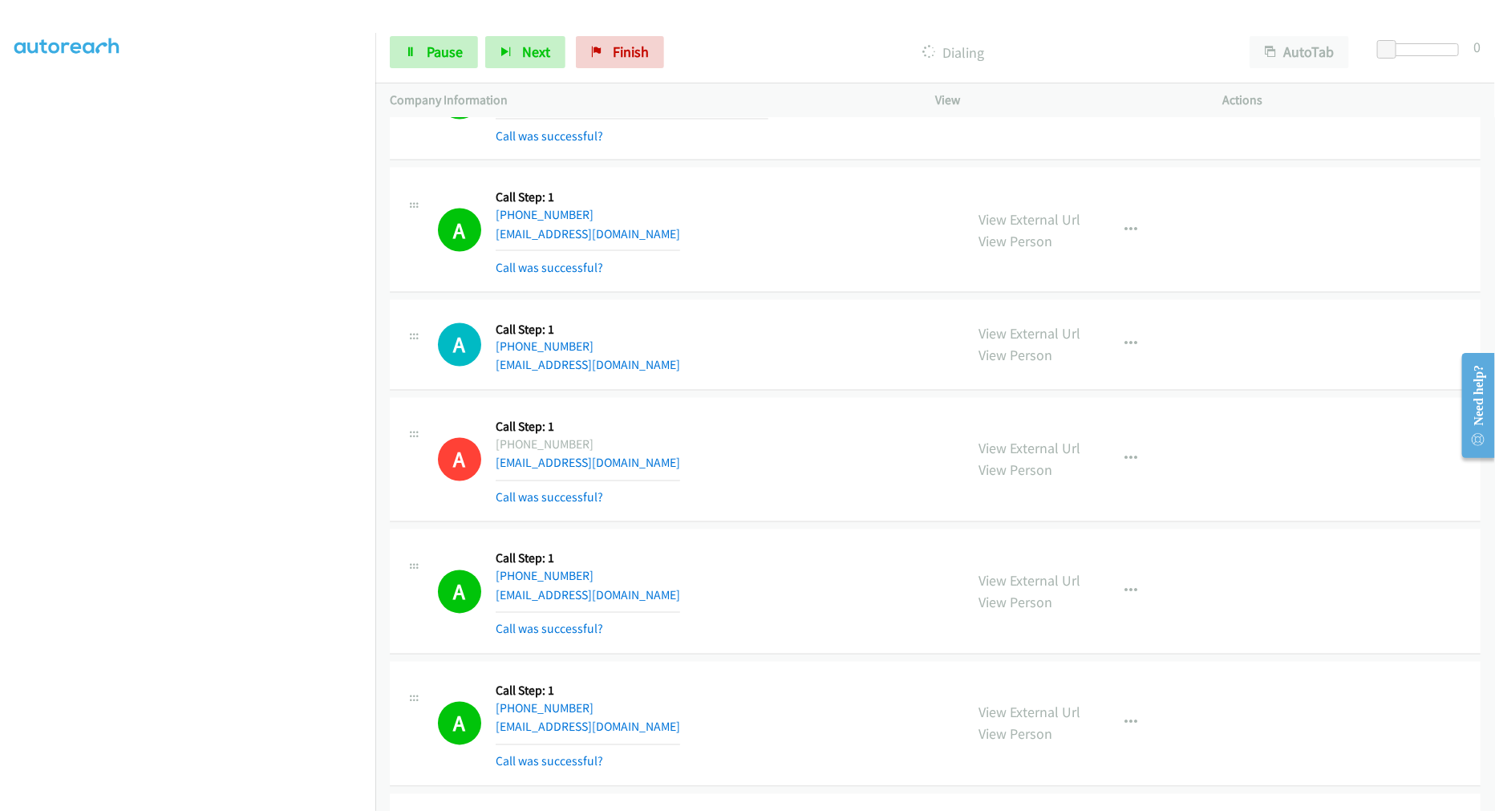
click at [834, 366] on div "A Callback Scheduled Call Step: 1 America/Chicago +1 414-242-6137 rockyrandhawa…" at bounding box center [694, 344] width 512 height 61
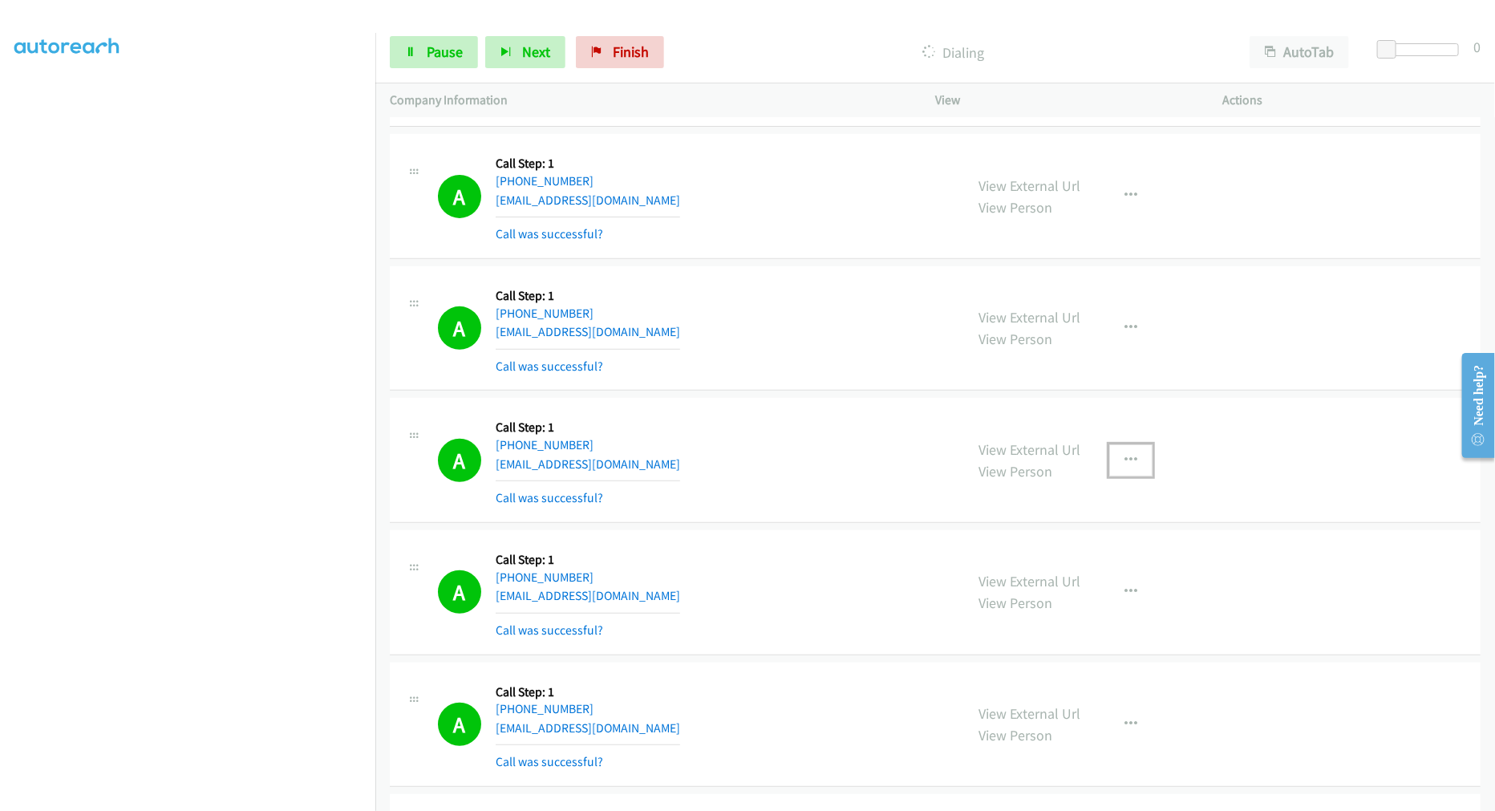
click at [1124, 467] on icon "button" at bounding box center [1130, 460] width 13 height 13
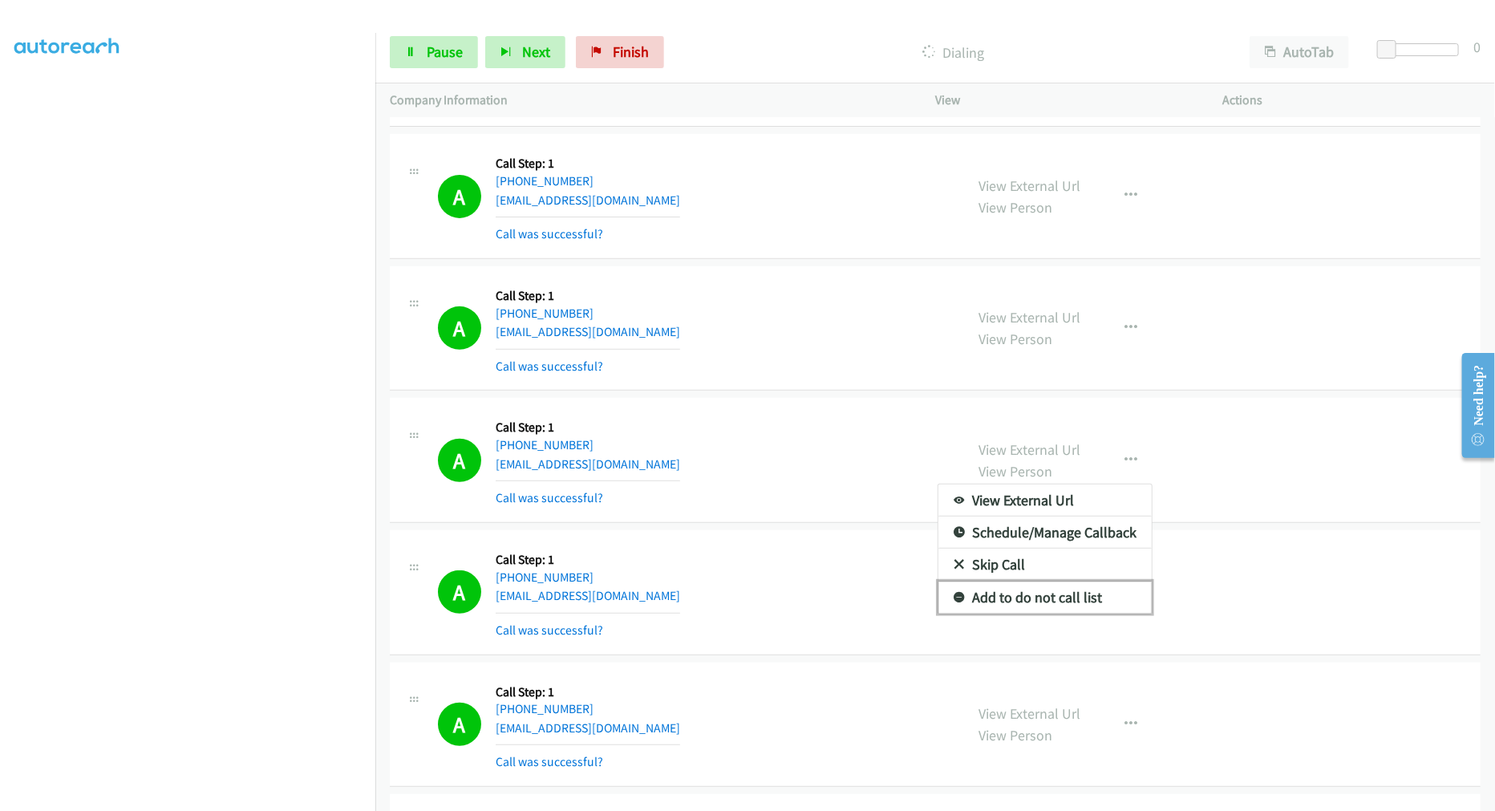
click at [1031, 604] on link "Add to do not call list" at bounding box center [1044, 597] width 213 height 32
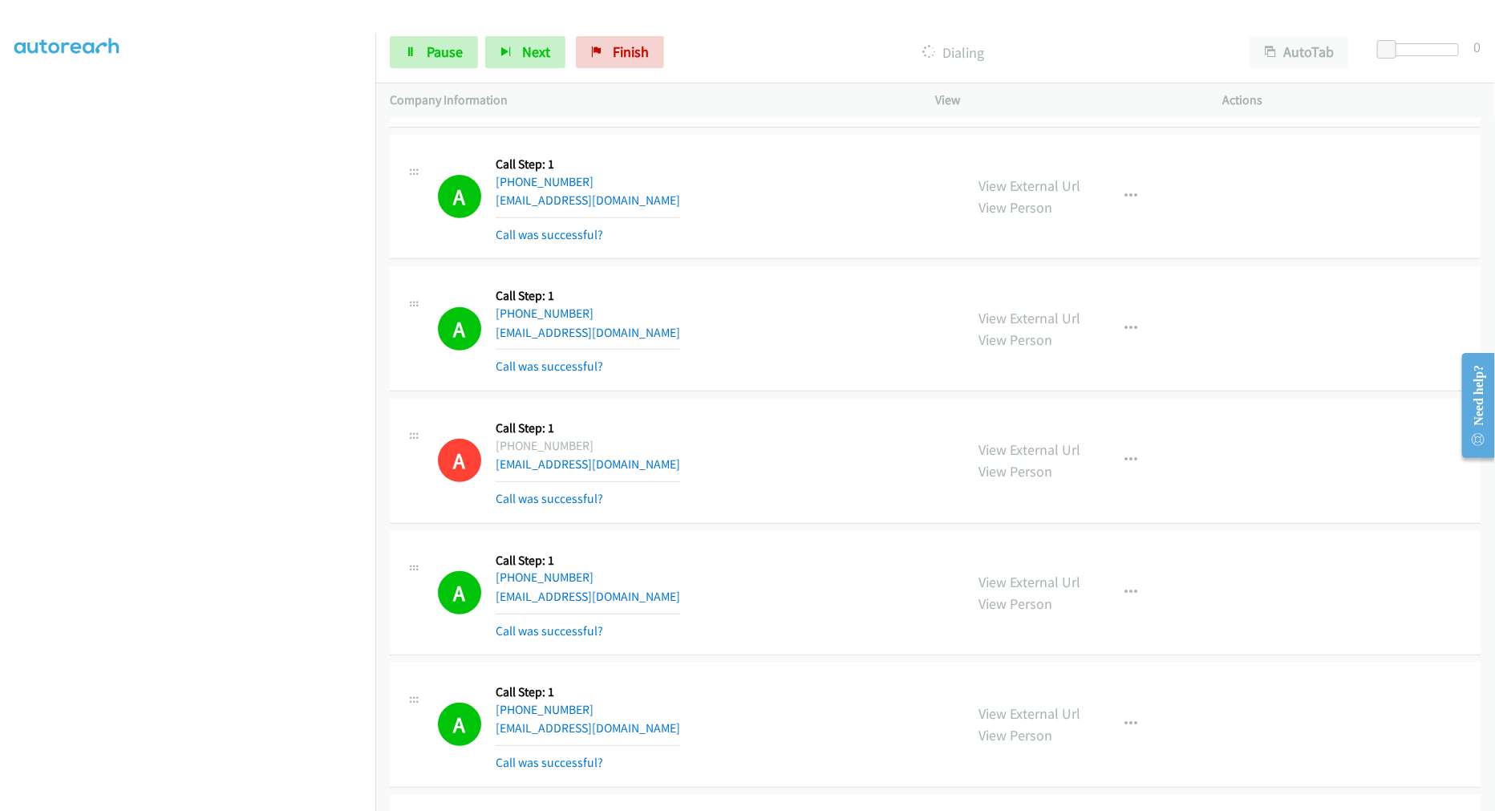
scroll to position [90, 0]
click at [781, 341] on div "A Callback Scheduled Call Step: 1 America/New_York +1 929-471-6481 orpi.islam9@…" at bounding box center [694, 328] width 512 height 95
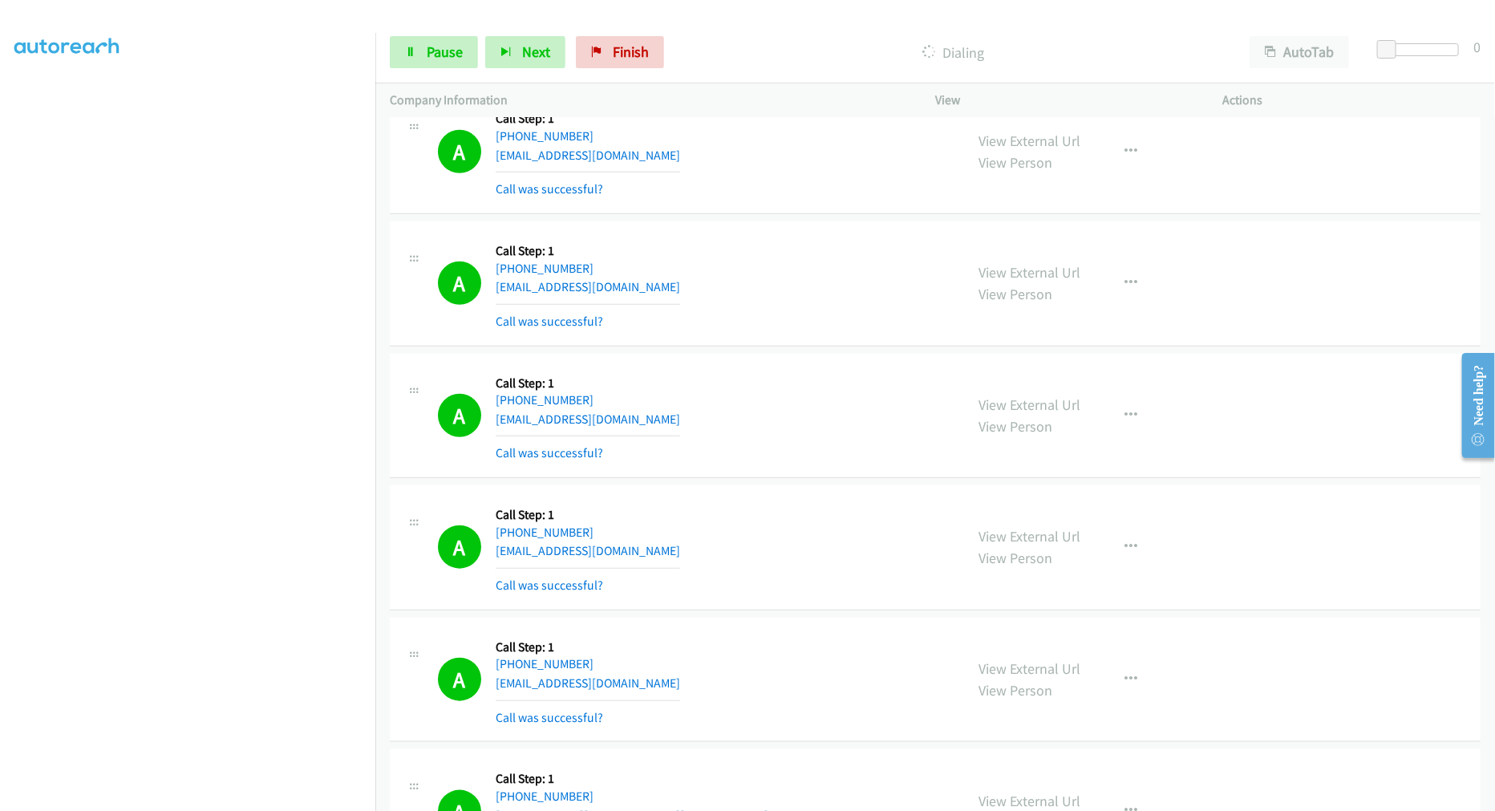
scroll to position [24244, 0]
click at [453, 33] on div "Start Calls Pause Next Finish Call Completed AutoTab AutoTab 0" at bounding box center [935, 53] width 1120 height 62
click at [457, 72] on div "Start Calls Pause Next Finish Call Completed AutoTab AutoTab 0" at bounding box center [935, 53] width 1120 height 62
click at [454, 65] on link "Pause" at bounding box center [434, 52] width 88 height 32
click at [451, 57] on span "Start Calls" at bounding box center [458, 52] width 63 height 18
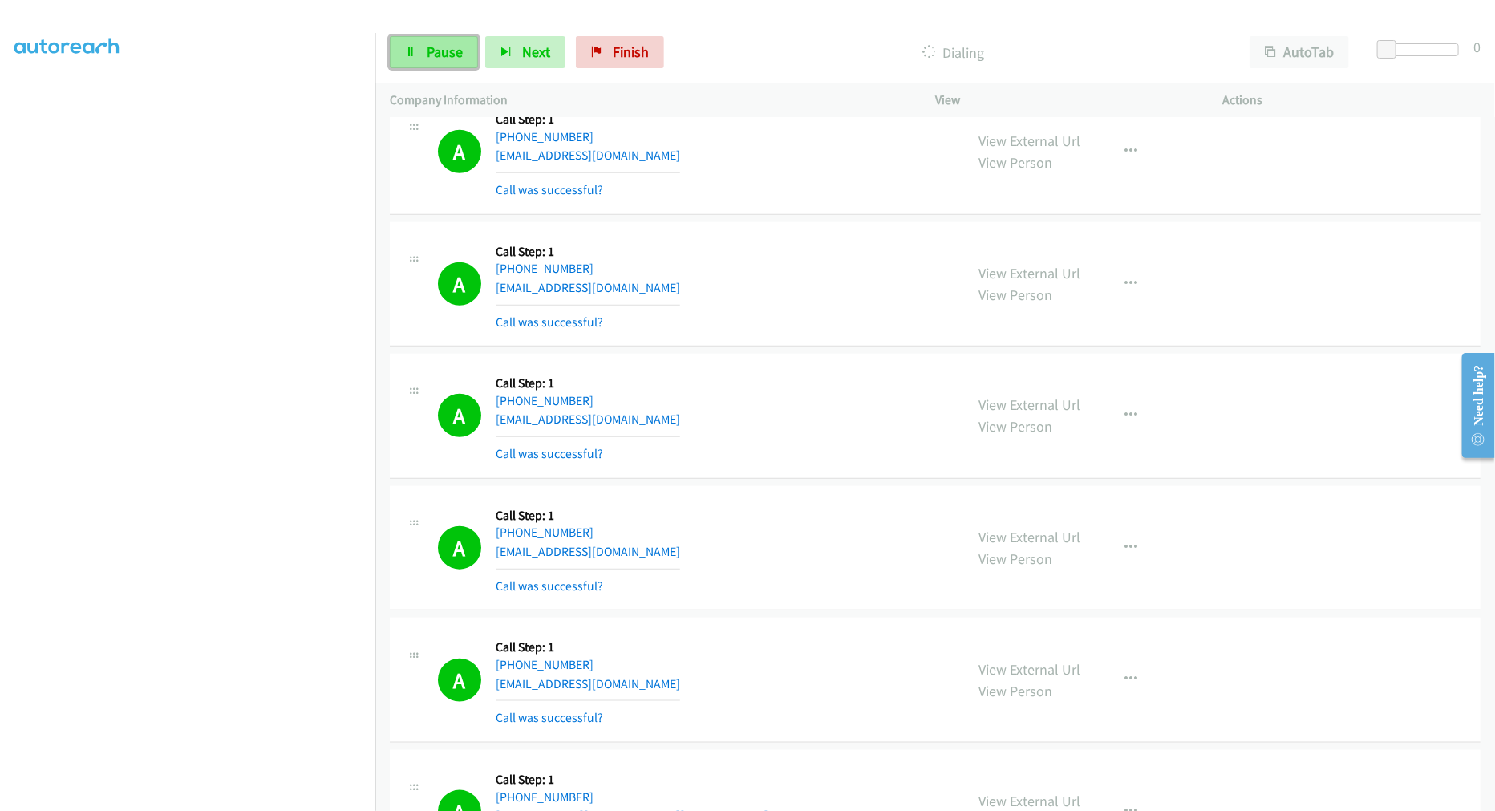
click at [454, 43] on span "Pause" at bounding box center [445, 52] width 36 height 18
click at [460, 60] on span "Start Calls" at bounding box center [458, 52] width 63 height 18
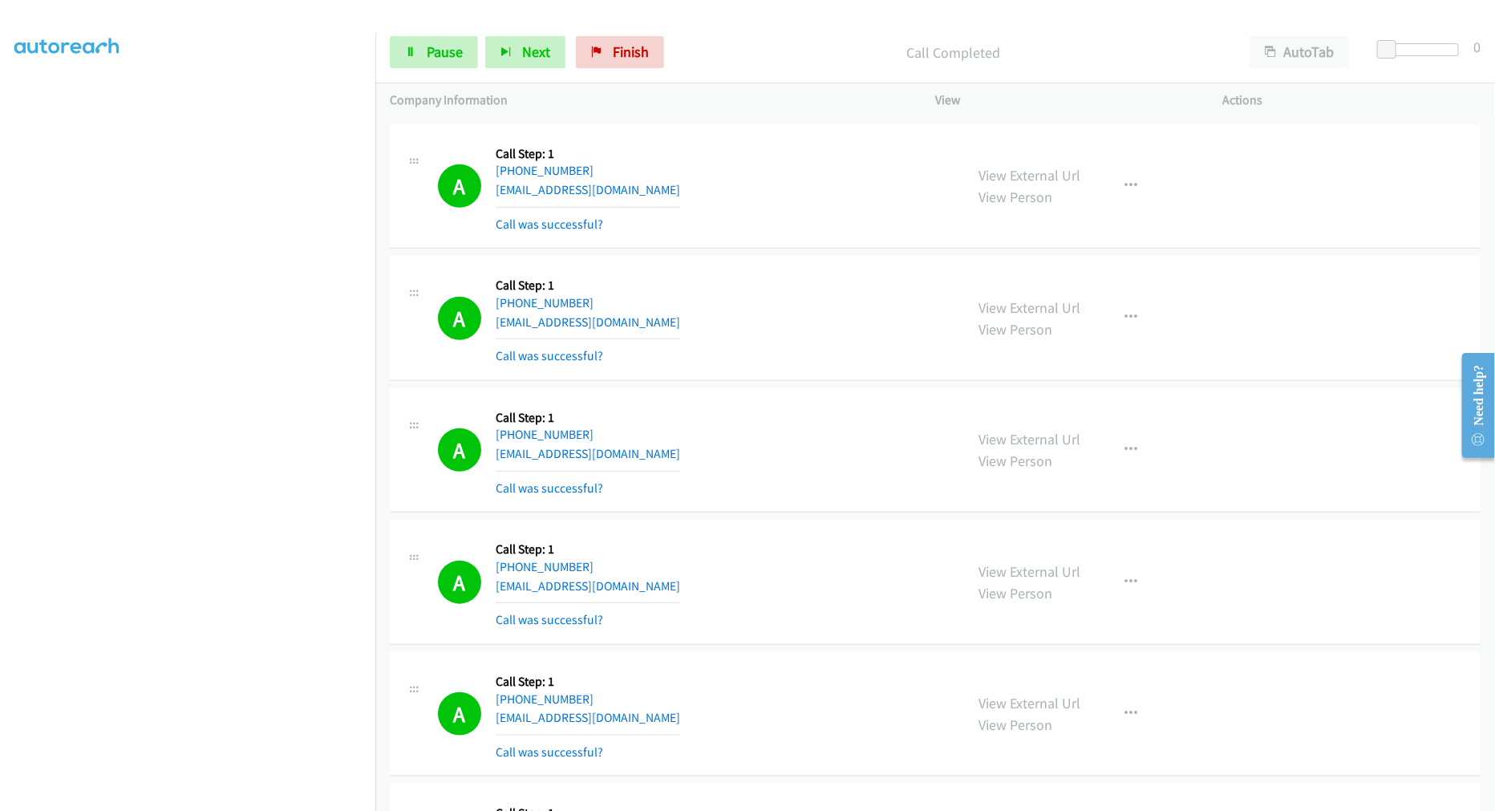
scroll to position [24279, 0]
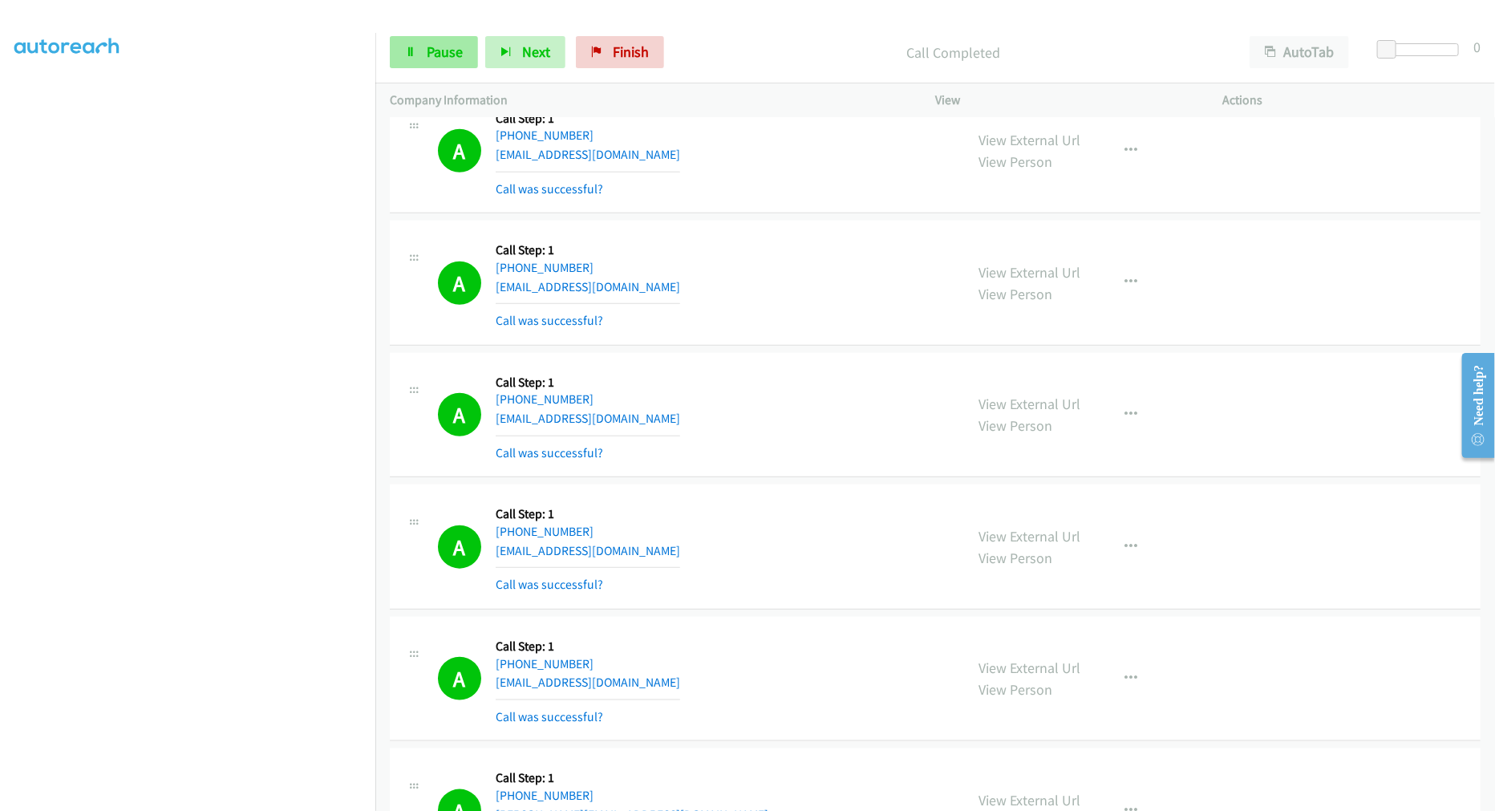
drag, startPoint x: 449, startPoint y: 68, endPoint x: 446, endPoint y: 57, distance: 11.7
click at [449, 68] on div "Start Calls Pause Next Finish Call Completed AutoTab AutoTab 0" at bounding box center [935, 53] width 1120 height 62
click at [445, 46] on span "Pause" at bounding box center [445, 52] width 36 height 18
click at [445, 46] on span "Start Calls" at bounding box center [458, 52] width 63 height 18
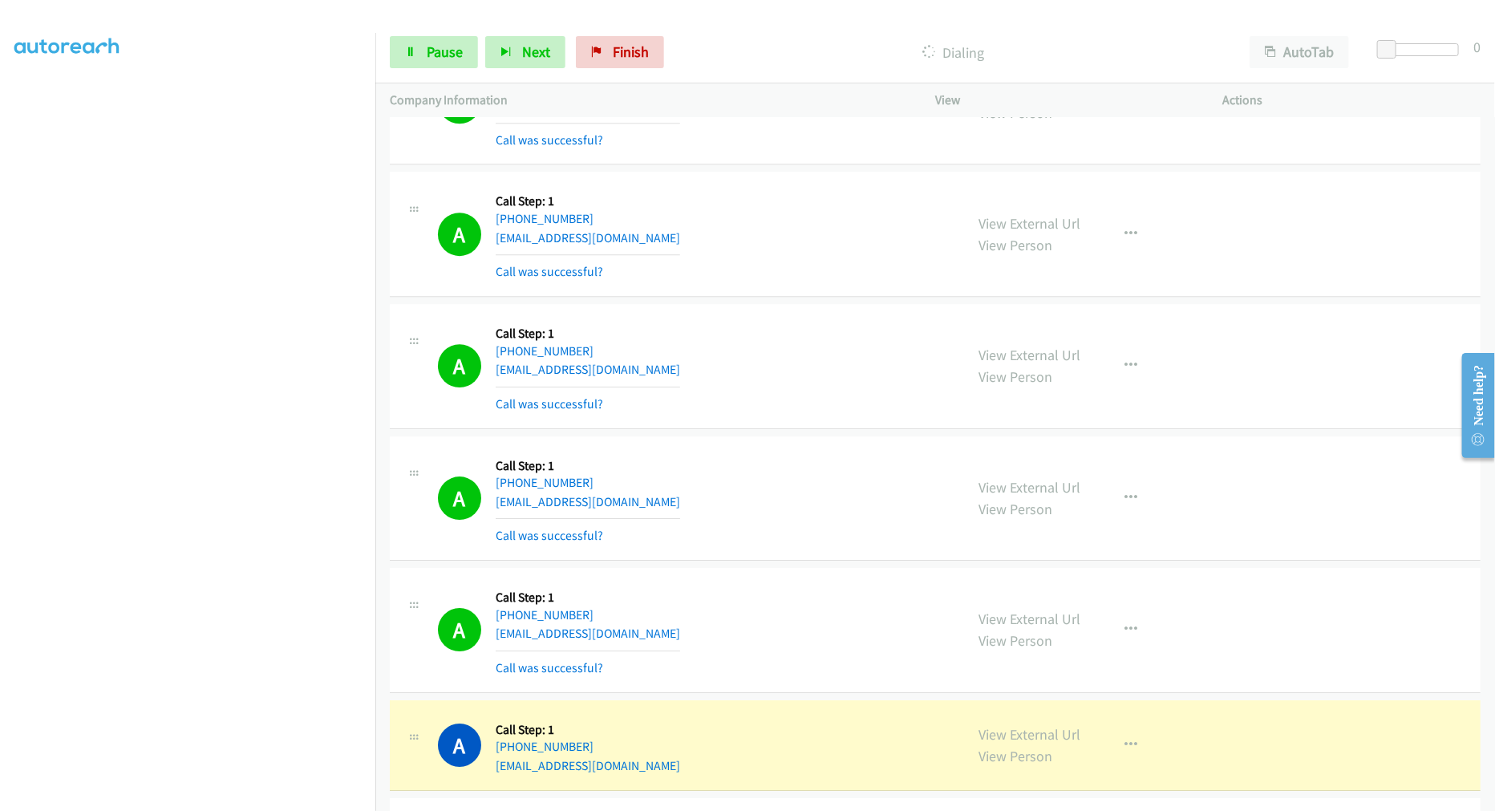
scroll to position [26358, 0]
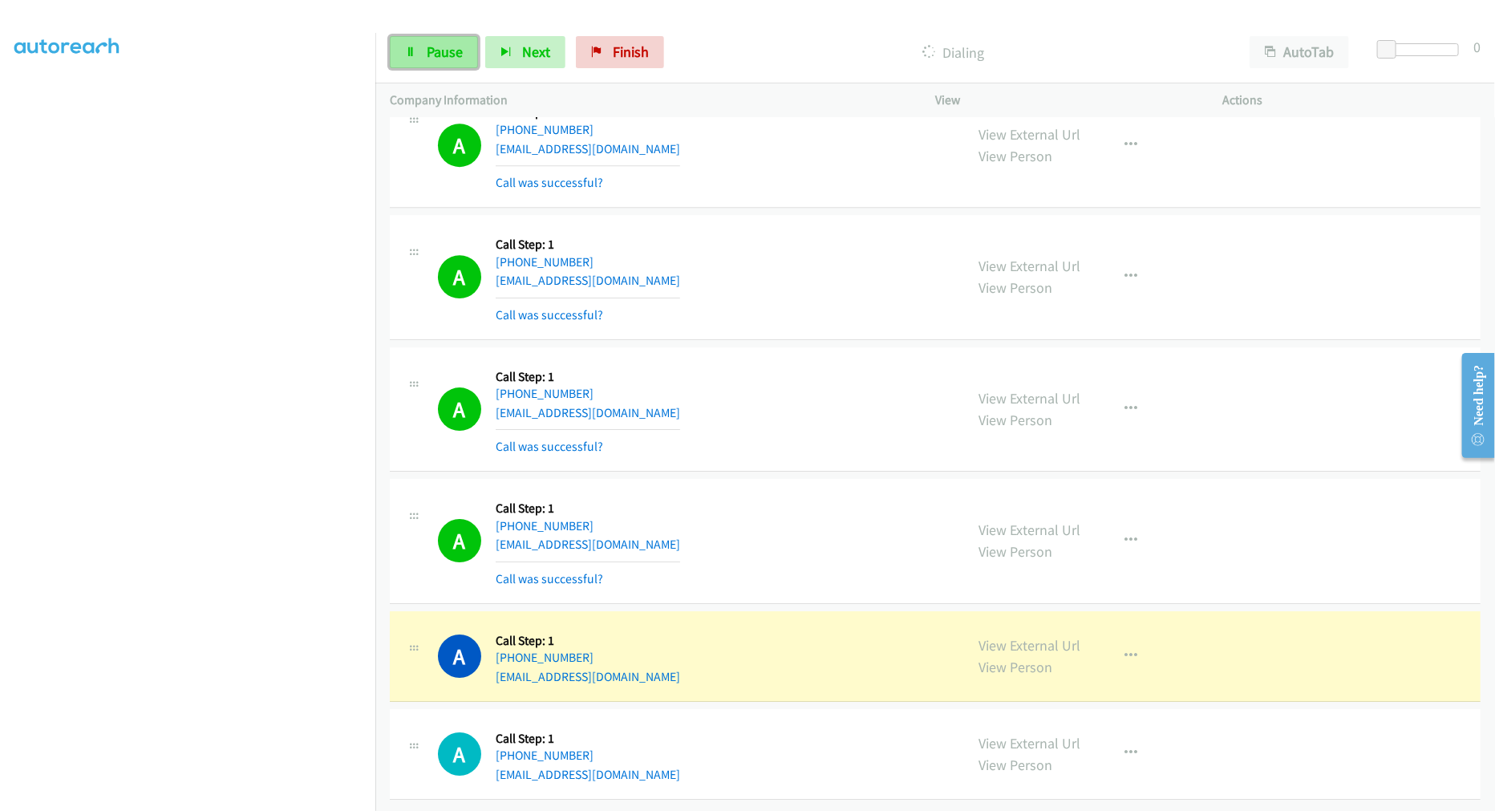
click at [444, 50] on span "Pause" at bounding box center [445, 52] width 36 height 18
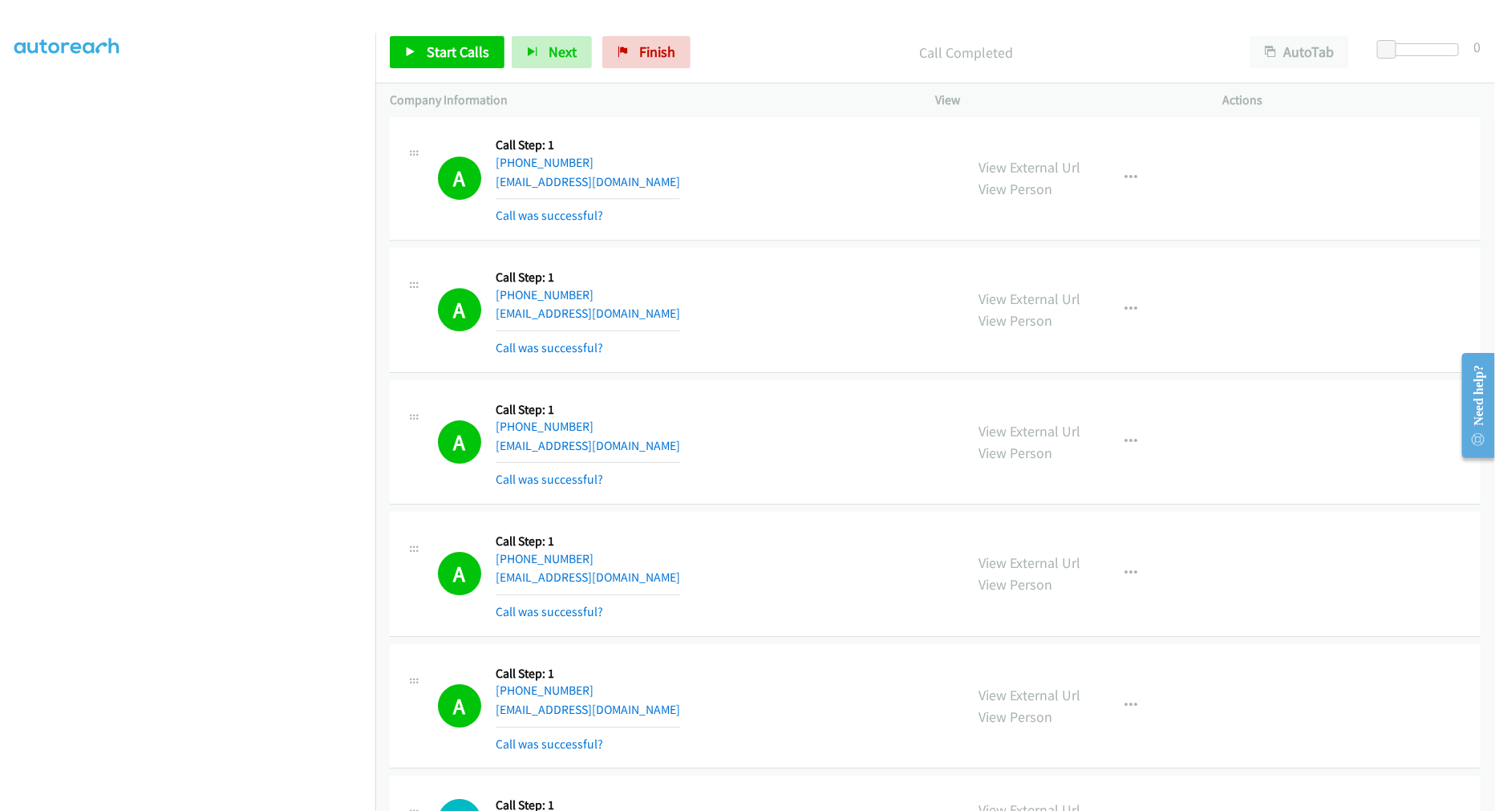
scroll to position [26269, 0]
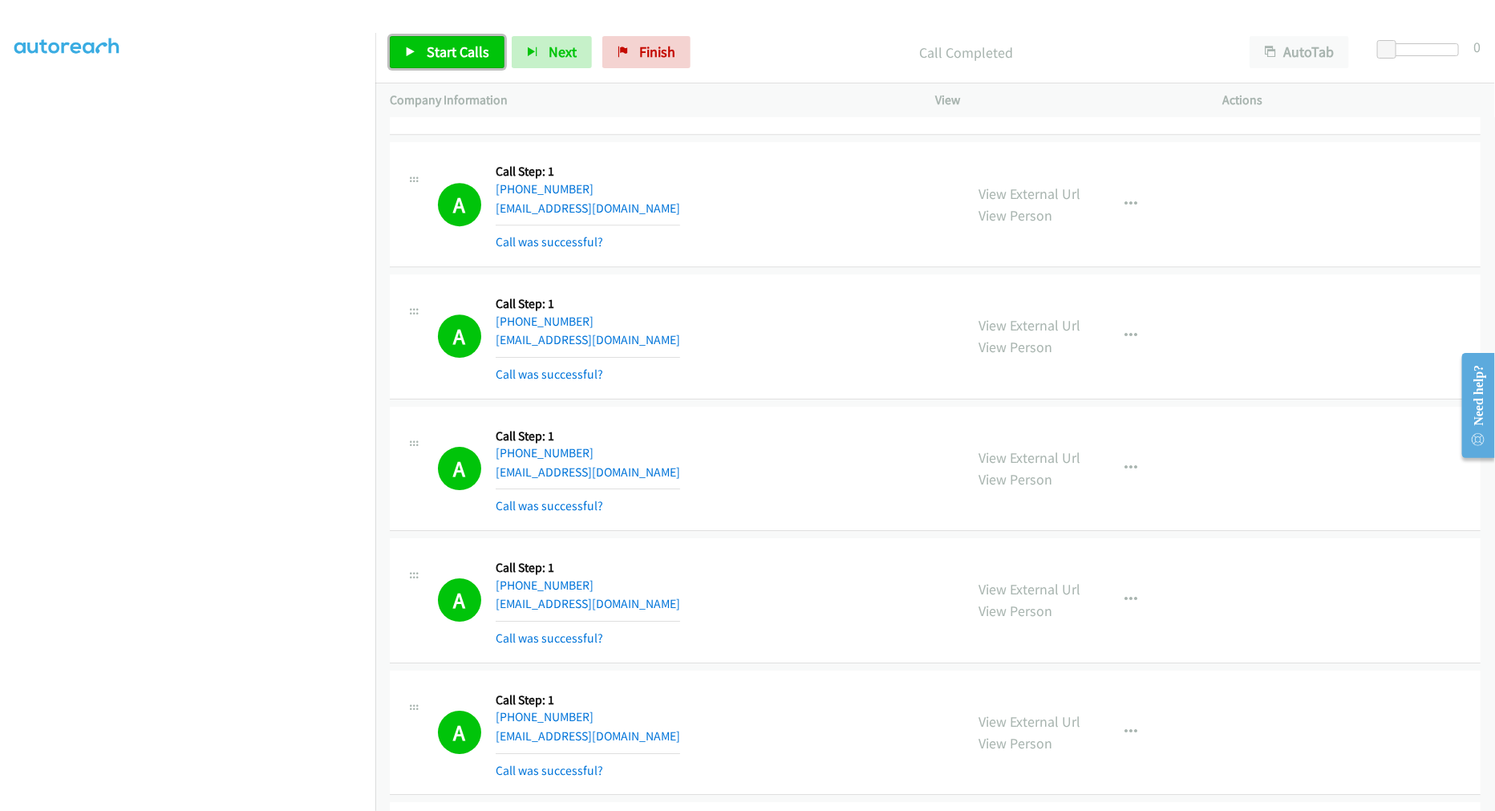
click at [462, 54] on span "Start Calls" at bounding box center [458, 52] width 63 height 18
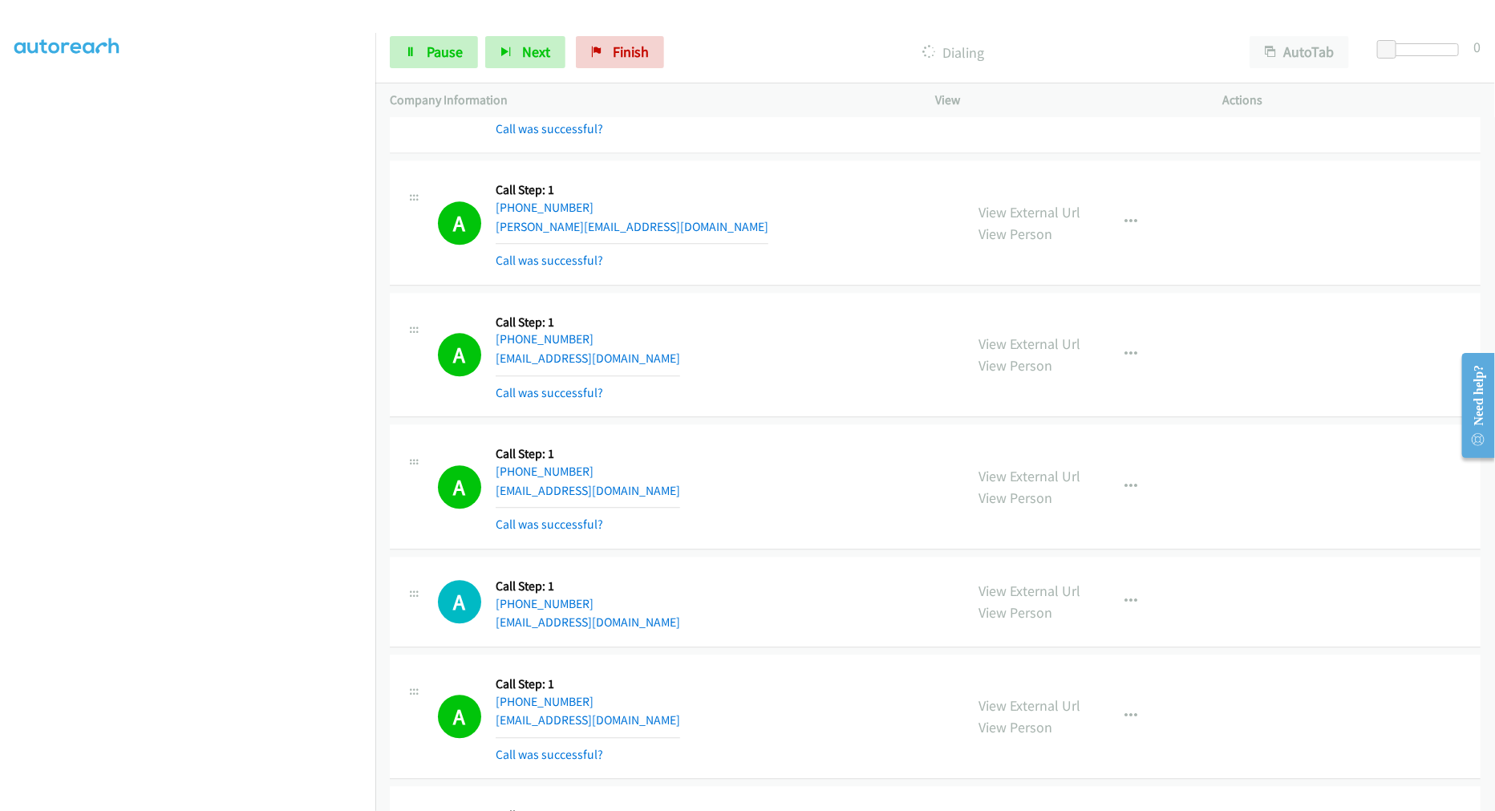
scroll to position [25268, 0]
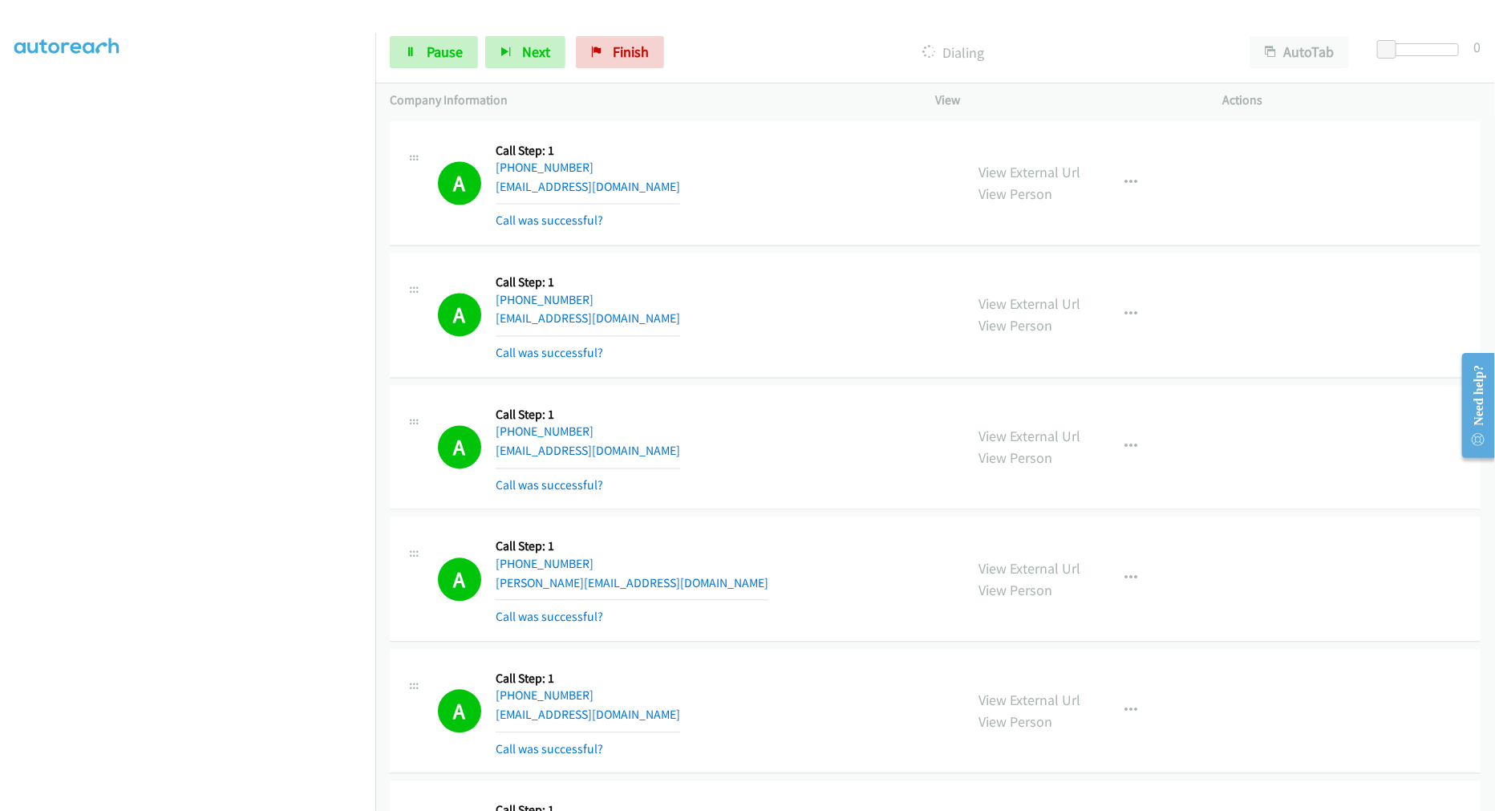
click at [736, 321] on div "A Callback Scheduled Call Step: 1 America/New_York +1 248-342-2637 girlygarb@ms…" at bounding box center [694, 315] width 512 height 95
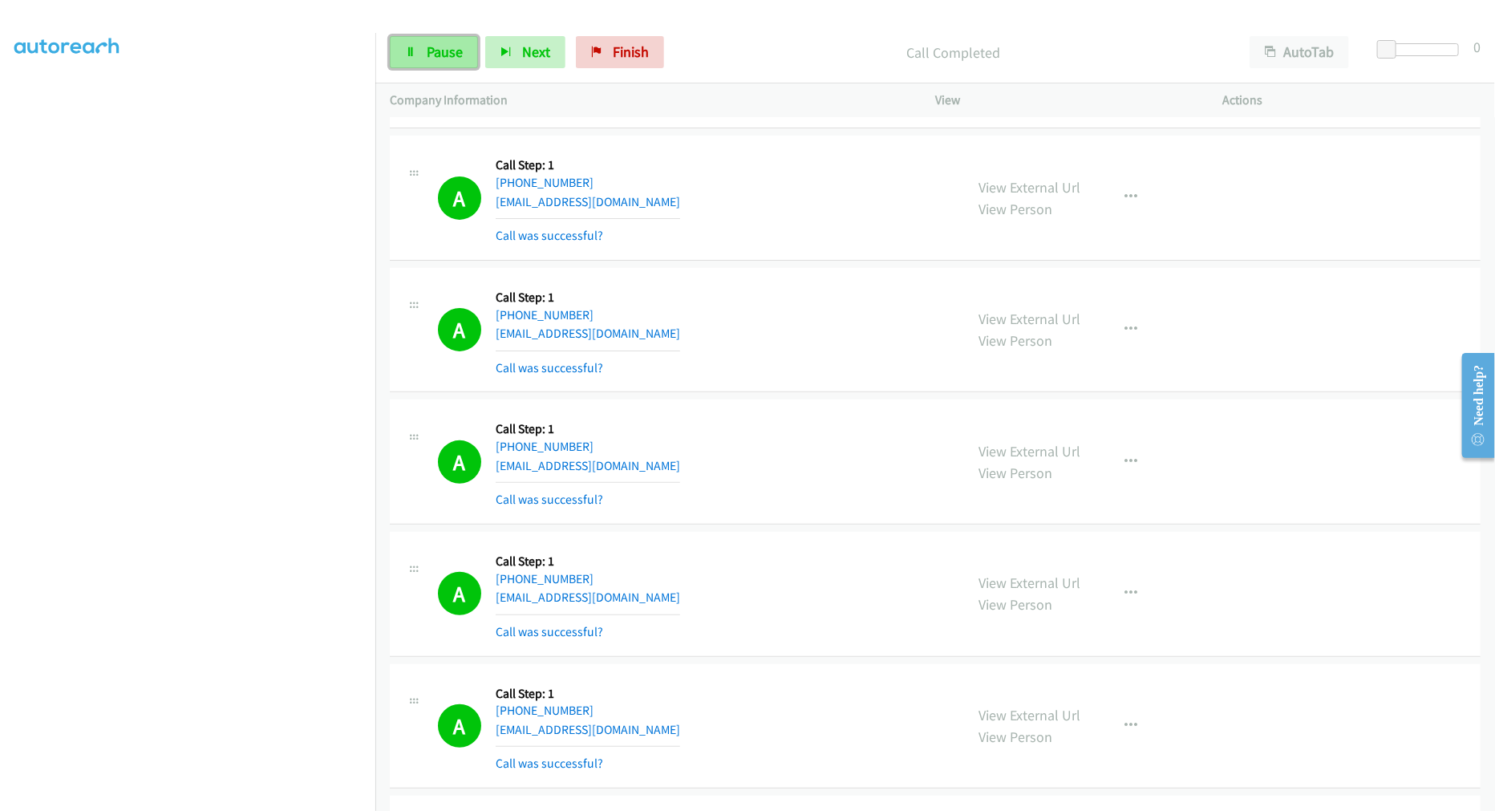
click at [427, 52] on span "Pause" at bounding box center [445, 52] width 36 height 18
click at [427, 52] on span "Start Calls" at bounding box center [458, 52] width 63 height 18
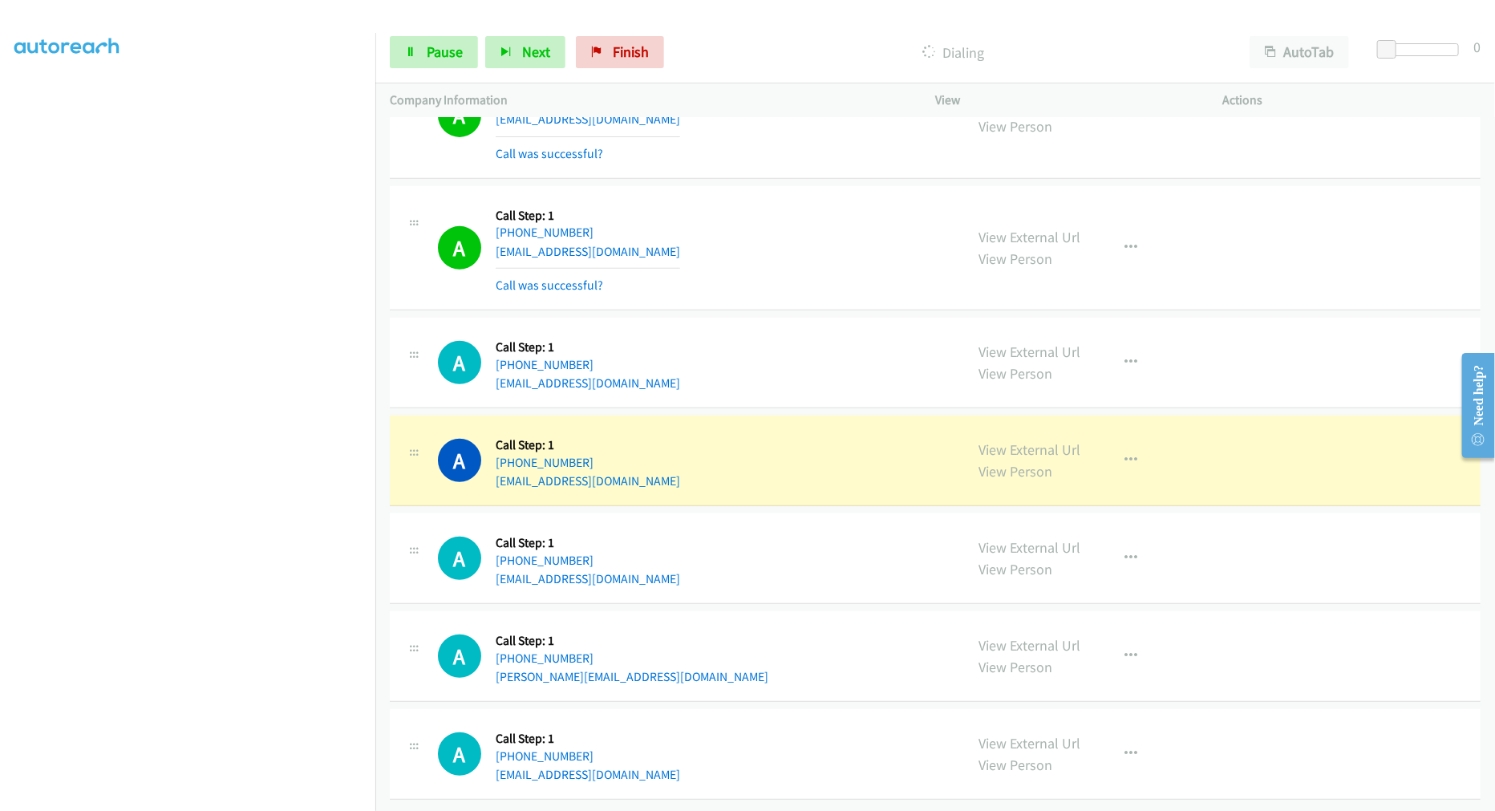
scroll to position [27346, 0]
drag, startPoint x: 1013, startPoint y: 439, endPoint x: 890, endPoint y: 334, distance: 161.5
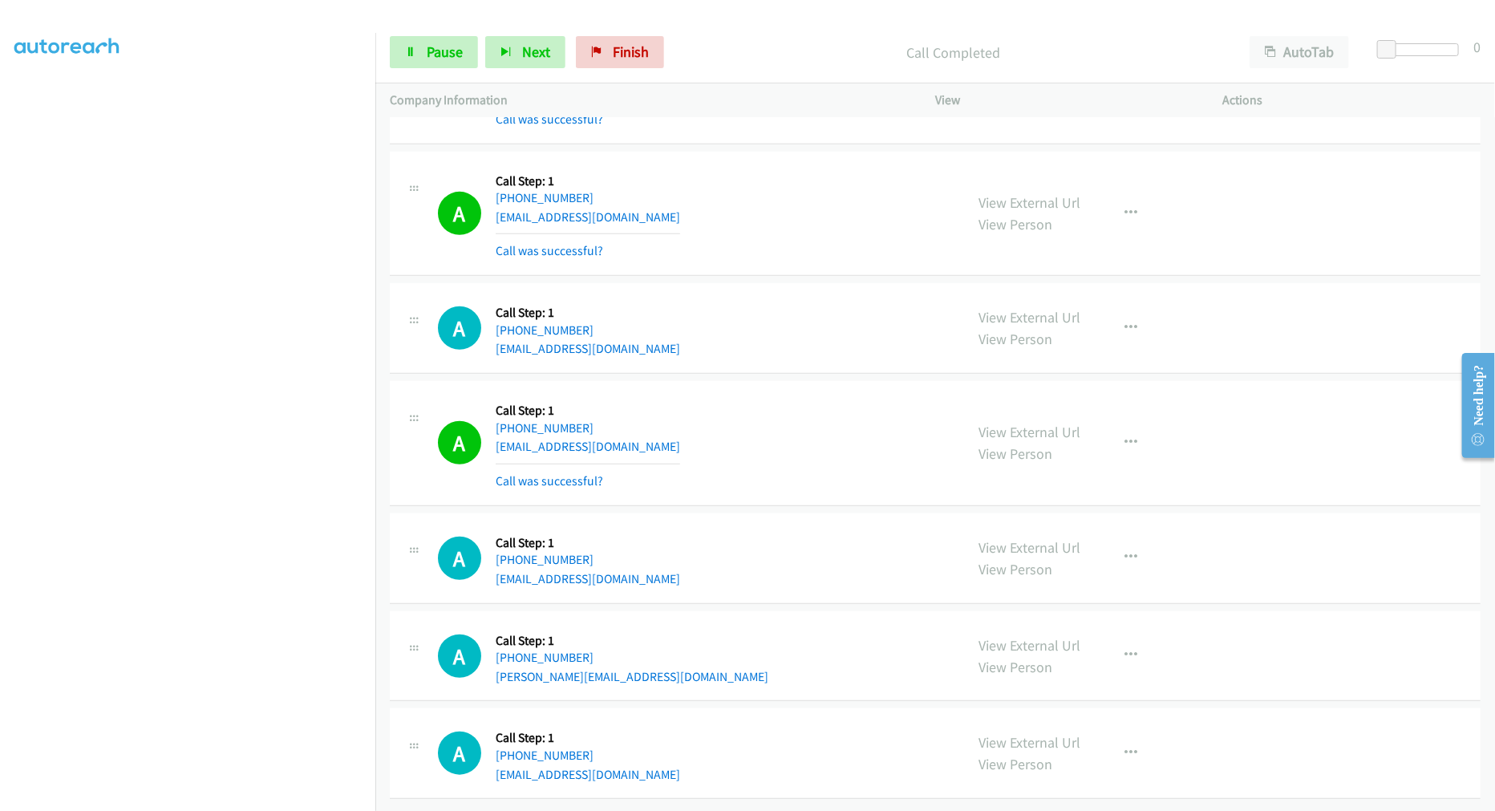
scroll to position [27380, 0]
click at [1132, 427] on button "button" at bounding box center [1130, 443] width 43 height 32
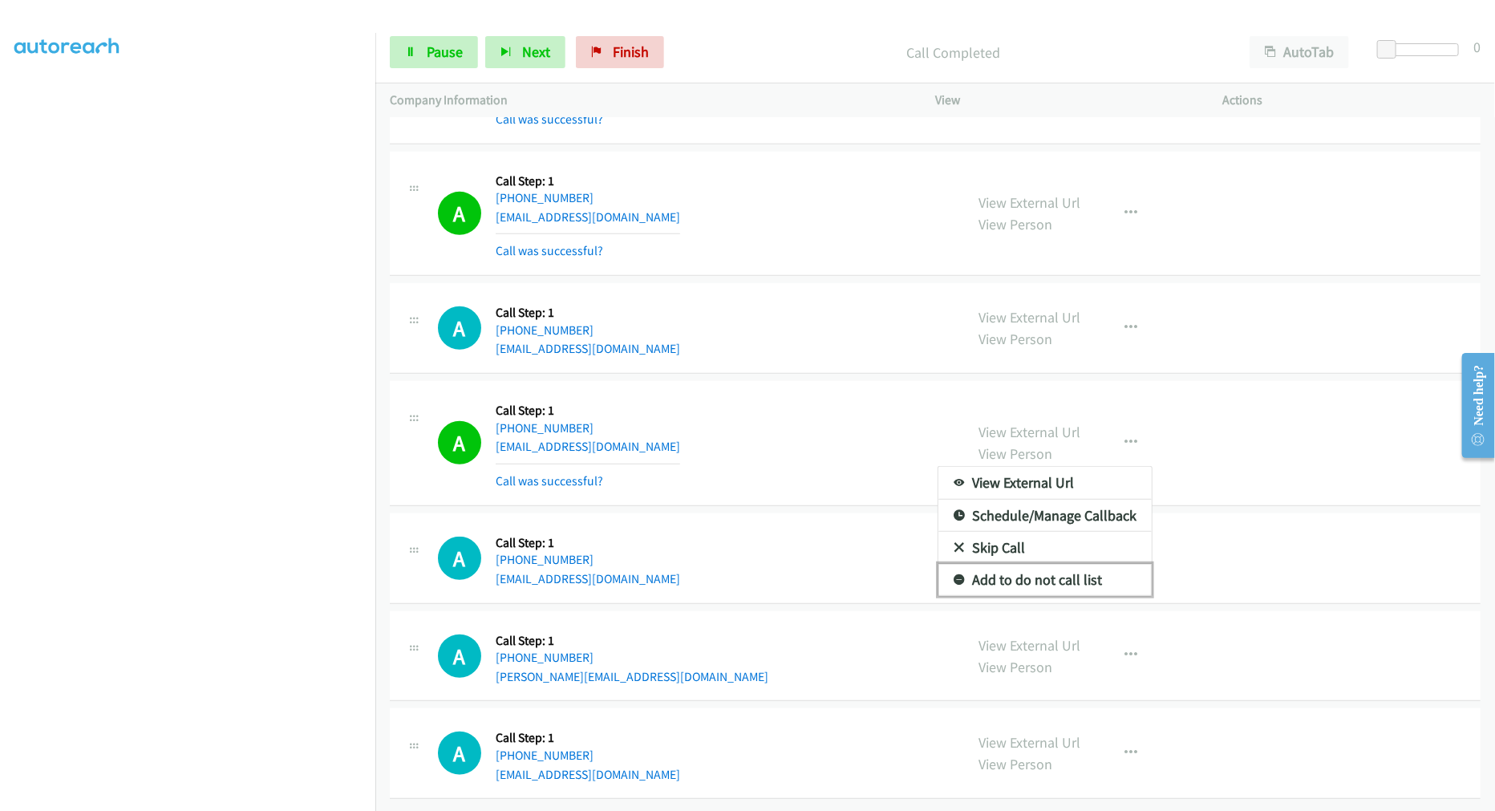
click at [1020, 564] on link "Add to do not call list" at bounding box center [1044, 580] width 213 height 32
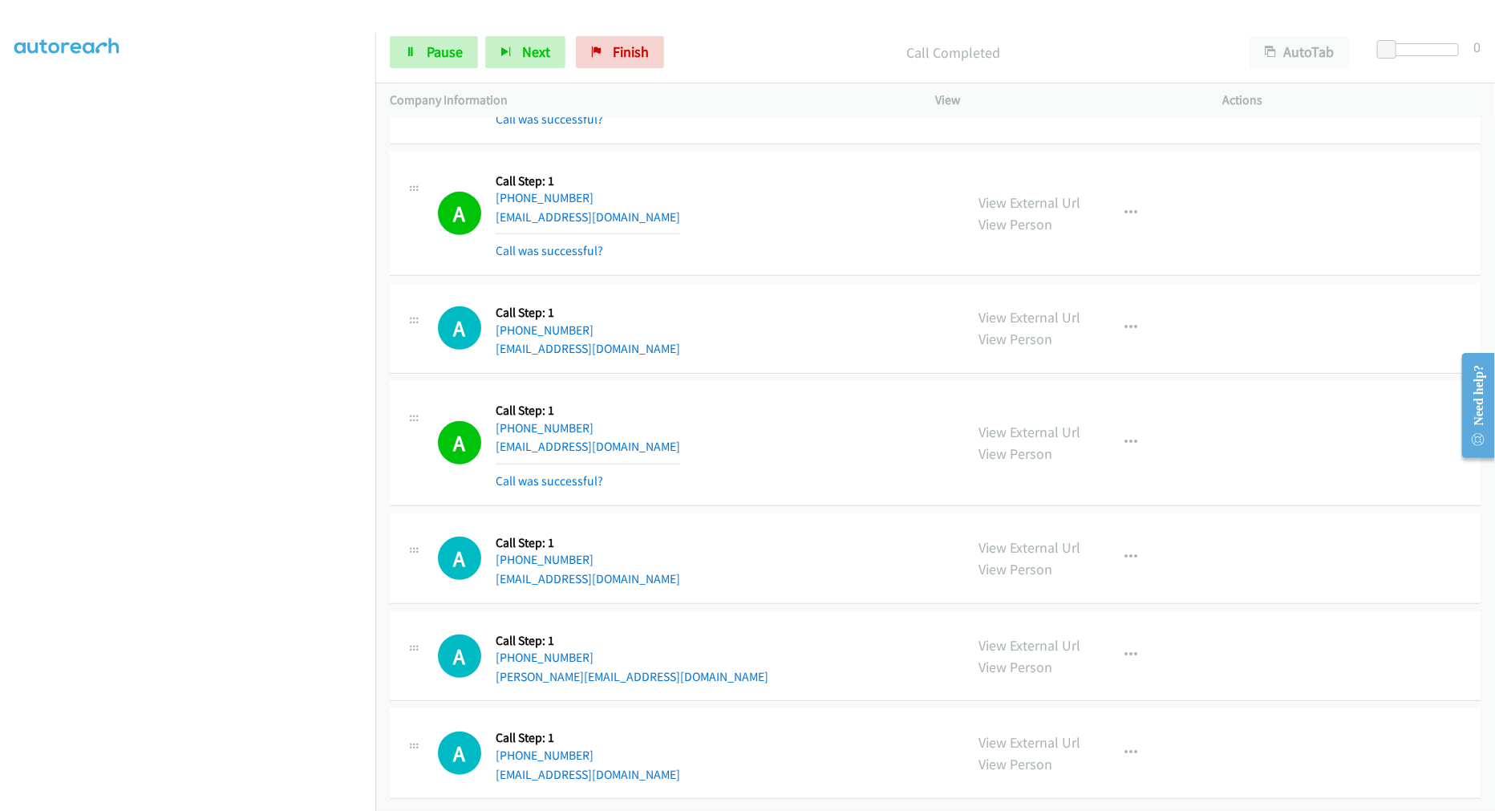
click at [776, 257] on div "A Callback Scheduled Call Step: 1 America/Chicago +1 205-720-7055 ariescapricus…" at bounding box center [935, 214] width 1091 height 125
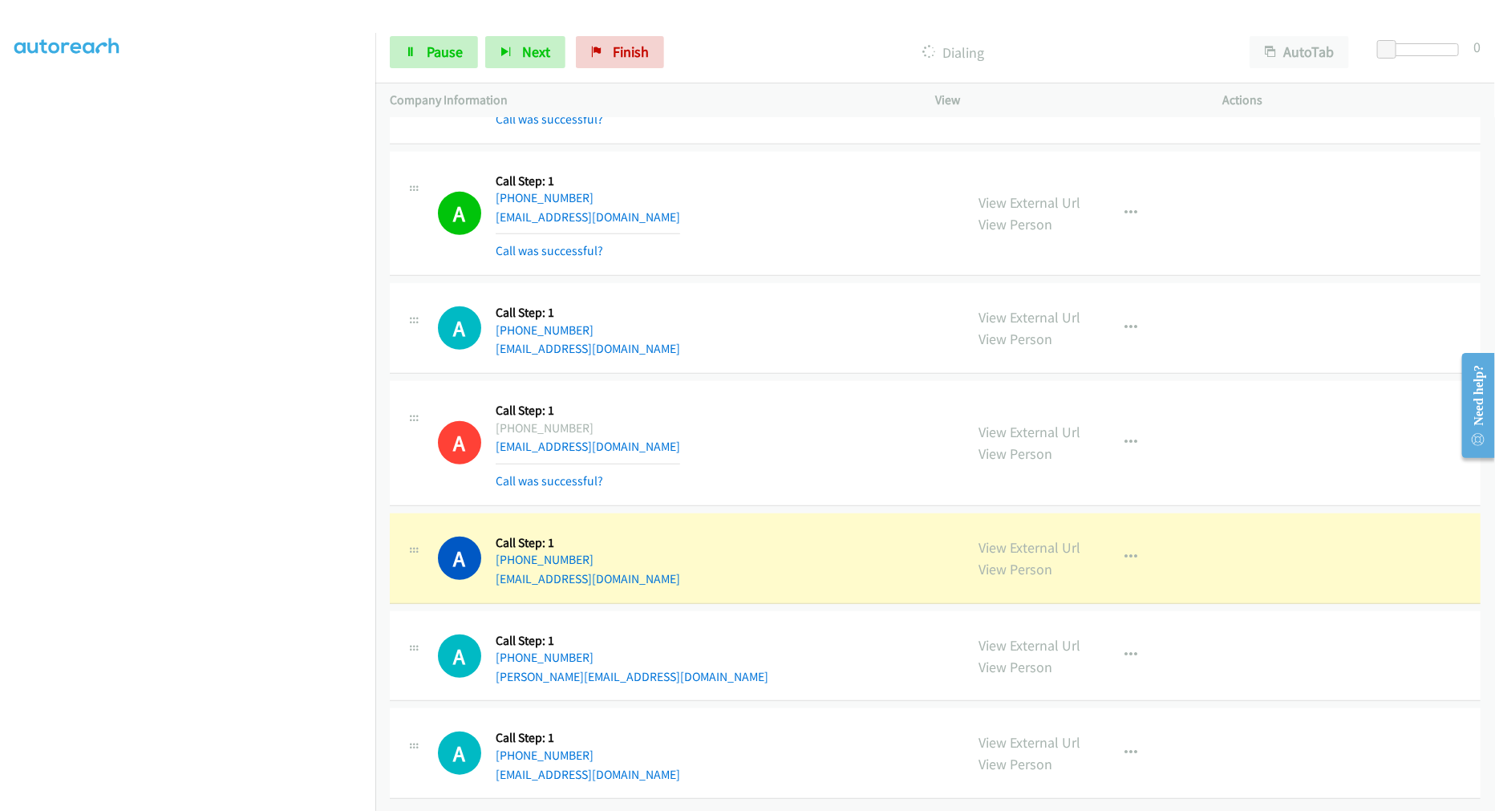
drag, startPoint x: 1003, startPoint y: 540, endPoint x: 988, endPoint y: 489, distance: 52.6
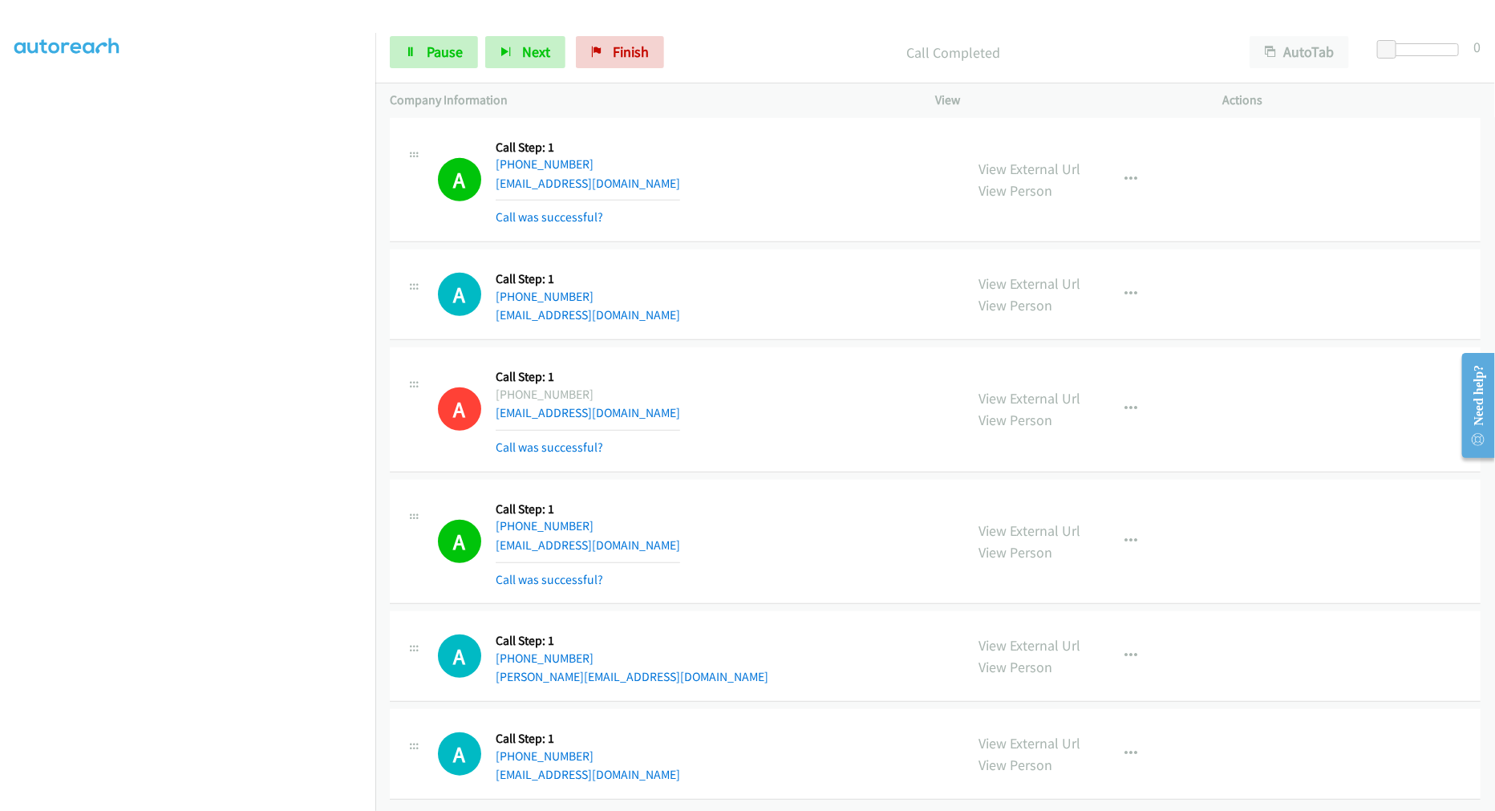
scroll to position [27415, 0]
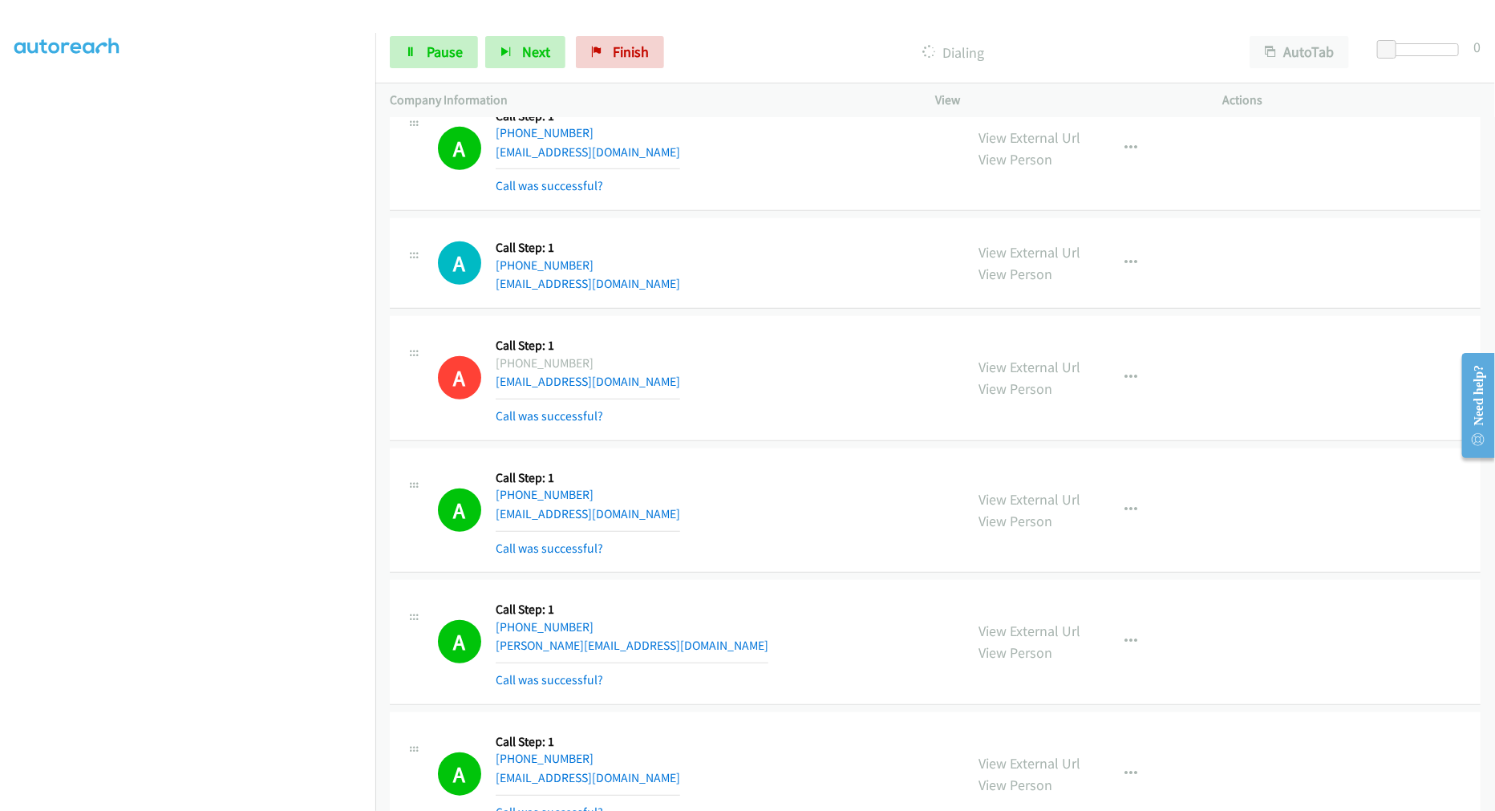
click at [795, 426] on div "A Callback Scheduled Call Step: 1 America/Los_Angeles +1 206-795-2922 kathyhoba…" at bounding box center [694, 377] width 512 height 95
click at [998, 375] on link "View External Url" at bounding box center [1029, 367] width 102 height 18
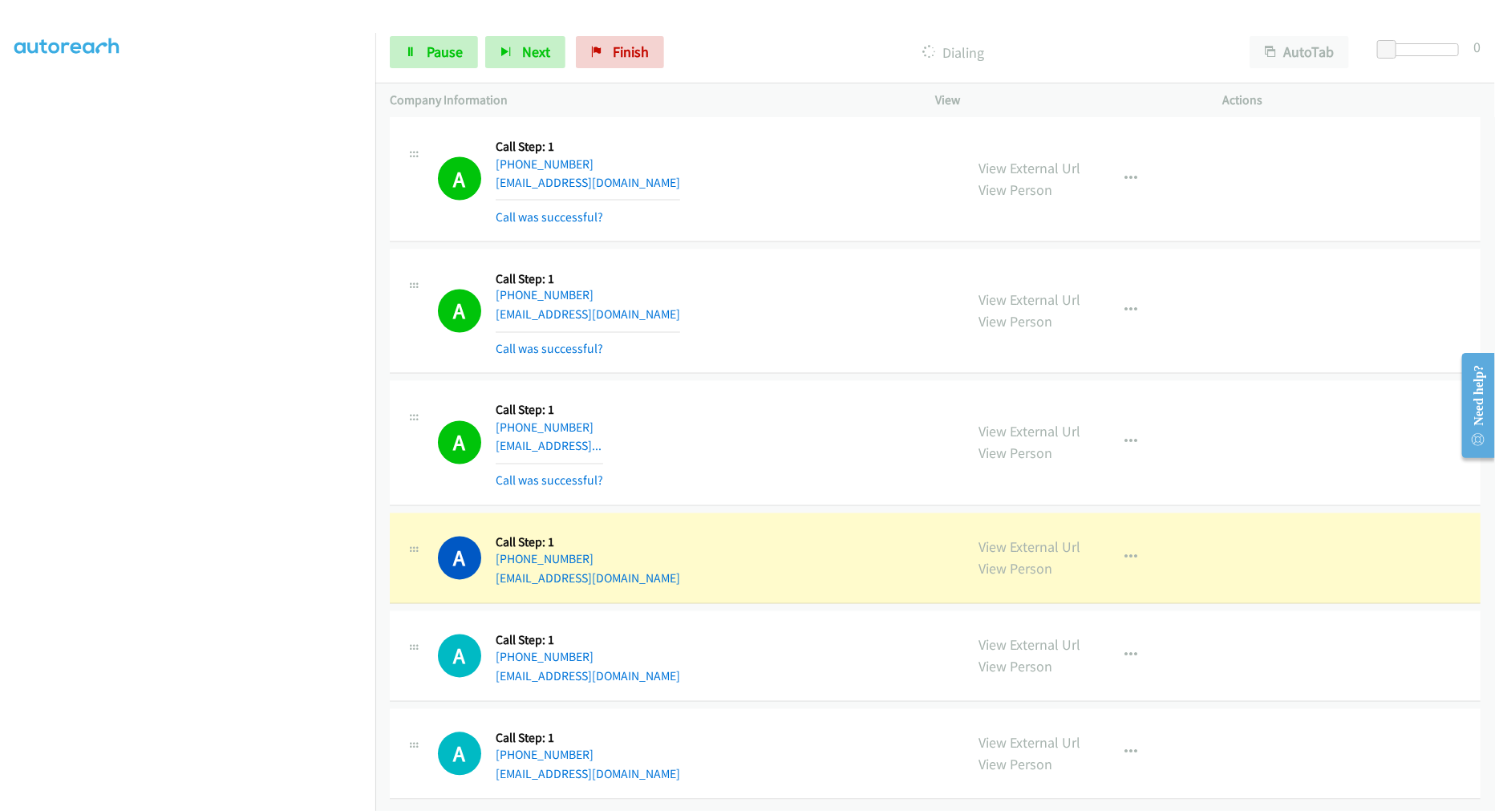
scroll to position [28471, 0]
drag, startPoint x: 1045, startPoint y: 533, endPoint x: 1011, endPoint y: 494, distance: 52.3
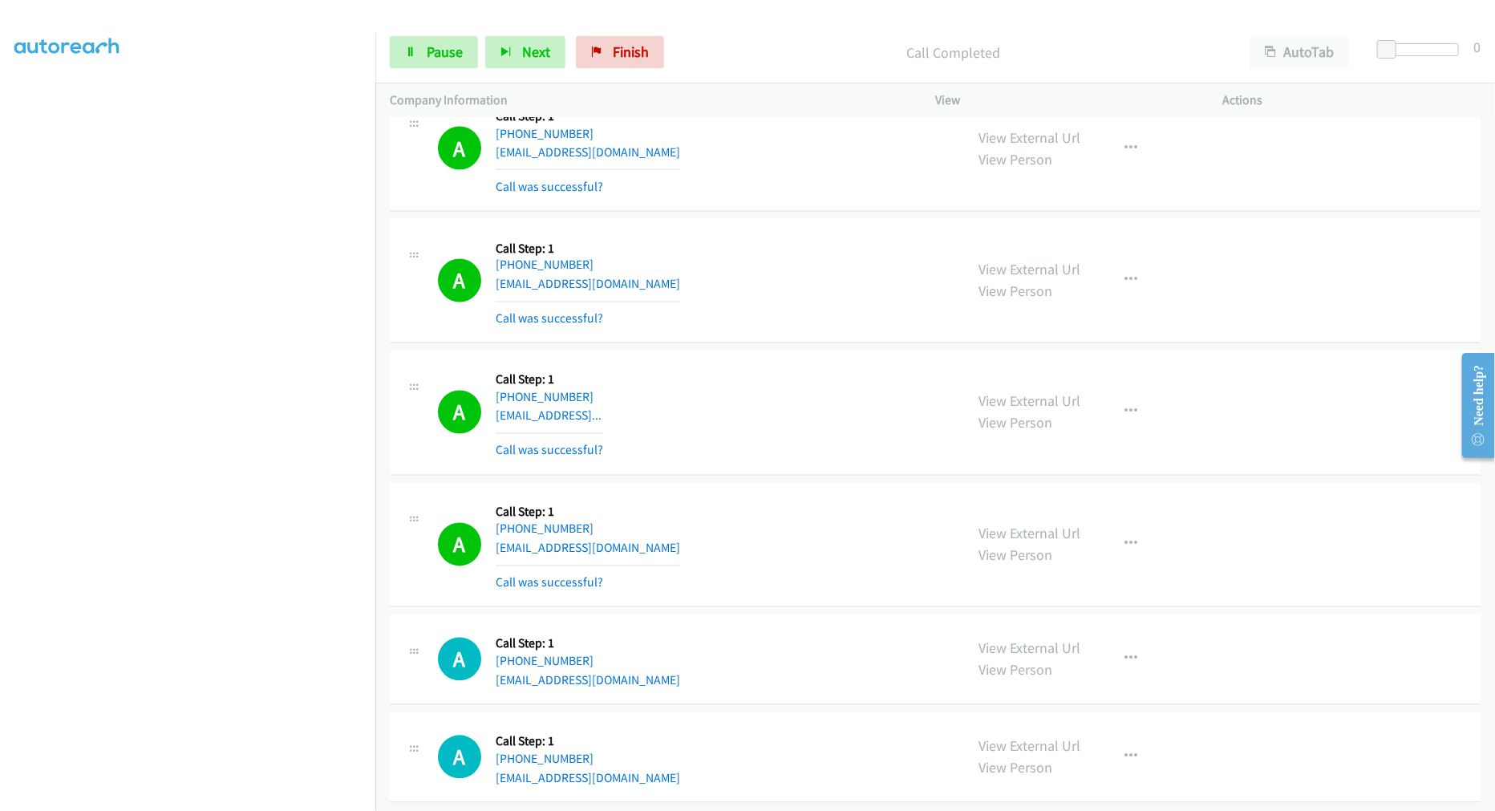
scroll to position [28506, 0]
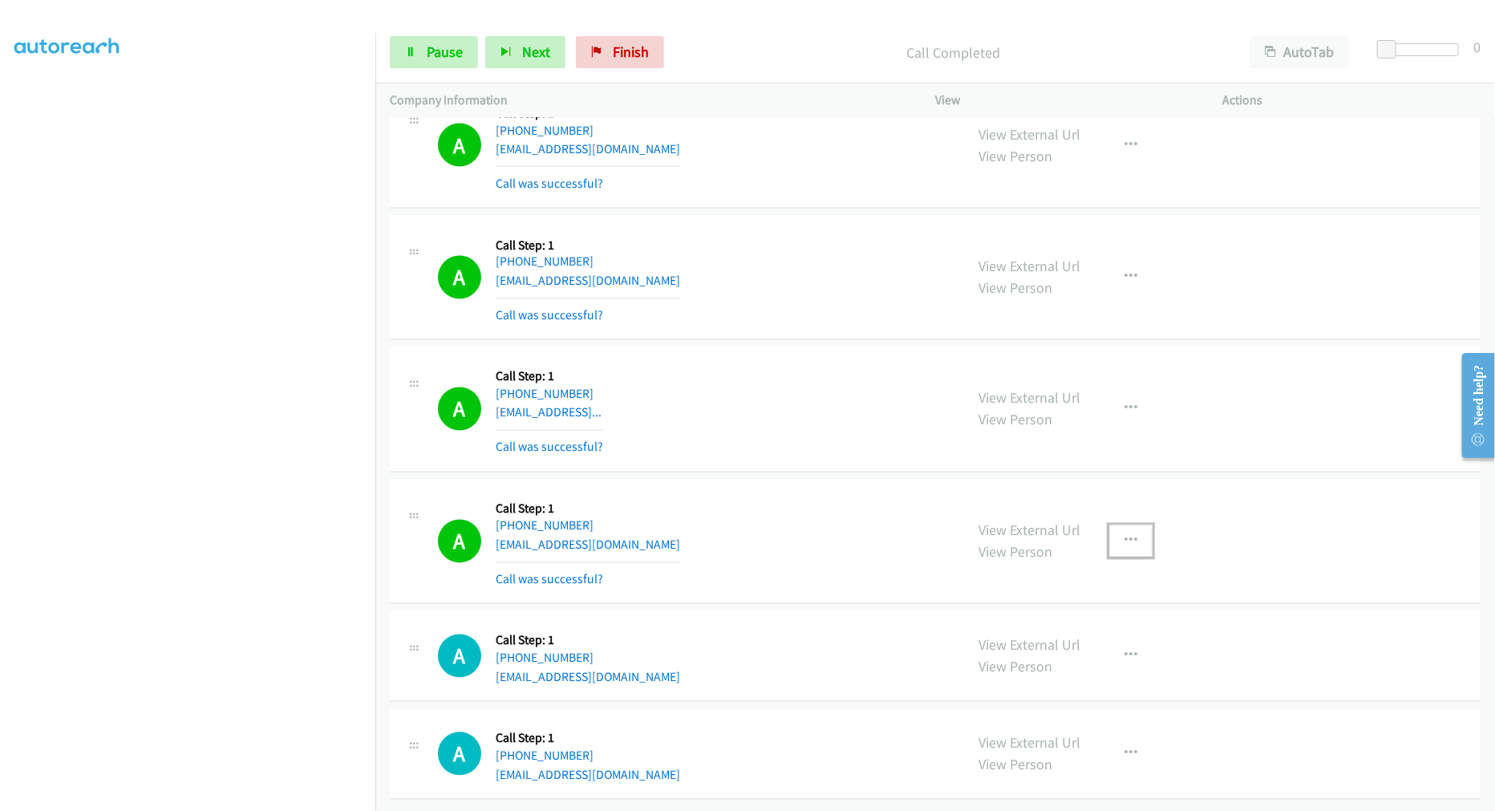
click at [1126, 535] on icon "button" at bounding box center [1130, 541] width 13 height 13
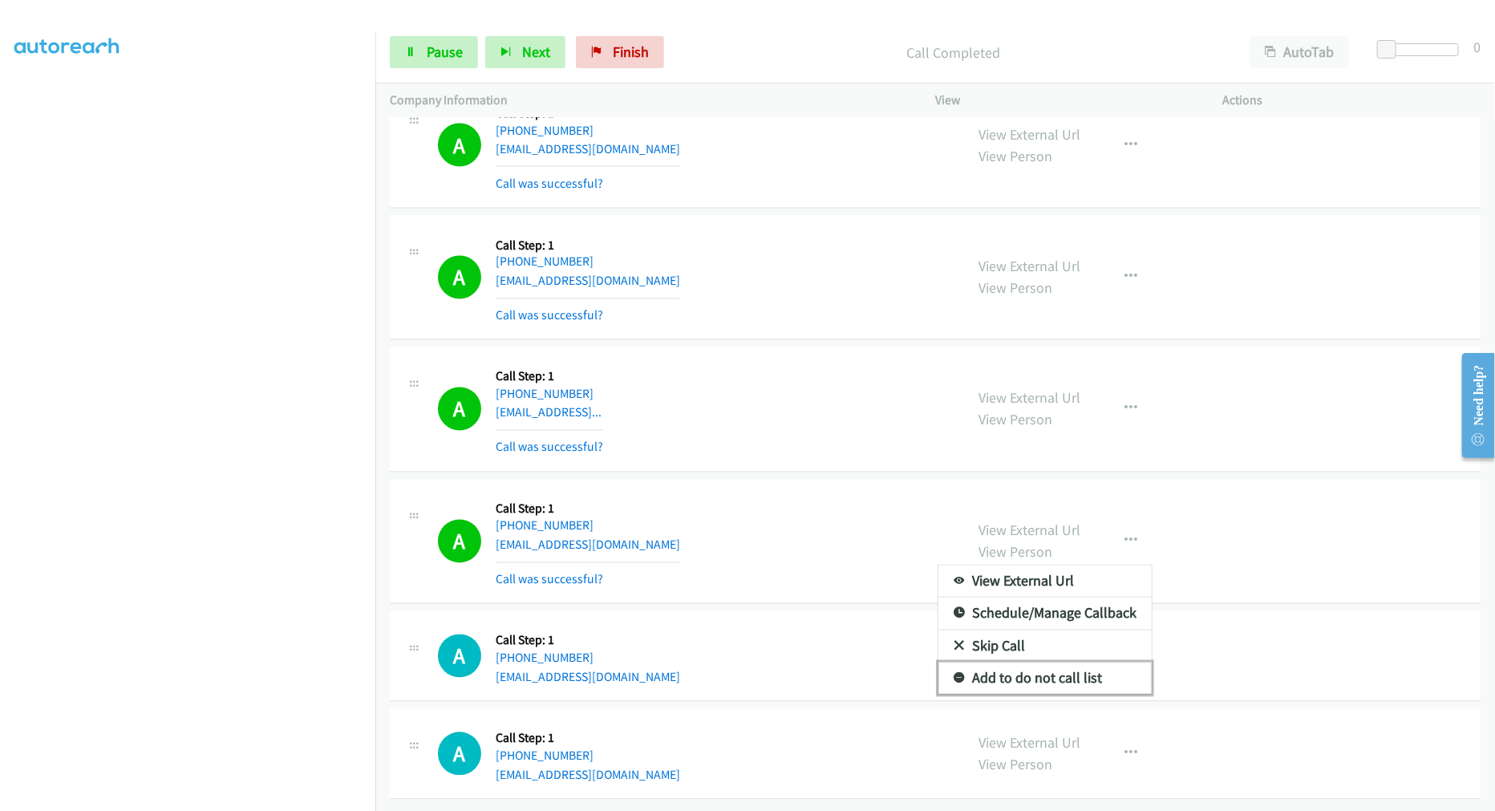
click at [1020, 672] on link "Add to do not call list" at bounding box center [1044, 678] width 213 height 32
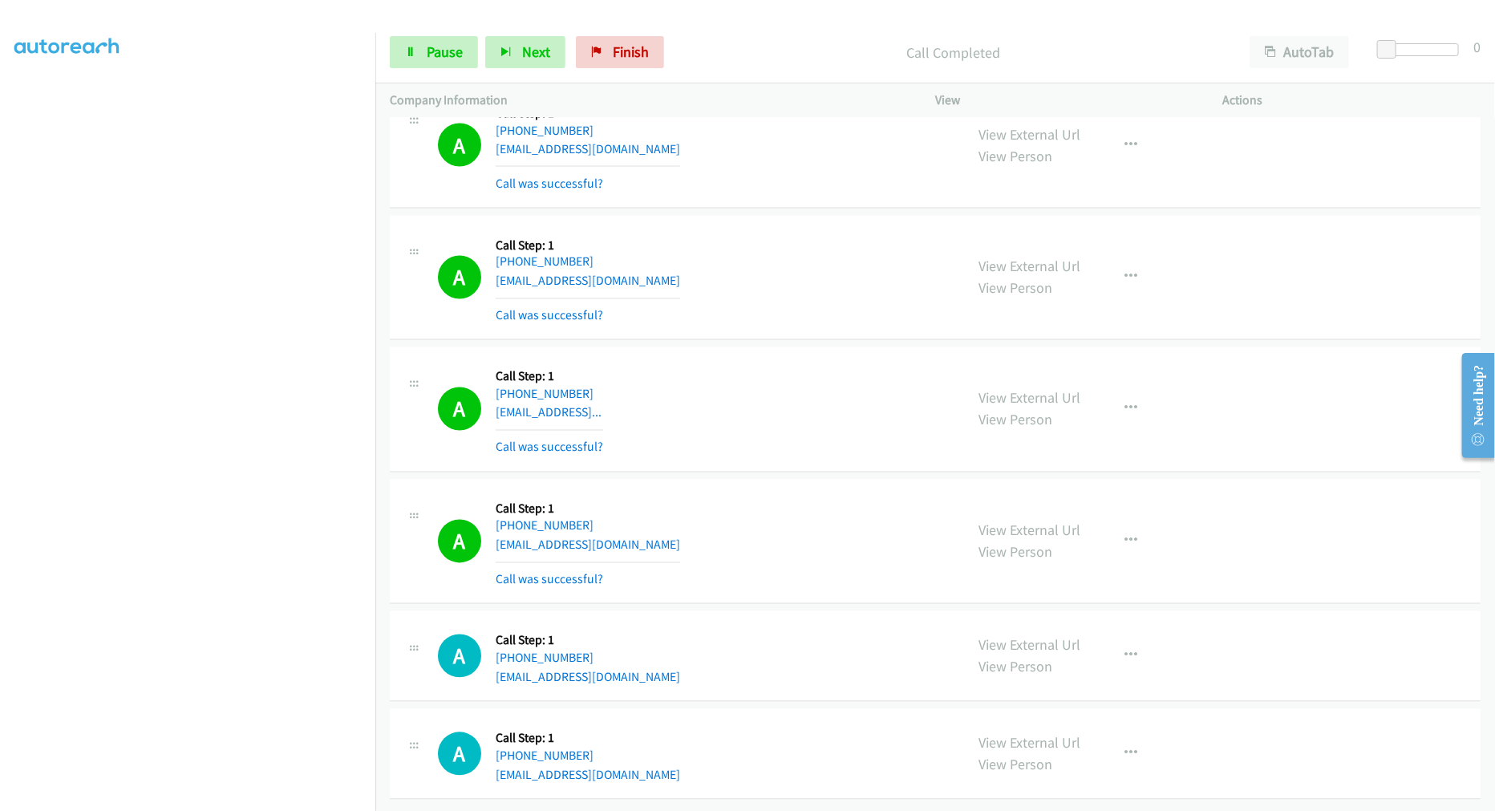
click at [816, 480] on div "A Callback Scheduled Call Step: 1 America/New_York +1 908-303-4131 ayankielun@g…" at bounding box center [935, 542] width 1091 height 125
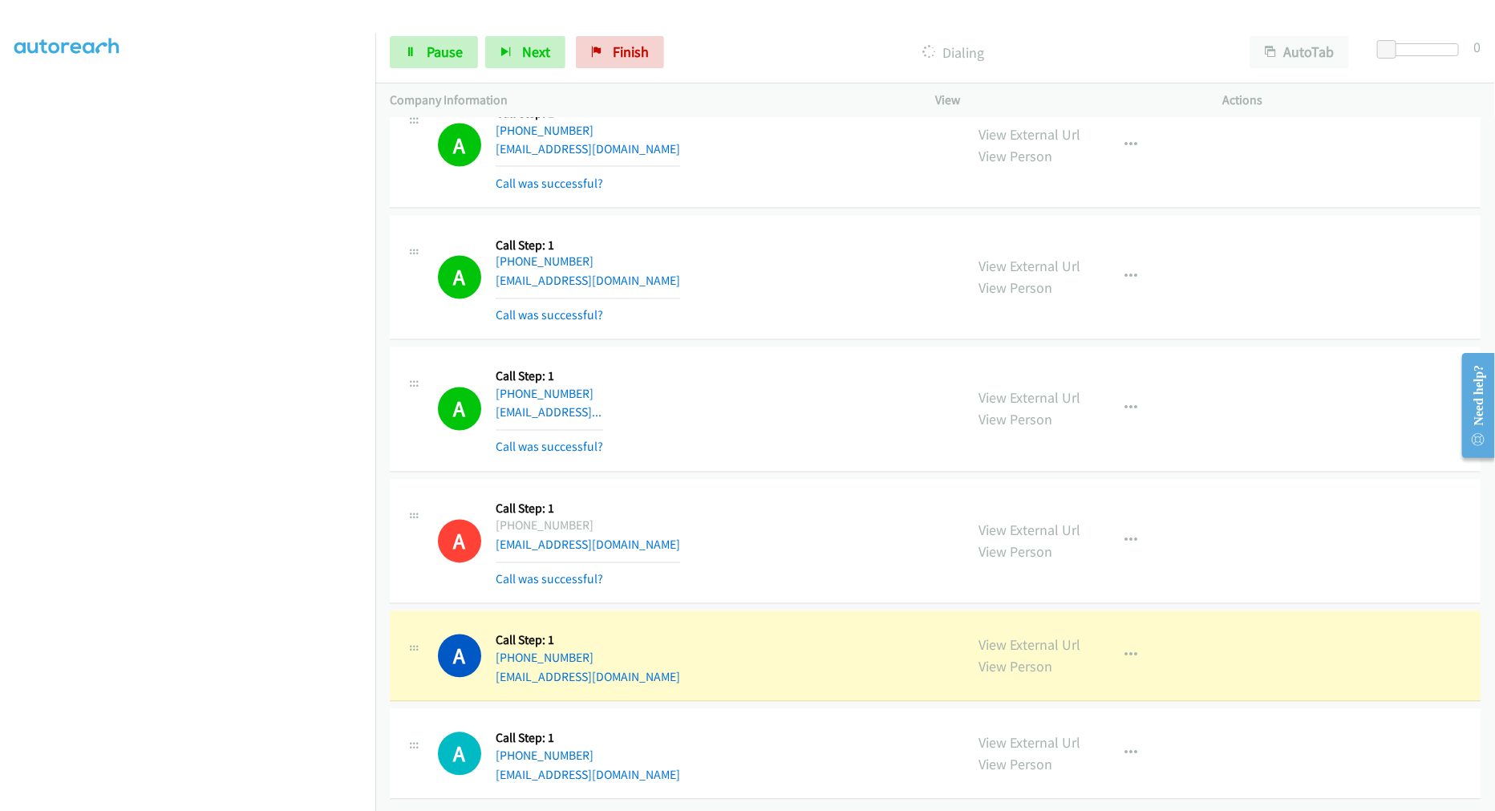
click at [796, 344] on td "A Callback Scheduled Call Step: 1 America/Chicago +1 254-275-0028 changinglanes…" at bounding box center [935, 410] width 1120 height 132
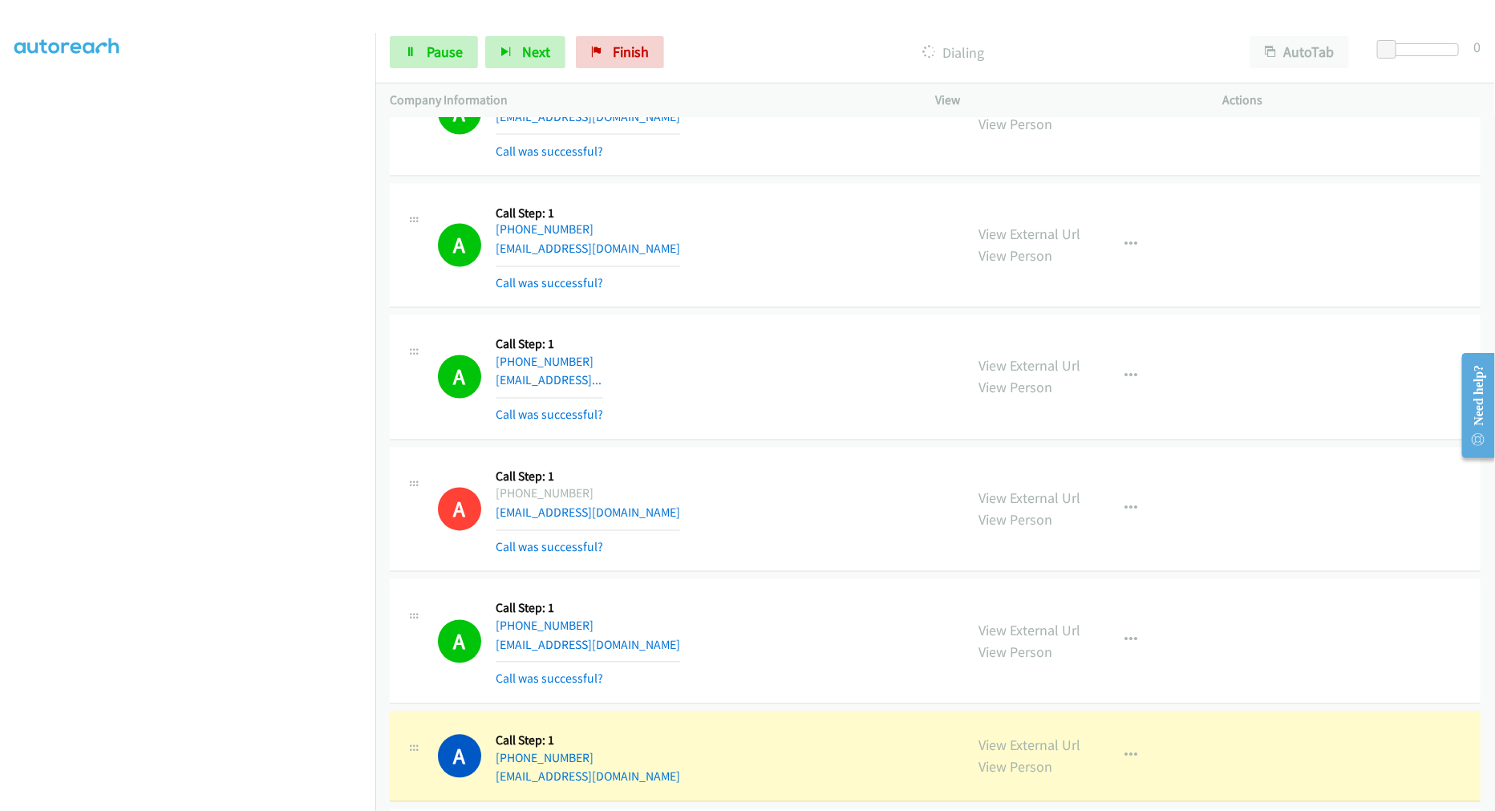
drag, startPoint x: 806, startPoint y: 442, endPoint x: 1248, endPoint y: 463, distance: 442.4
click at [1248, 463] on td "A Callback Scheduled Call Step: 1 America/New_York +1 908-303-4131 ayankielun@g…" at bounding box center [935, 510] width 1120 height 132
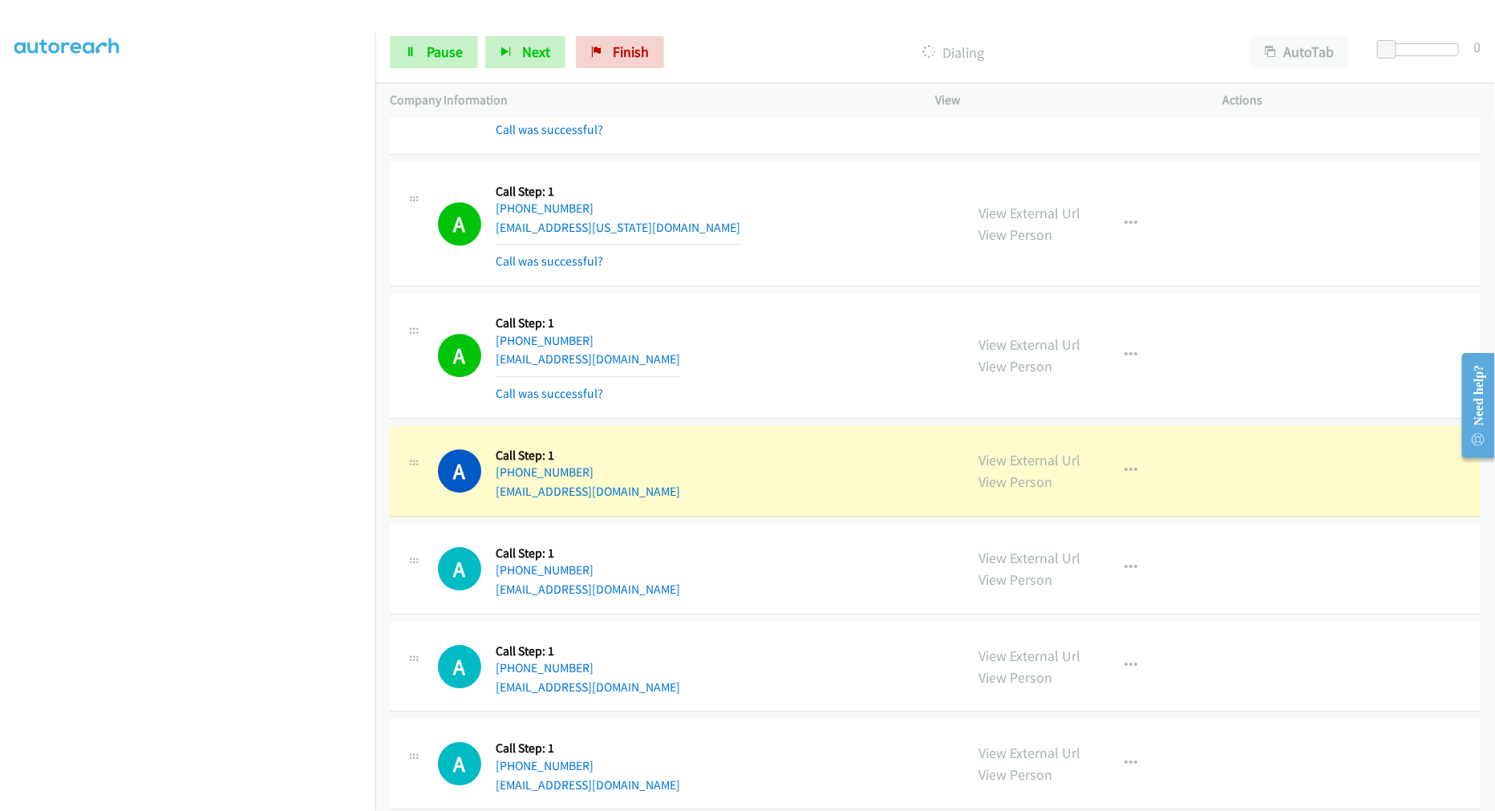
scroll to position [29494, 0]
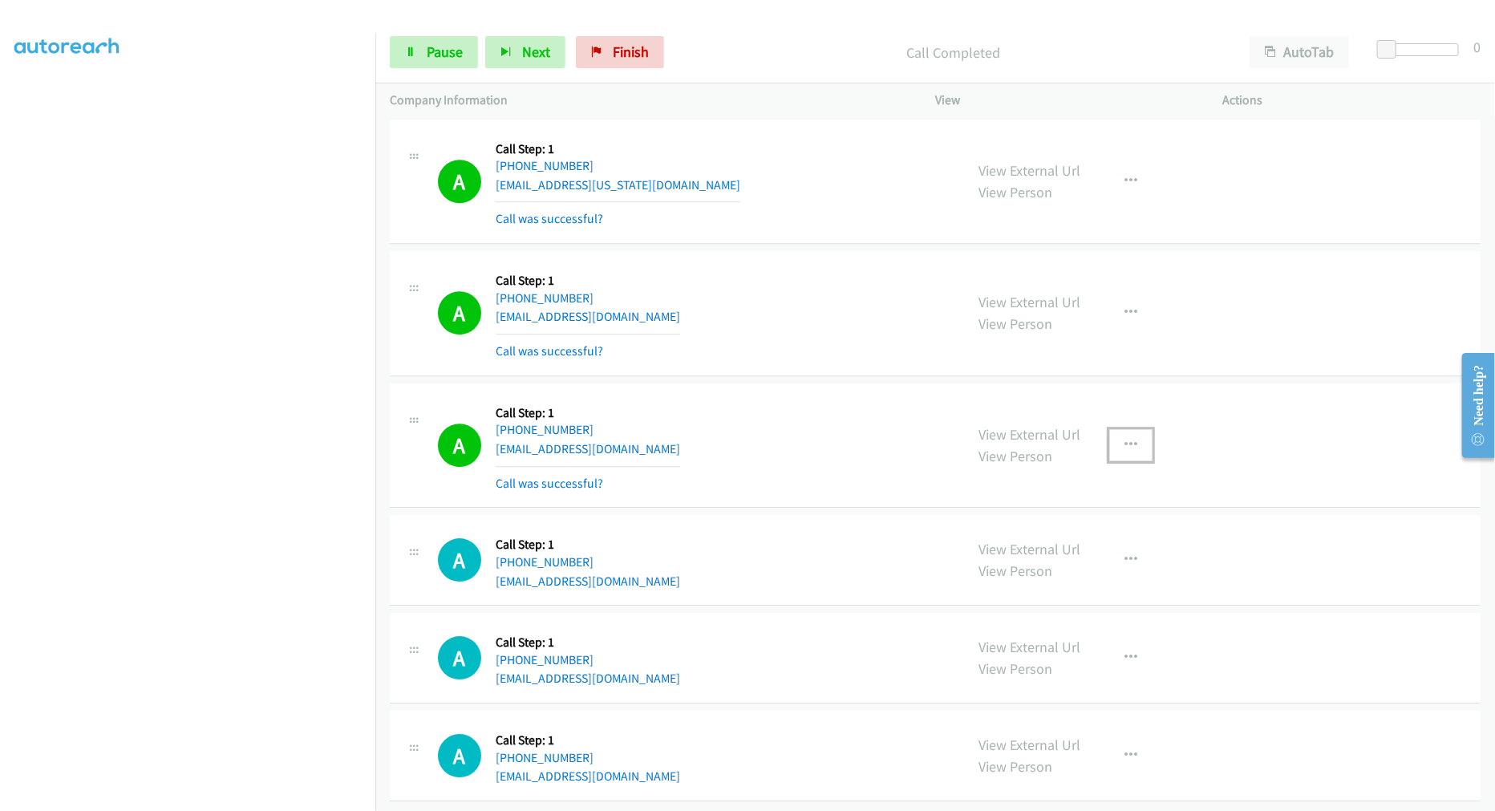
click at [1132, 457] on button "button" at bounding box center [1130, 445] width 43 height 32
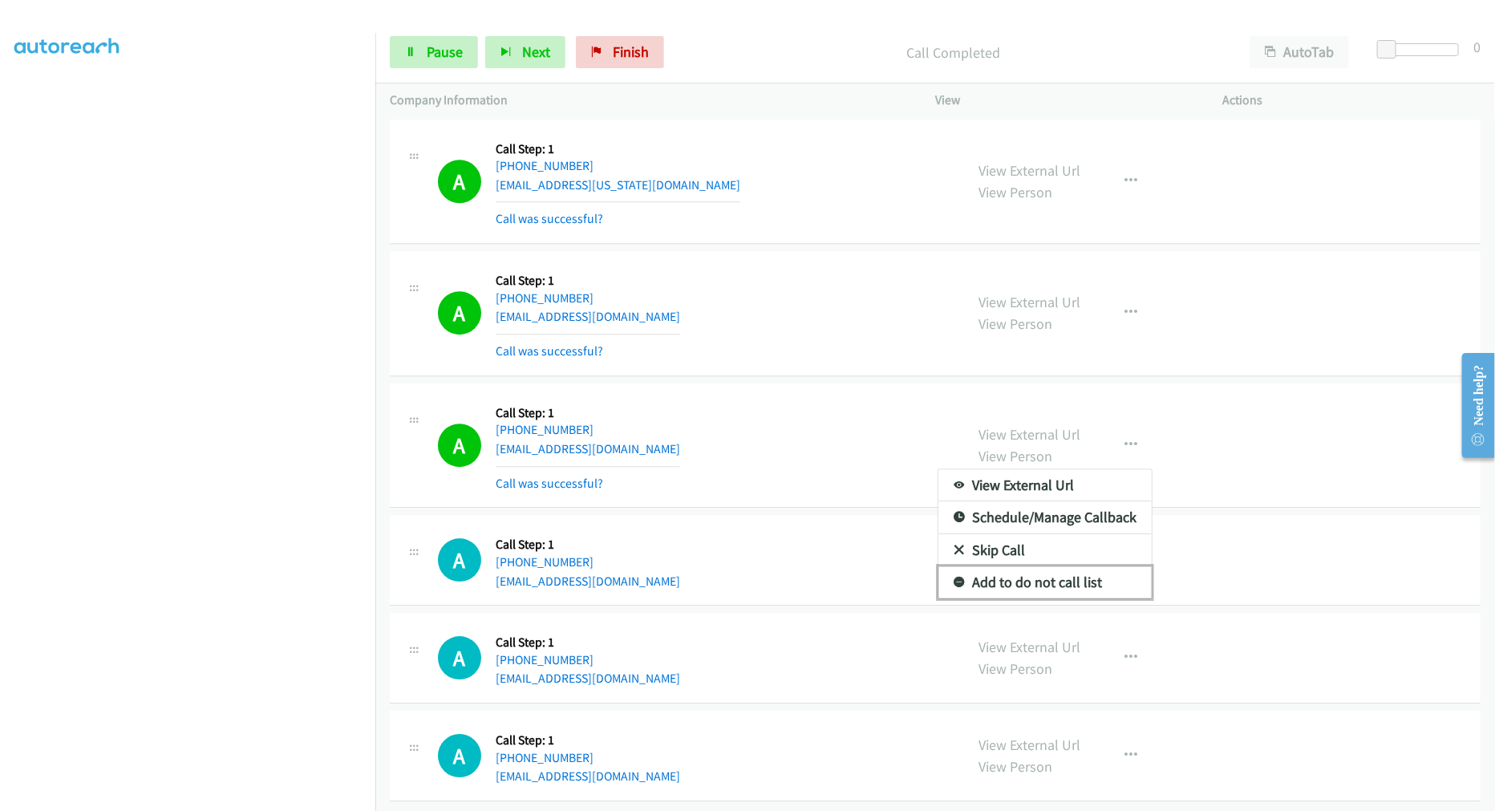
click at [1048, 598] on link "Add to do not call list" at bounding box center [1044, 582] width 213 height 32
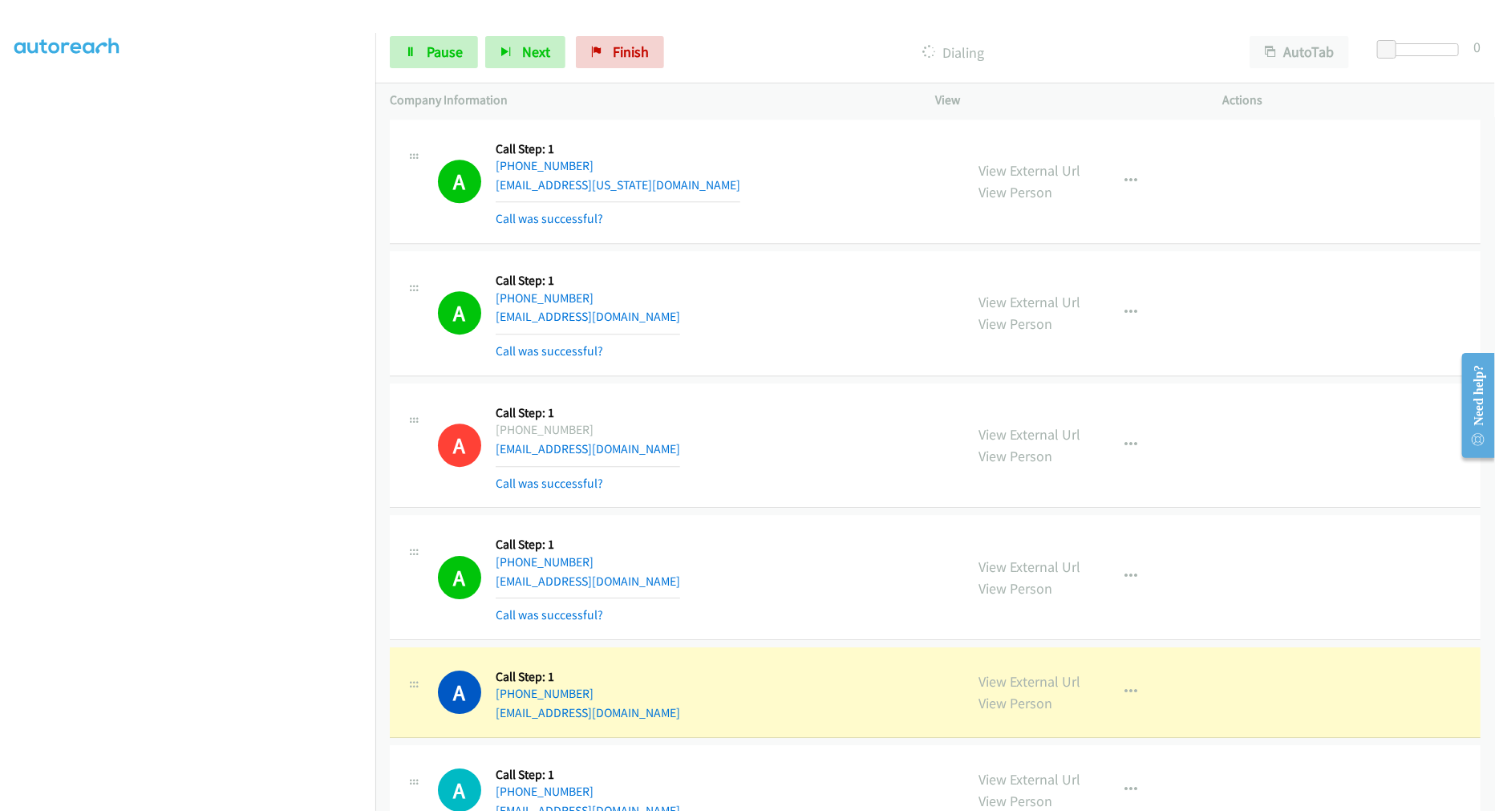
scroll to position [29561, 0]
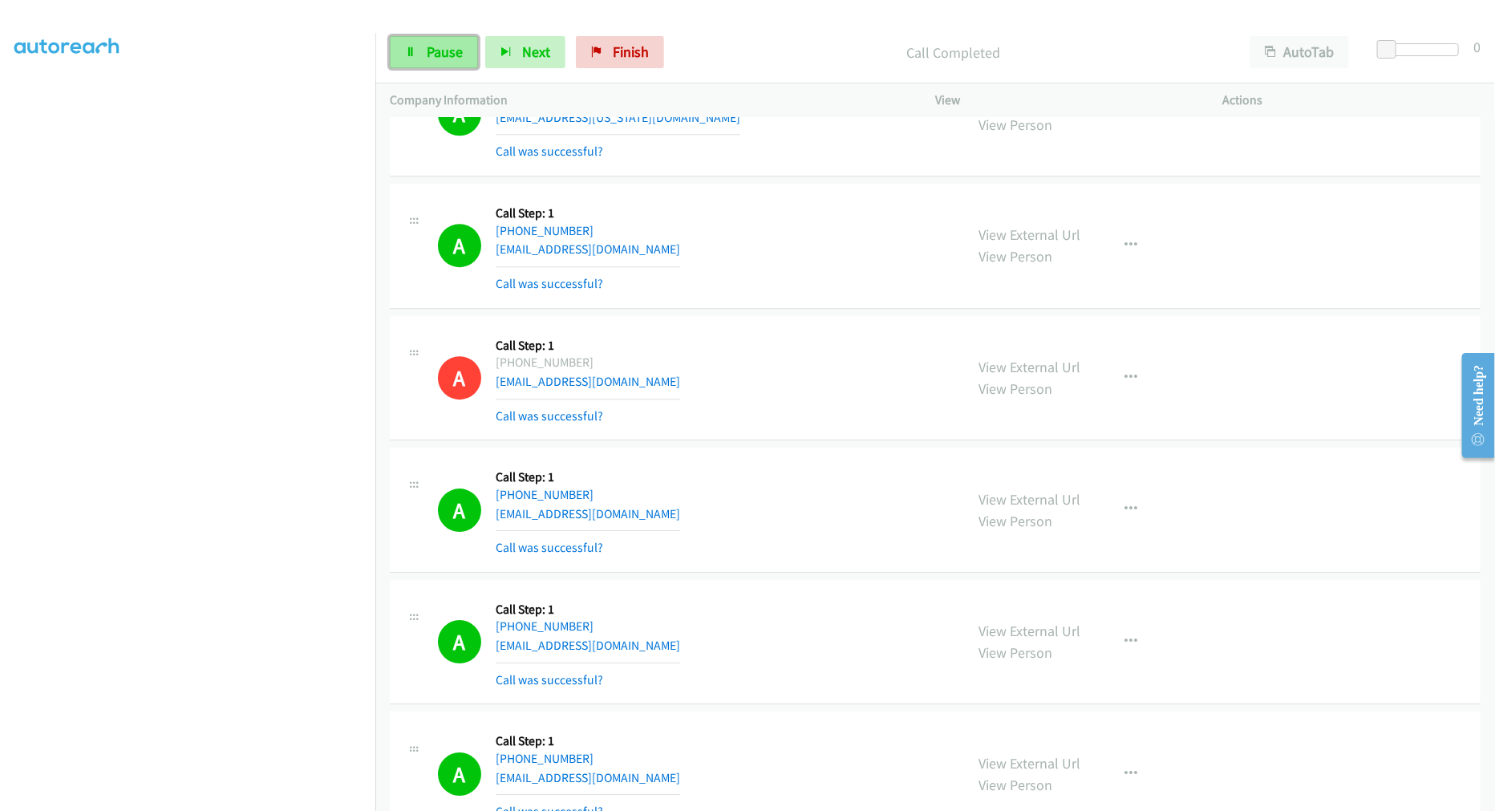
click at [445, 51] on span "Pause" at bounding box center [445, 52] width 36 height 18
click at [445, 51] on span "Start Calls" at bounding box center [458, 52] width 63 height 18
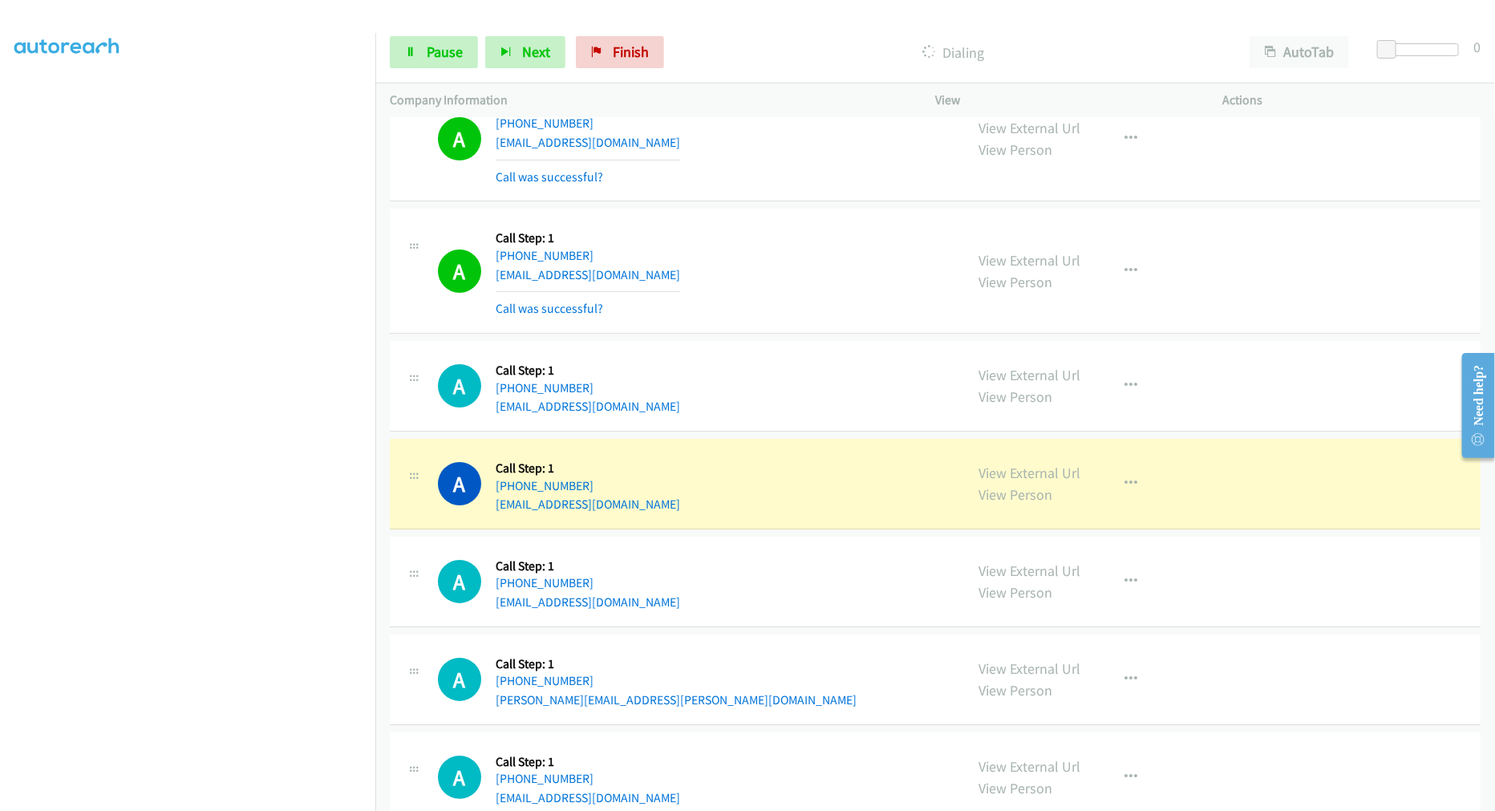
scroll to position [30185, 0]
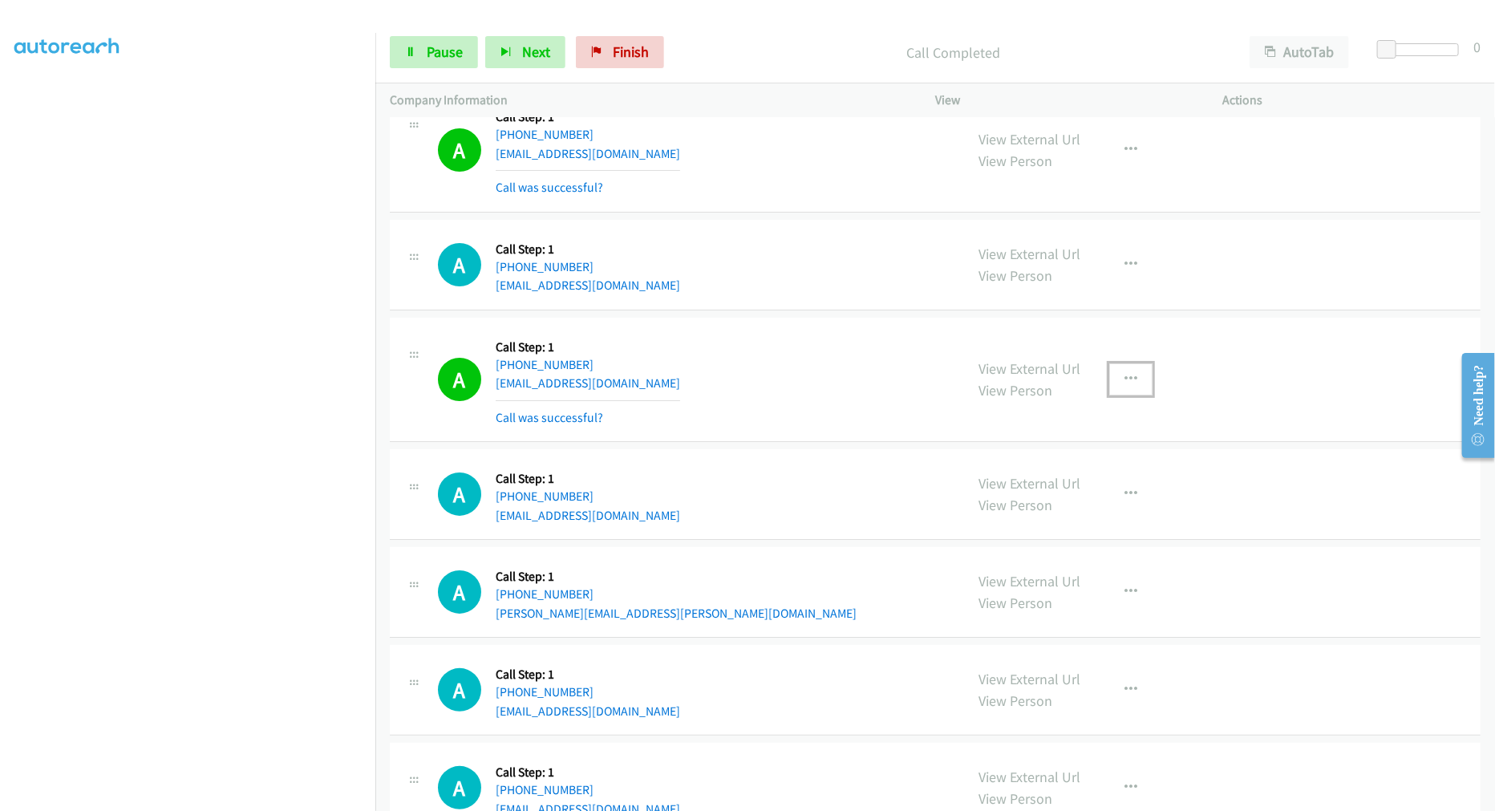
drag, startPoint x: 1127, startPoint y: 387, endPoint x: 1104, endPoint y: 434, distance: 52.0
click at [1127, 387] on button "button" at bounding box center [1130, 379] width 43 height 32
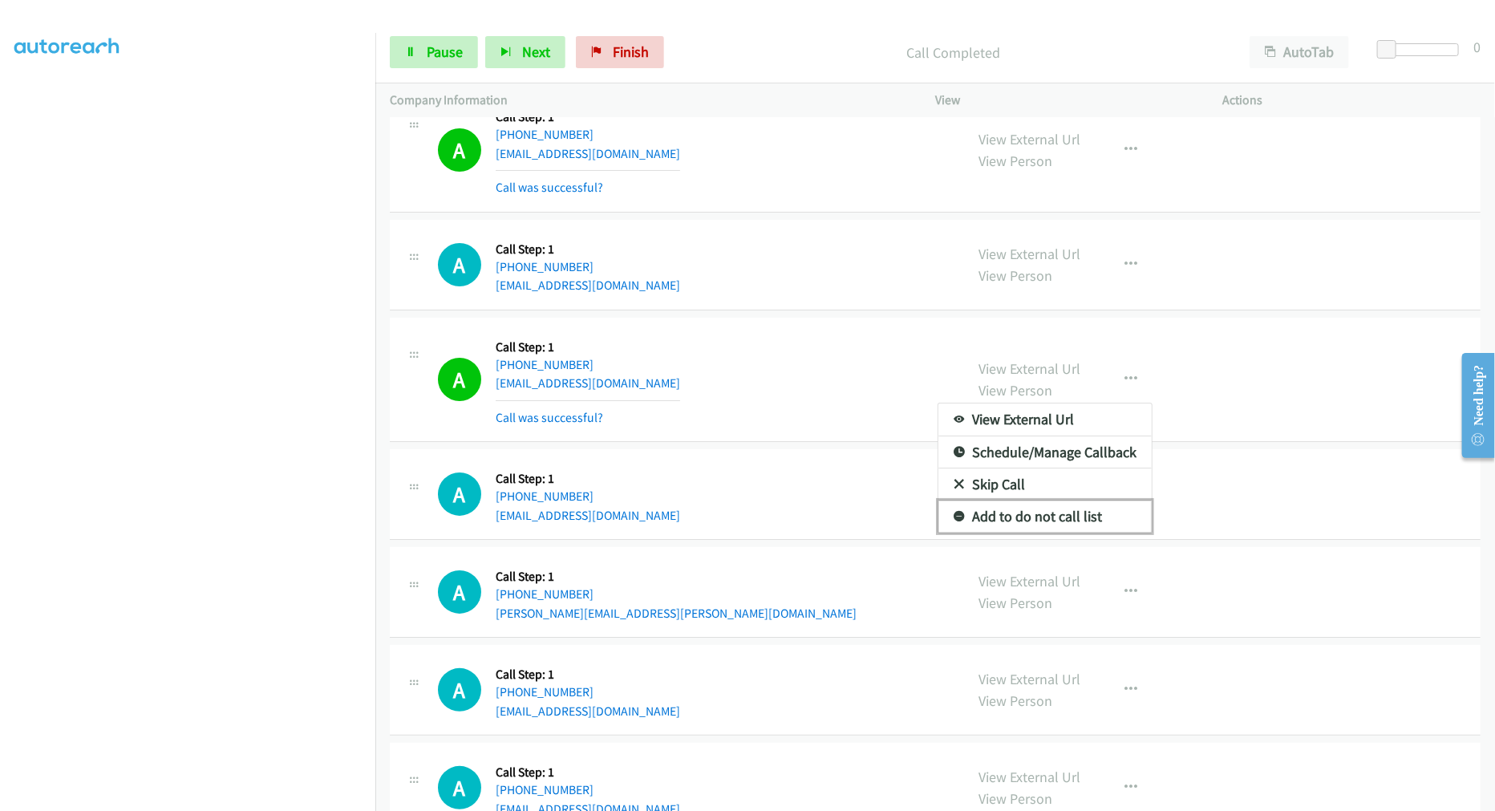
click at [1038, 528] on link "Add to do not call list" at bounding box center [1044, 516] width 213 height 32
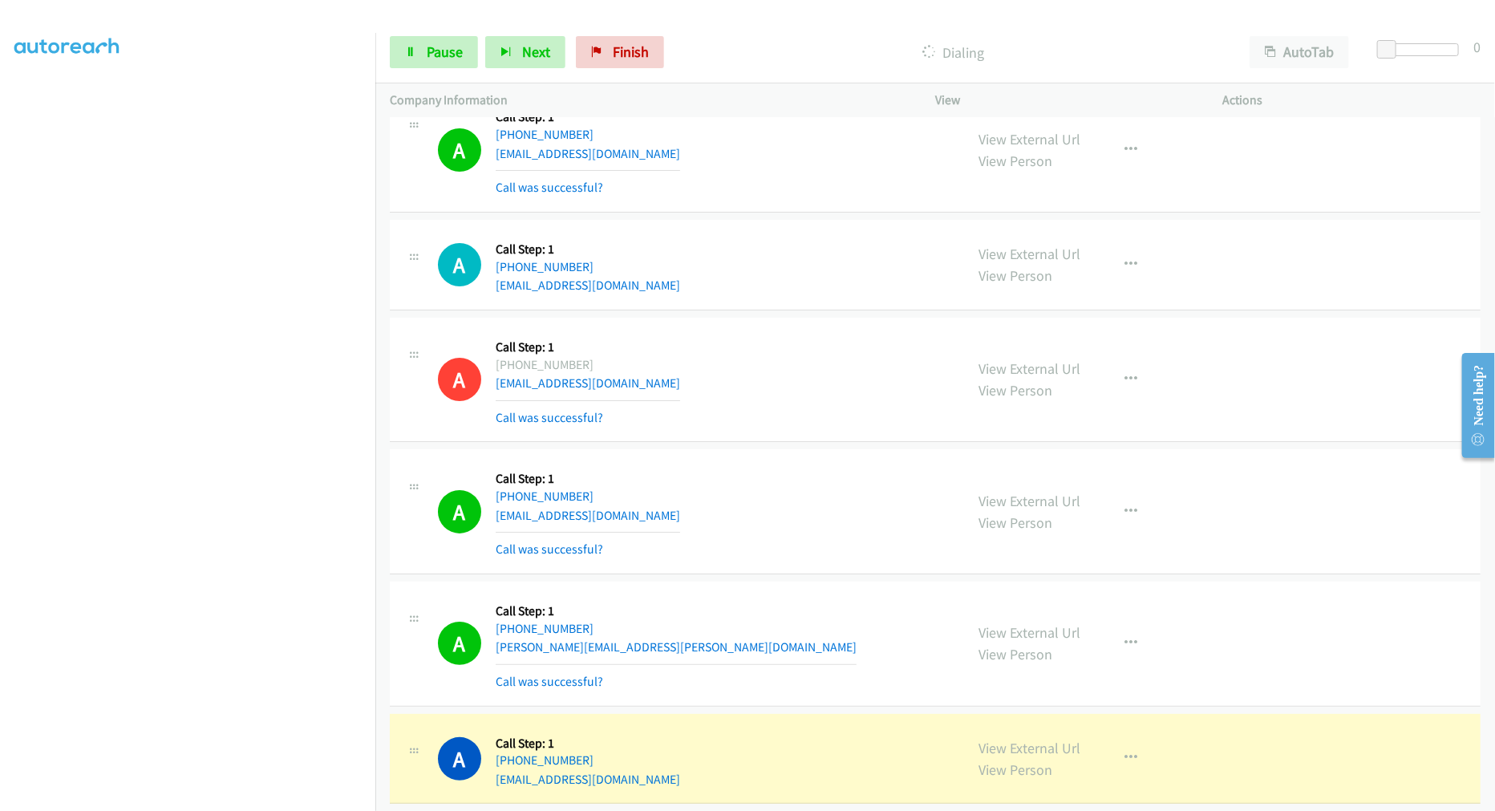
scroll to position [30453, 0]
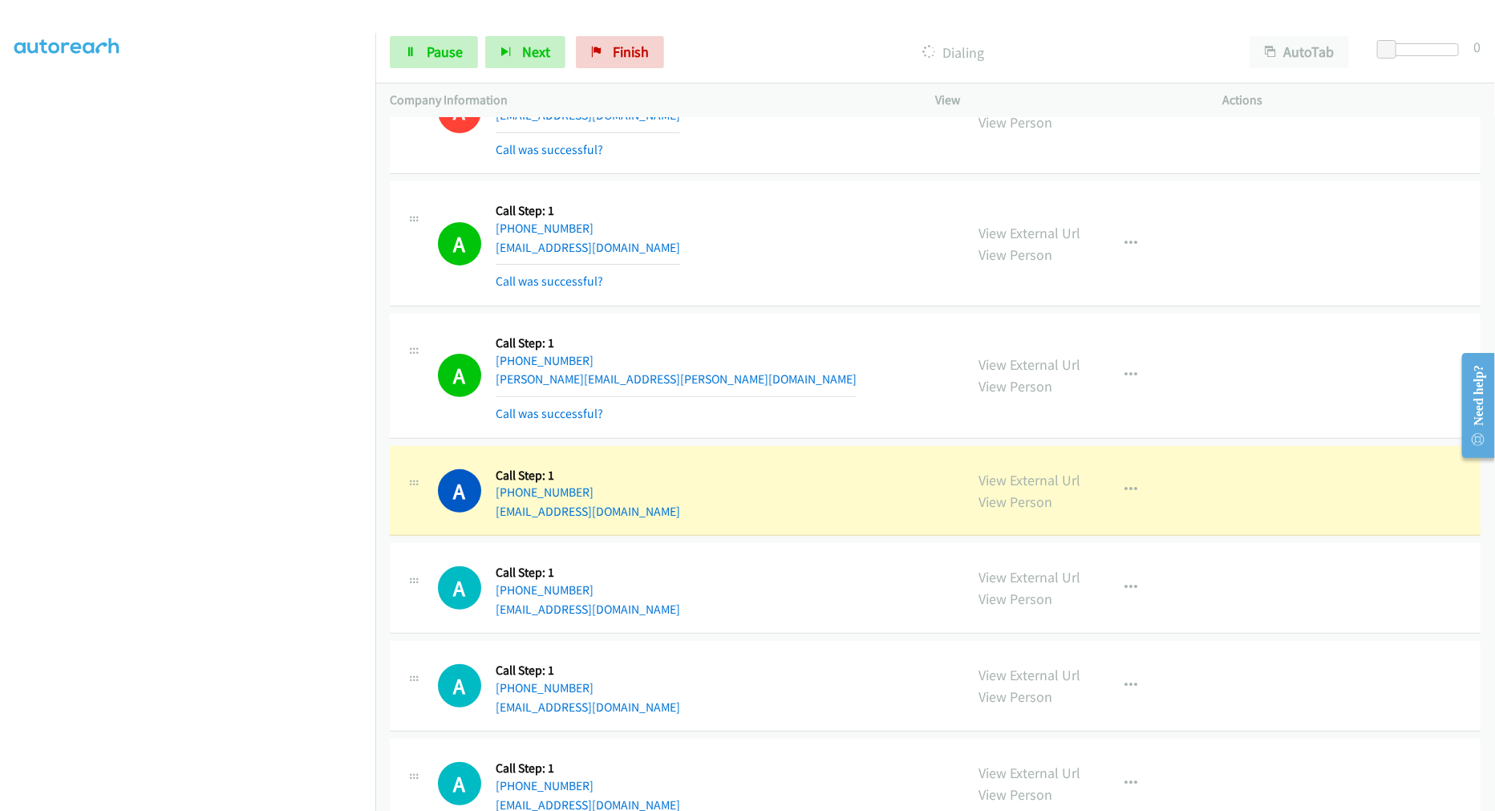
drag, startPoint x: 1017, startPoint y: 500, endPoint x: 831, endPoint y: 255, distance: 308.0
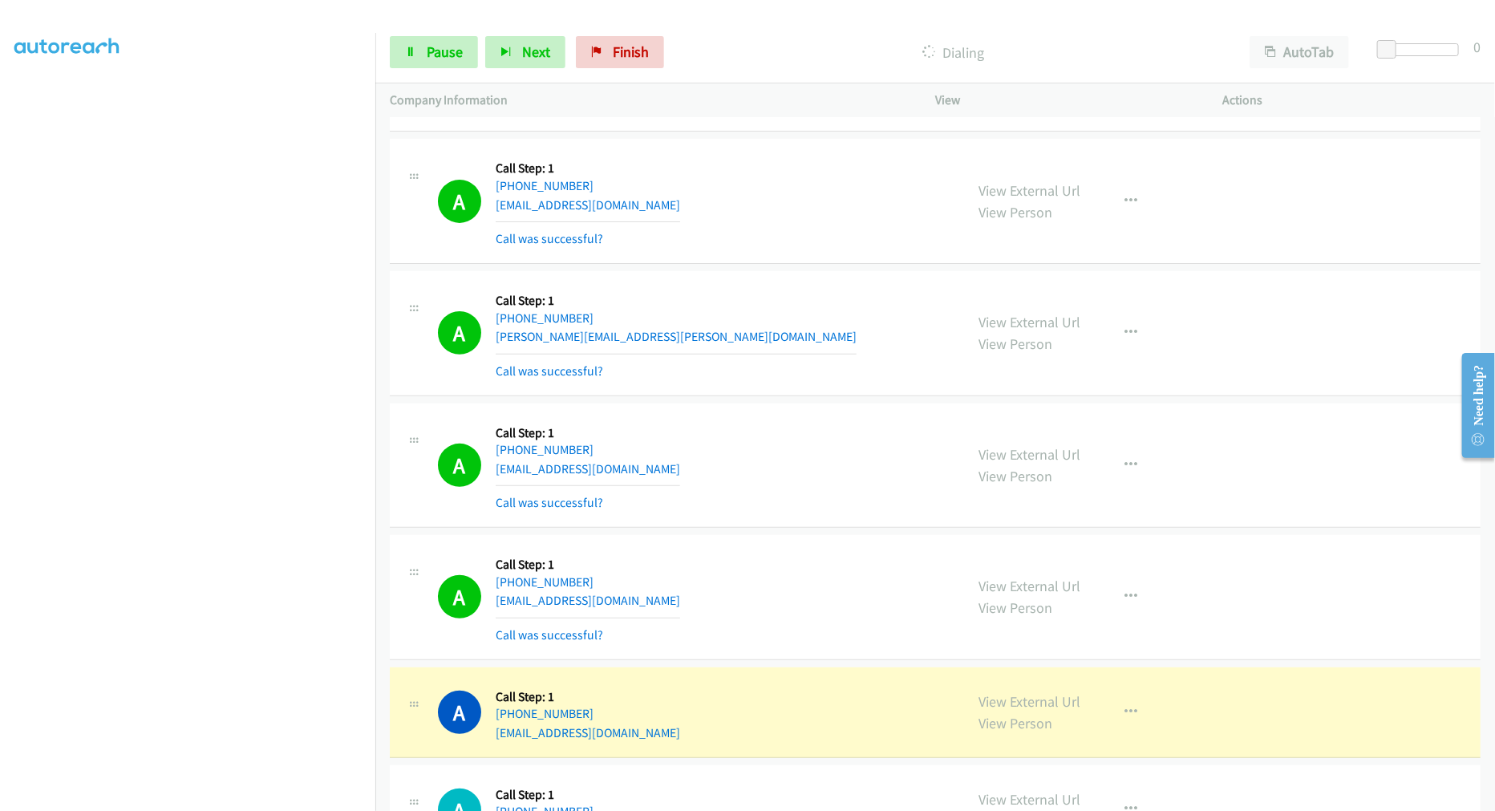
scroll to position [30585, 0]
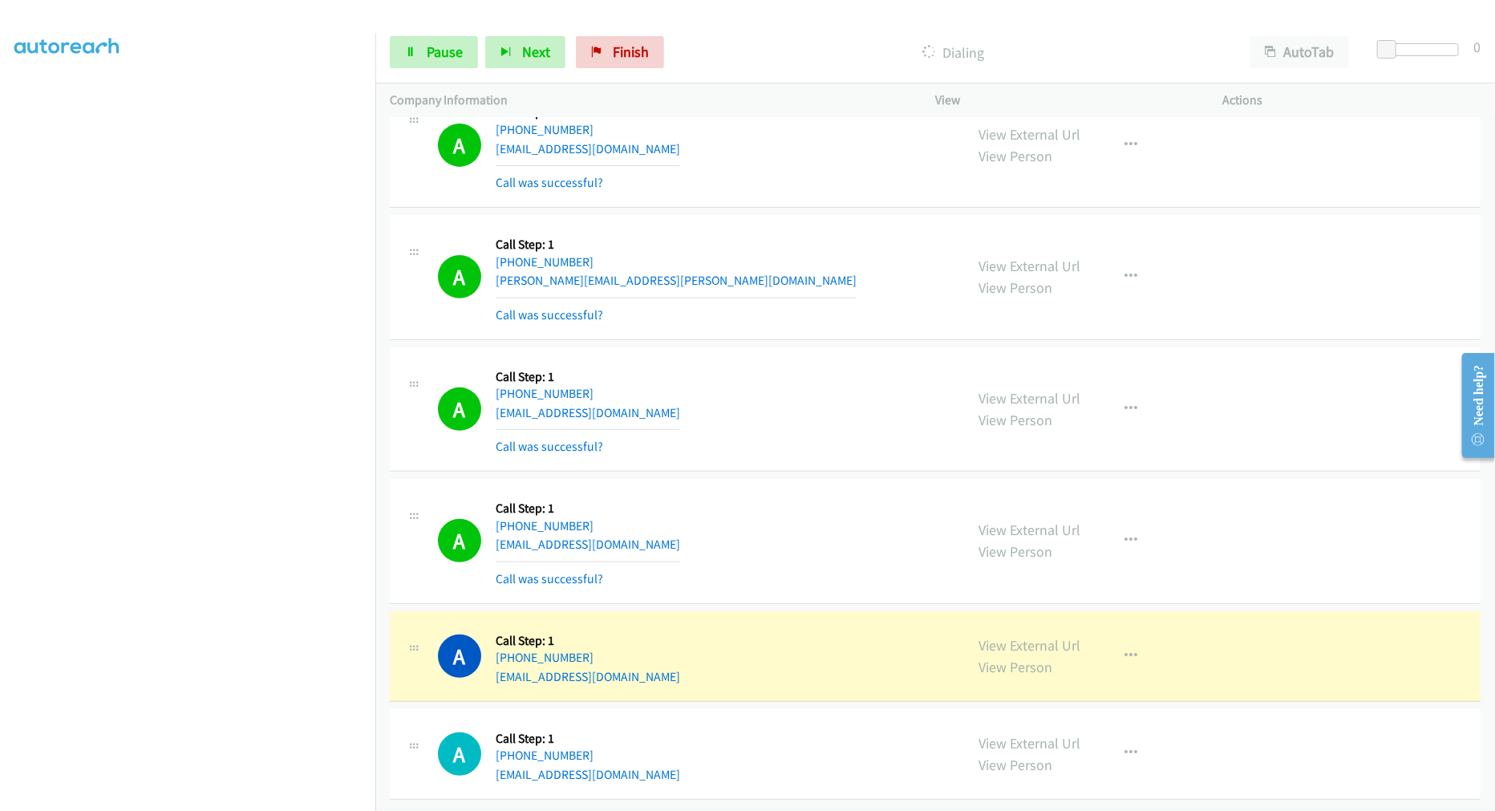
drag, startPoint x: 999, startPoint y: 637, endPoint x: 818, endPoint y: 293, distance: 388.9
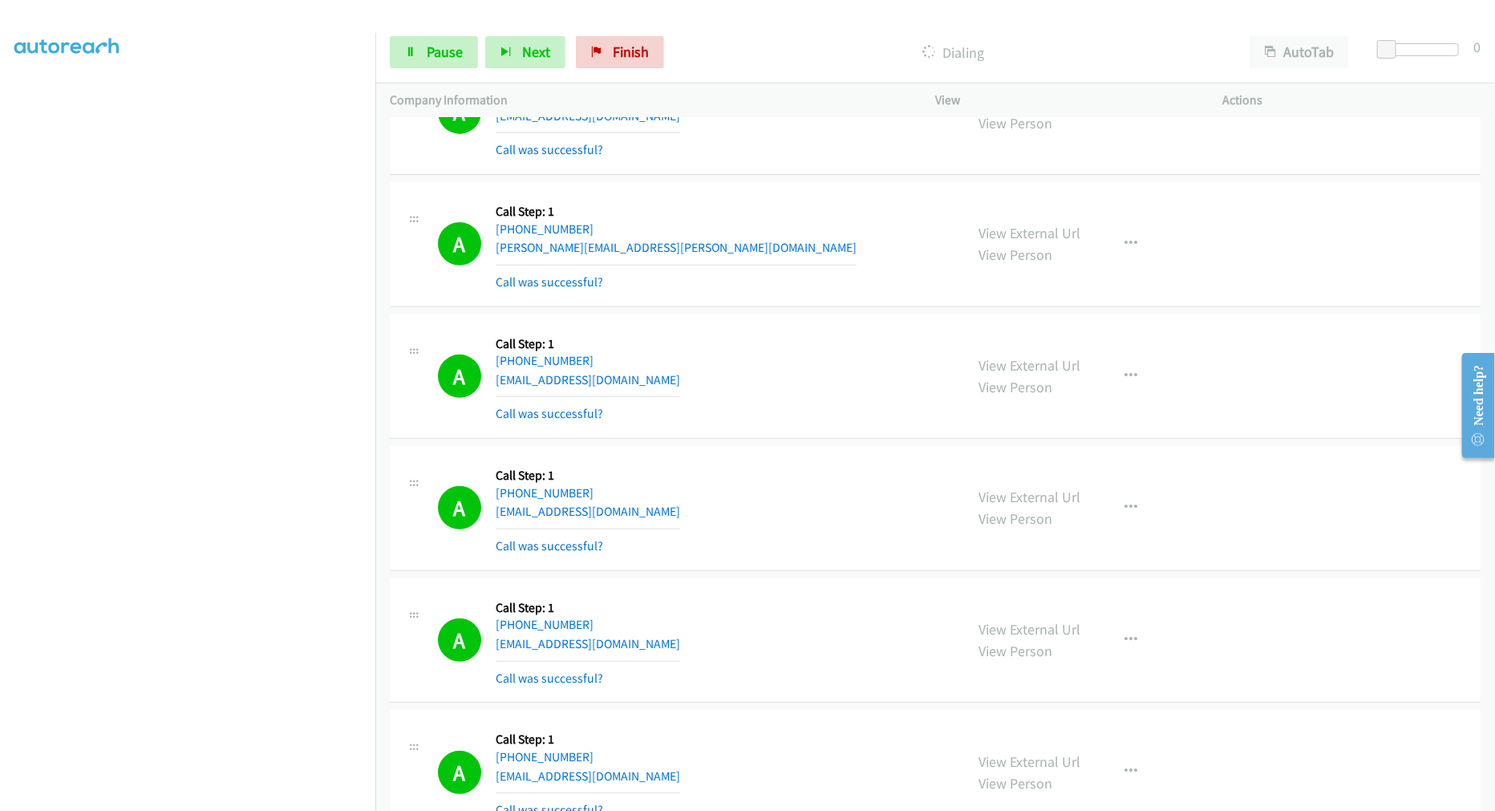
scroll to position [30619, 0]
click at [440, 58] on span "Pause" at bounding box center [445, 52] width 36 height 18
click at [436, 55] on span "Start Calls" at bounding box center [458, 52] width 63 height 18
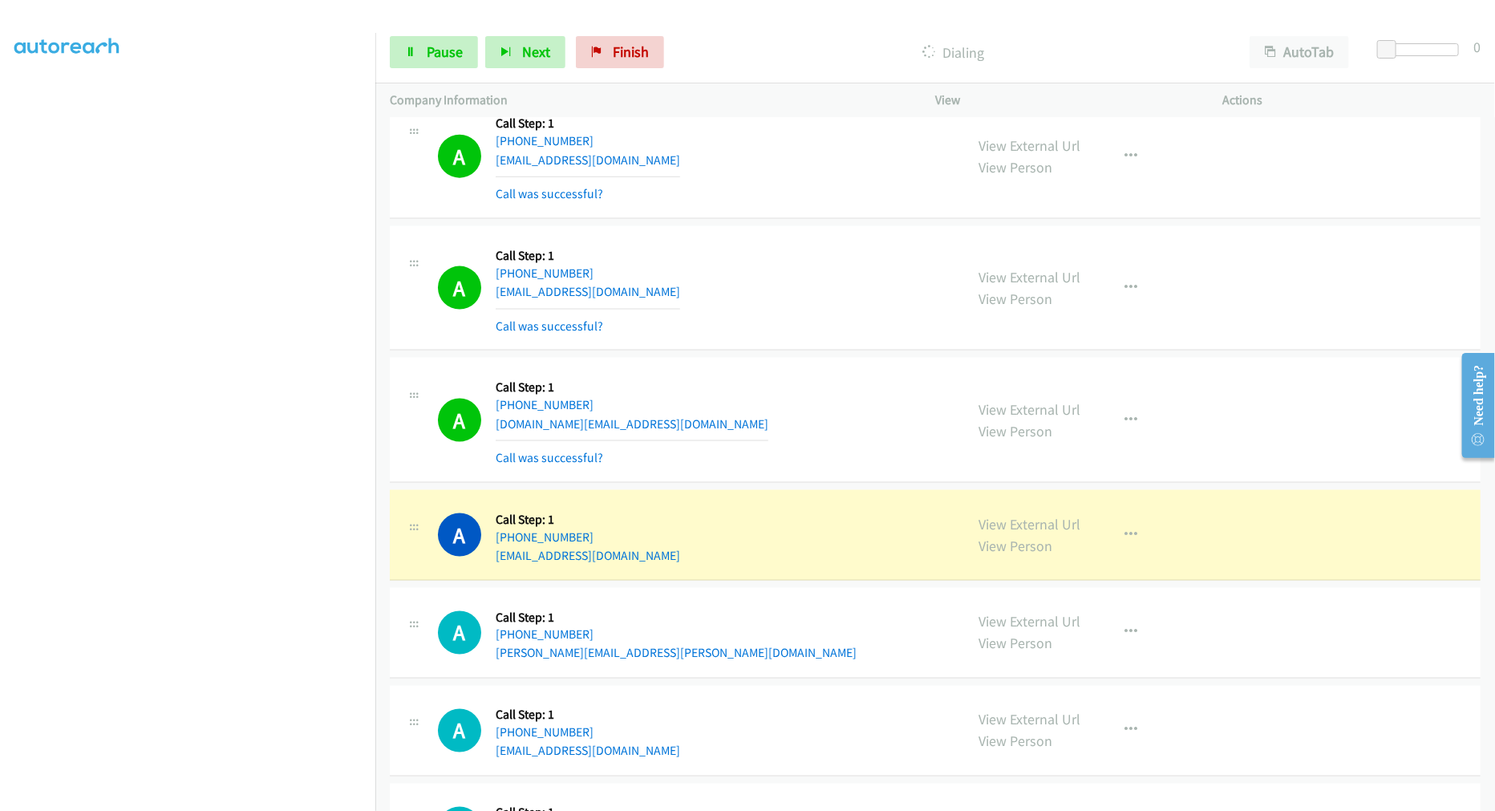
scroll to position [31572, 0]
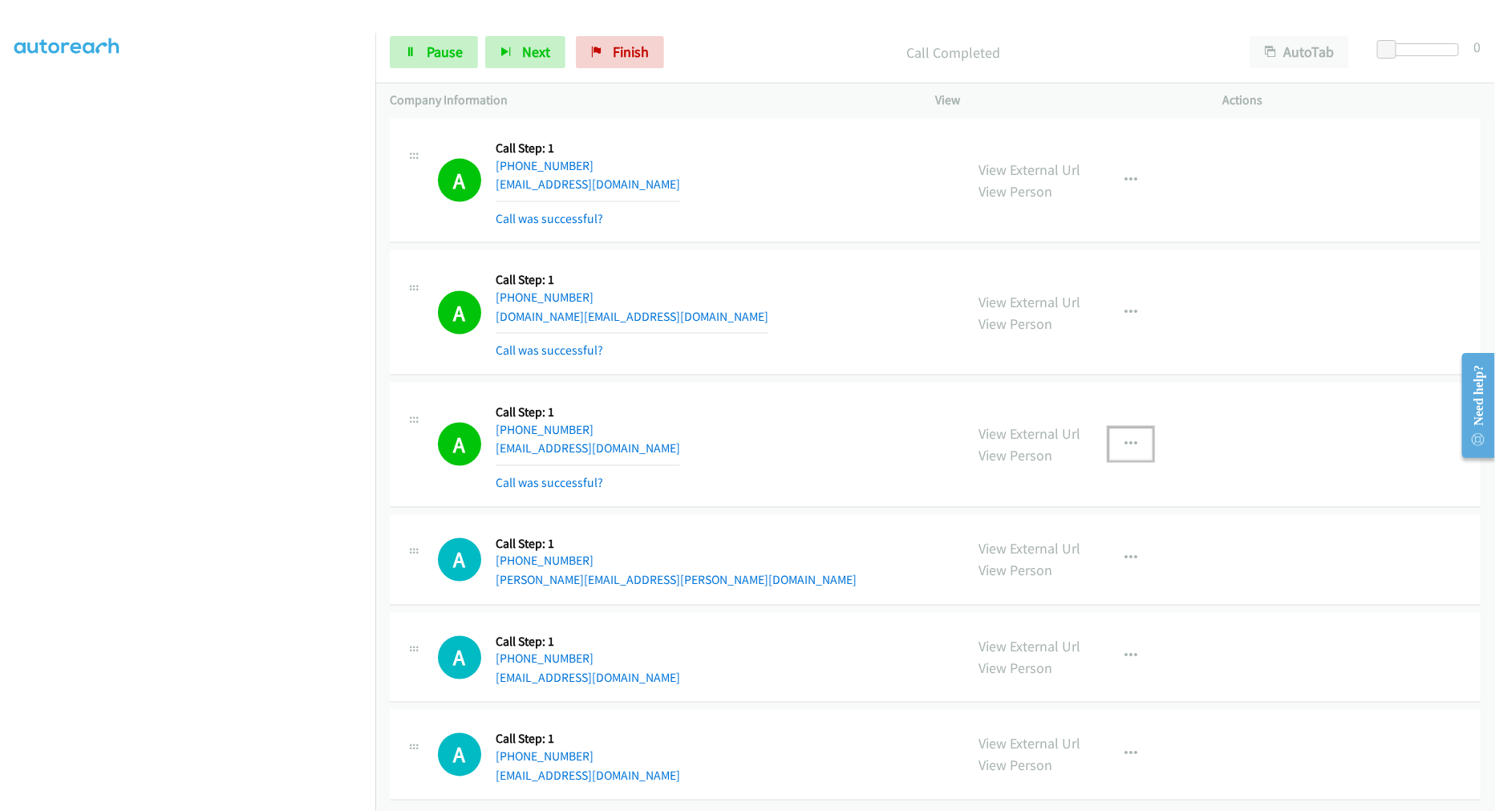
click at [1132, 460] on button "button" at bounding box center [1130, 444] width 43 height 32
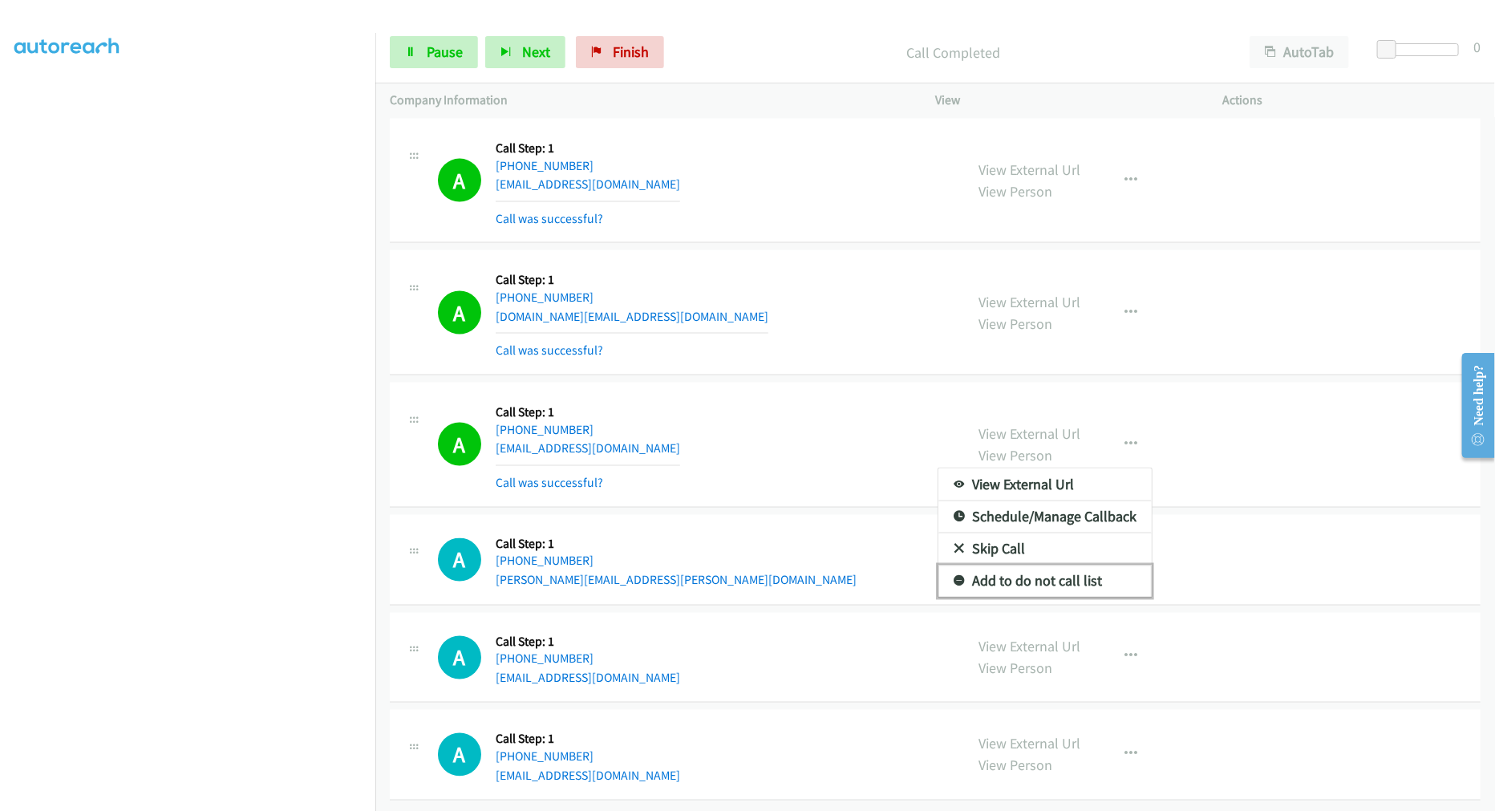
click at [1052, 598] on link "Add to do not call list" at bounding box center [1044, 581] width 213 height 32
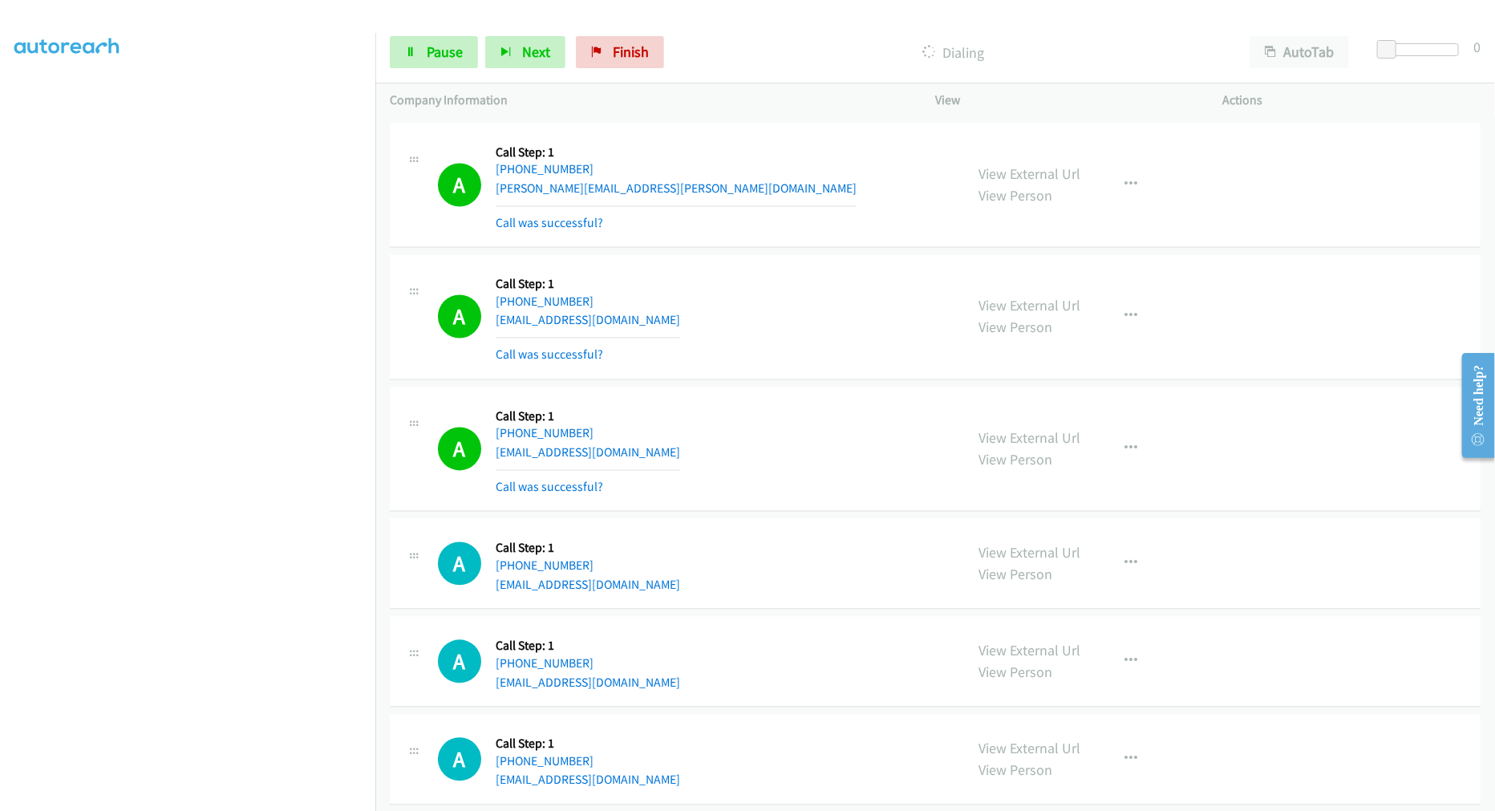
scroll to position [31997, 0]
click at [731, 225] on div "A Callback Scheduled Call Step: 1 America/Los_Angeles +1 619-617-5454 duran.cri…" at bounding box center [694, 185] width 512 height 95
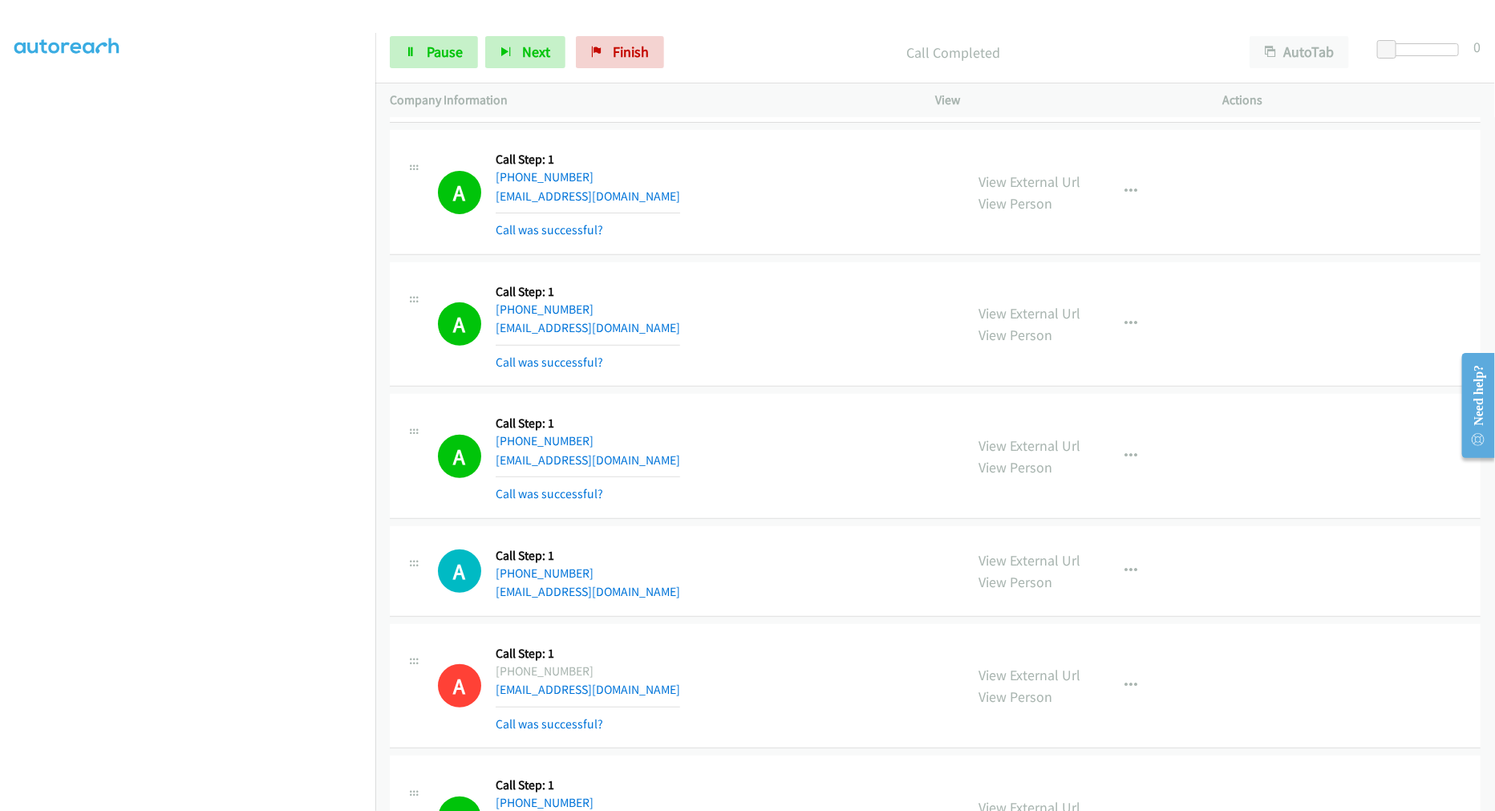
drag, startPoint x: 1099, startPoint y: 475, endPoint x: 1113, endPoint y: 515, distance: 42.6
click at [1099, 475] on div "View External Url View Person View External Url Email Schedule/Manage Callback …" at bounding box center [1115, 455] width 302 height 95
drag, startPoint x: 1132, startPoint y: 467, endPoint x: 1023, endPoint y: 616, distance: 184.8
click at [1129, 472] on button "button" at bounding box center [1130, 456] width 43 height 32
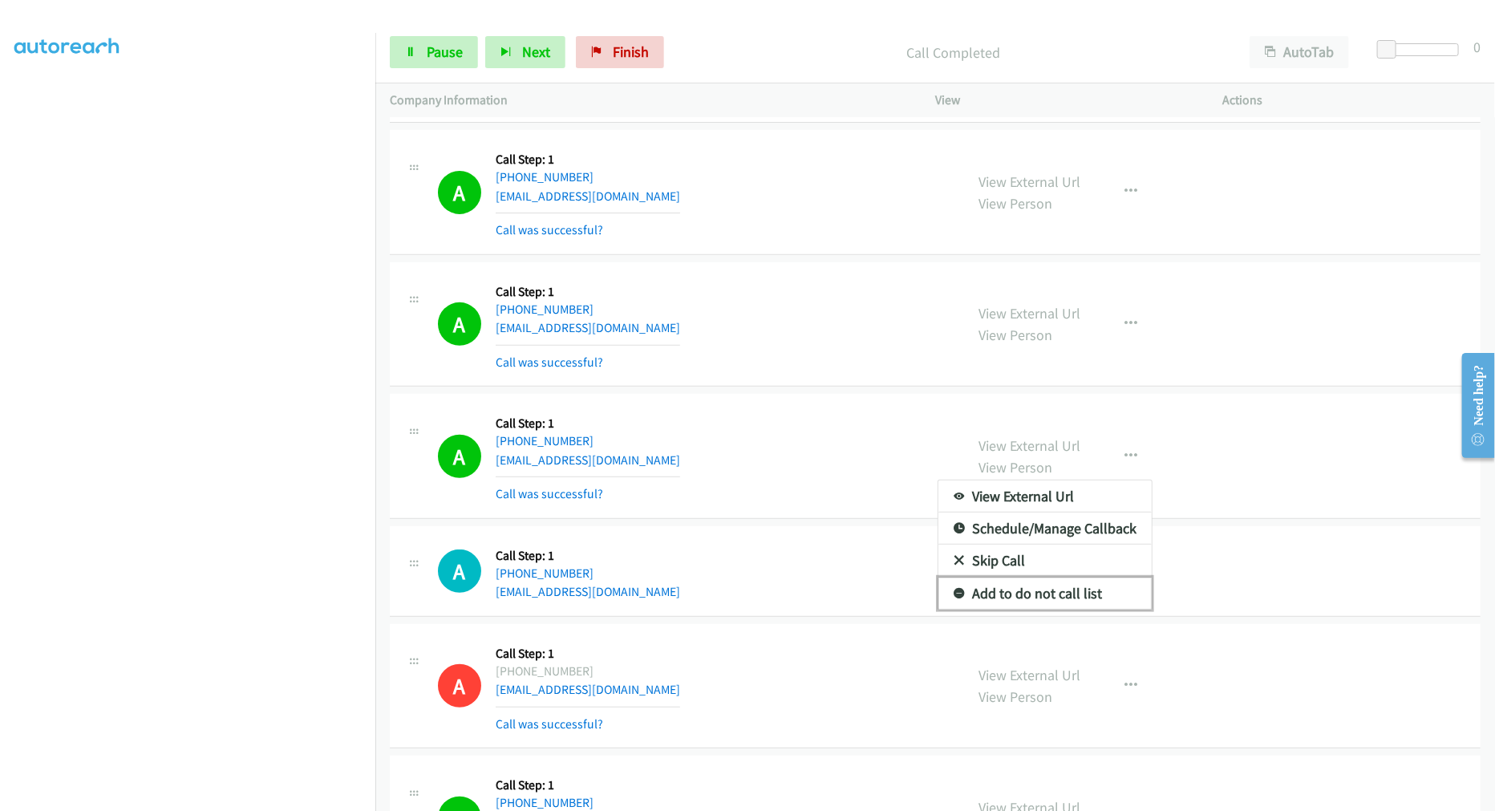
click at [1021, 610] on link "Add to do not call list" at bounding box center [1044, 593] width 213 height 32
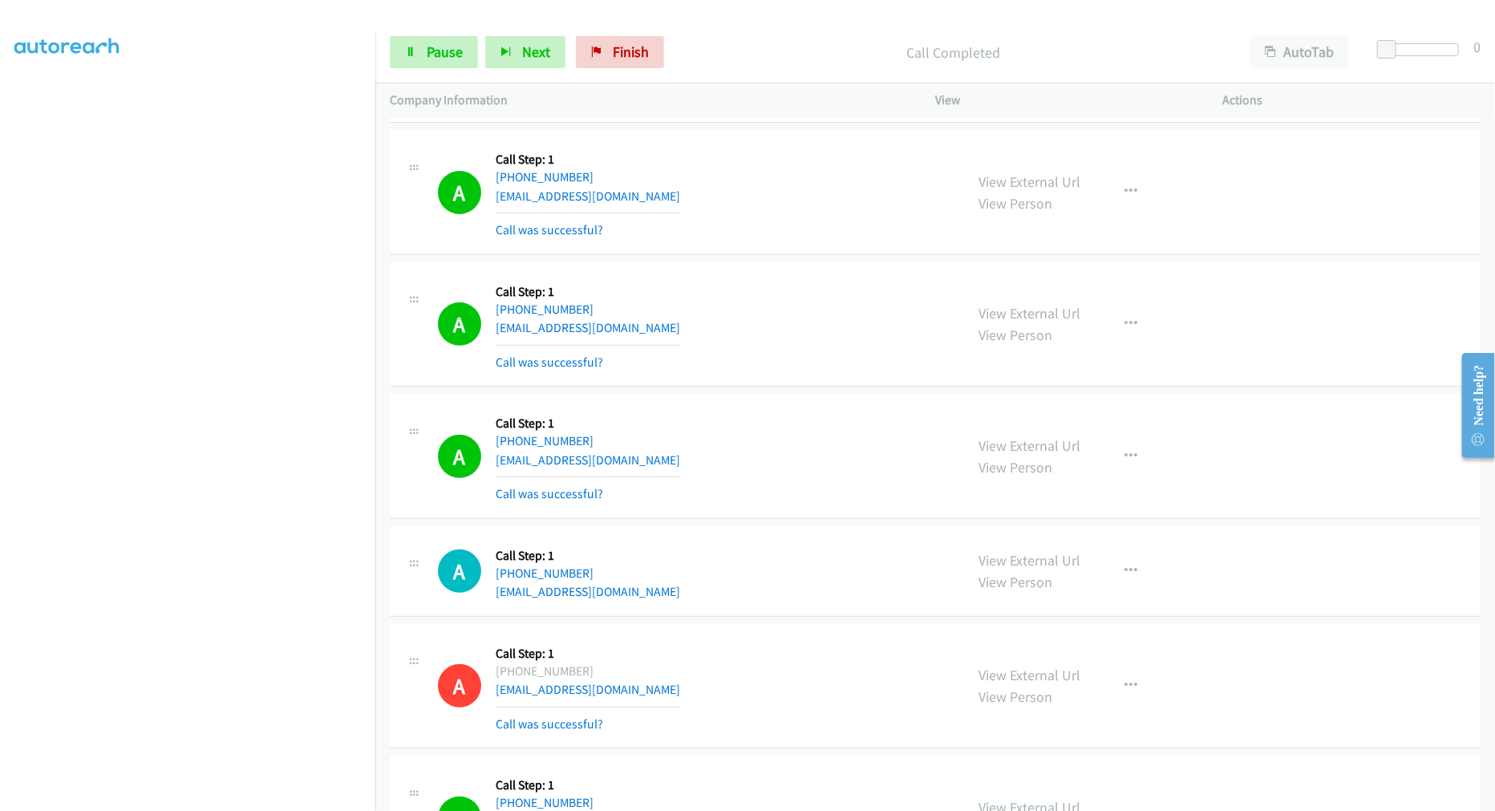
drag, startPoint x: 797, startPoint y: 459, endPoint x: 813, endPoint y: 468, distance: 18.7
click at [799, 459] on div "A Callback Scheduled Call Step: 1 America/Chicago +1 205-720-7055 ariescapricus…" at bounding box center [694, 455] width 512 height 95
click at [829, 425] on div "A Callback Scheduled Call Step: 1 America/Chicago +1 205-720-7055 ariescapricus…" at bounding box center [694, 455] width 512 height 95
click at [438, 55] on span "Pause" at bounding box center [445, 52] width 36 height 18
click at [438, 55] on span "Start Calls" at bounding box center [458, 52] width 63 height 18
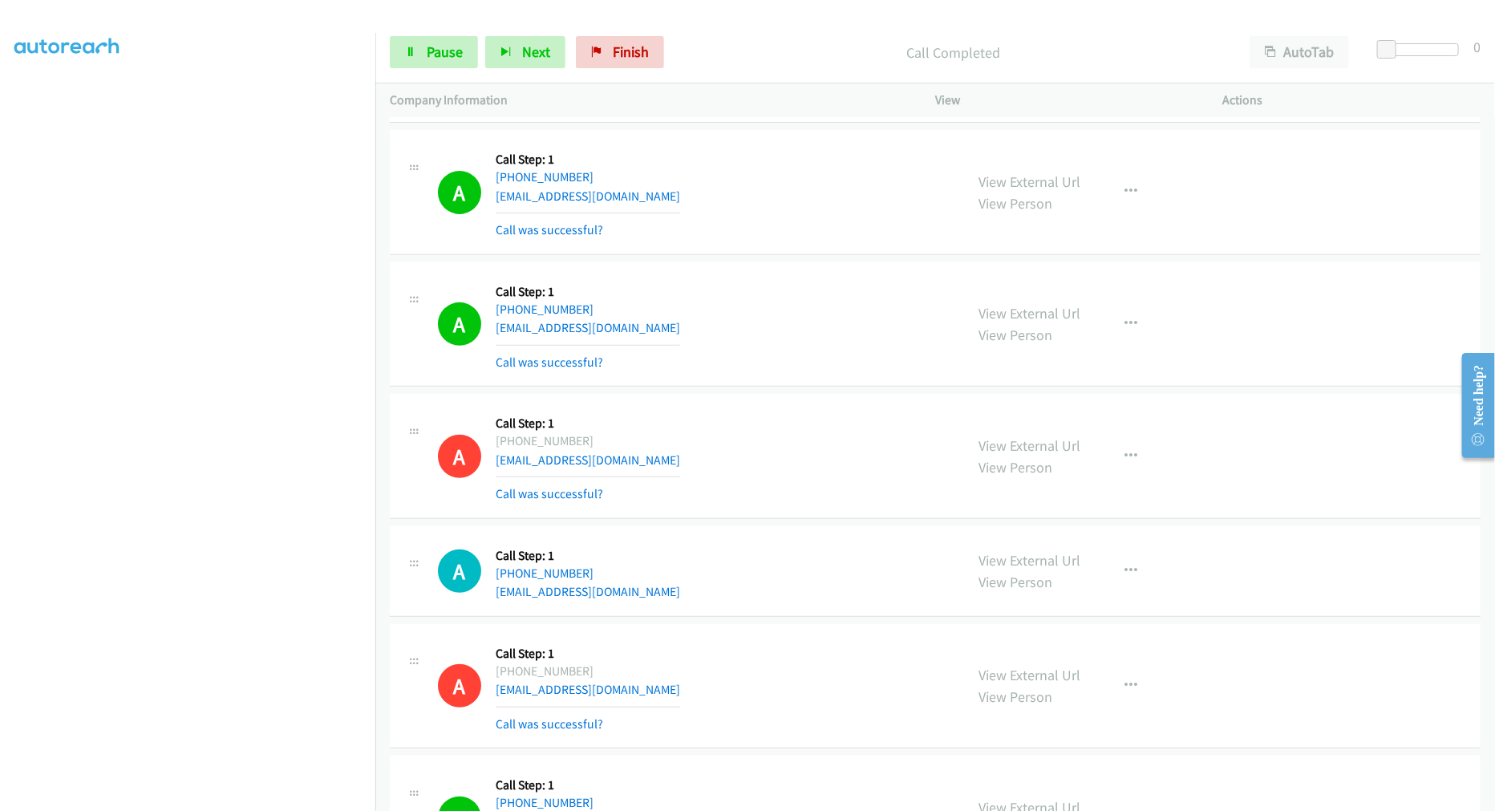
click at [735, 240] on div "A Callback Scheduled Call Step: 1 America/New_York +1 404-368-6159 slowahhgurl@…" at bounding box center [694, 191] width 512 height 95
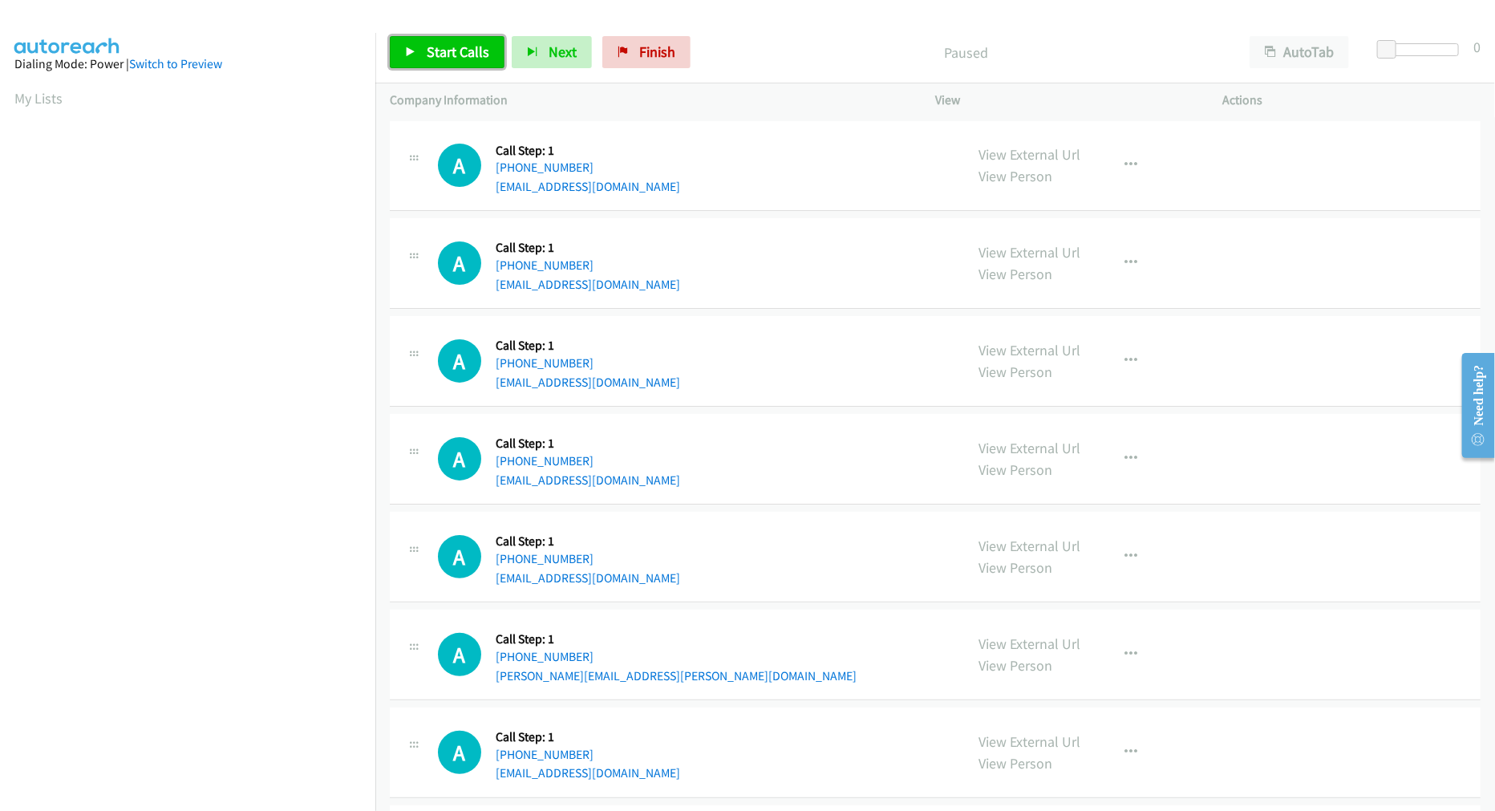
click at [461, 59] on span "Start Calls" at bounding box center [458, 52] width 63 height 18
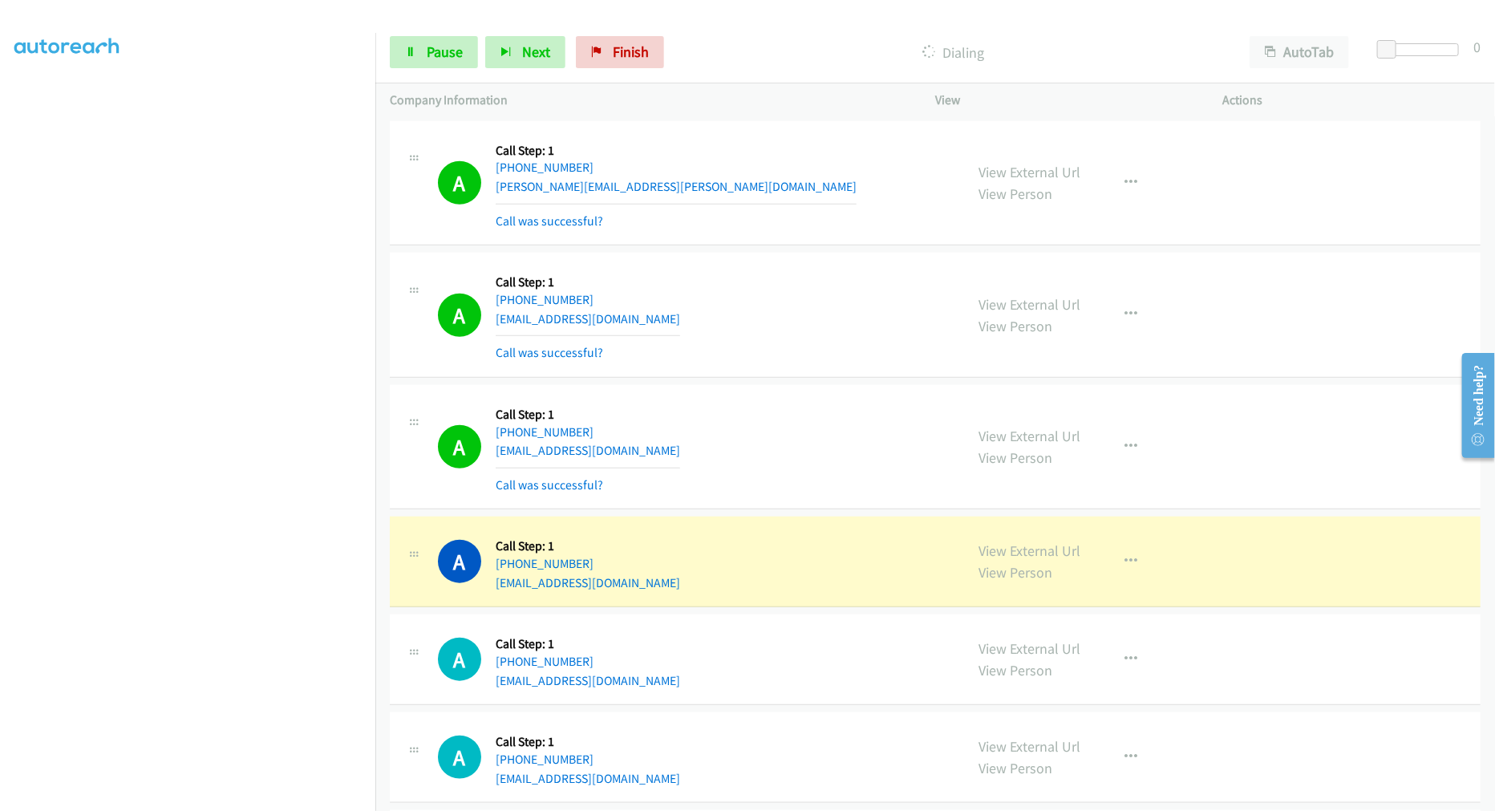
scroll to position [802, 0]
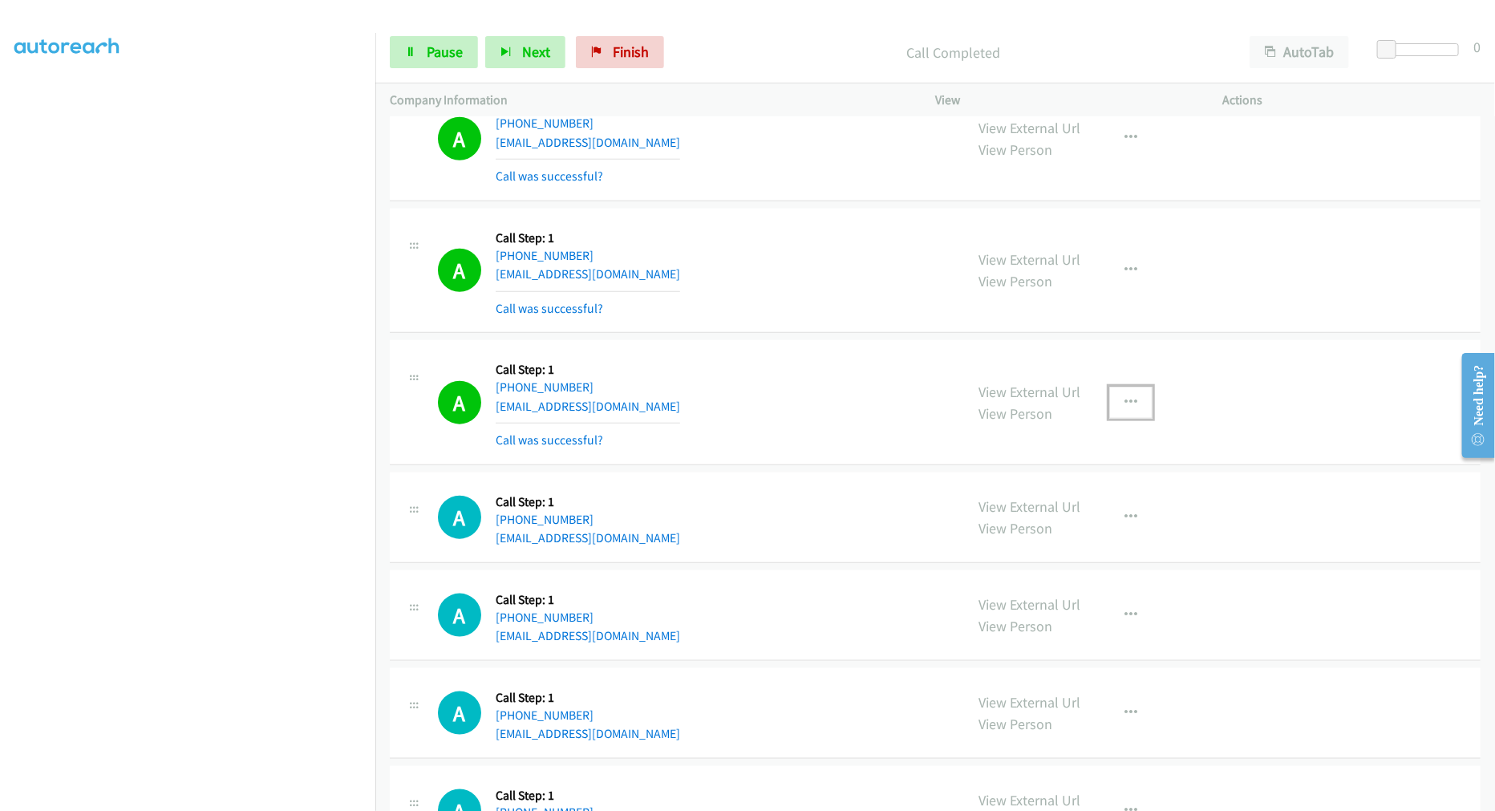
drag, startPoint x: 1129, startPoint y: 397, endPoint x: 1047, endPoint y: 514, distance: 143.3
click at [1128, 397] on icon "button" at bounding box center [1130, 402] width 13 height 13
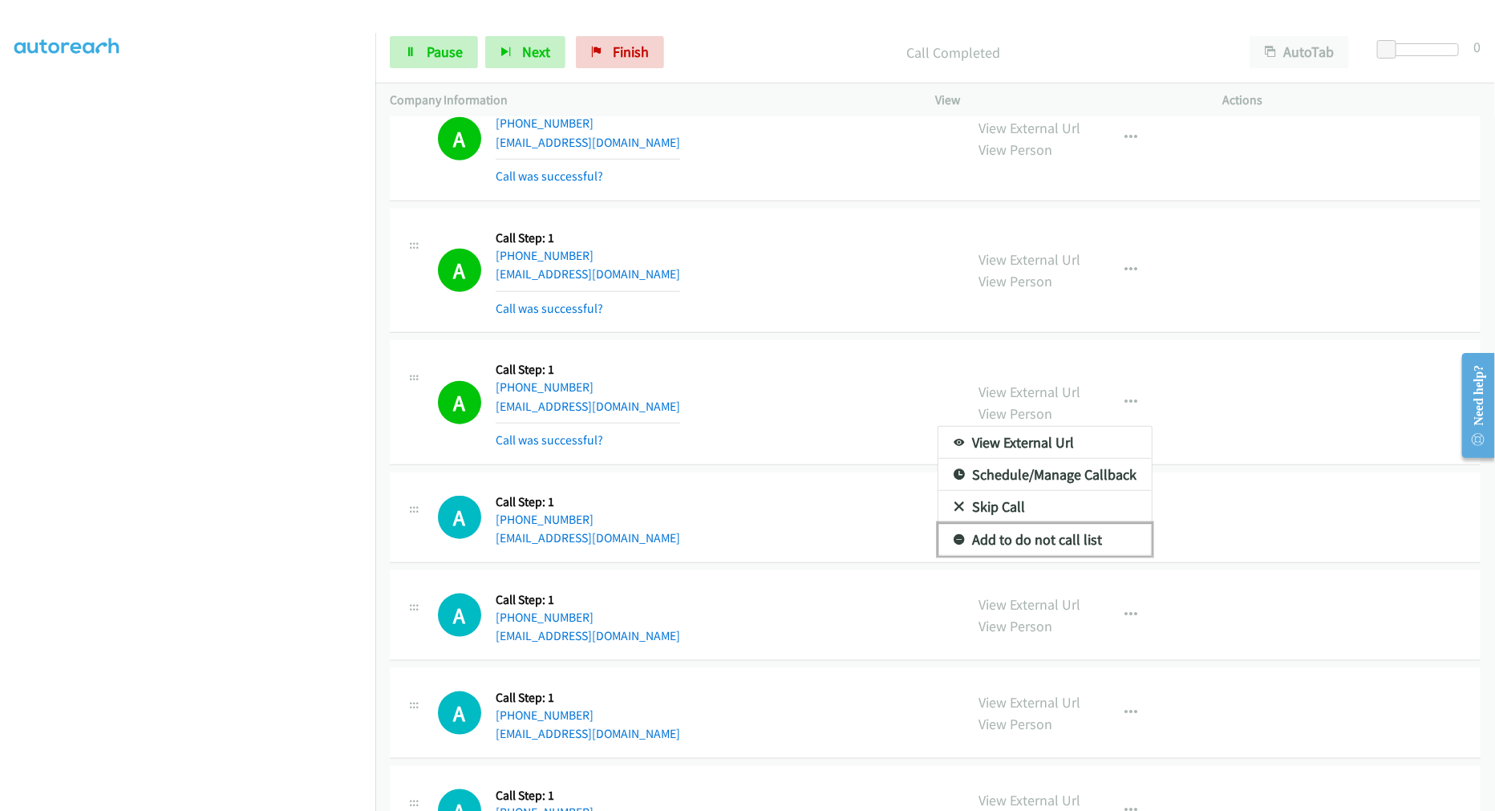
click at [1031, 540] on link "Add to do not call list" at bounding box center [1044, 540] width 213 height 32
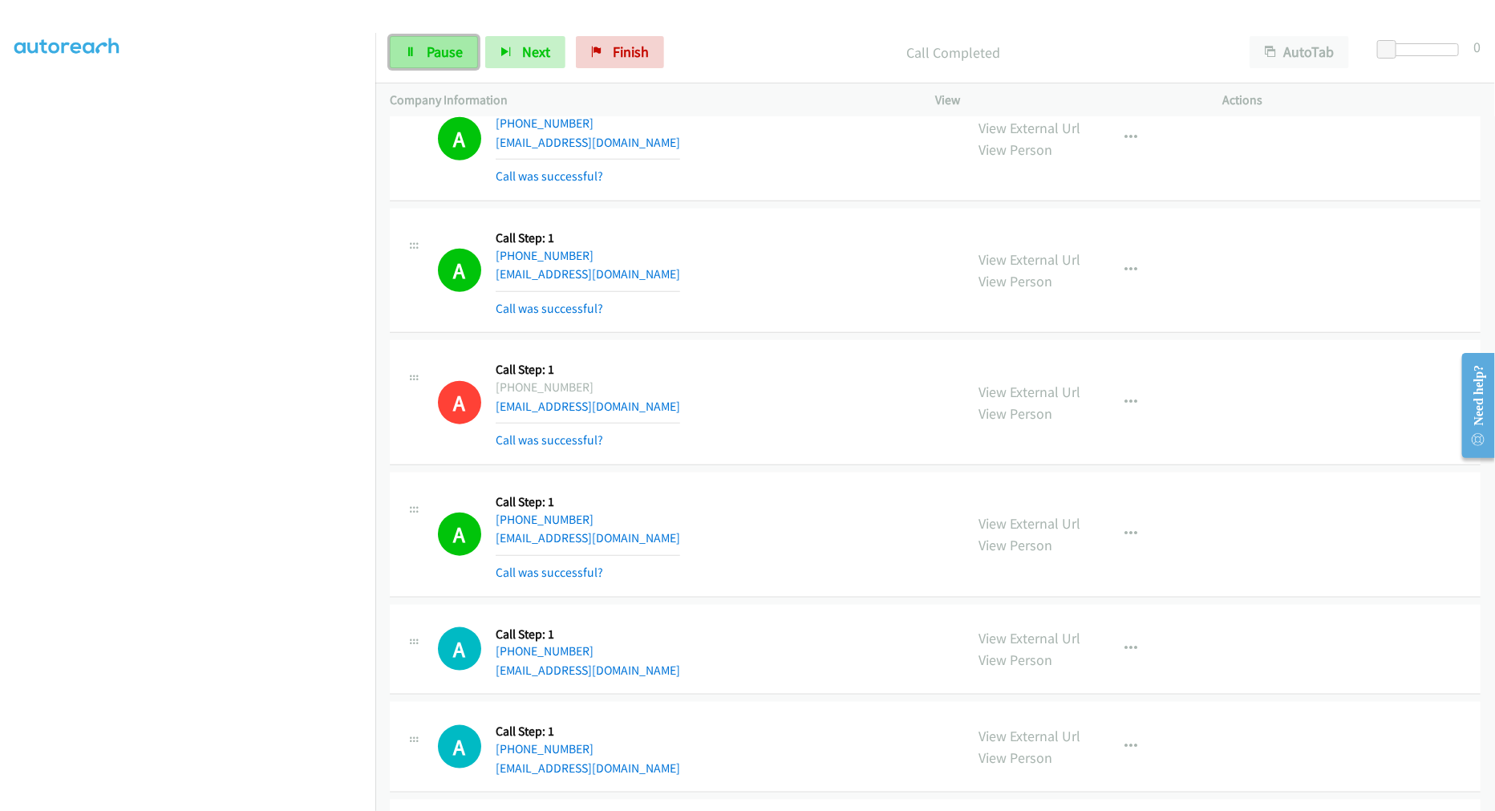
click at [450, 56] on span "Pause" at bounding box center [445, 52] width 36 height 18
click at [456, 55] on span "Start Calls" at bounding box center [458, 52] width 63 height 18
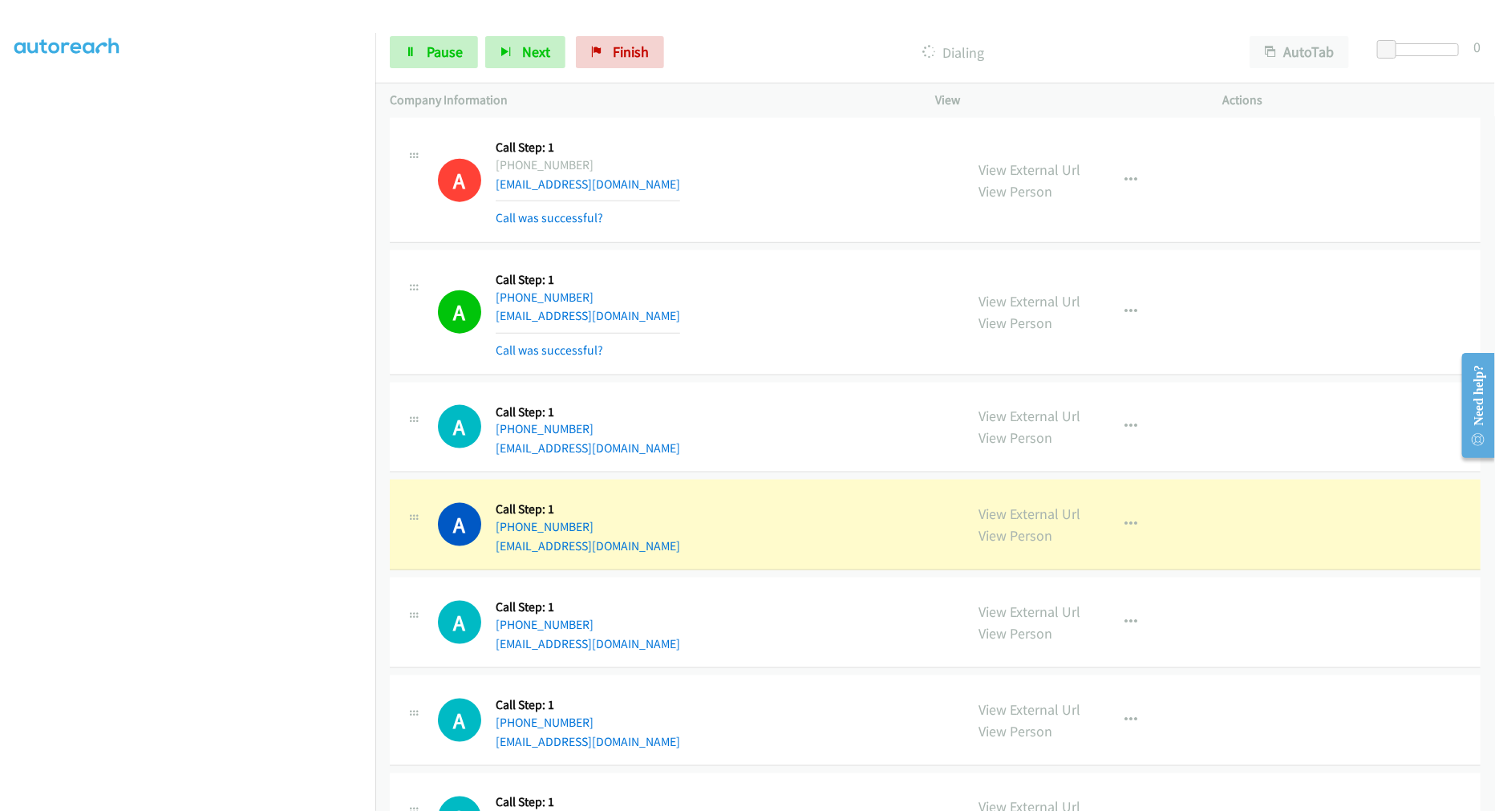
scroll to position [1158, 0]
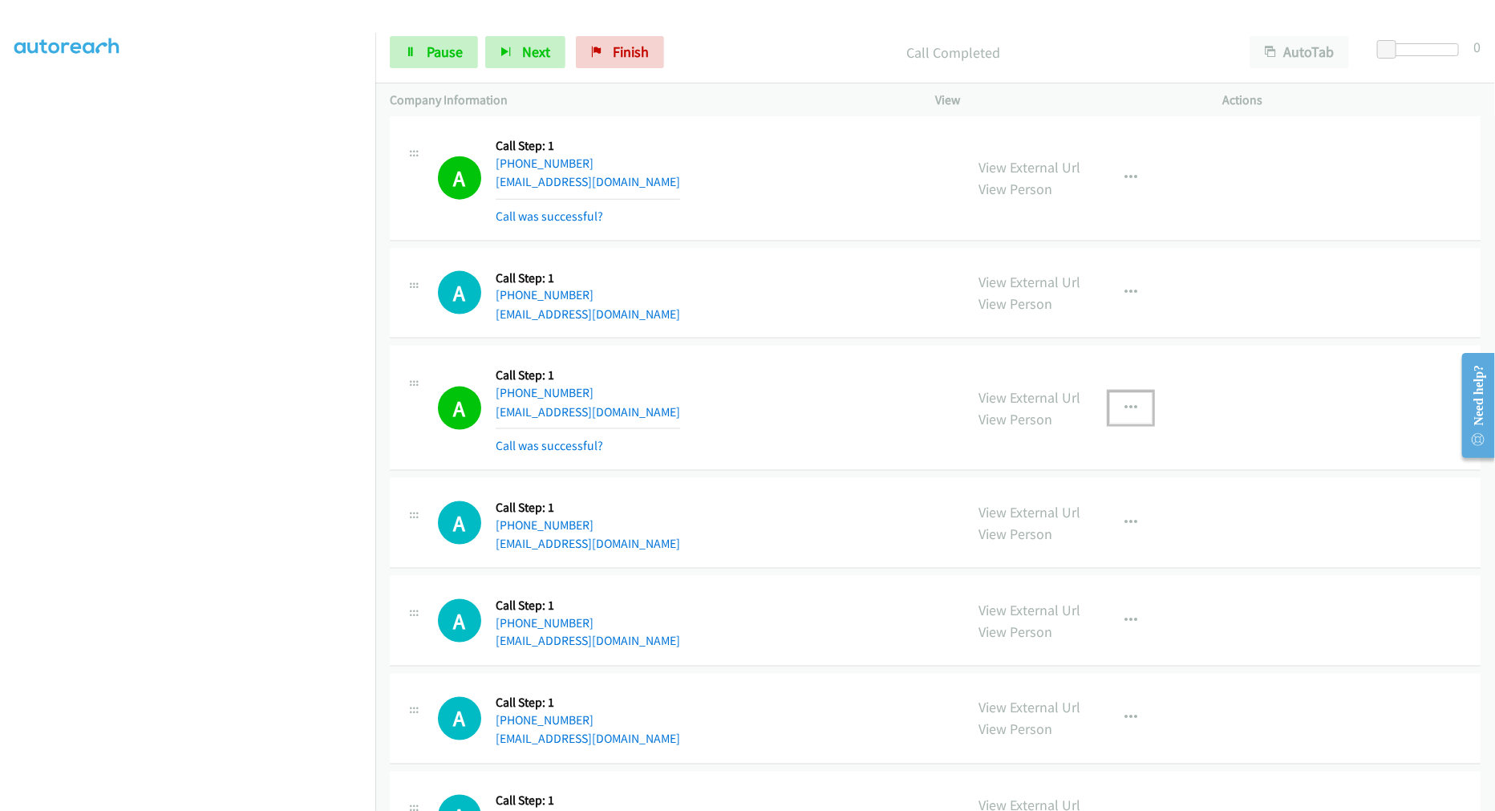
click at [1128, 406] on icon "button" at bounding box center [1130, 408] width 13 height 13
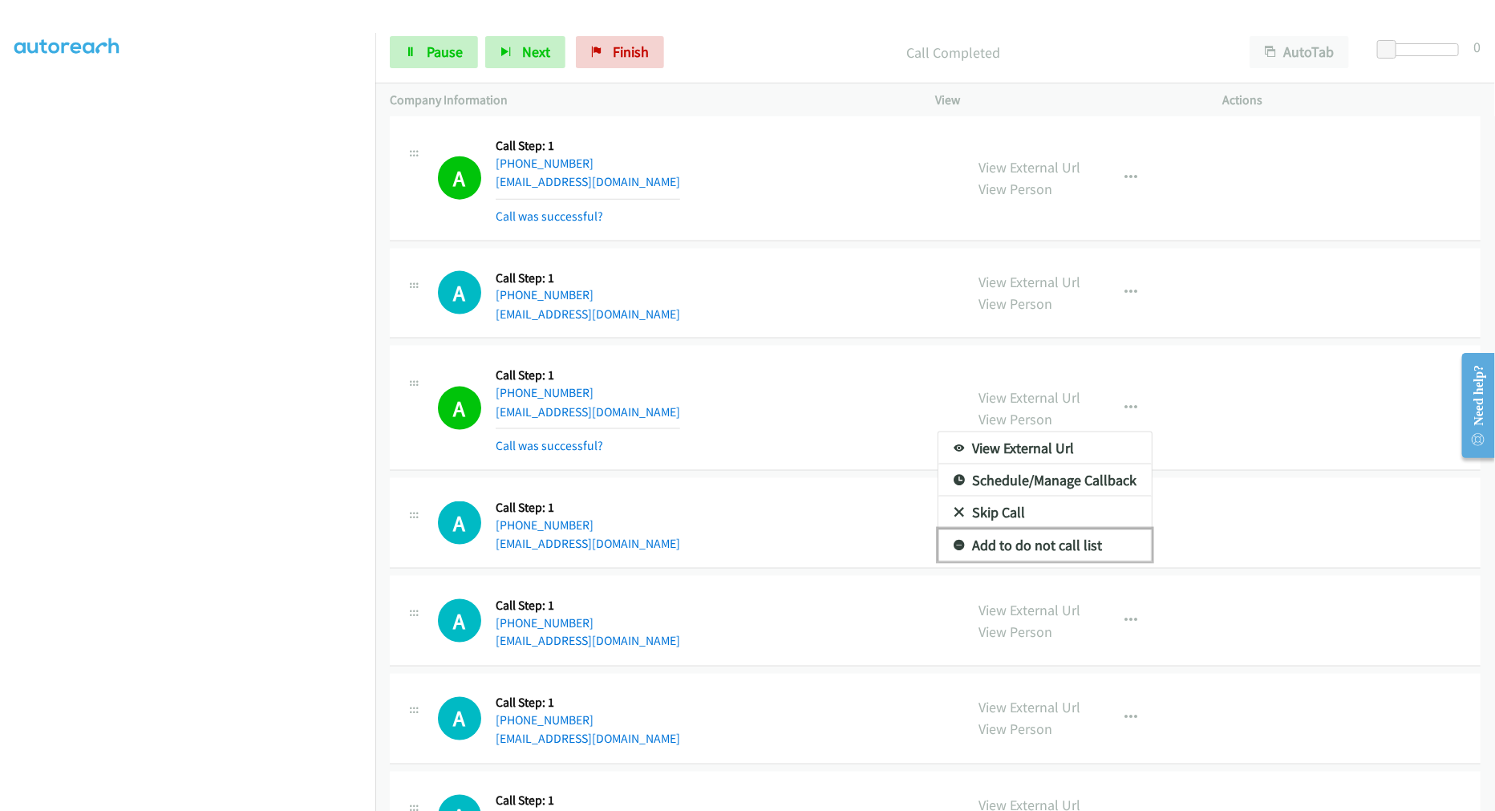
click at [1036, 545] on link "Add to do not call list" at bounding box center [1044, 545] width 213 height 32
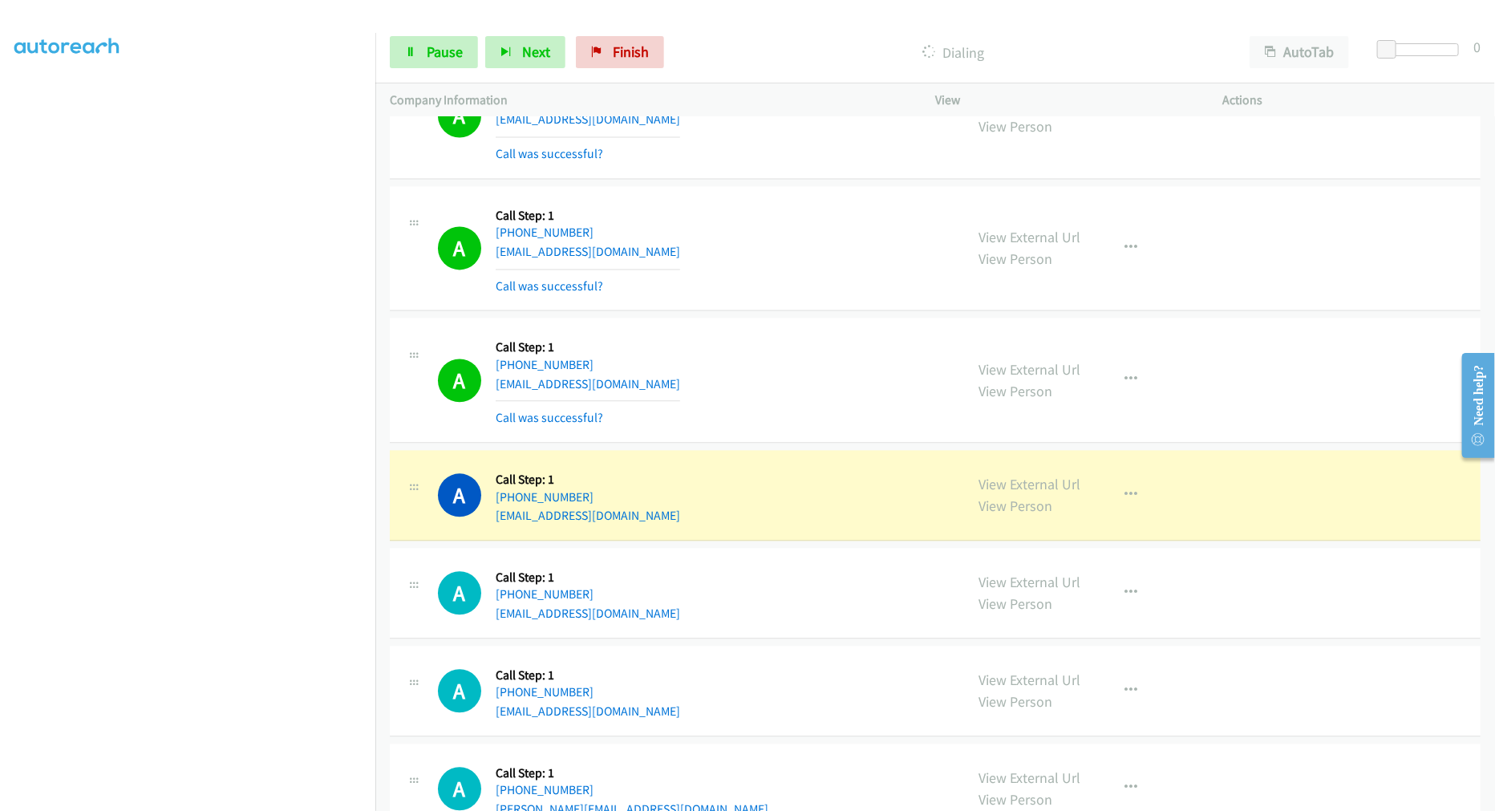
scroll to position [1960, 0]
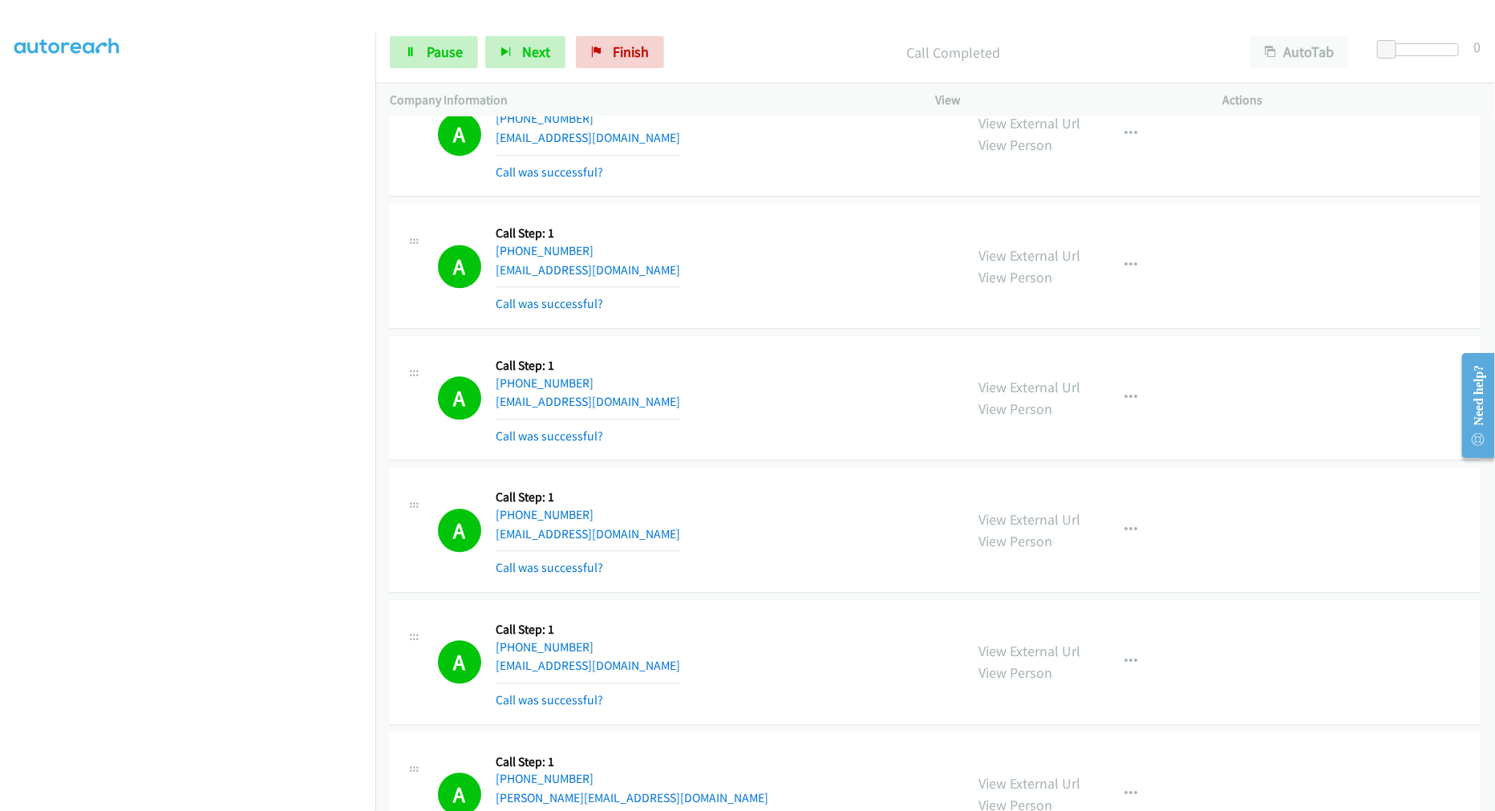
click at [734, 382] on div "A Callback Scheduled Call Step: 1 America/Los_Angeles [PHONE_NUMBER] [EMAIL_ADD…" at bounding box center [694, 397] width 512 height 95
click at [431, 61] on link "Pause" at bounding box center [434, 52] width 88 height 32
click at [455, 59] on span "Start Calls" at bounding box center [458, 52] width 63 height 18
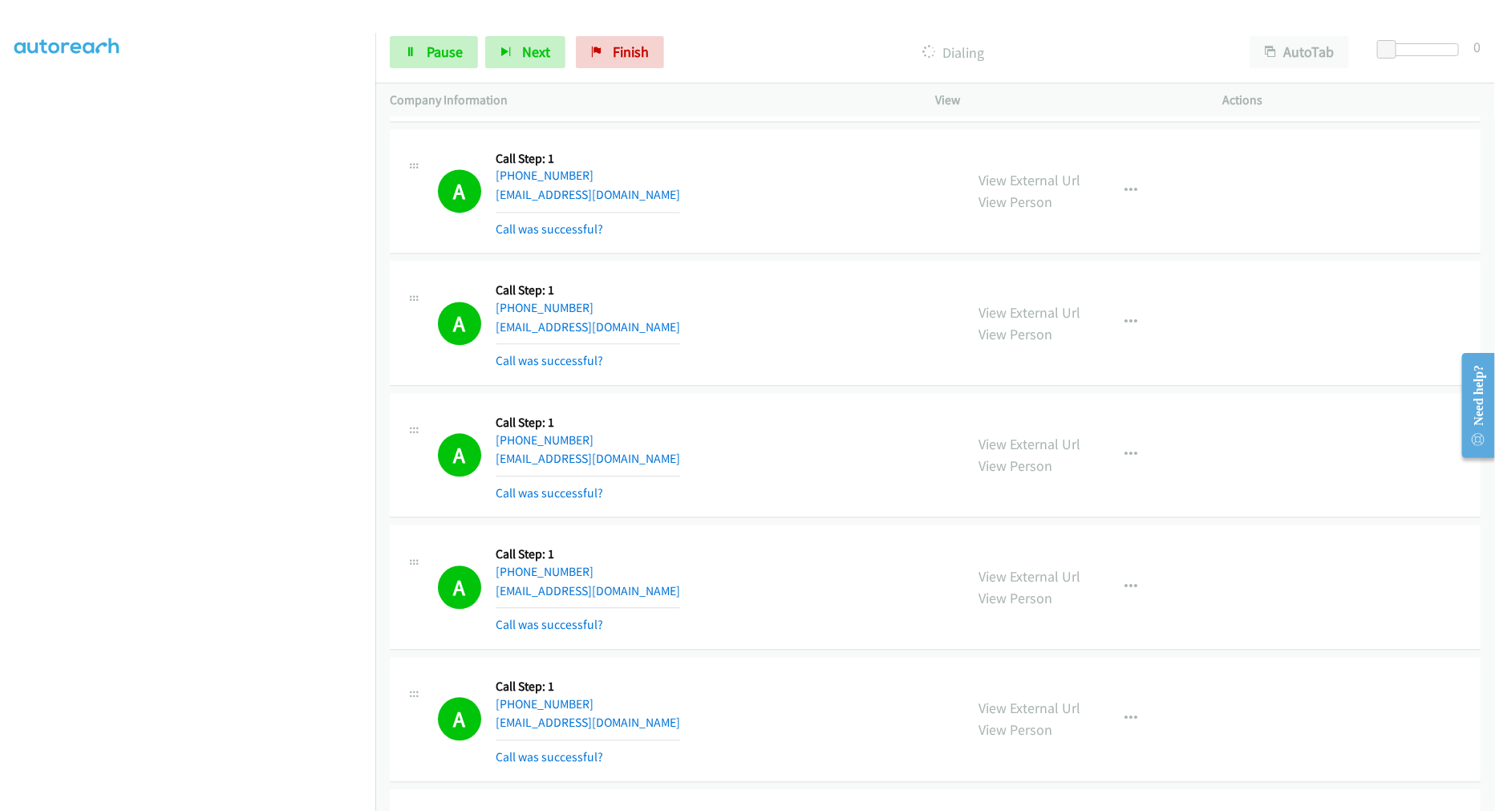
scroll to position [1871, 0]
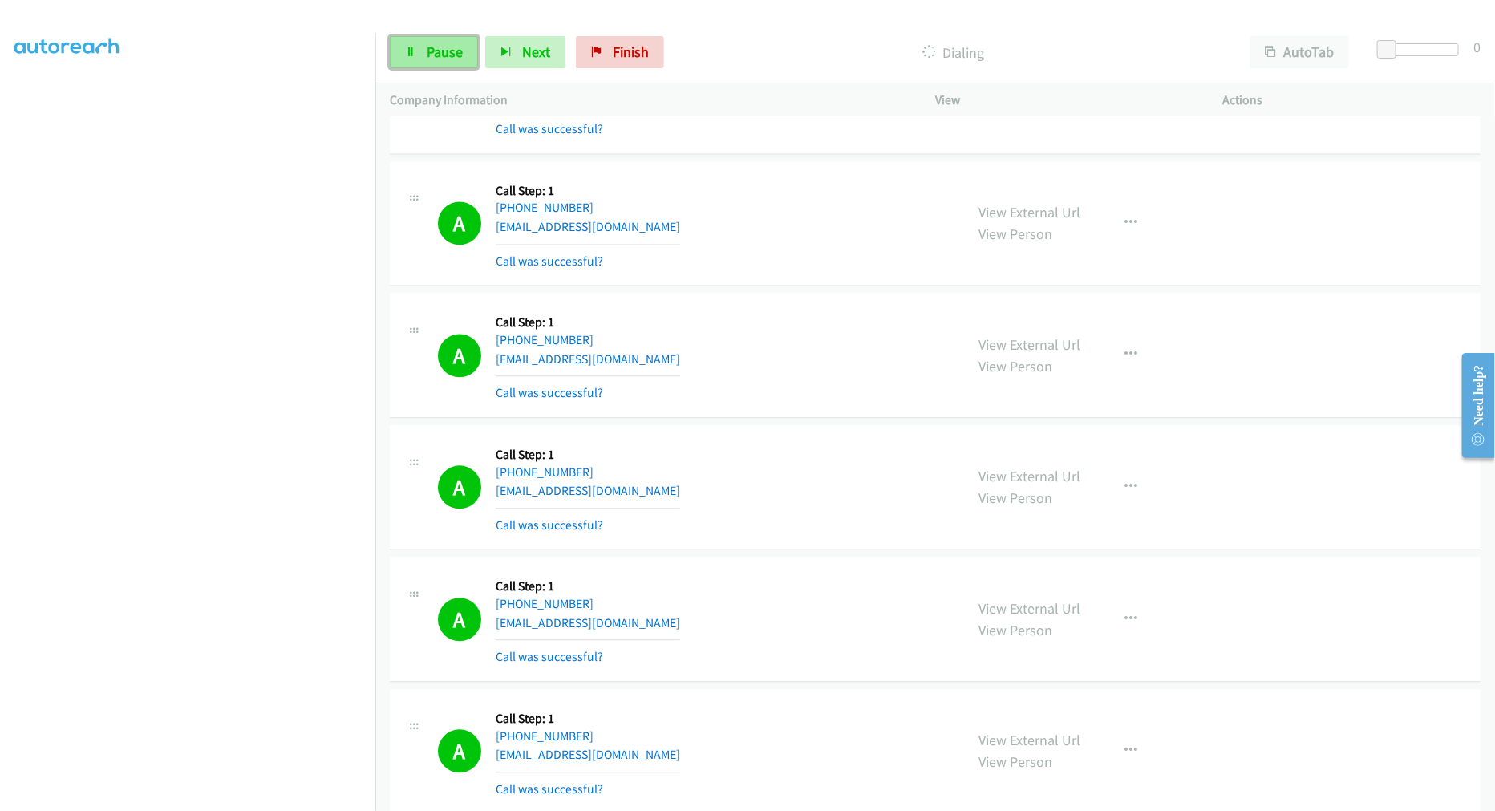
click at [427, 66] on link "Pause" at bounding box center [434, 52] width 88 height 32
click at [433, 59] on span "Start Calls" at bounding box center [458, 52] width 63 height 18
click at [446, 51] on span "Pause" at bounding box center [445, 52] width 36 height 18
click at [445, 58] on span "Start Calls" at bounding box center [458, 52] width 63 height 18
click at [792, 284] on div "A Callback Scheduled Call Step: 1 America/Los_Angeles [PHONE_NUMBER] [EMAIL_ADD…" at bounding box center [935, 223] width 1091 height 125
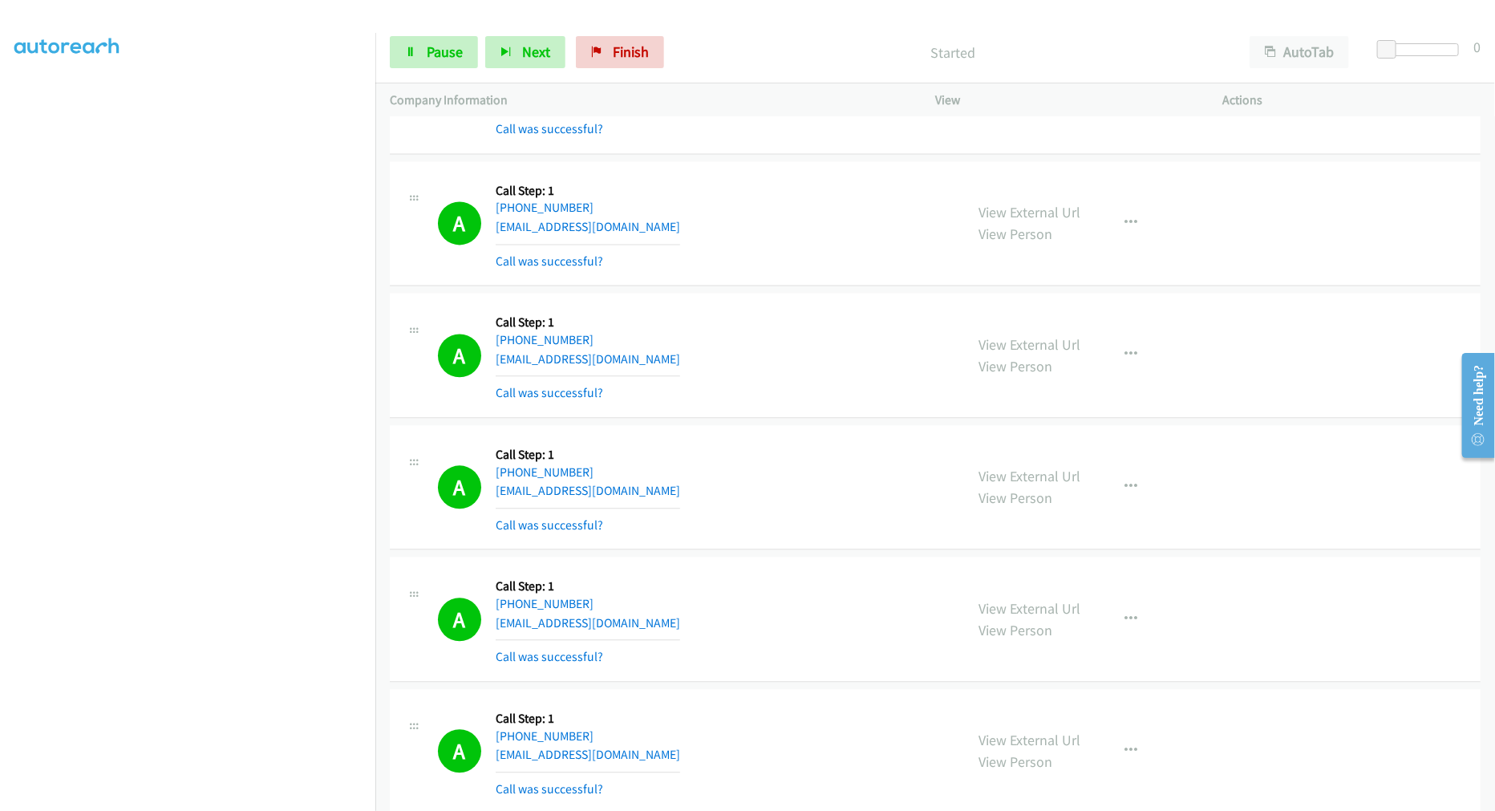
click at [205, 804] on aside "Dialing Mode: Power | Switch to Preview My Lists" at bounding box center [187, 400] width 375 height 888
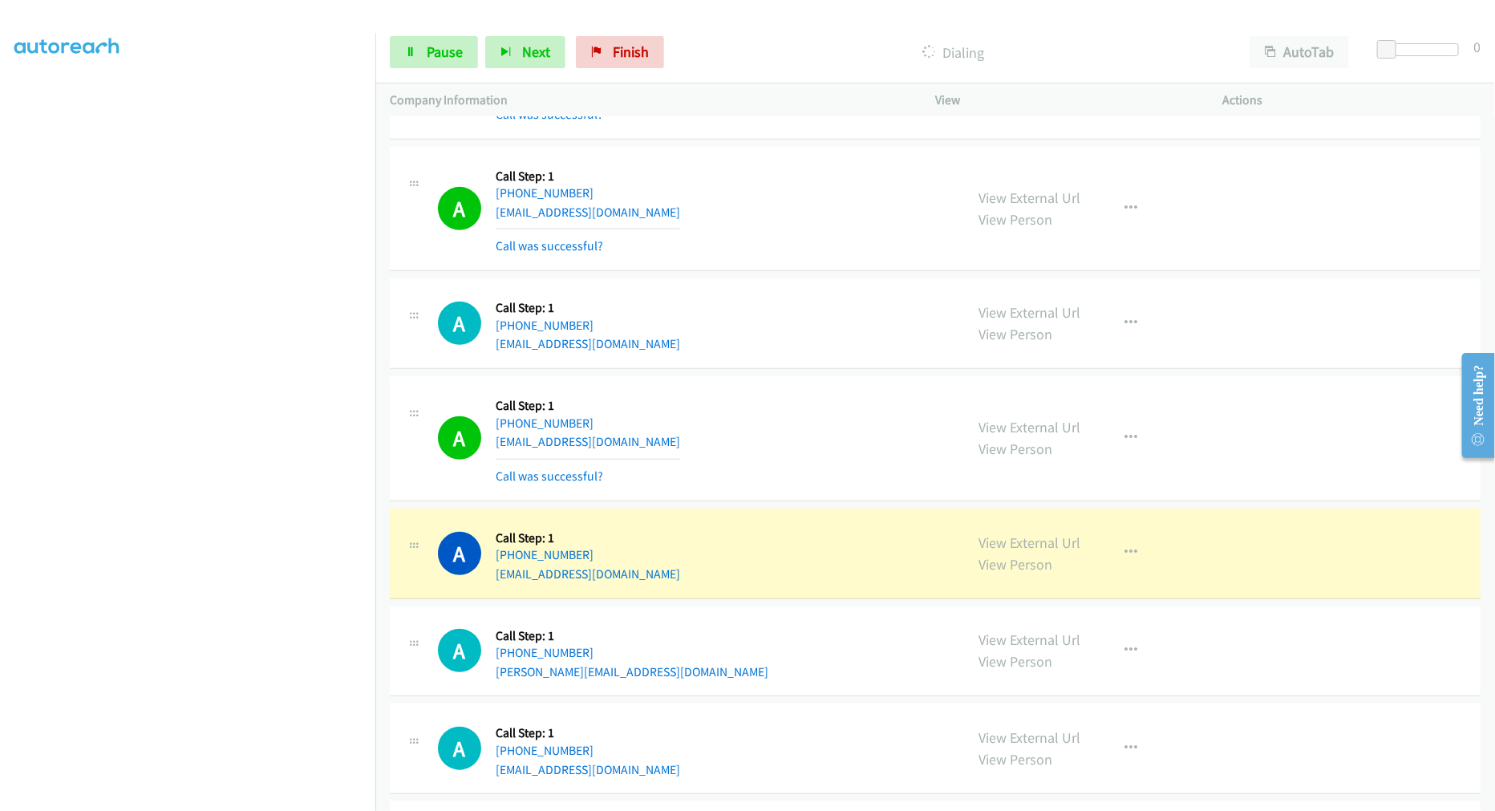
scroll to position [4135, 0]
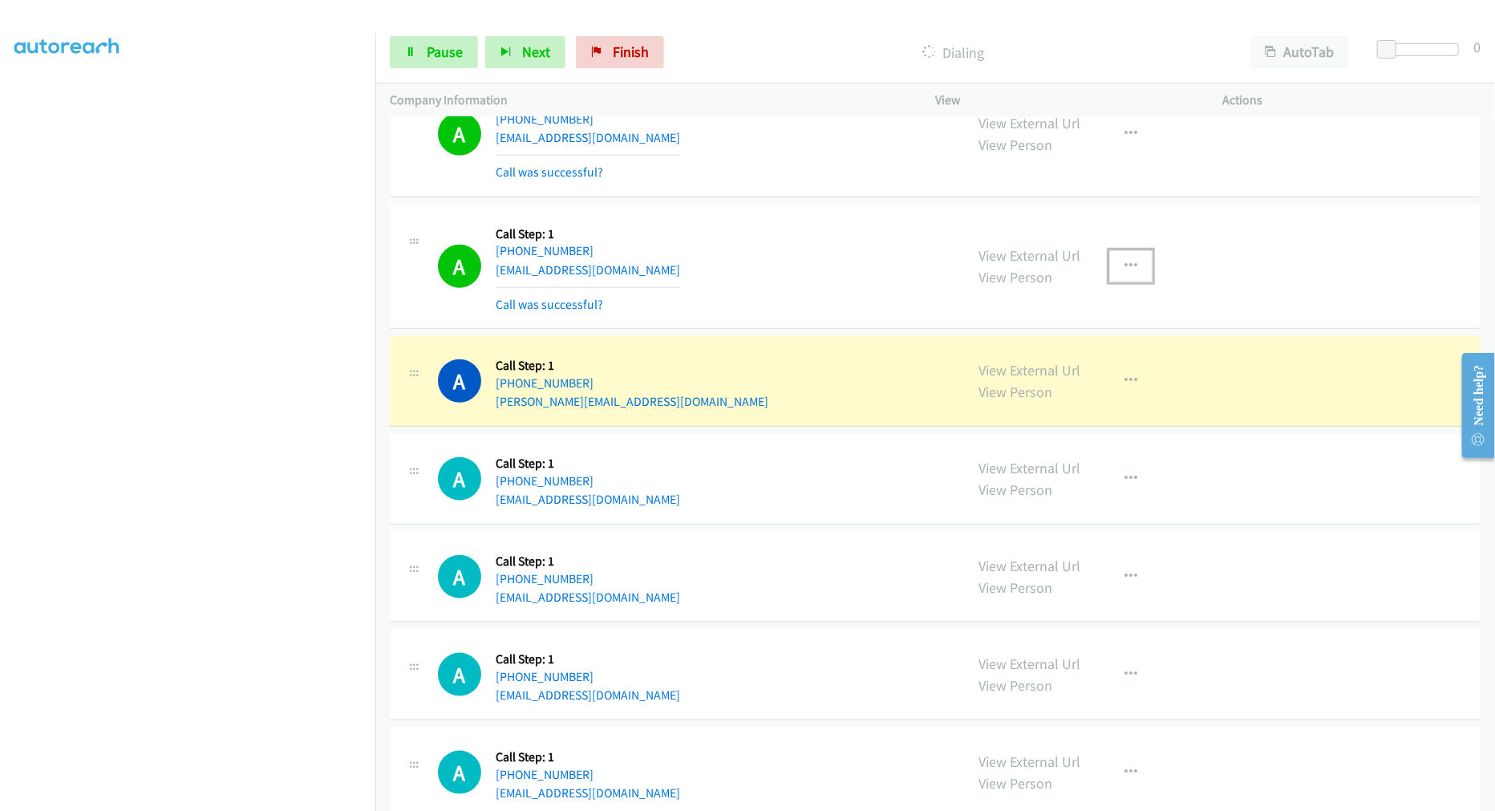
click at [1132, 273] on button "button" at bounding box center [1130, 266] width 43 height 32
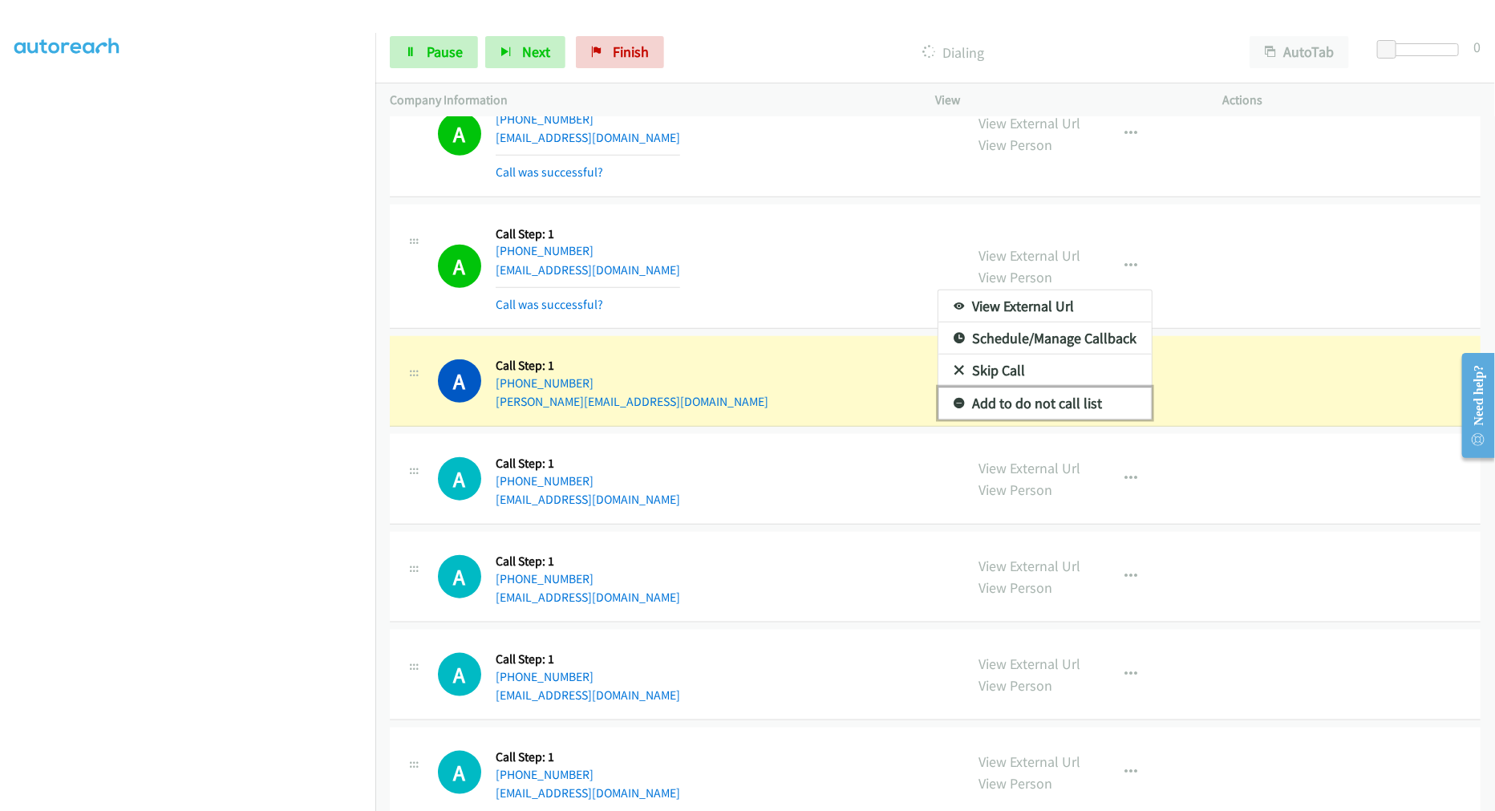
click at [999, 405] on link "Add to do not call list" at bounding box center [1044, 403] width 213 height 32
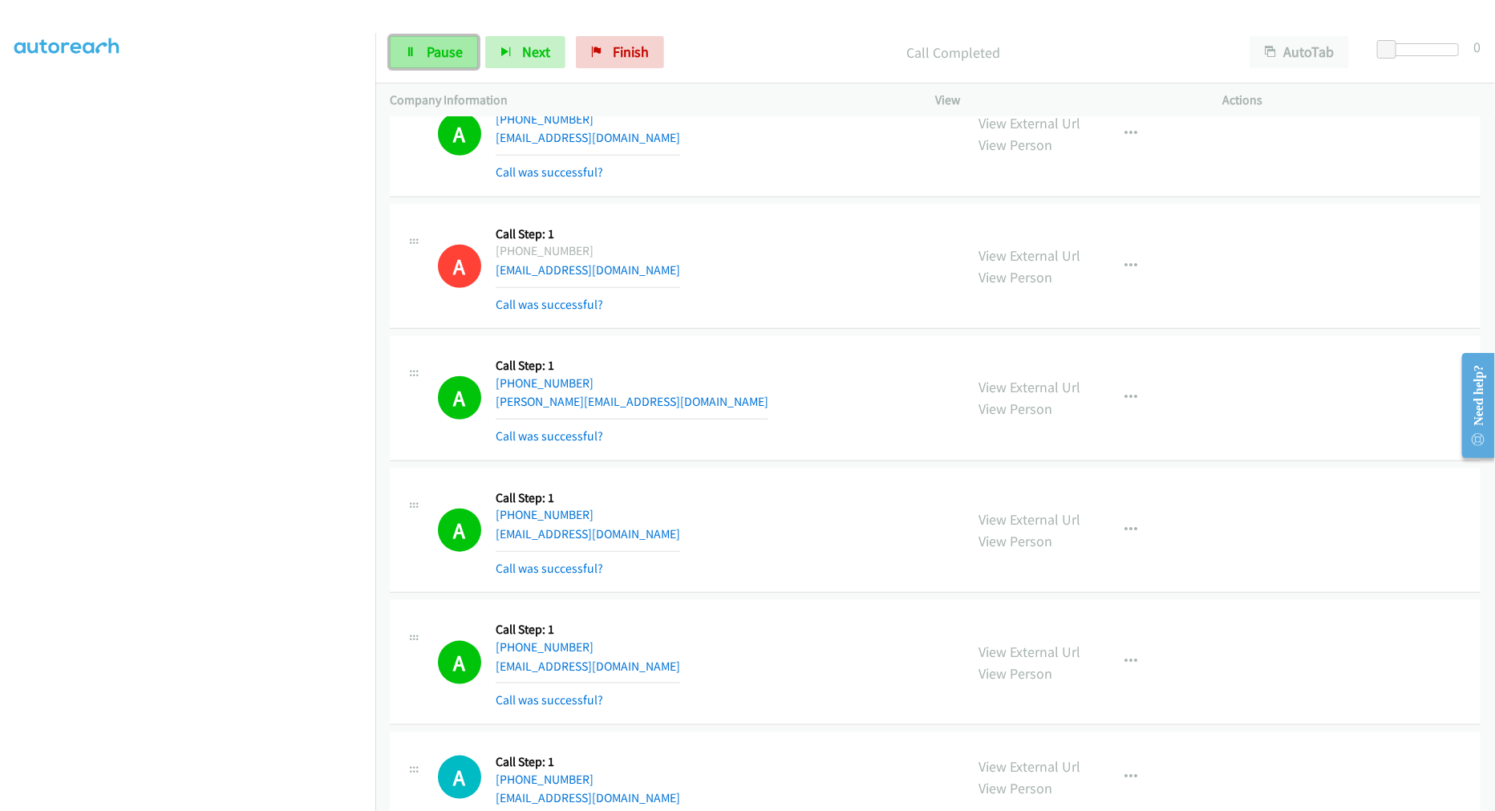
click at [450, 59] on span "Pause" at bounding box center [445, 52] width 36 height 18
click at [452, 56] on span "Start Calls" at bounding box center [458, 52] width 63 height 18
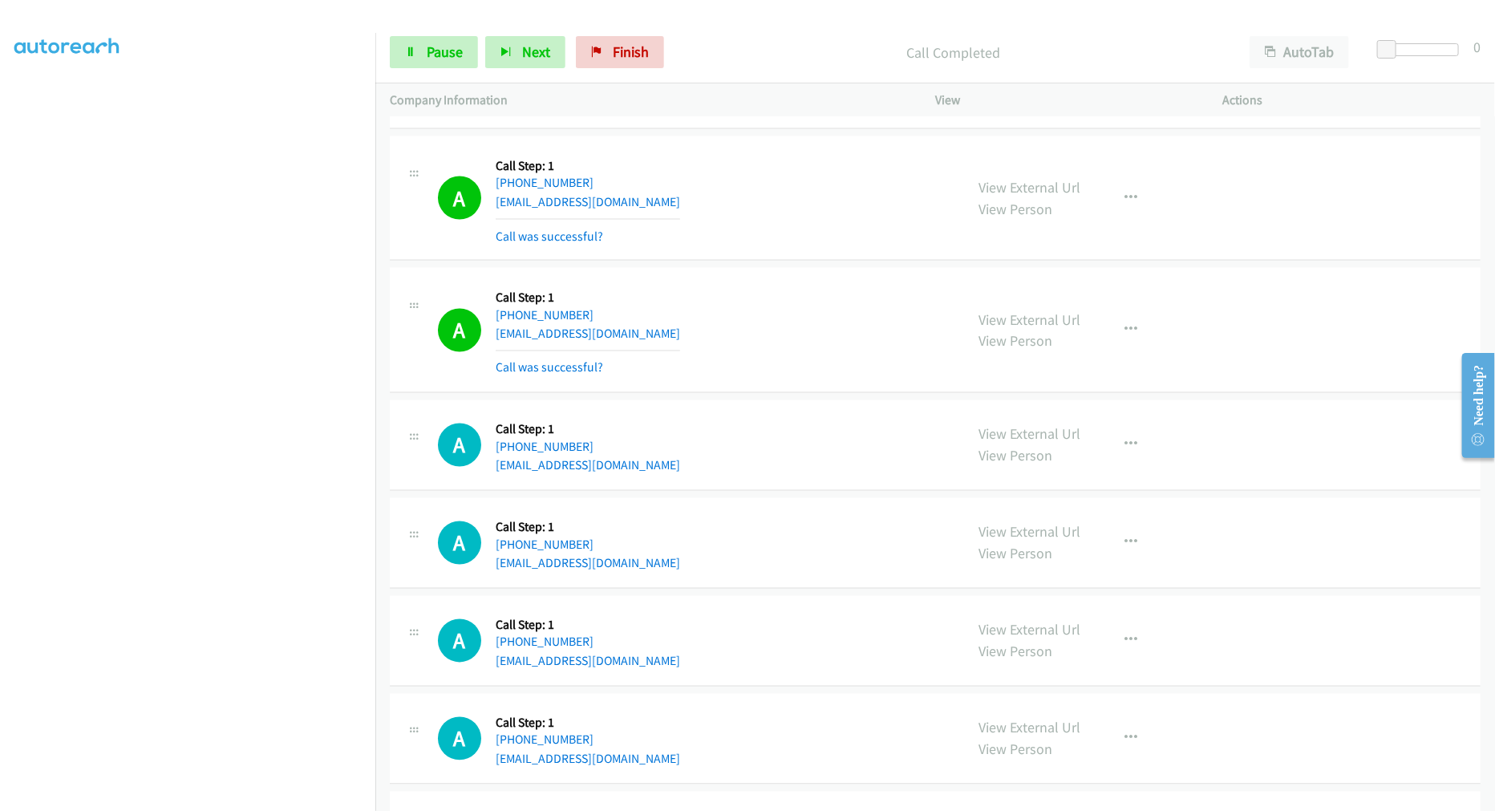
scroll to position [4767, 0]
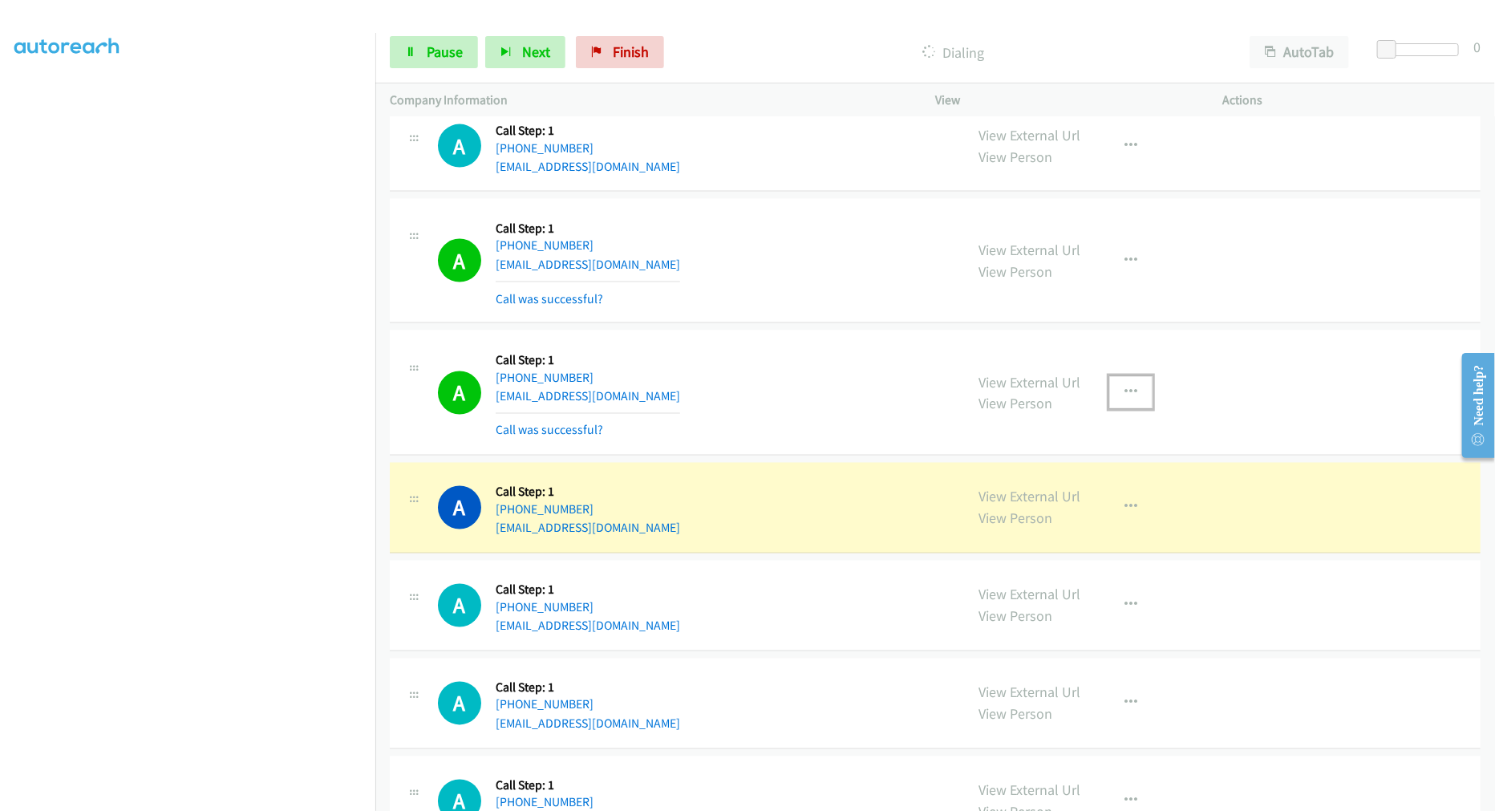
click at [1119, 394] on button "button" at bounding box center [1130, 392] width 43 height 32
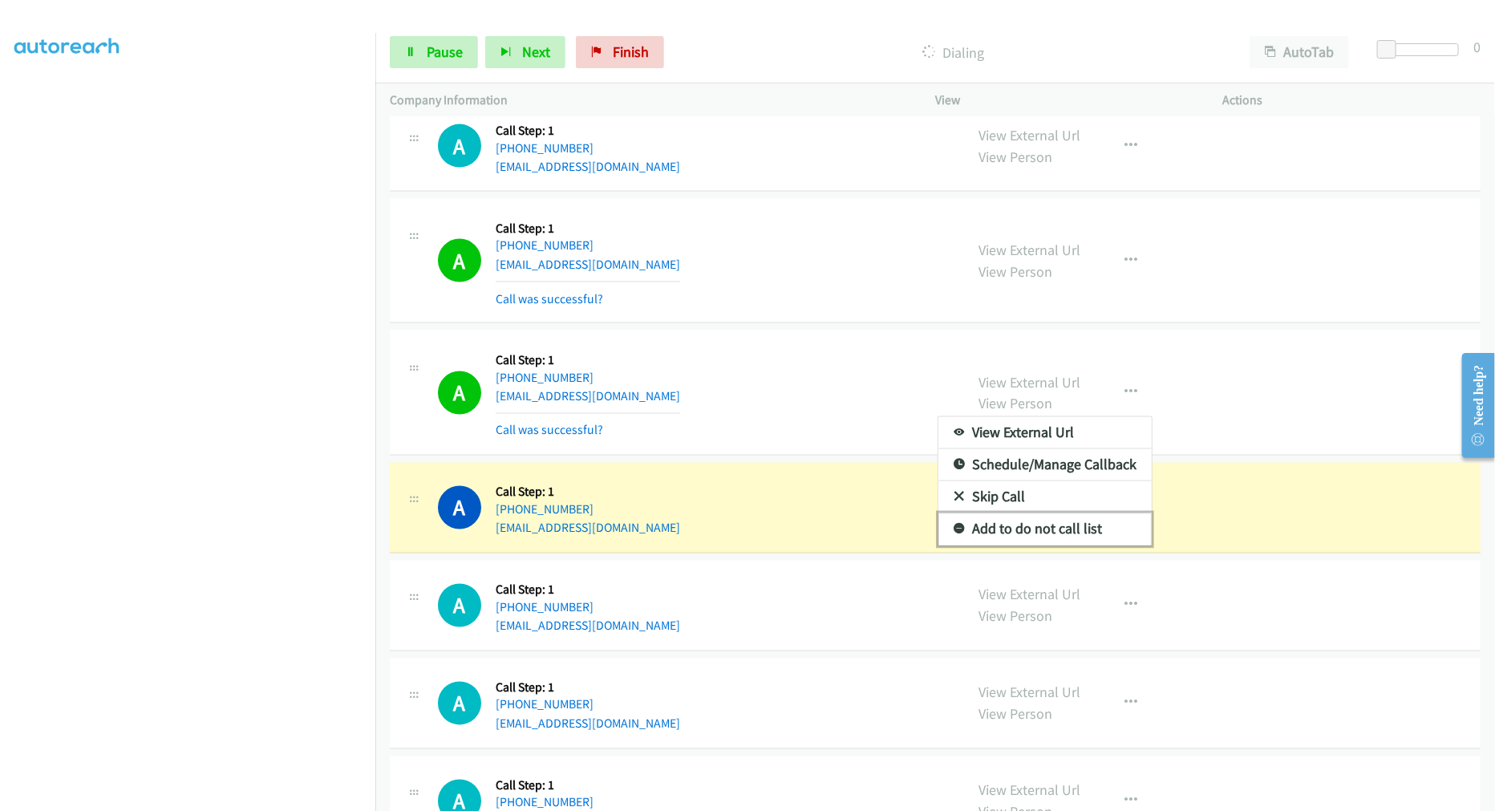
click at [1025, 544] on link "Add to do not call list" at bounding box center [1044, 529] width 213 height 32
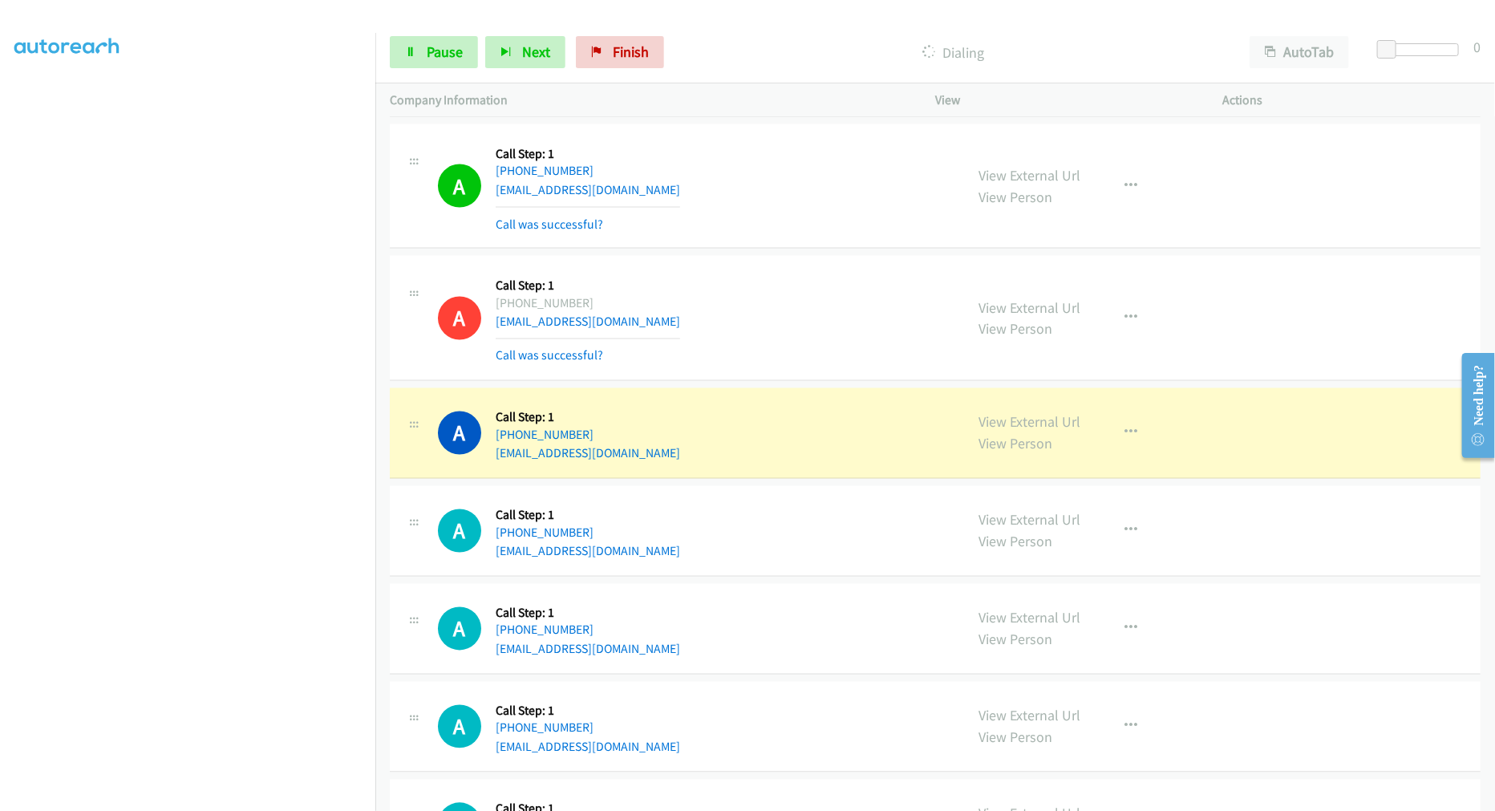
scroll to position [4945, 0]
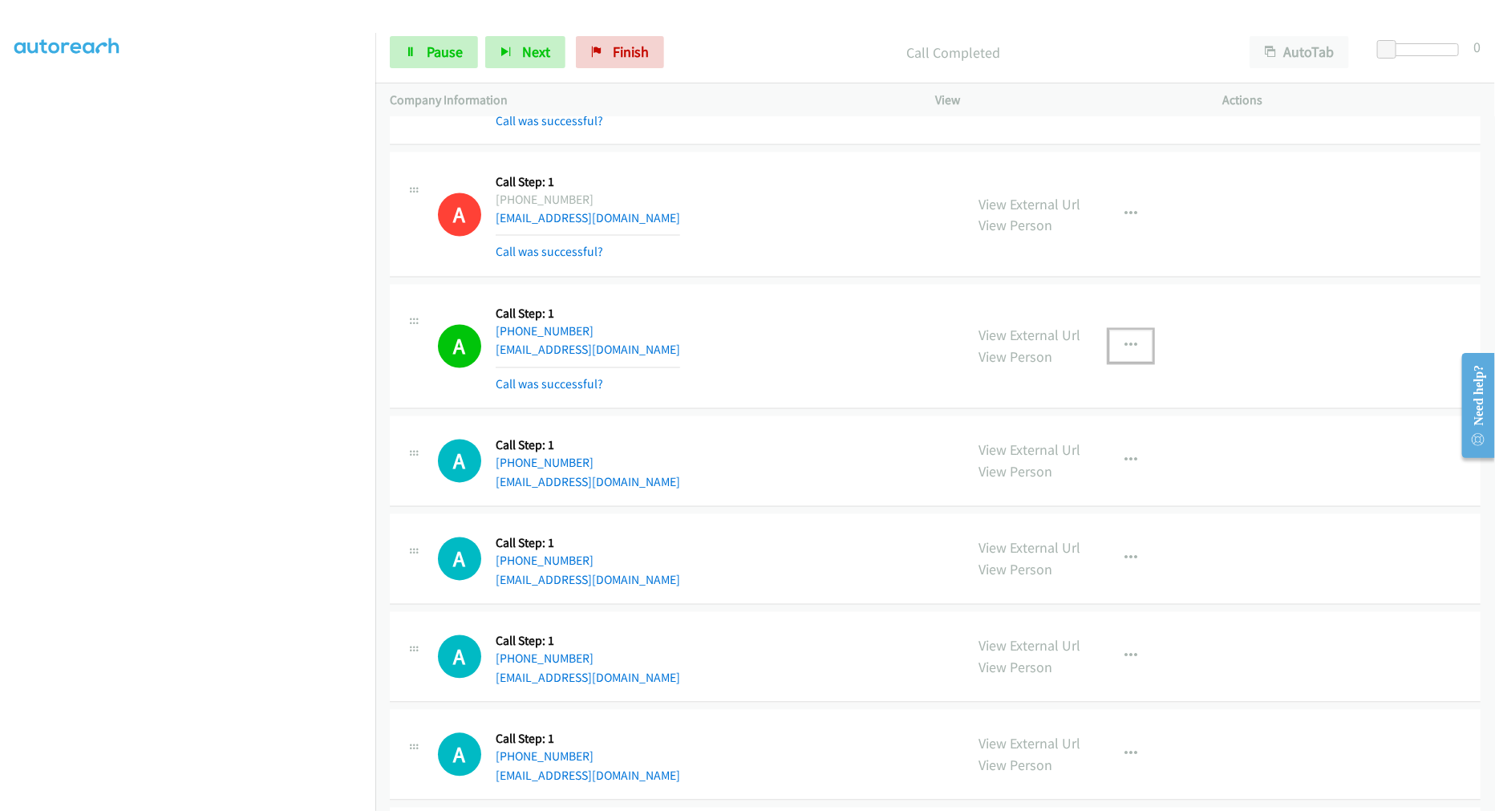
drag, startPoint x: 1120, startPoint y: 365, endPoint x: 1056, endPoint y: 468, distance: 121.7
click at [1120, 363] on button "button" at bounding box center [1130, 346] width 43 height 32
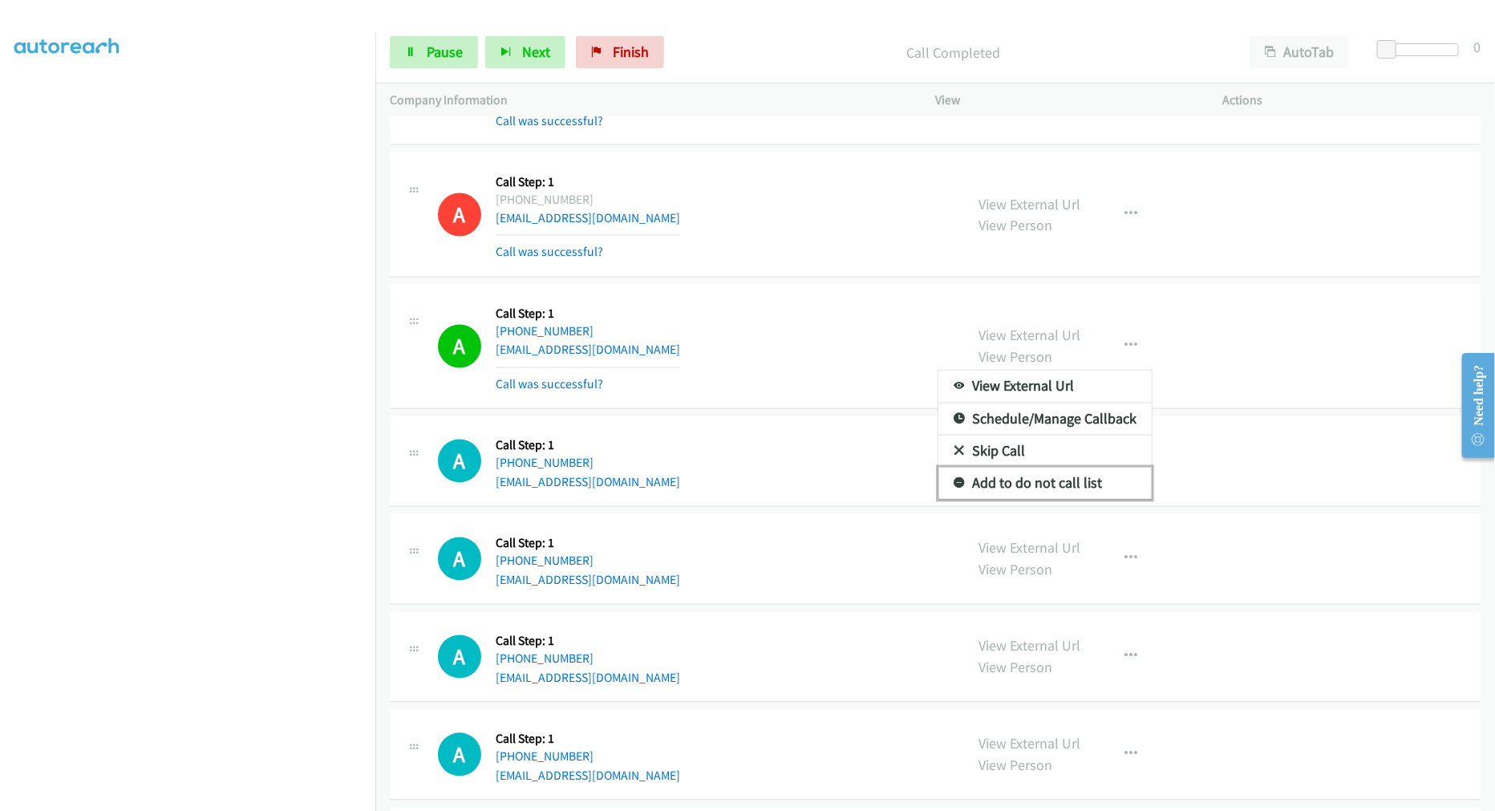
click at [1023, 479] on link "Add to do not call list" at bounding box center [1044, 484] width 213 height 32
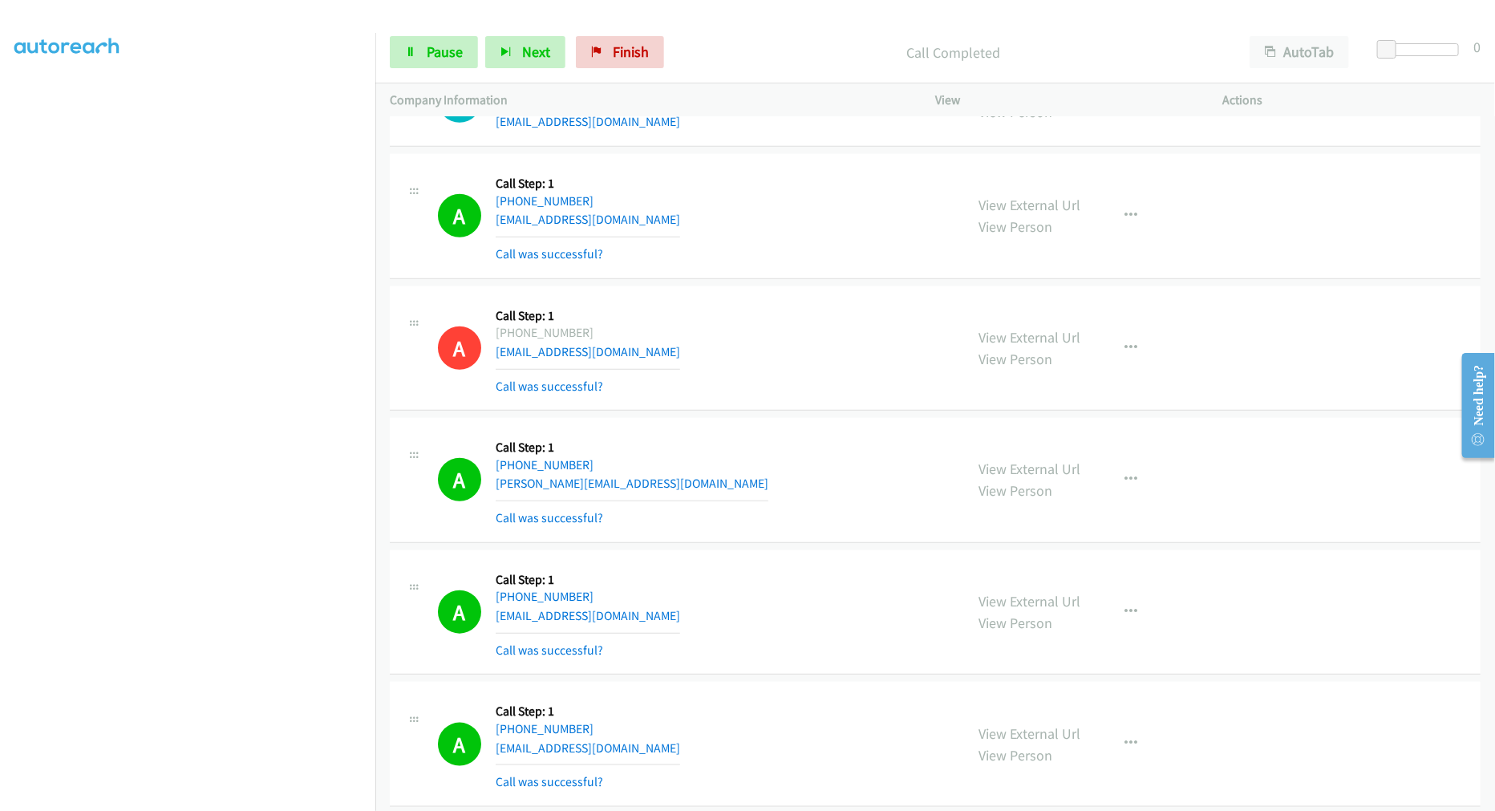
scroll to position [3875, 0]
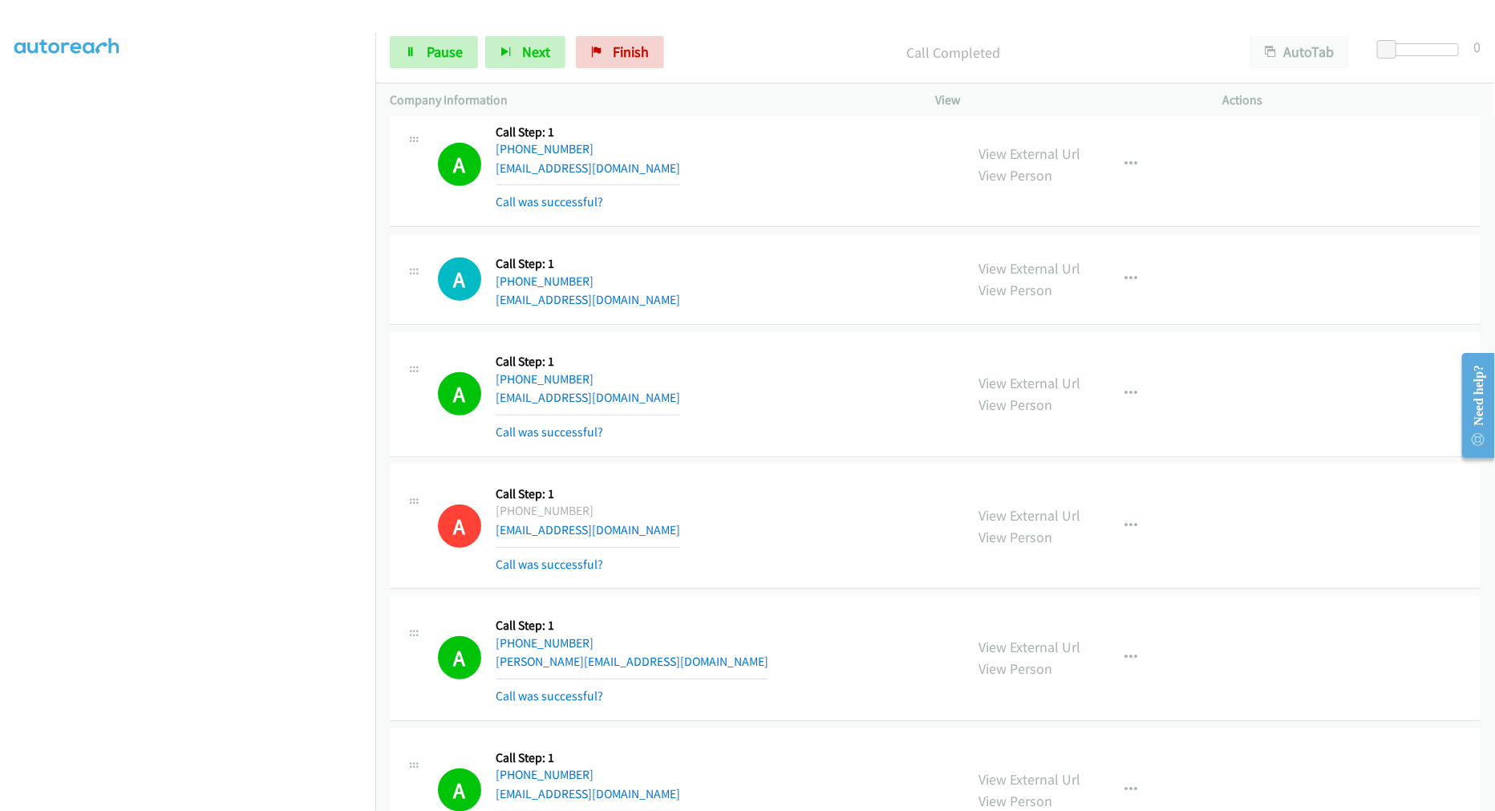
click at [780, 301] on div "A Callback Scheduled Call Step: 1 America/New_York [PHONE_NUMBER] [EMAIL_ADDRES…" at bounding box center [694, 279] width 512 height 61
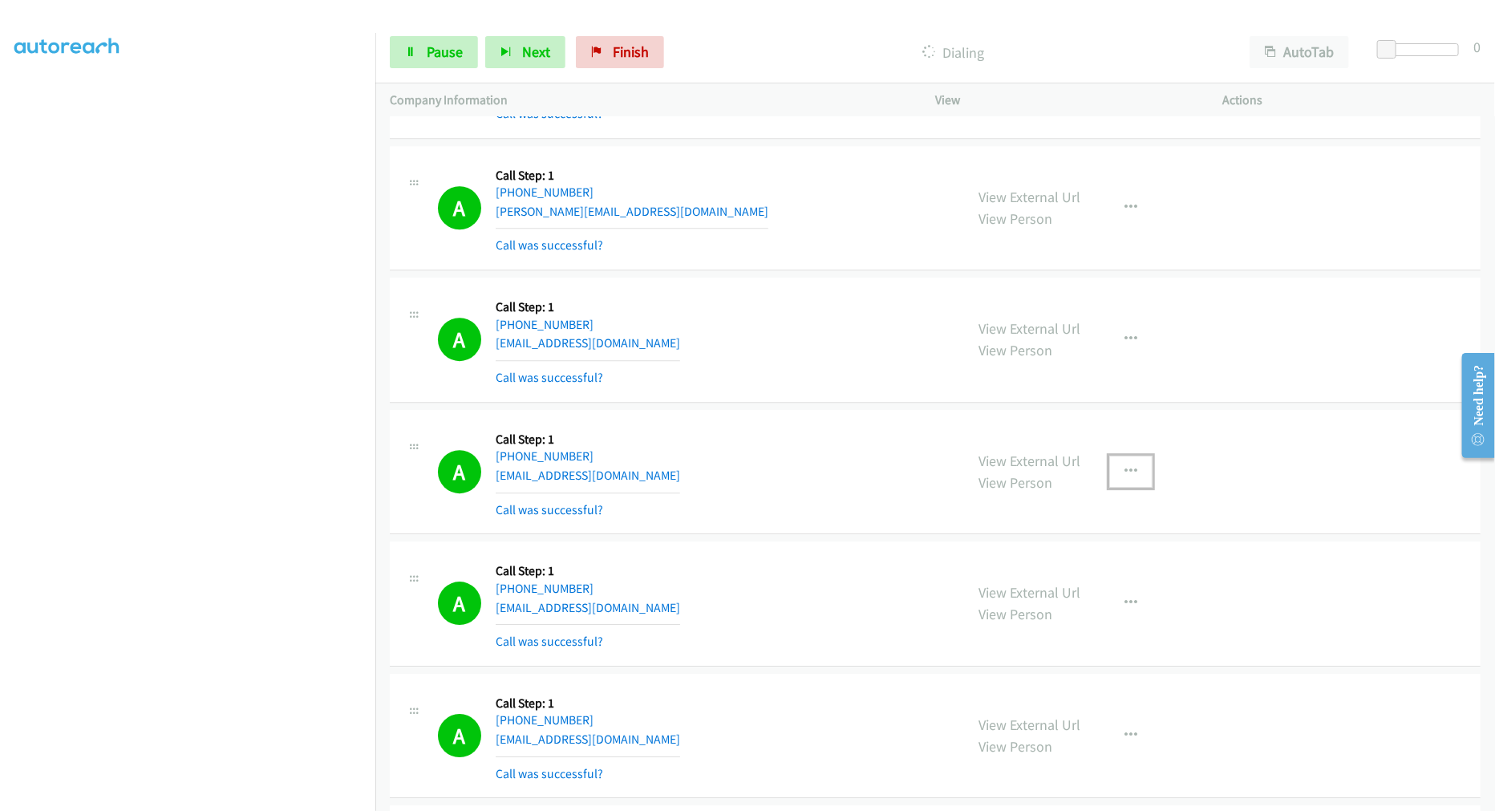
click at [1131, 471] on button "button" at bounding box center [1130, 472] width 43 height 32
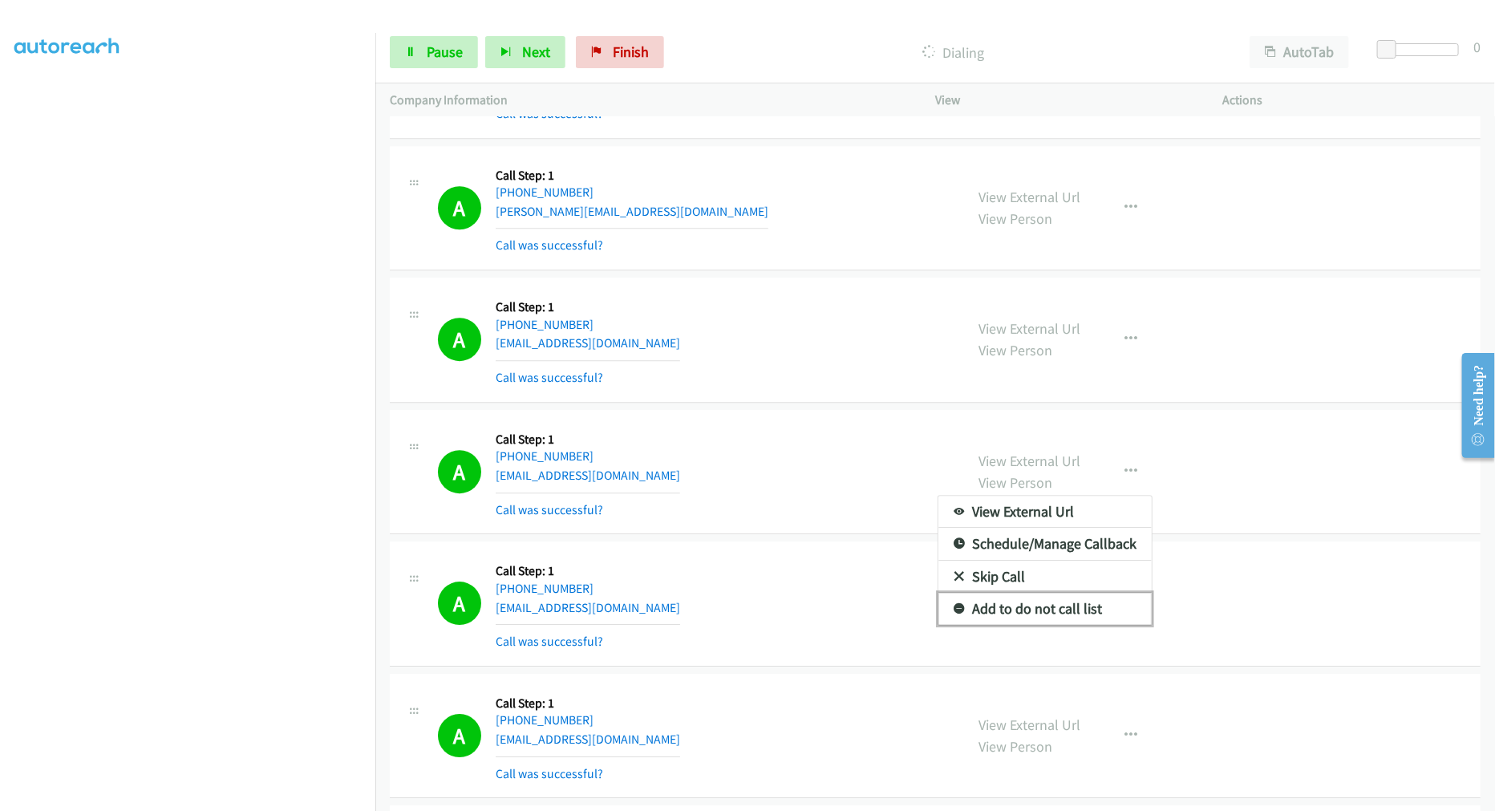
click at [1032, 602] on link "Add to do not call list" at bounding box center [1044, 609] width 213 height 32
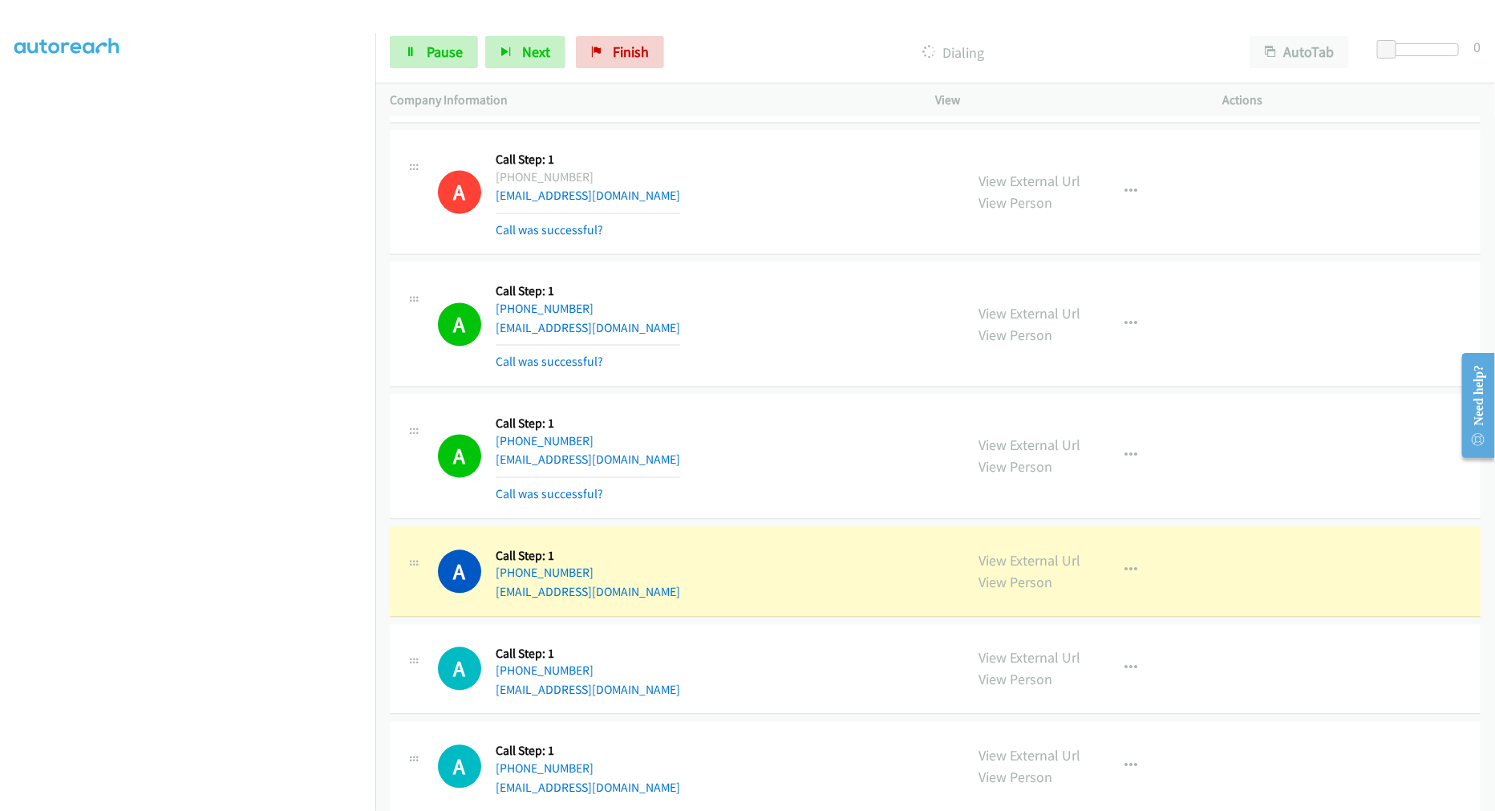
scroll to position [5226, 0]
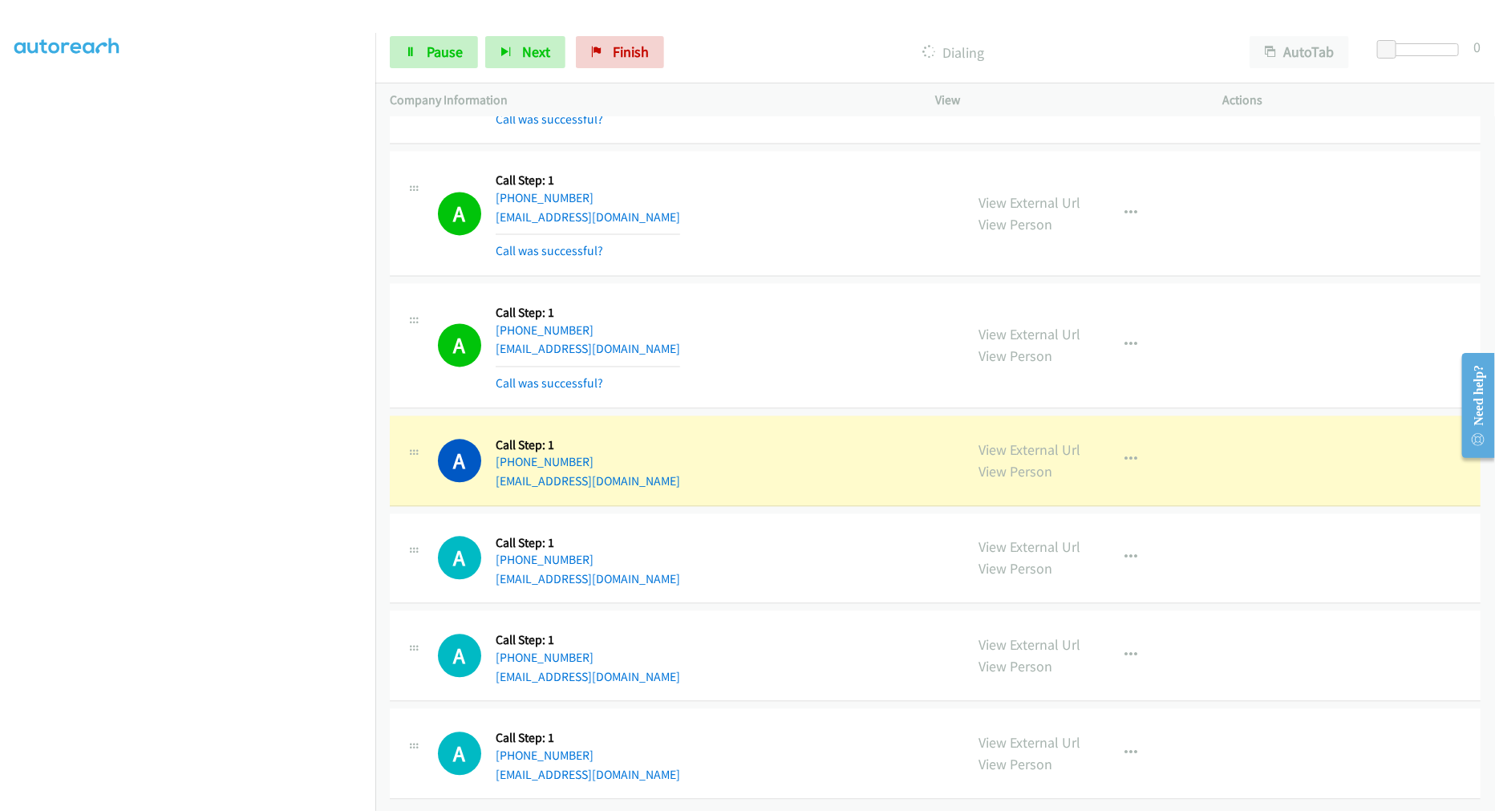
drag, startPoint x: 1001, startPoint y: 444, endPoint x: 977, endPoint y: 419, distance: 34.0
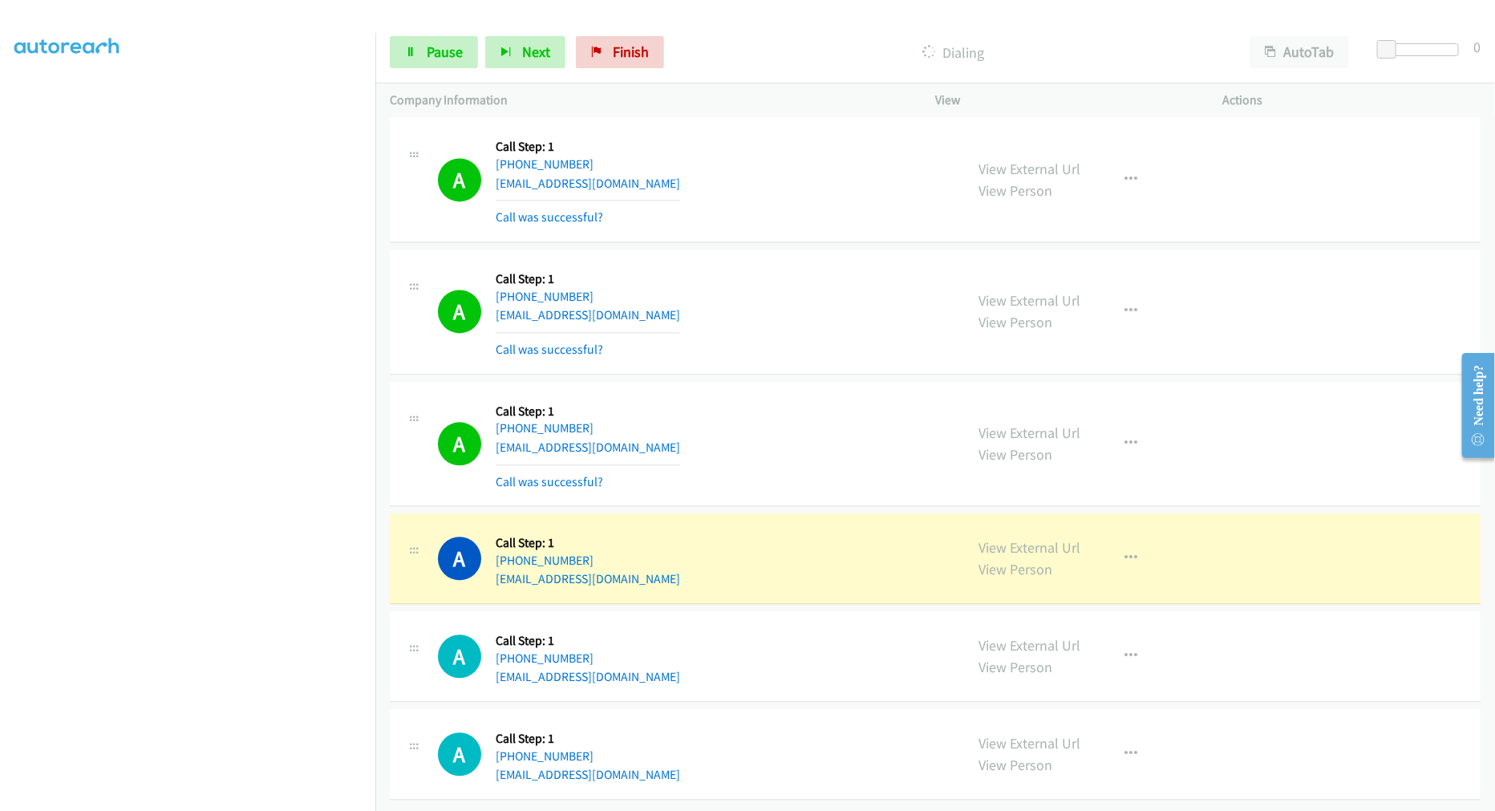
scroll to position [5260, 0]
click at [1129, 437] on icon "button" at bounding box center [1130, 443] width 13 height 13
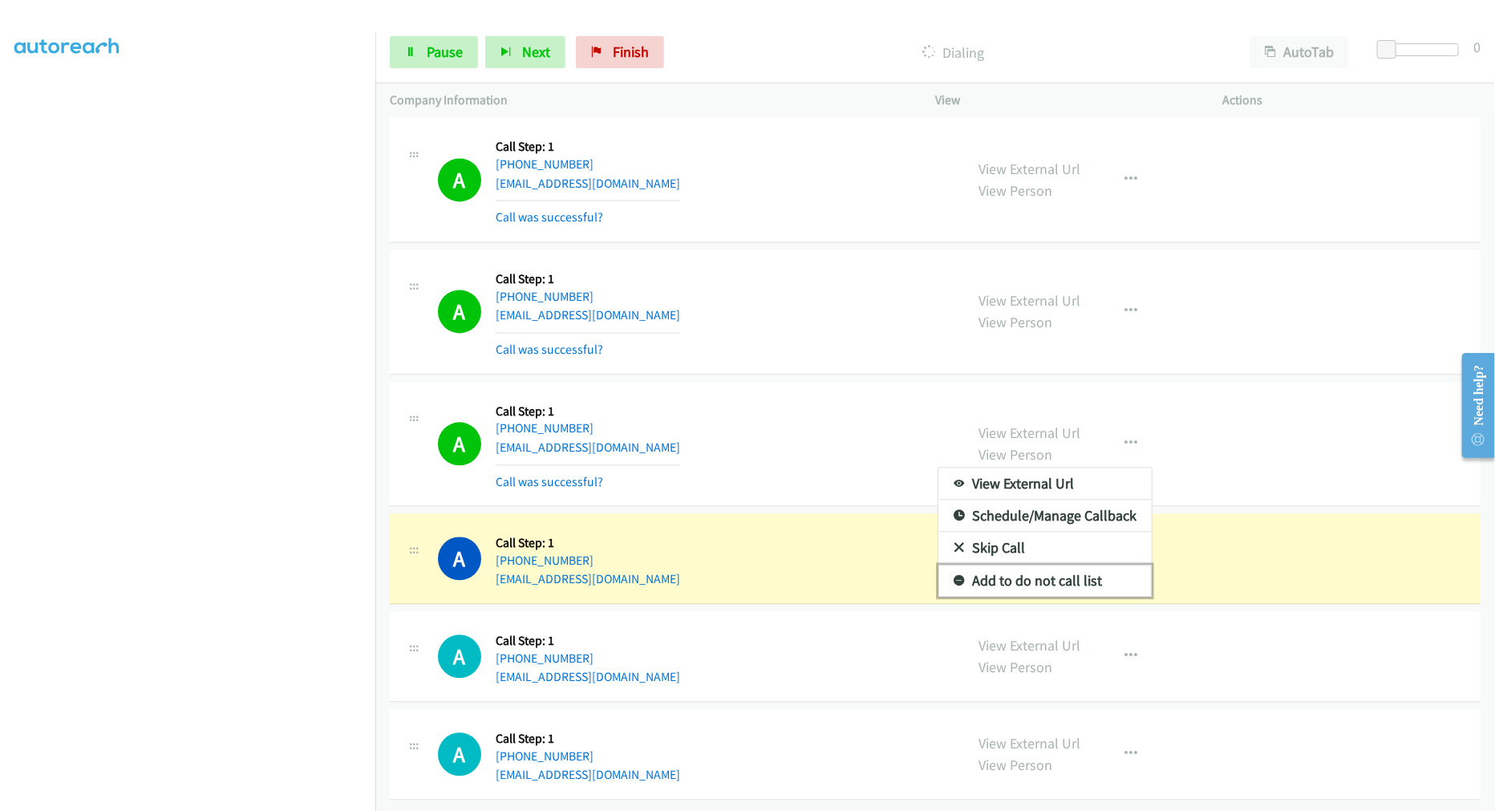
click at [1038, 575] on link "Add to do not call list" at bounding box center [1044, 581] width 213 height 32
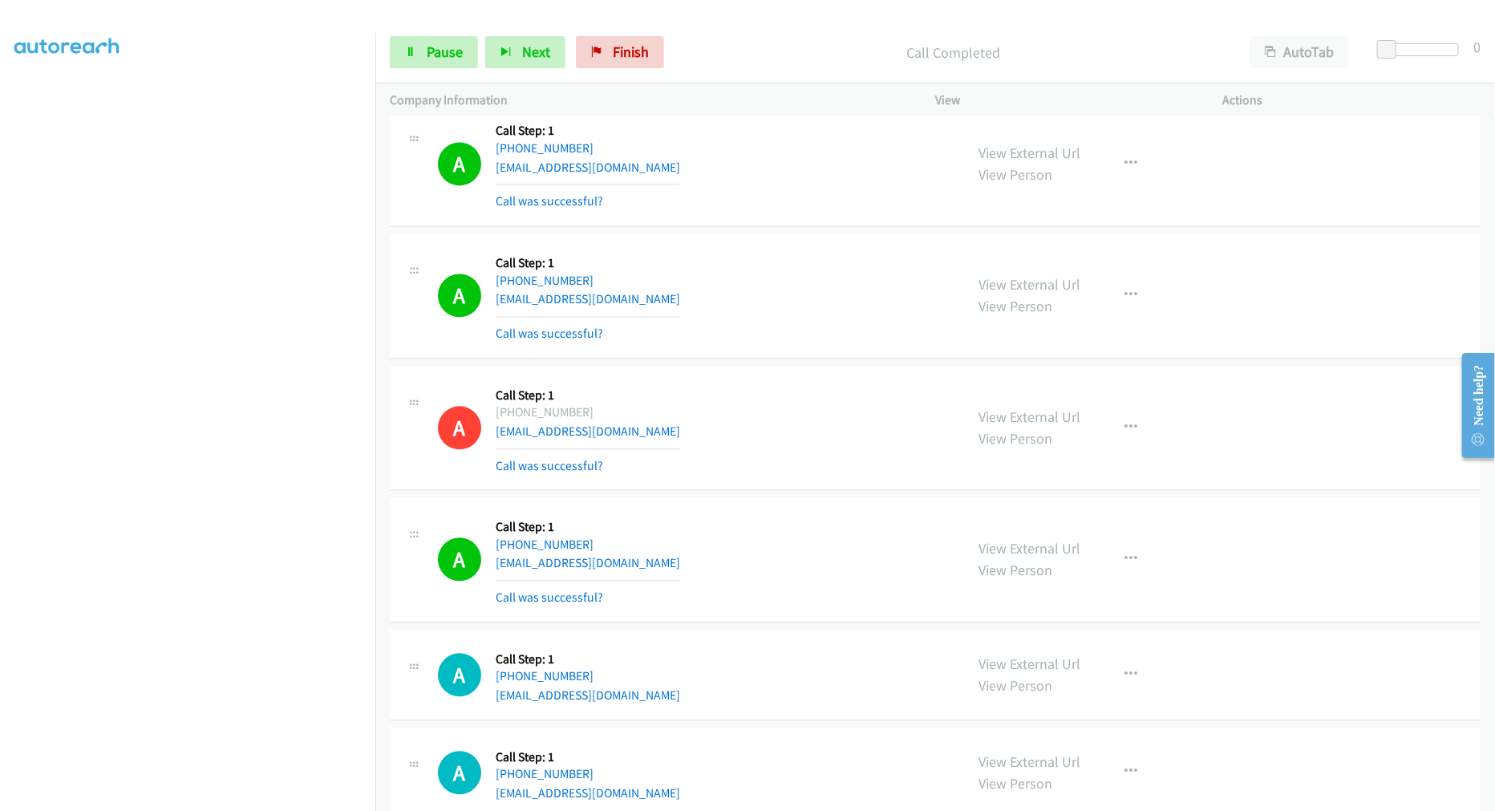
scroll to position [5350, 0]
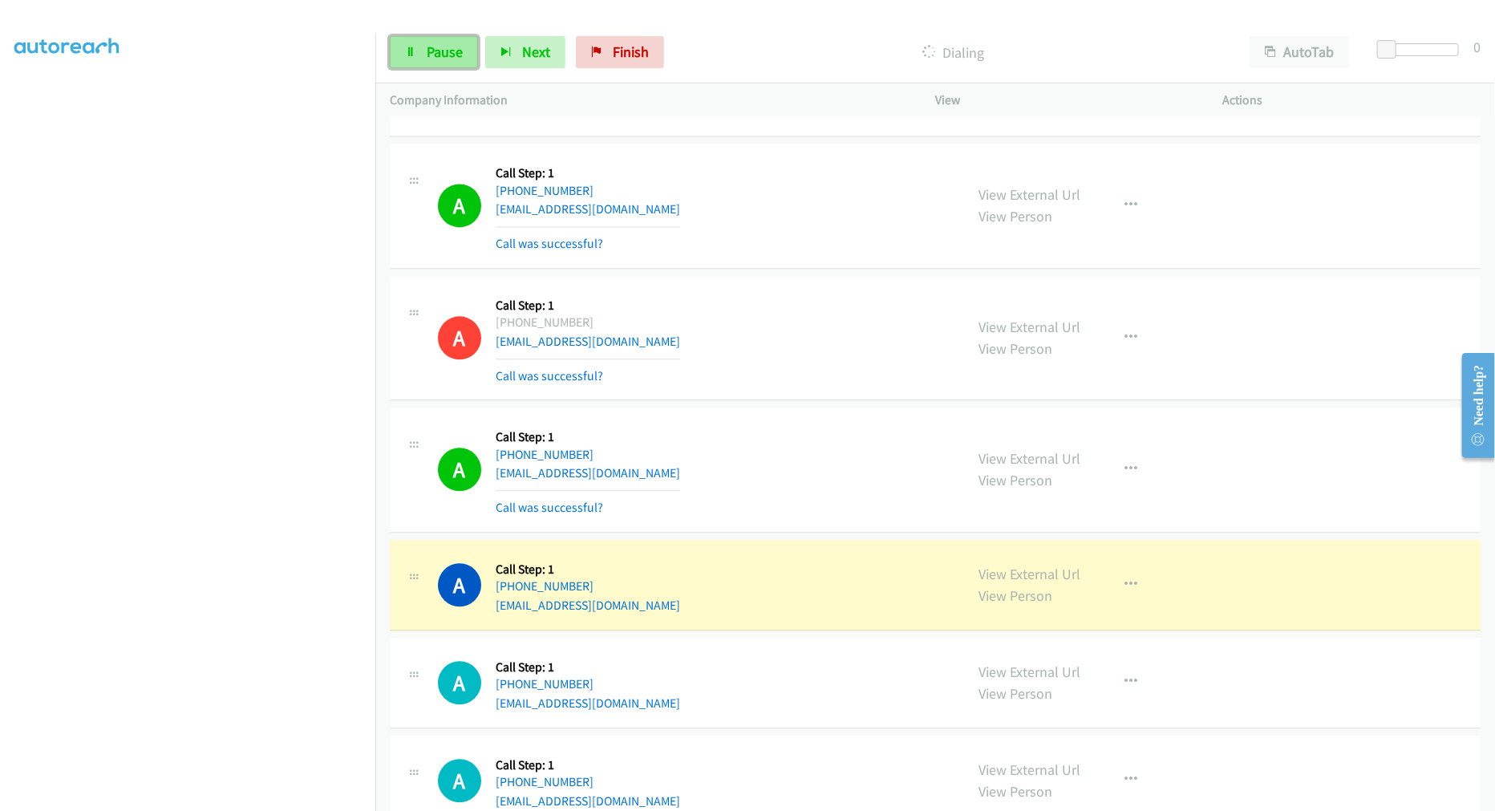
click at [442, 56] on span "Pause" at bounding box center [445, 52] width 36 height 18
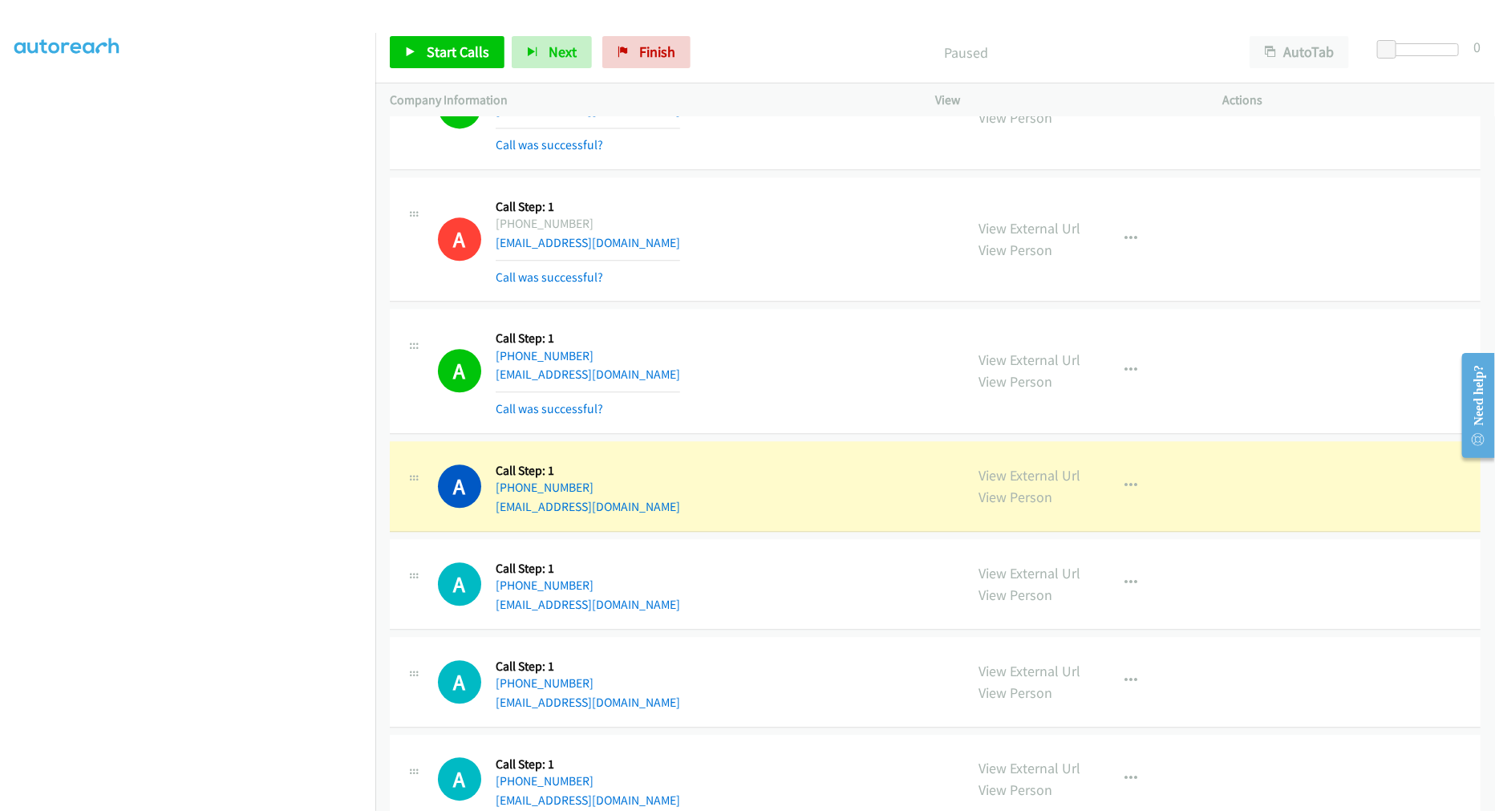
scroll to position [5617, 0]
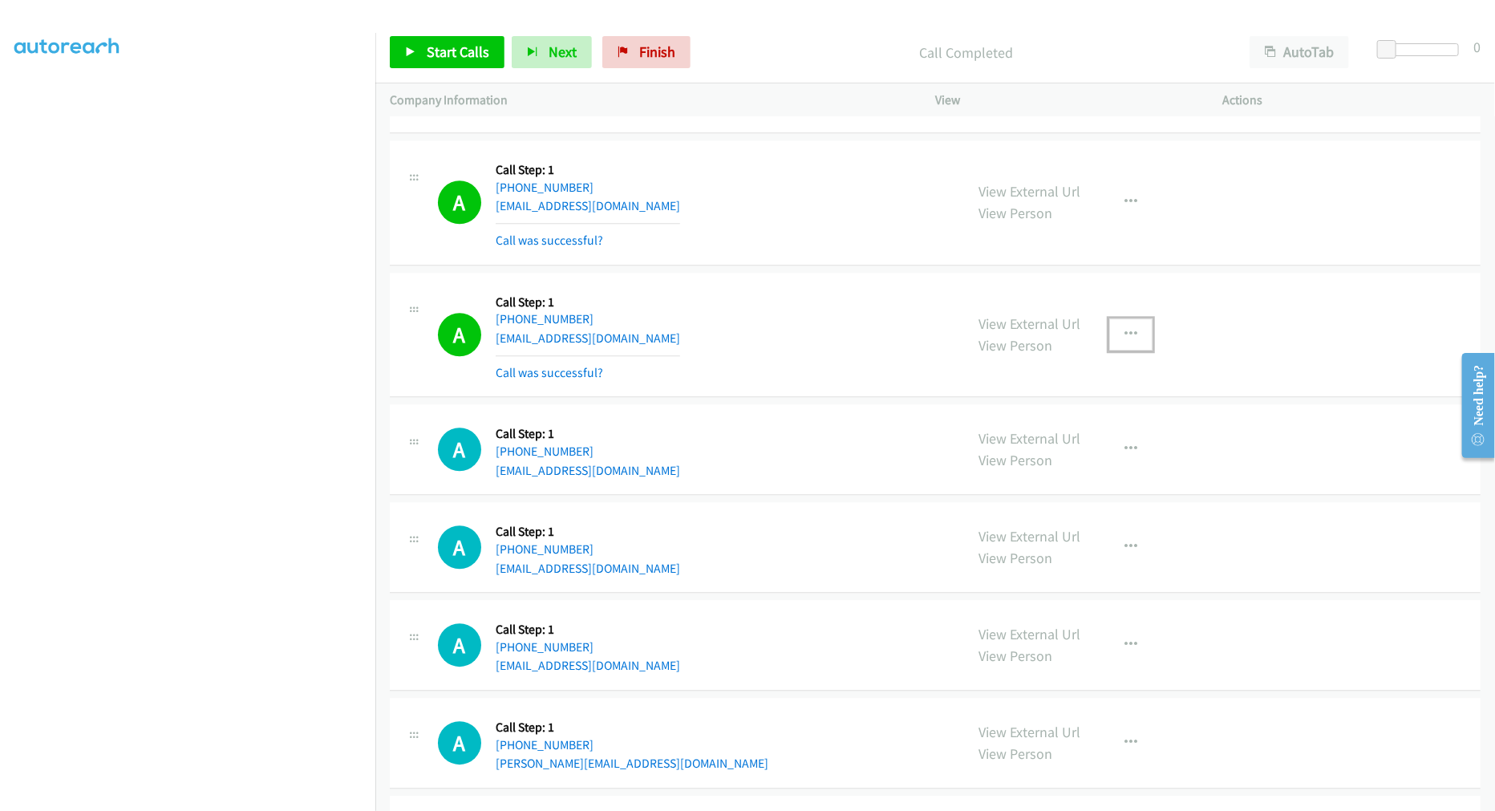
click at [1124, 333] on icon "button" at bounding box center [1130, 334] width 13 height 13
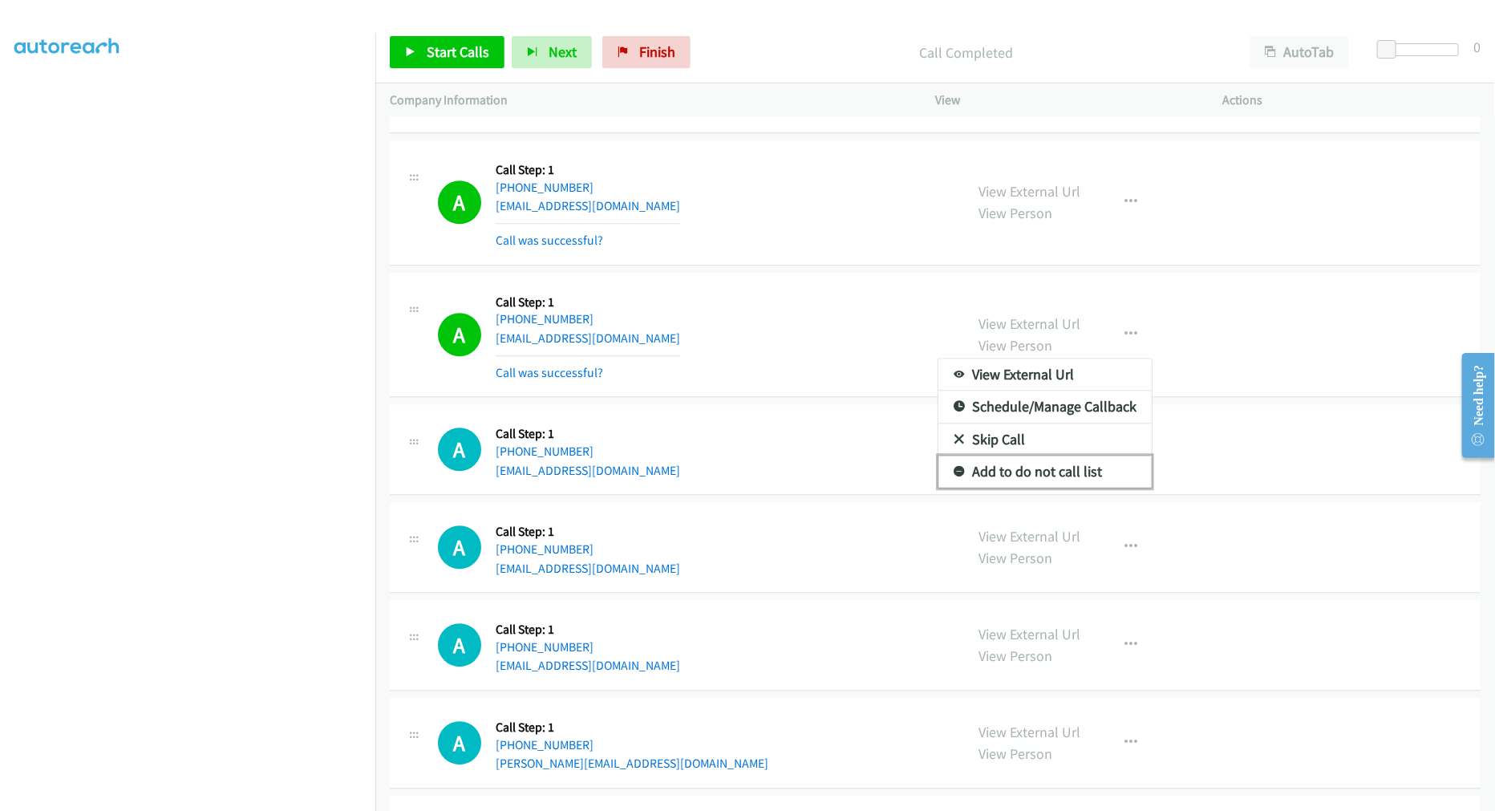
drag, startPoint x: 1049, startPoint y: 476, endPoint x: 993, endPoint y: 419, distance: 80.5
click at [1049, 476] on link "Add to do not call list" at bounding box center [1044, 472] width 213 height 32
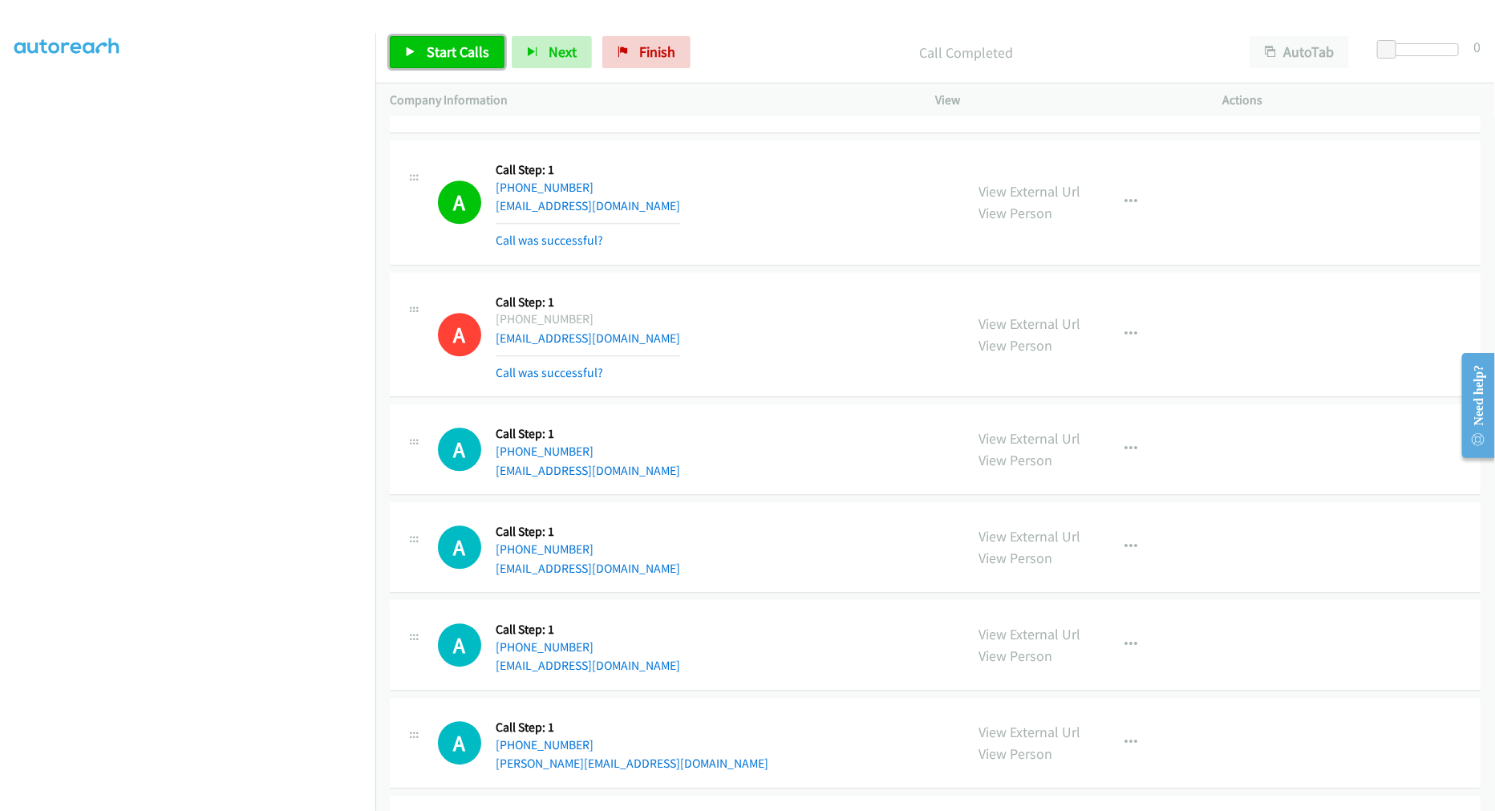
drag, startPoint x: 460, startPoint y: 51, endPoint x: 549, endPoint y: 106, distance: 105.5
click at [460, 51] on span "Start Calls" at bounding box center [458, 52] width 63 height 18
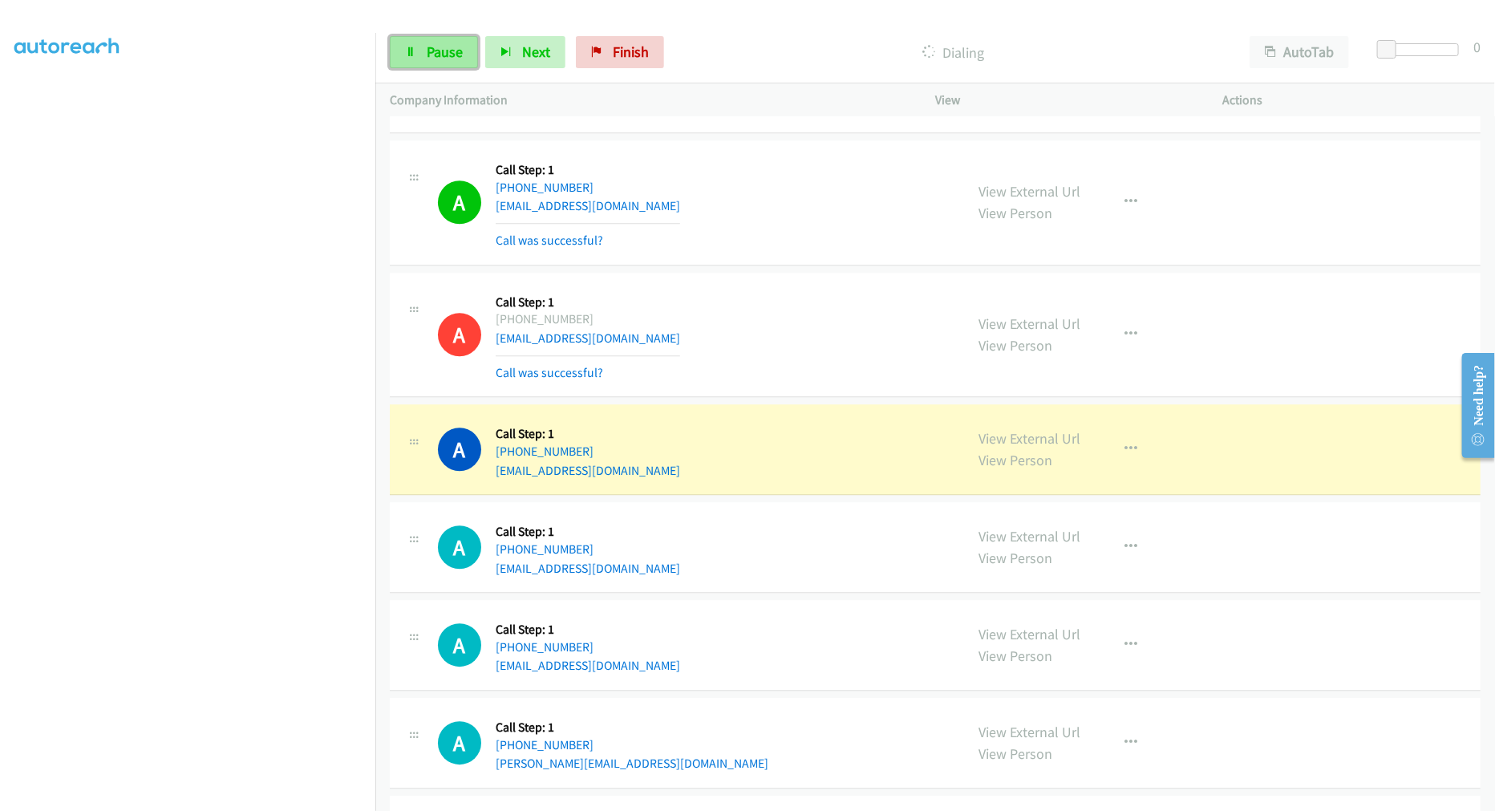
click at [444, 48] on span "Pause" at bounding box center [445, 52] width 36 height 18
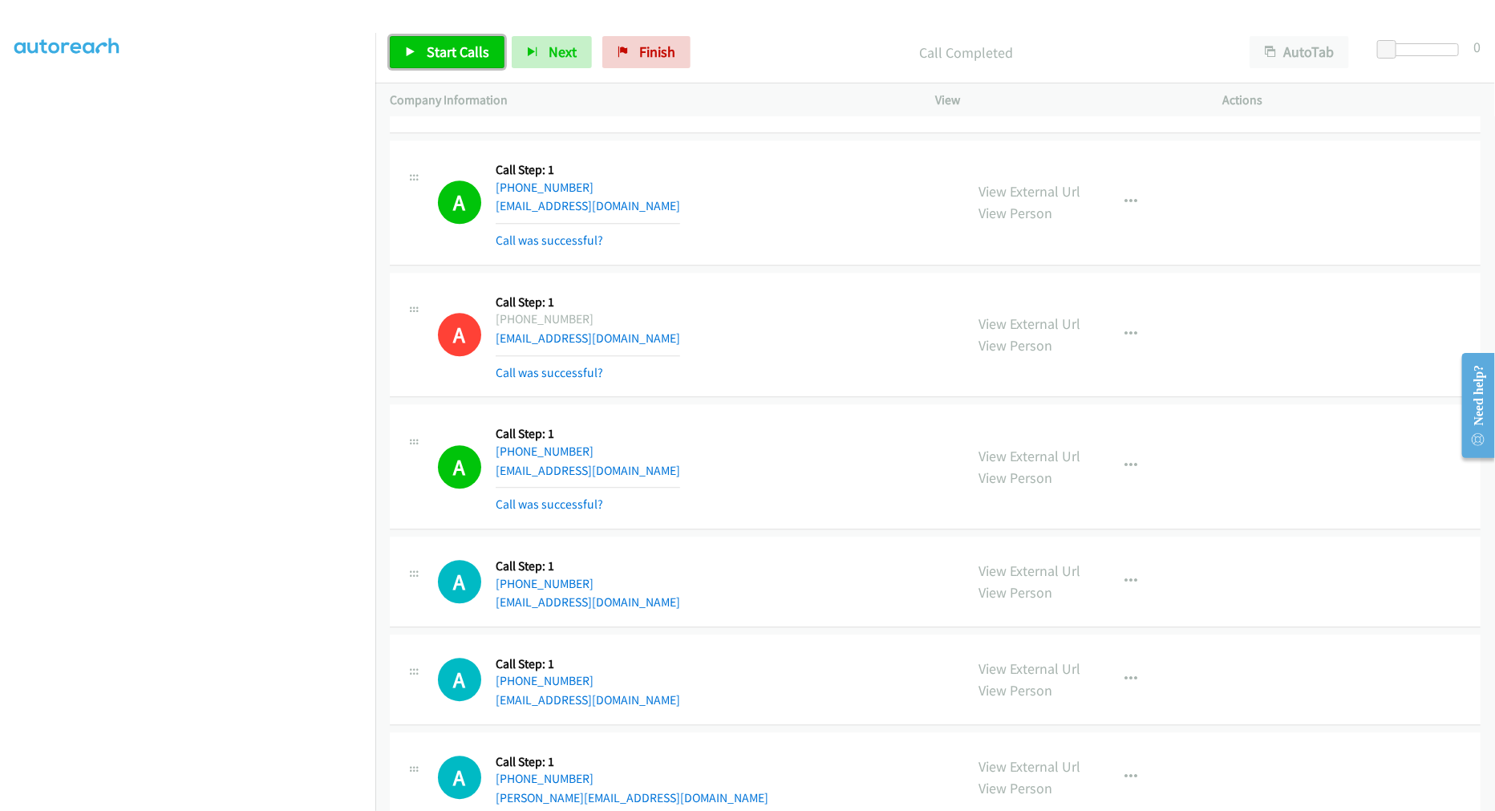
click at [423, 59] on link "Start Calls" at bounding box center [447, 52] width 115 height 32
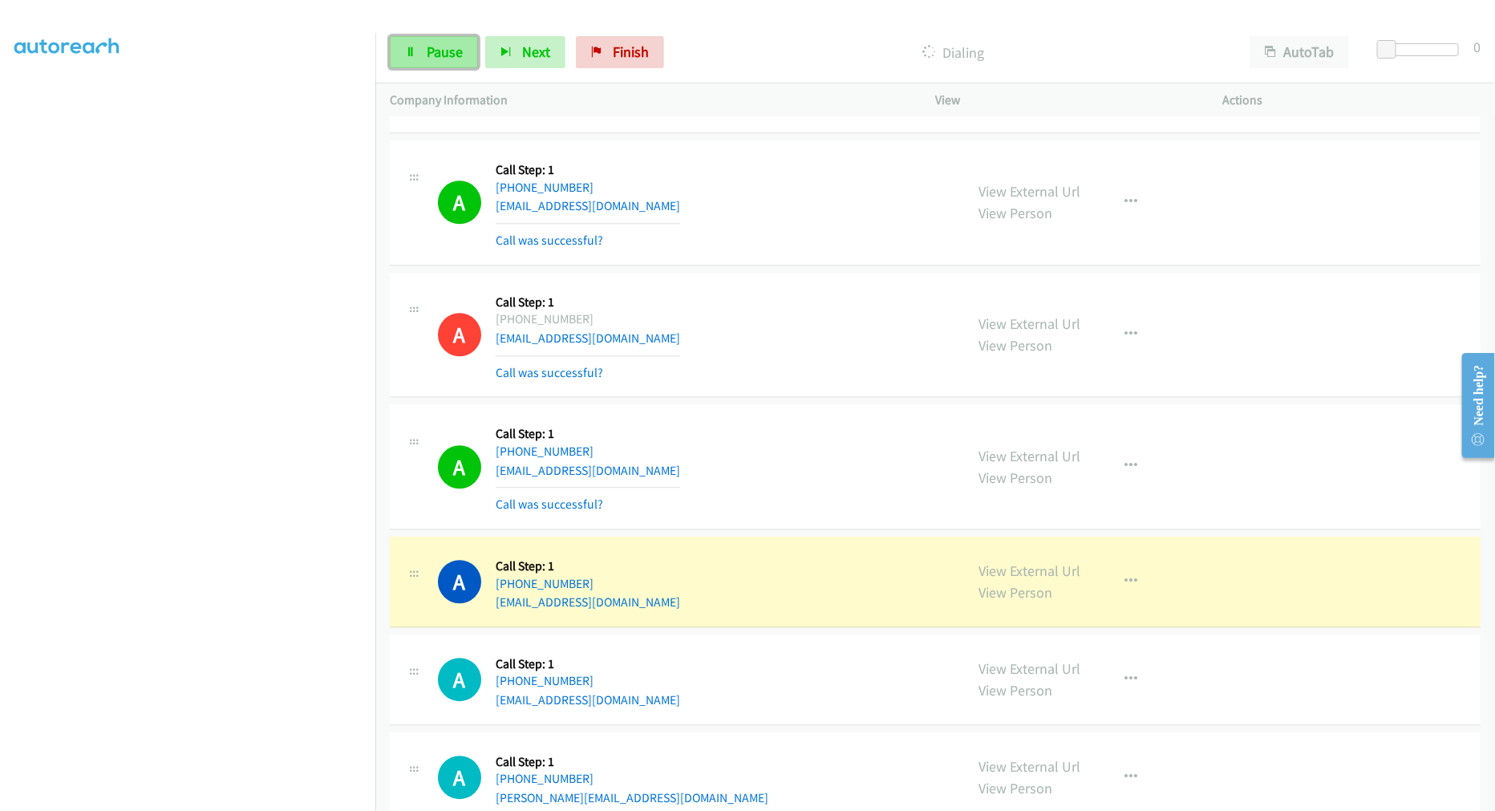
click at [451, 53] on span "Pause" at bounding box center [445, 52] width 36 height 18
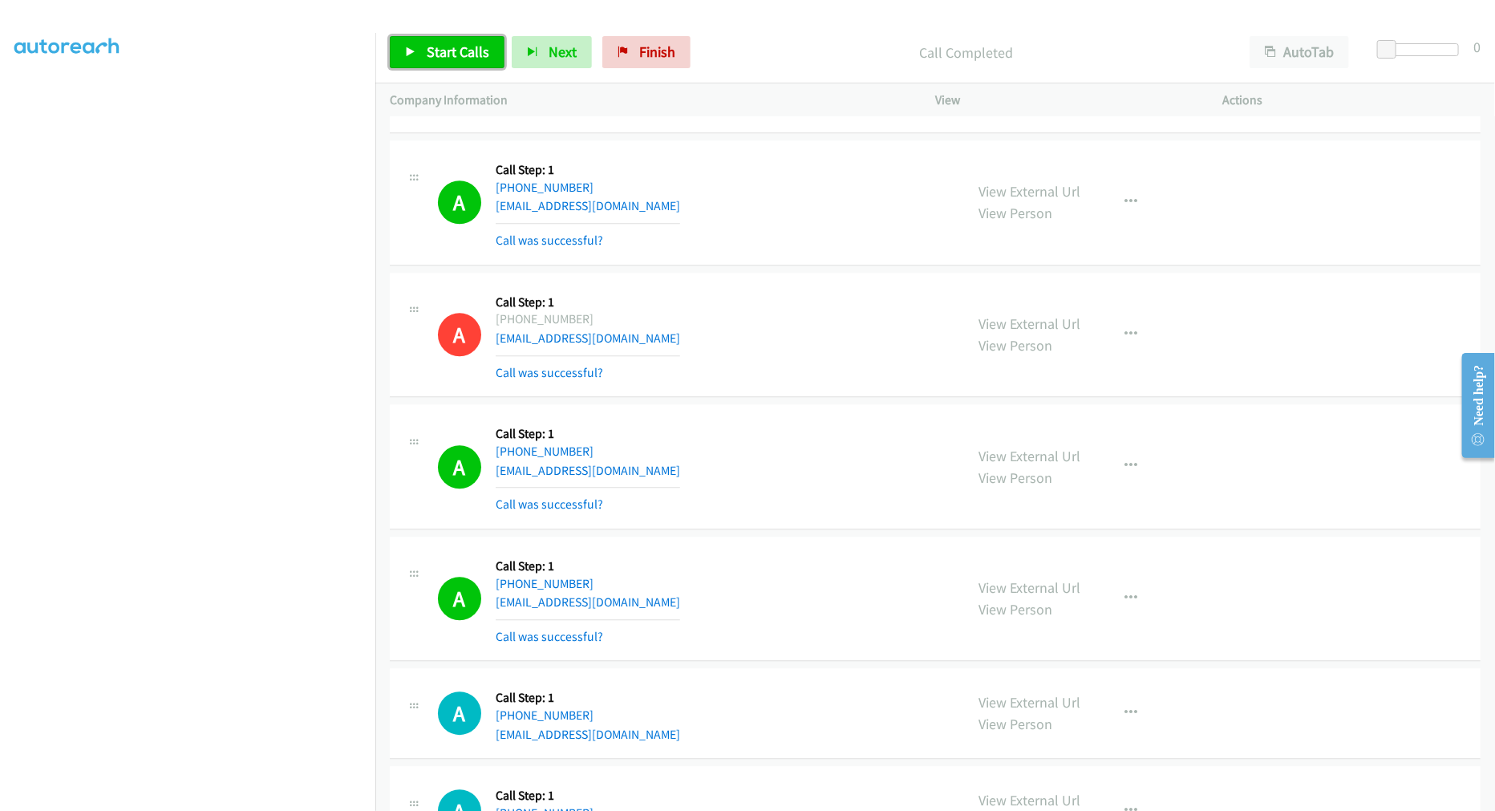
click at [471, 60] on span "Start Calls" at bounding box center [458, 52] width 63 height 18
click at [746, 269] on td "A Callback Scheduled Call Step: 1 America/New_York [PHONE_NUMBER] [EMAIL_ADDRES…" at bounding box center [935, 203] width 1120 height 132
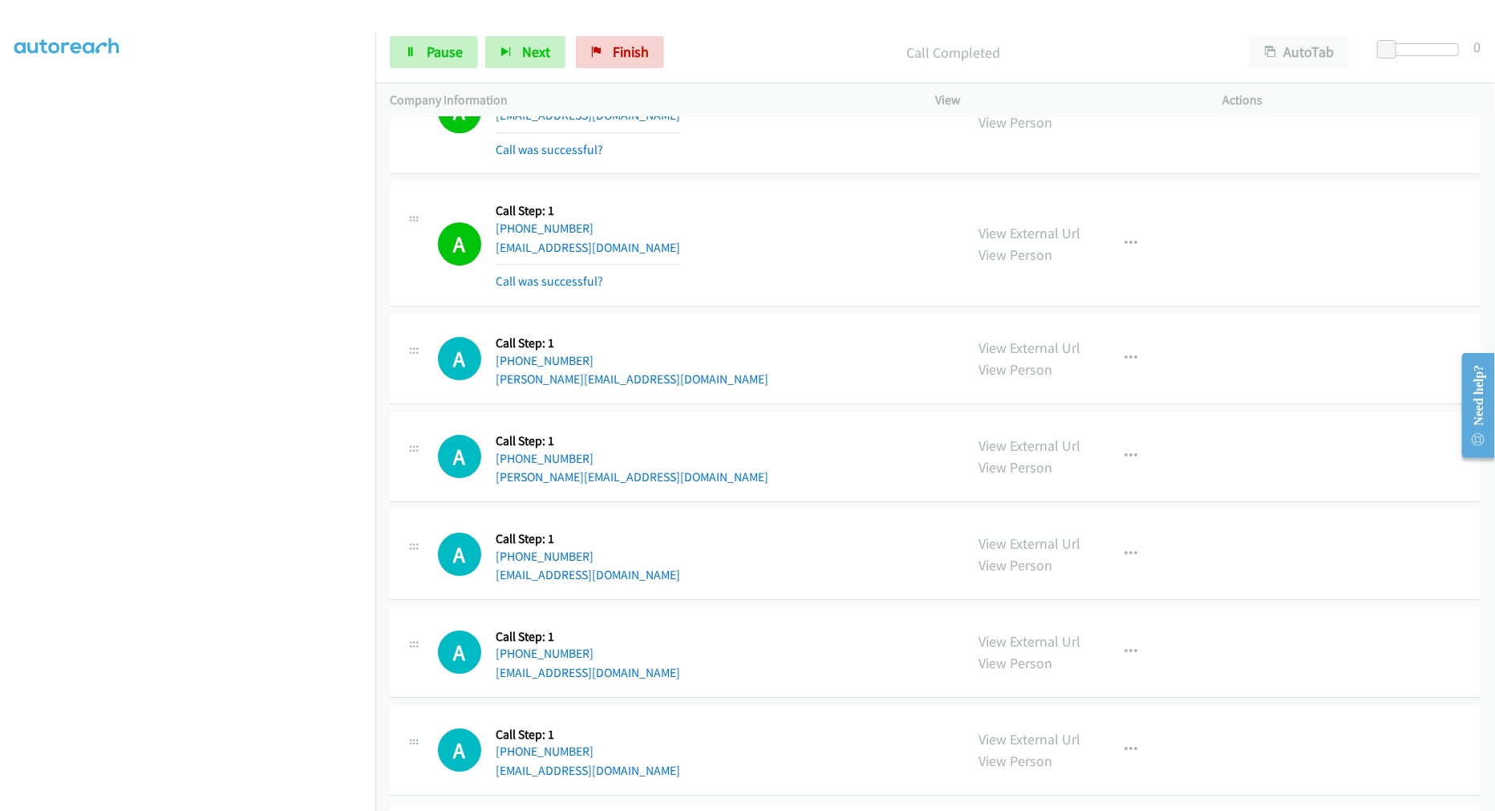
scroll to position [6152, 0]
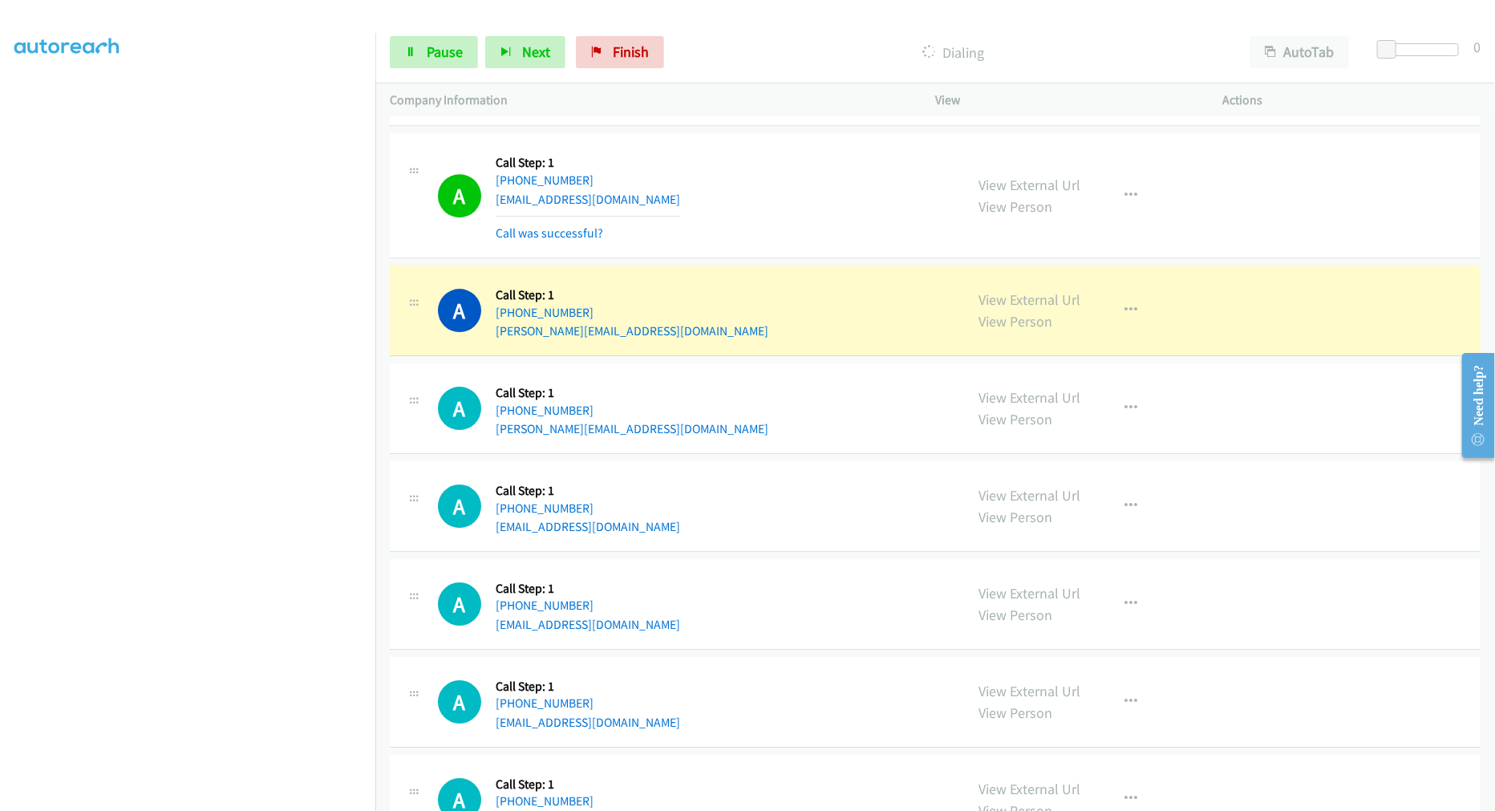
drag, startPoint x: 829, startPoint y: 175, endPoint x: 800, endPoint y: 166, distance: 31.0
click at [796, 173] on div "A Callback Scheduled Call Step: 1 [GEOGRAPHIC_DATA]/[GEOGRAPHIC_DATA] [PHONE_NU…" at bounding box center [694, 195] width 512 height 95
click at [807, 135] on td "A Callback Scheduled Call Step: 1 [GEOGRAPHIC_DATA]/[GEOGRAPHIC_DATA] [PHONE_NU…" at bounding box center [935, 196] width 1120 height 132
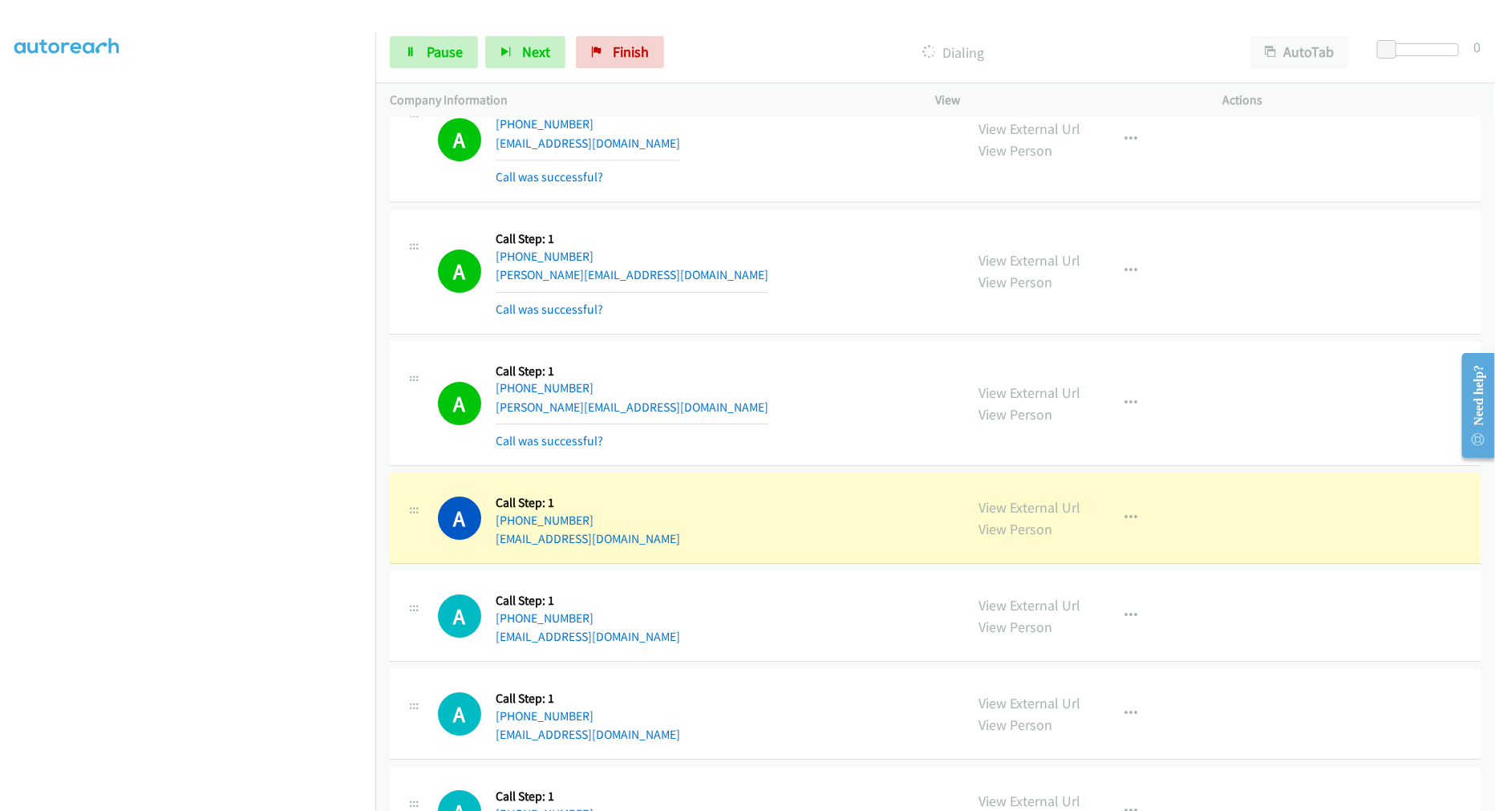
scroll to position [6282, 0]
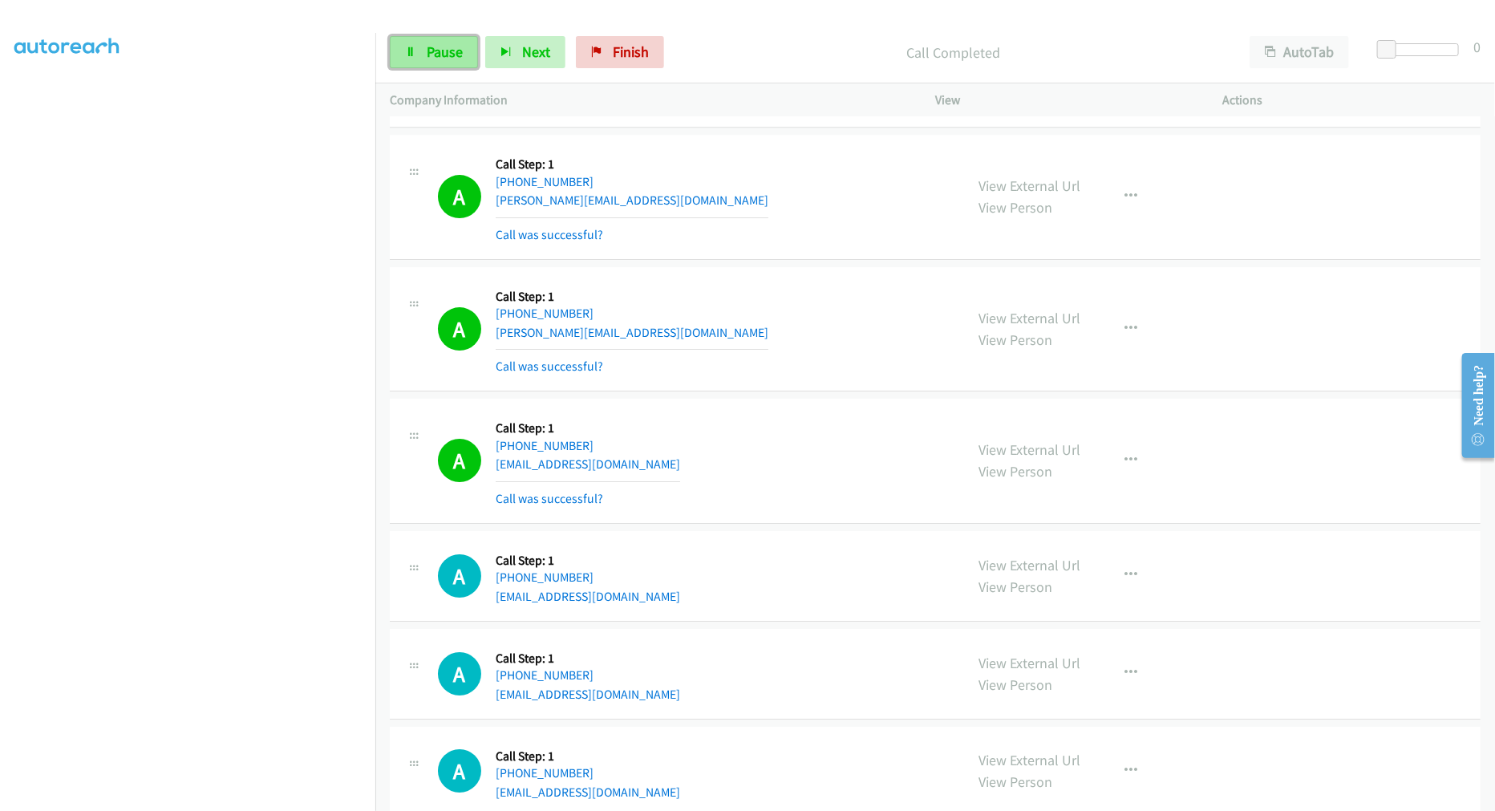
click at [423, 59] on link "Pause" at bounding box center [434, 52] width 88 height 32
click at [431, 57] on span "Start Calls" at bounding box center [458, 52] width 63 height 18
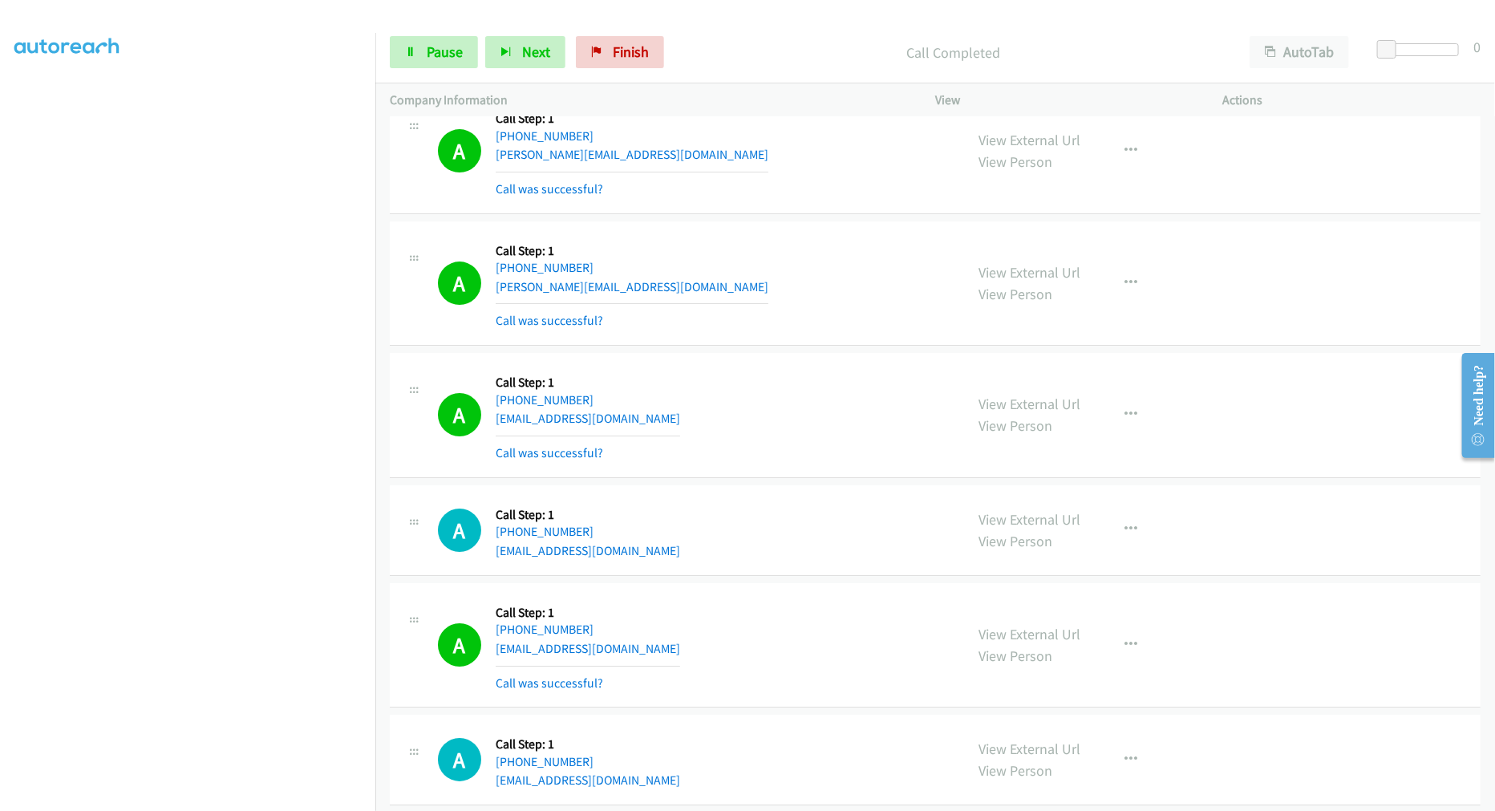
scroll to position [6351, 0]
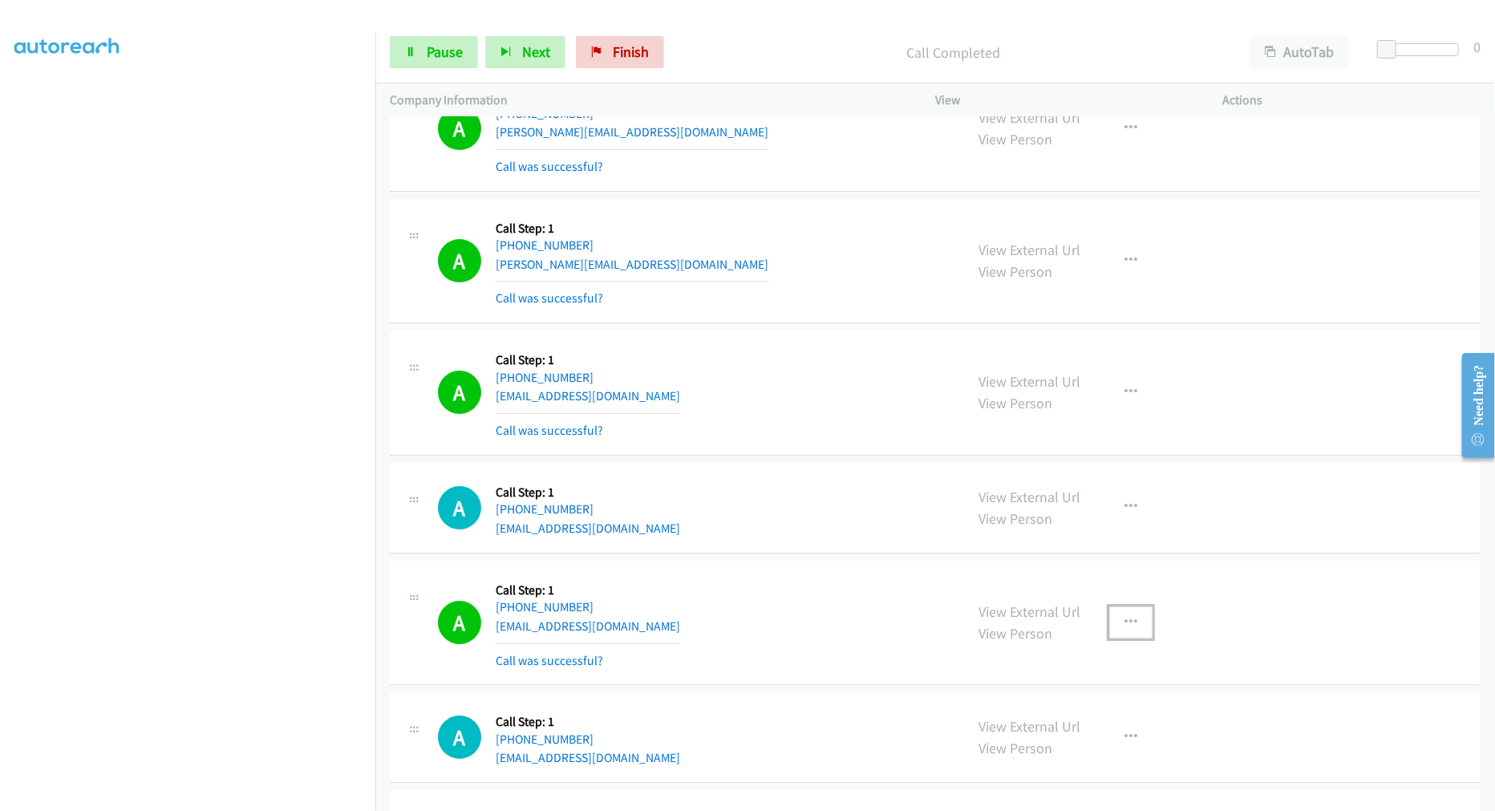
click at [1126, 611] on button "button" at bounding box center [1130, 622] width 43 height 32
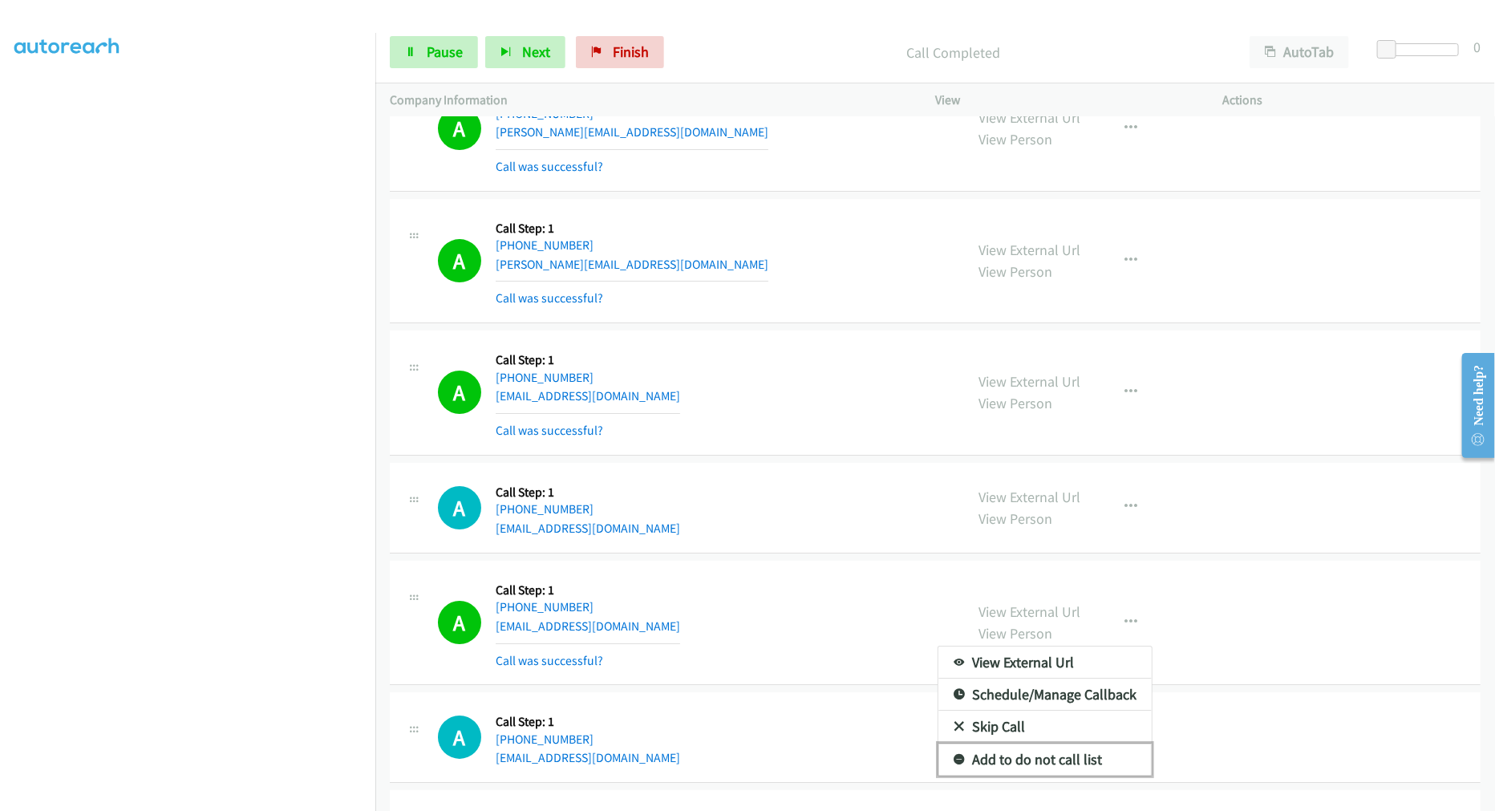
click at [993, 772] on link "Add to do not call list" at bounding box center [1044, 759] width 213 height 32
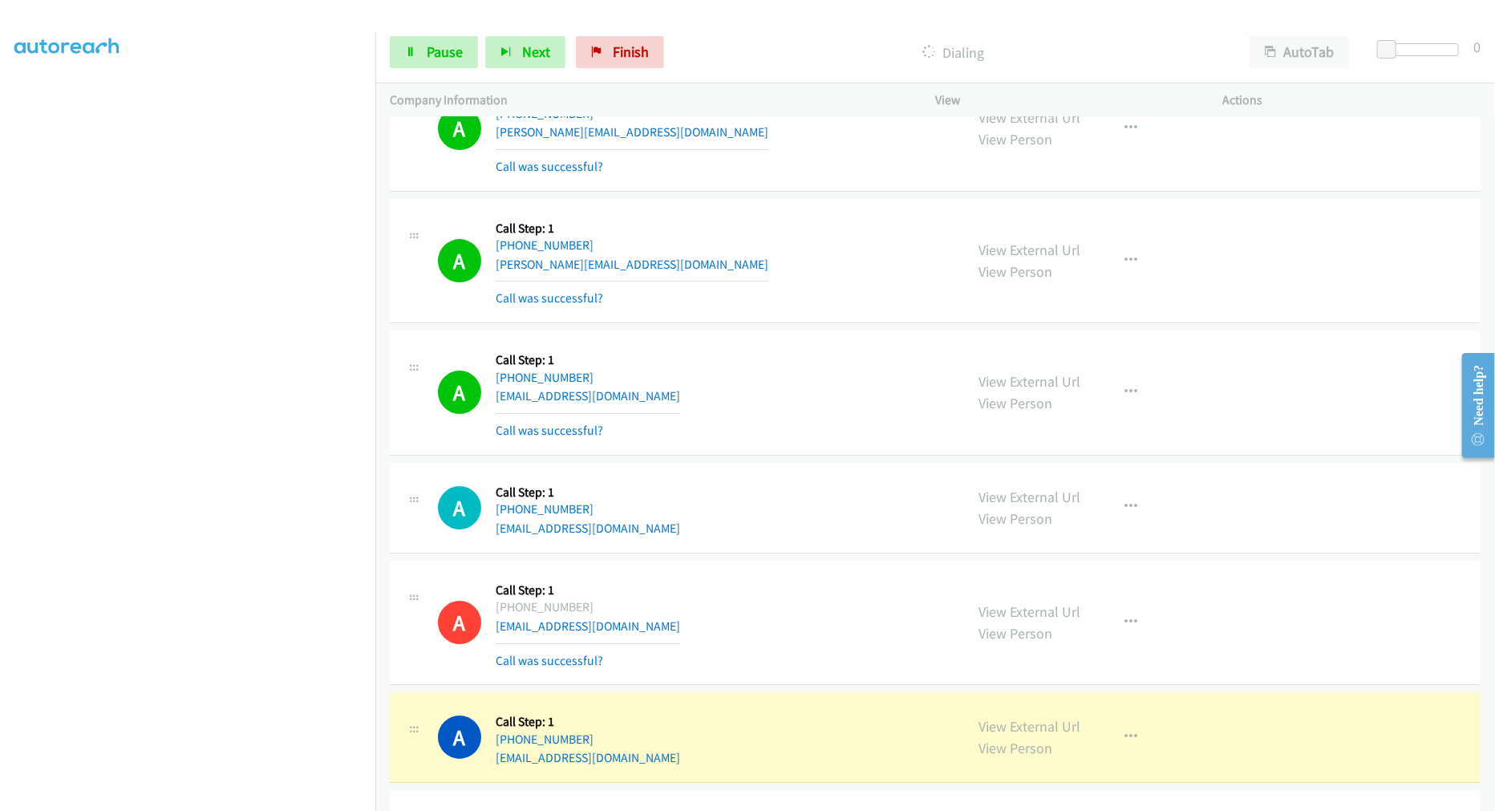
click at [82, 802] on aside "Dialing Mode: Power | Switch to Preview My Lists" at bounding box center [187, 400] width 375 height 888
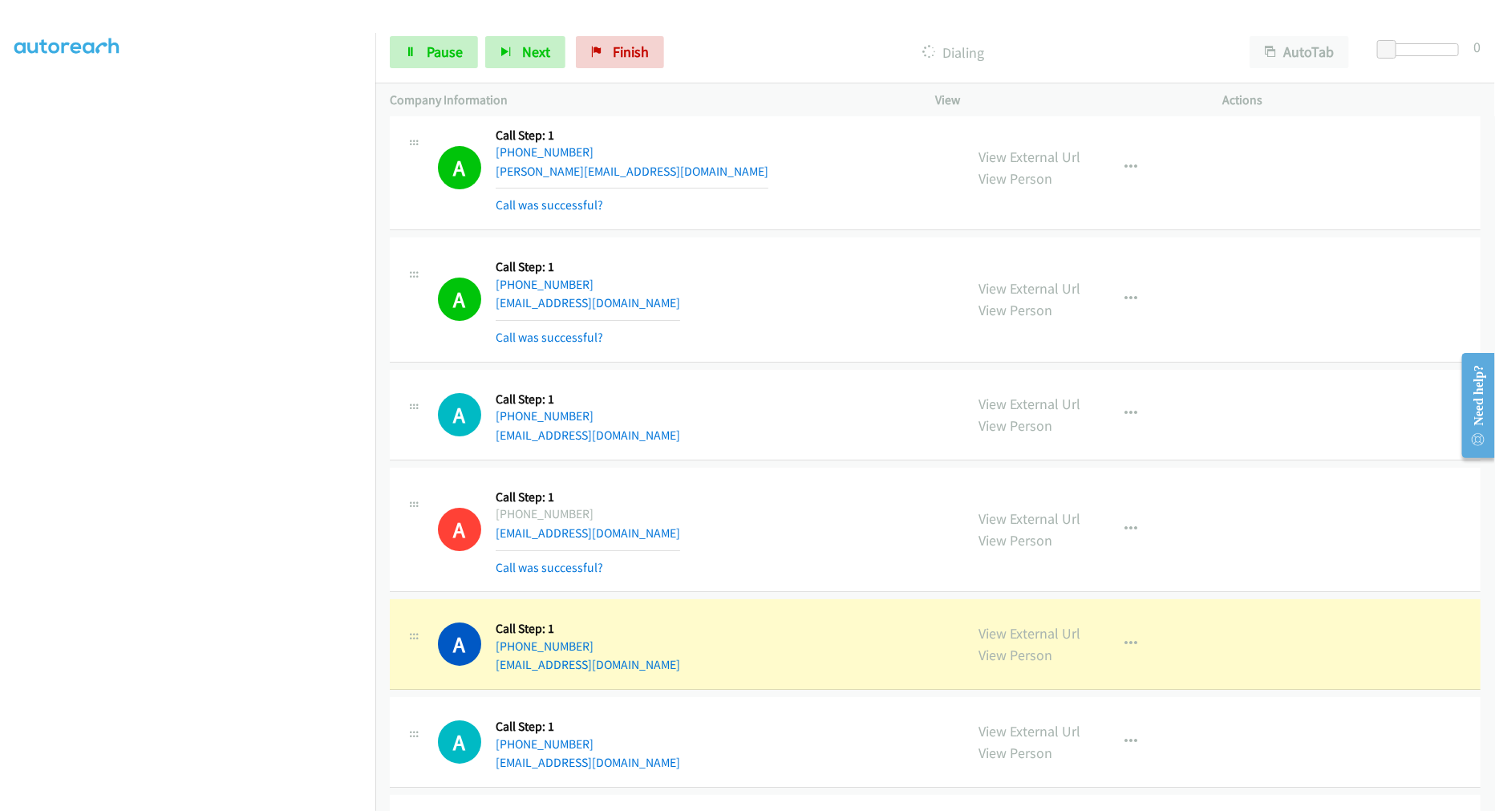
scroll to position [6707, 0]
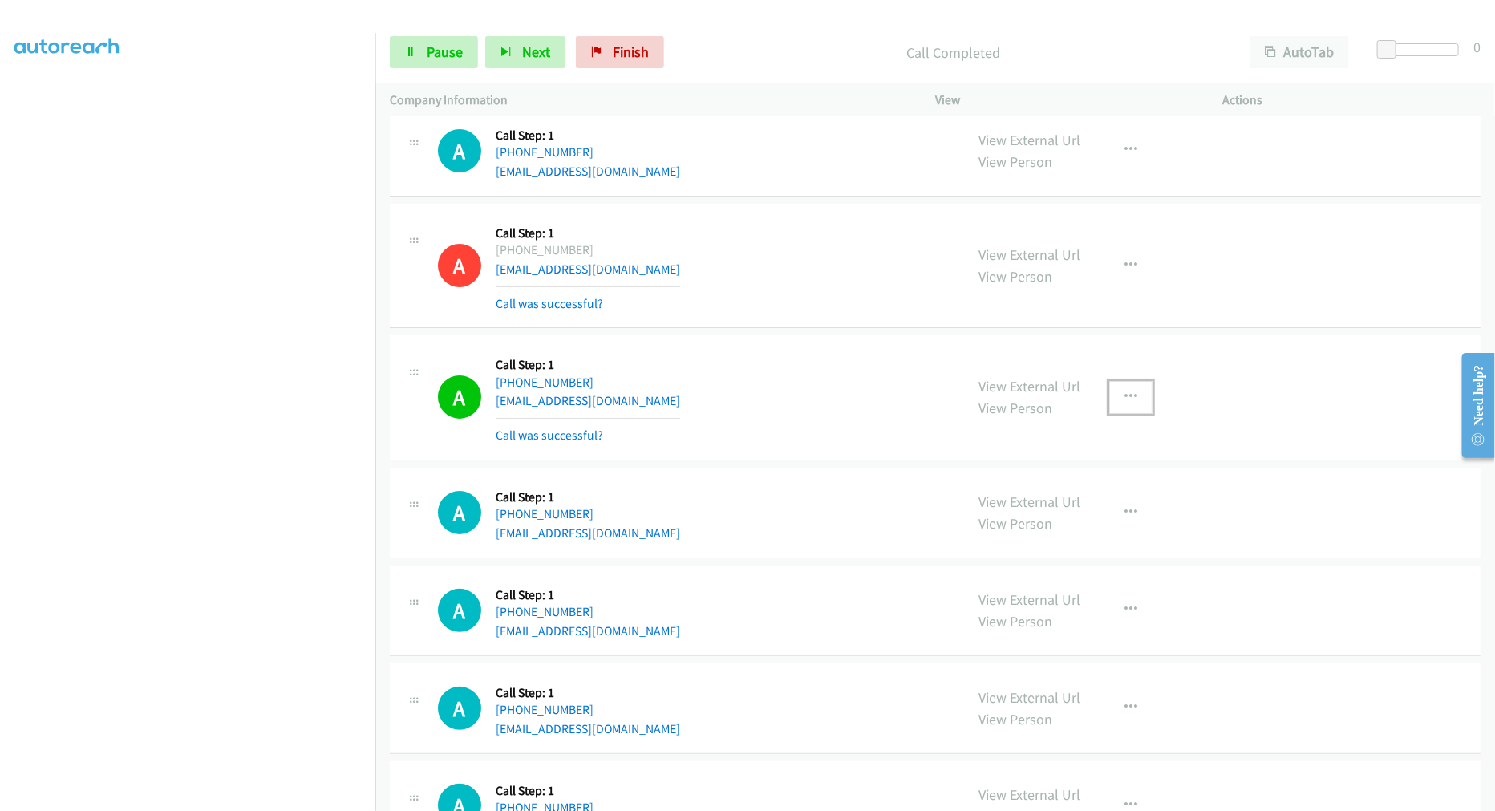
drag, startPoint x: 1136, startPoint y: 402, endPoint x: 1077, endPoint y: 515, distance: 127.7
click at [1136, 402] on button "button" at bounding box center [1130, 397] width 43 height 32
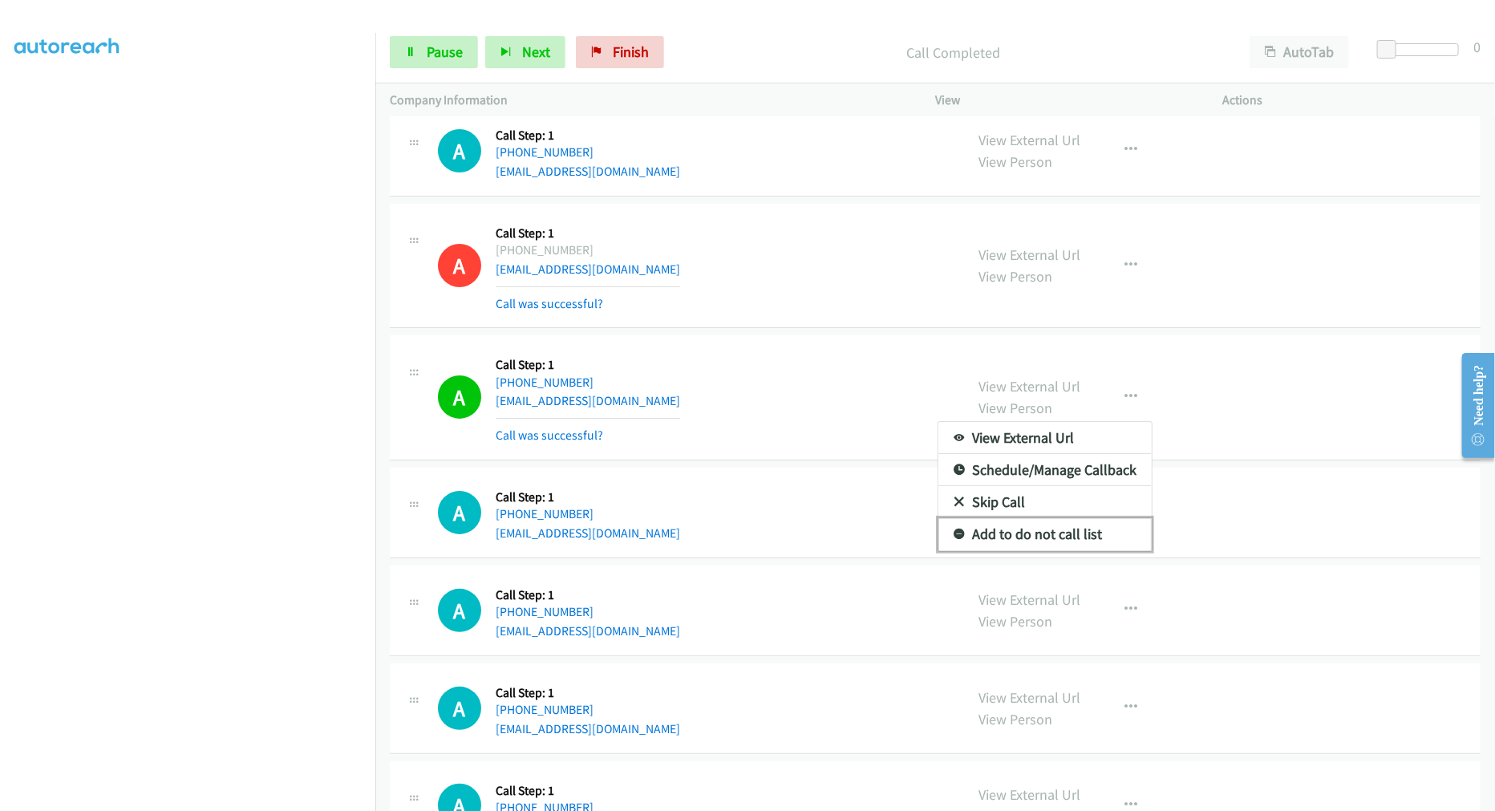
drag, startPoint x: 1052, startPoint y: 523, endPoint x: 1000, endPoint y: 484, distance: 65.3
click at [1052, 525] on link "Add to do not call list" at bounding box center [1044, 534] width 213 height 32
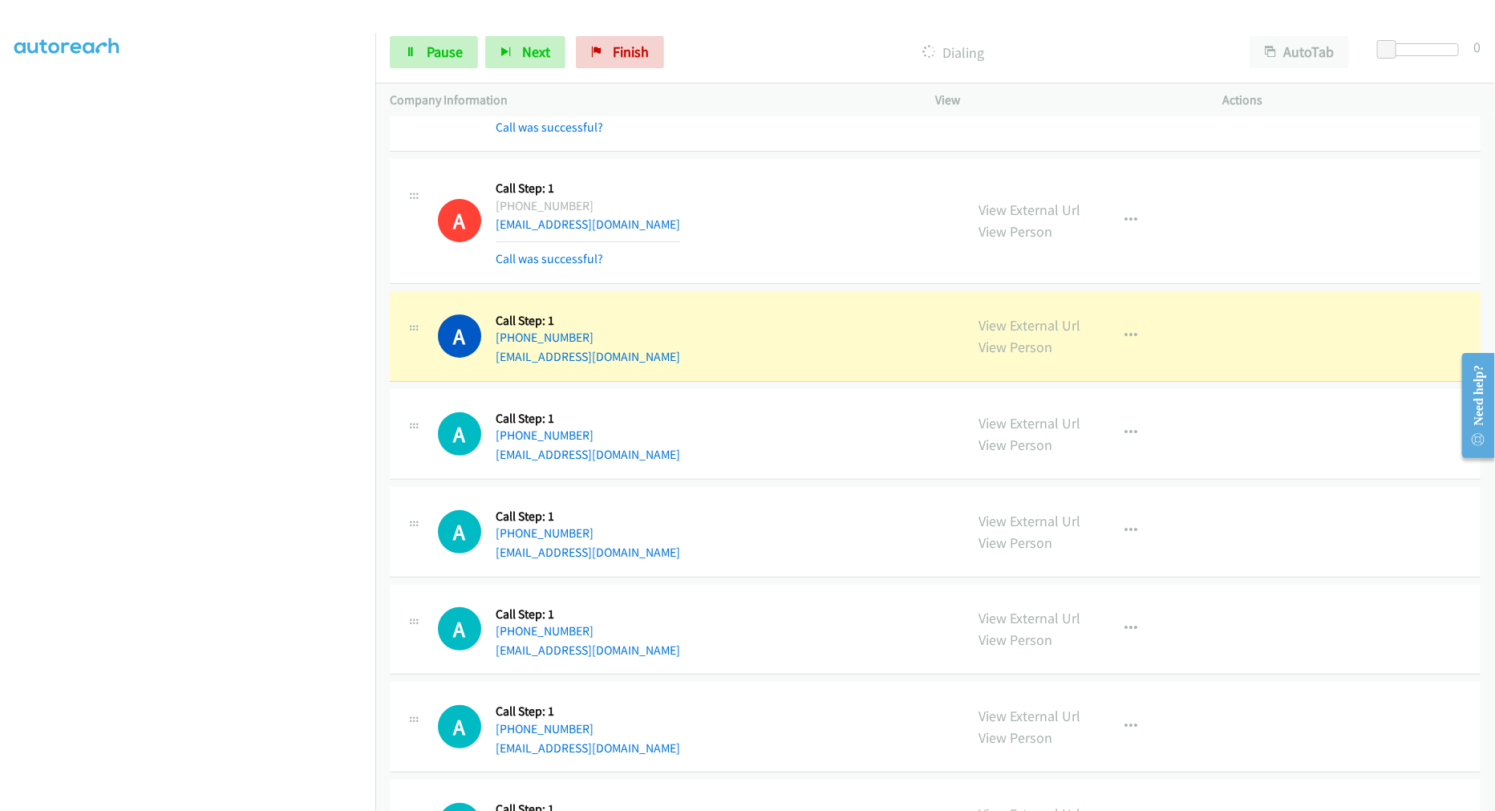
scroll to position [6885, 0]
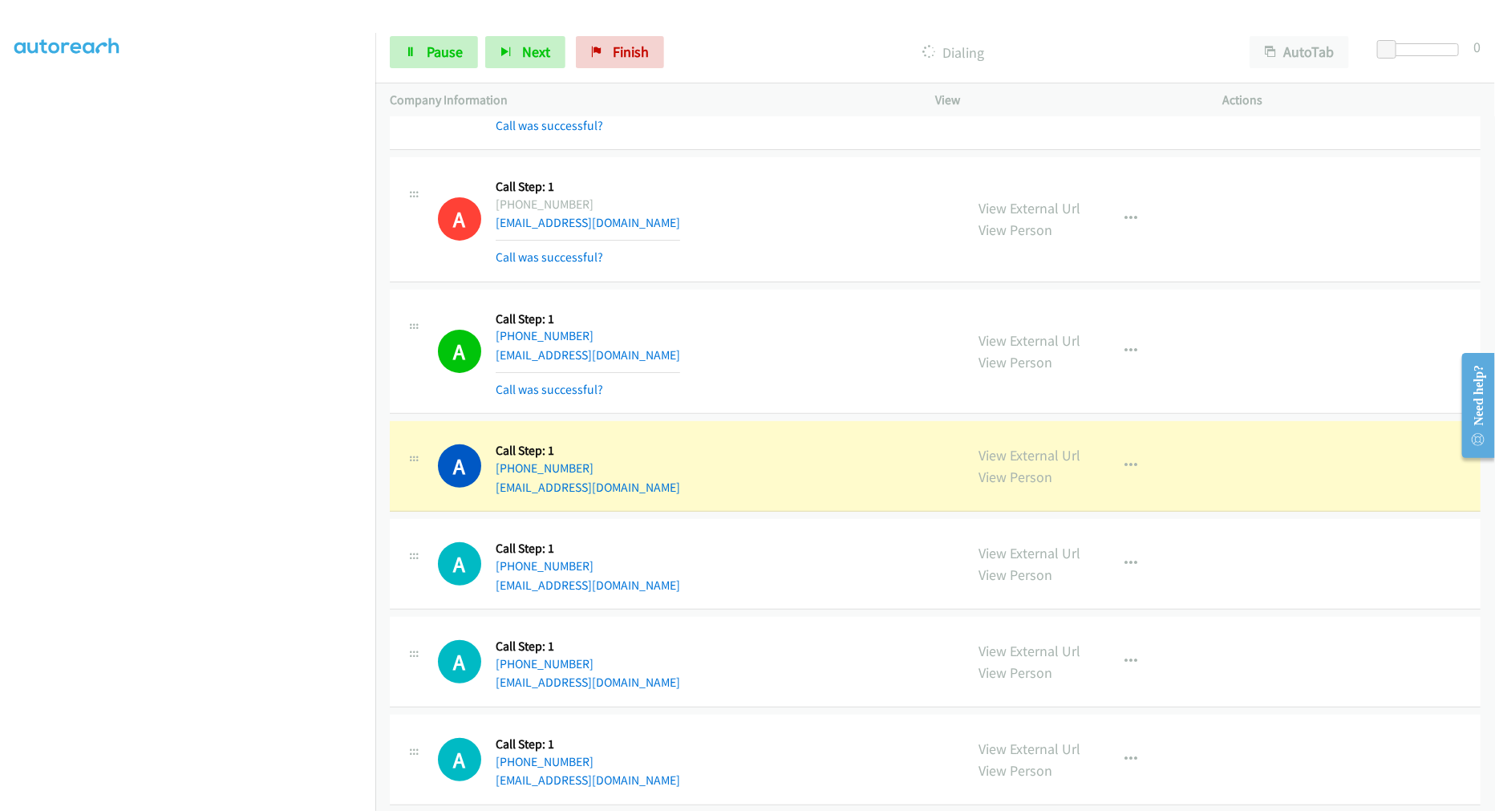
click at [771, 293] on div "A Callback Scheduled Call Step: 1 America/New_York [PHONE_NUMBER] [EMAIL_ADDRES…" at bounding box center [935, 352] width 1091 height 125
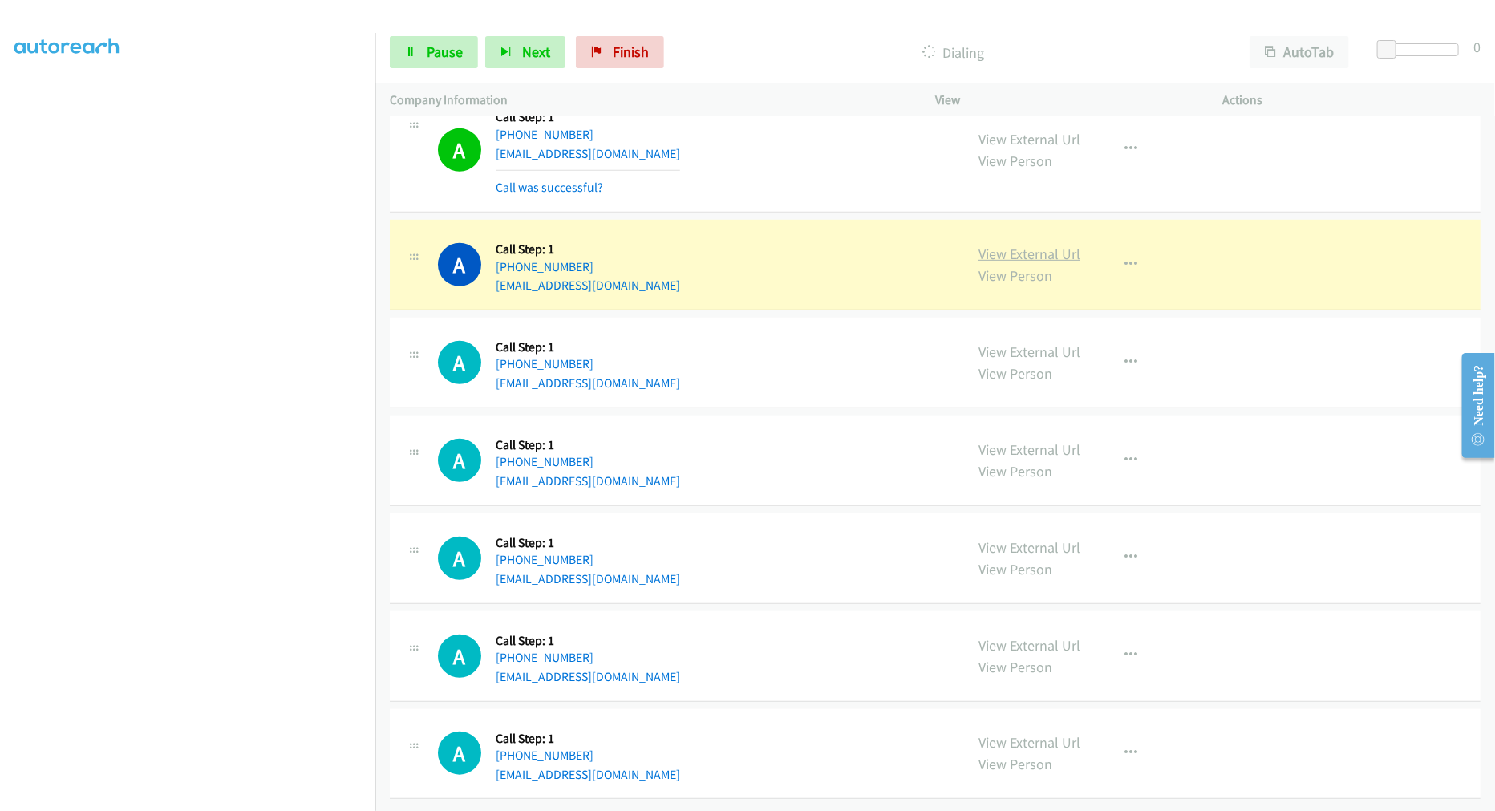
drag, startPoint x: 1025, startPoint y: 251, endPoint x: 1027, endPoint y: 236, distance: 15.3
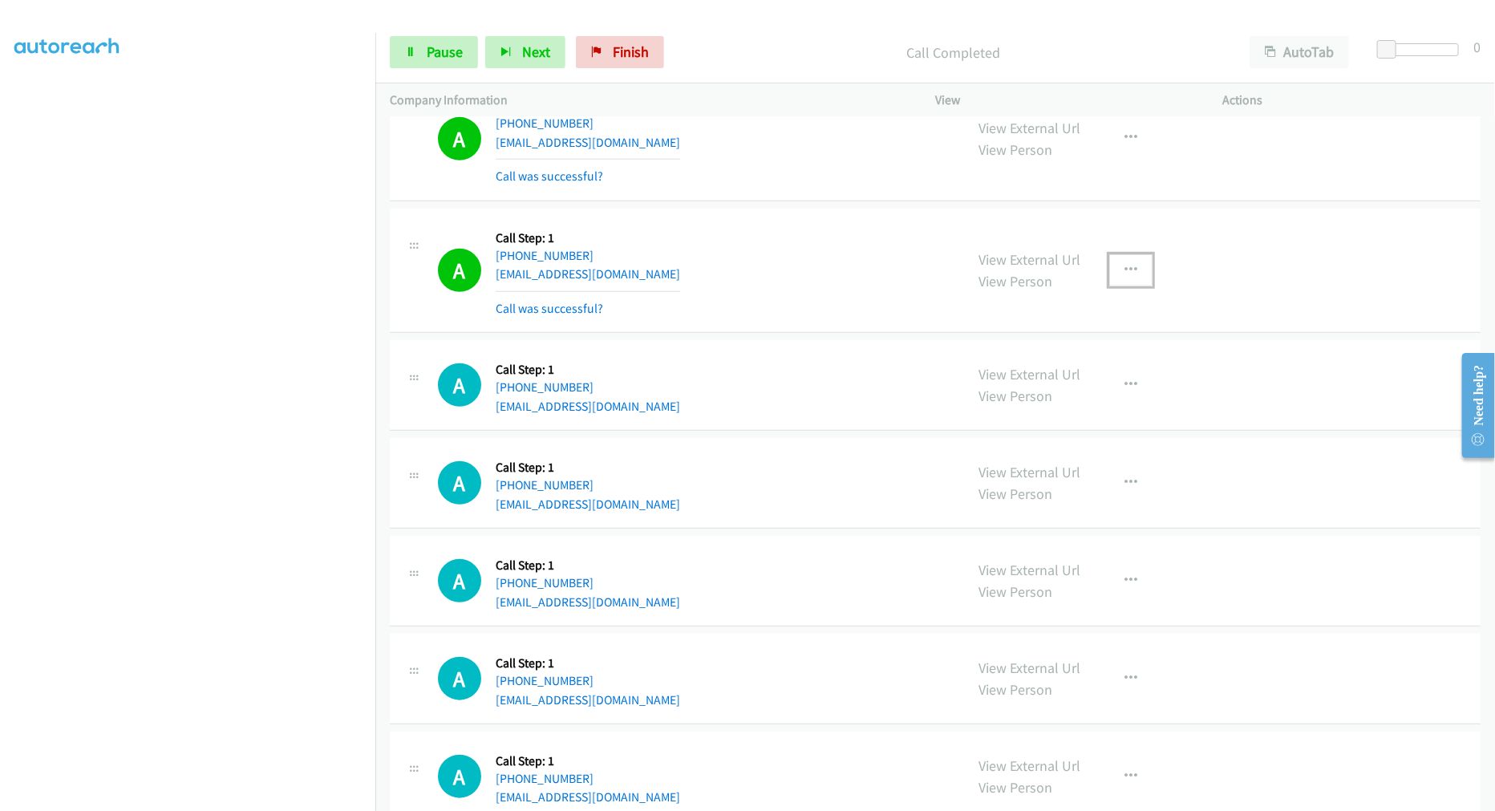
drag, startPoint x: 1128, startPoint y: 275, endPoint x: 1012, endPoint y: 391, distance: 163.3
click at [1128, 275] on icon "button" at bounding box center [1130, 270] width 13 height 13
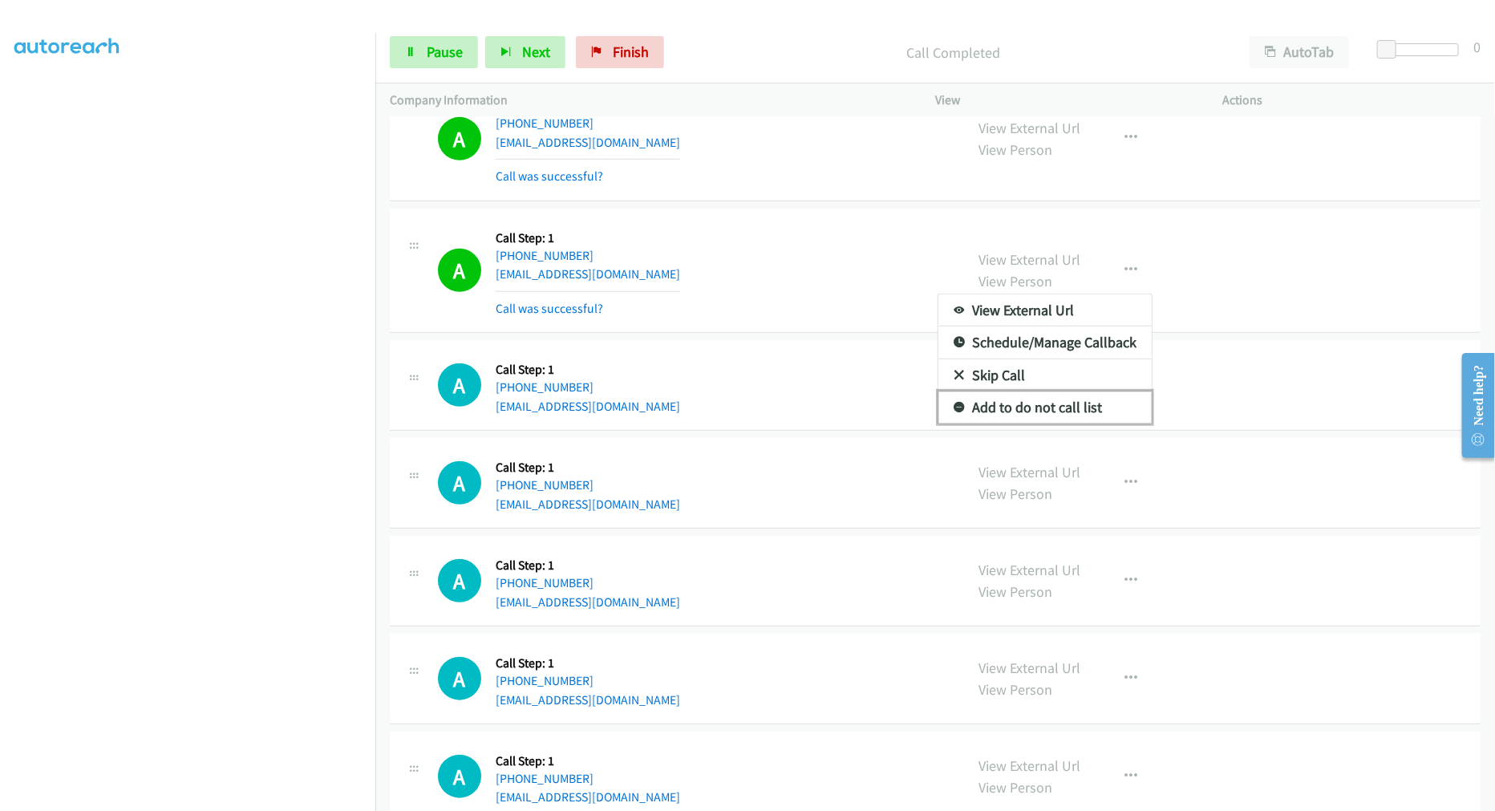
click at [1003, 413] on link "Add to do not call list" at bounding box center [1044, 407] width 213 height 32
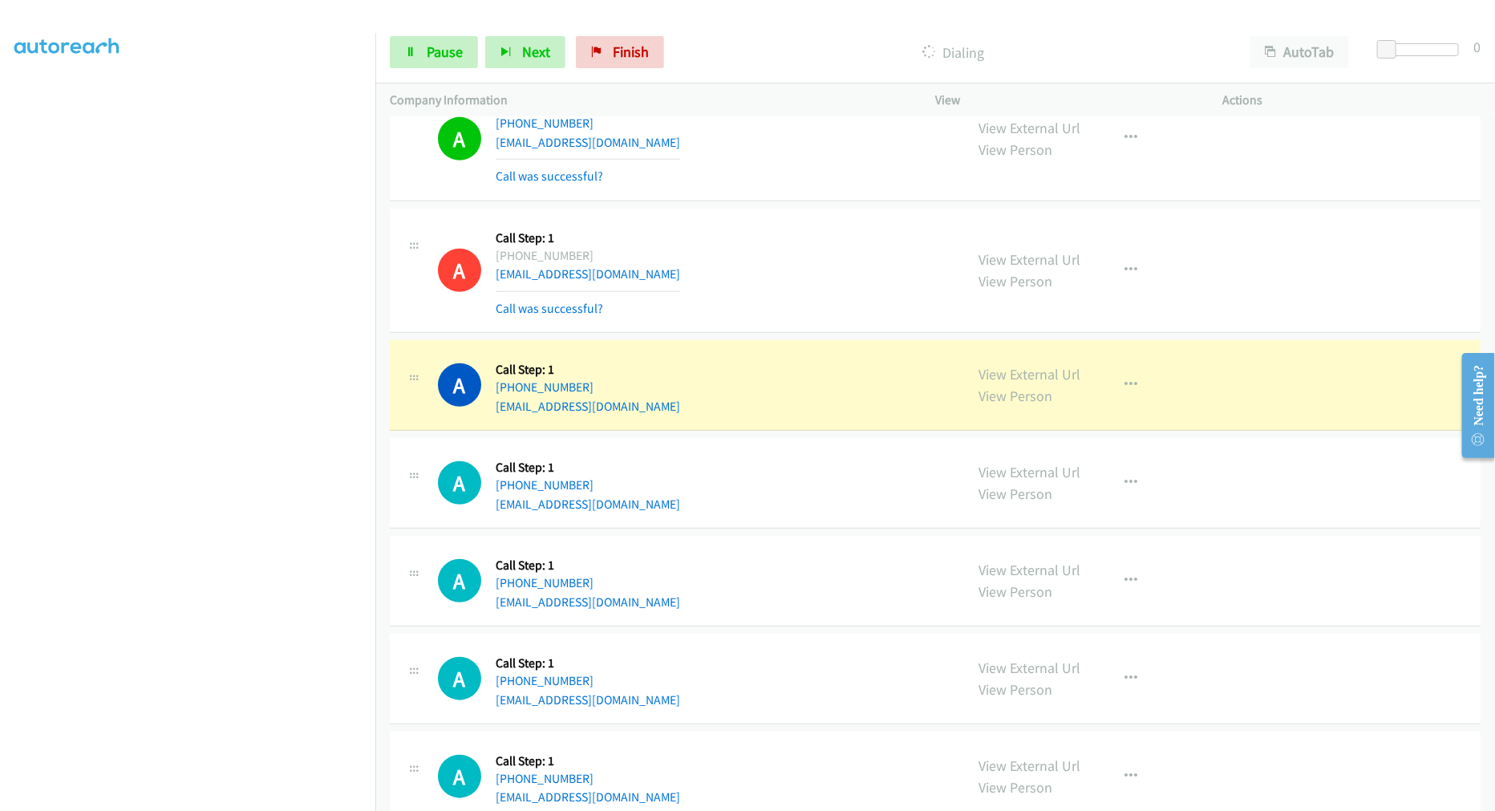
drag, startPoint x: 844, startPoint y: 306, endPoint x: 816, endPoint y: 298, distance: 28.2
click at [816, 298] on div "A Callback Scheduled Call Step: 1 [GEOGRAPHIC_DATA]/[GEOGRAPHIC_DATA] [PHONE_NU…" at bounding box center [694, 270] width 512 height 95
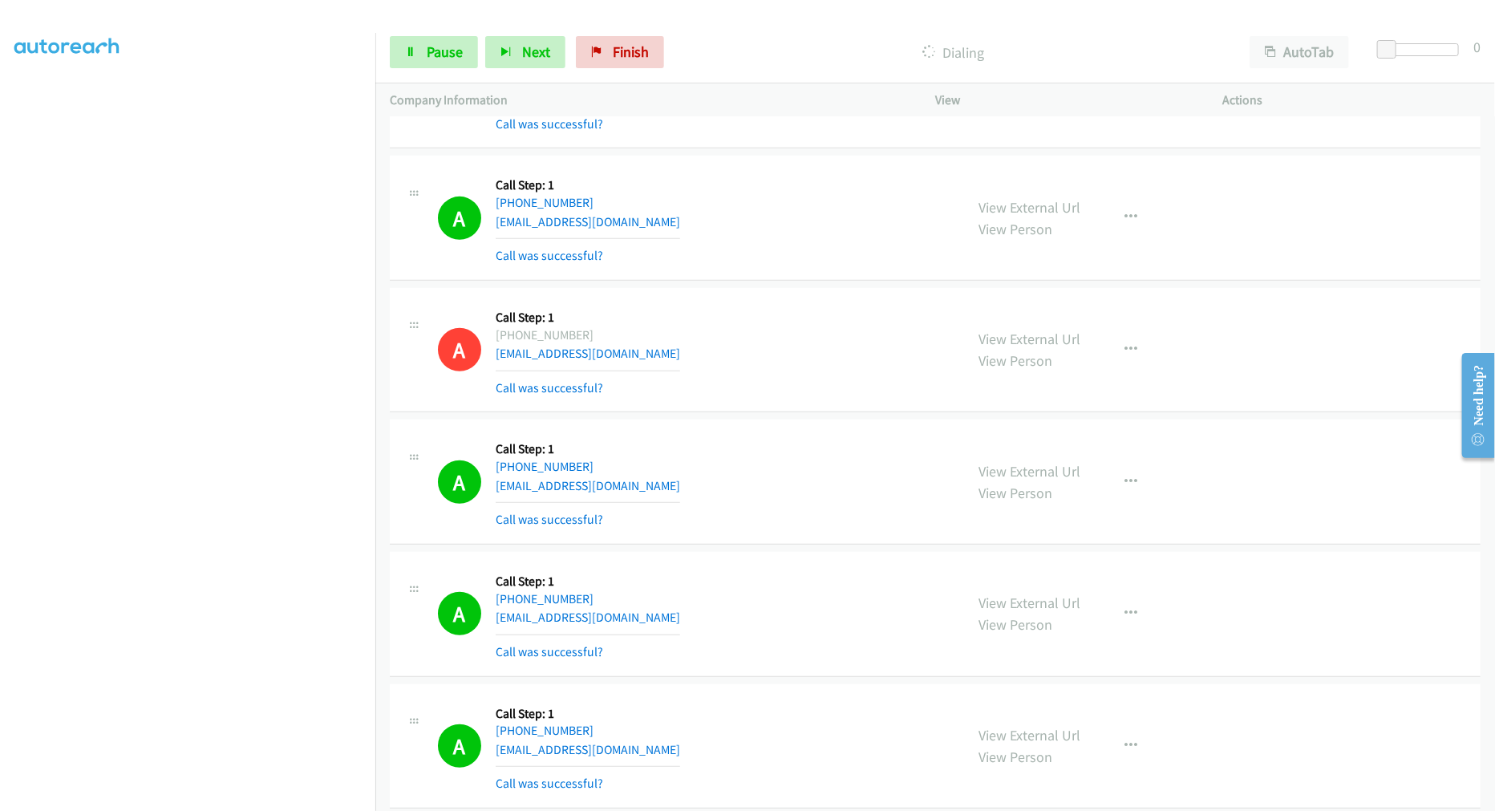
scroll to position [7141, 0]
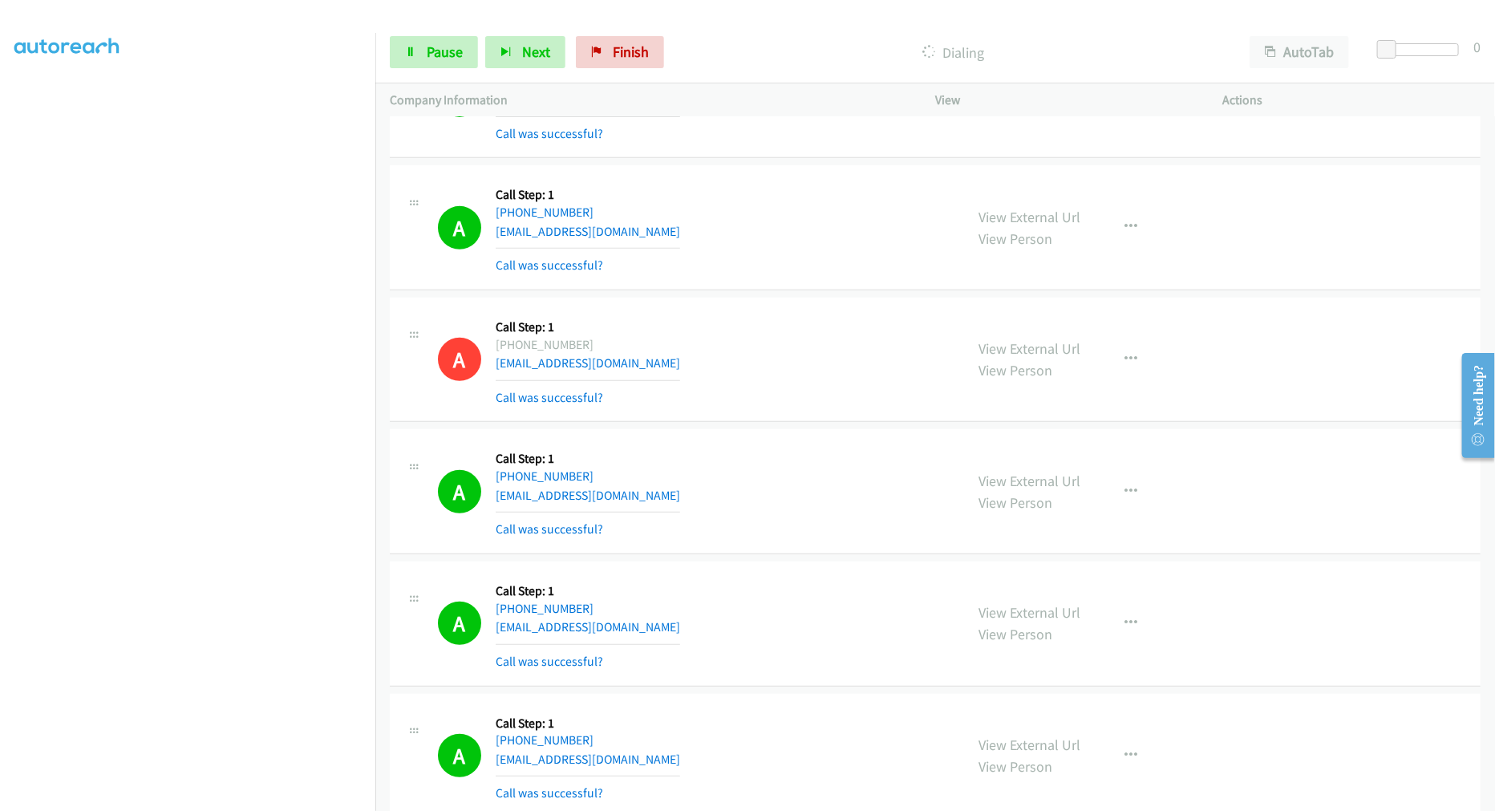
click at [796, 429] on td "A Callback Scheduled Call Step: 1 [GEOGRAPHIC_DATA]/[GEOGRAPHIC_DATA] [PHONE_NU…" at bounding box center [935, 492] width 1120 height 132
click at [784, 294] on td "A Callback Scheduled Call Step: 1 America/New_York [PHONE_NUMBER] [EMAIL_ADDRES…" at bounding box center [935, 228] width 1120 height 132
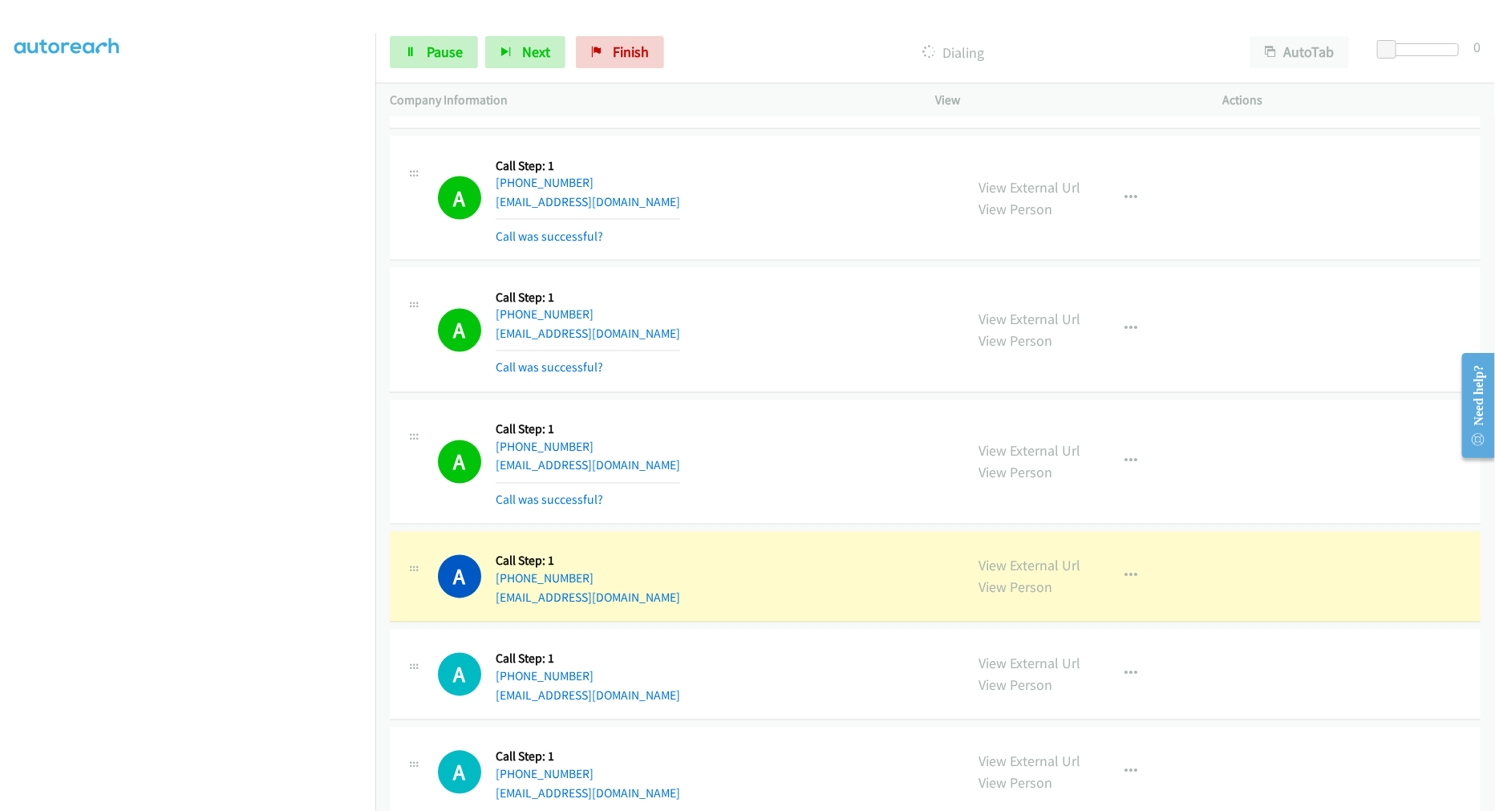
scroll to position [8361, 0]
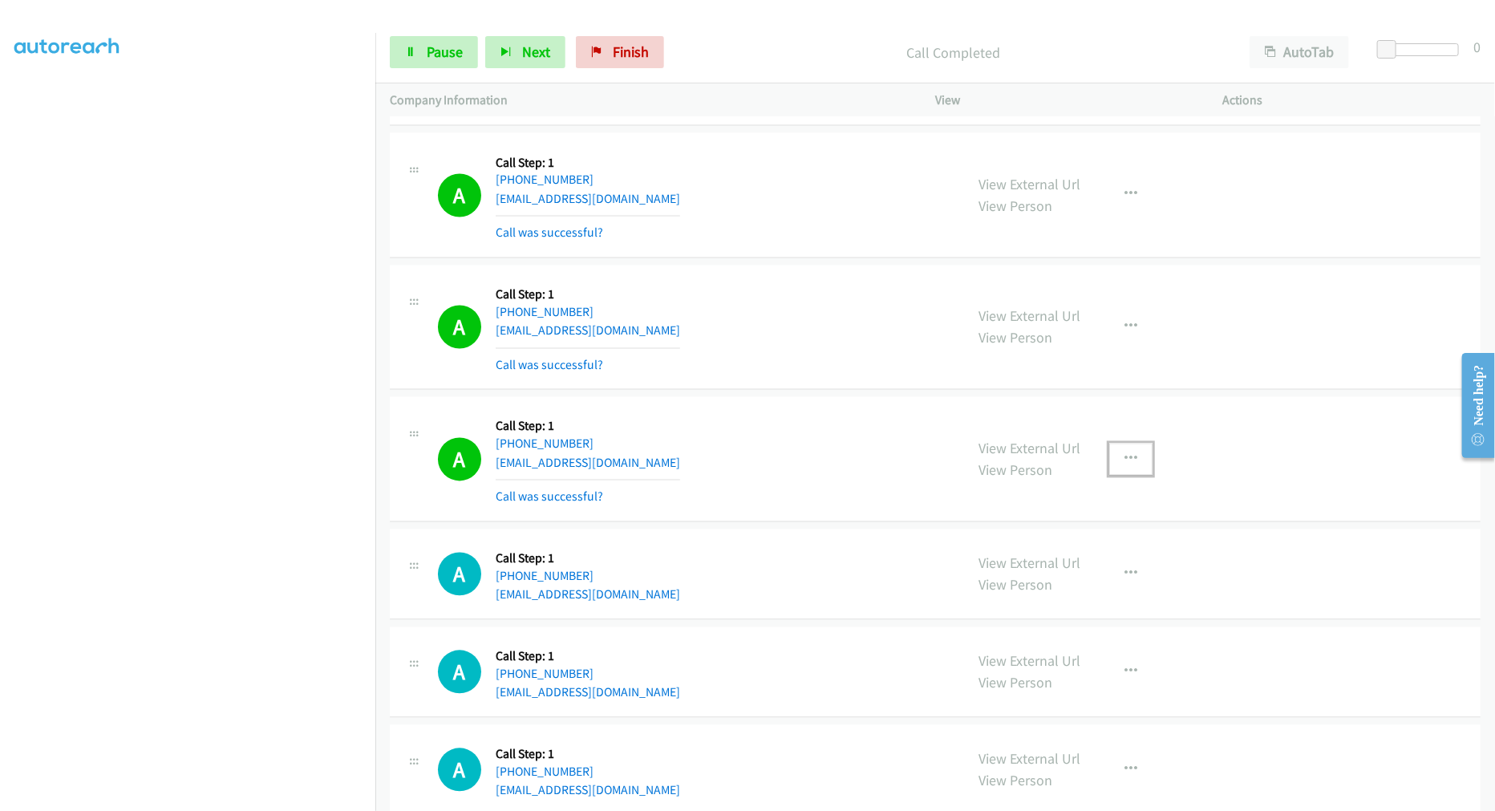
click at [1129, 461] on icon "button" at bounding box center [1130, 459] width 13 height 13
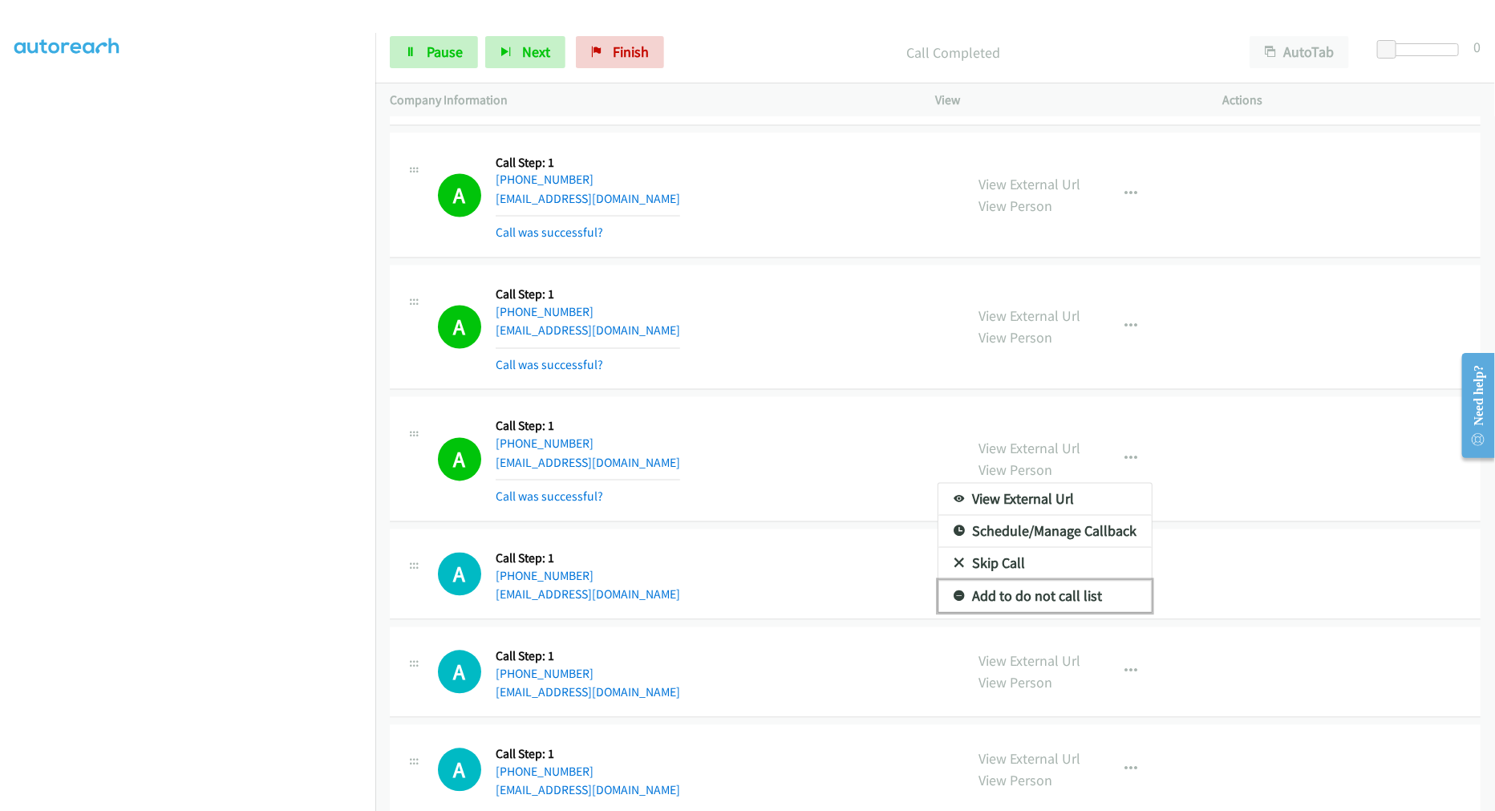
drag, startPoint x: 1048, startPoint y: 592, endPoint x: 12, endPoint y: 573, distance: 1036.4
click at [1047, 592] on link "Add to do not call list" at bounding box center [1044, 597] width 213 height 32
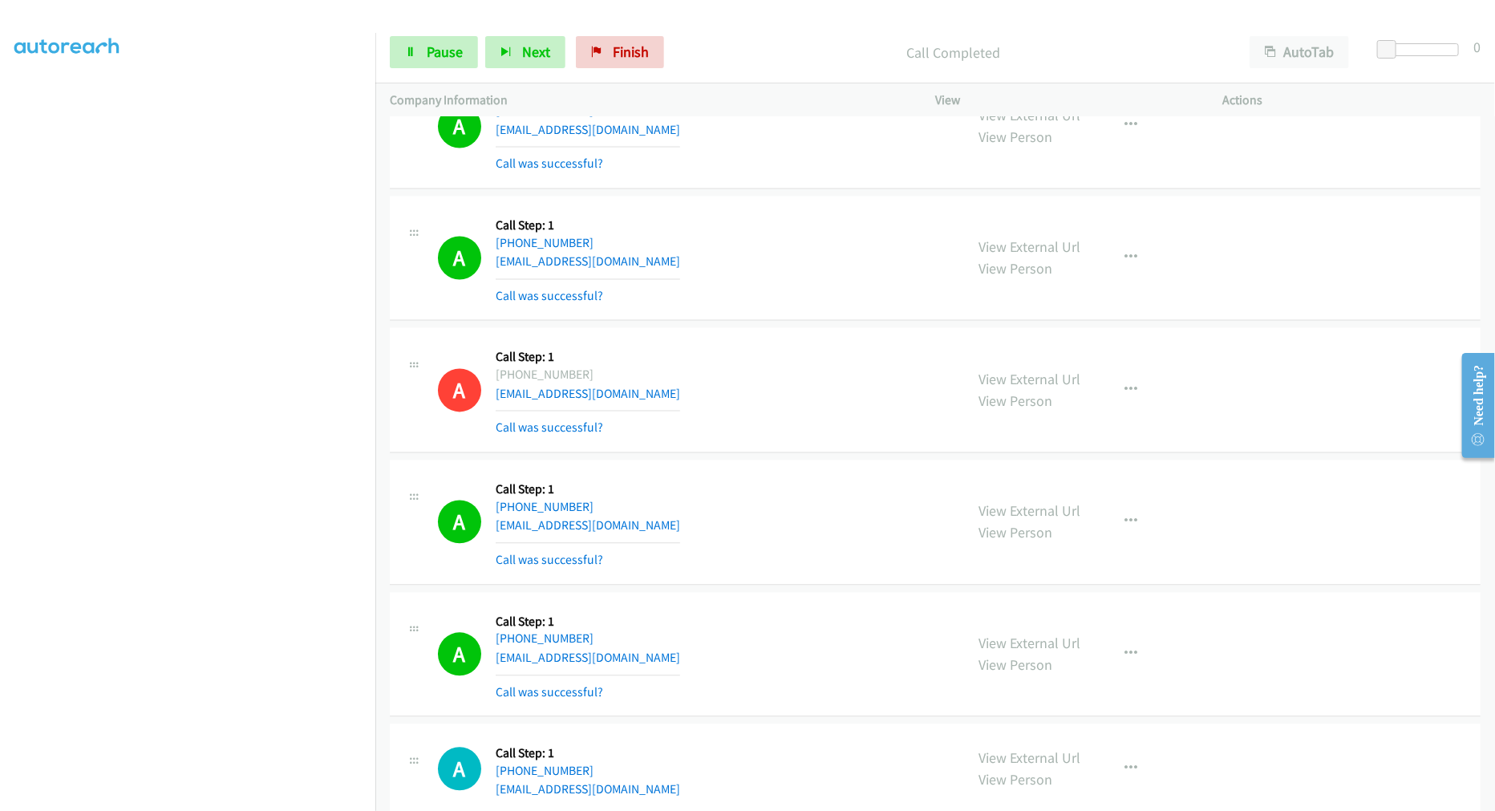
scroll to position [8464, 0]
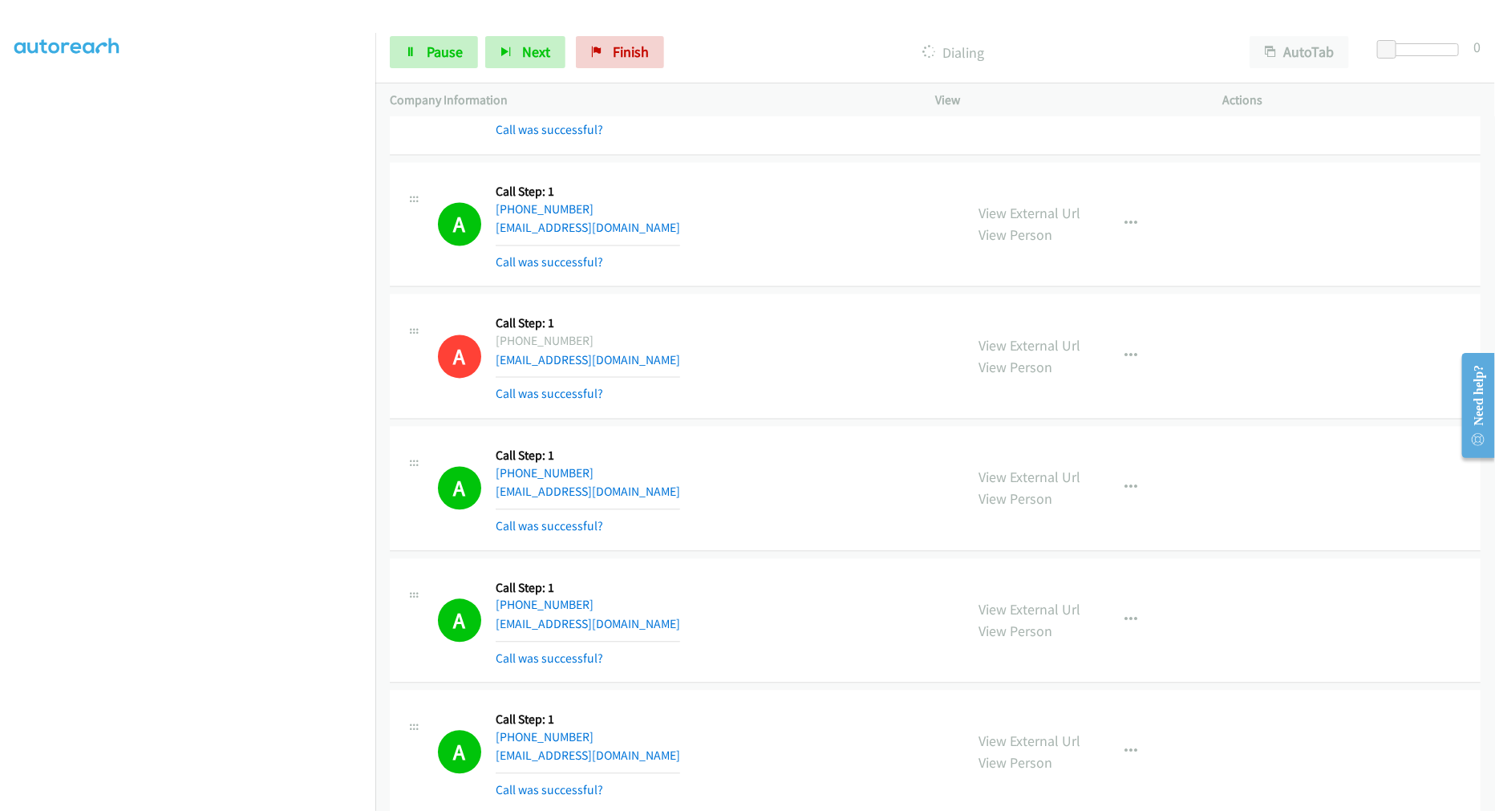
click at [848, 342] on div "A Callback Scheduled Call Step: 1 [GEOGRAPHIC_DATA]/[GEOGRAPHIC_DATA] [PHONE_NU…" at bounding box center [694, 356] width 512 height 95
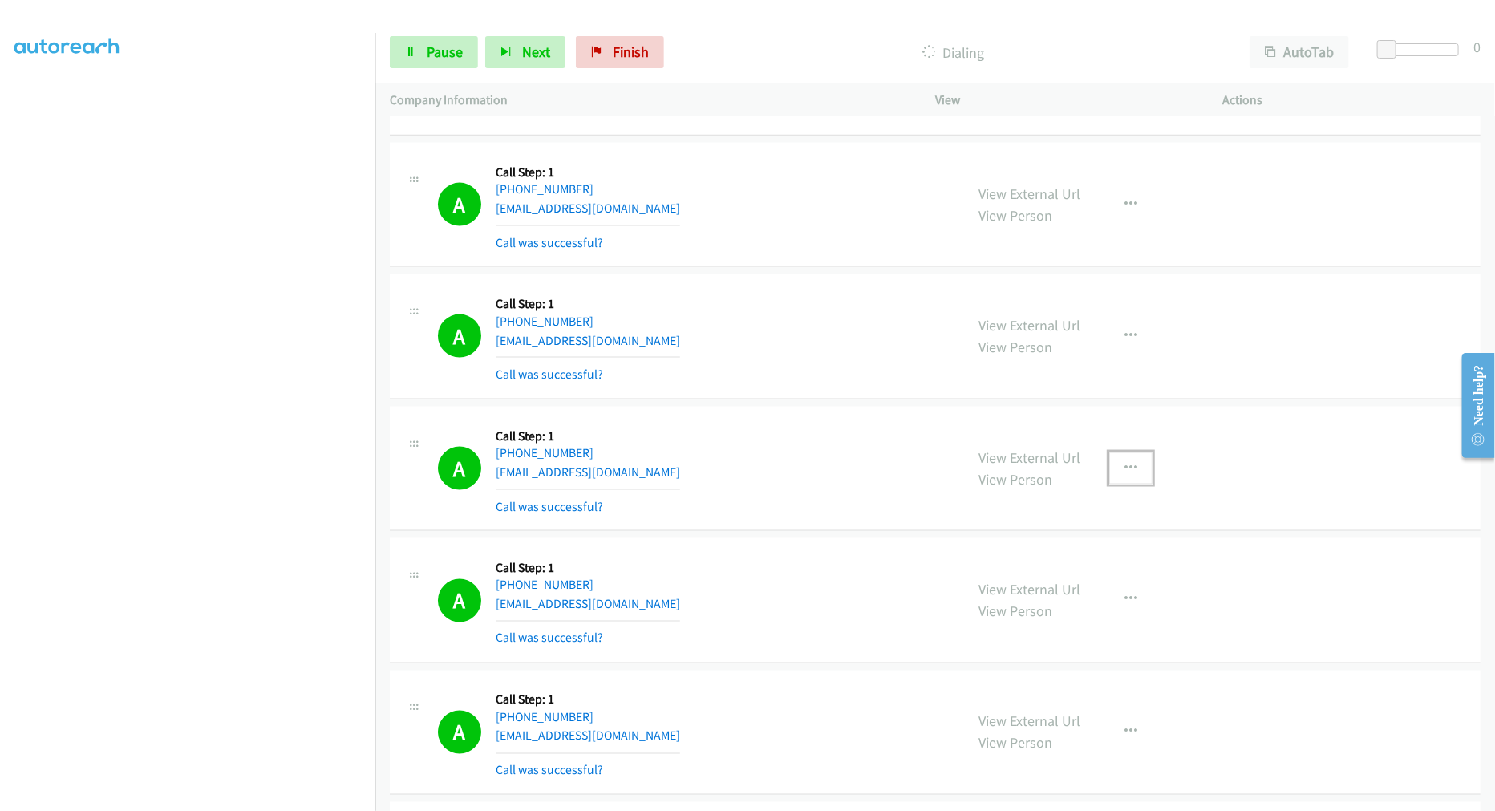
click at [1137, 475] on button "button" at bounding box center [1130, 468] width 43 height 32
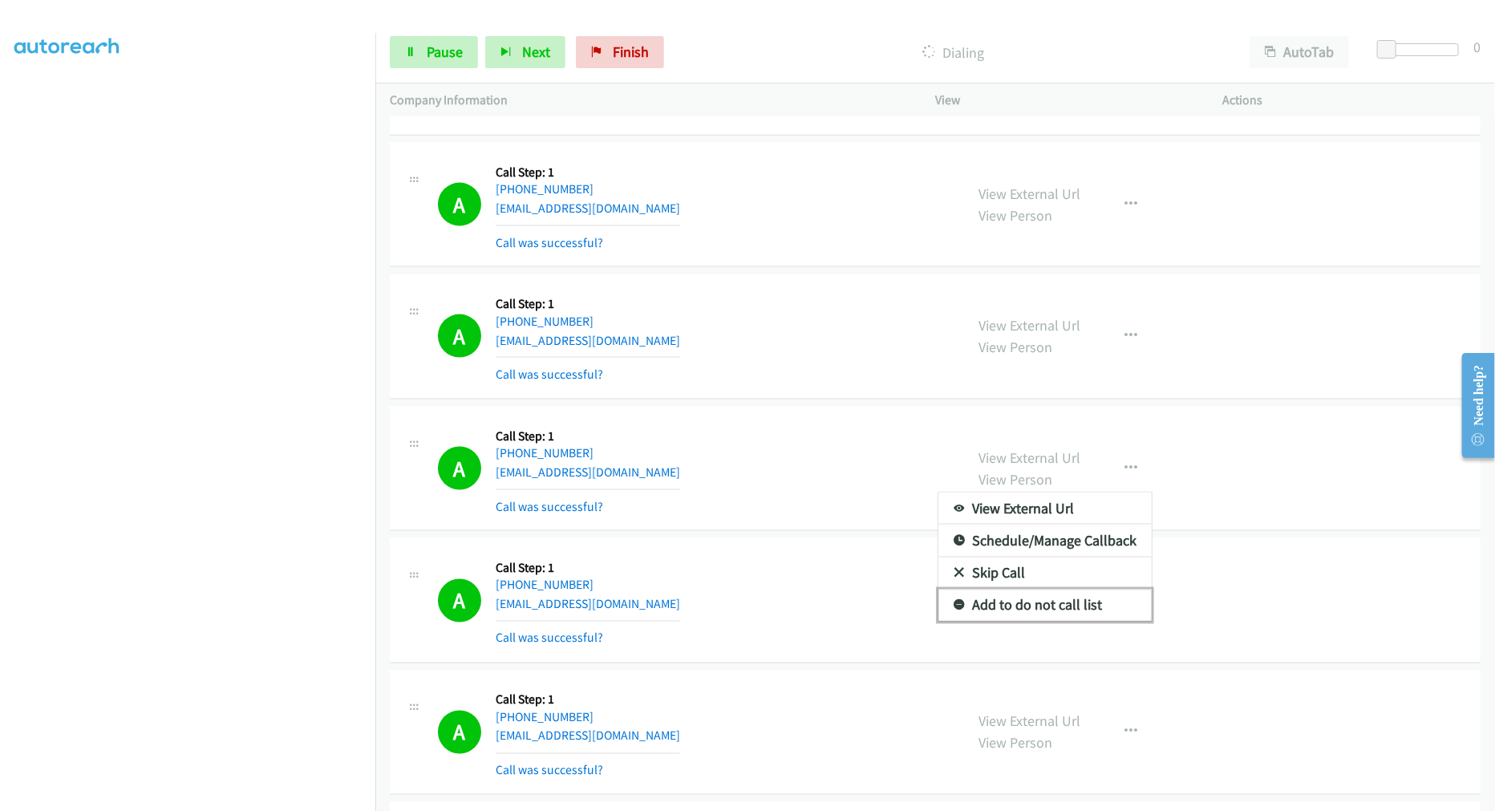
click at [1027, 621] on link "Add to do not call list" at bounding box center [1044, 605] width 213 height 32
click at [749, 452] on div "A Callback Scheduled Call Step: 1 America/New_York [PHONE_NUMBER] [EMAIL_ADDRES…" at bounding box center [694, 468] width 512 height 95
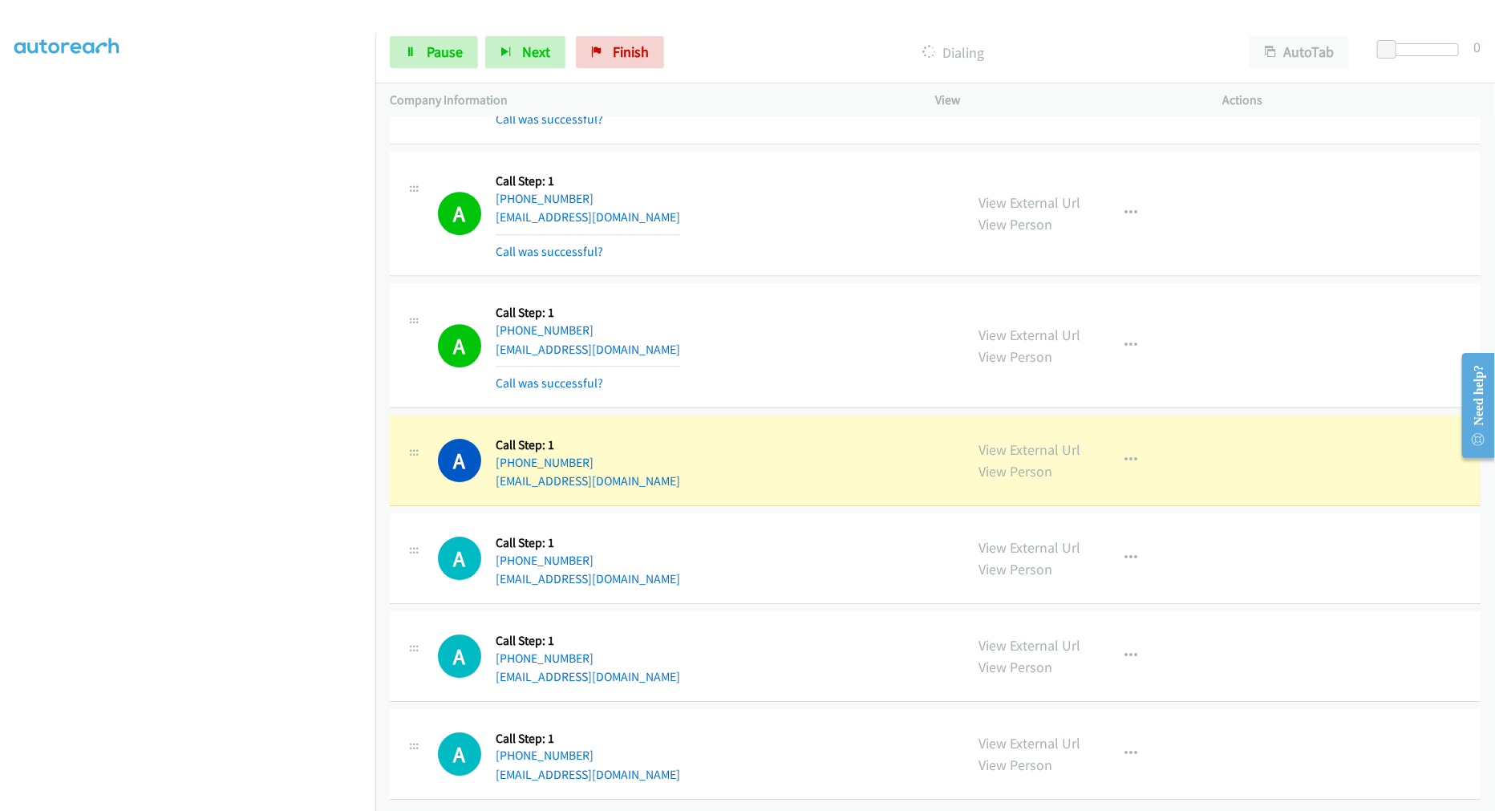
scroll to position [9418, 0]
click at [417, 50] on link "Pause" at bounding box center [434, 52] width 88 height 32
click at [451, 55] on span "Start Calls" at bounding box center [458, 52] width 63 height 18
click at [450, 59] on span "Pause" at bounding box center [445, 52] width 36 height 18
click at [829, 298] on div "A Callback Scheduled Call Step: 1 America/Los_Angeles [PHONE_NUMBER] [EMAIL_ADD…" at bounding box center [694, 345] width 512 height 95
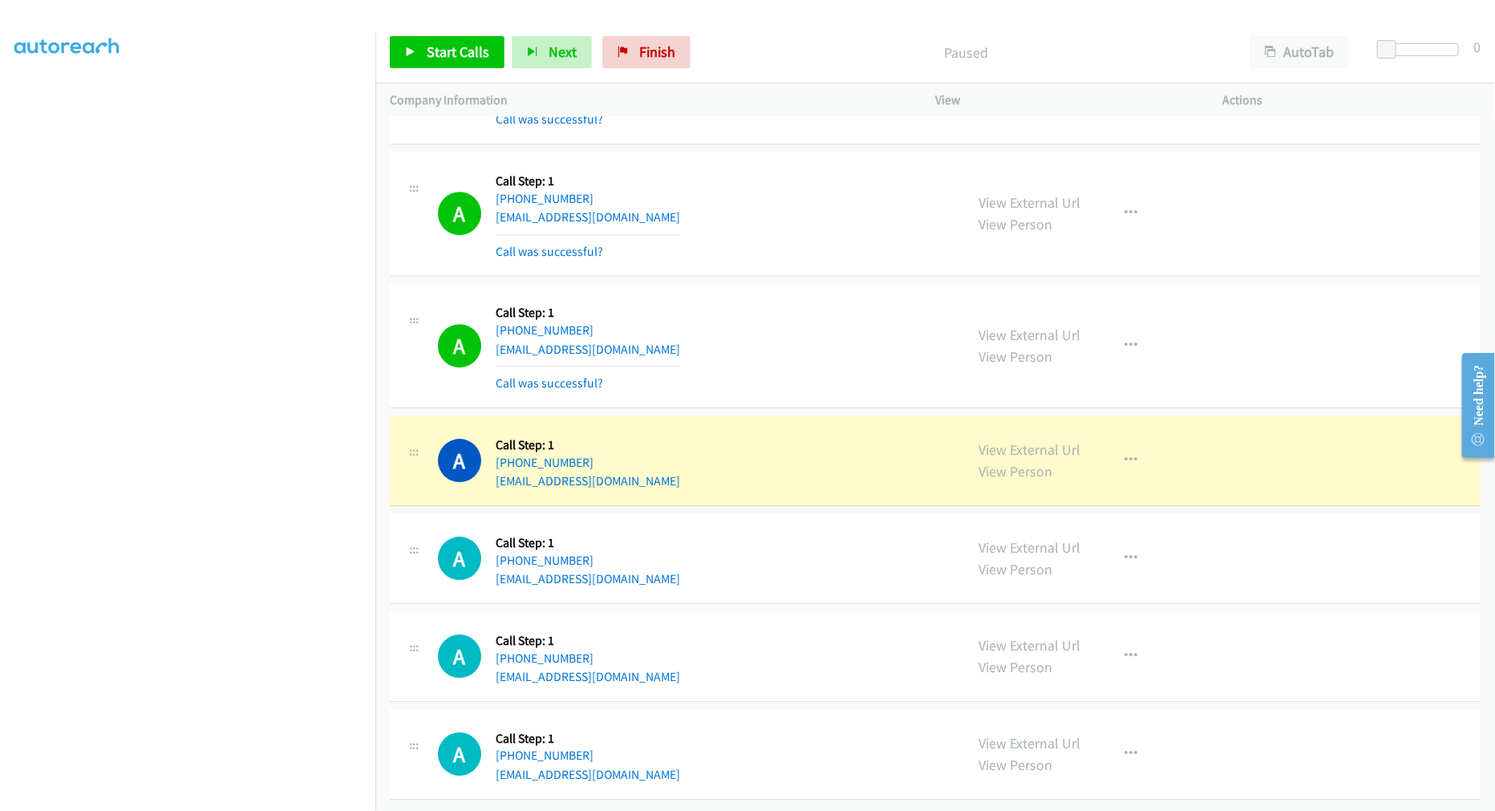
click at [800, 261] on div "A Callback Scheduled Call Step: 1 America/New_York [PHONE_NUMBER] [EMAIL_ADDRES…" at bounding box center [935, 214] width 1091 height 125
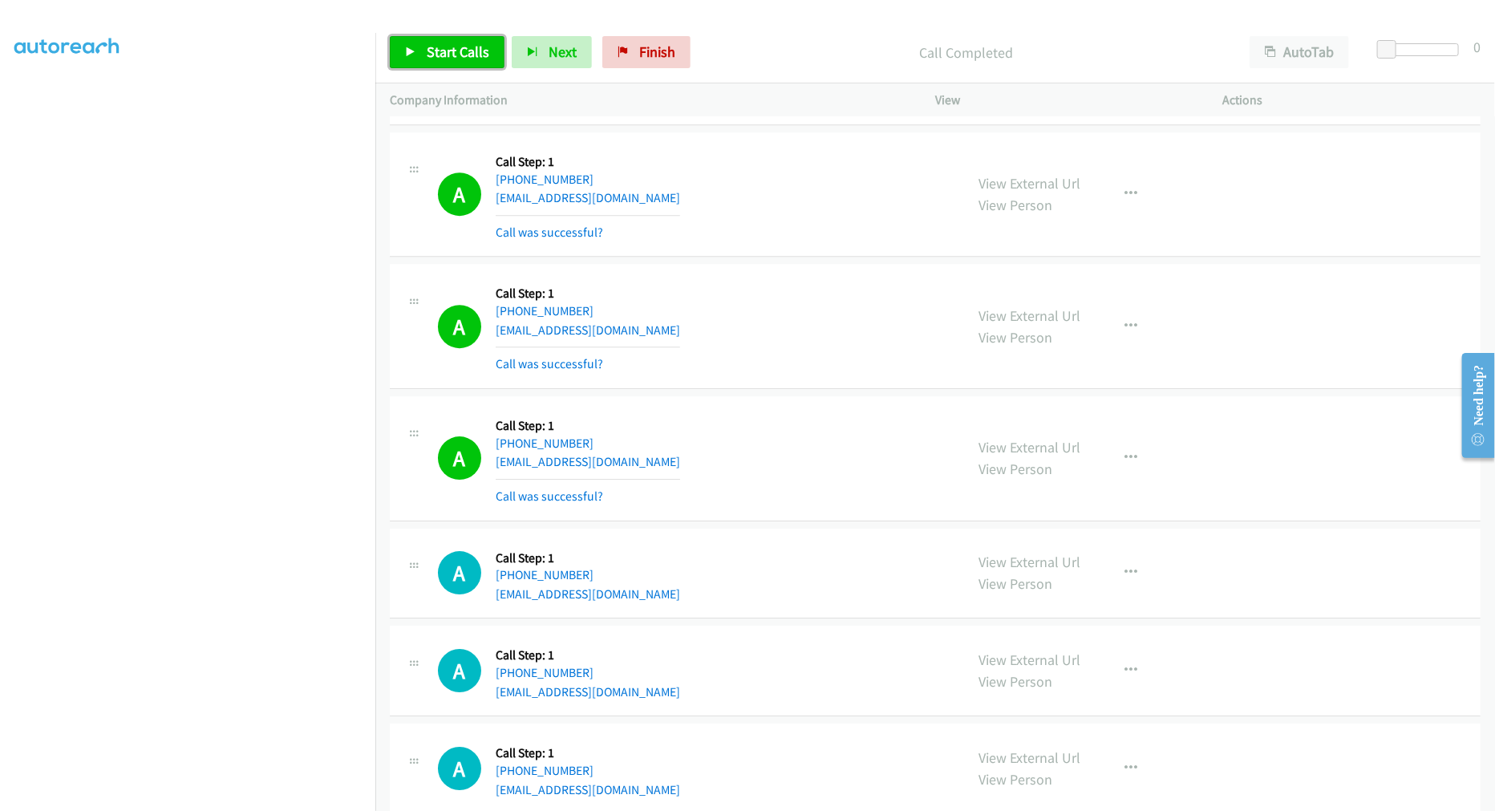
click at [448, 61] on link "Start Calls" at bounding box center [447, 52] width 115 height 32
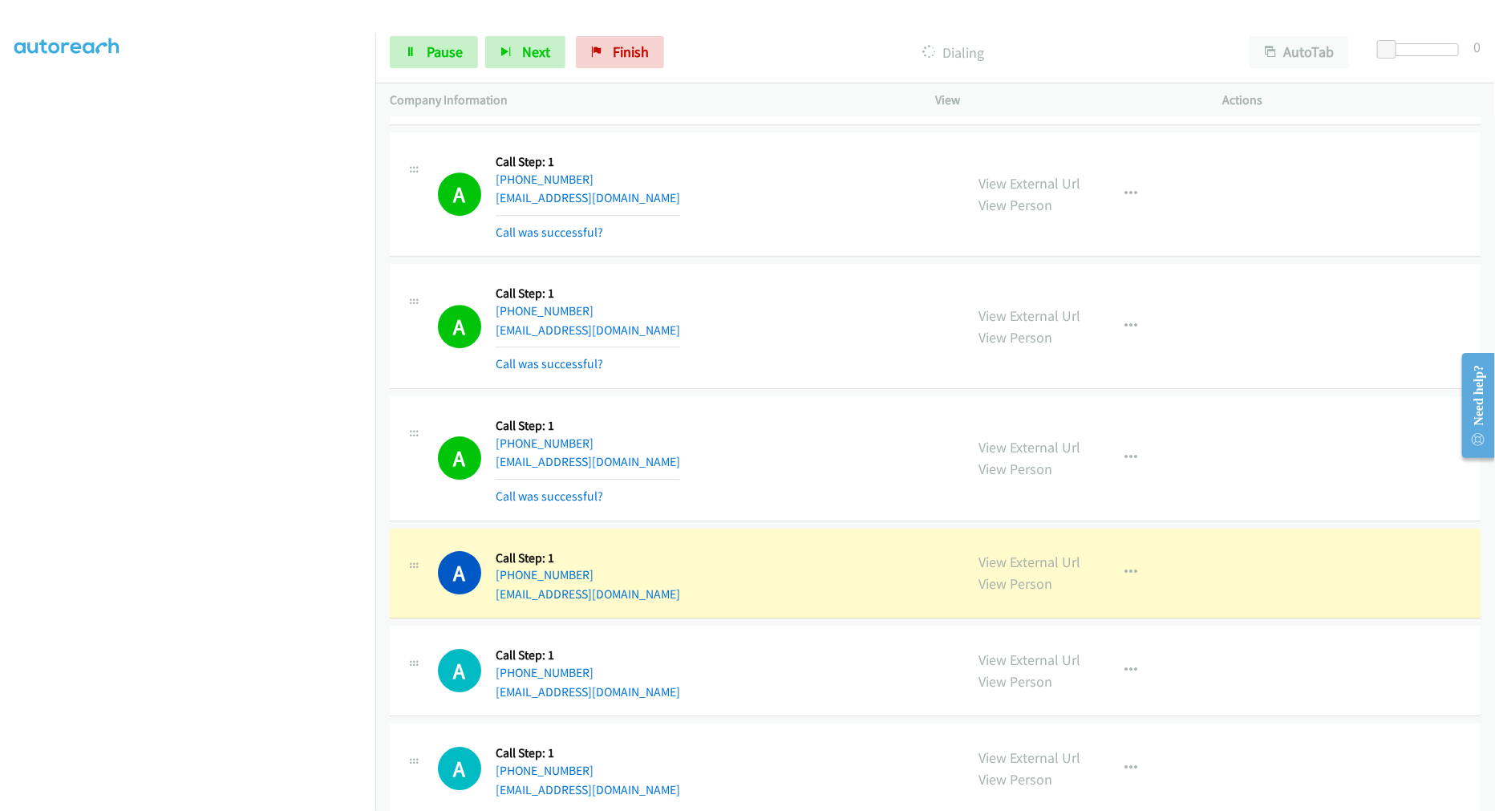
click at [794, 393] on td "A Callback Scheduled Call Step: 1 America/Los_Angeles [PHONE_NUMBER] [EMAIL_ADD…" at bounding box center [935, 327] width 1120 height 132
drag, startPoint x: 804, startPoint y: 361, endPoint x: 784, endPoint y: 396, distance: 40.2
click at [784, 393] on td "A Callback Scheduled Call Step: 1 America/Los_Angeles [PHONE_NUMBER] [EMAIL_ADD…" at bounding box center [935, 327] width 1120 height 132
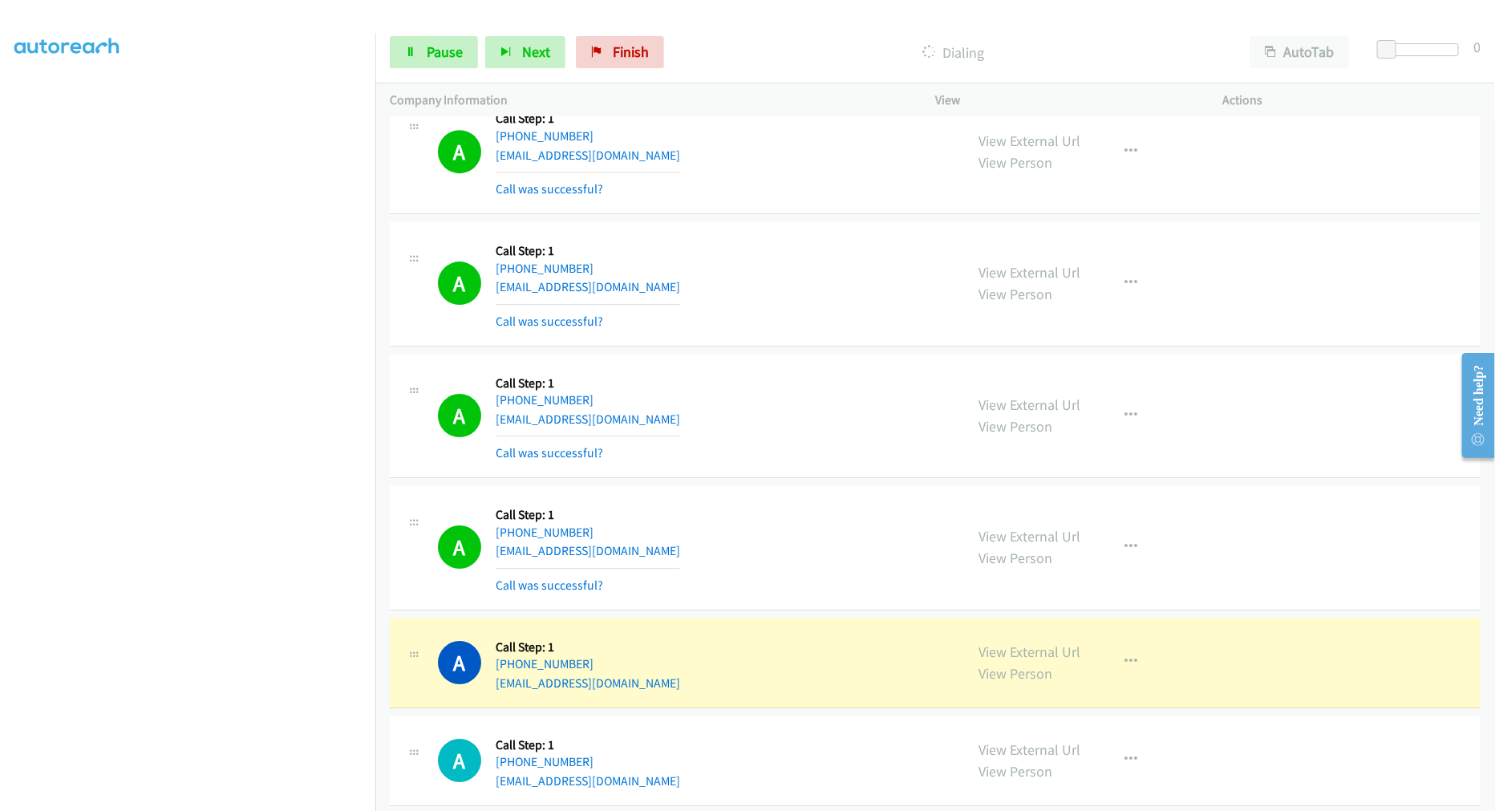
scroll to position [9863, 0]
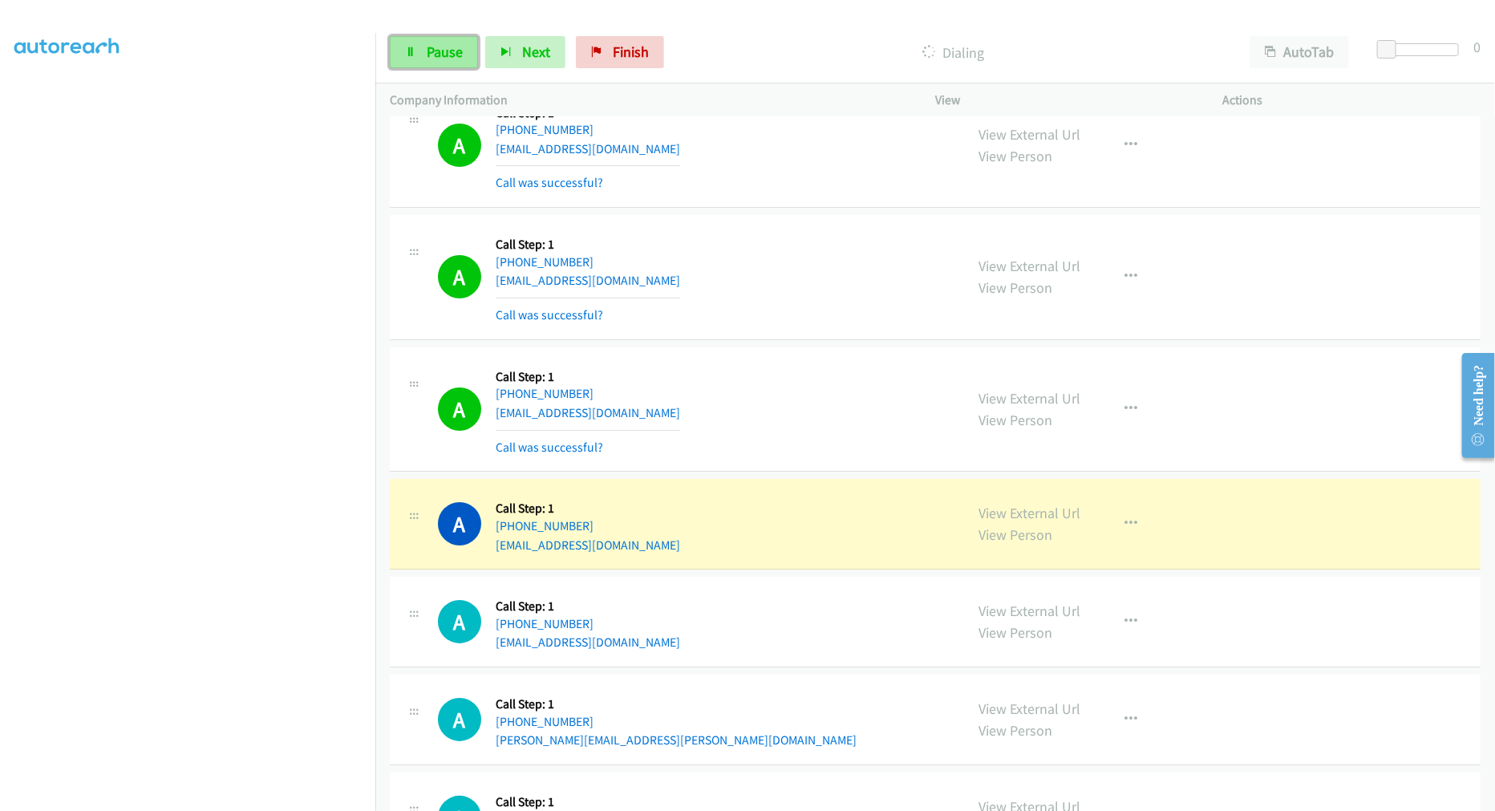
click at [454, 56] on span "Pause" at bounding box center [445, 52] width 36 height 18
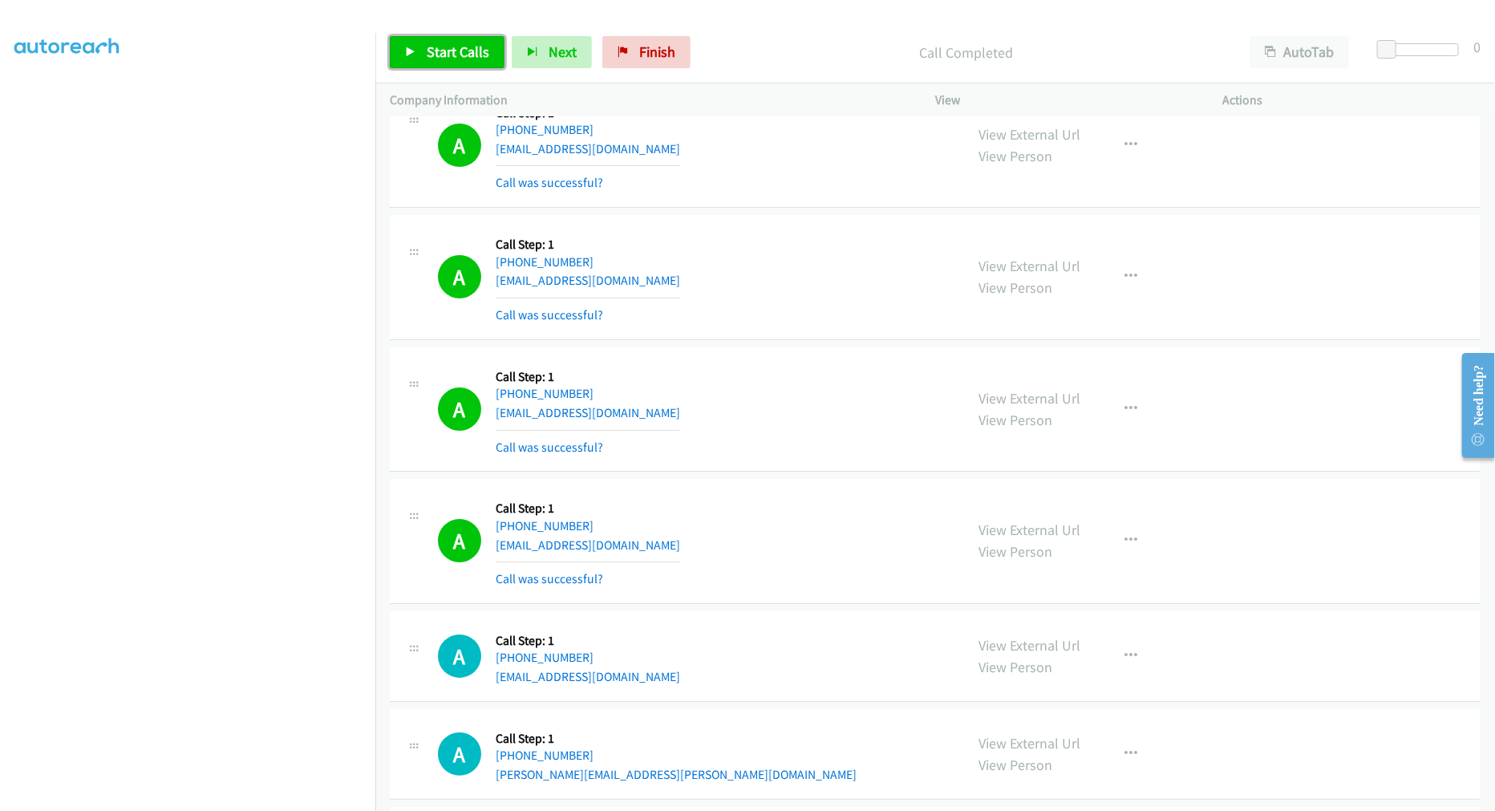
click at [455, 38] on link "Start Calls" at bounding box center [447, 52] width 115 height 32
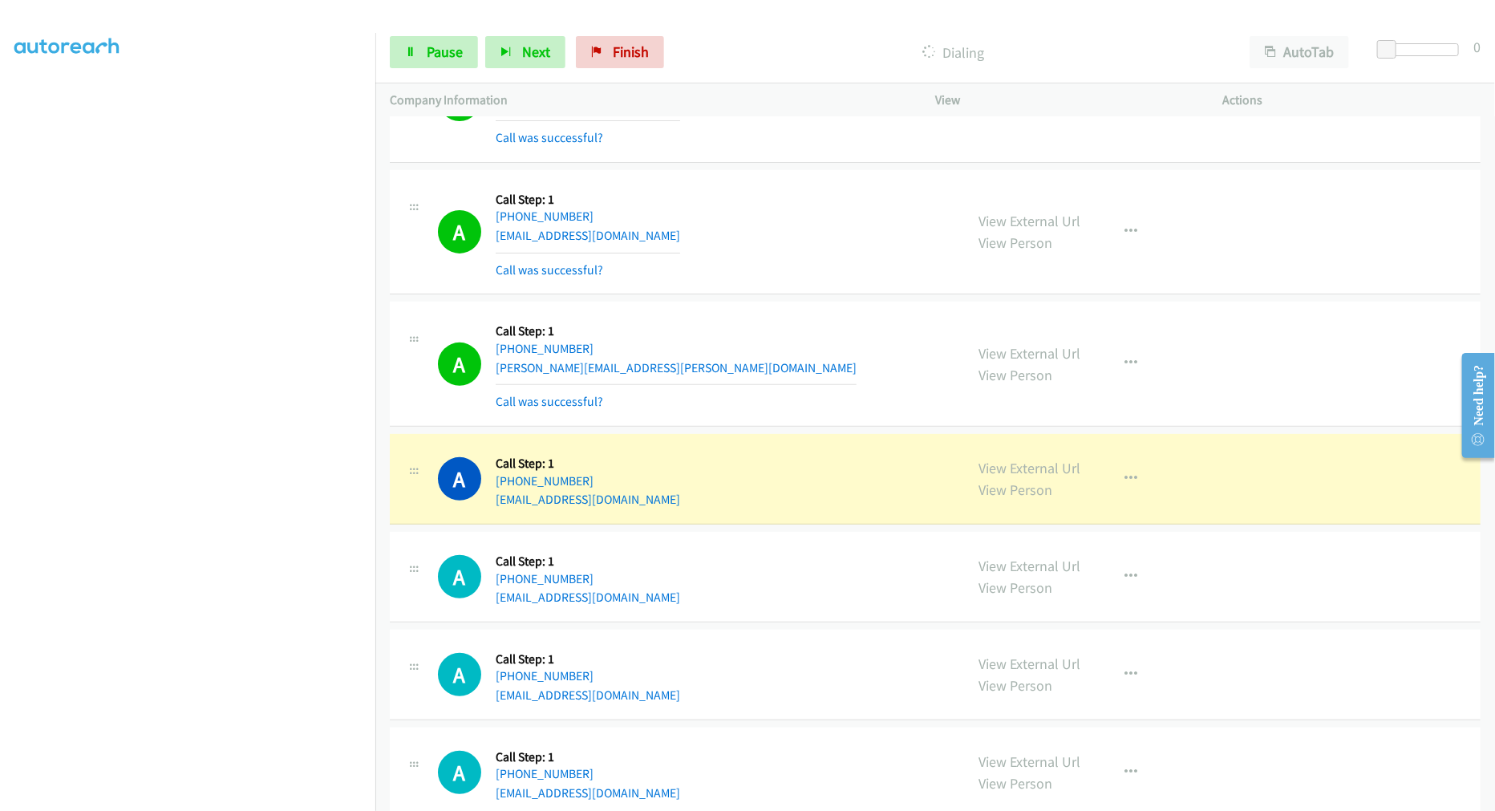
scroll to position [10309, 0]
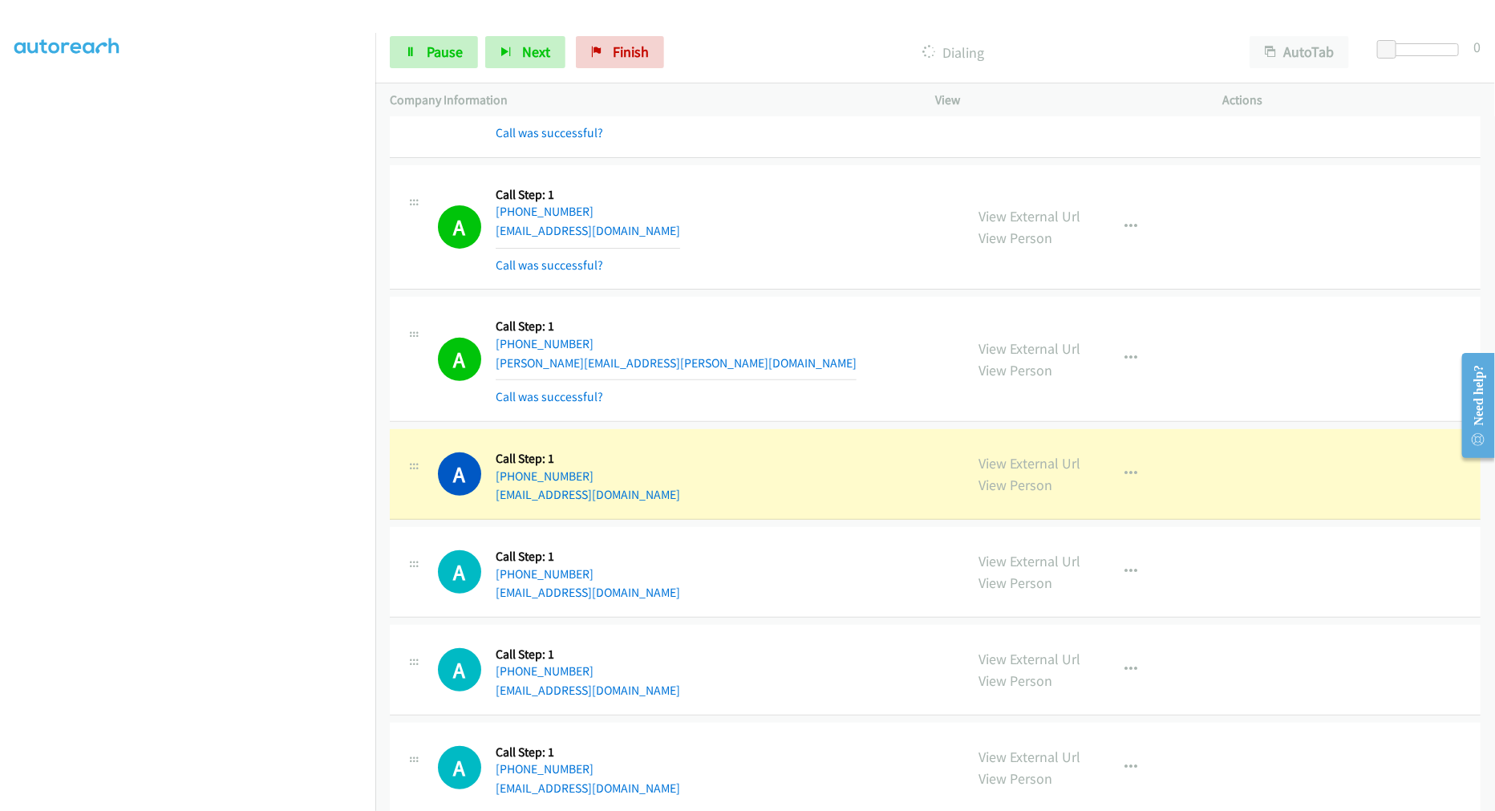
click at [774, 191] on div "A Callback Scheduled Call Step: 1 America/Los_Angeles [PHONE_NUMBER] [EMAIL_ADD…" at bounding box center [694, 227] width 512 height 95
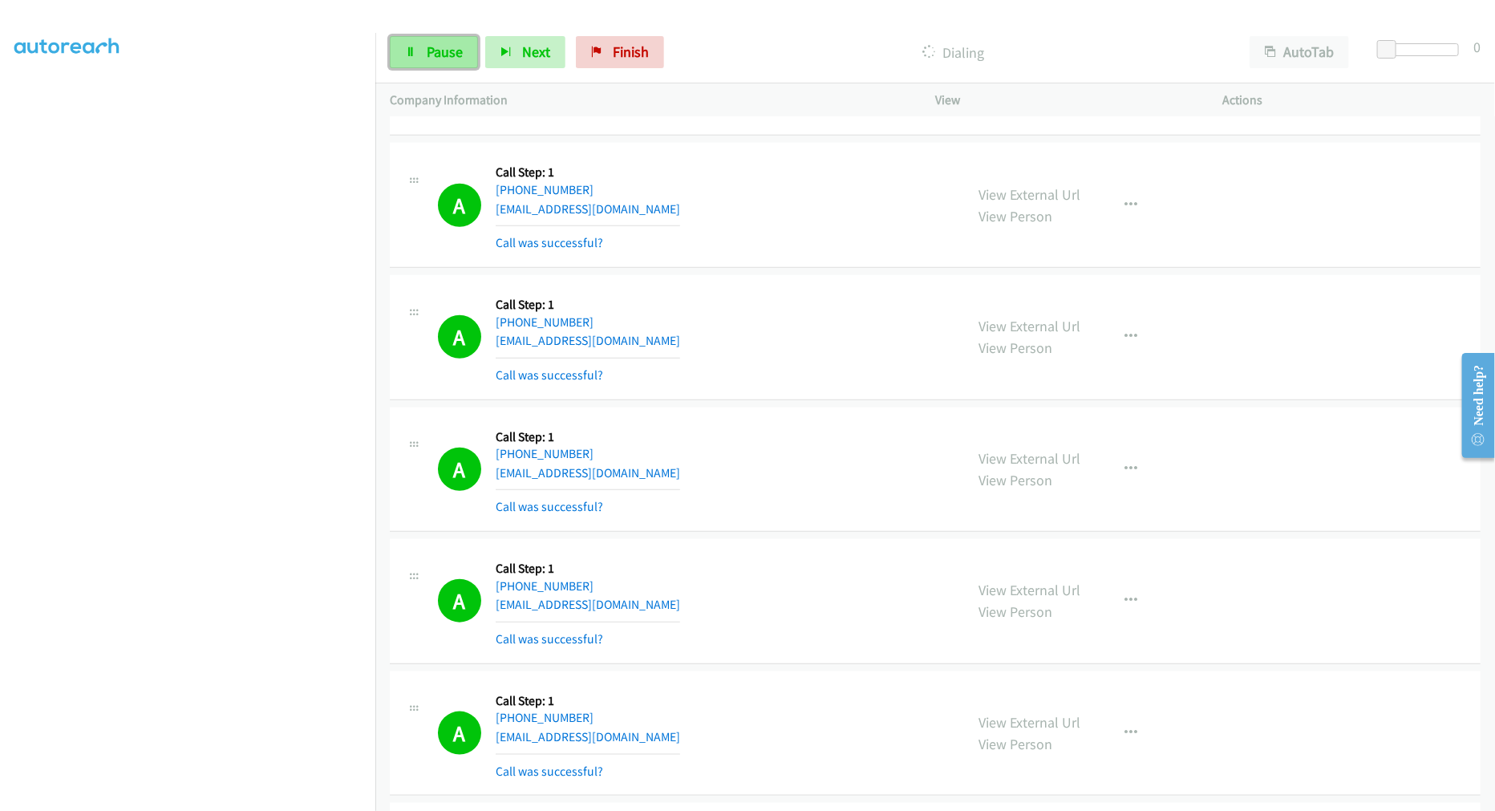
click at [415, 61] on link "Pause" at bounding box center [434, 52] width 88 height 32
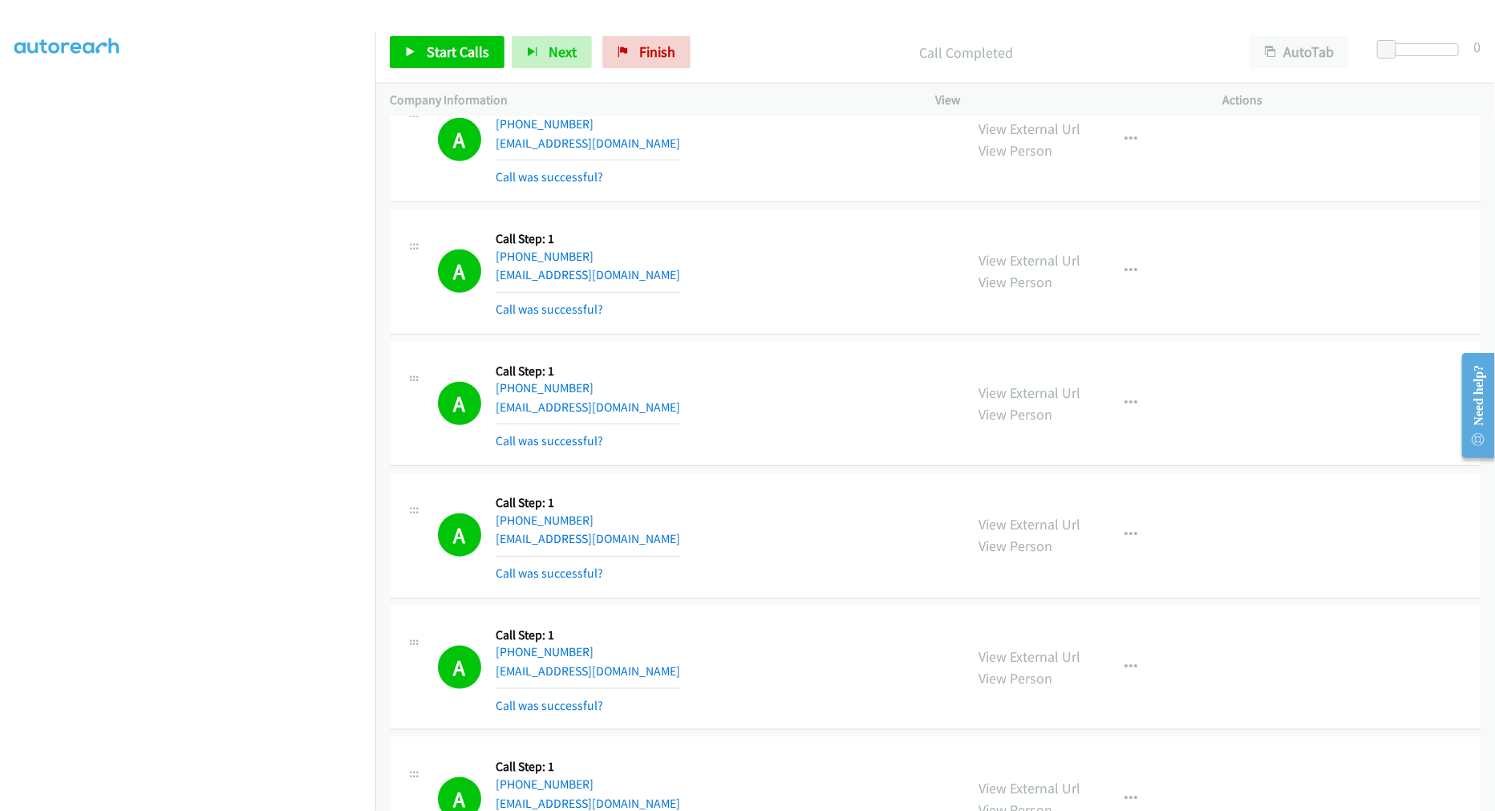
scroll to position [7606, 0]
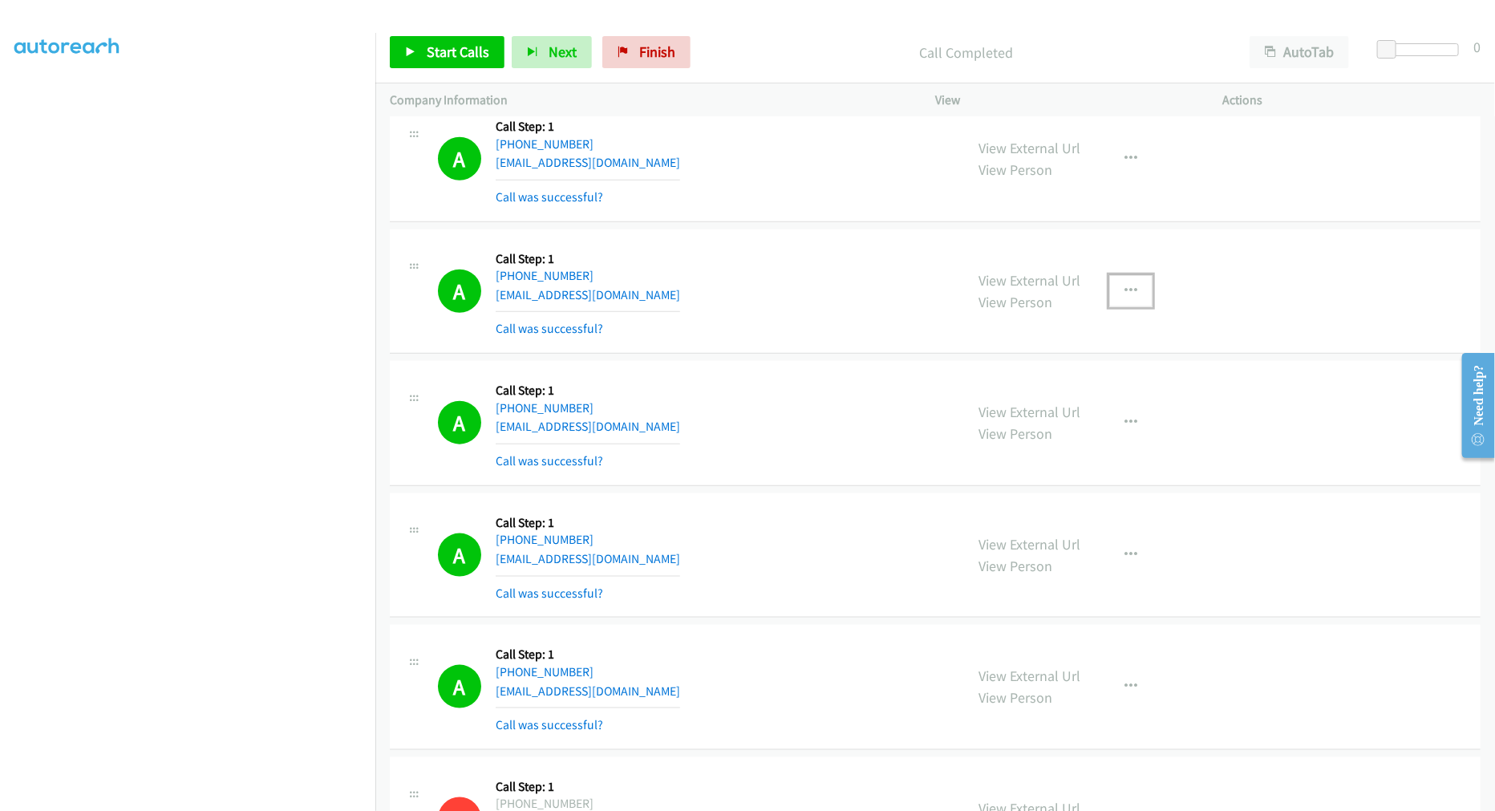
click at [1126, 294] on icon "button" at bounding box center [1130, 291] width 13 height 13
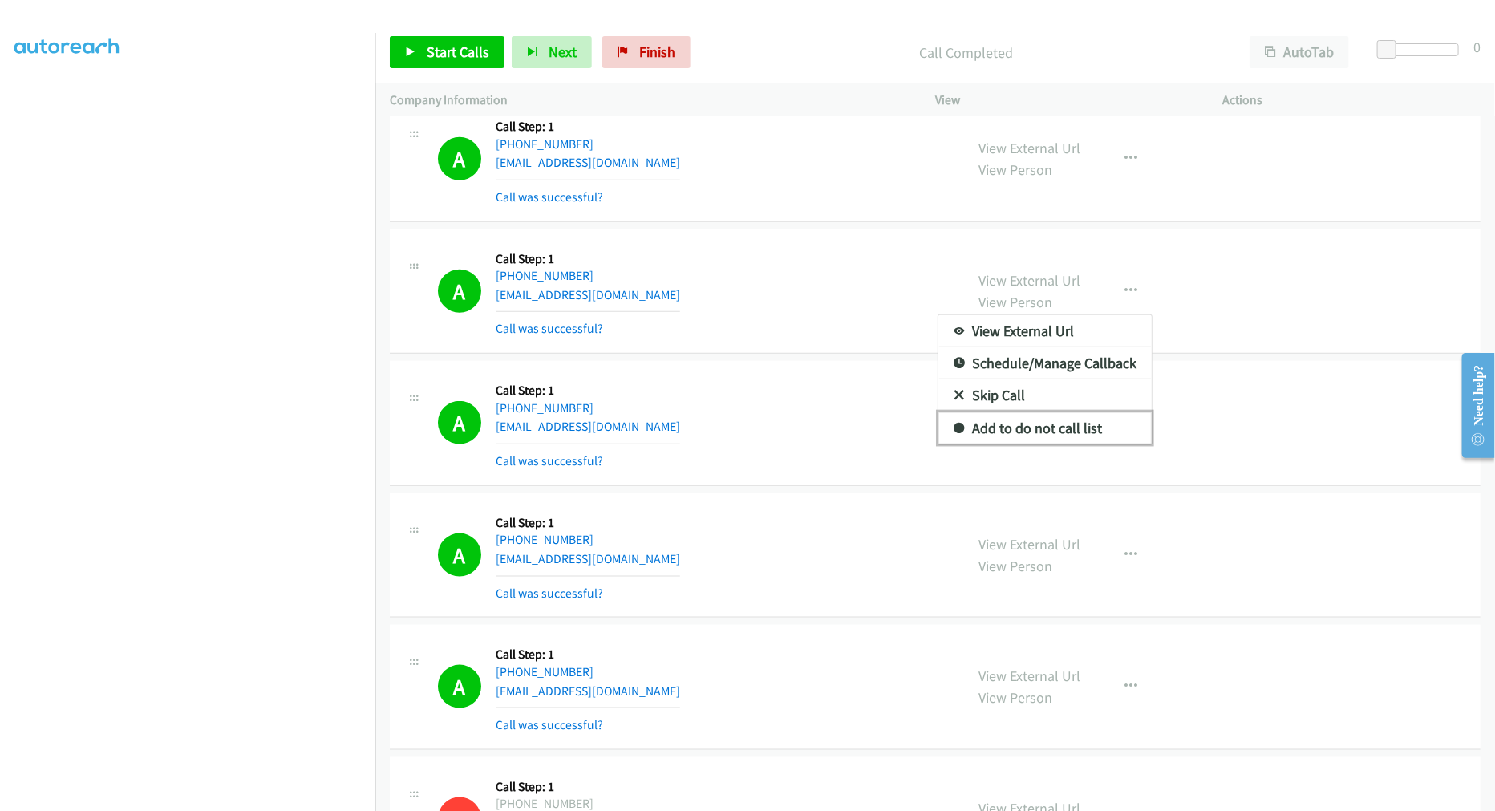
click at [1016, 431] on link "Add to do not call list" at bounding box center [1044, 428] width 213 height 32
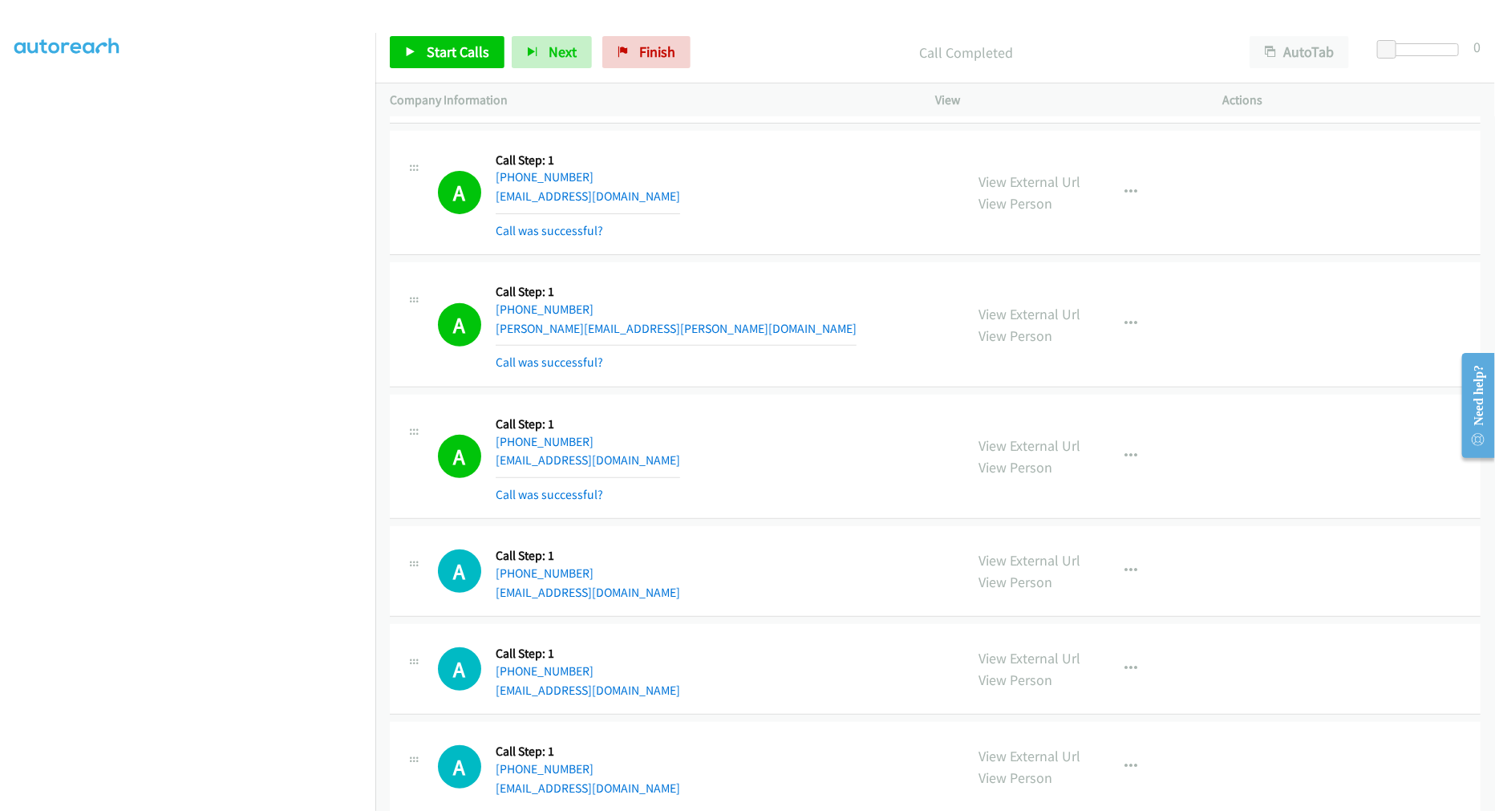
scroll to position [10475, 0]
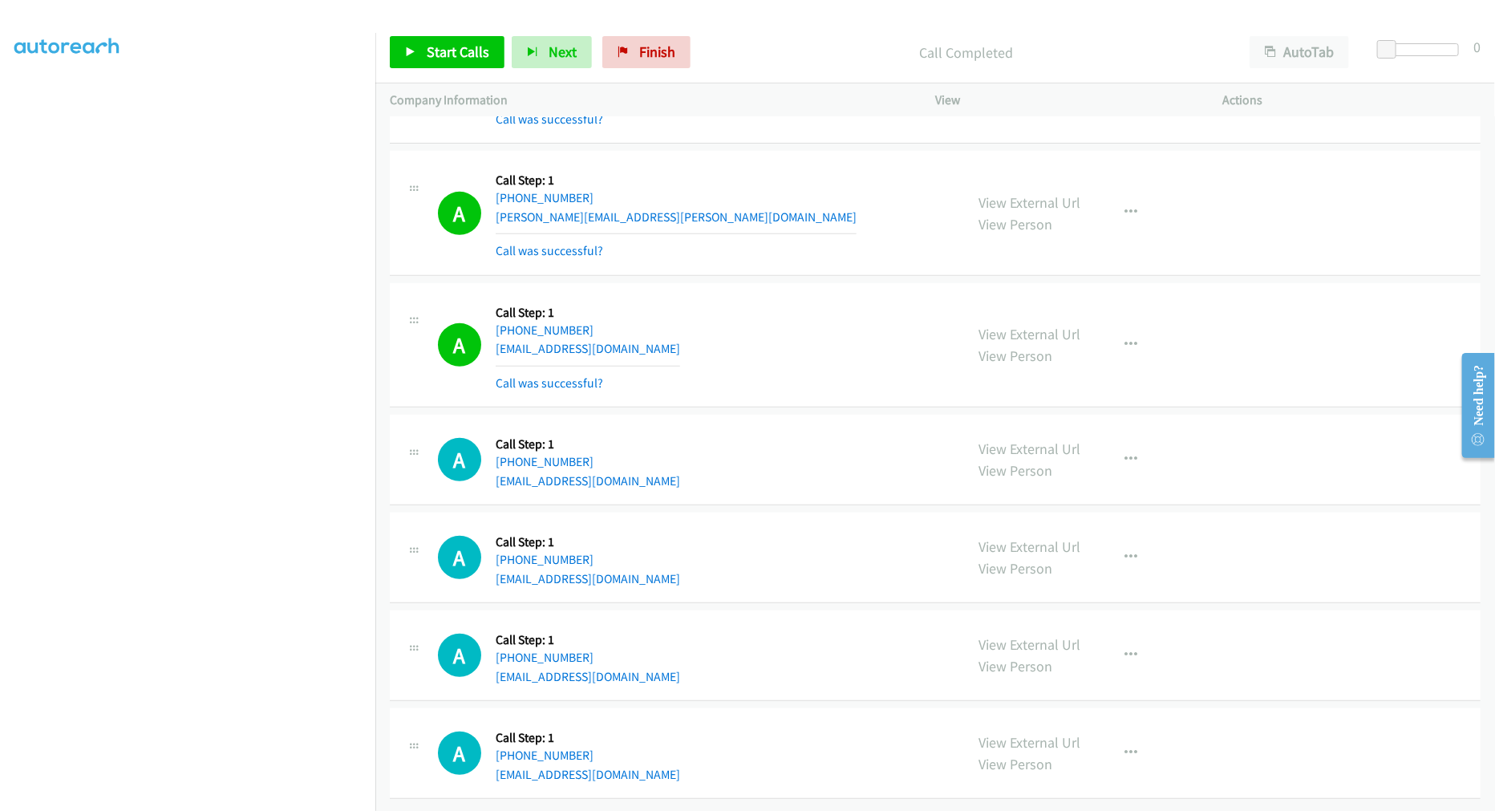
click at [426, 30] on div "Start Calls Pause Next Finish Call Completed AutoTab AutoTab 0" at bounding box center [935, 53] width 1120 height 62
click at [428, 40] on link "Start Calls" at bounding box center [447, 52] width 115 height 32
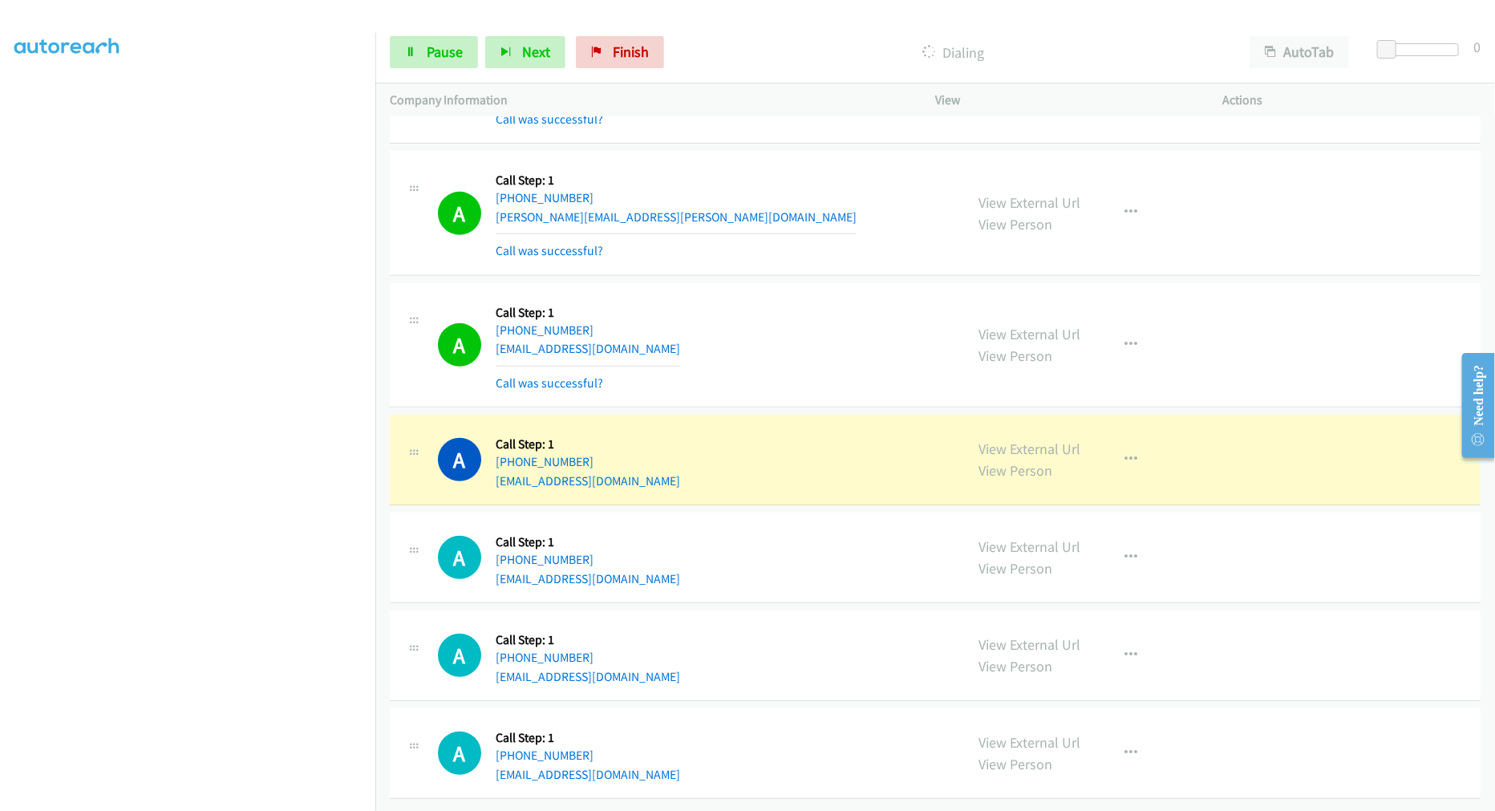
click at [733, 298] on div "A Callback Scheduled Call Step: 1 America/New_York [PHONE_NUMBER] [EMAIL_ADDRES…" at bounding box center [694, 345] width 512 height 95
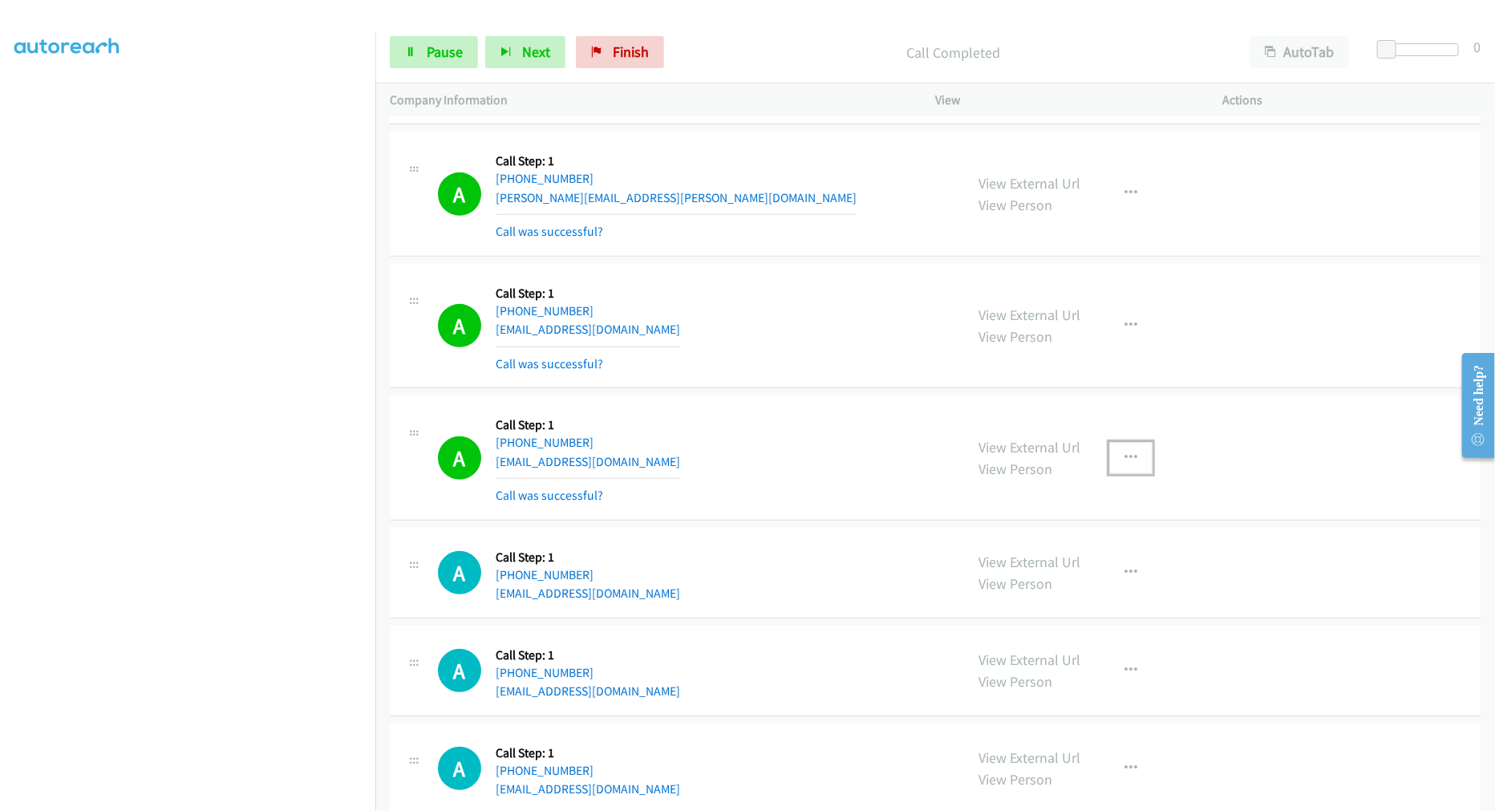
drag, startPoint x: 1116, startPoint y: 455, endPoint x: 1104, endPoint y: 522, distance: 68.4
click at [1116, 455] on button "button" at bounding box center [1130, 458] width 43 height 32
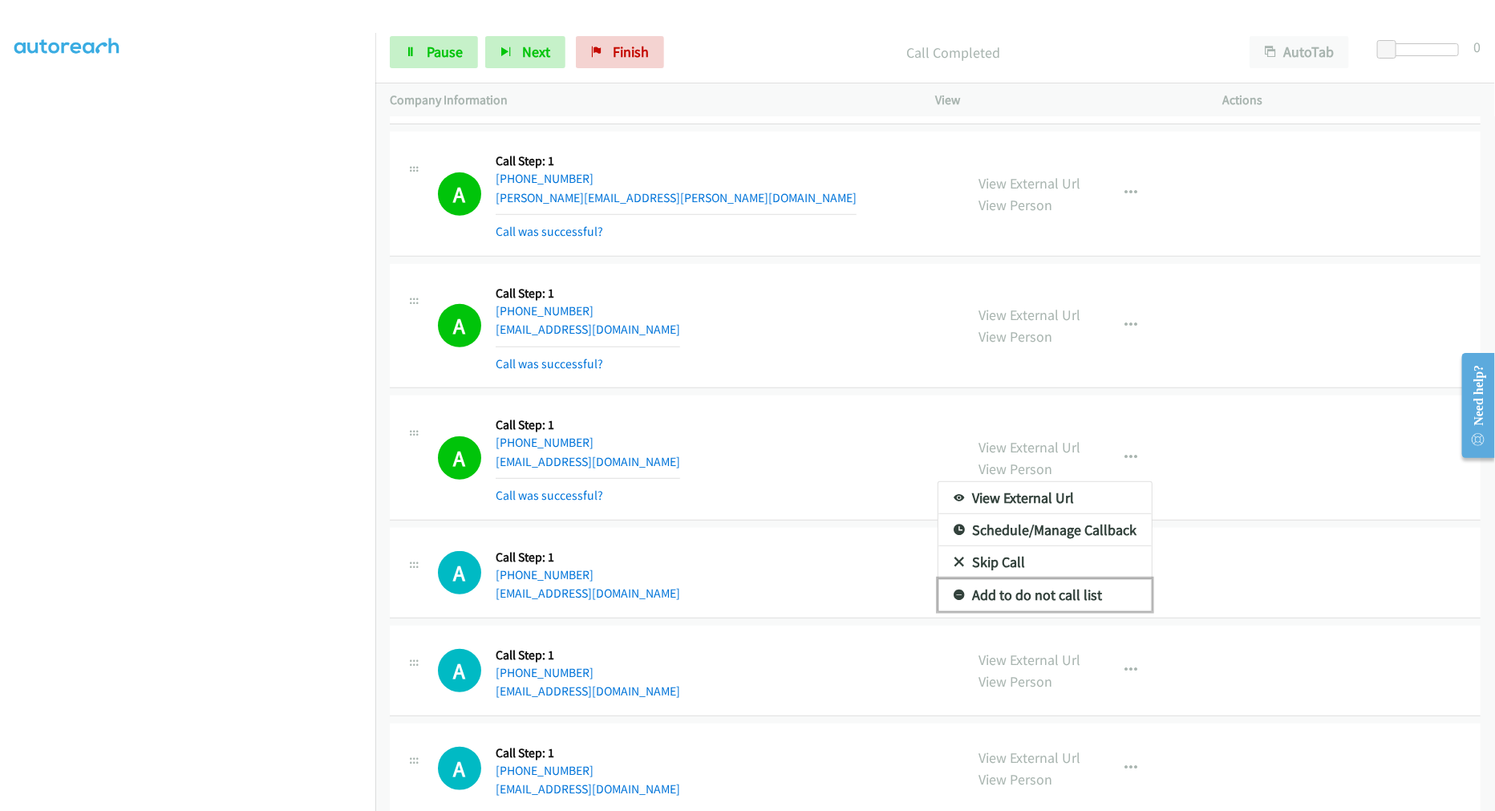
click at [1055, 594] on link "Add to do not call list" at bounding box center [1044, 595] width 213 height 32
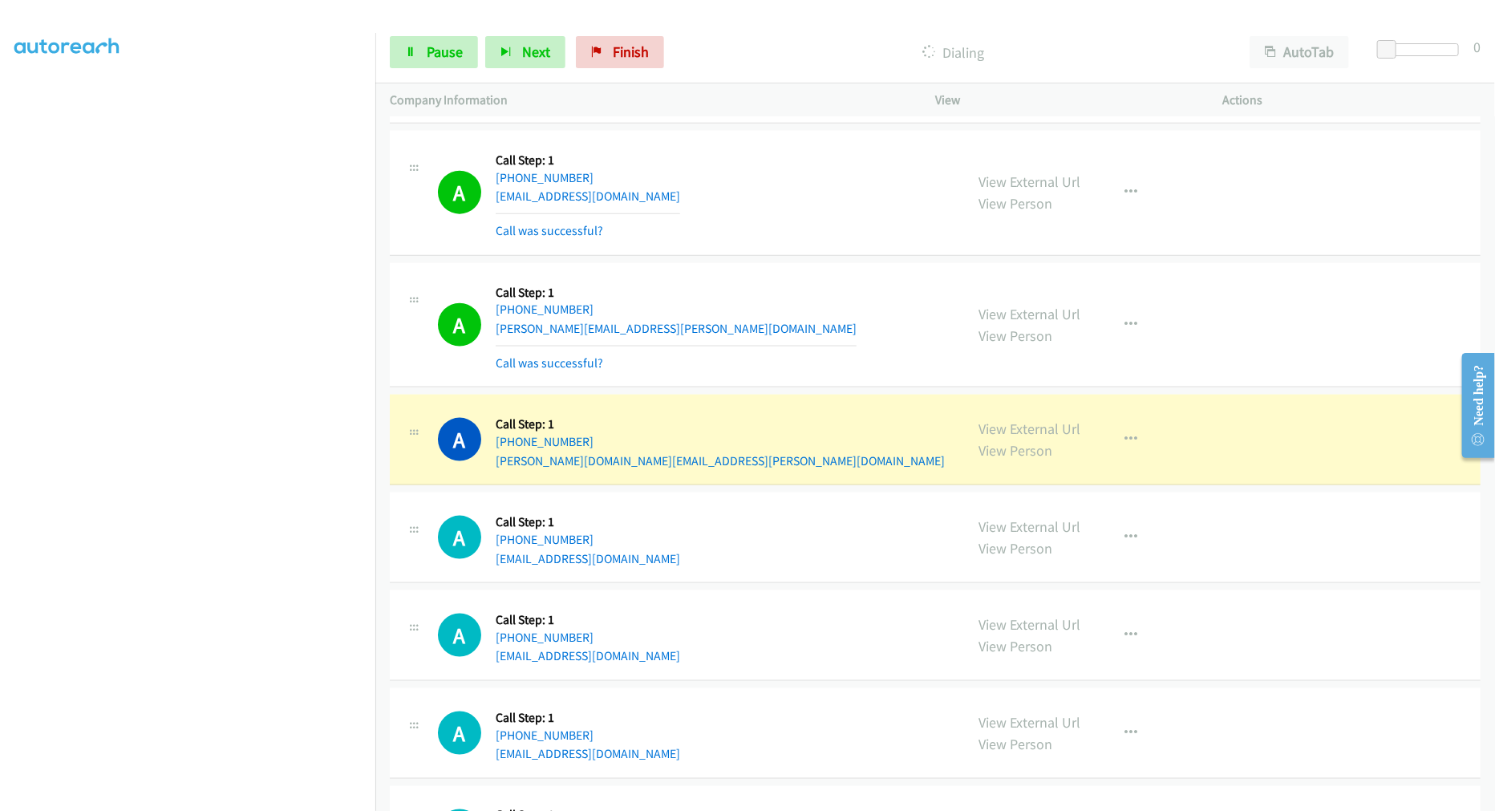
scroll to position [11167, 0]
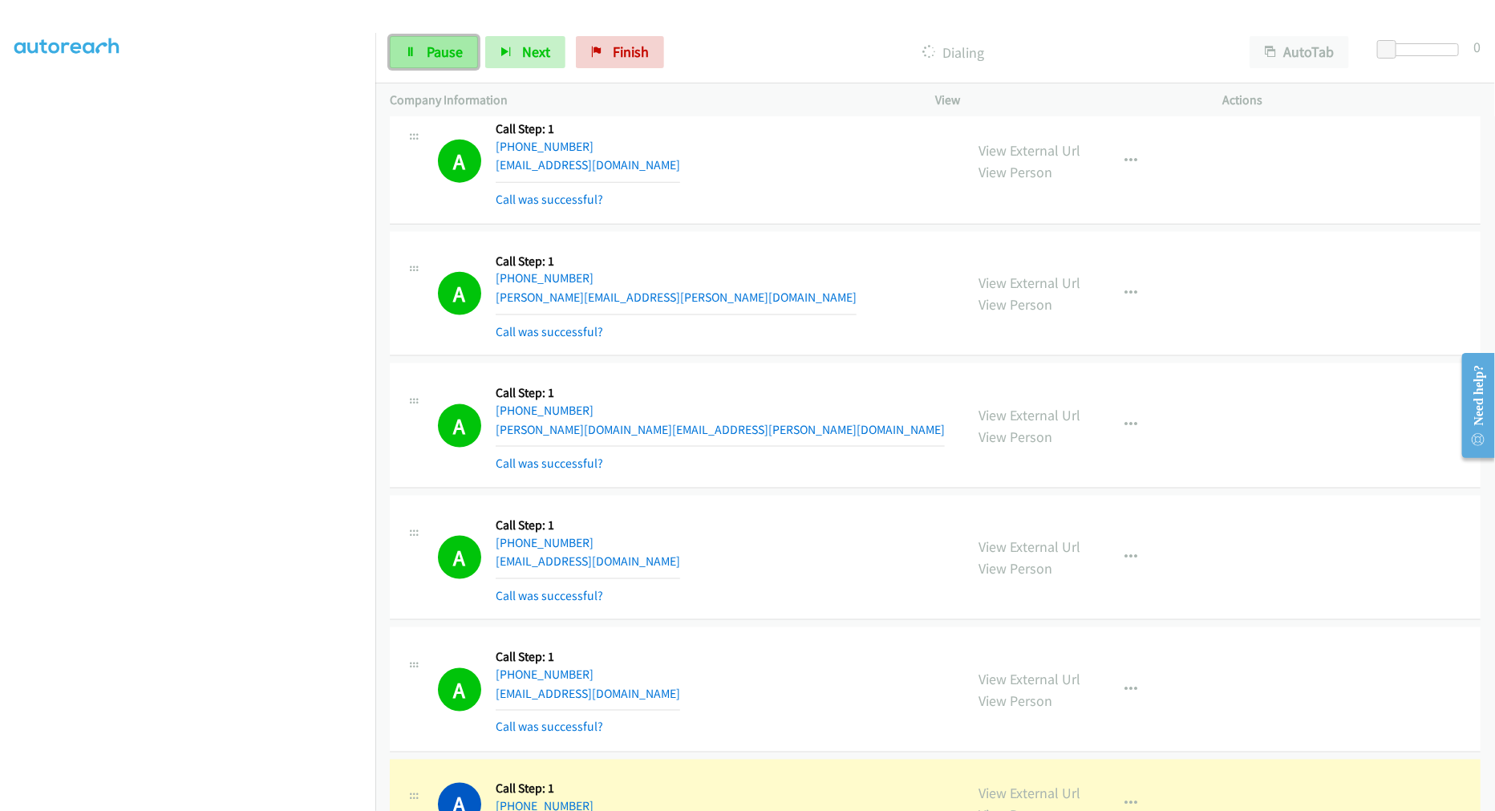
click at [396, 49] on link "Pause" at bounding box center [434, 52] width 88 height 32
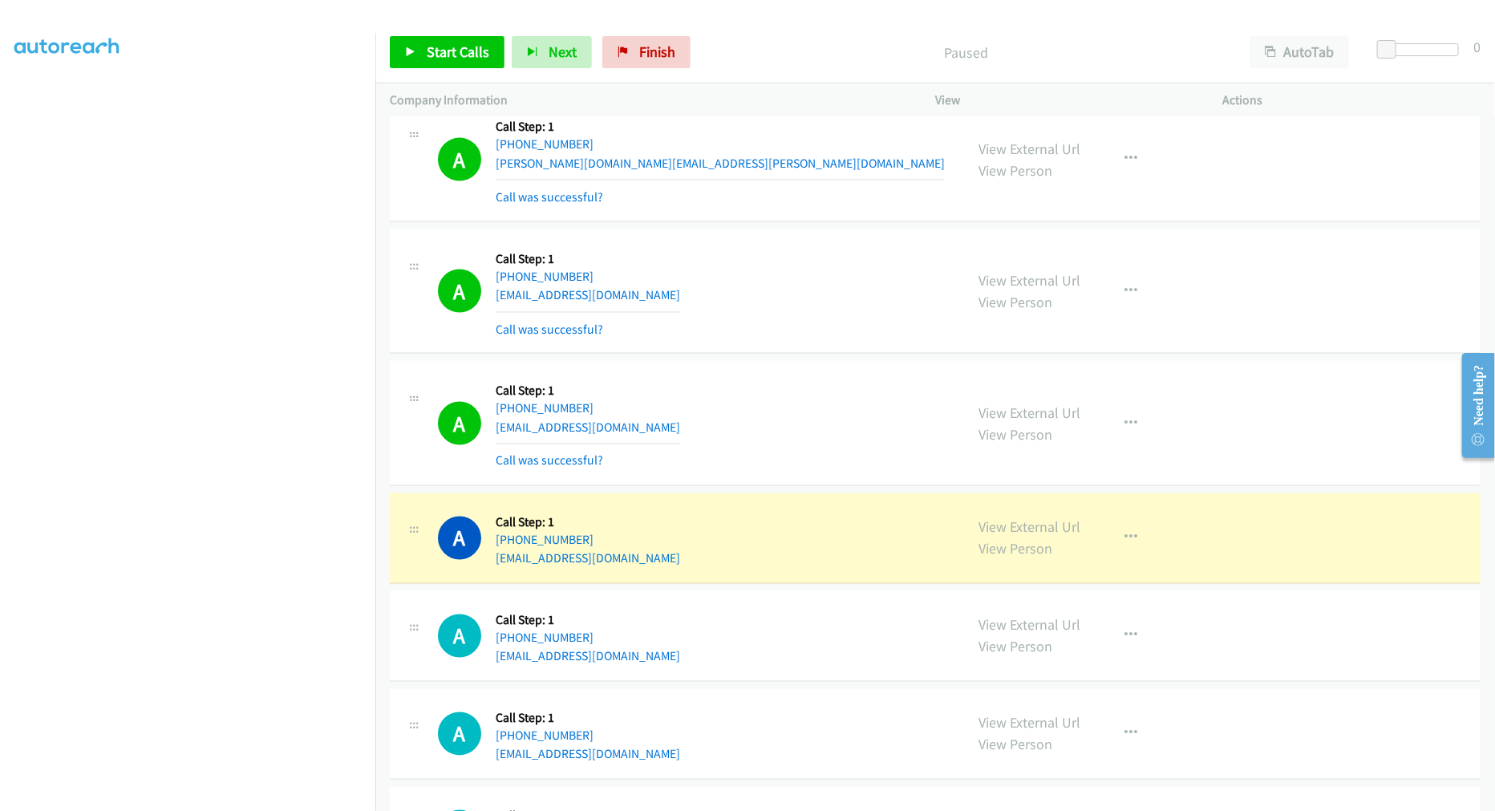
scroll to position [11434, 0]
